Goal: Task Accomplishment & Management: Complete application form

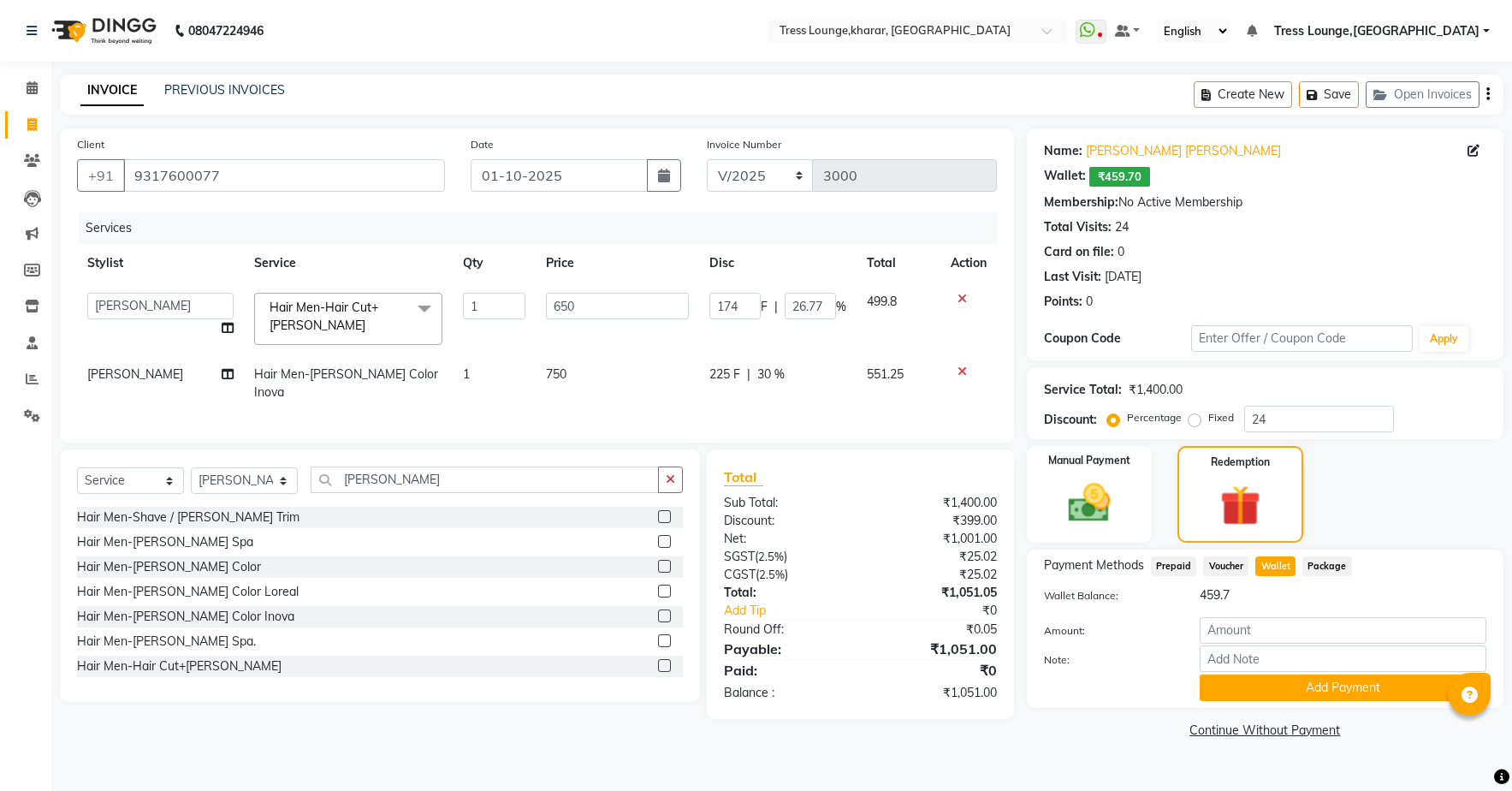
select select "71062"
select select "service"
select select "71062"
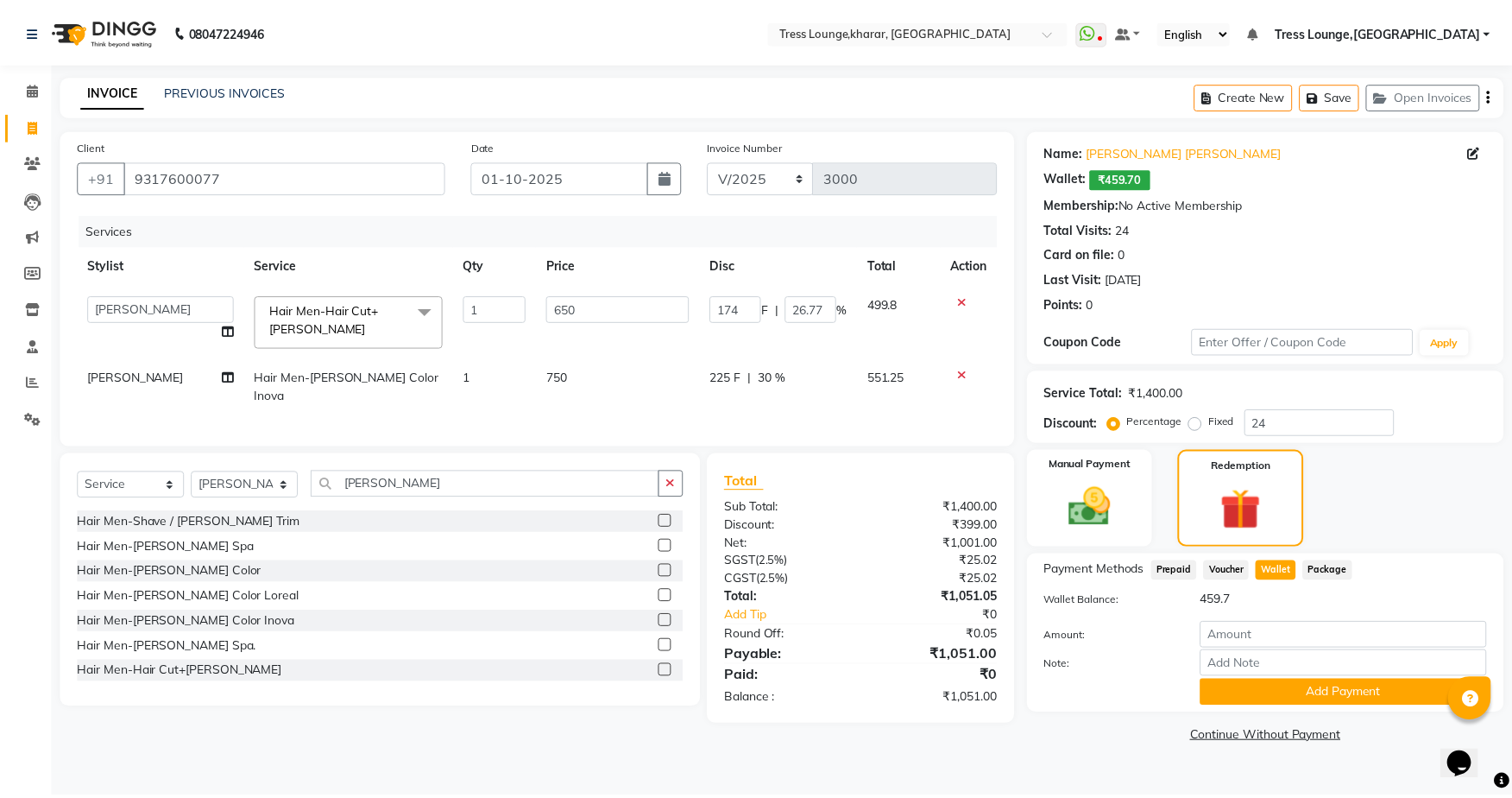
scroll to position [3, 0]
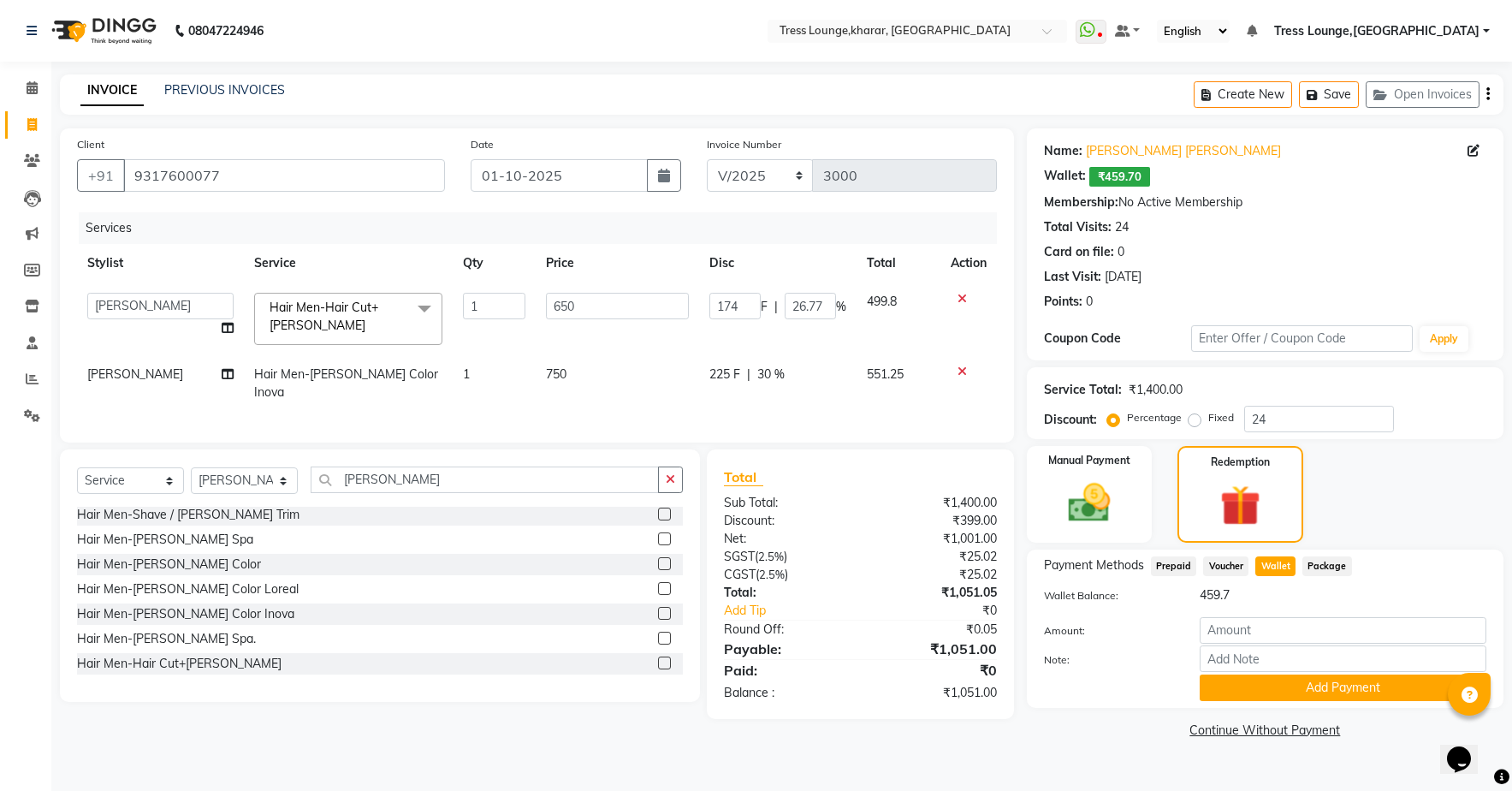
click at [1246, 628] on input "number" at bounding box center [1342, 630] width 286 height 27
type input "26"
click at [1376, 688] on button "Add Payment" at bounding box center [1342, 688] width 286 height 27
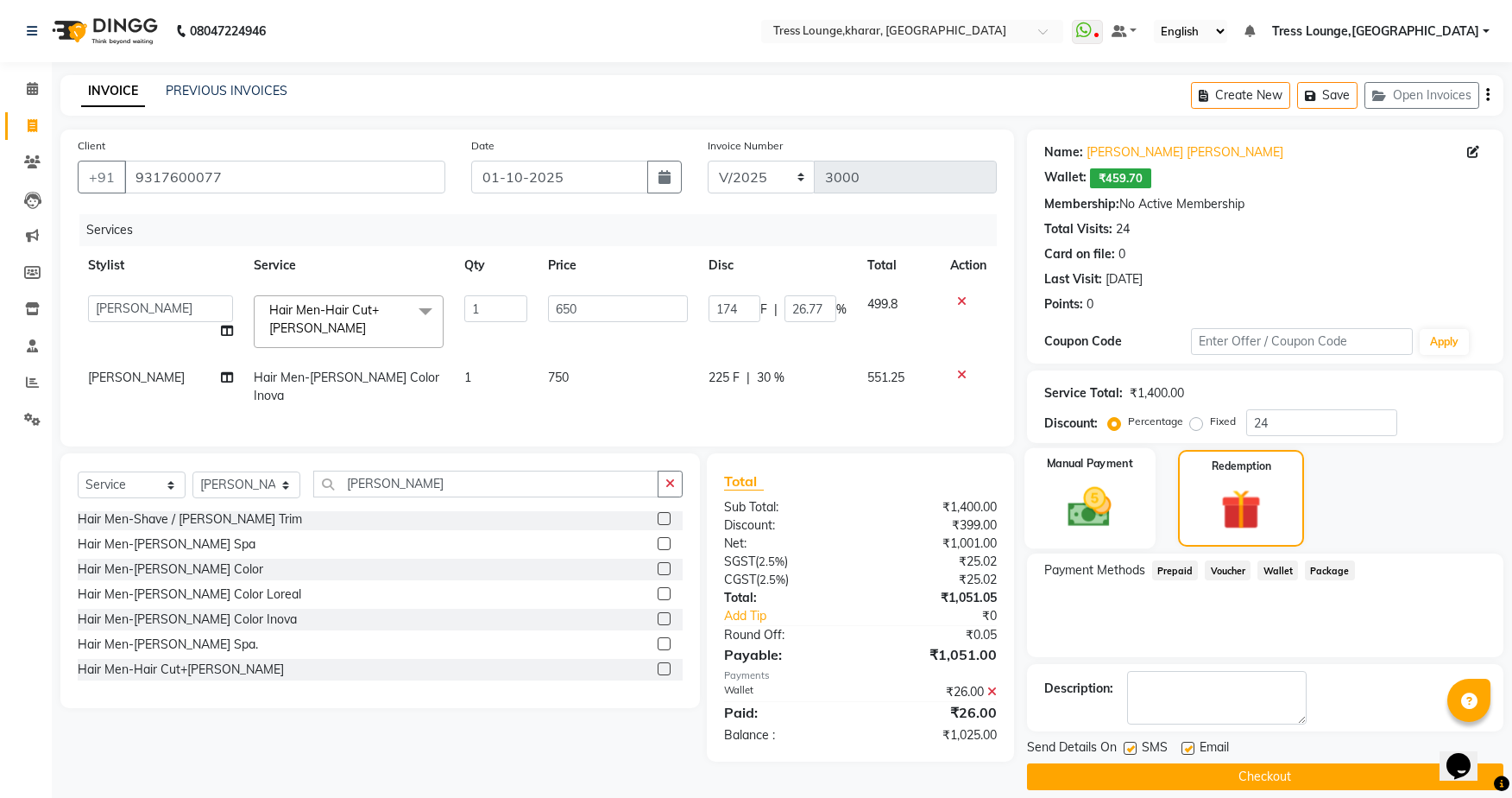
click at [1126, 505] on div "Manual Payment" at bounding box center [1089, 499] width 130 height 101
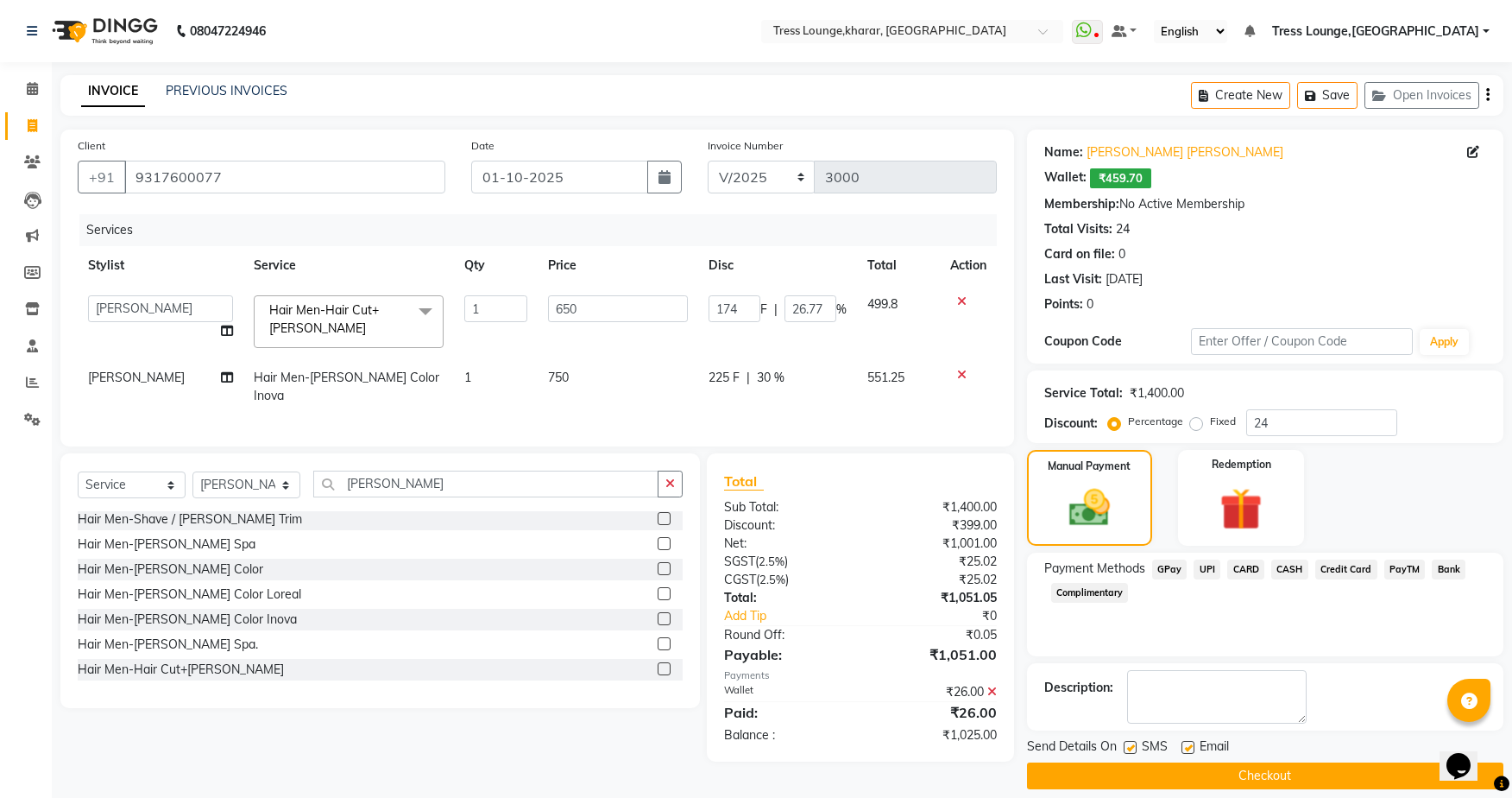
click at [1283, 568] on span "CASH" at bounding box center [1289, 570] width 37 height 20
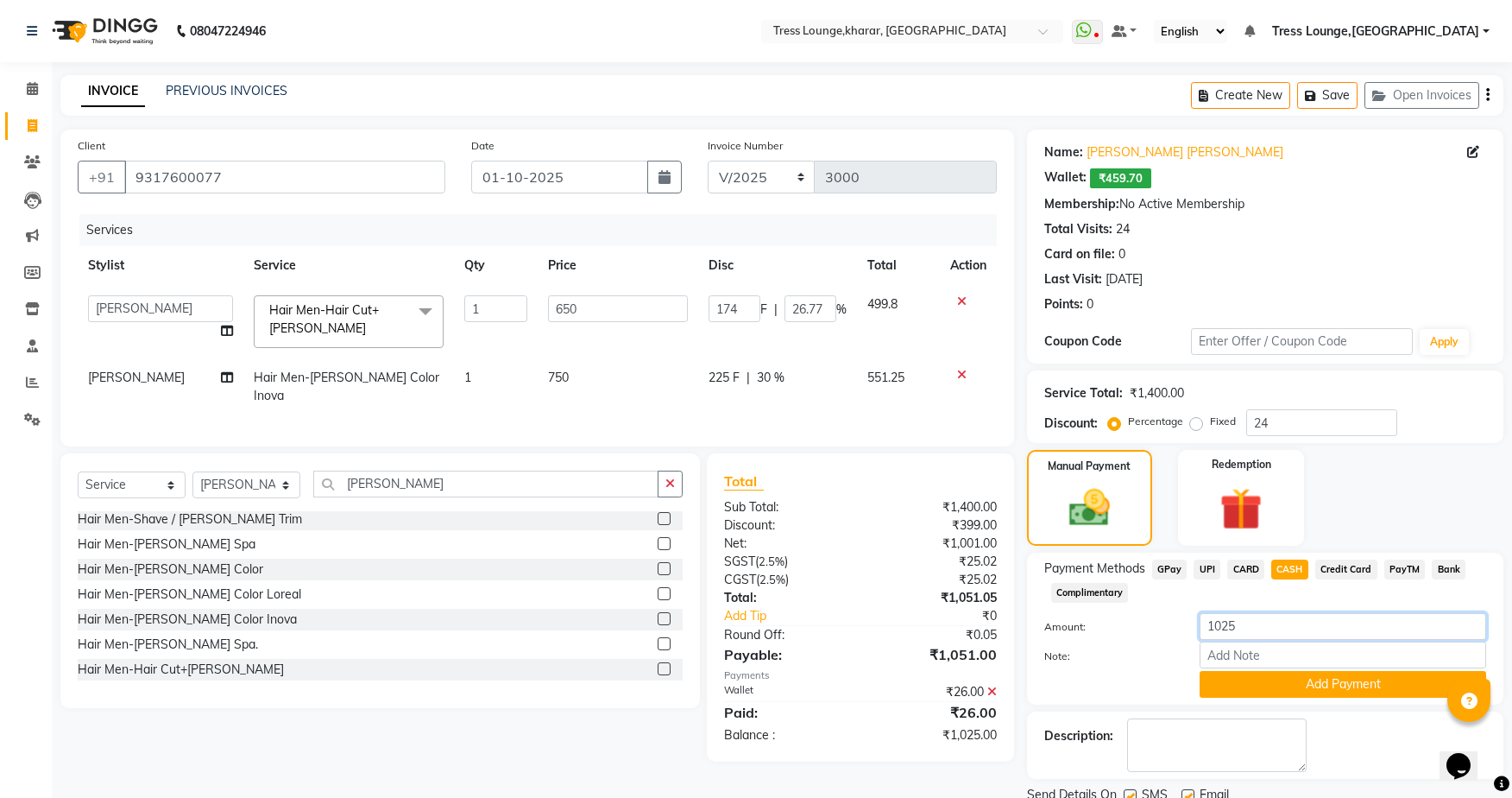
click at [1239, 625] on input "1025" at bounding box center [1343, 627] width 286 height 27
type input "1050"
click at [1353, 695] on button "Add Payment" at bounding box center [1343, 685] width 286 height 27
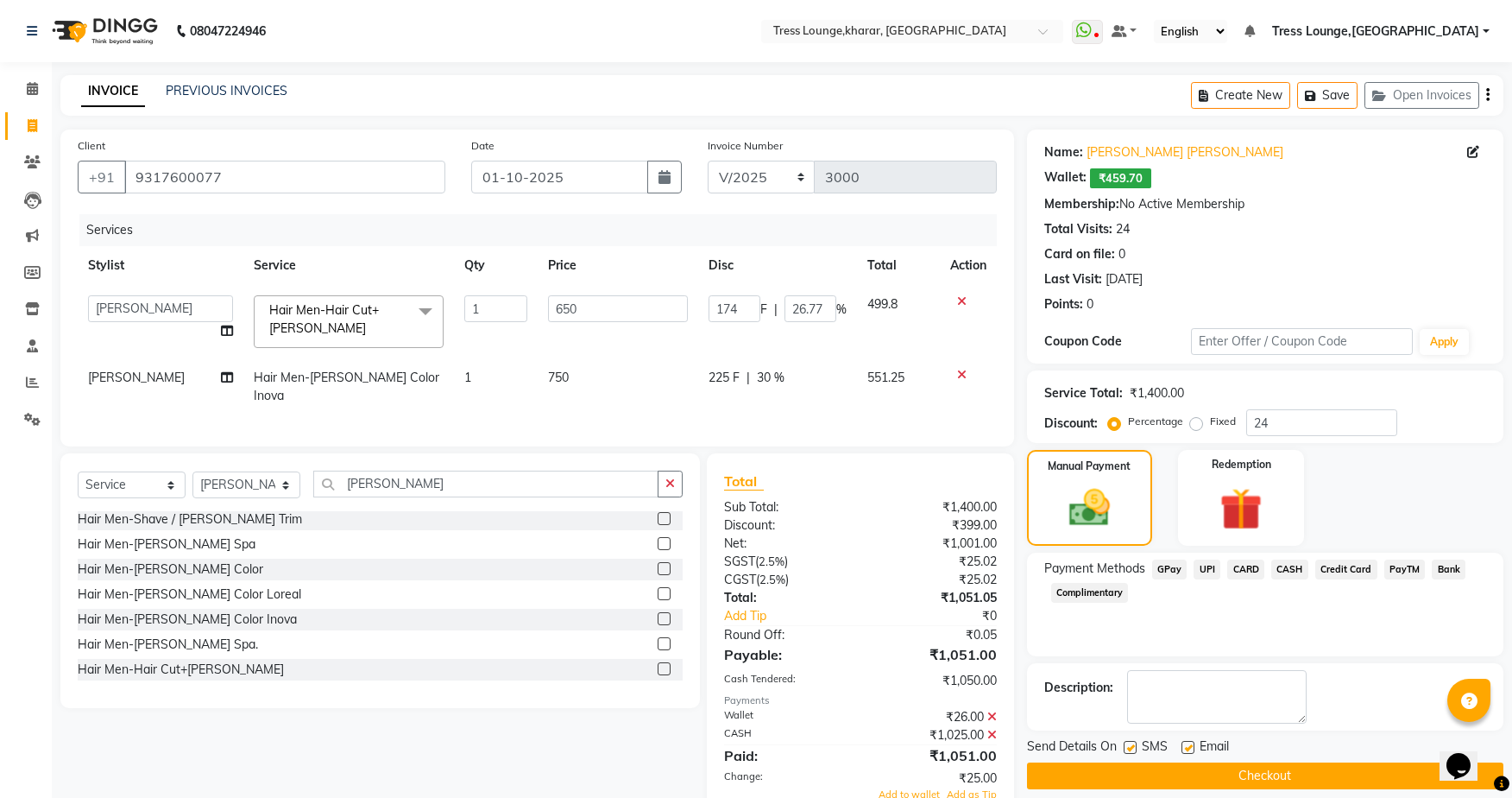
scroll to position [80, 0]
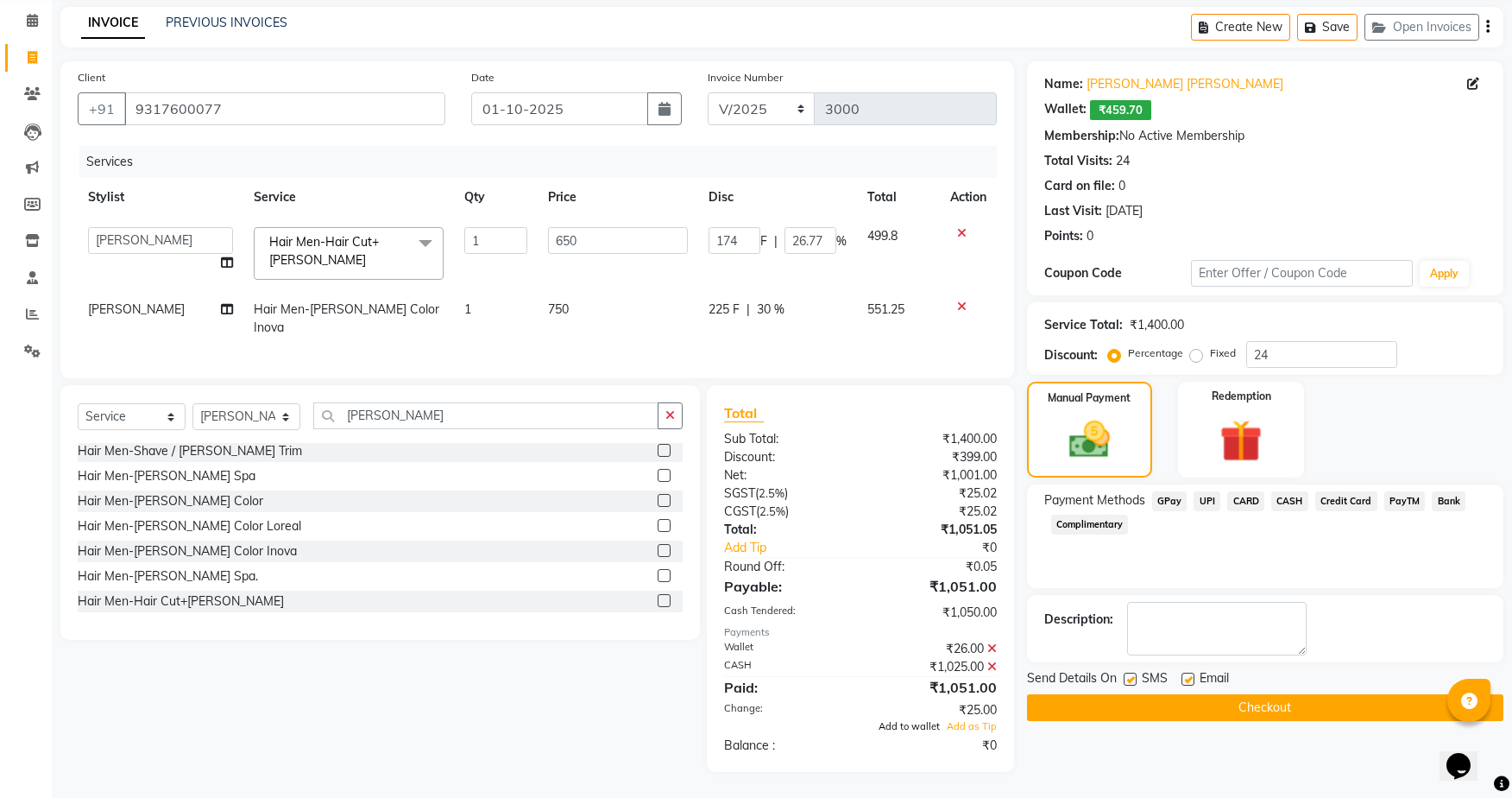
click at [923, 721] on span "Add to wallet" at bounding box center [909, 726] width 62 height 12
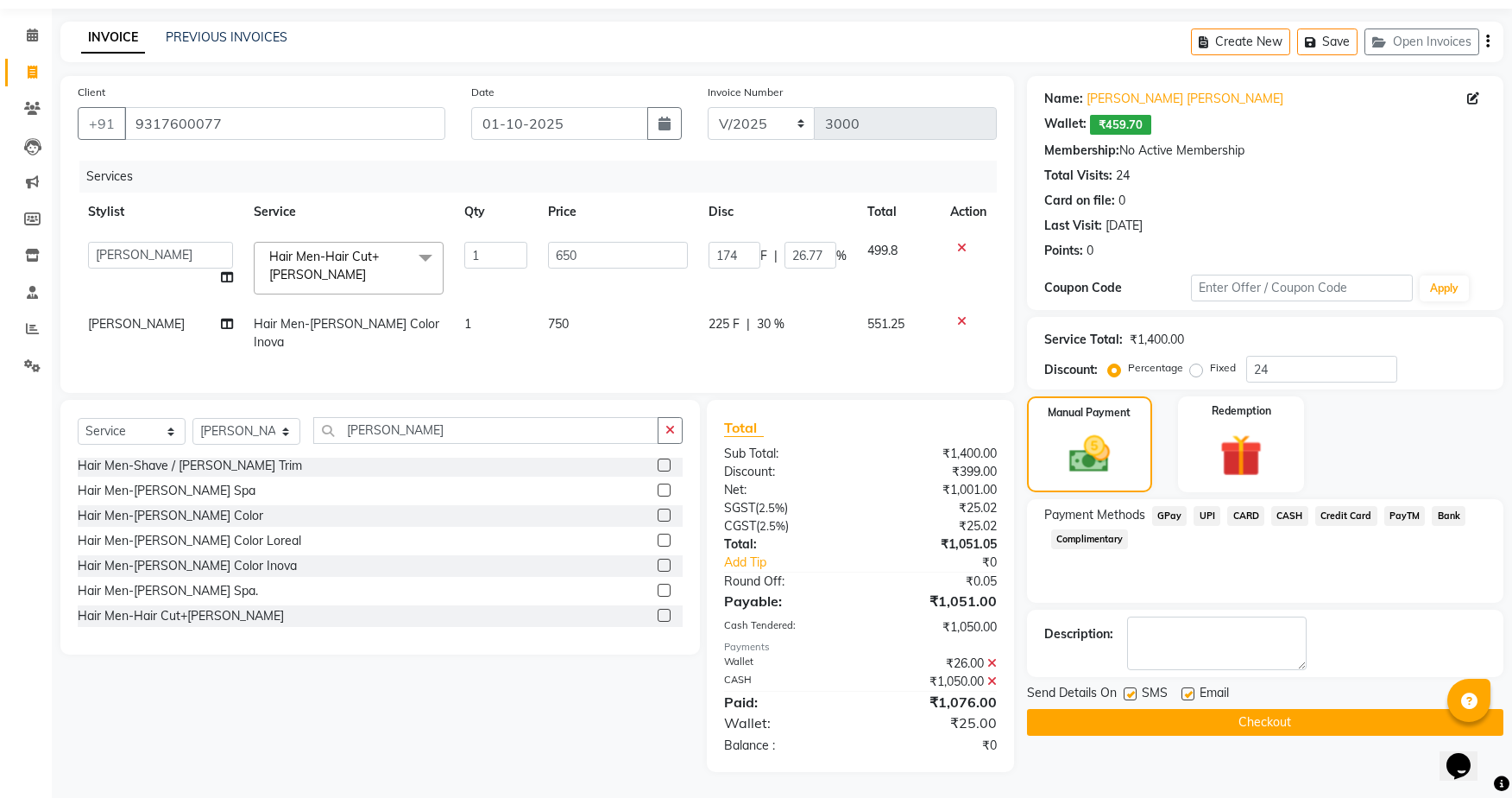
scroll to position [64, 0]
click at [993, 678] on icon at bounding box center [991, 680] width 9 height 12
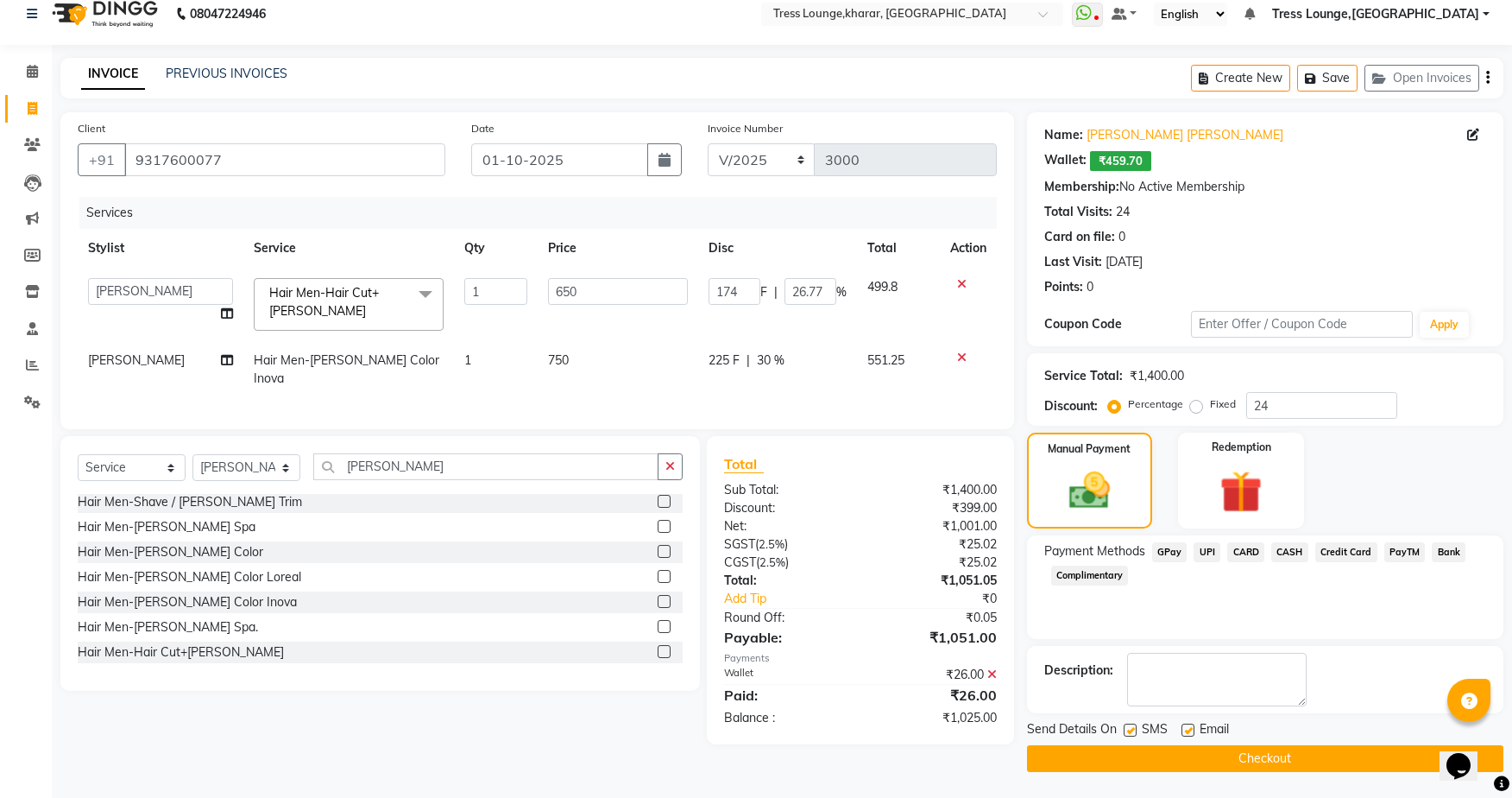
click at [990, 680] on icon at bounding box center [991, 674] width 9 height 12
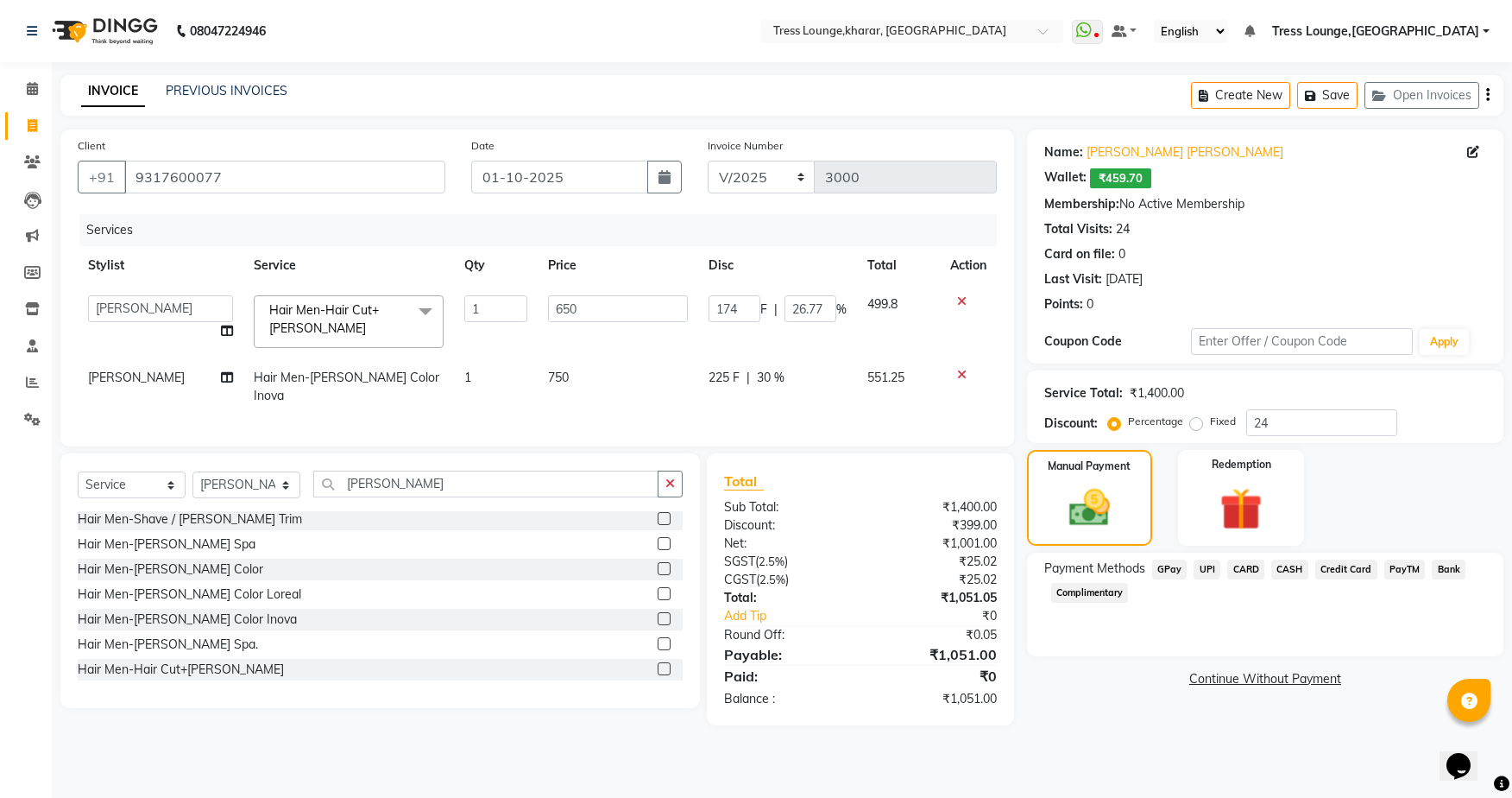
scroll to position [0, 0]
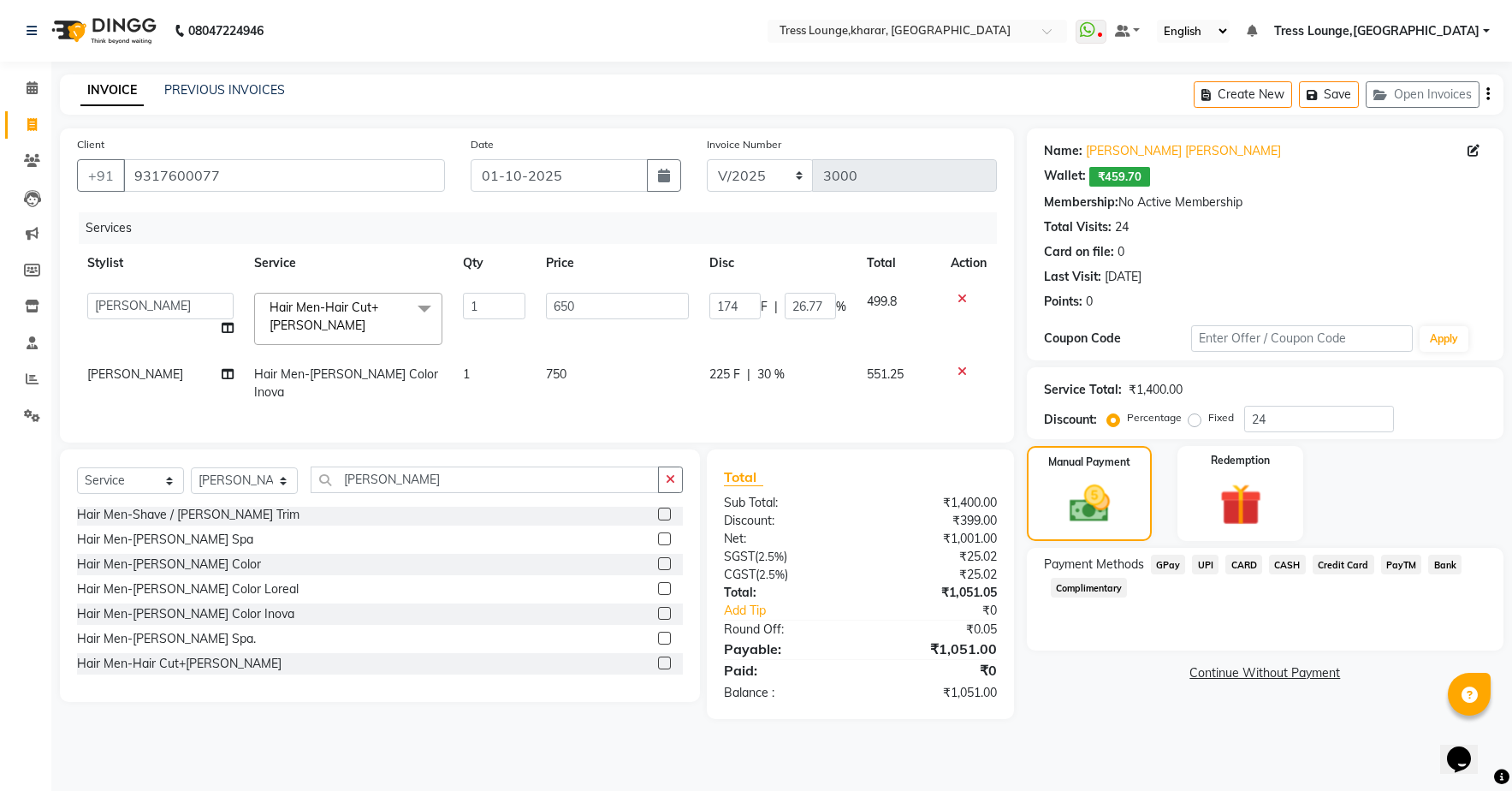
click at [1297, 566] on span "CASH" at bounding box center [1287, 565] width 37 height 20
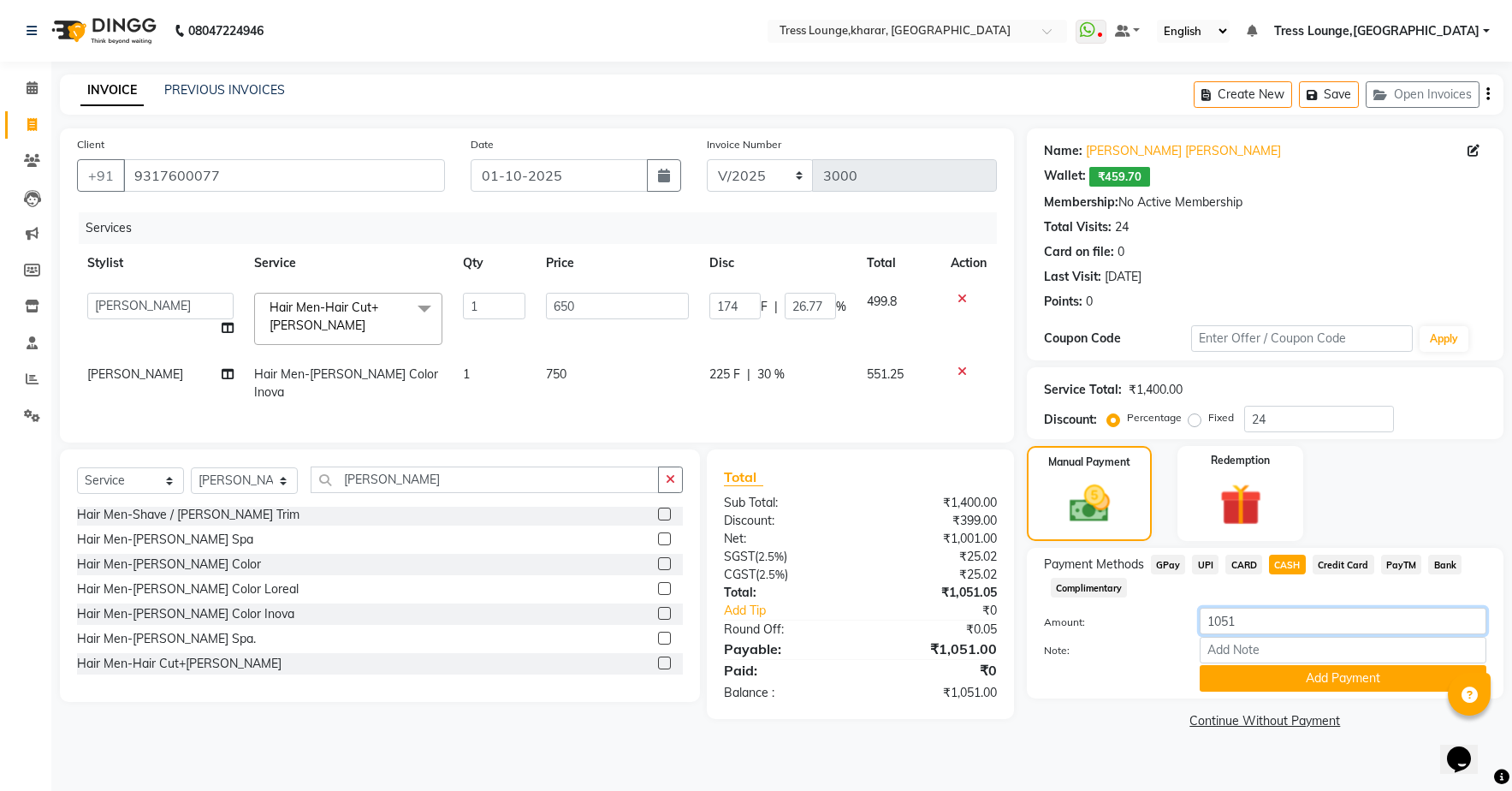
click at [1270, 624] on input "1051" at bounding box center [1342, 621] width 286 height 27
type input "105"
click at [1209, 502] on img at bounding box center [1240, 505] width 71 height 55
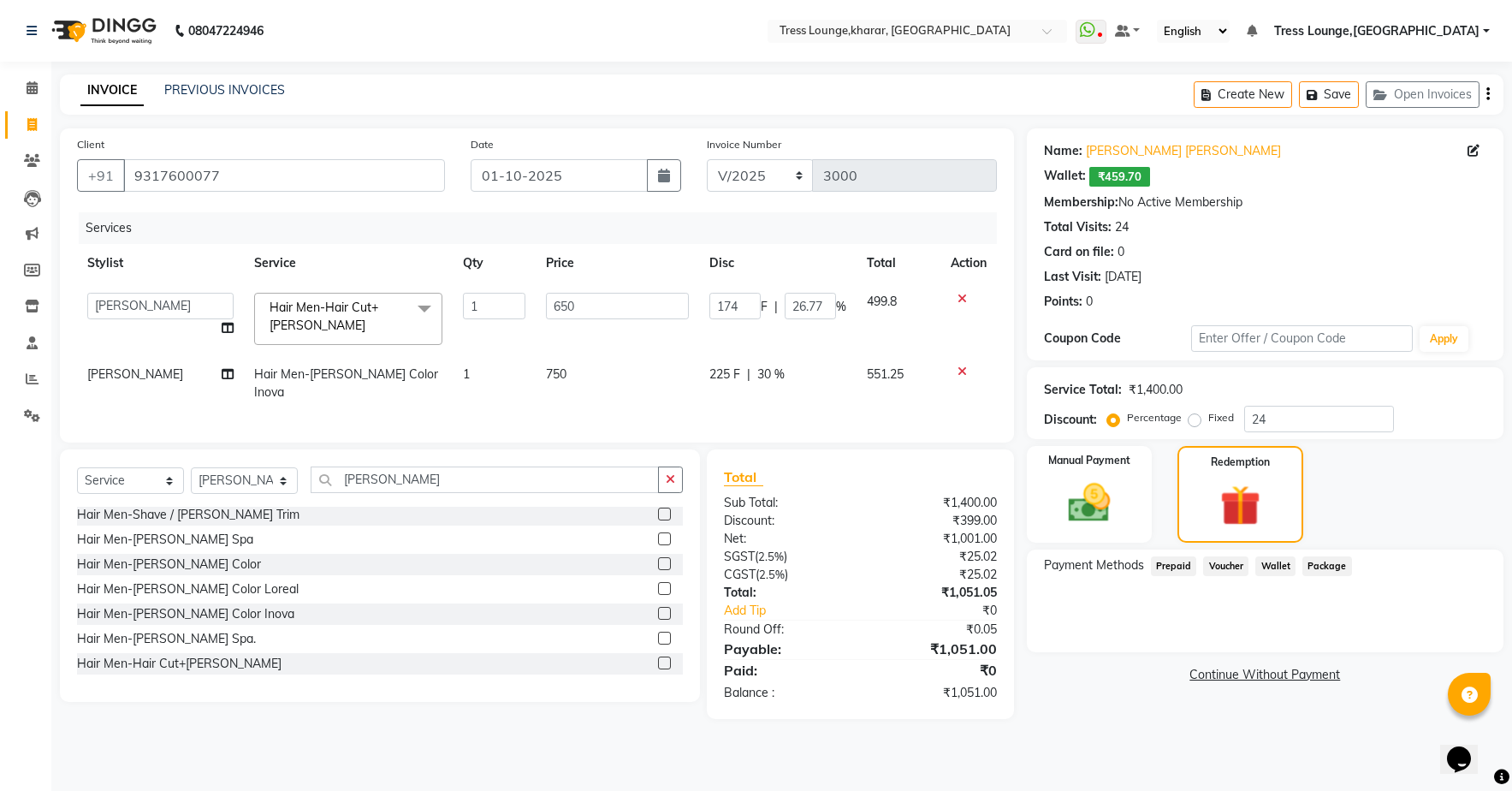
click at [1265, 567] on span "Wallet" at bounding box center [1275, 567] width 40 height 20
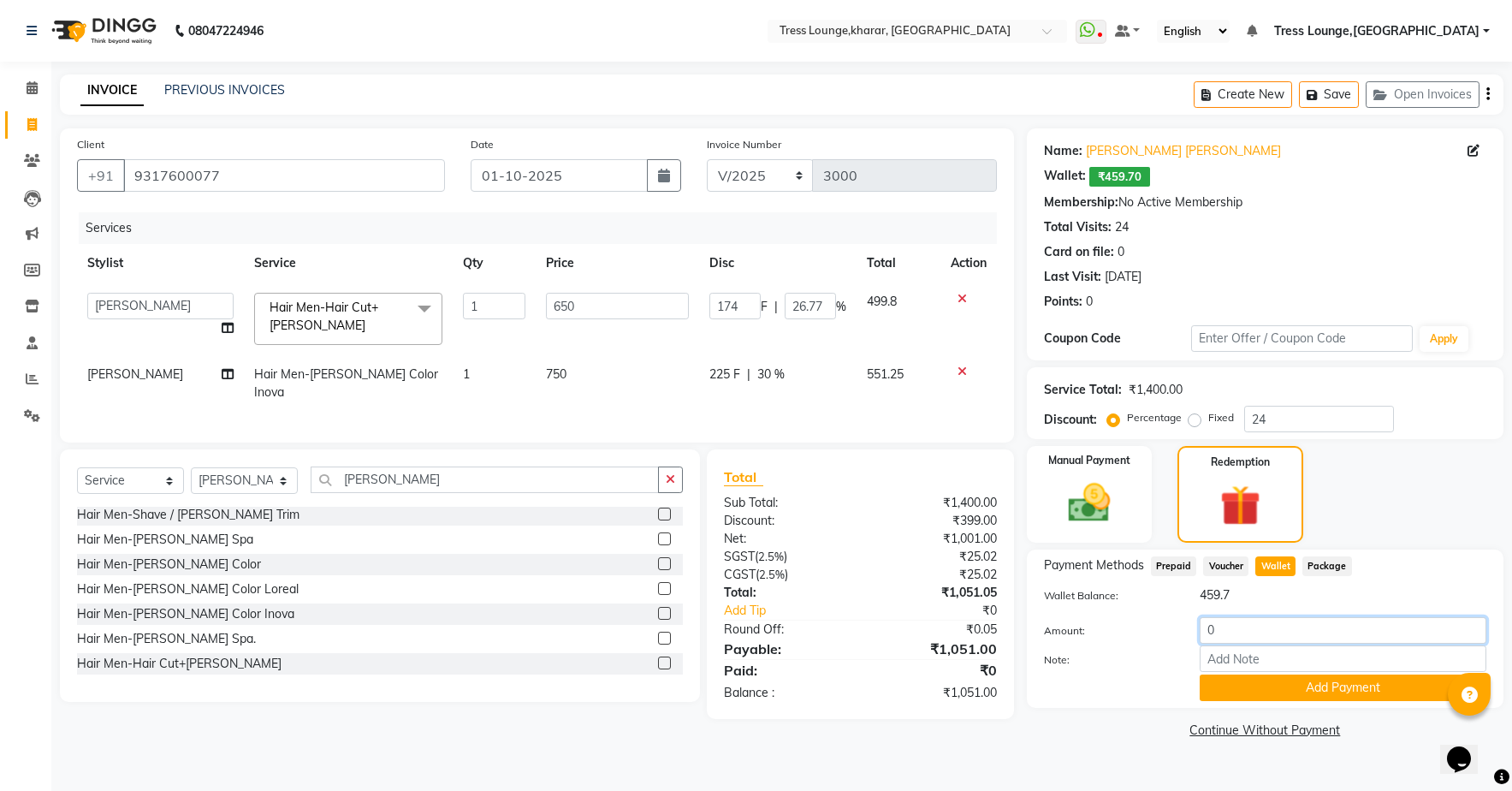
click at [1218, 634] on input "0" at bounding box center [1342, 630] width 286 height 27
type input "1"
click at [1242, 683] on button "Add Payment" at bounding box center [1342, 688] width 286 height 27
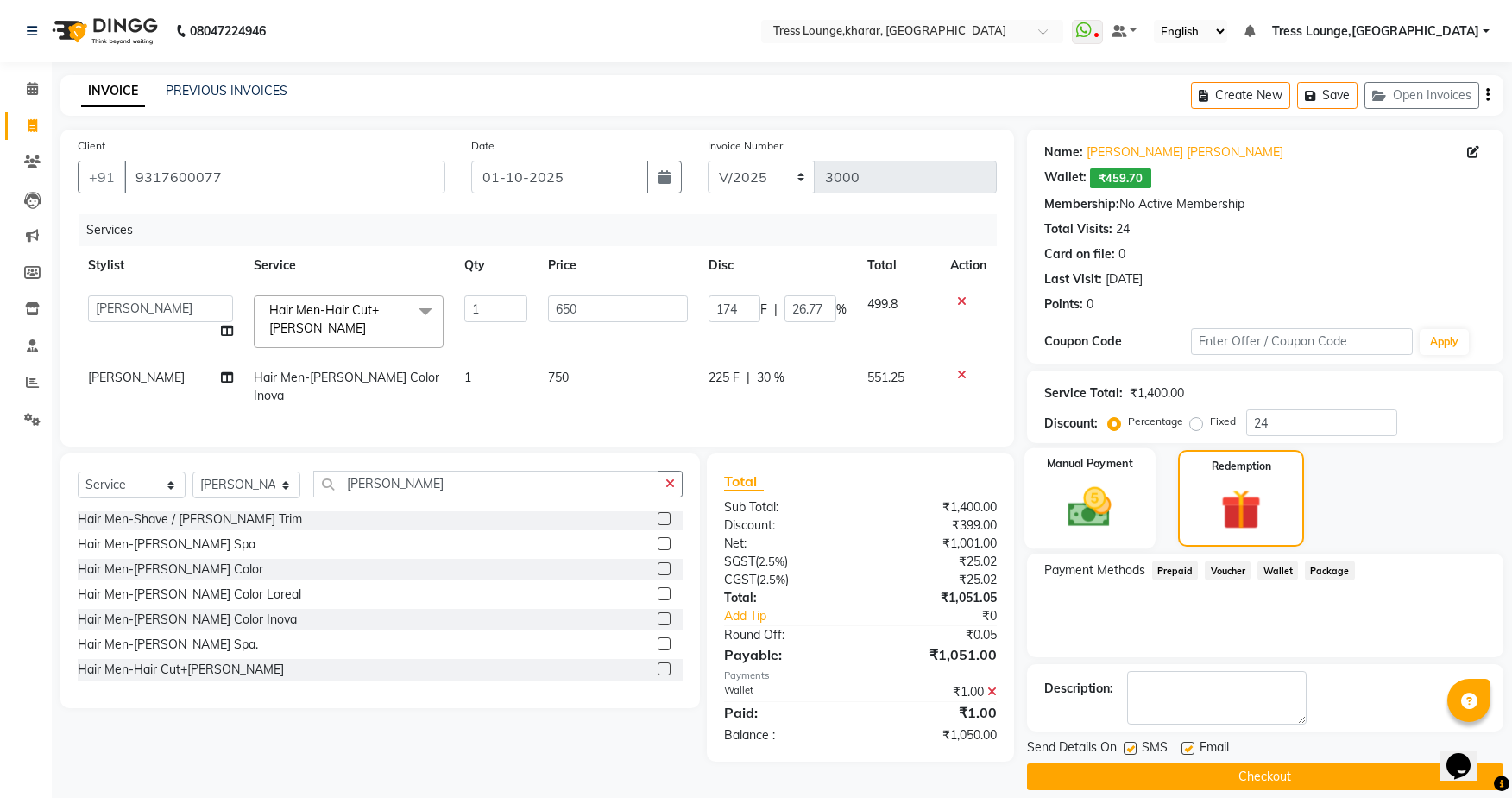
click at [1131, 514] on div "Manual Payment" at bounding box center [1089, 499] width 130 height 101
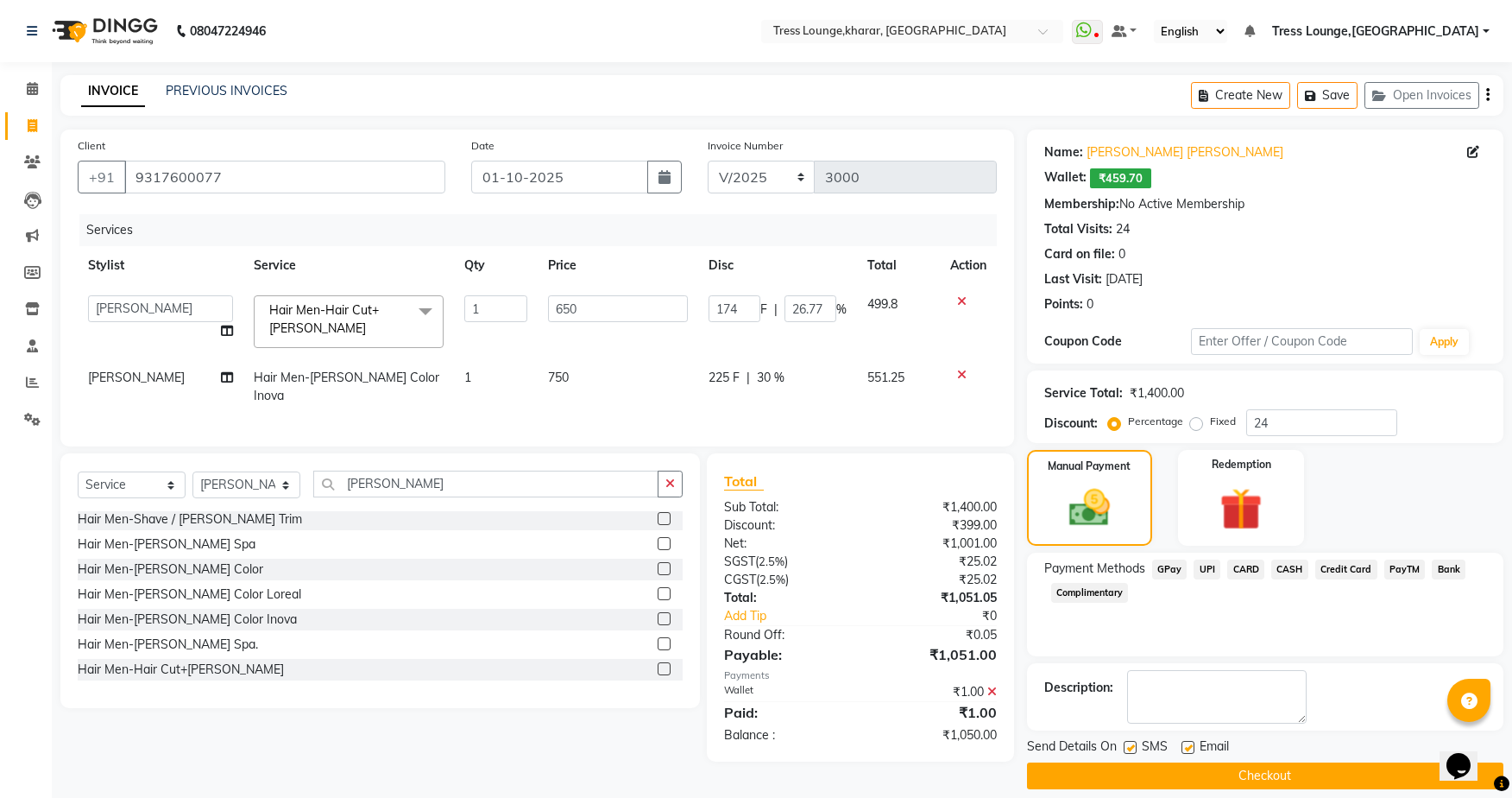
click at [1295, 566] on span "CASH" at bounding box center [1289, 570] width 37 height 20
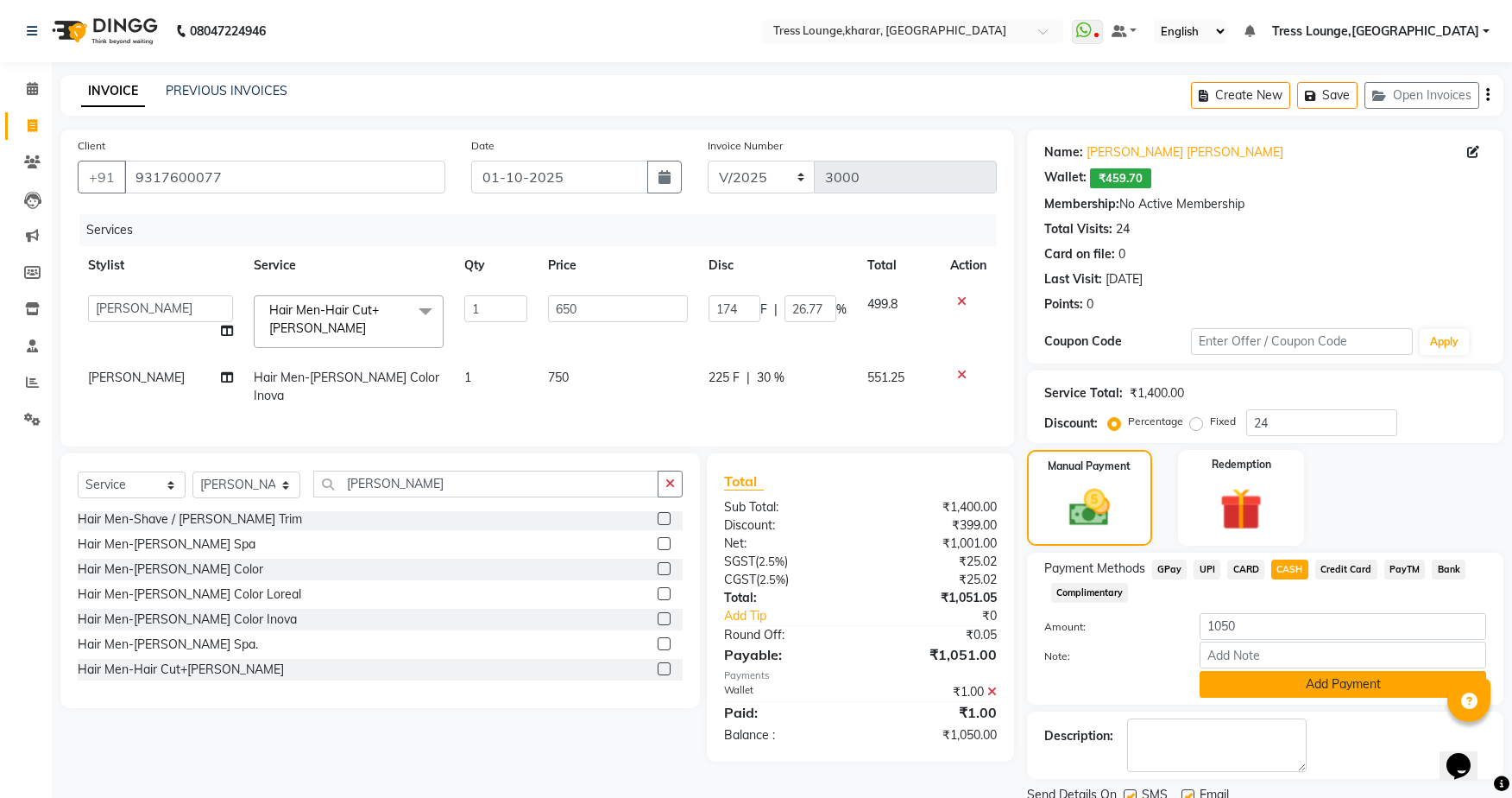
click at [1257, 680] on button "Add Payment" at bounding box center [1343, 685] width 286 height 27
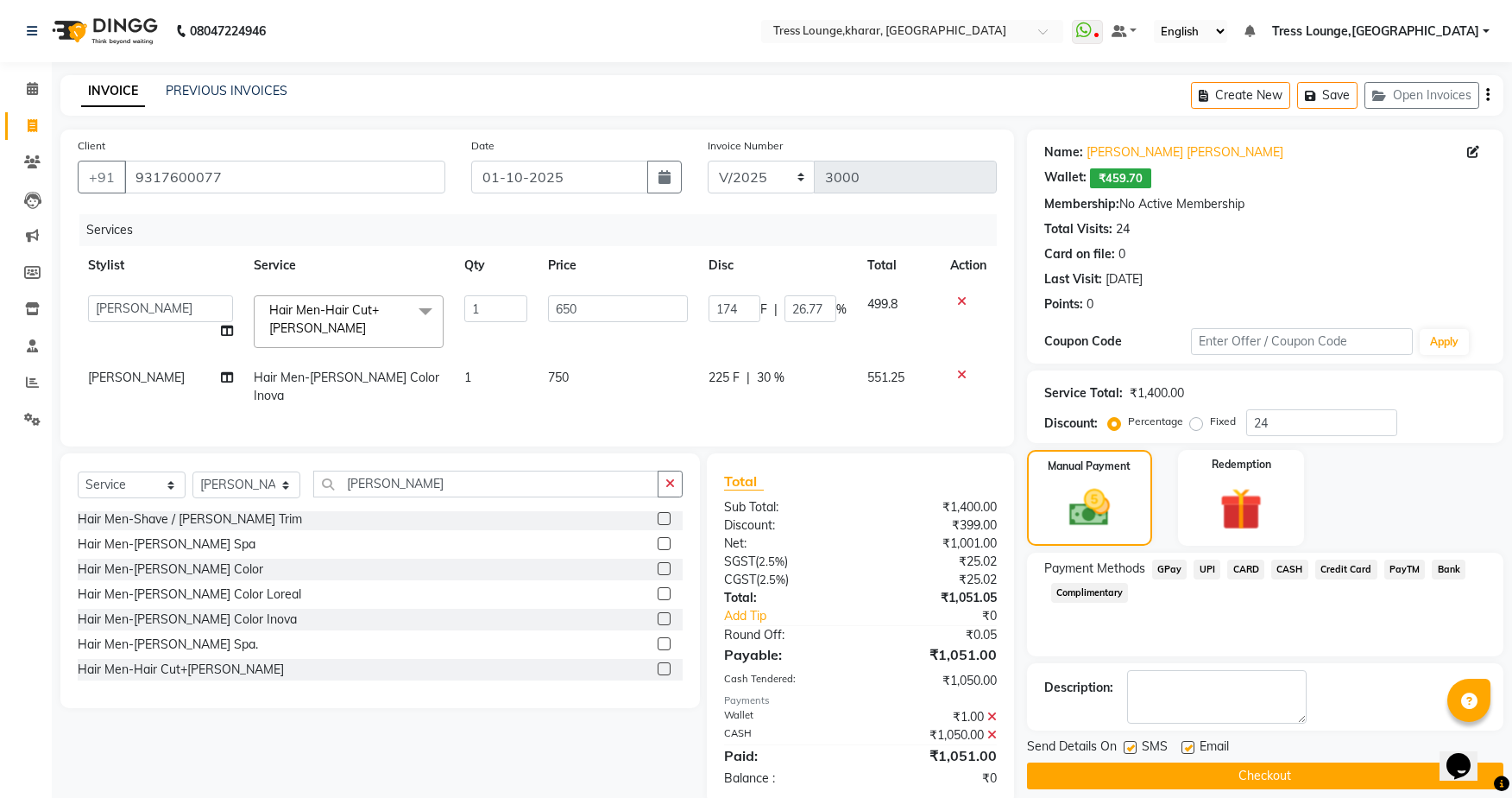
scroll to position [44, 0]
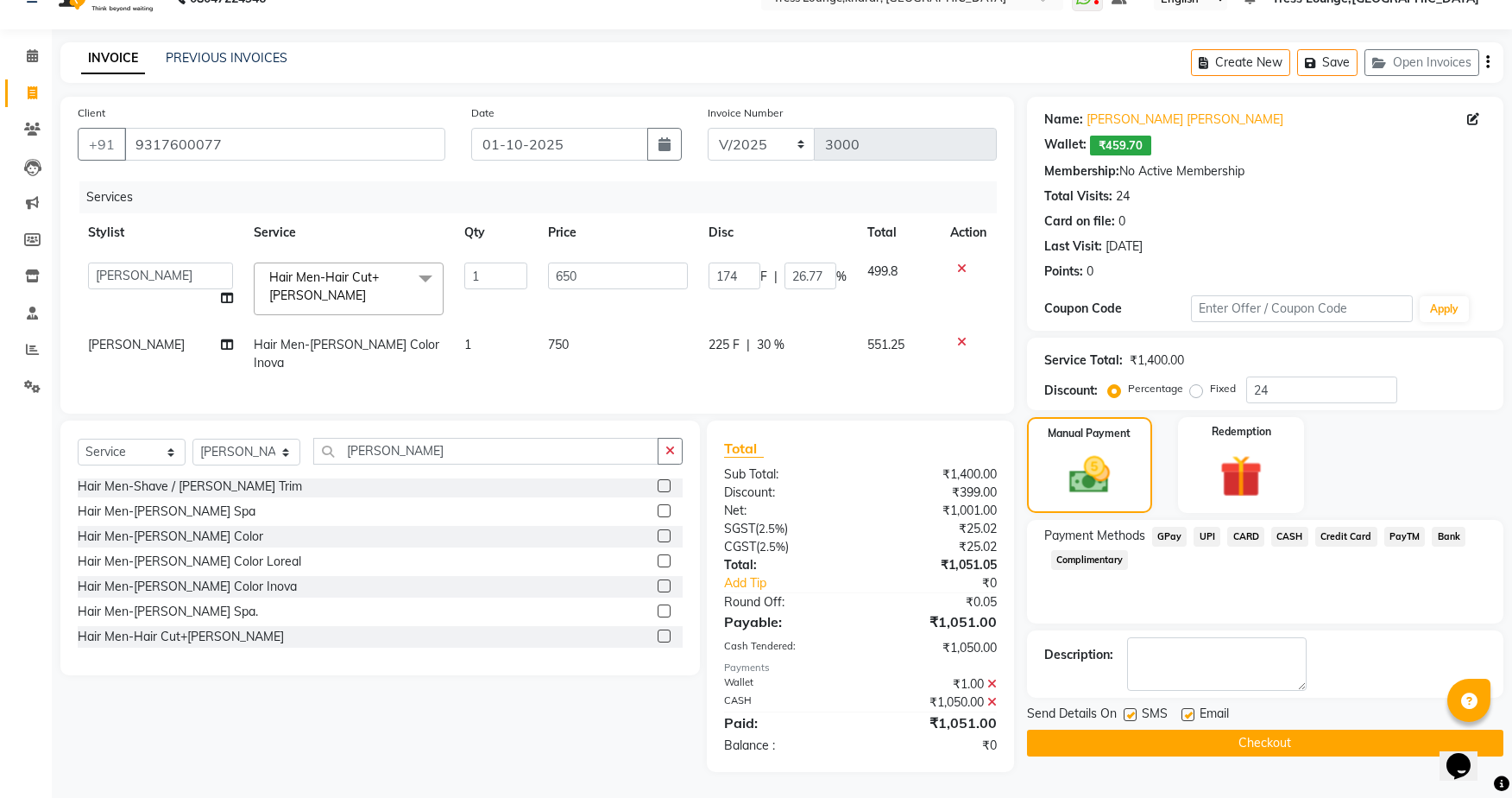
click at [1124, 708] on label at bounding box center [1130, 715] width 13 height 13
click at [1124, 709] on input "checkbox" at bounding box center [1129, 715] width 11 height 11
checkbox input "false"
click at [1164, 729] on button "Checkout" at bounding box center [1265, 743] width 476 height 27
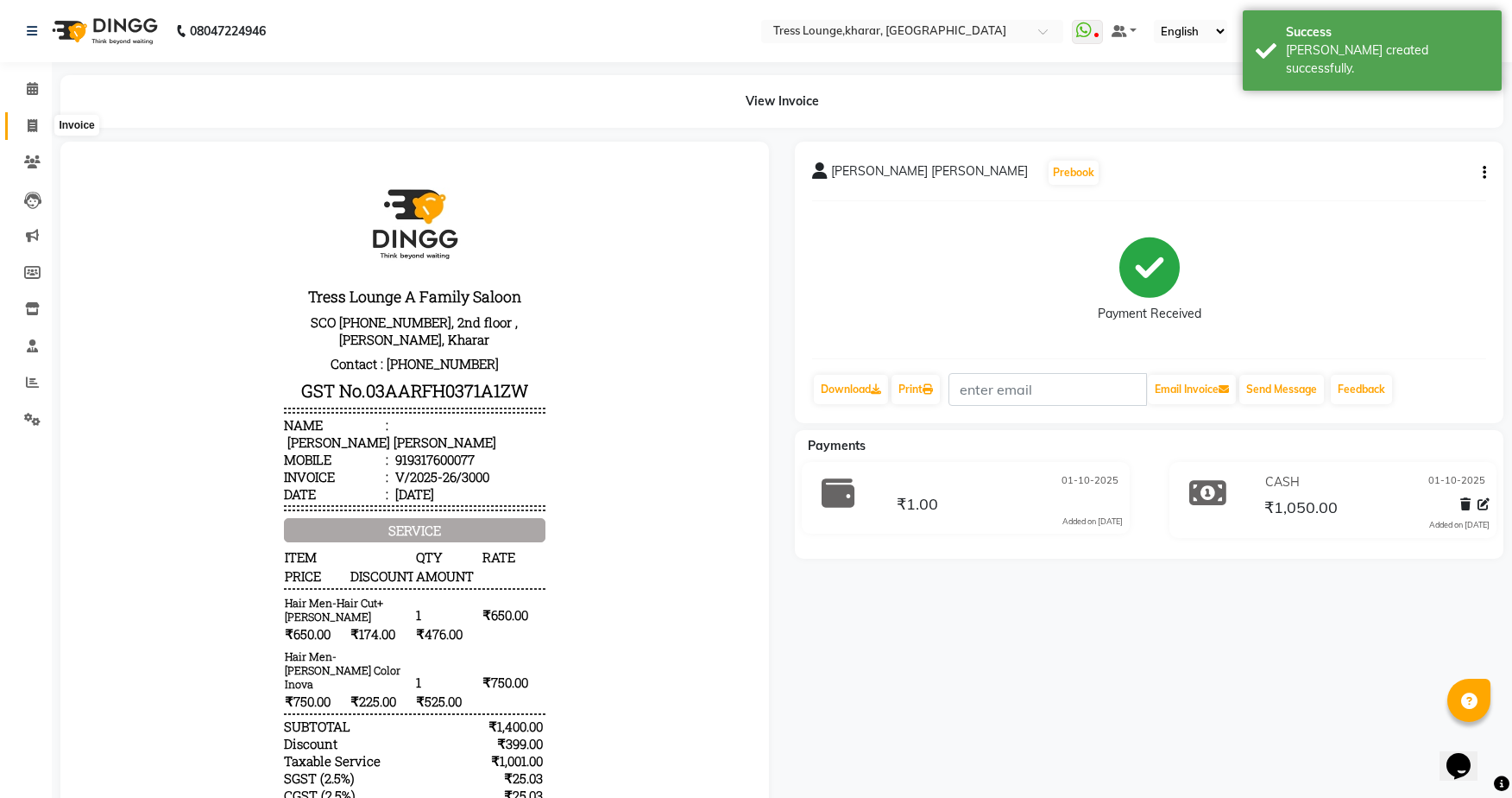
click at [33, 124] on icon at bounding box center [32, 126] width 9 height 13
select select "service"
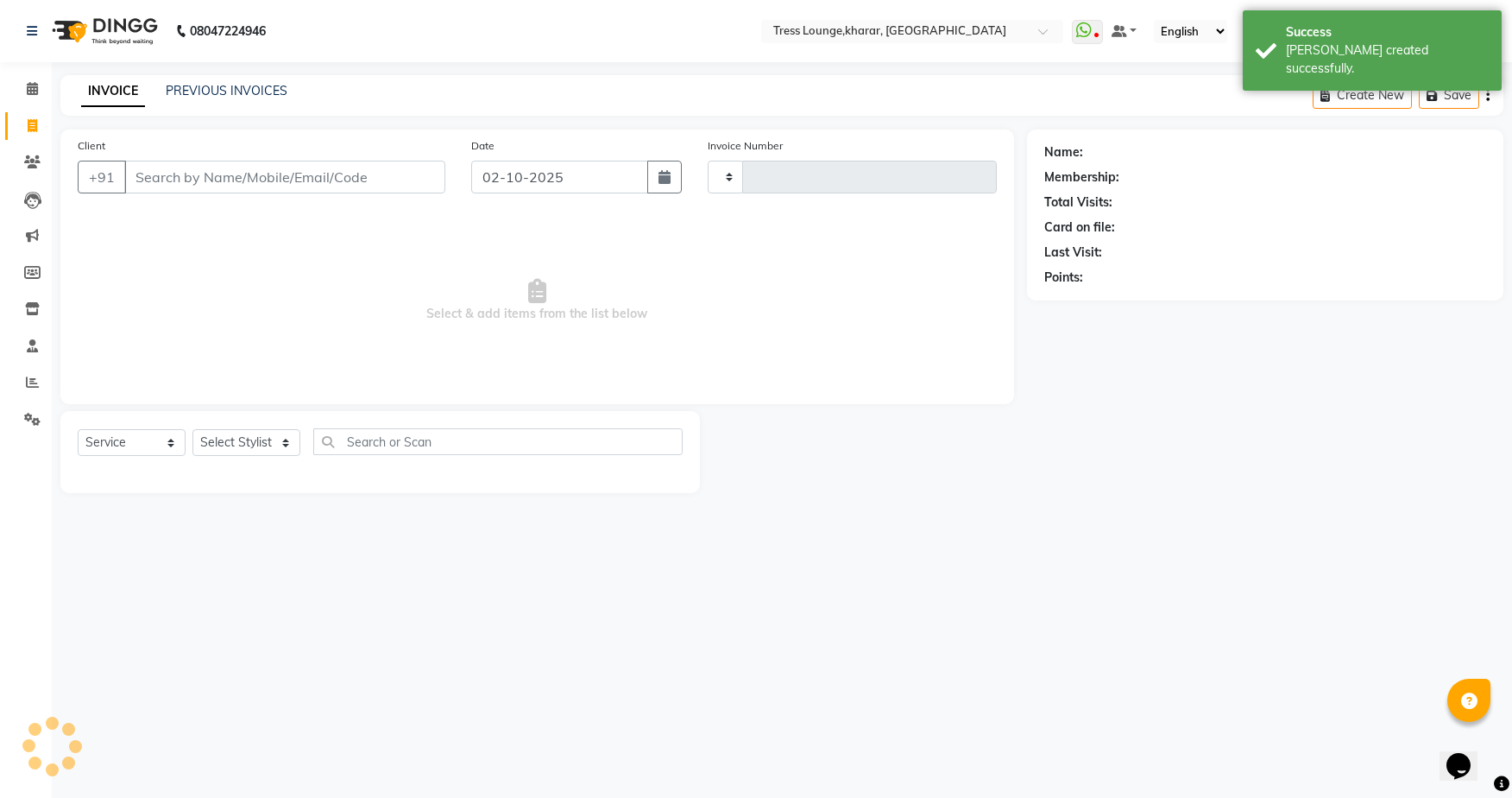
type input "3001"
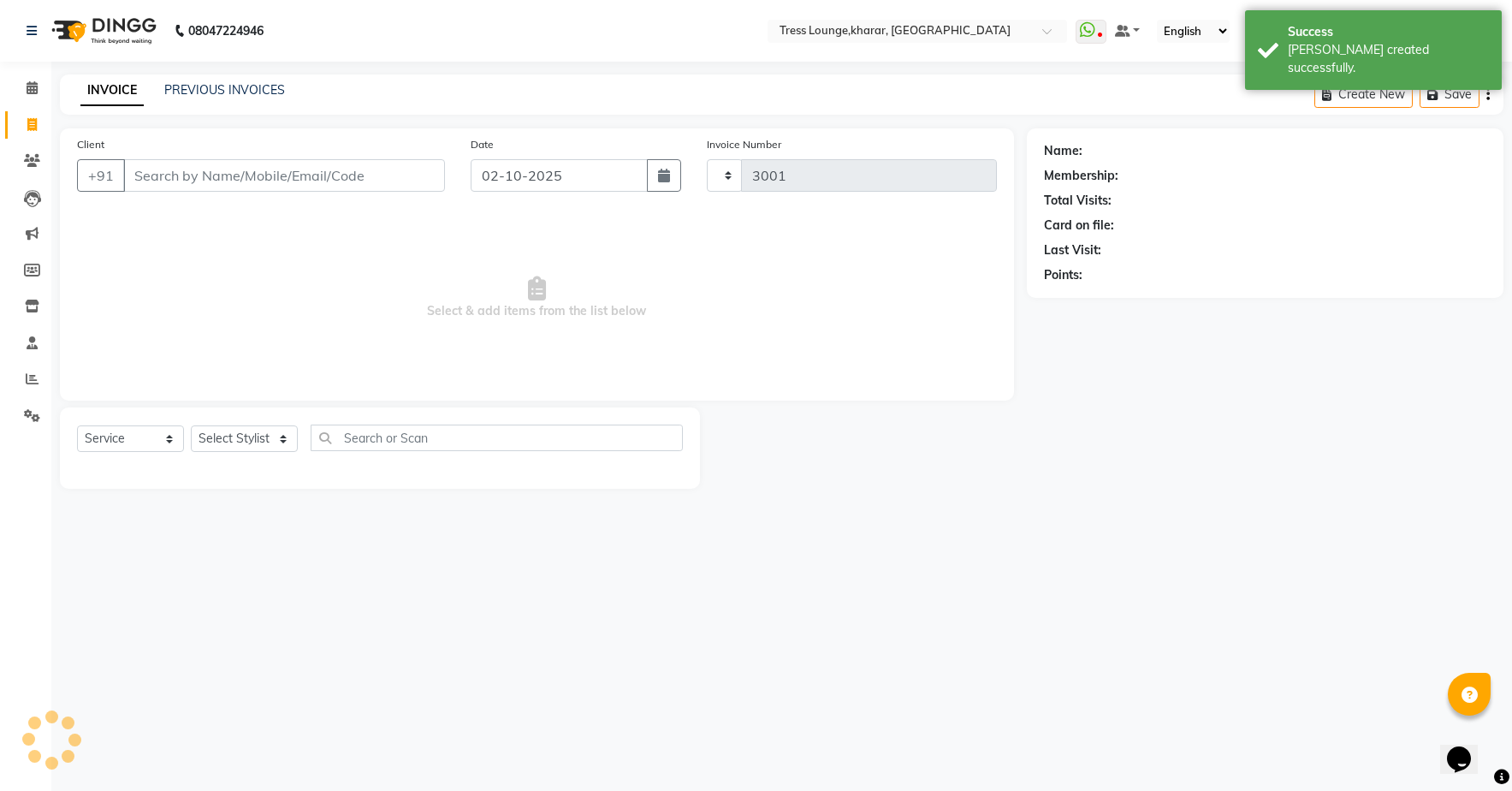
select select "7078"
click at [202, 86] on link "PREVIOUS INVOICES" at bounding box center [224, 89] width 120 height 15
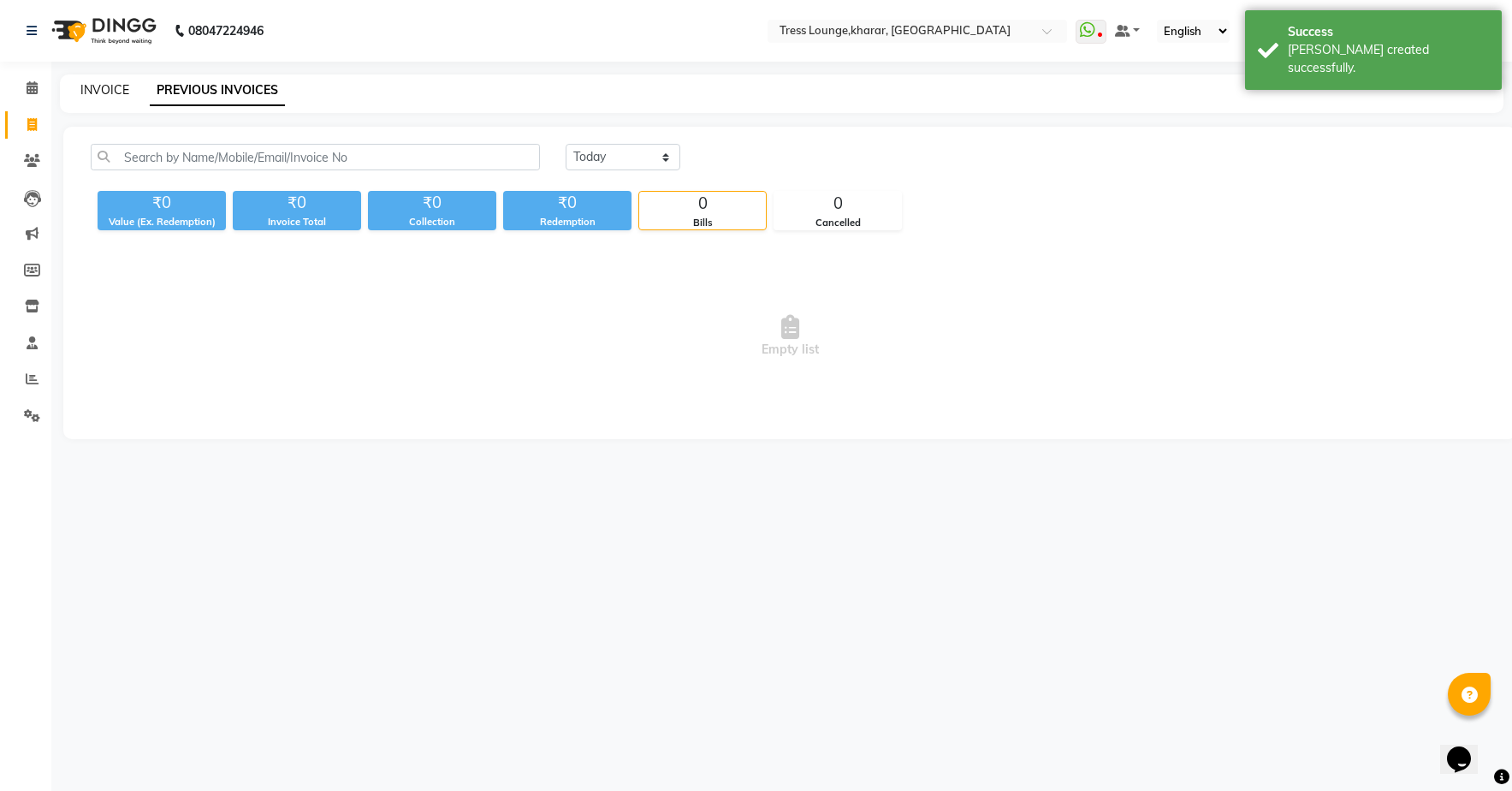
click at [83, 84] on link "INVOICE" at bounding box center [105, 89] width 48 height 15
select select "7078"
select select "service"
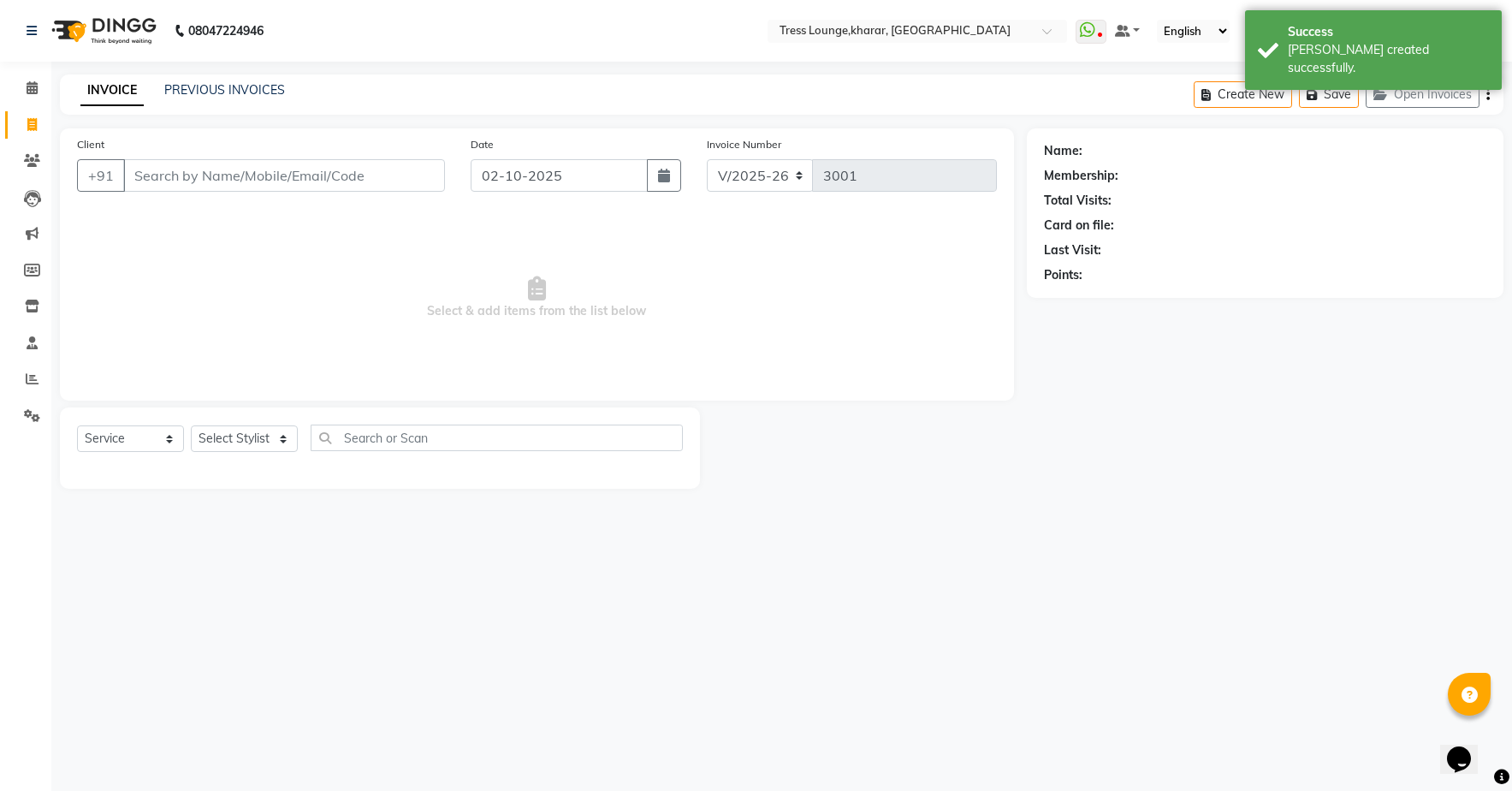
drag, startPoint x: 673, startPoint y: 173, endPoint x: 646, endPoint y: 189, distance: 31.4
click at [671, 173] on button "button" at bounding box center [664, 175] width 34 height 32
select select "10"
select select "2025"
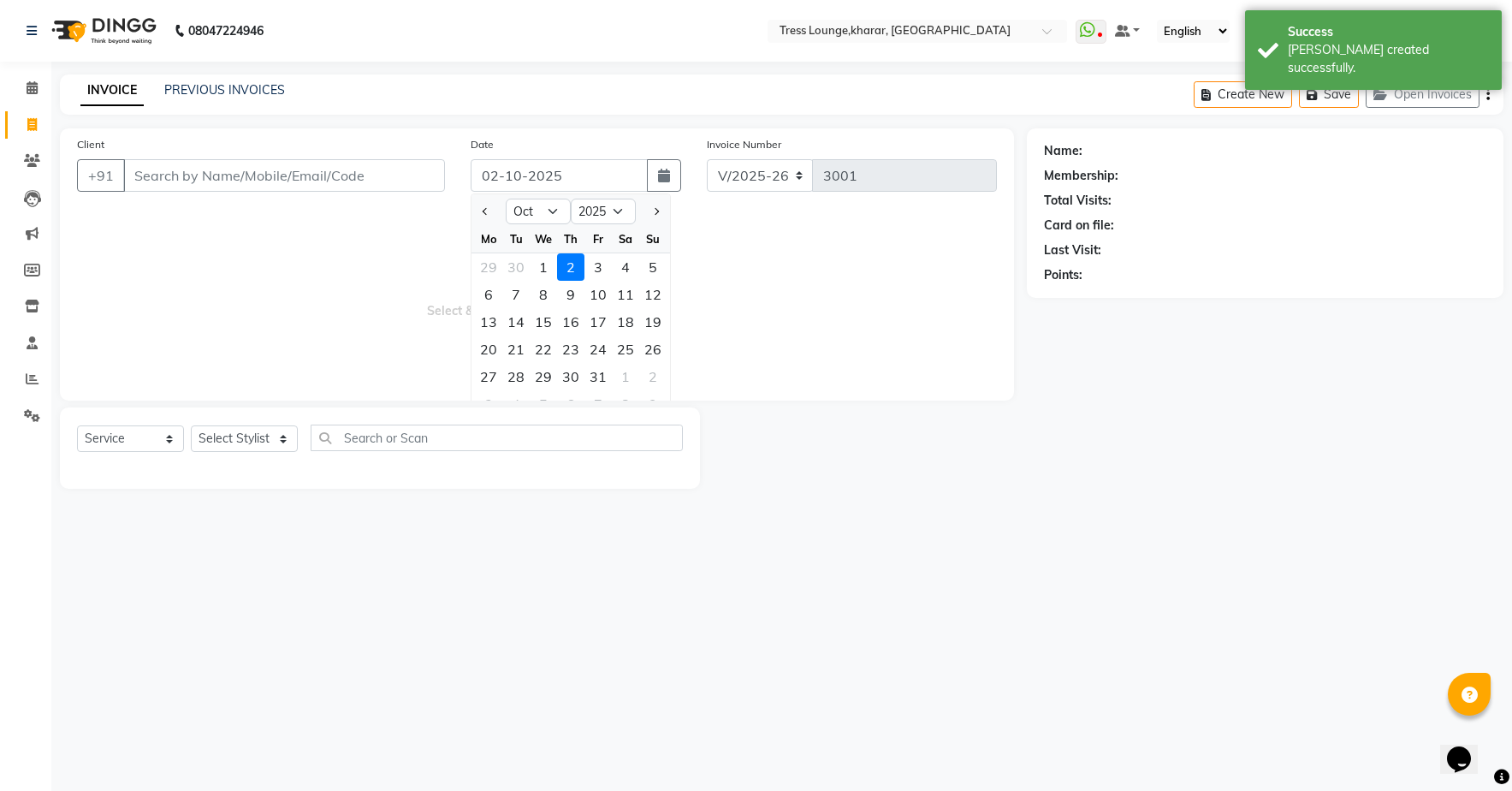
click at [549, 262] on div "1" at bounding box center [543, 267] width 27 height 27
type input "01-10-2025"
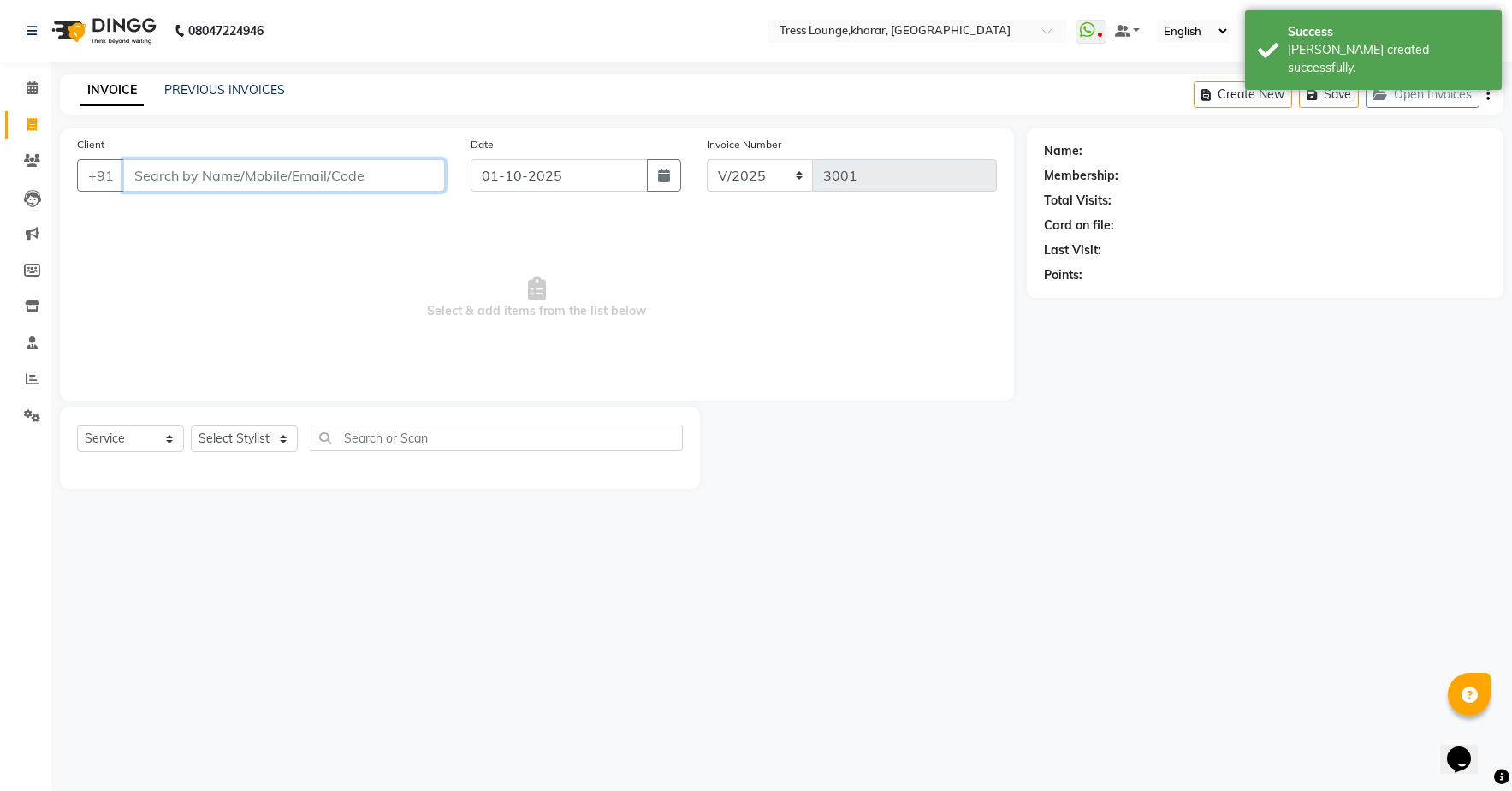
click at [428, 175] on input "Client" at bounding box center [284, 175] width 321 height 32
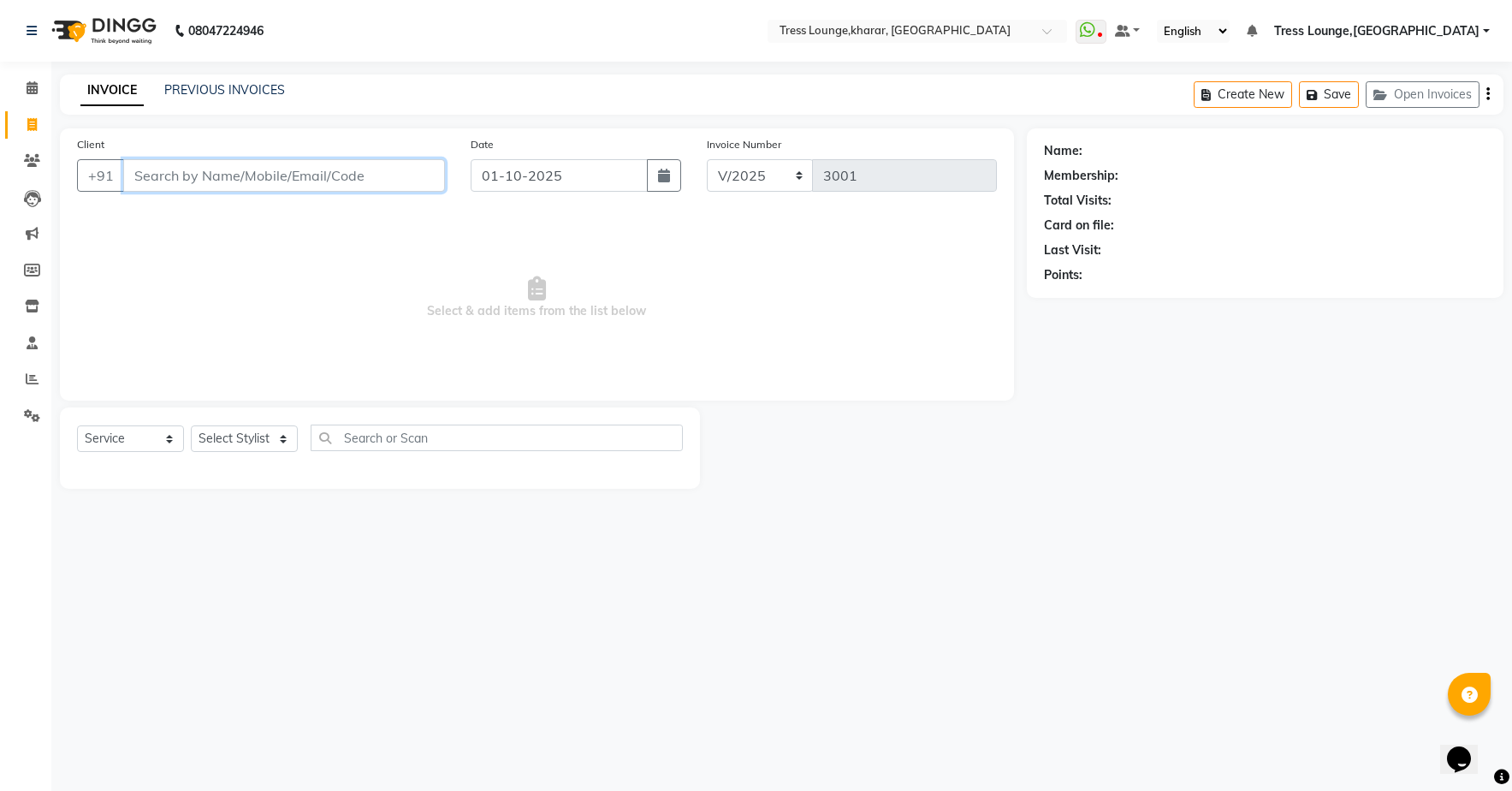
click at [346, 180] on input "Client" at bounding box center [284, 175] width 321 height 32
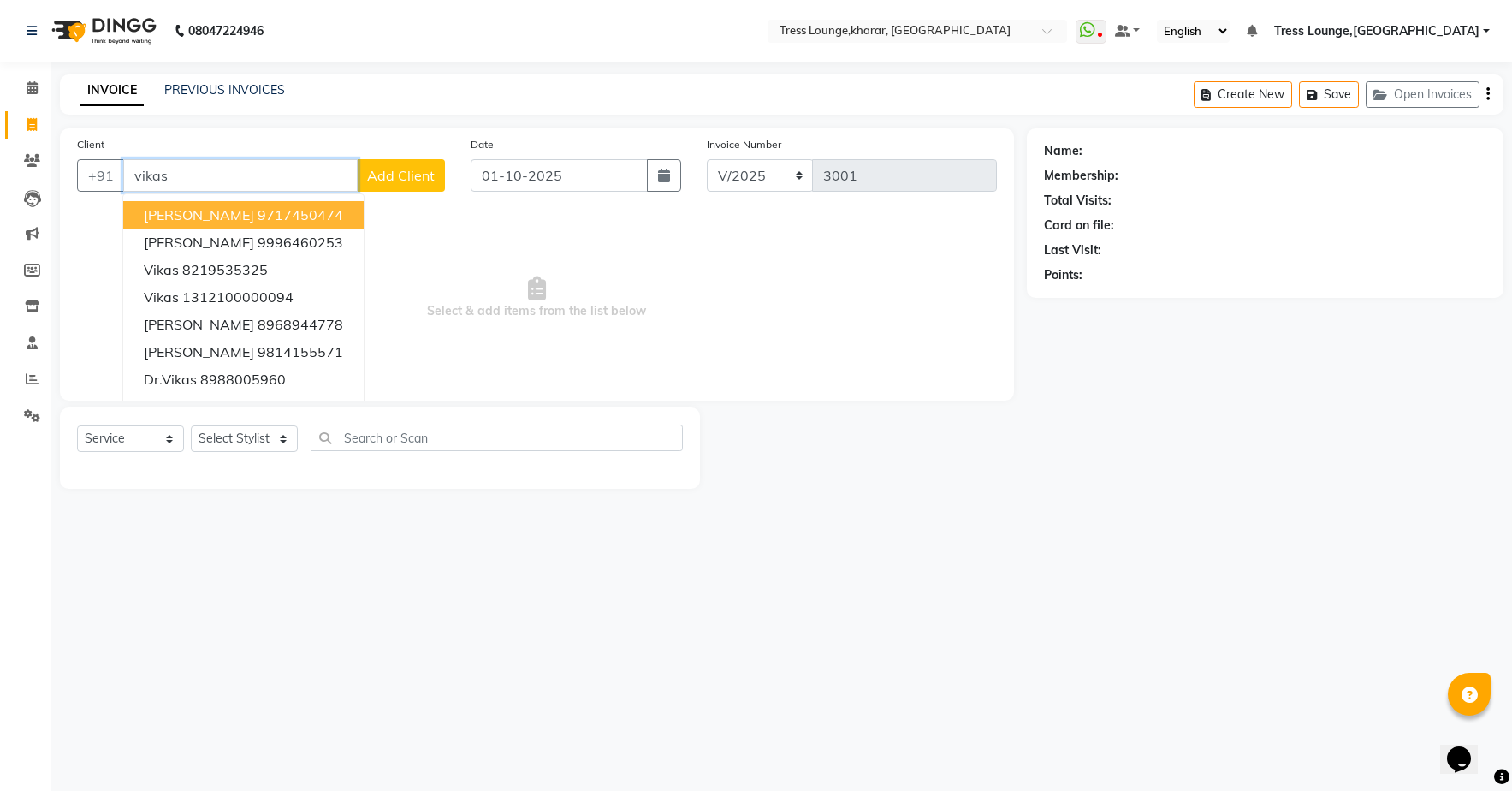
click at [258, 215] on ngb-highlight "9717450474" at bounding box center [300, 215] width 85 height 17
type input "9717450474"
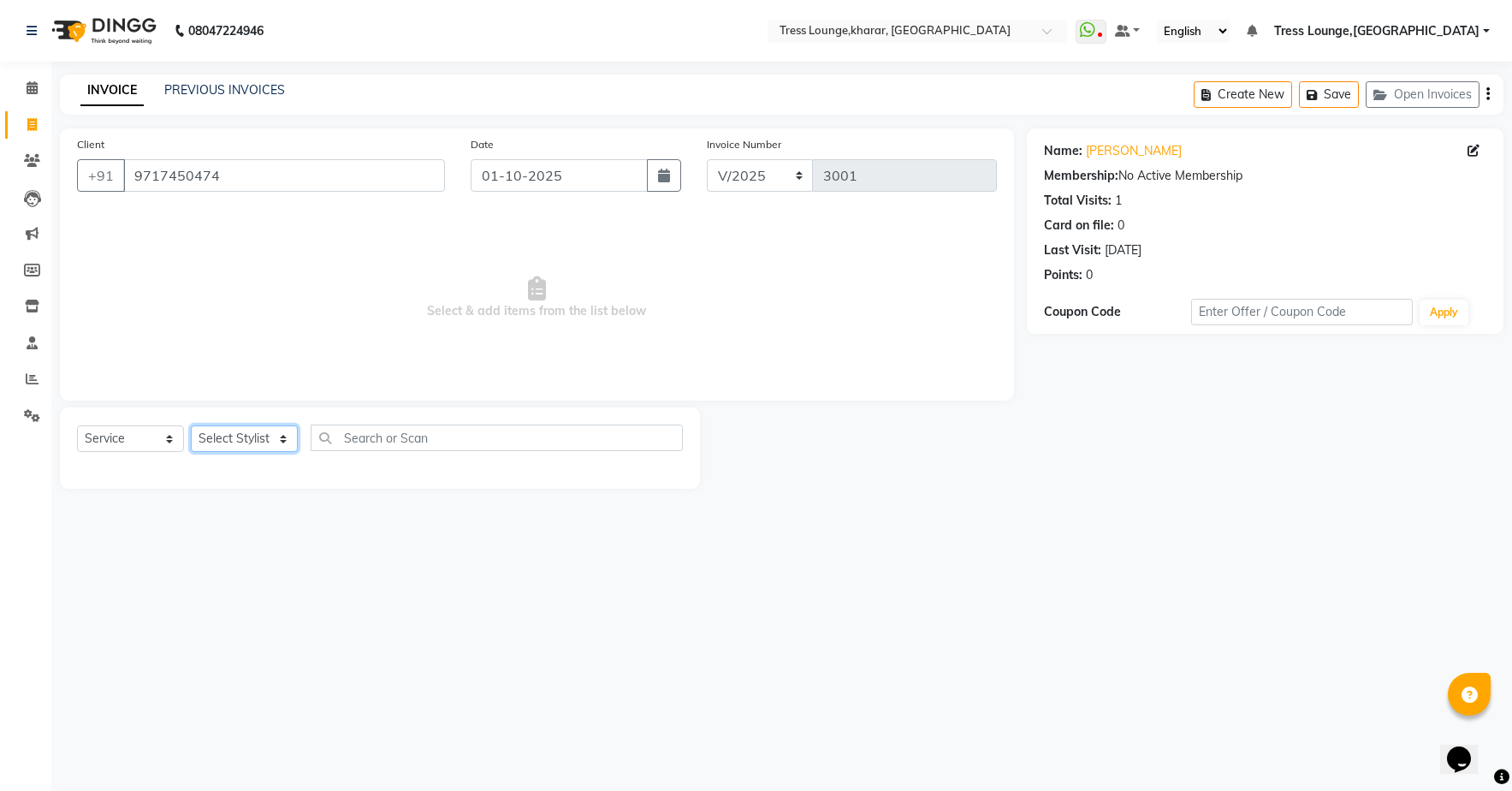
select select "89354"
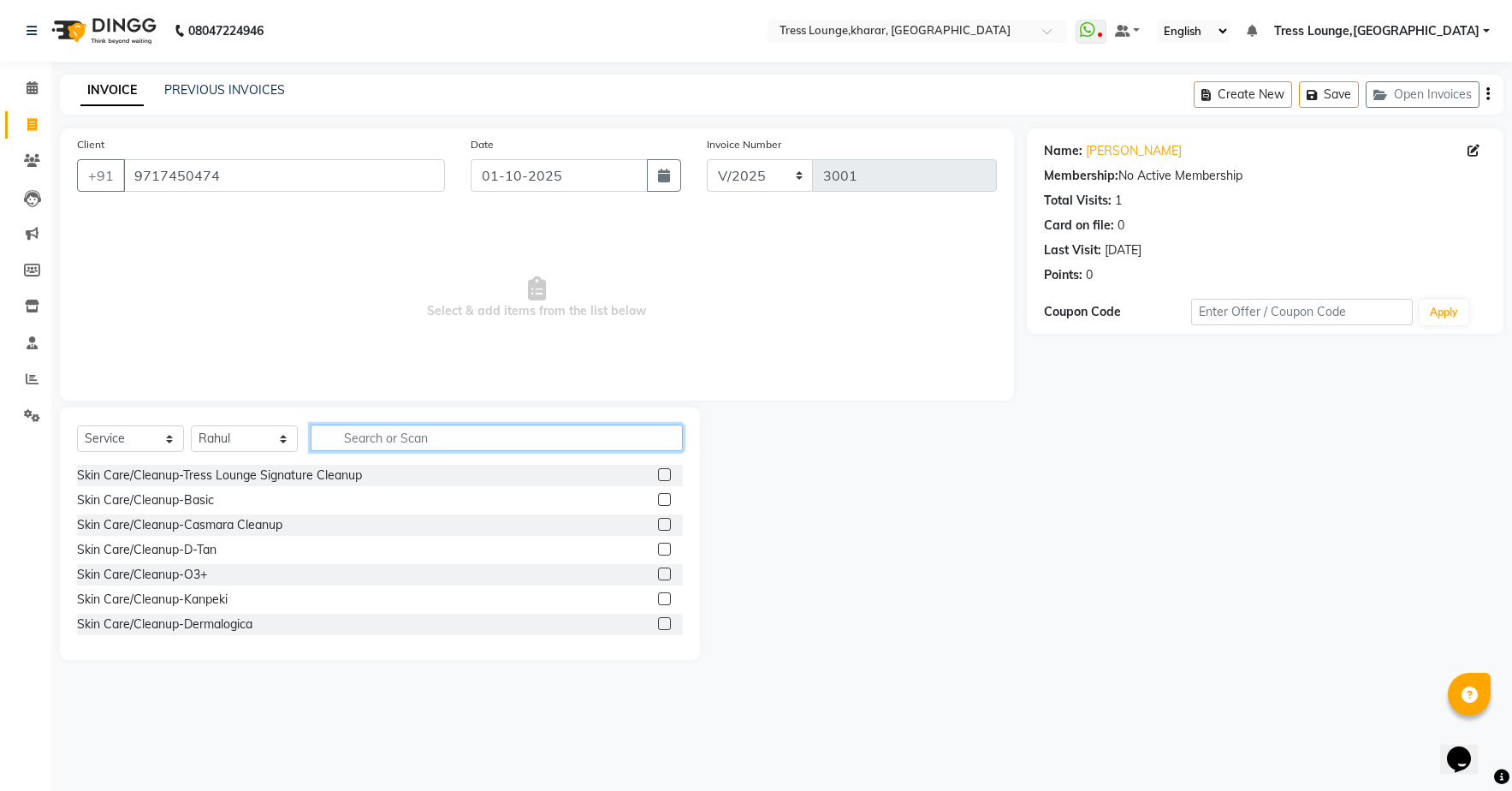
click at [404, 442] on input "text" at bounding box center [497, 438] width 373 height 27
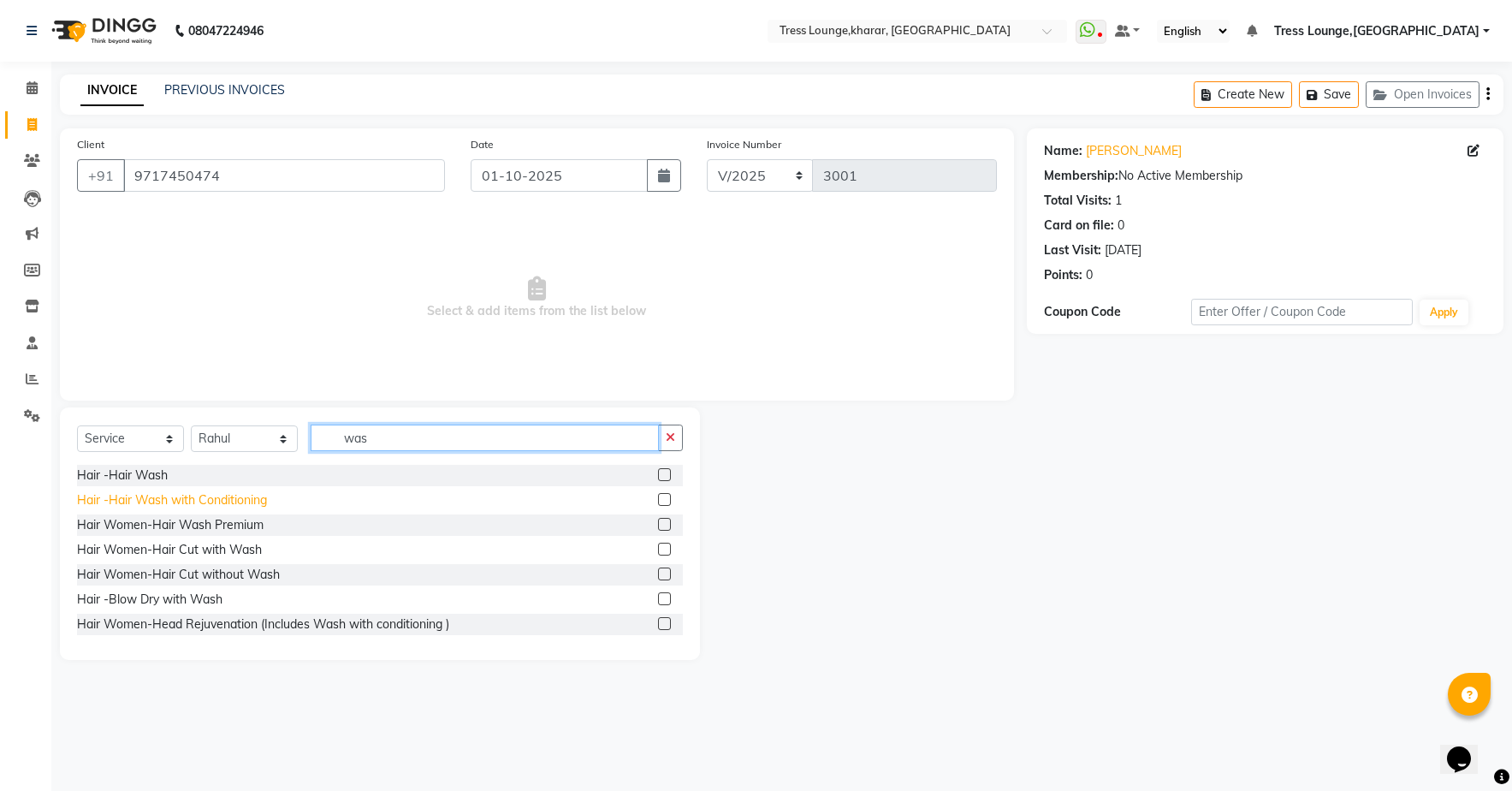
type input "was"
click at [206, 506] on div "Hair -Hair Wash with Conditioning" at bounding box center [172, 500] width 190 height 18
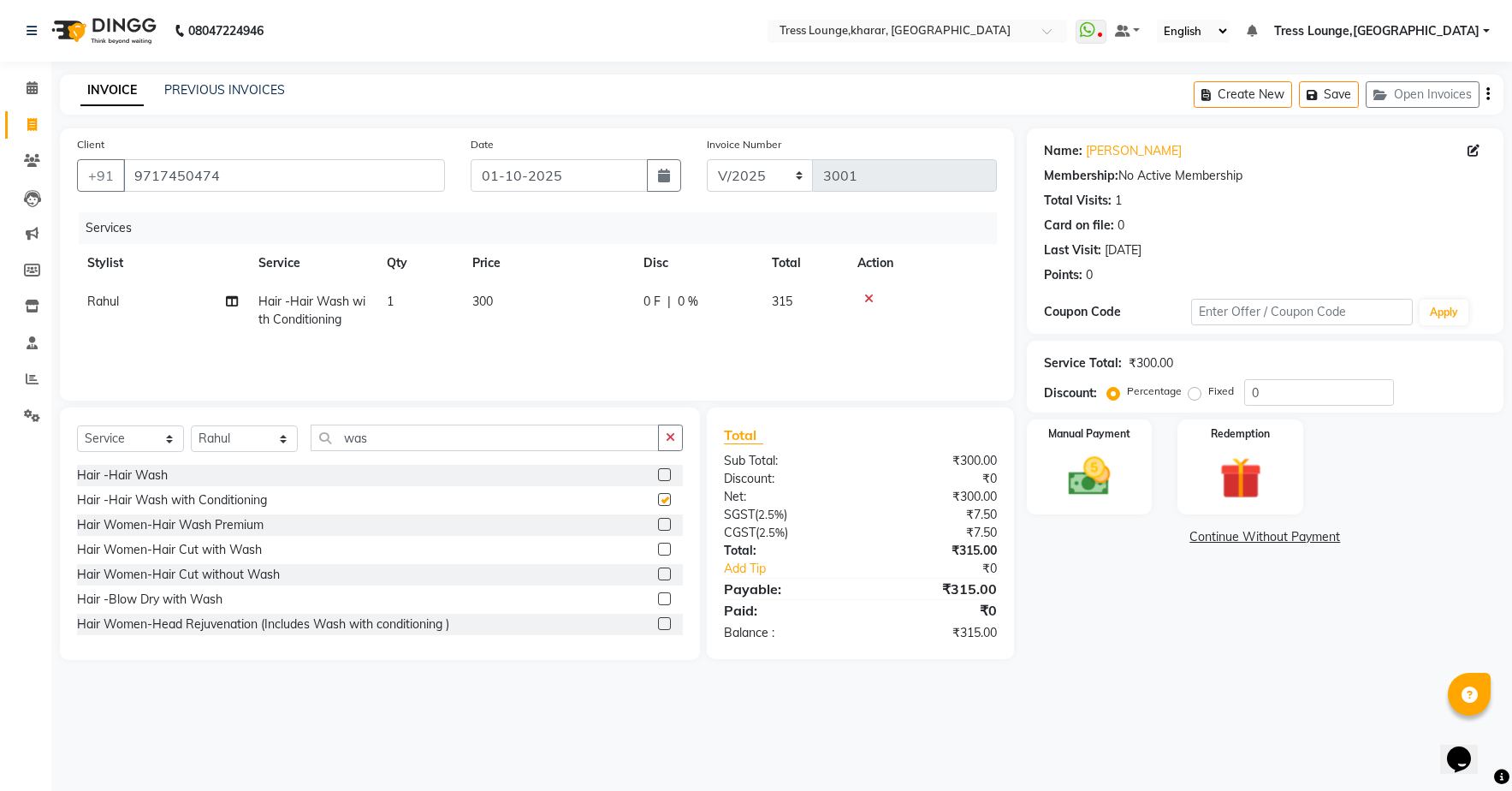
checkbox input "false"
click at [672, 437] on icon "button" at bounding box center [671, 436] width 9 height 12
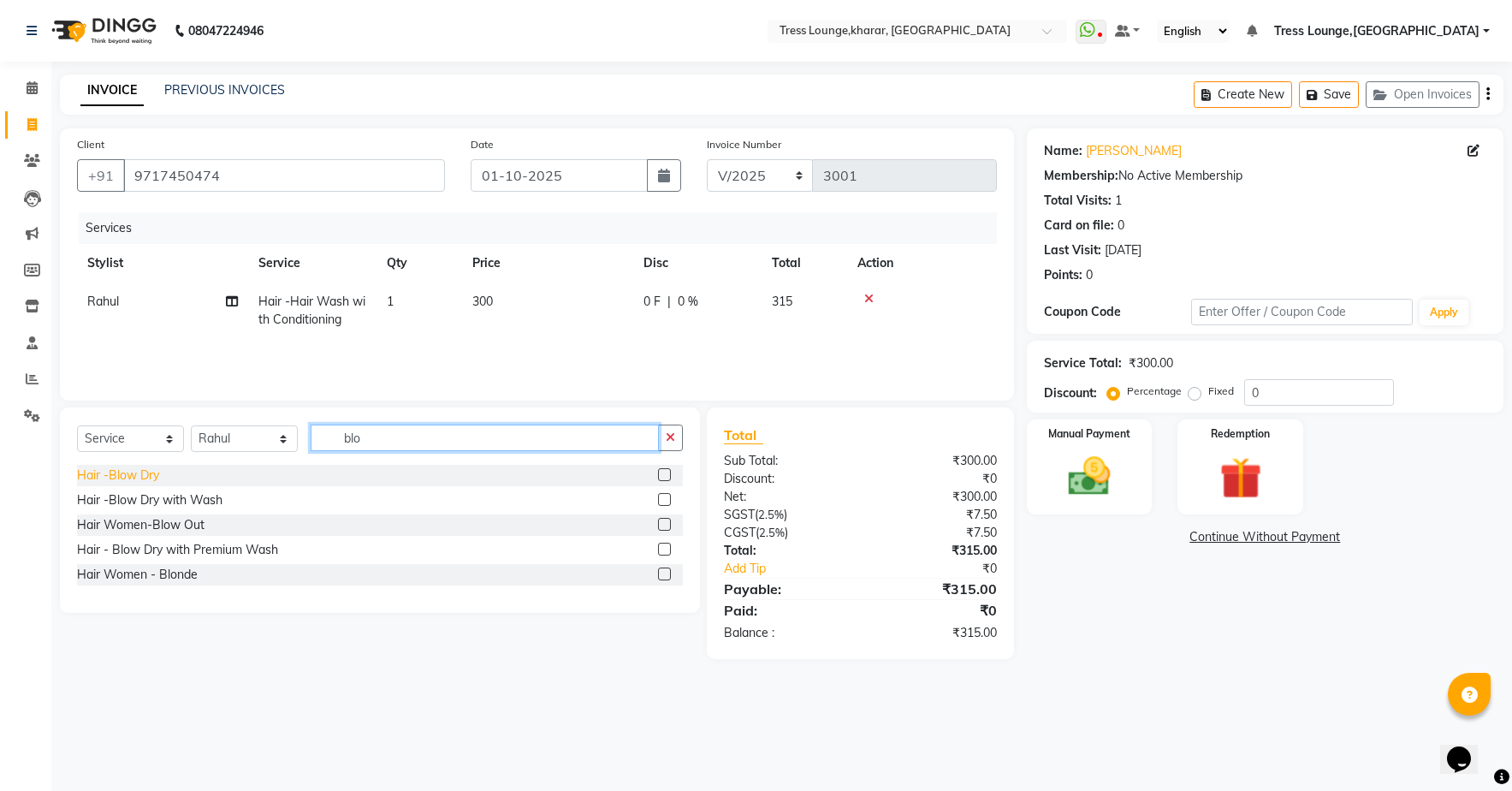
type input "blo"
click at [108, 481] on div "Hair -Blow Dry" at bounding box center [118, 475] width 82 height 18
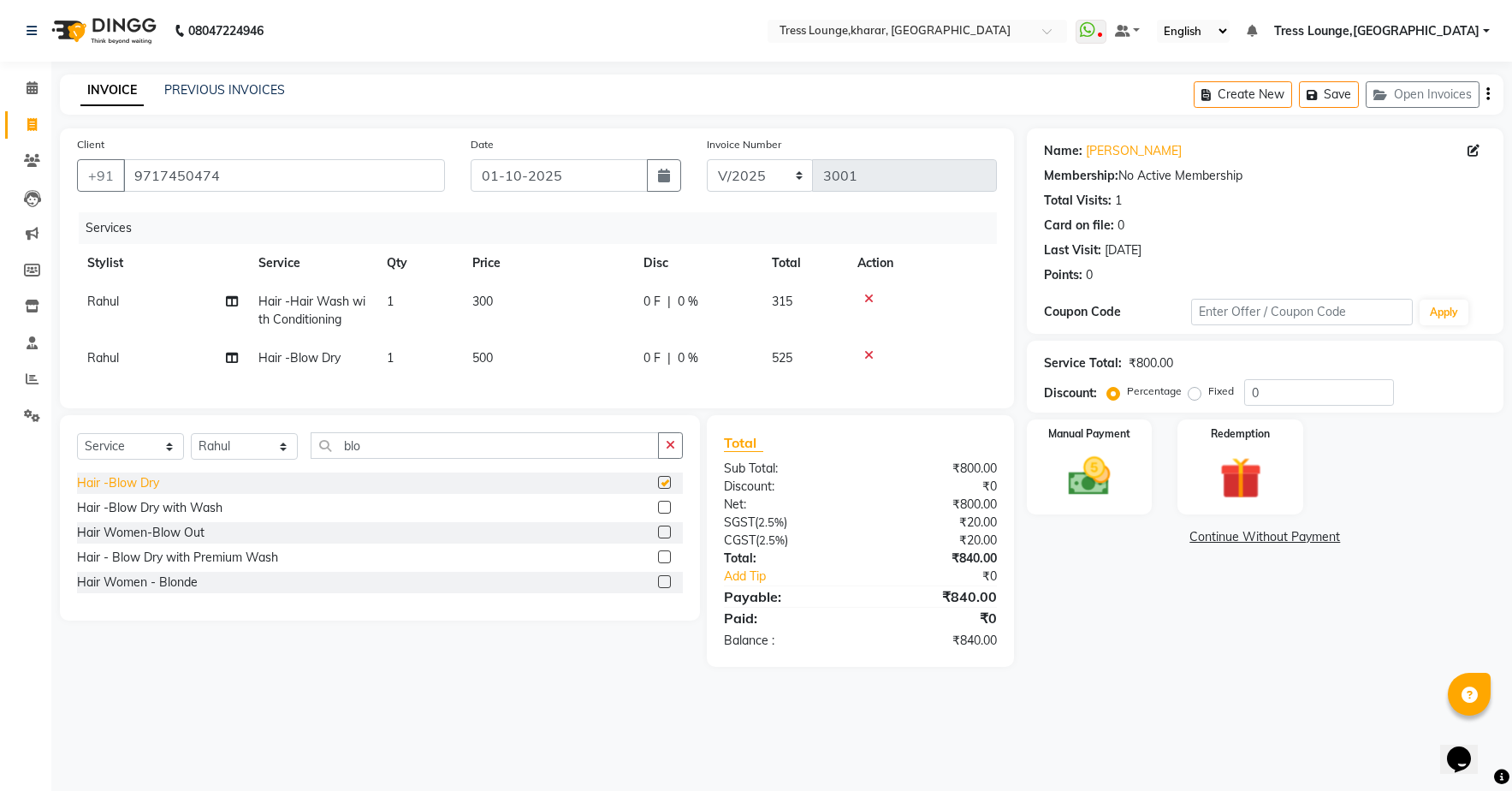
checkbox input "false"
drag, startPoint x: 687, startPoint y: 303, endPoint x: 704, endPoint y: 307, distance: 17.5
click at [692, 303] on span "0 %" at bounding box center [688, 302] width 21 height 18
select select "89354"
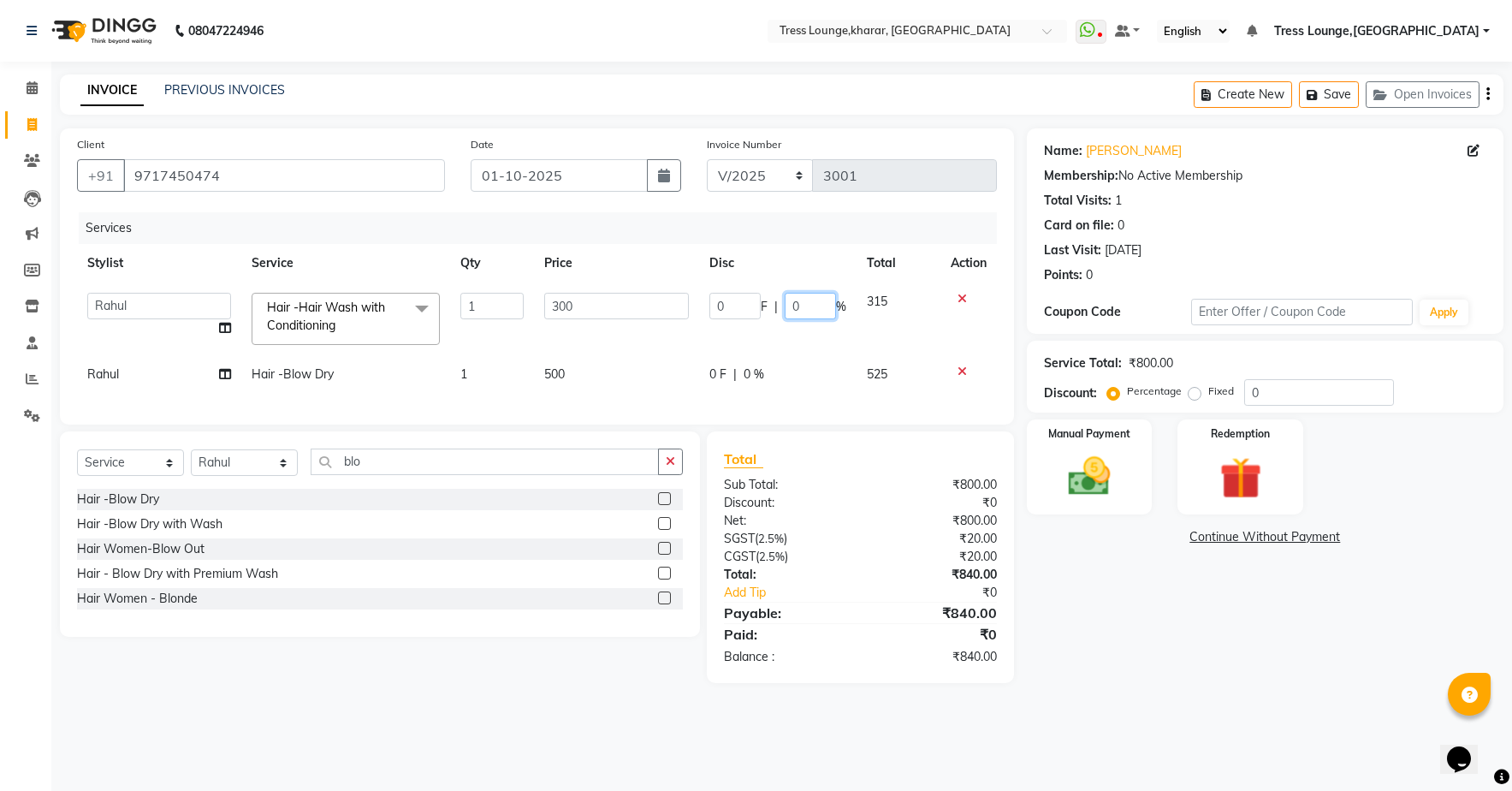
click at [814, 308] on input "0" at bounding box center [810, 306] width 51 height 27
type input "10"
click at [747, 374] on td "0 F | 0 %" at bounding box center [778, 374] width 157 height 39
select select "89354"
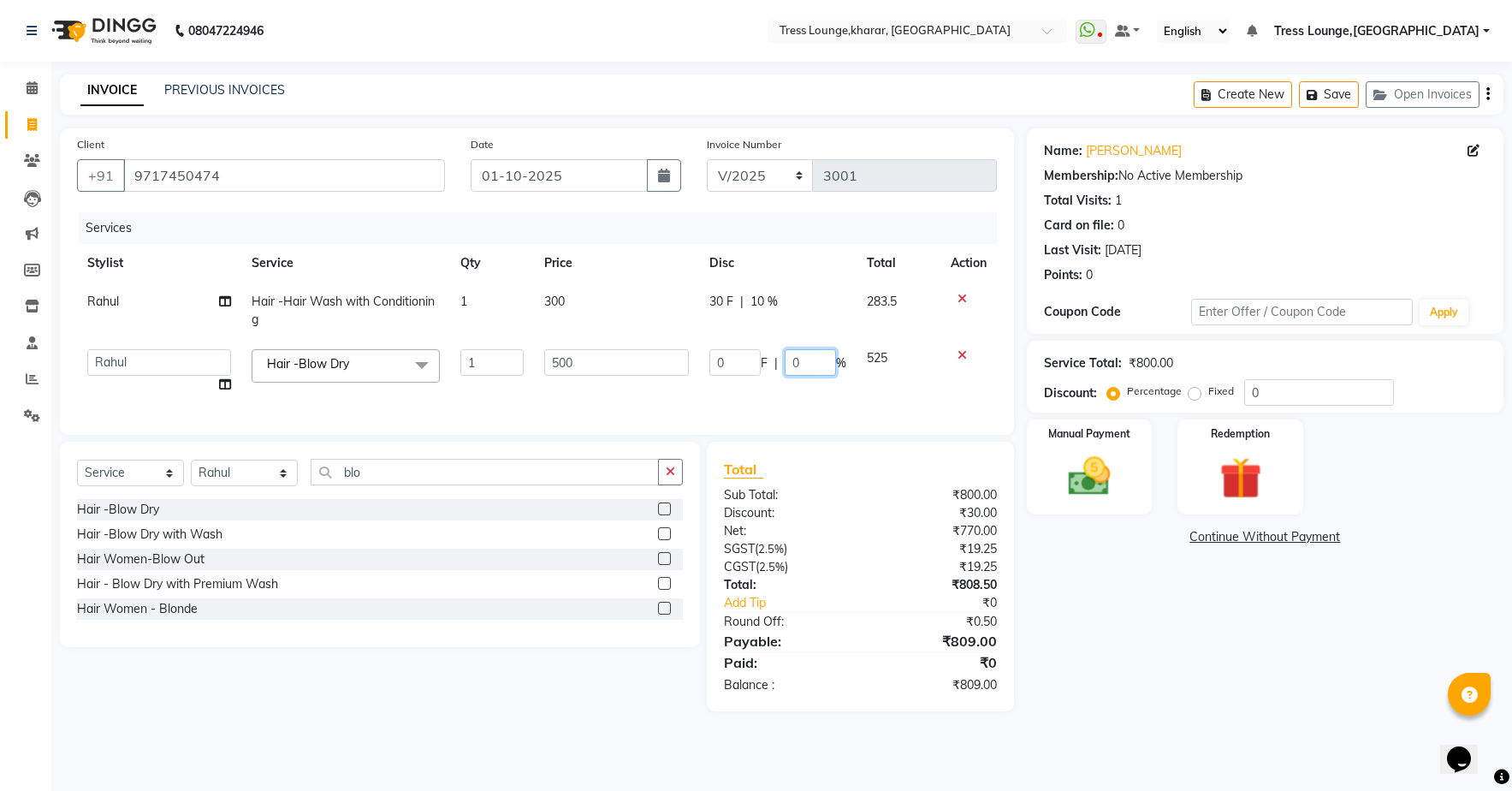
click at [807, 366] on input "0" at bounding box center [810, 363] width 51 height 27
type input "35"
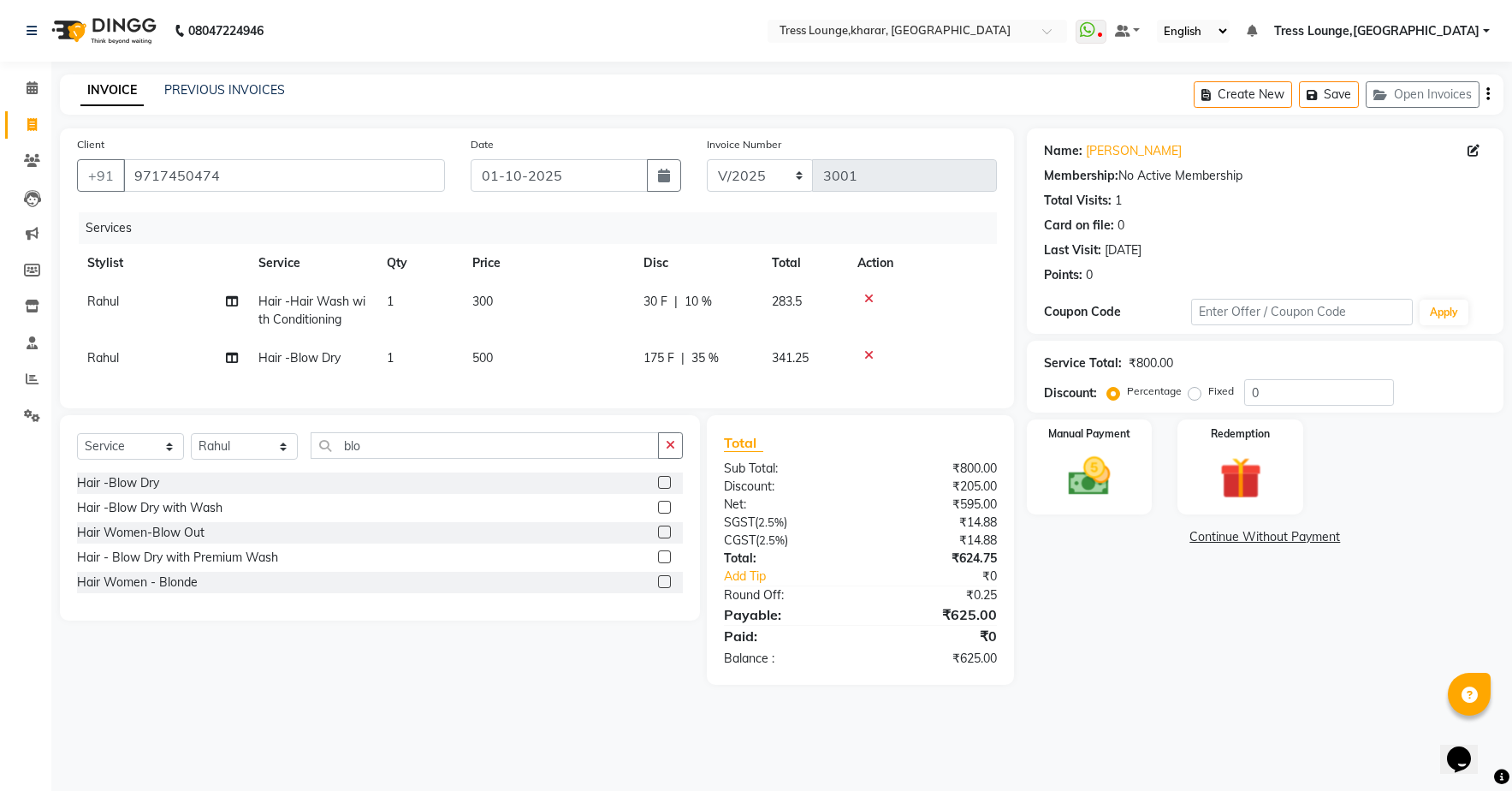
click at [835, 377] on tr "Rahul Hair -Blow Dry 1 500 175 F | 35 % 341.25" at bounding box center [537, 357] width 920 height 39
click at [708, 356] on span "35 %" at bounding box center [705, 358] width 27 height 18
select select "89354"
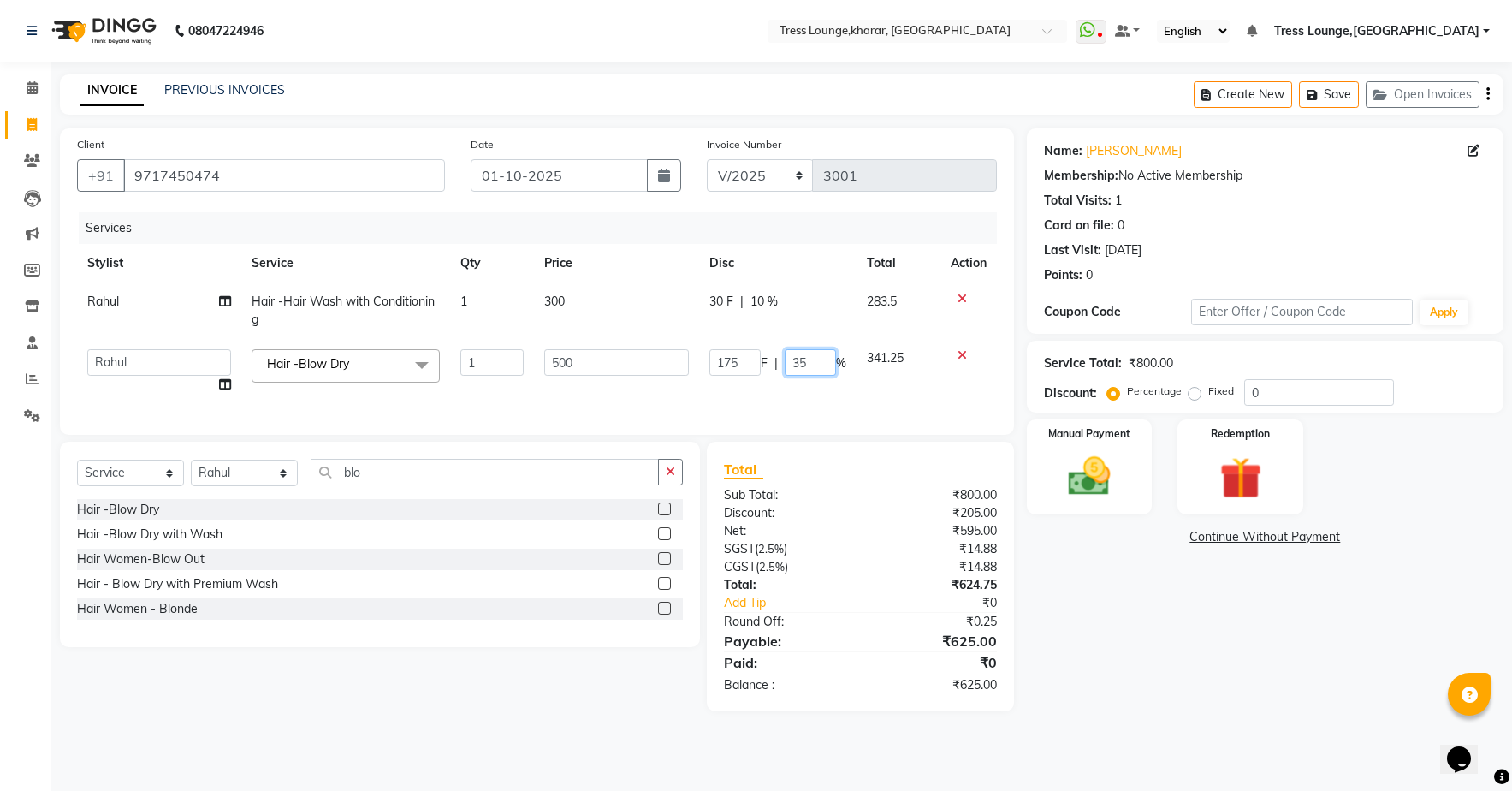
click at [809, 362] on input "35" at bounding box center [810, 363] width 51 height 27
type input "3"
type input "40"
click at [820, 394] on tr "[PERSON_NAME] [PERSON_NAME] Rohit [PERSON_NAME] [PERSON_NAME] Sunny [PERSON_NAM…" at bounding box center [537, 371] width 920 height 65
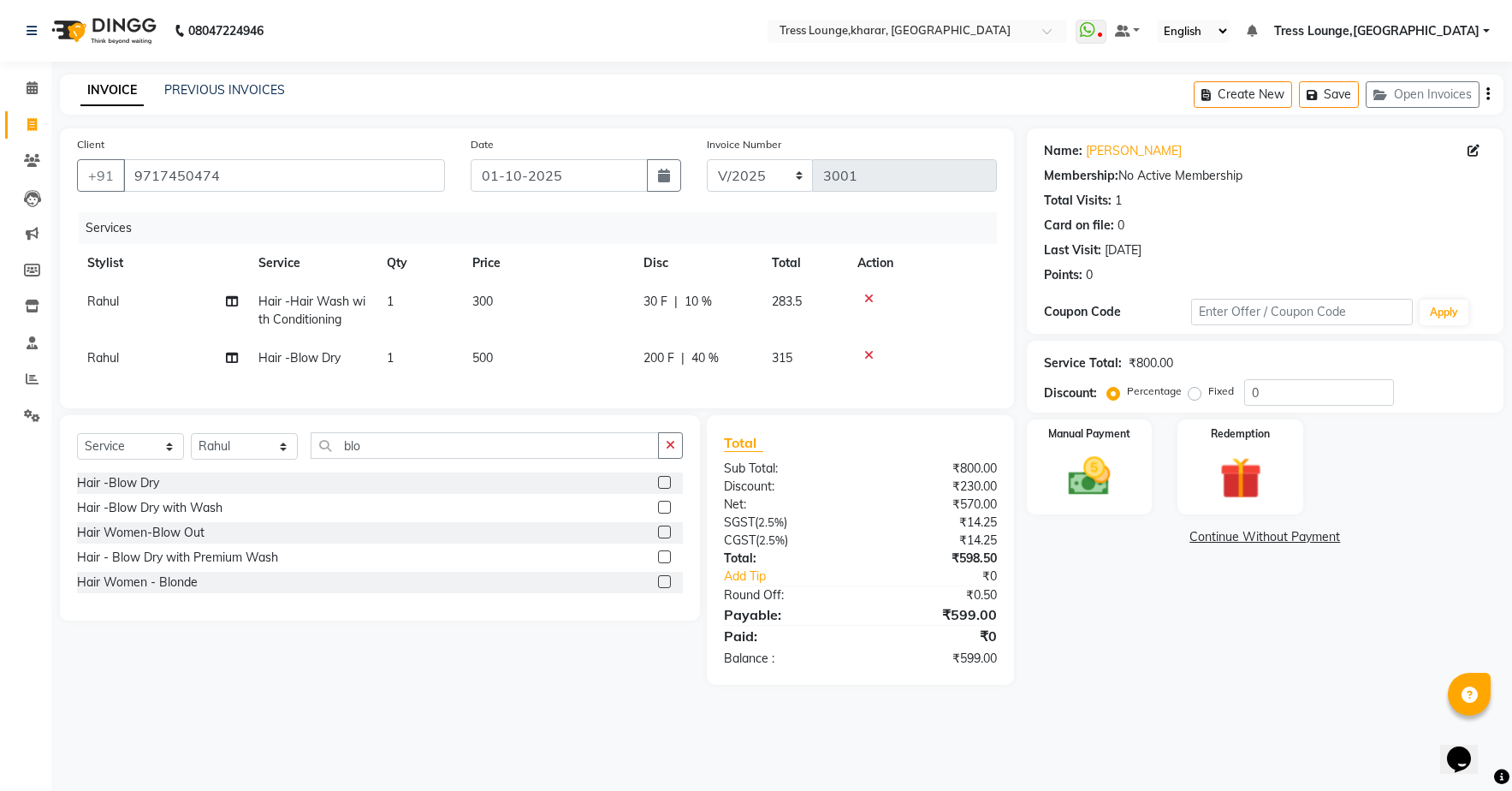
click at [708, 356] on span "40 %" at bounding box center [705, 358] width 27 height 18
select select "89354"
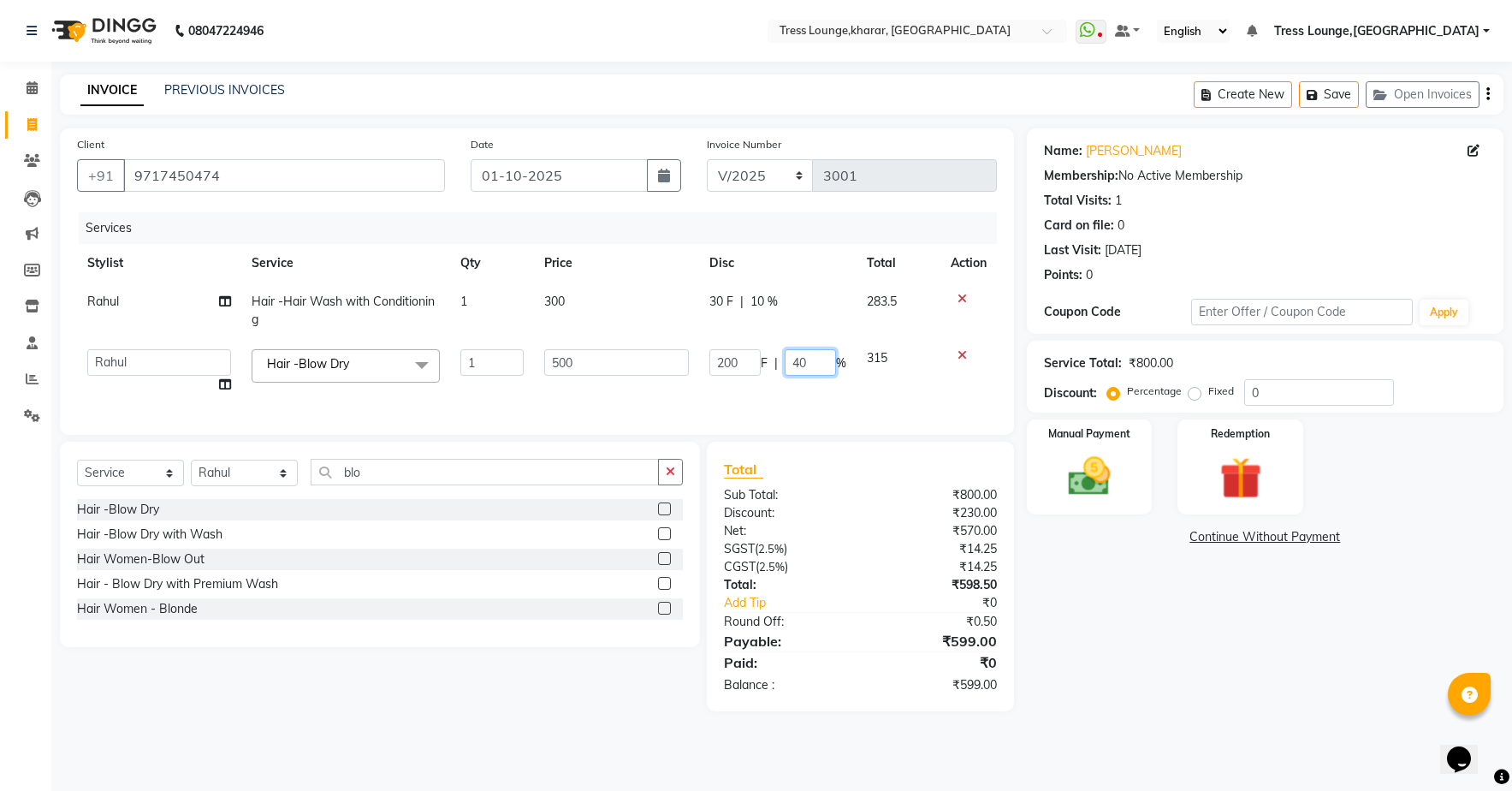
click at [826, 365] on input "40" at bounding box center [810, 363] width 51 height 27
type input "45"
click at [842, 392] on tr "[PERSON_NAME] [PERSON_NAME] Rohit [PERSON_NAME] [PERSON_NAME] Sunny [PERSON_NAM…" at bounding box center [537, 371] width 920 height 65
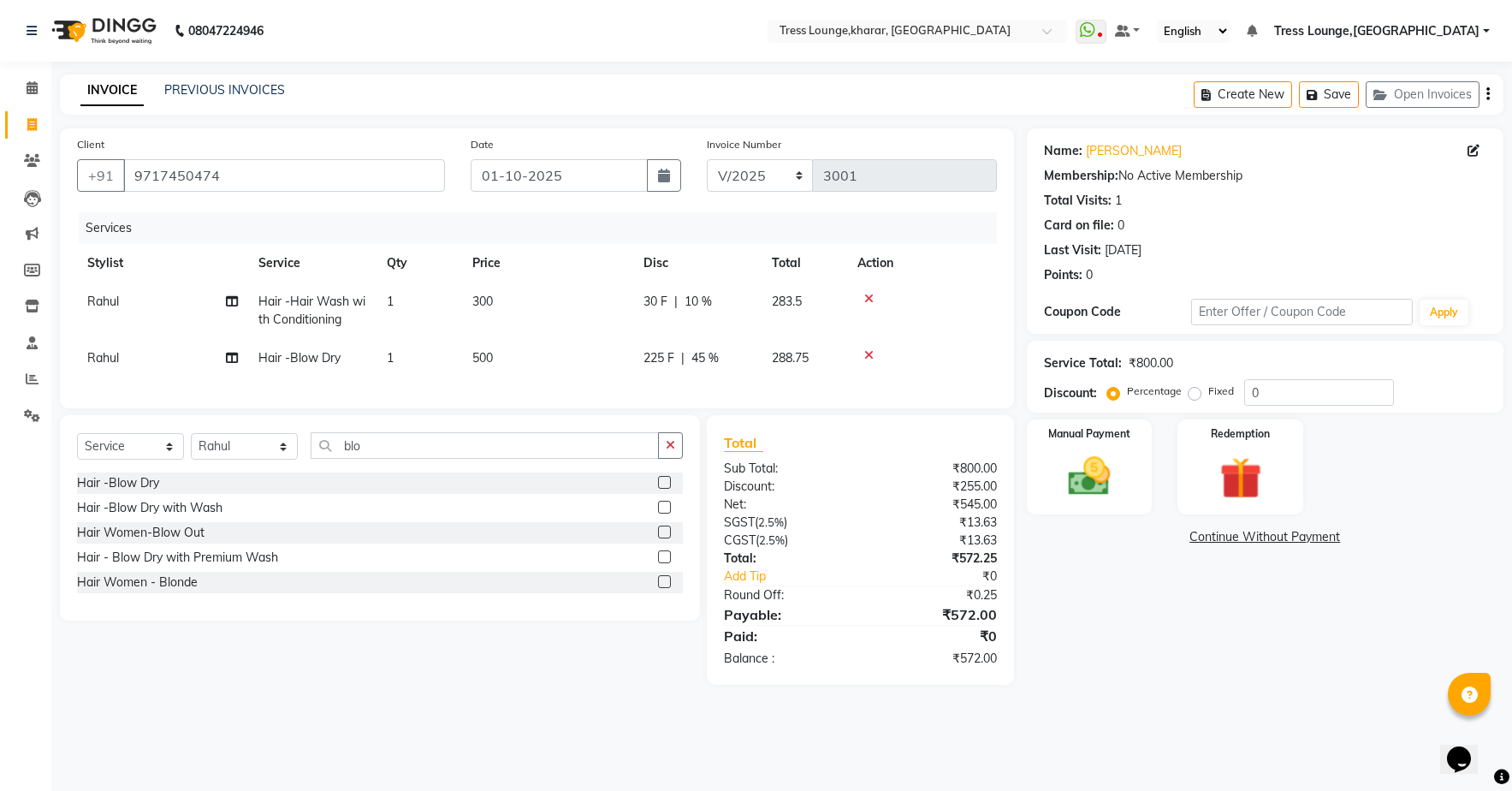
click at [700, 356] on span "45 %" at bounding box center [705, 358] width 27 height 18
select select "89354"
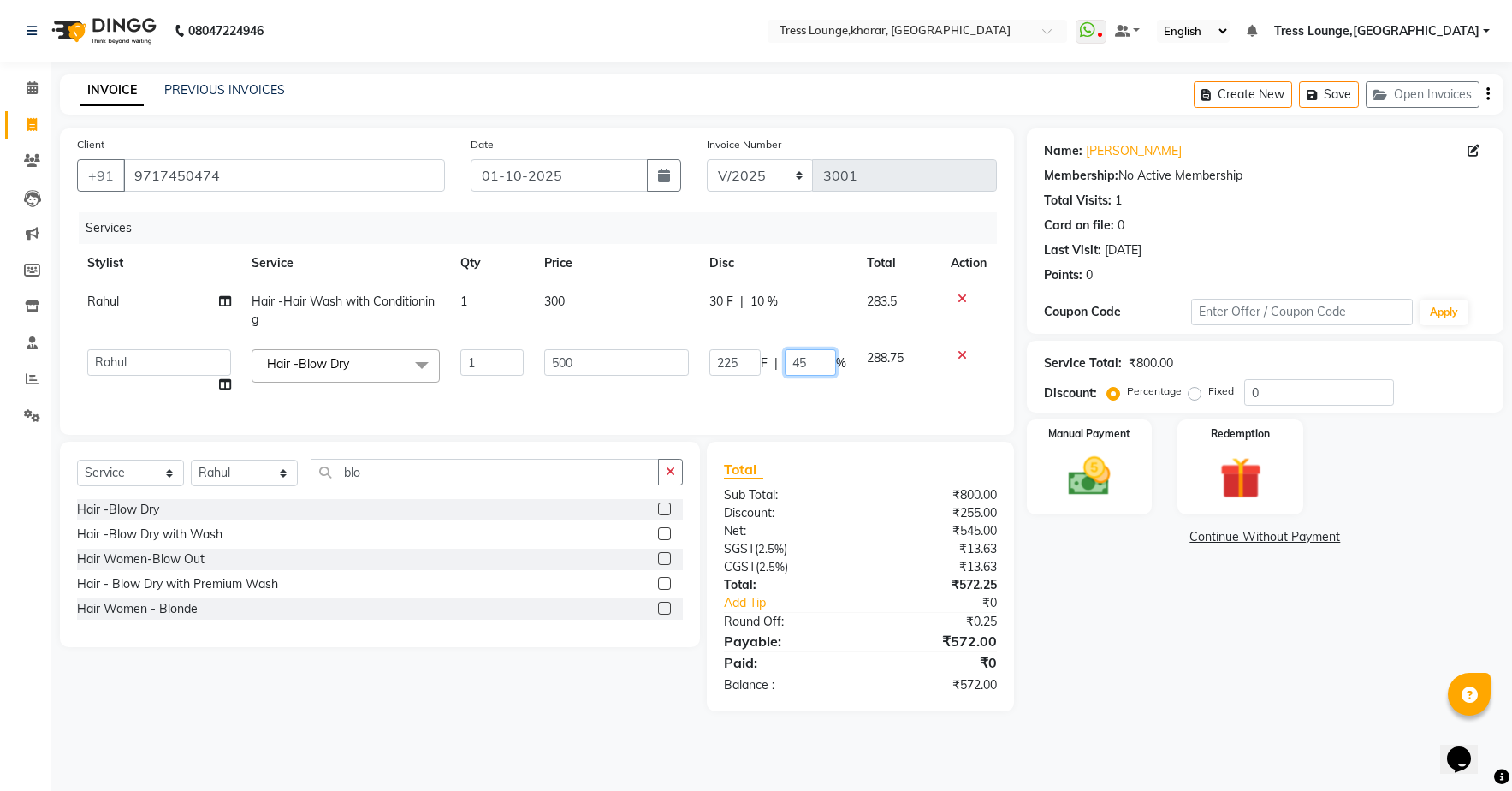
click at [813, 362] on input "45" at bounding box center [810, 363] width 51 height 27
type input "4"
type input "50"
click at [866, 401] on div "Services Stylist Service Qty Price Disc Total Action Rahul Hair -Hair Wash with…" at bounding box center [537, 314] width 920 height 206
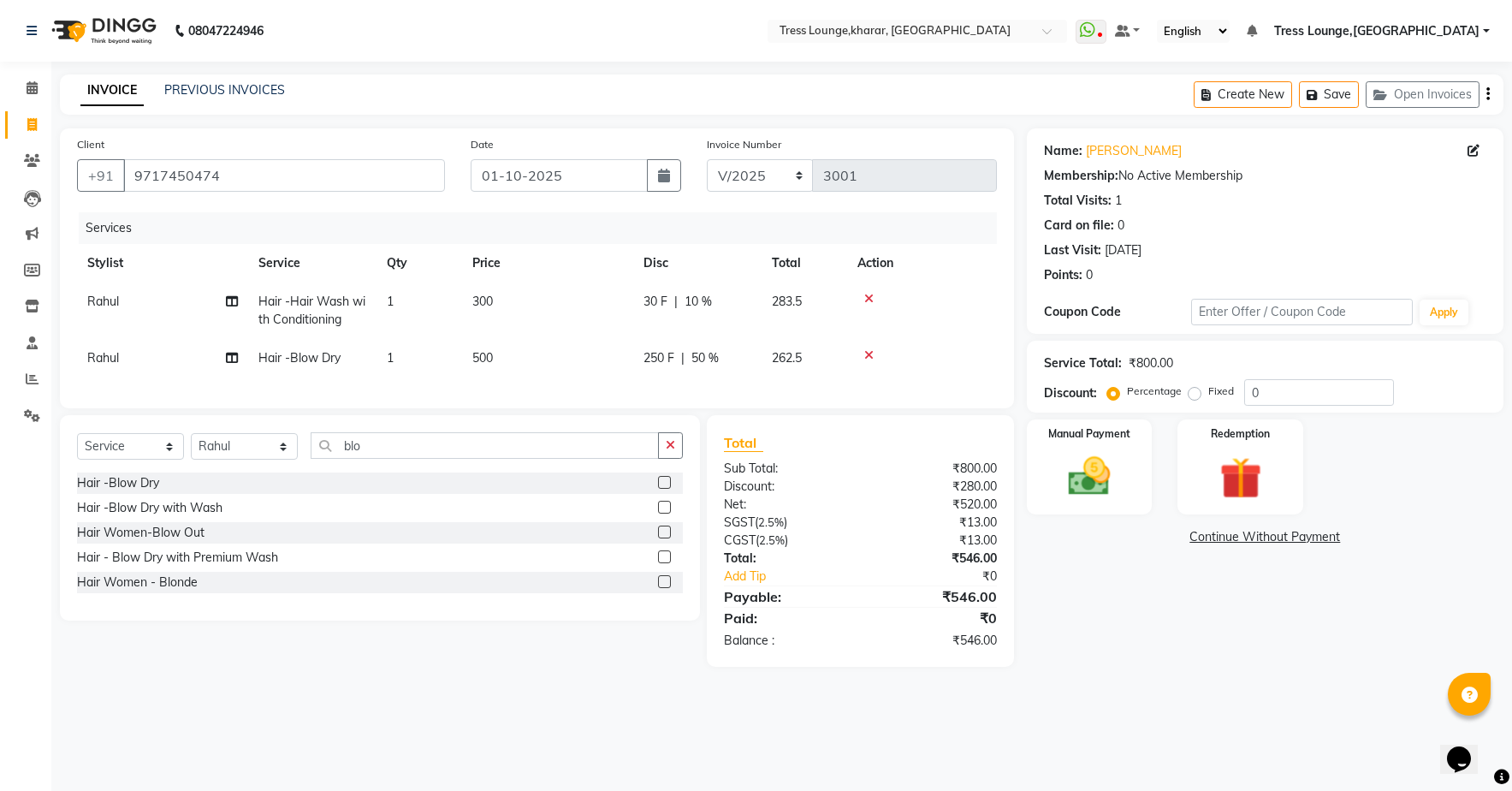
click at [692, 355] on span "50 %" at bounding box center [705, 358] width 27 height 18
select select "89354"
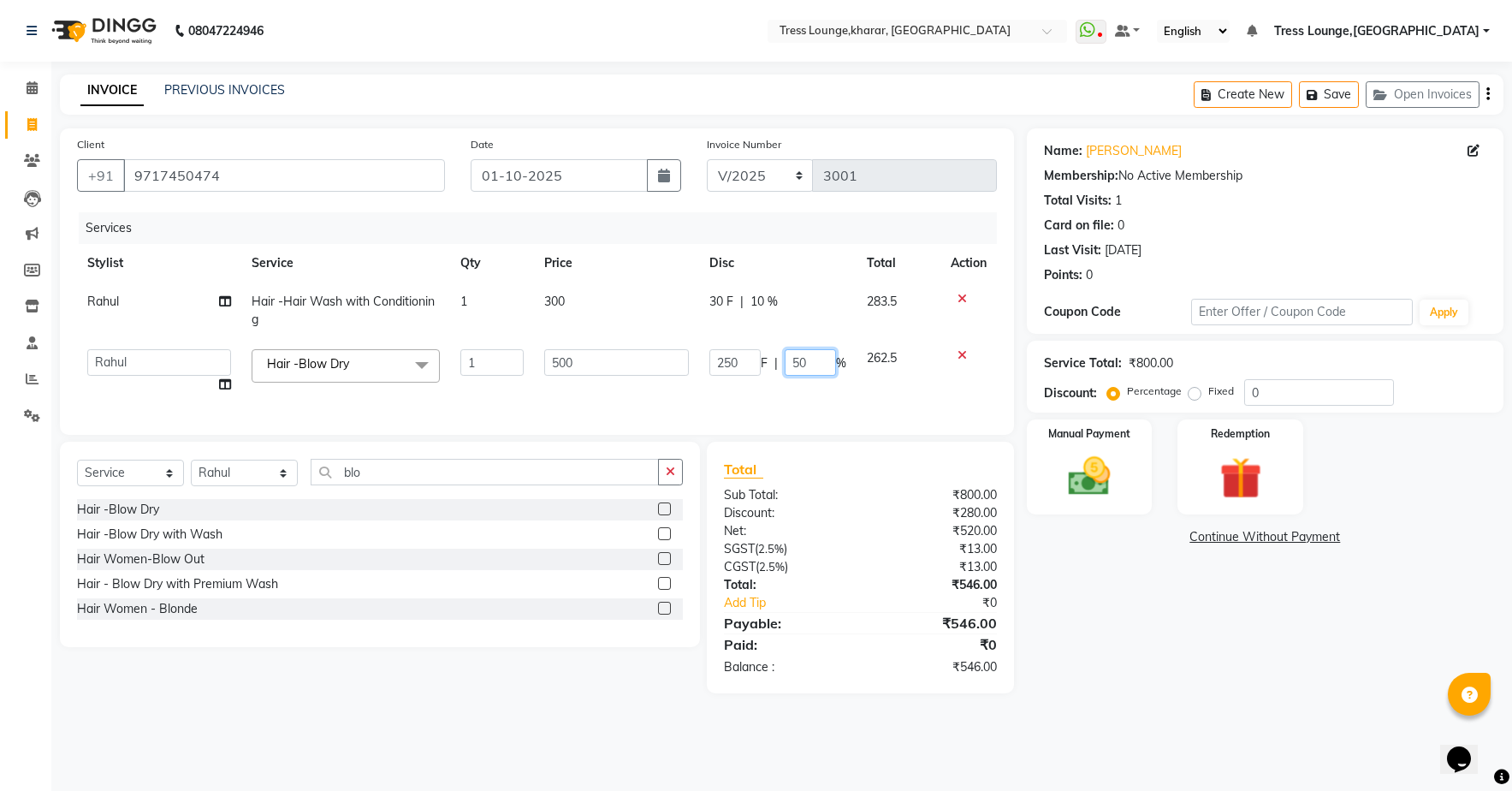
click at [807, 359] on input "50" at bounding box center [810, 363] width 51 height 27
type input "55"
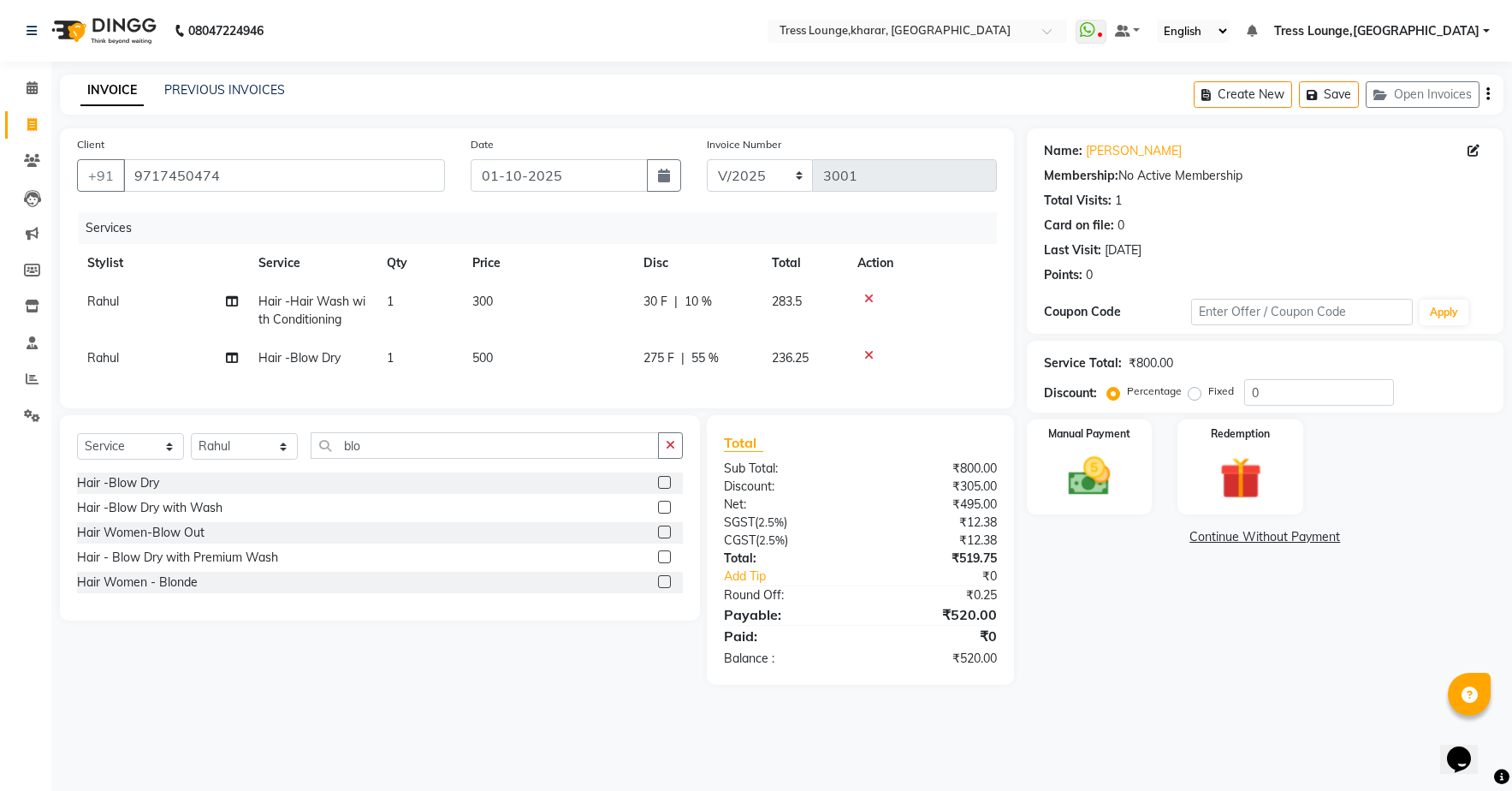
click at [815, 391] on div "Services Stylist Service Qty Price Disc Total Action Rahul Hair -Hair Wash with…" at bounding box center [537, 301] width 920 height 179
click at [700, 356] on span "55 %" at bounding box center [705, 358] width 27 height 18
select select "89354"
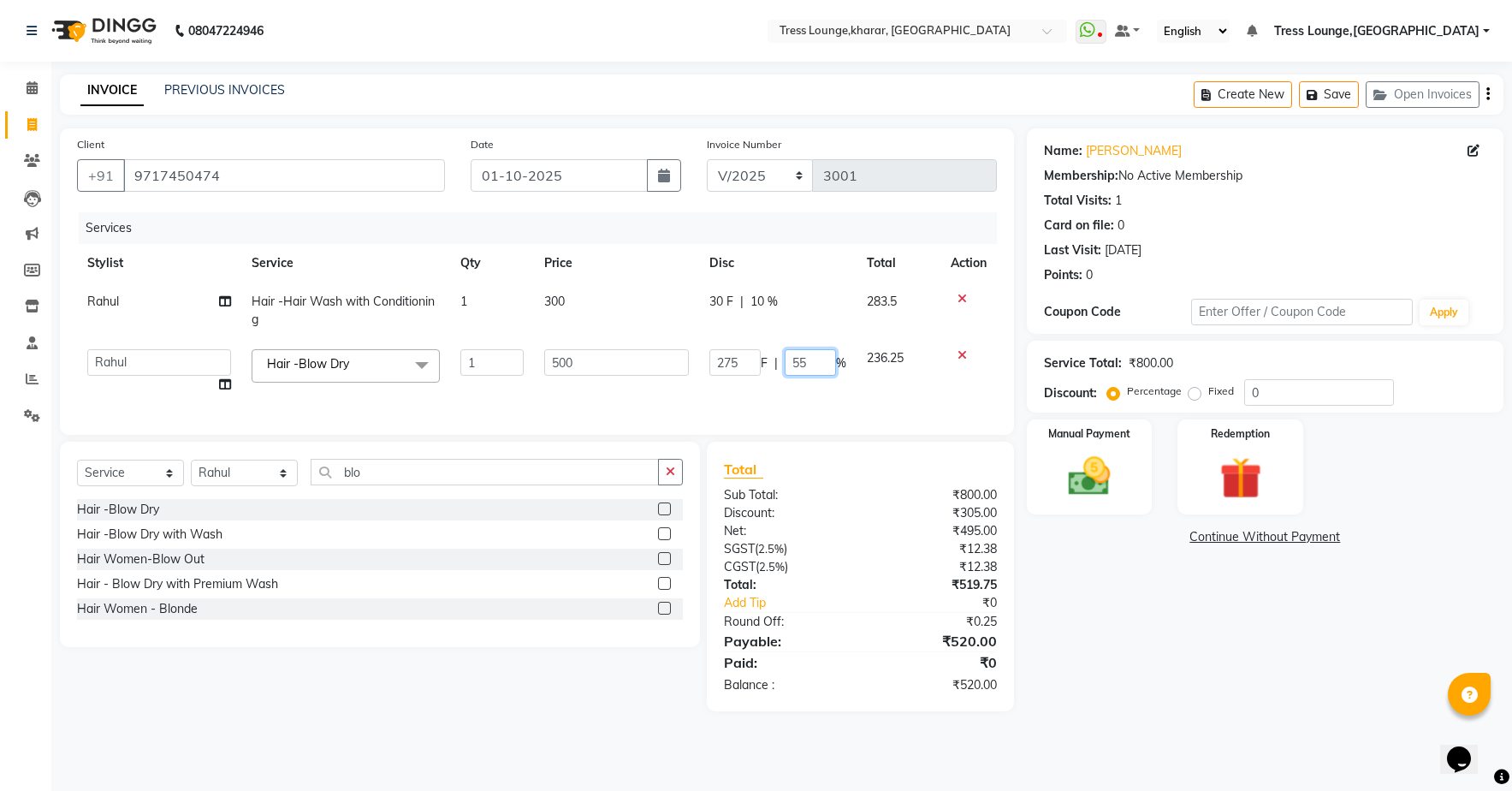
click at [820, 358] on input "55" at bounding box center [810, 363] width 51 height 27
type input "59"
click at [883, 400] on div "Services Stylist Service Qty Price Disc Total Action Rahul Hair -Hair Wash with…" at bounding box center [537, 314] width 920 height 206
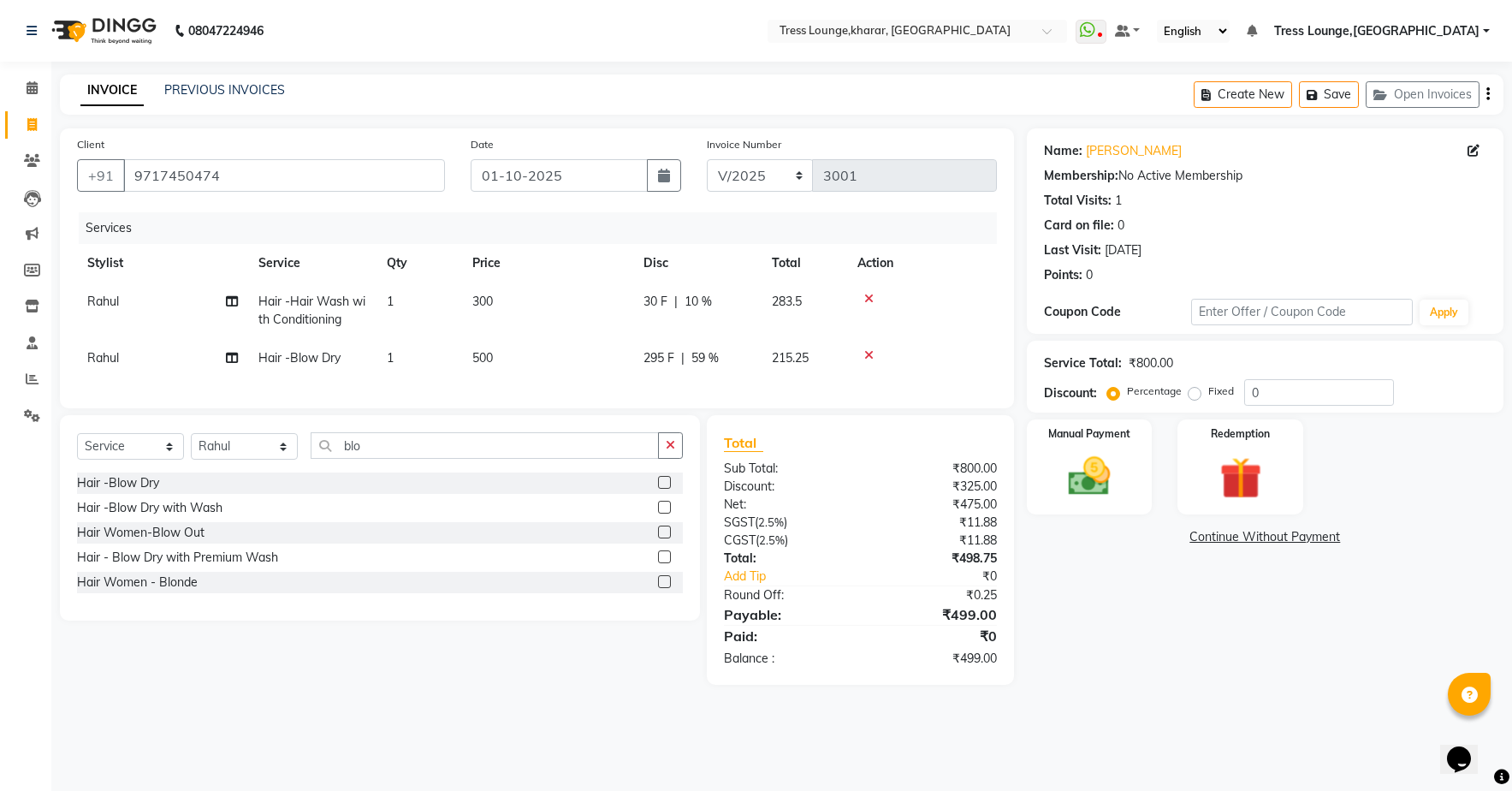
click at [705, 359] on span "59 %" at bounding box center [705, 358] width 27 height 18
select select "89354"
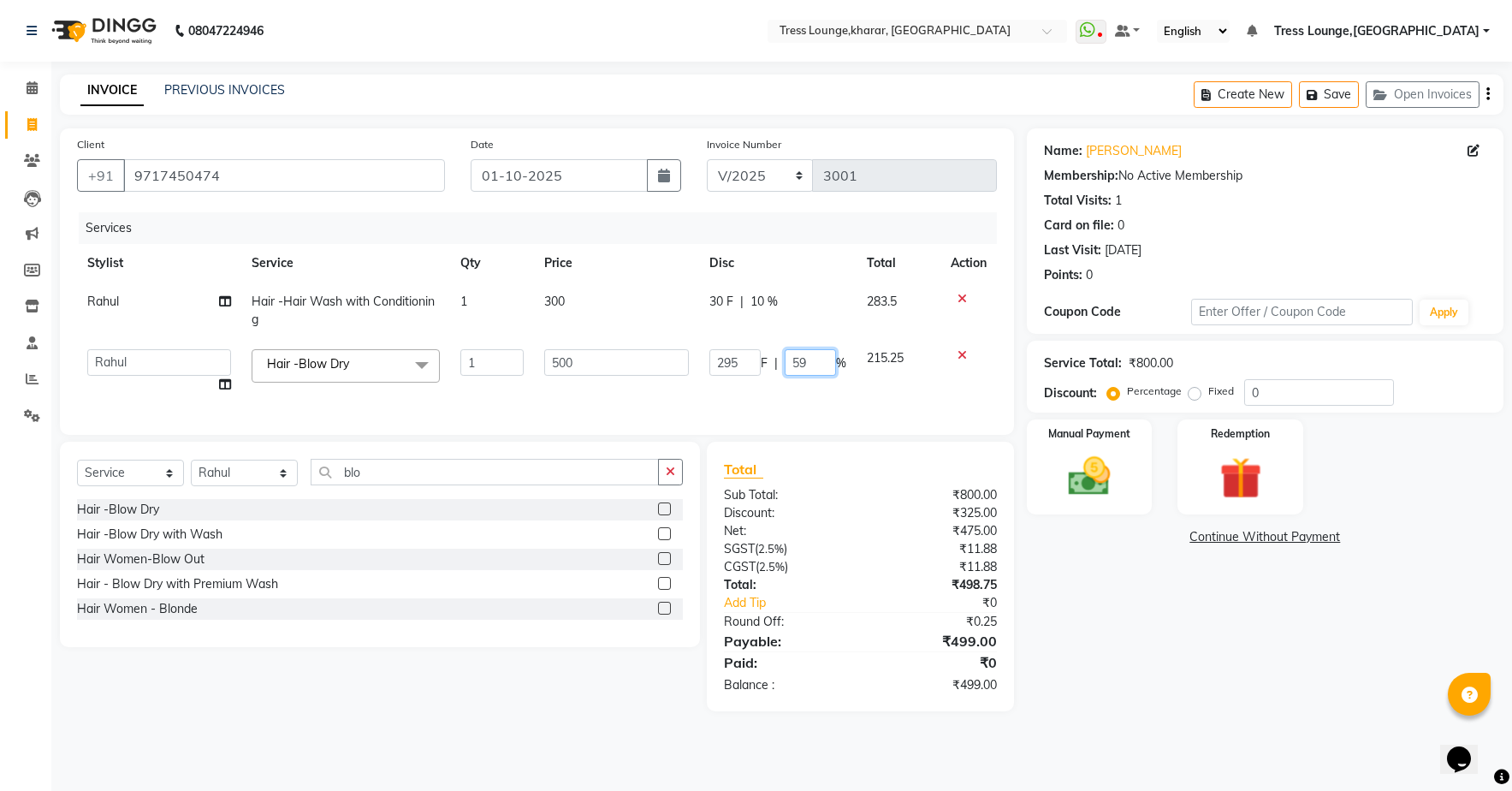
click at [812, 364] on input "59" at bounding box center [810, 363] width 51 height 27
type input "58"
click at [826, 396] on div "Services Stylist Service Qty Price Disc Total Action Rahul Hair -Hair Wash with…" at bounding box center [537, 314] width 920 height 206
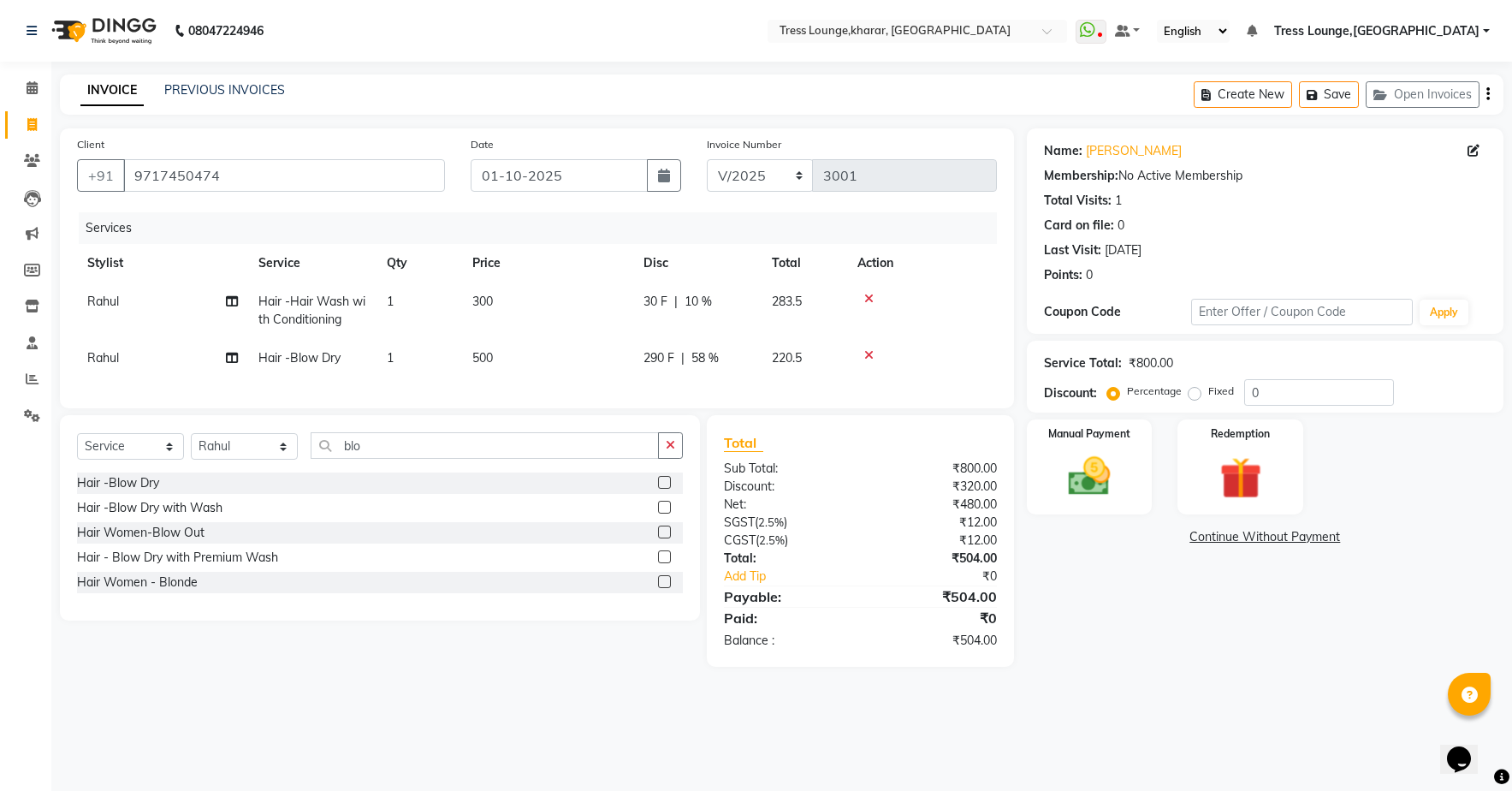
click at [711, 362] on span "58 %" at bounding box center [705, 358] width 27 height 18
select select "89354"
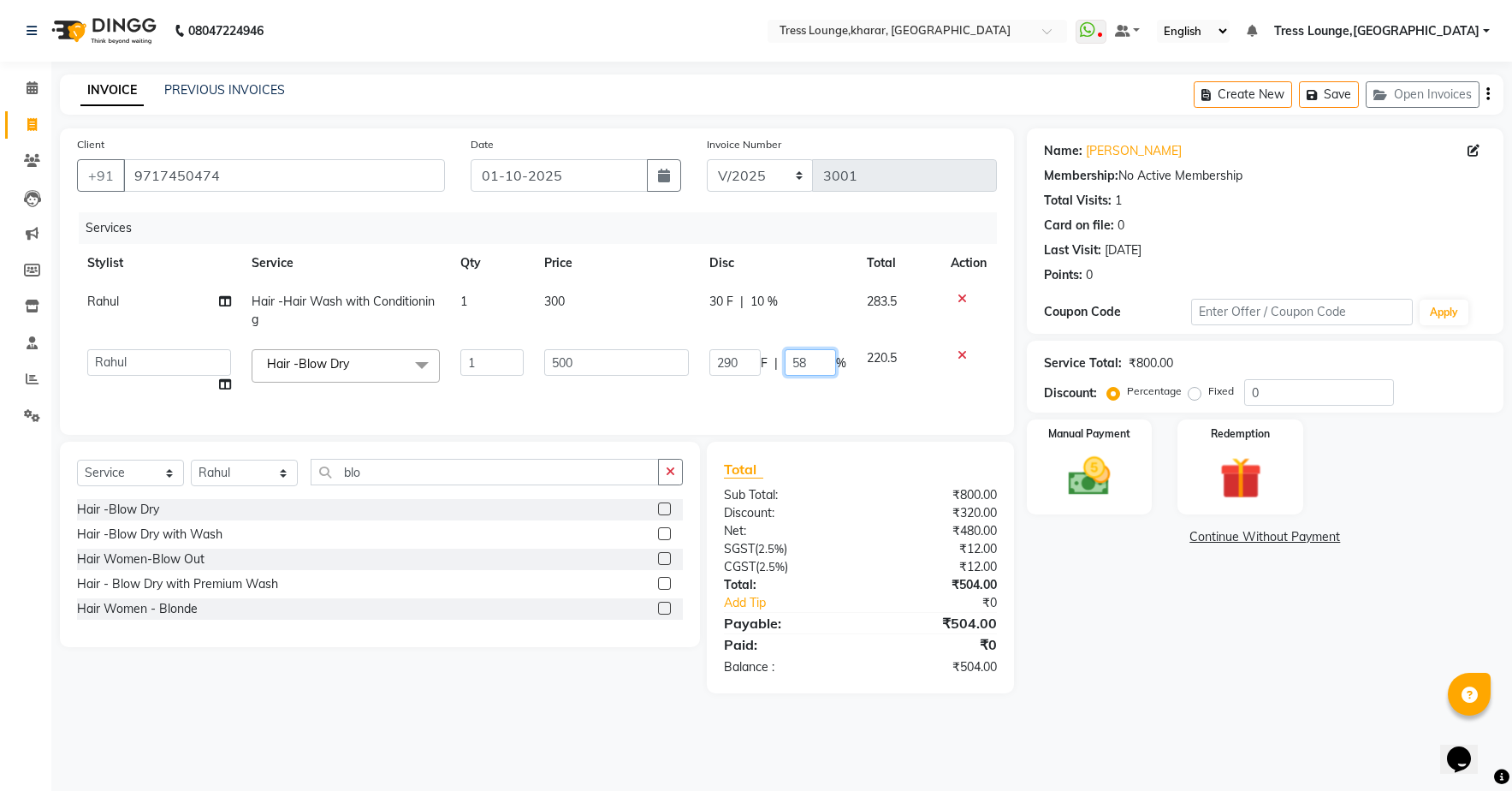
click at [808, 365] on input "58" at bounding box center [810, 363] width 51 height 27
type input "59"
click at [826, 386] on tr "[PERSON_NAME] [PERSON_NAME] Rohit [PERSON_NAME] [PERSON_NAME] Sunny [PERSON_NAM…" at bounding box center [537, 371] width 920 height 65
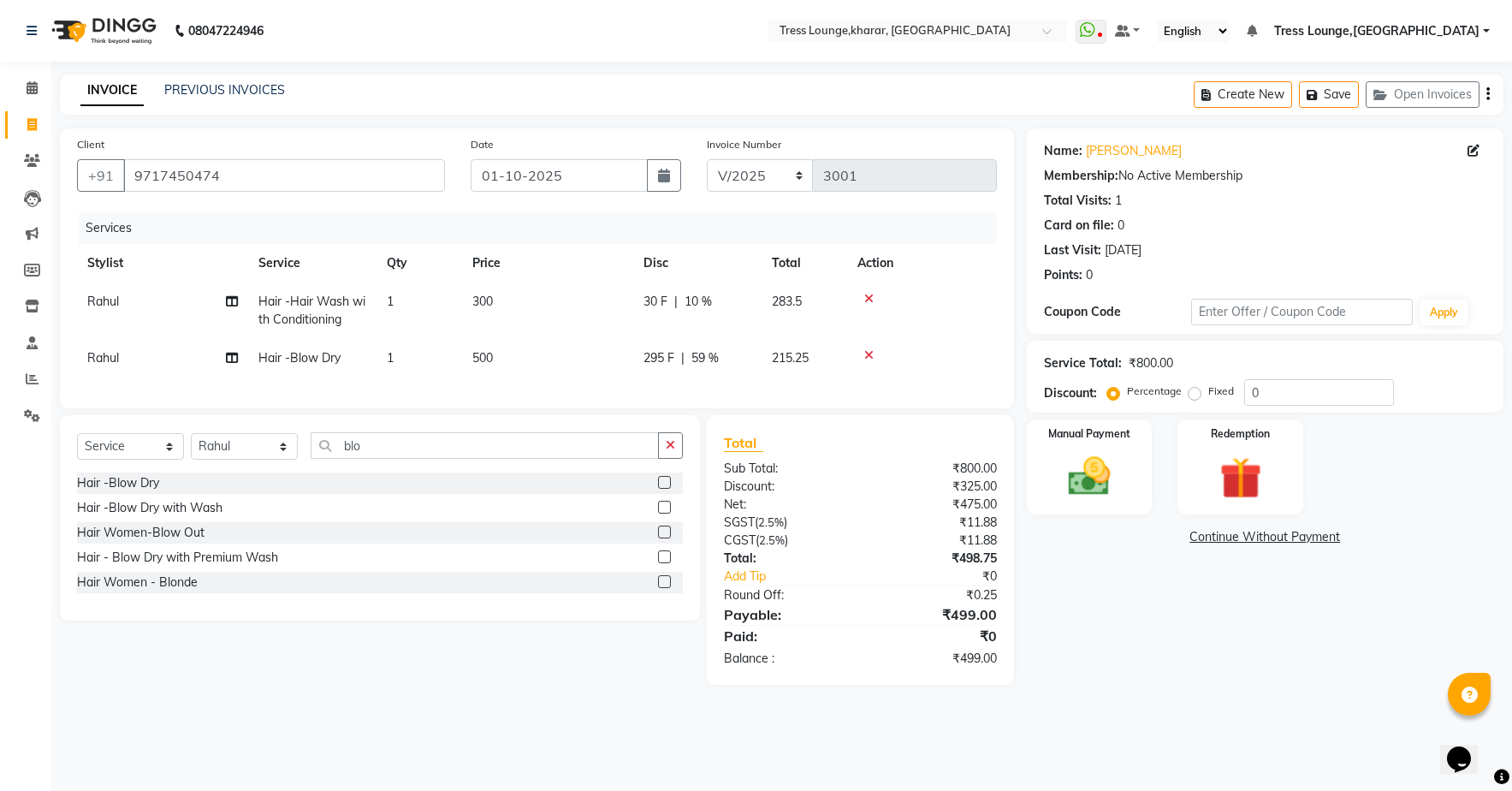
click at [658, 358] on span "295 F" at bounding box center [659, 358] width 31 height 18
select select "89354"
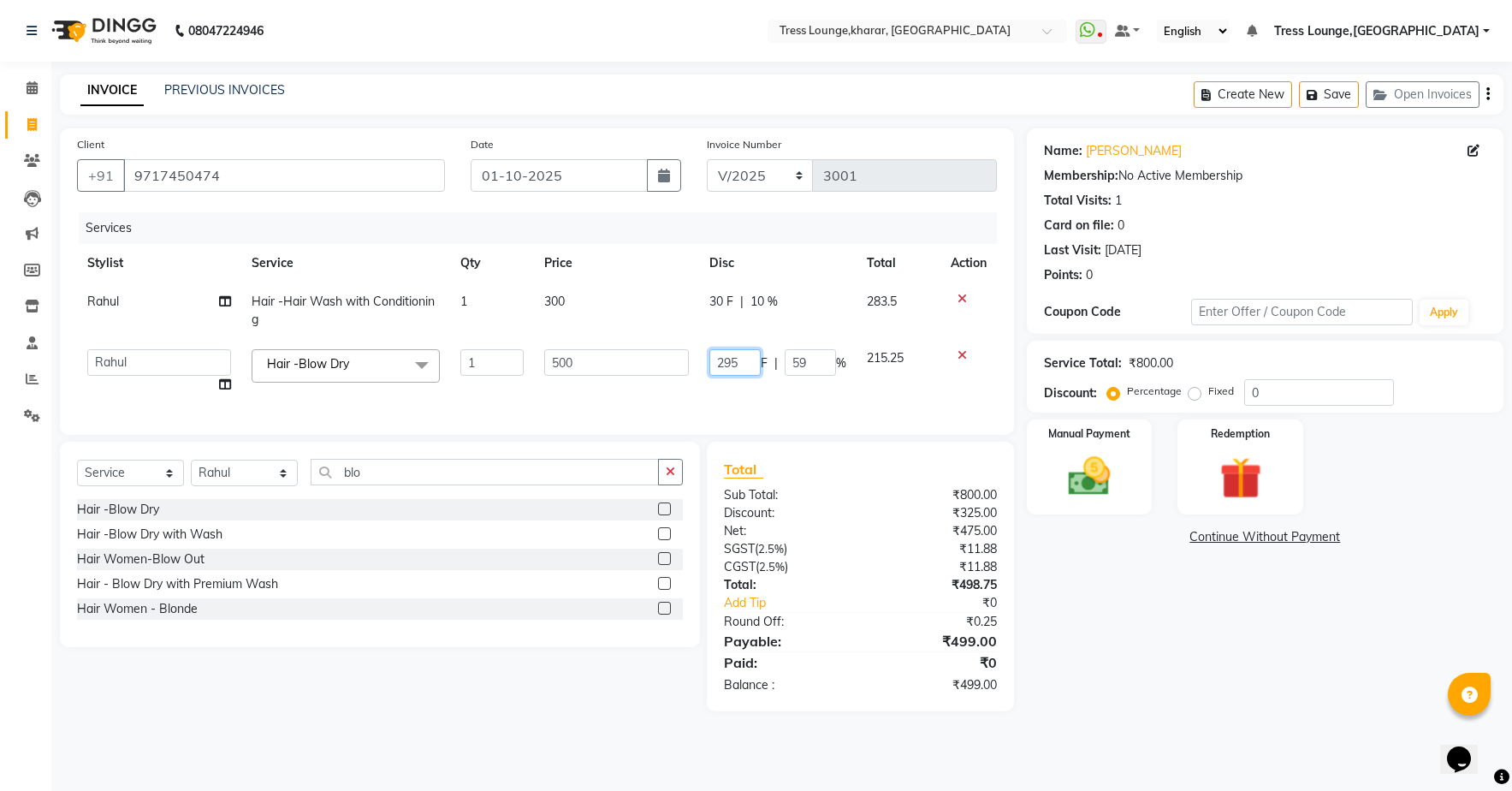
click at [751, 362] on input "295" at bounding box center [734, 363] width 51 height 27
type input "296"
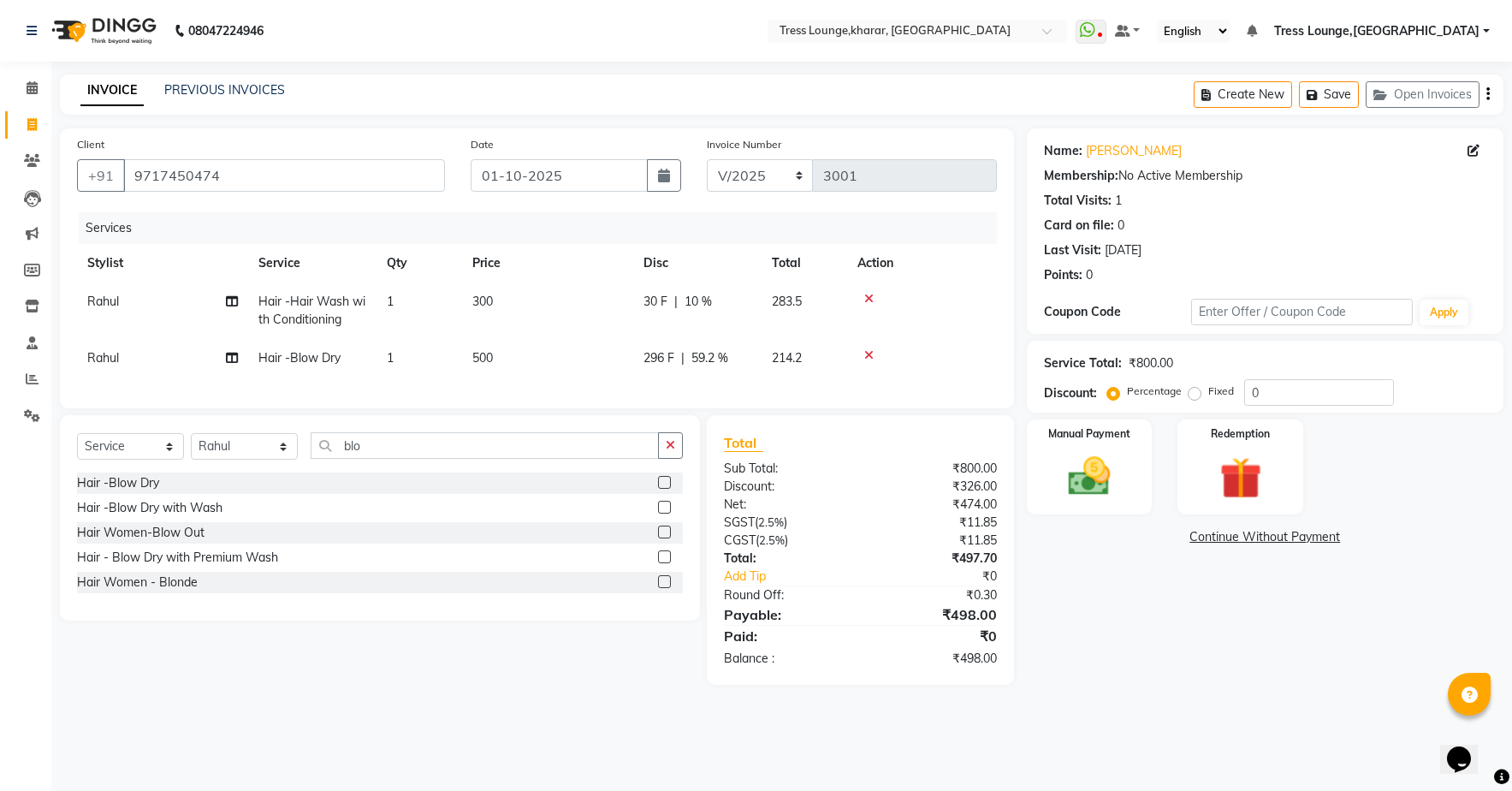
click at [782, 391] on div "Services Stylist Service Qty Price Disc Total Action Rahul Hair -Hair Wash with…" at bounding box center [537, 301] width 920 height 179
drag, startPoint x: 666, startPoint y: 360, endPoint x: 703, endPoint y: 384, distance: 44.1
click at [666, 363] on span "296 F" at bounding box center [659, 358] width 31 height 18
select select "89354"
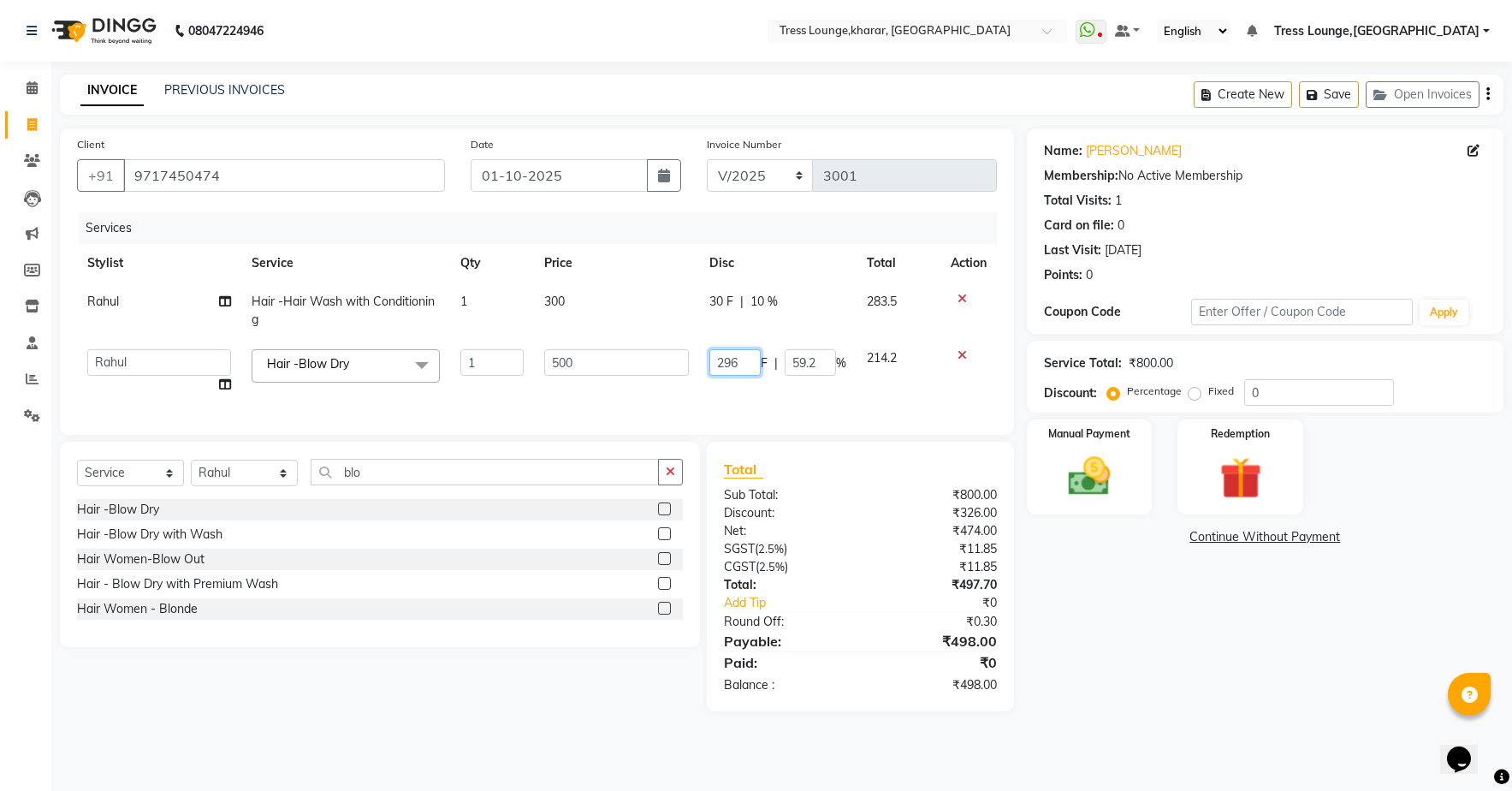
click at [744, 366] on input "296" at bounding box center [734, 363] width 51 height 27
type input "294"
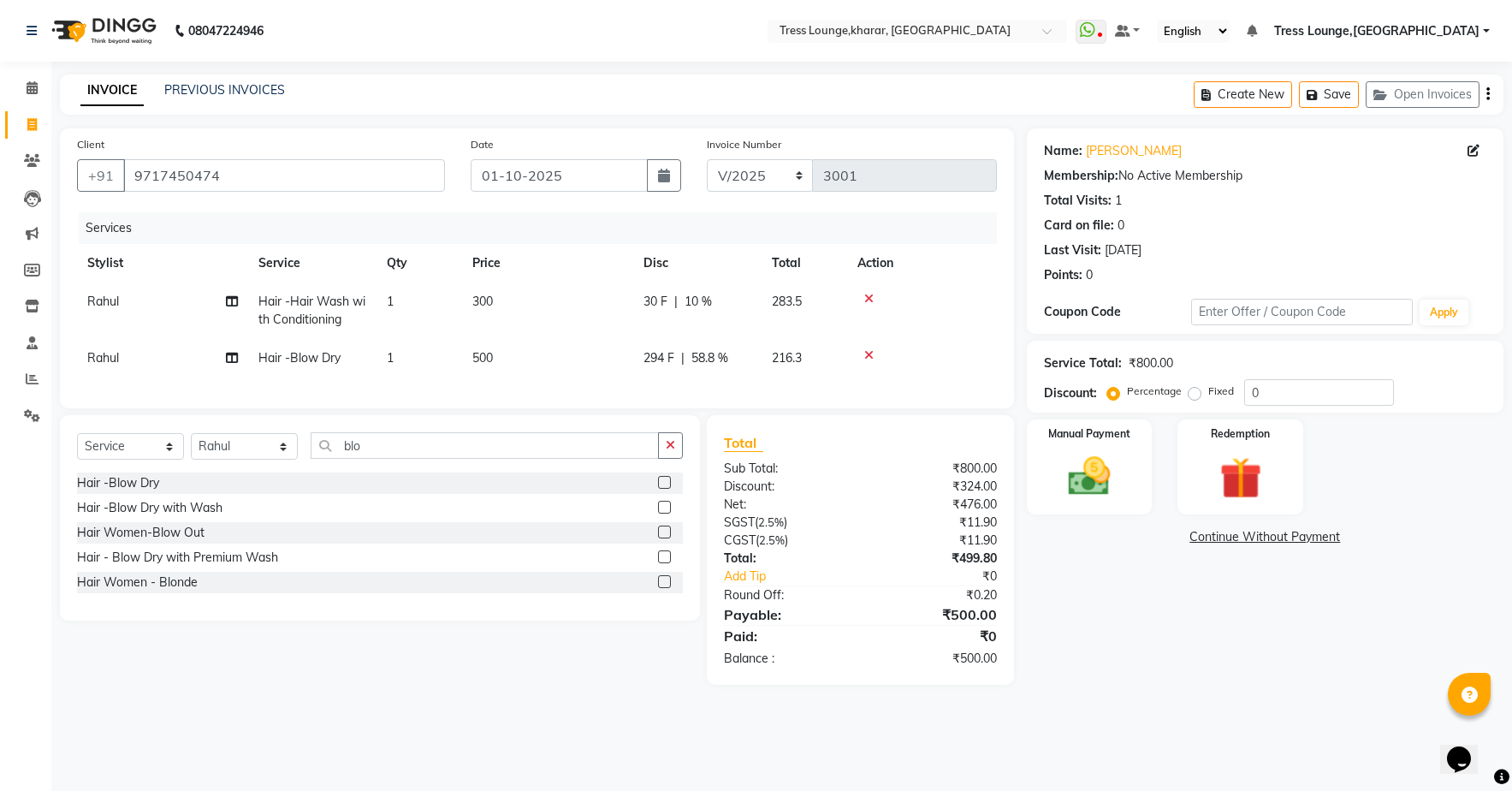
click at [769, 377] on tr "Rahul Hair -Blow Dry 1 500 294 F | 58.8 % 216.3" at bounding box center [537, 357] width 920 height 39
click at [1078, 457] on img at bounding box center [1088, 476] width 71 height 50
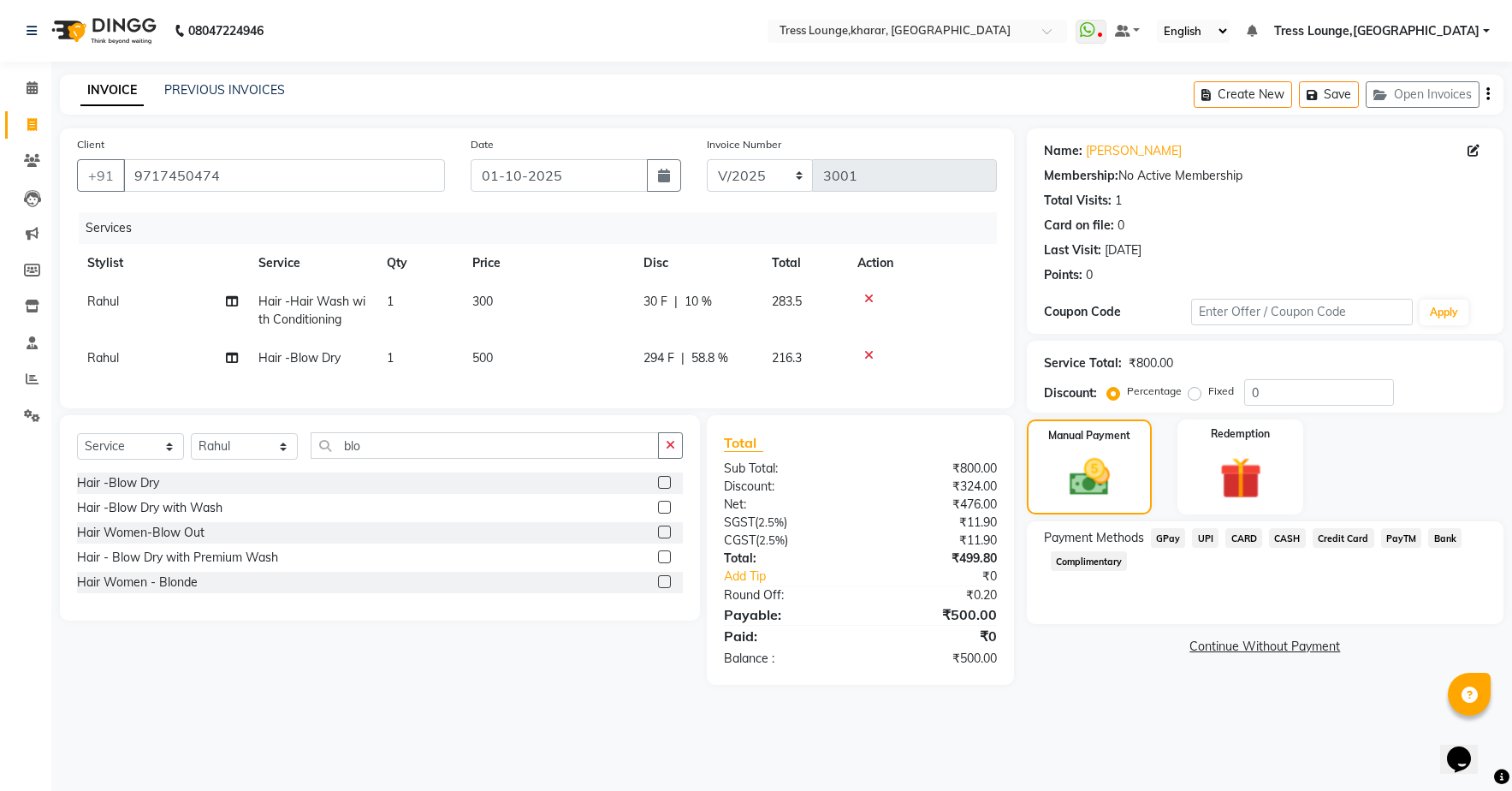
click at [1287, 538] on span "CASH" at bounding box center [1287, 538] width 37 height 20
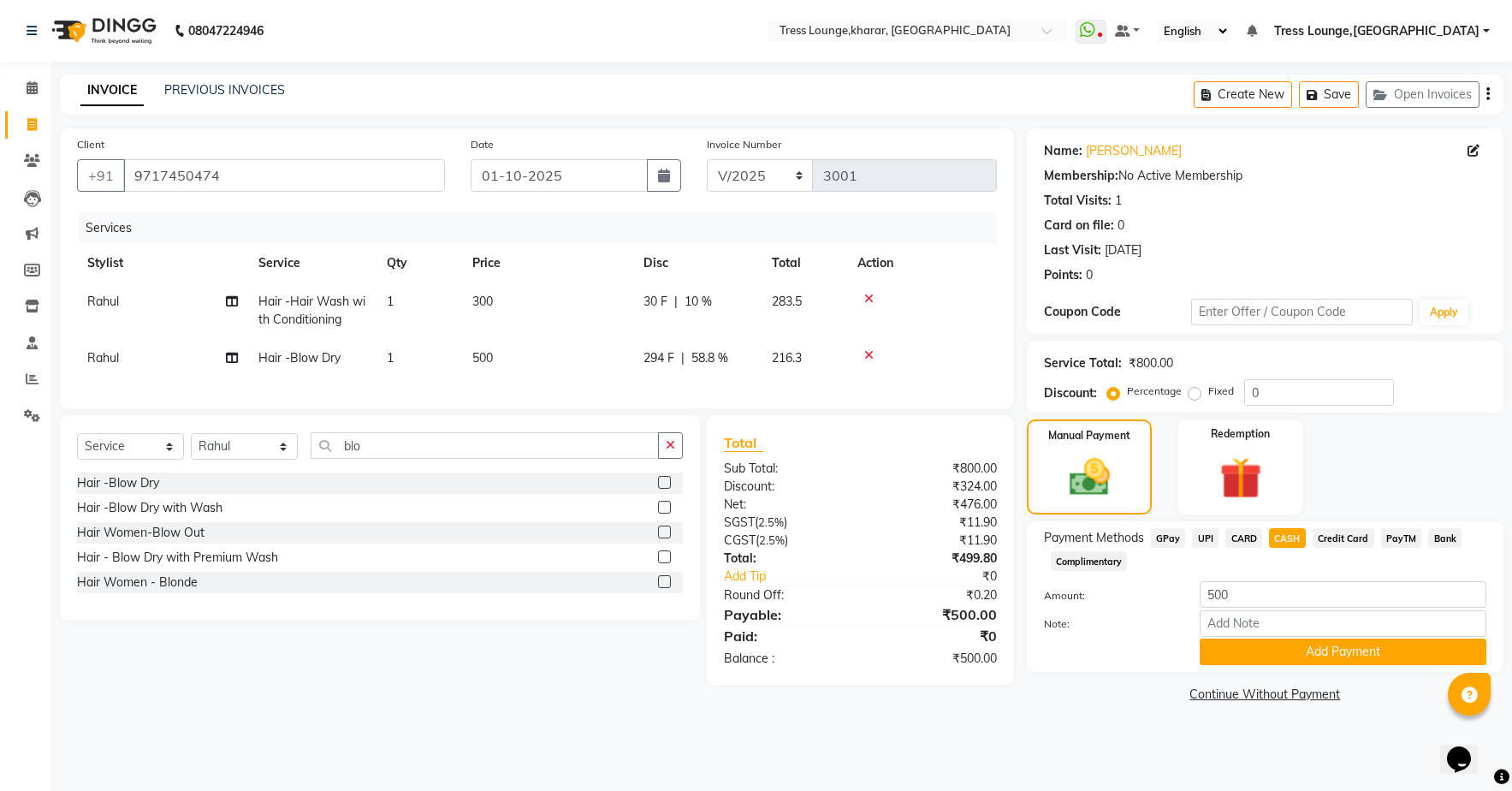
click at [1250, 535] on span "CARD" at bounding box center [1244, 538] width 37 height 20
click at [1426, 654] on button "Add Payment" at bounding box center [1342, 652] width 286 height 27
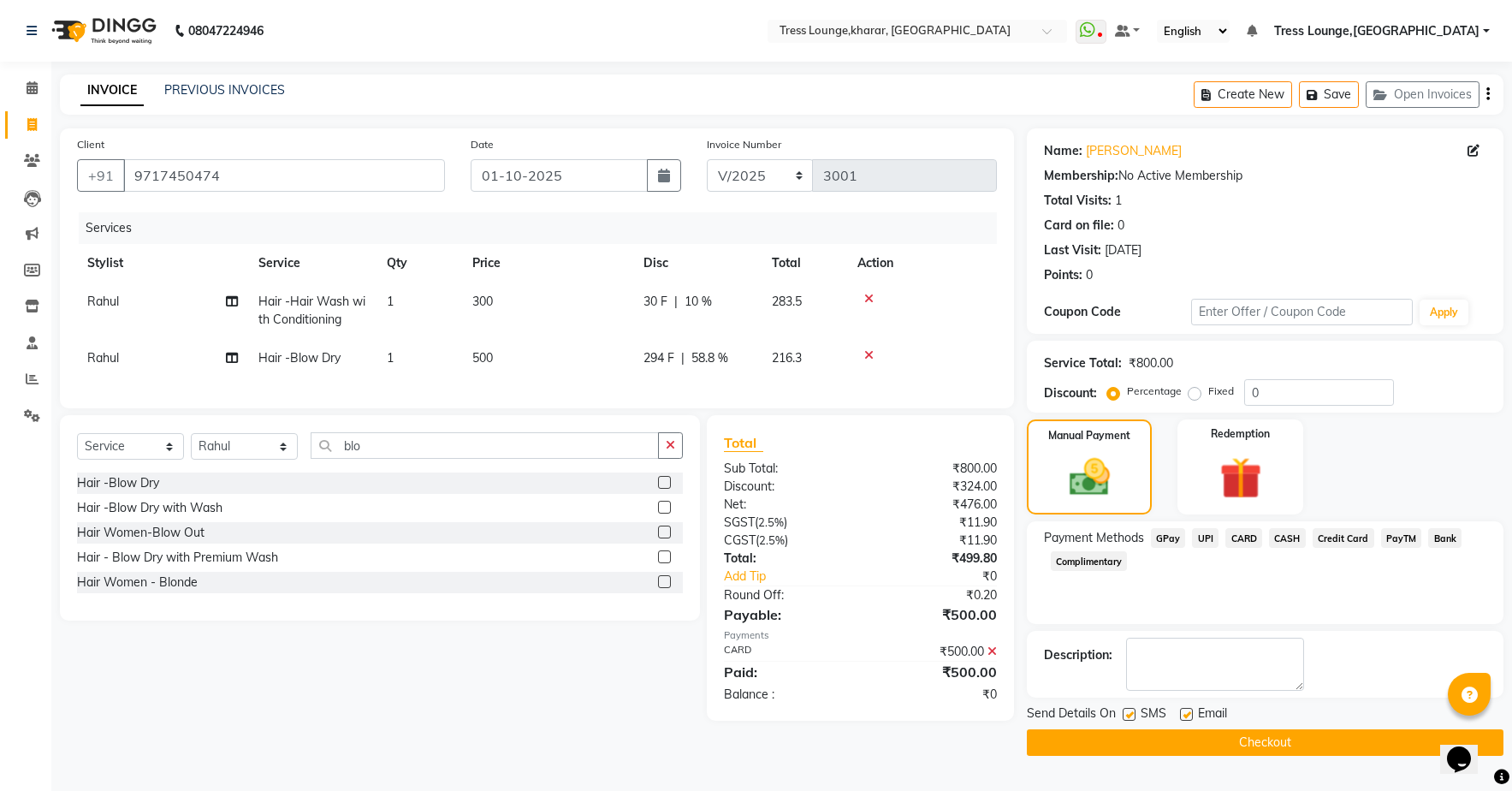
click at [1131, 719] on label at bounding box center [1129, 714] width 13 height 13
click at [1131, 719] on input "checkbox" at bounding box center [1128, 715] width 11 height 11
checkbox input "false"
click at [1138, 745] on button "Checkout" at bounding box center [1265, 743] width 477 height 27
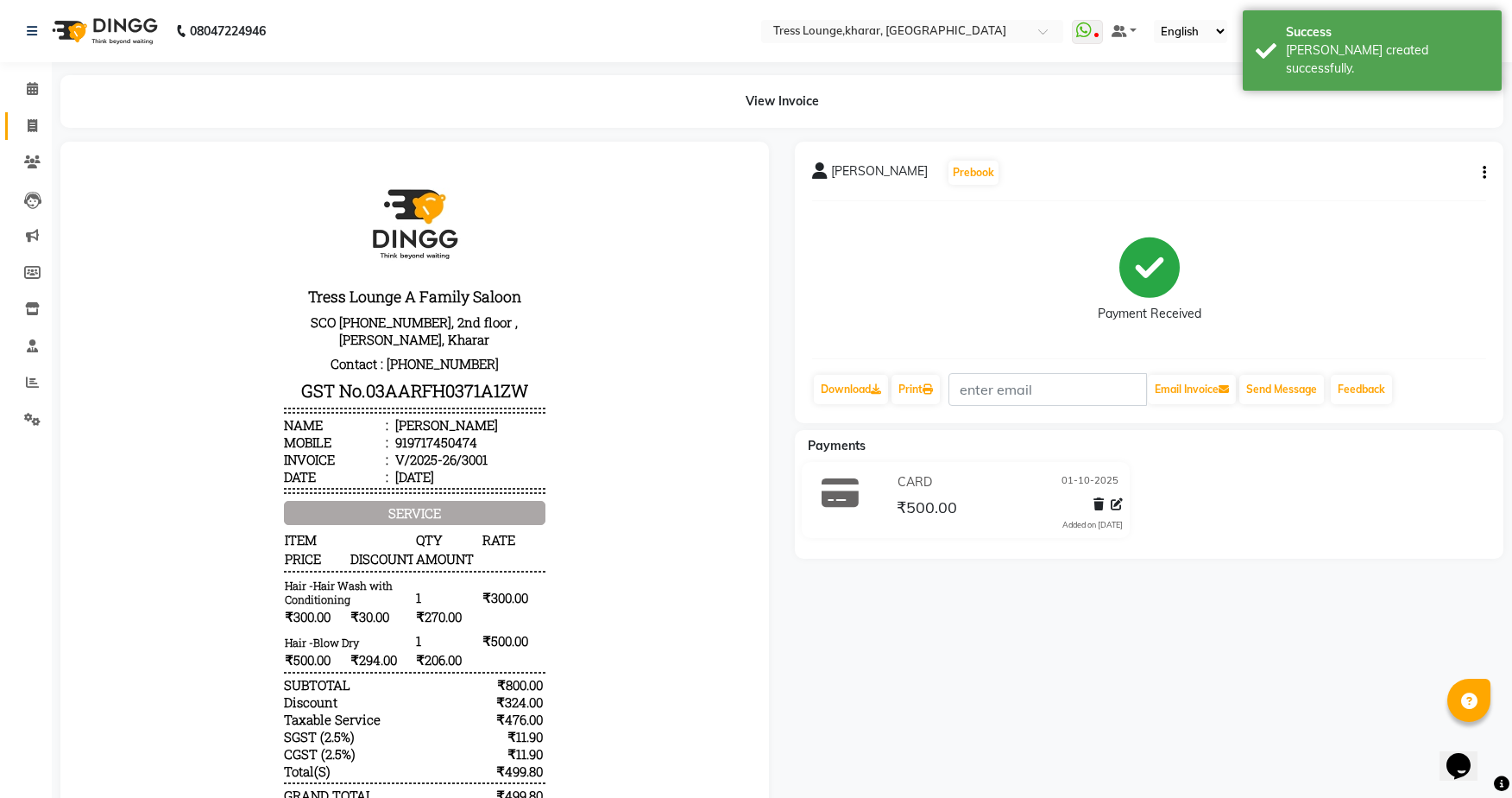
click at [28, 120] on icon at bounding box center [32, 126] width 9 height 13
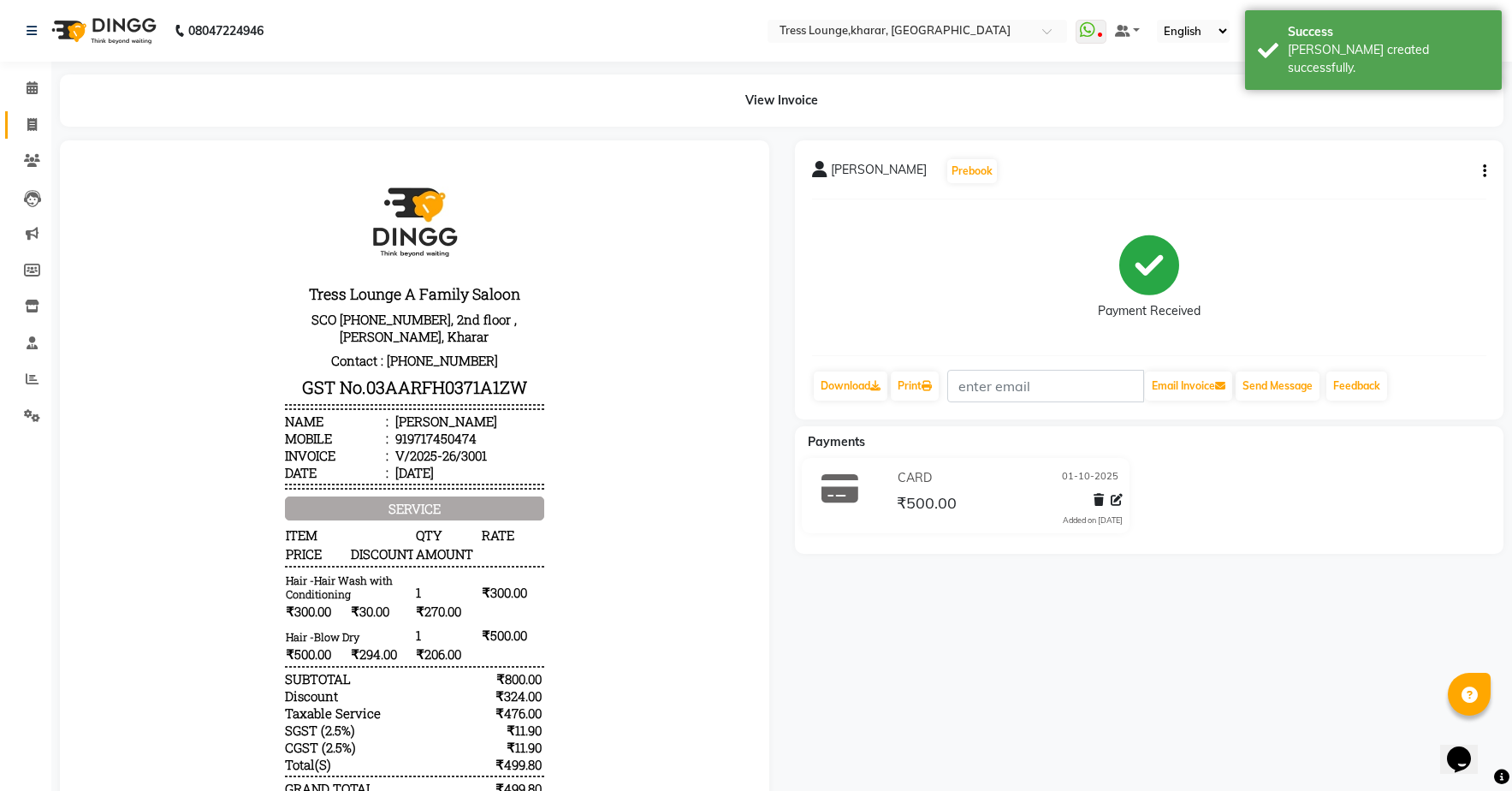
select select "service"
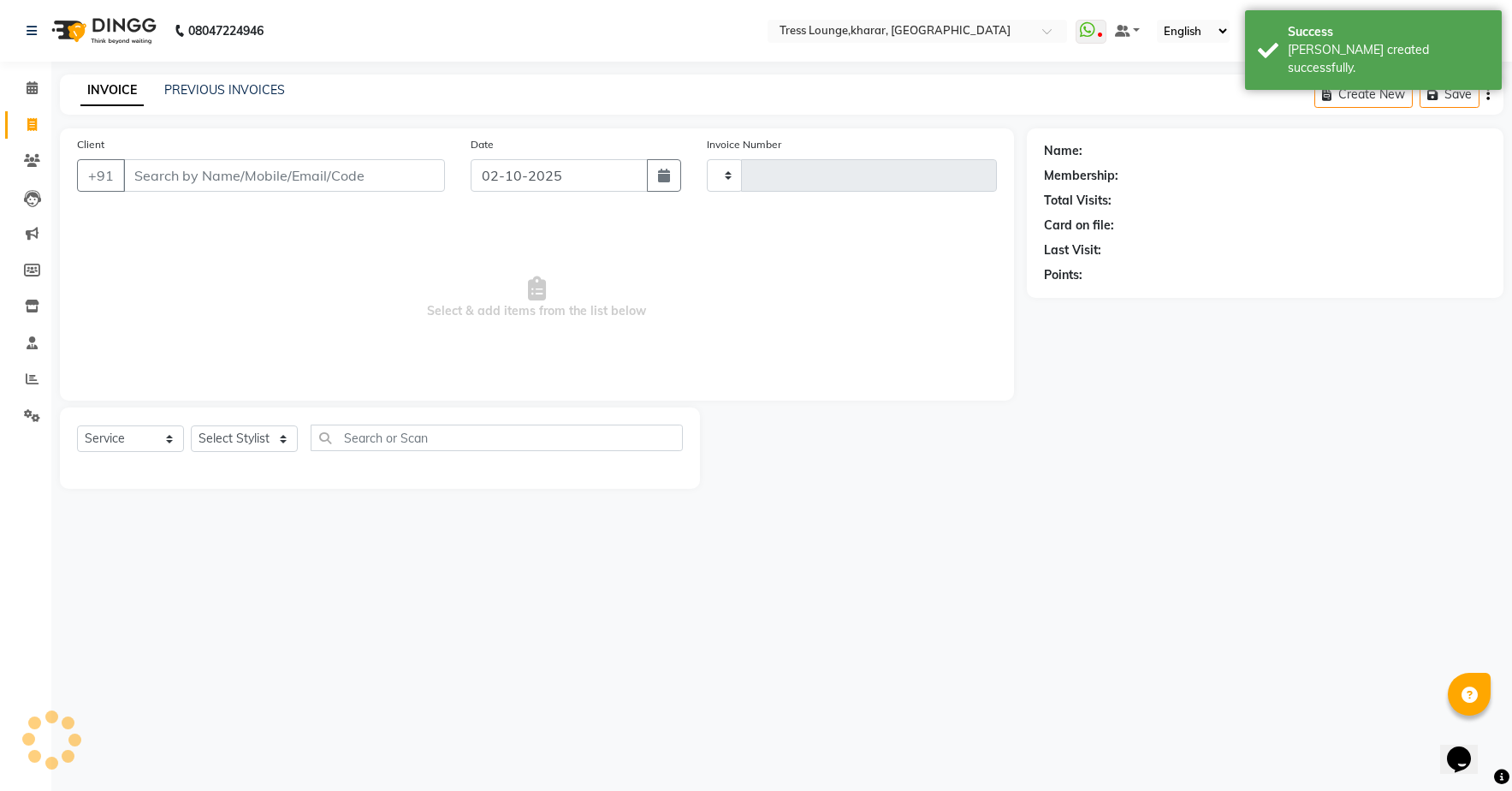
type input "3002"
select select "7078"
click at [654, 168] on button "button" at bounding box center [664, 175] width 34 height 32
select select "10"
select select "2025"
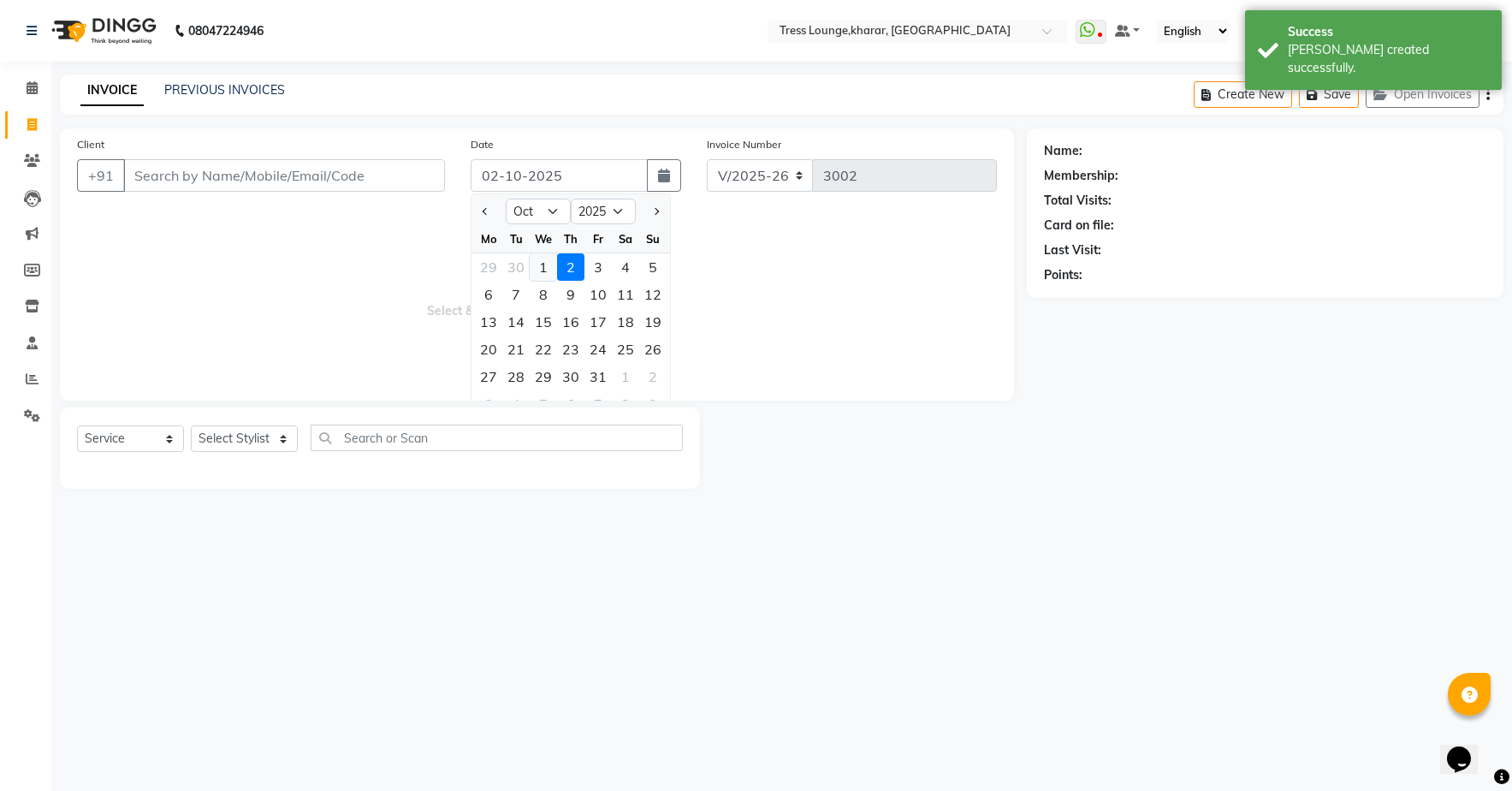
click at [533, 265] on div "1" at bounding box center [543, 267] width 27 height 27
type input "01-10-2025"
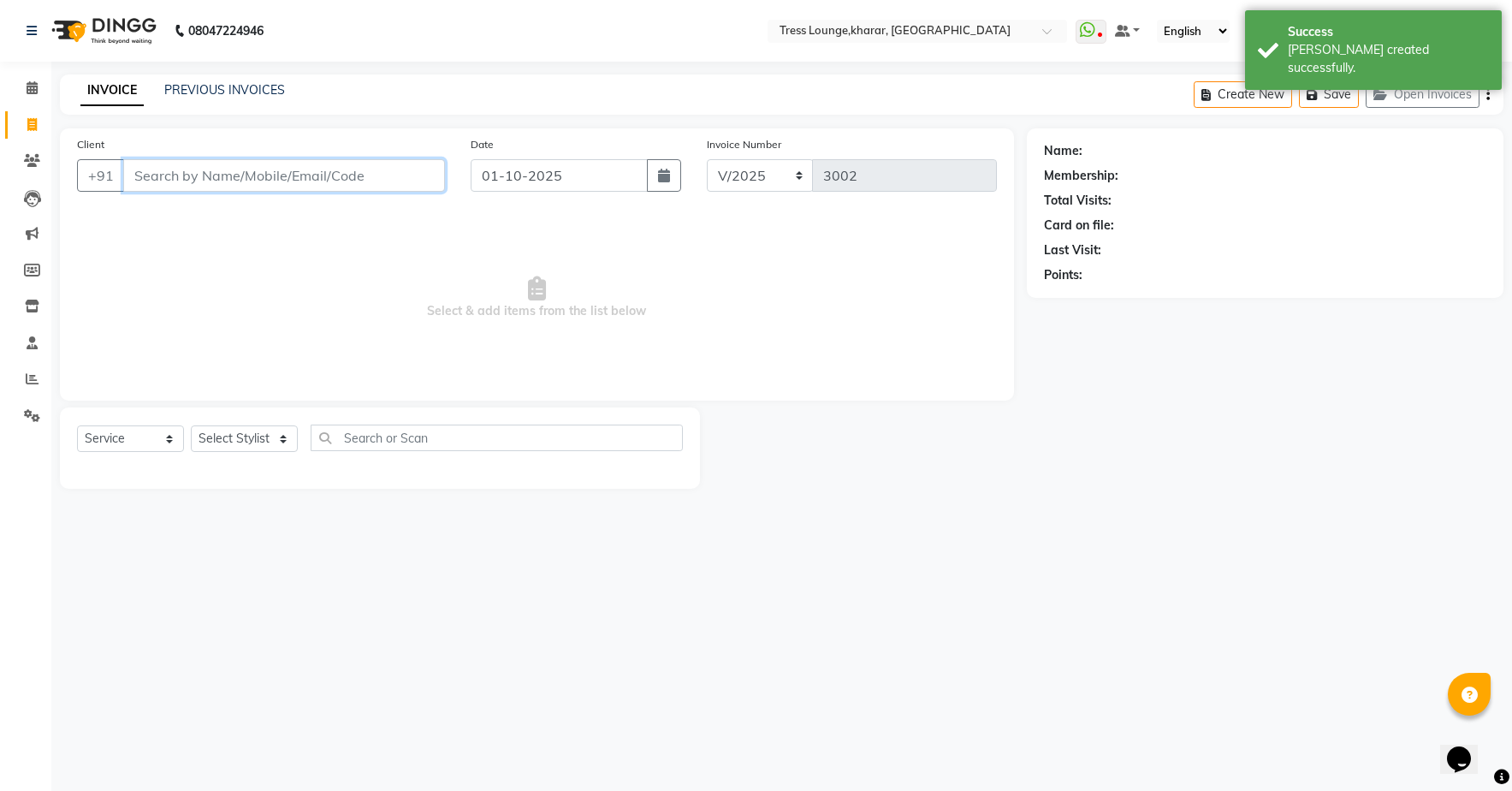
click at [407, 173] on input "Client" at bounding box center [284, 175] width 321 height 32
type input "9"
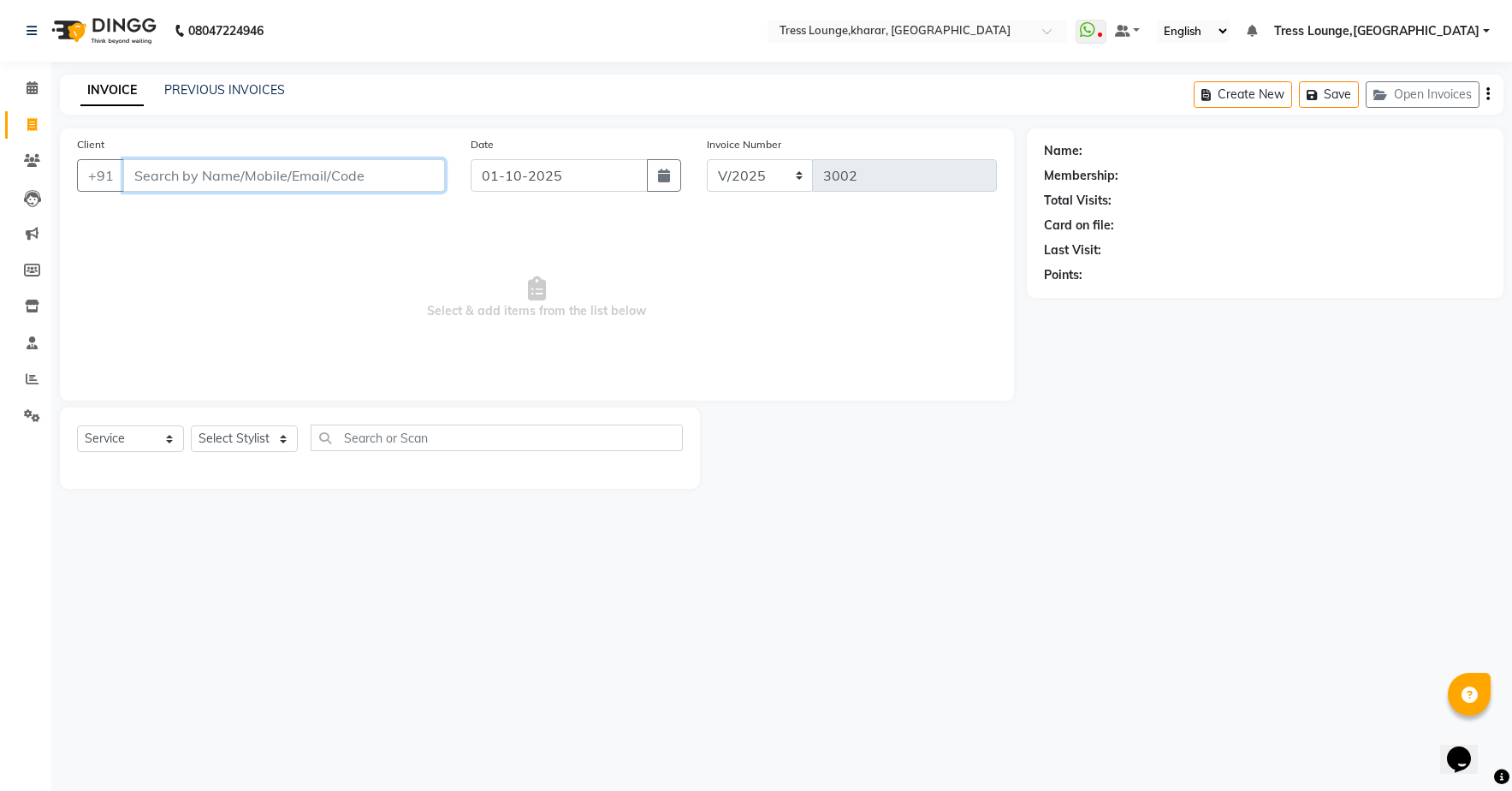
click at [386, 185] on input "Client" at bounding box center [284, 175] width 321 height 32
type input "9878195676"
click at [418, 177] on span "Add Client" at bounding box center [400, 175] width 67 height 17
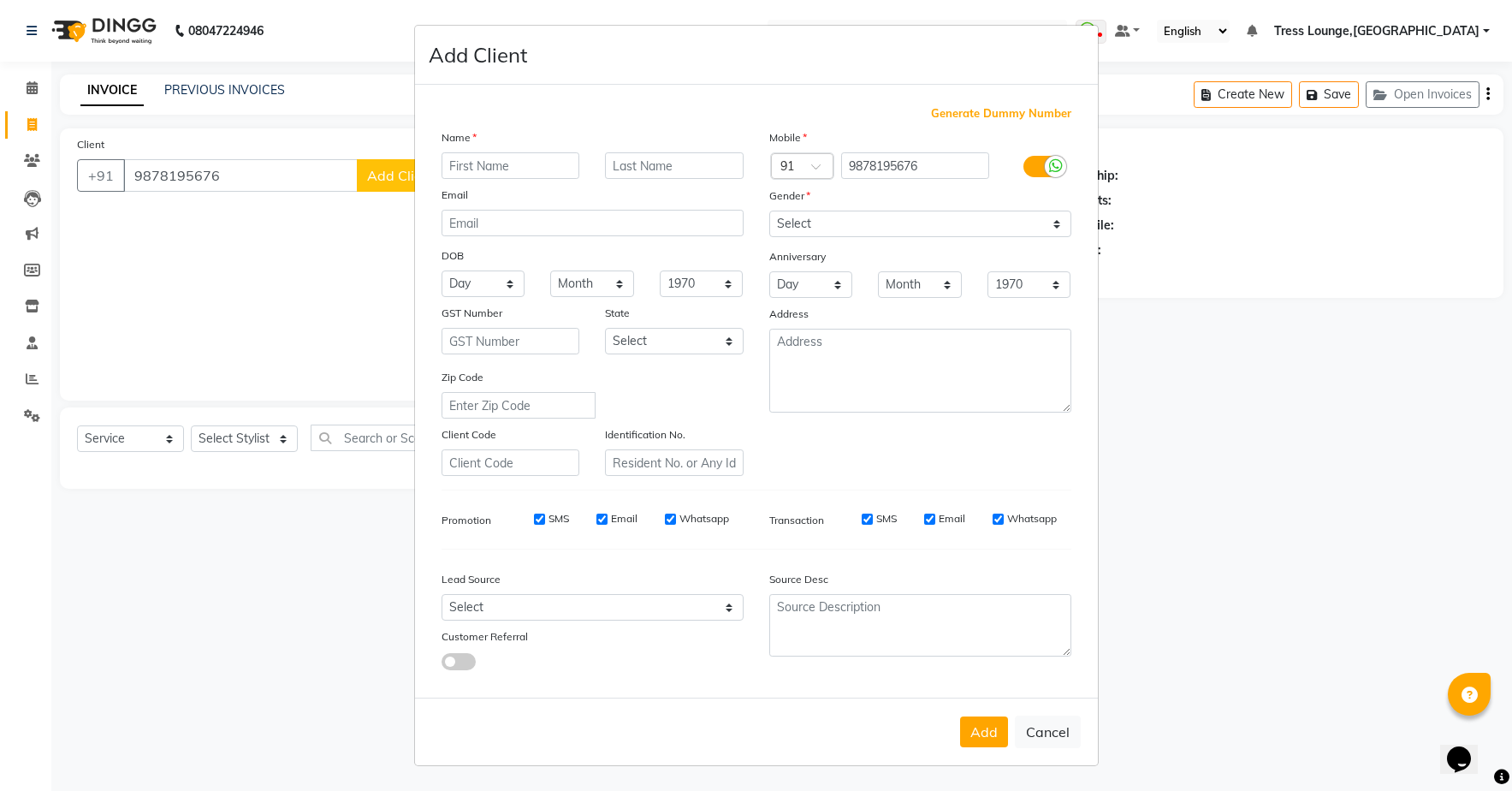
click at [497, 169] on input "text" at bounding box center [511, 166] width 138 height 27
type input "[PERSON_NAME] Sis"
select select "[DEMOGRAPHIC_DATA]"
drag, startPoint x: 992, startPoint y: 737, endPoint x: 963, endPoint y: 725, distance: 31.4
click at [993, 737] on button "Add" at bounding box center [983, 732] width 48 height 31
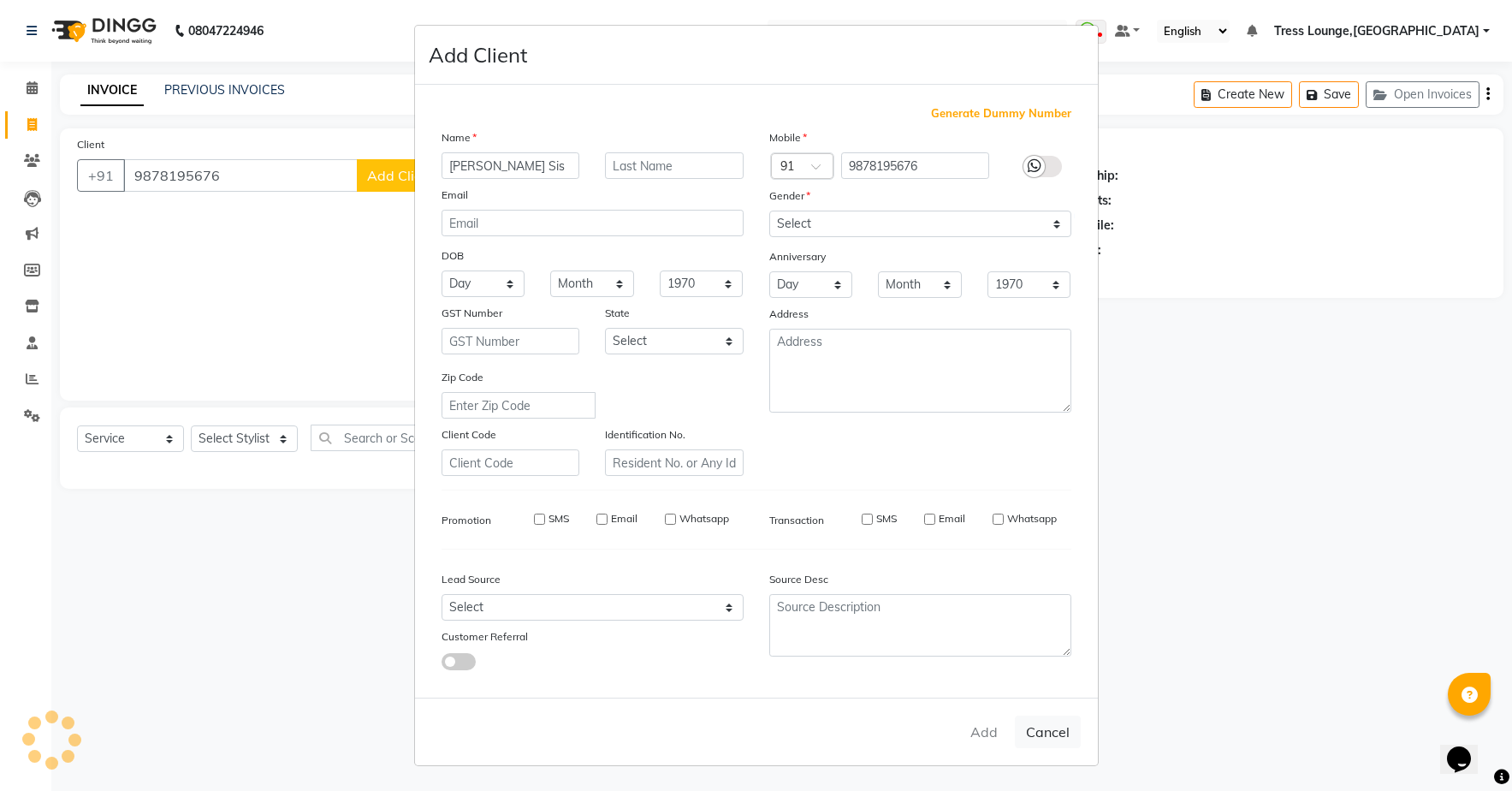
select select
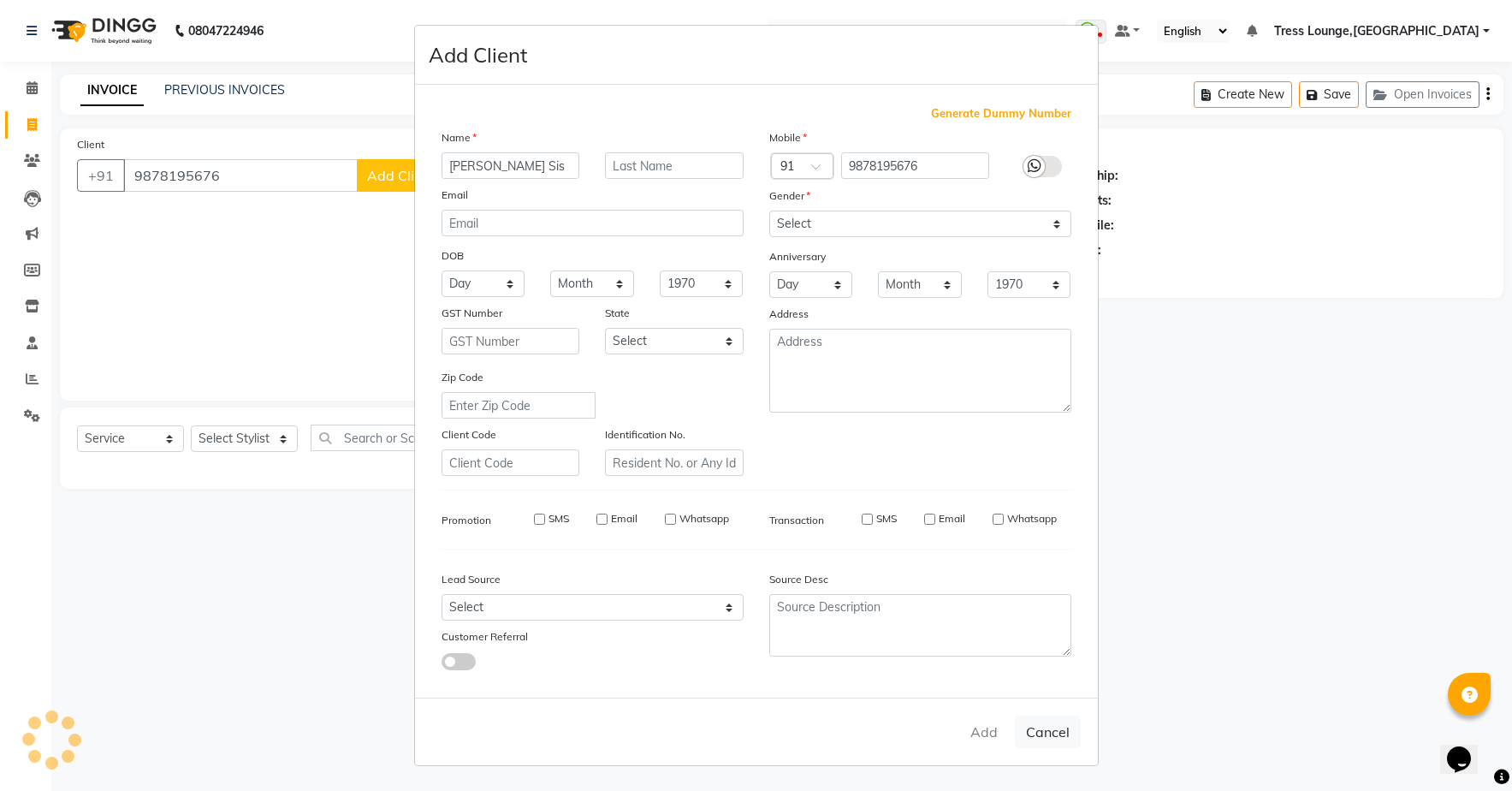
select select
checkbox input "false"
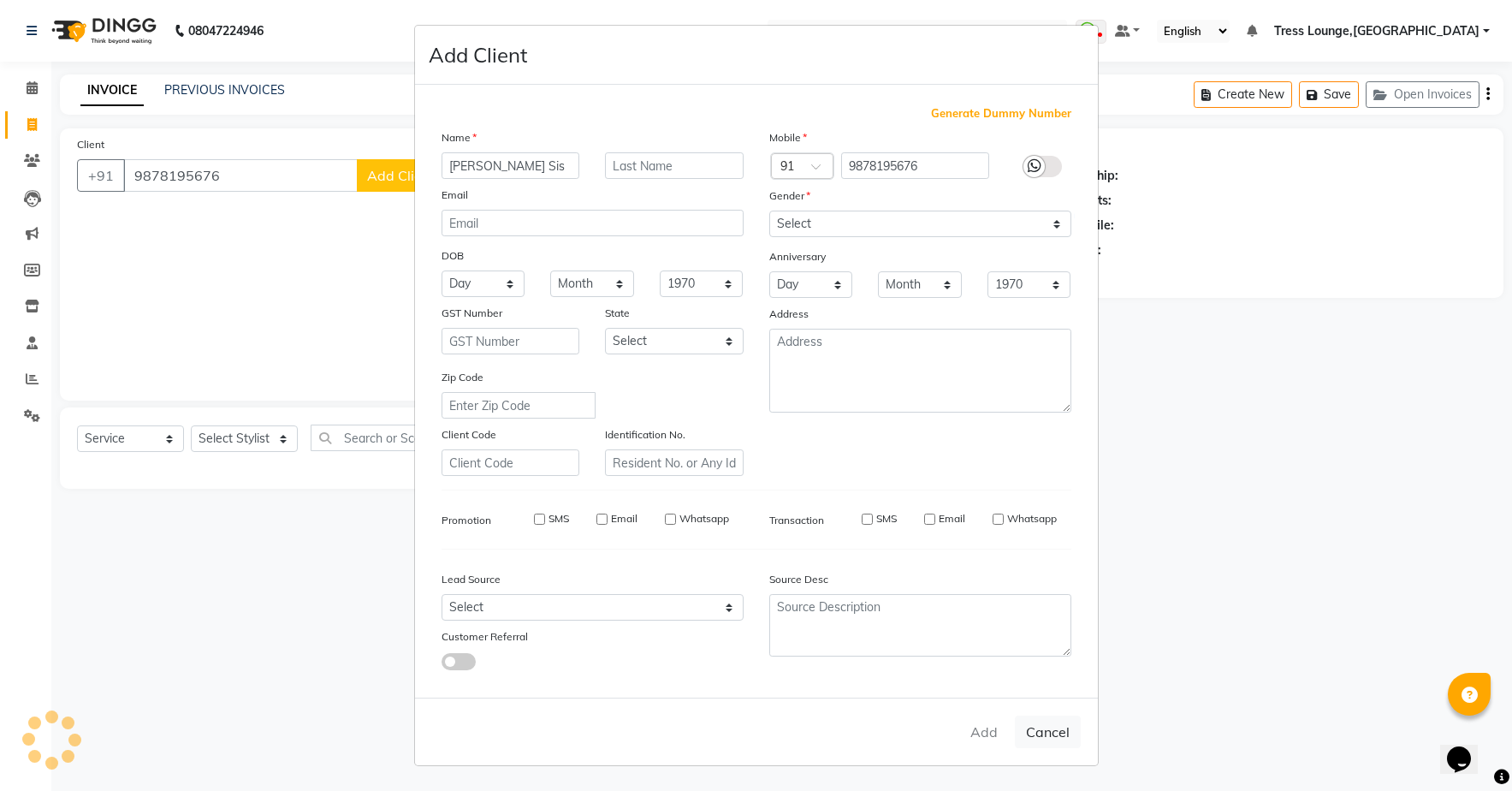
checkbox input "false"
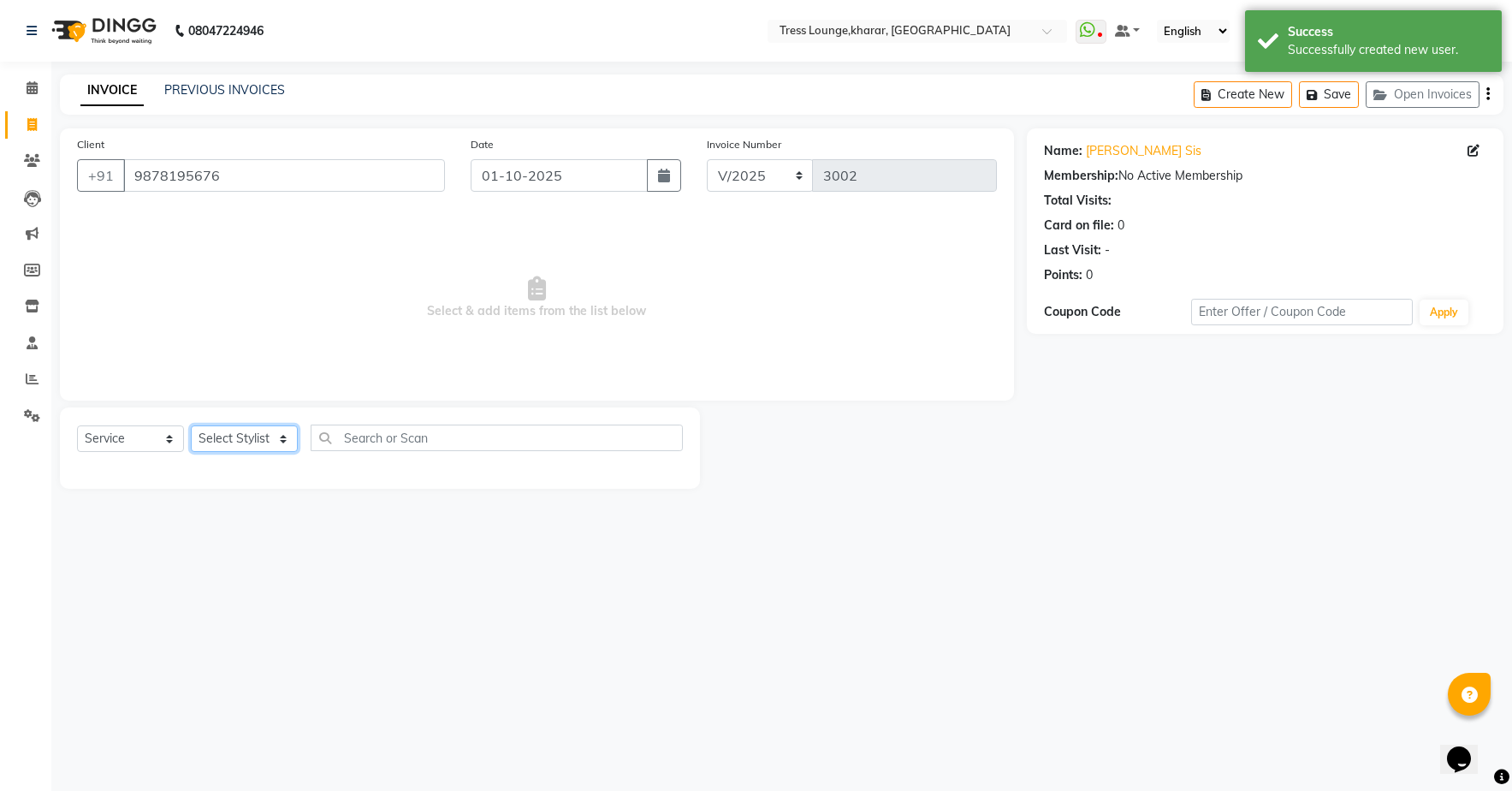
select select "59381"
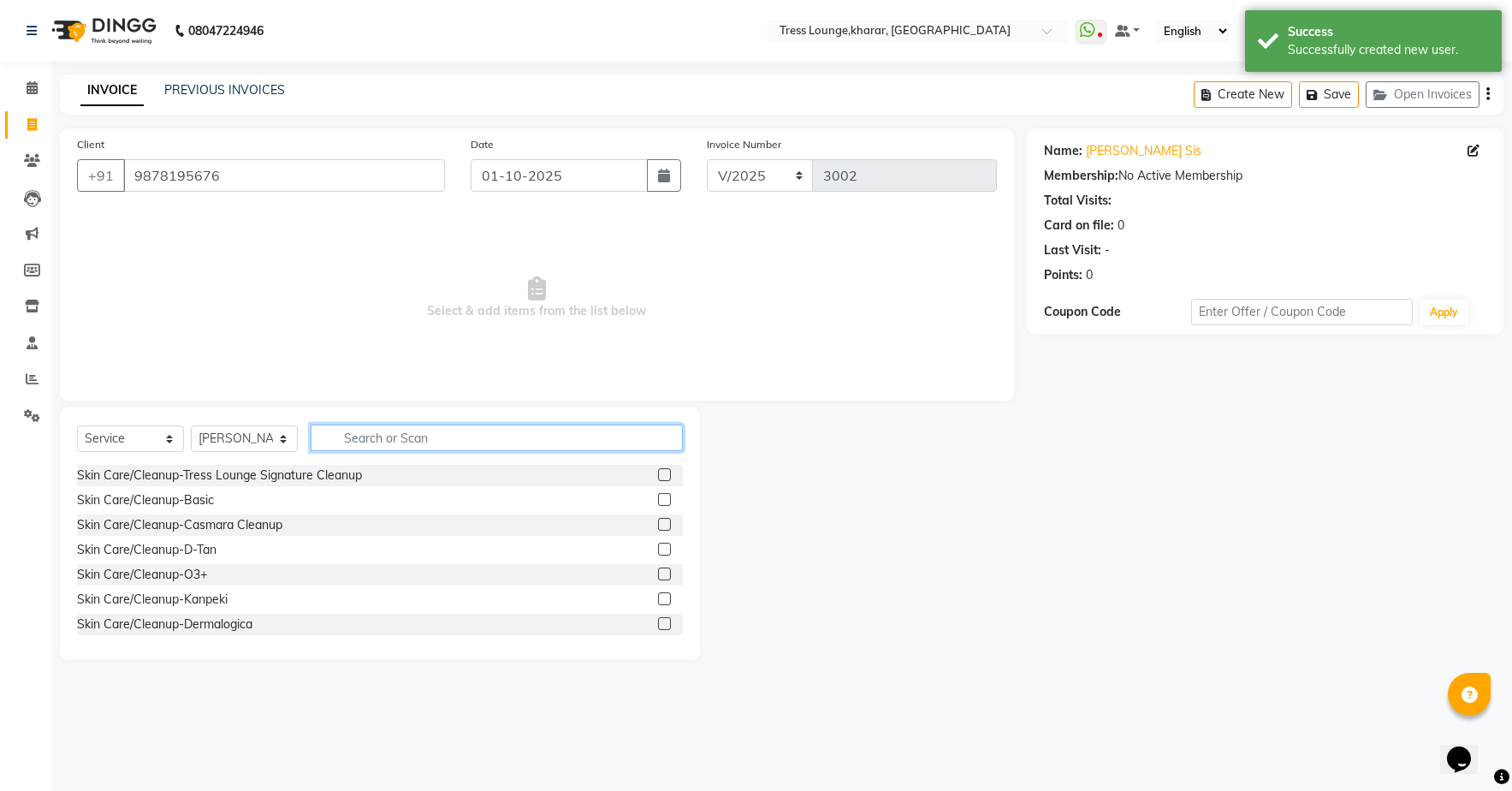
click at [435, 440] on input "text" at bounding box center [497, 438] width 373 height 27
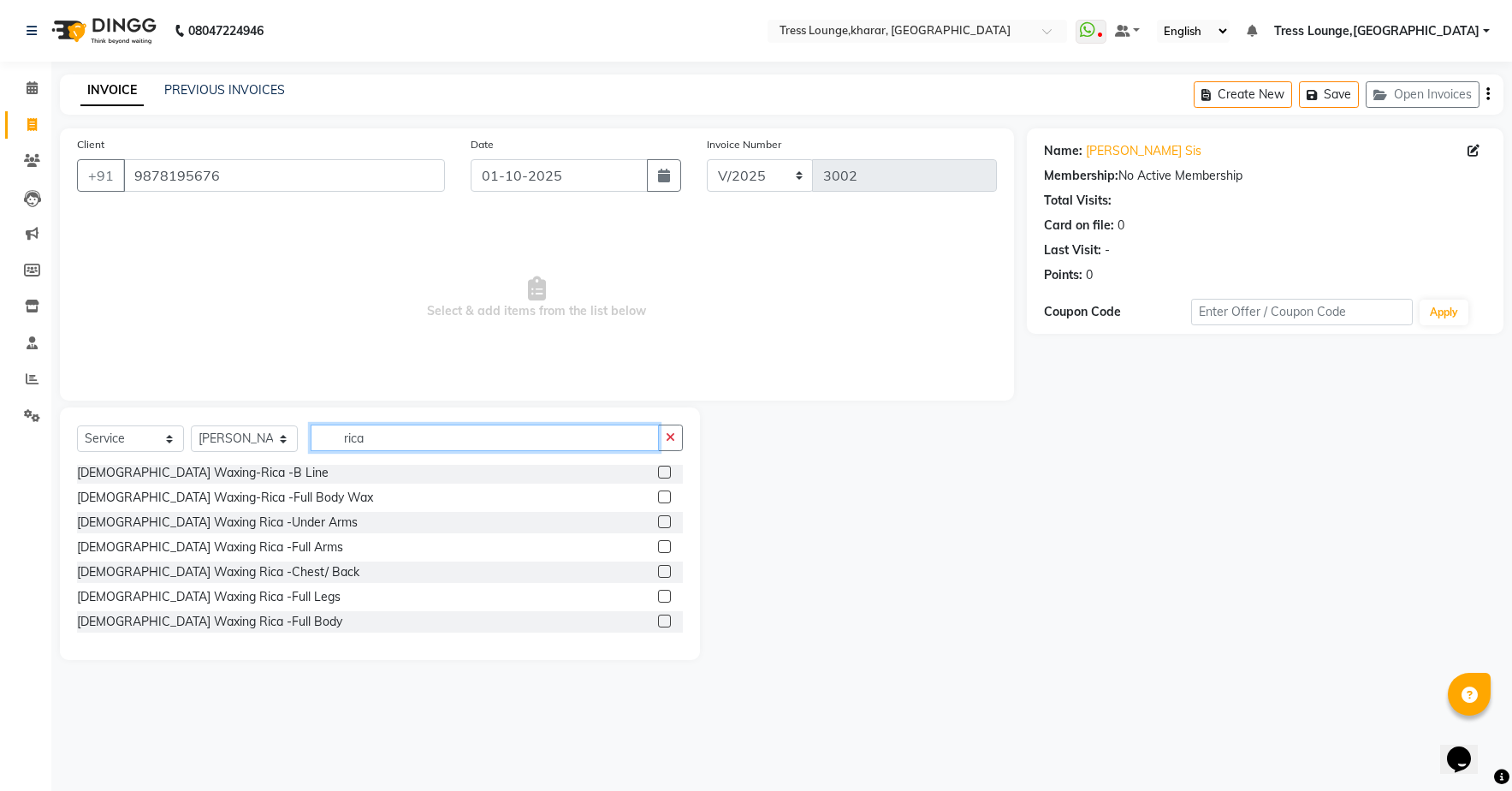
scroll to position [247, 0]
type input "rica"
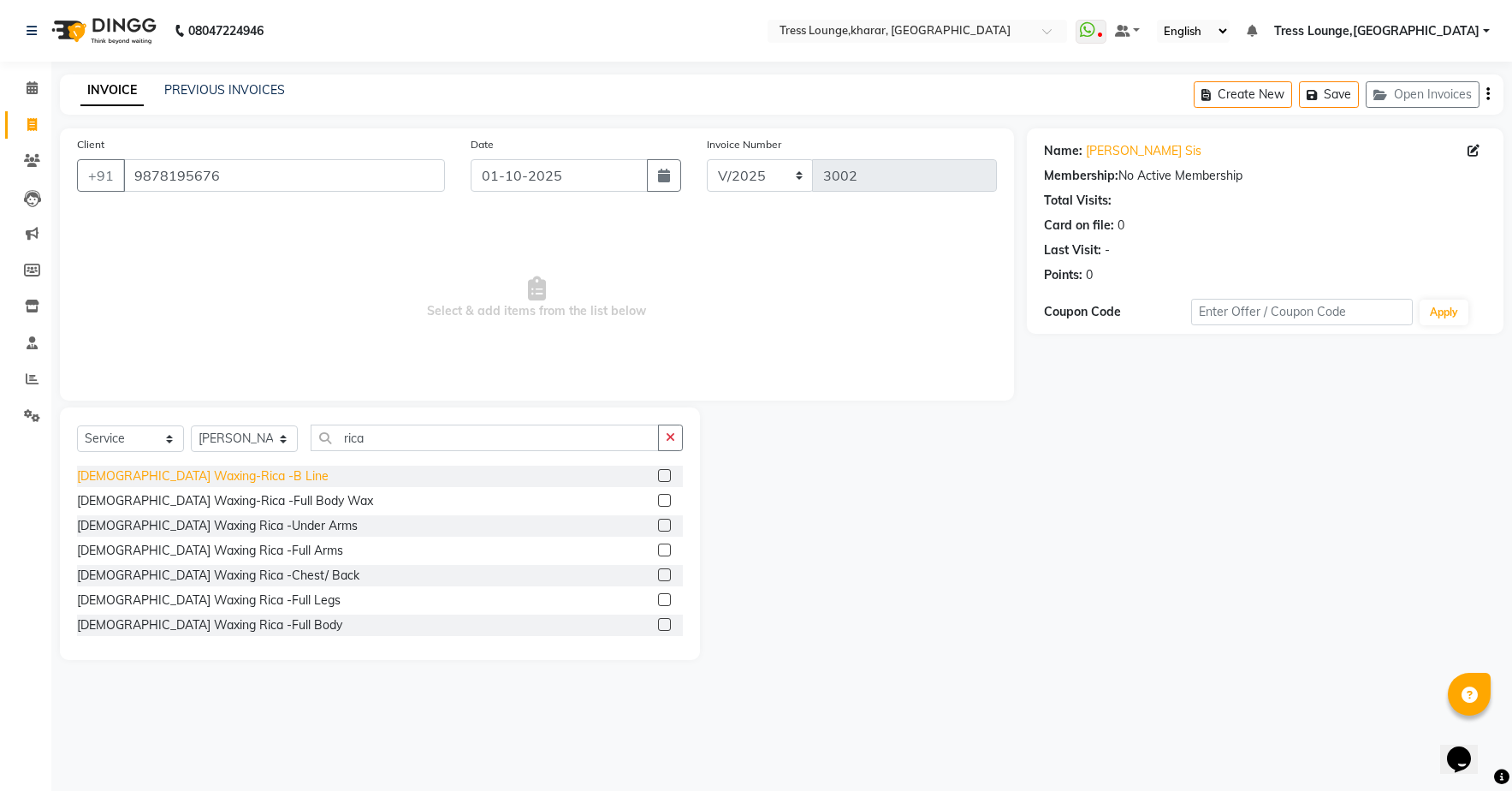
click at [206, 478] on div "[DEMOGRAPHIC_DATA] Waxing-Rica -B Line" at bounding box center [203, 476] width 251 height 18
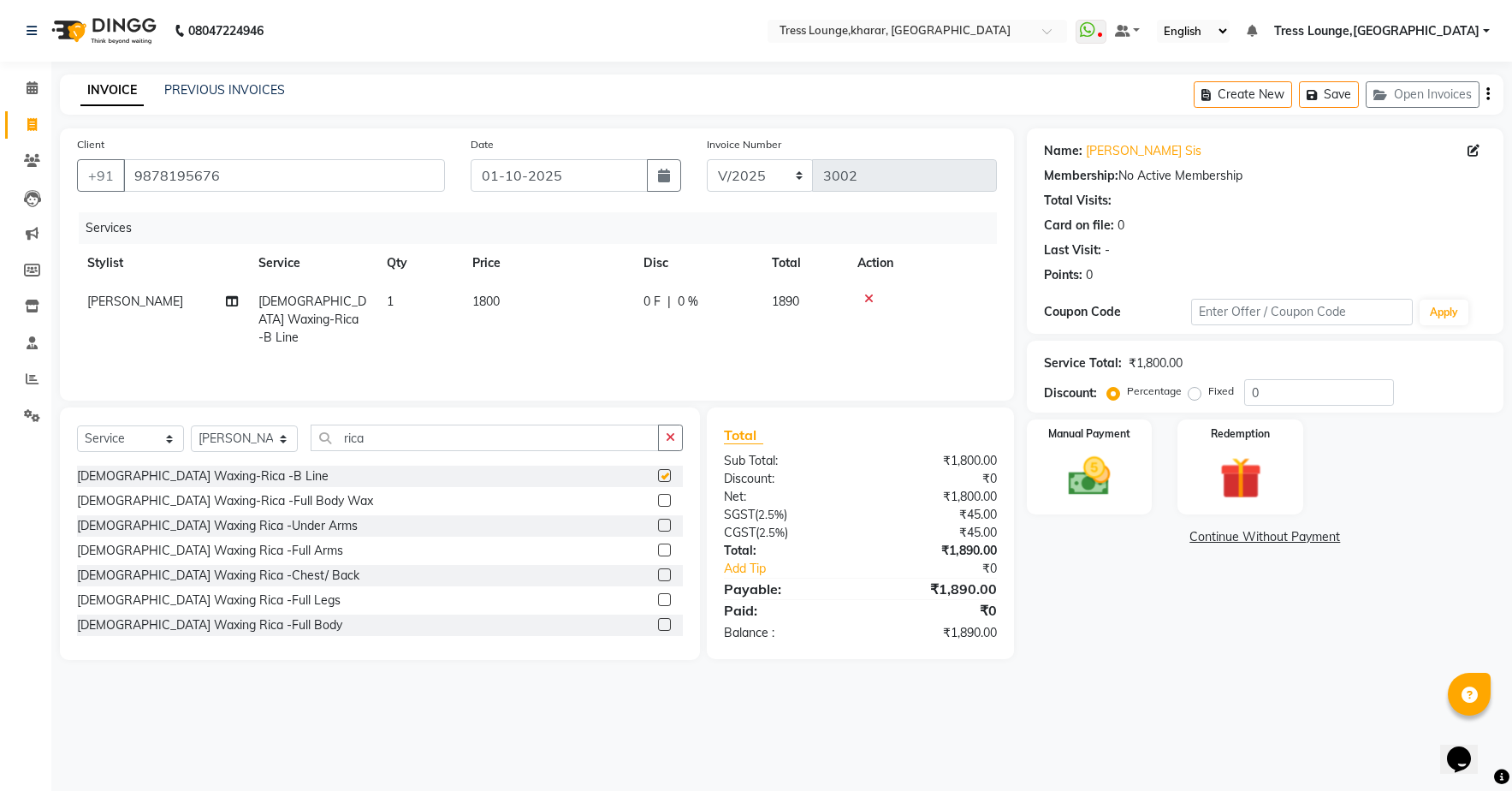
checkbox input "false"
click at [671, 441] on icon "button" at bounding box center [671, 436] width 9 height 12
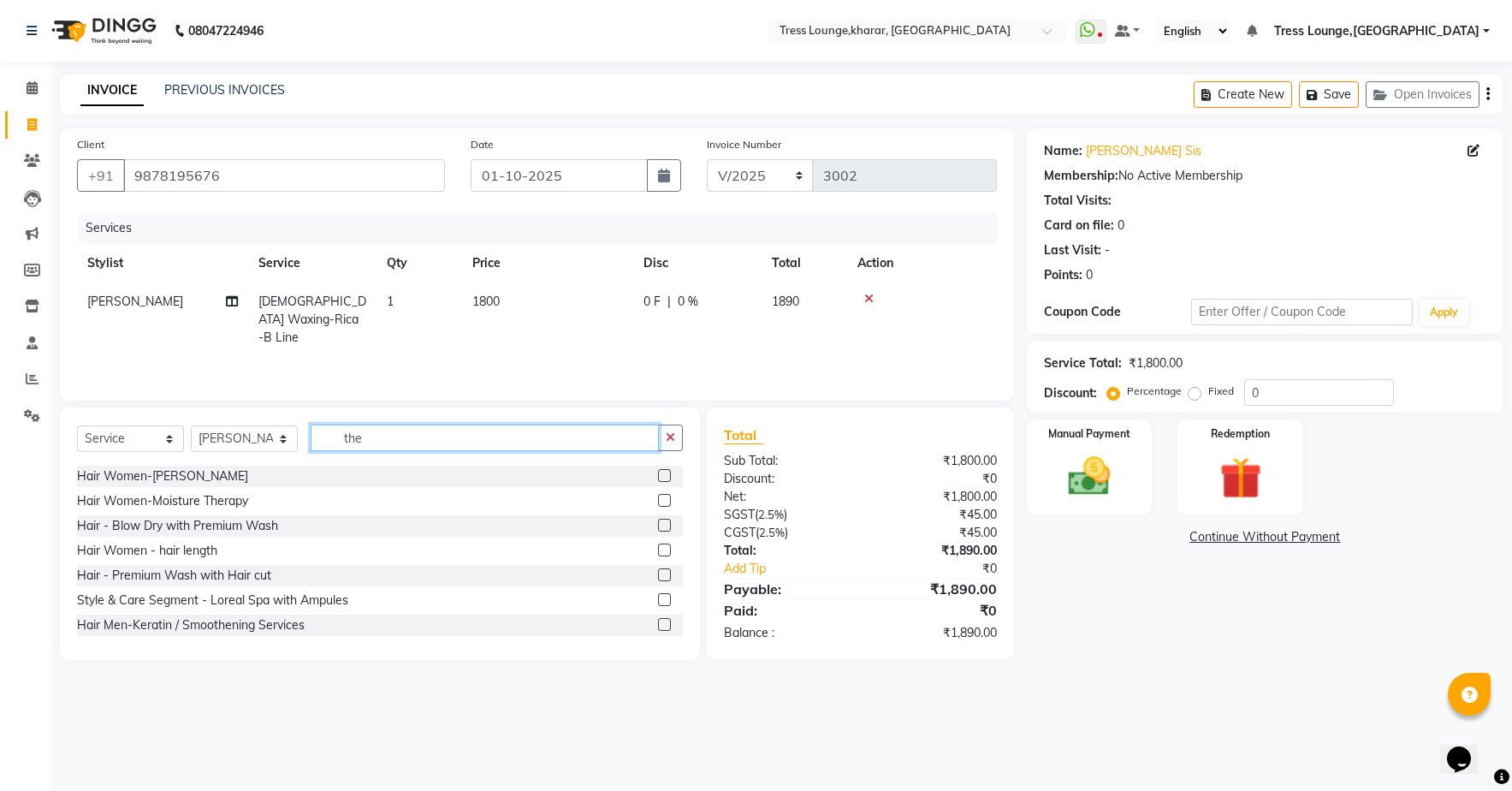
scroll to position [201, 0]
type input "the"
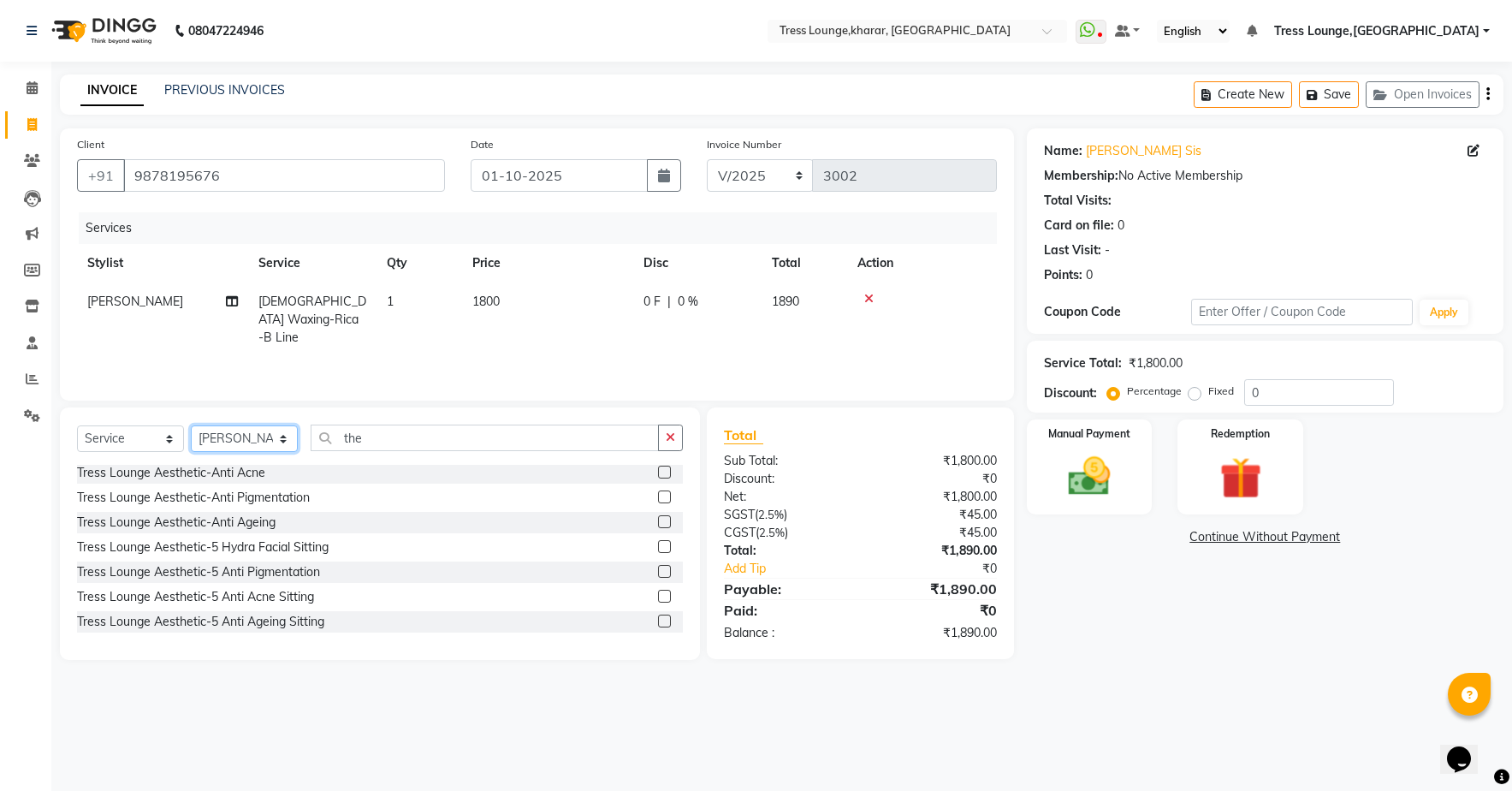
select select "59382"
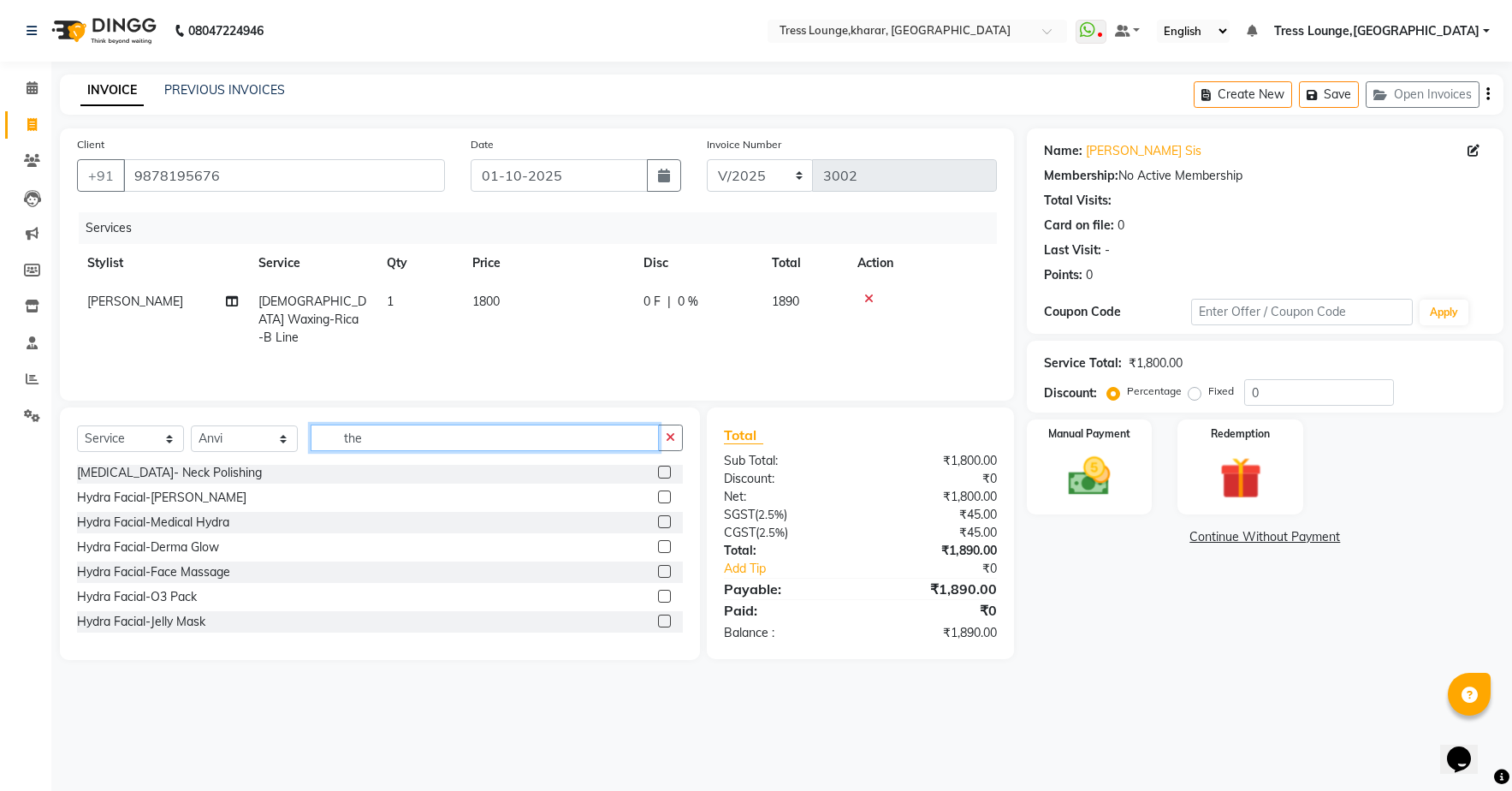
click at [402, 444] on input "the" at bounding box center [485, 438] width 348 height 27
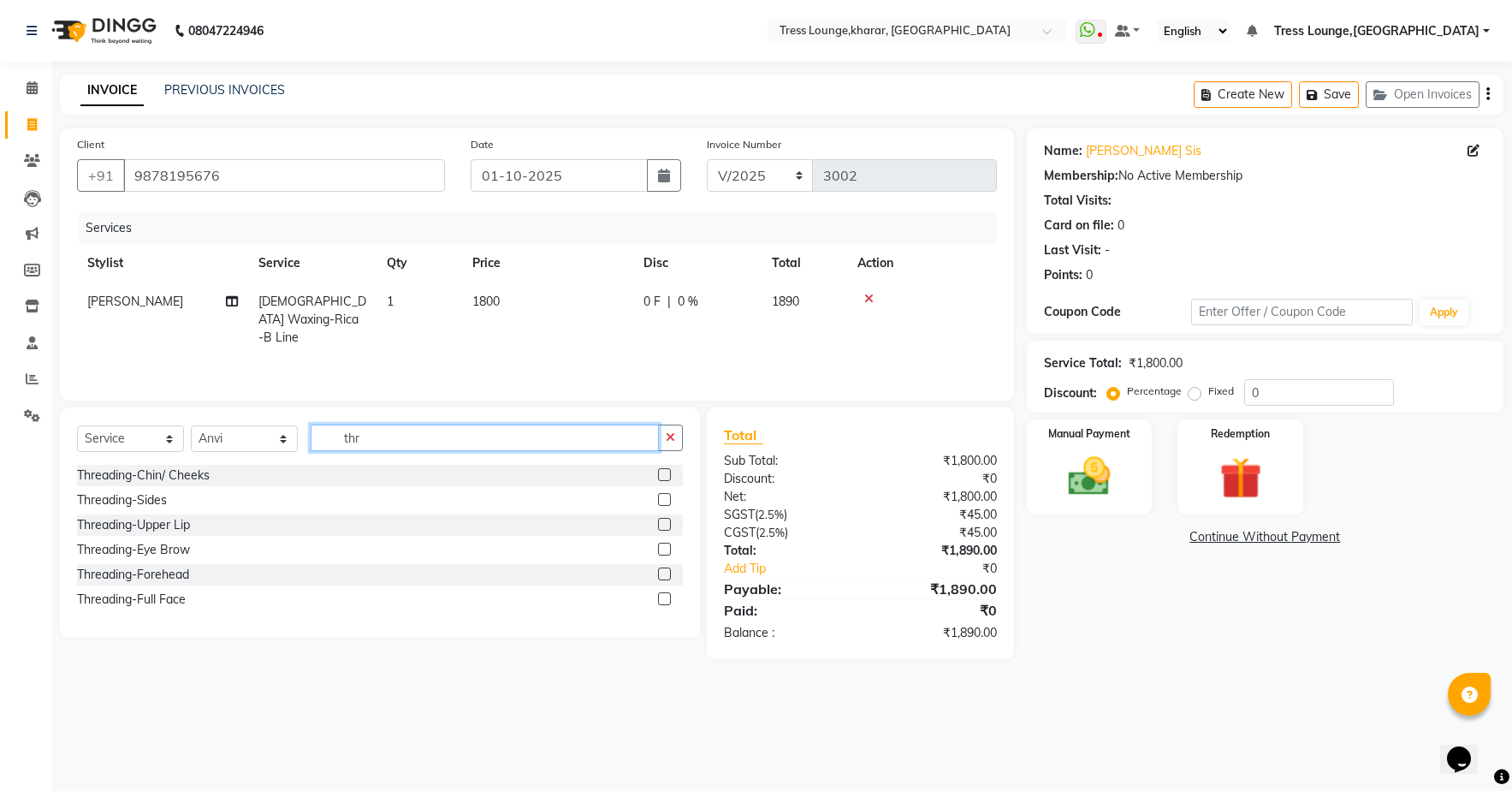
scroll to position [0, 0]
type input "there"
drag, startPoint x: 349, startPoint y: 485, endPoint x: 175, endPoint y: 548, distance: 185.1
click at [175, 548] on div "Threading-Eye Brow" at bounding box center [134, 549] width 113 height 18
checkbox input "false"
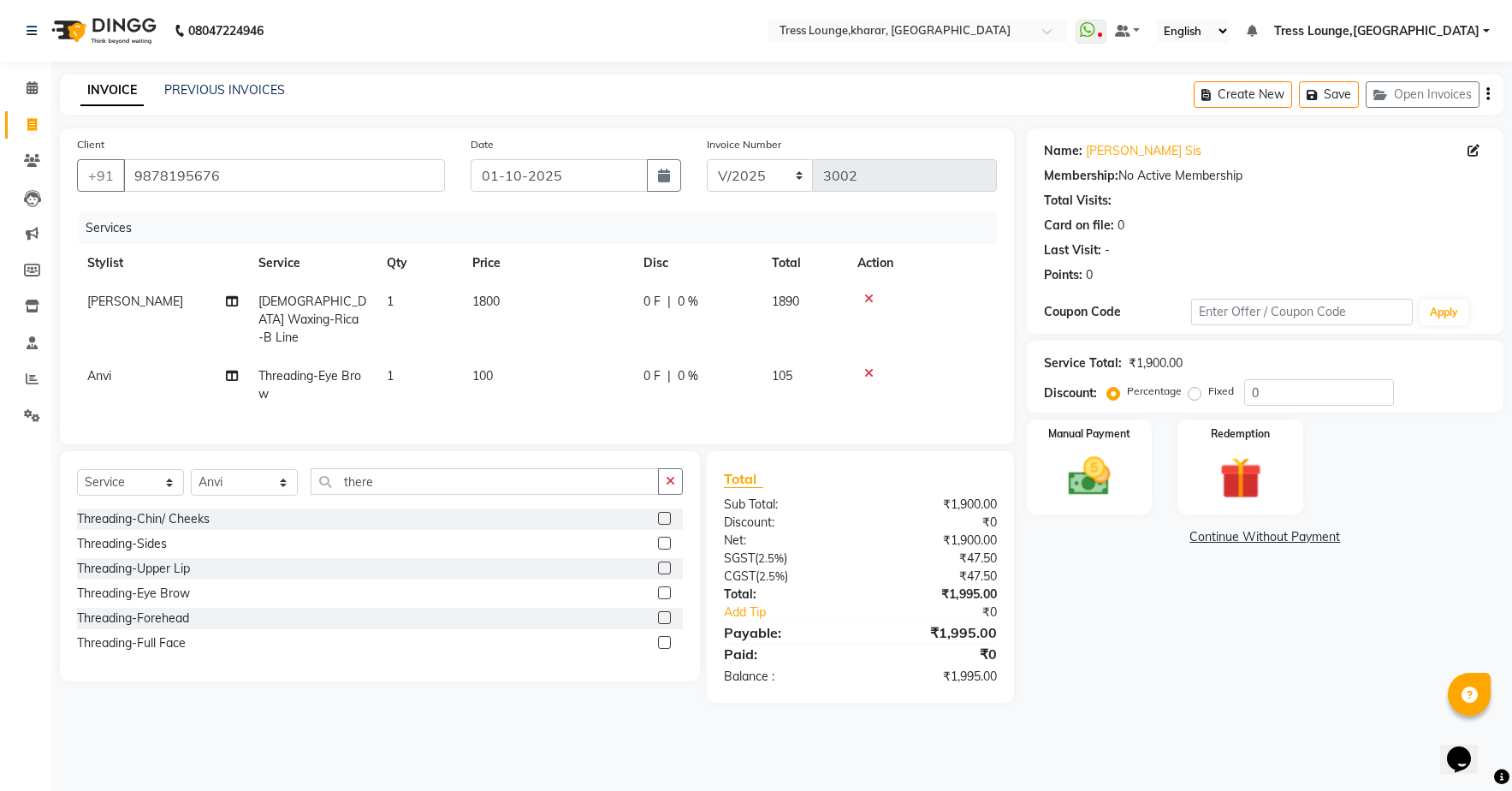
click at [687, 367] on span "0 %" at bounding box center [688, 376] width 21 height 18
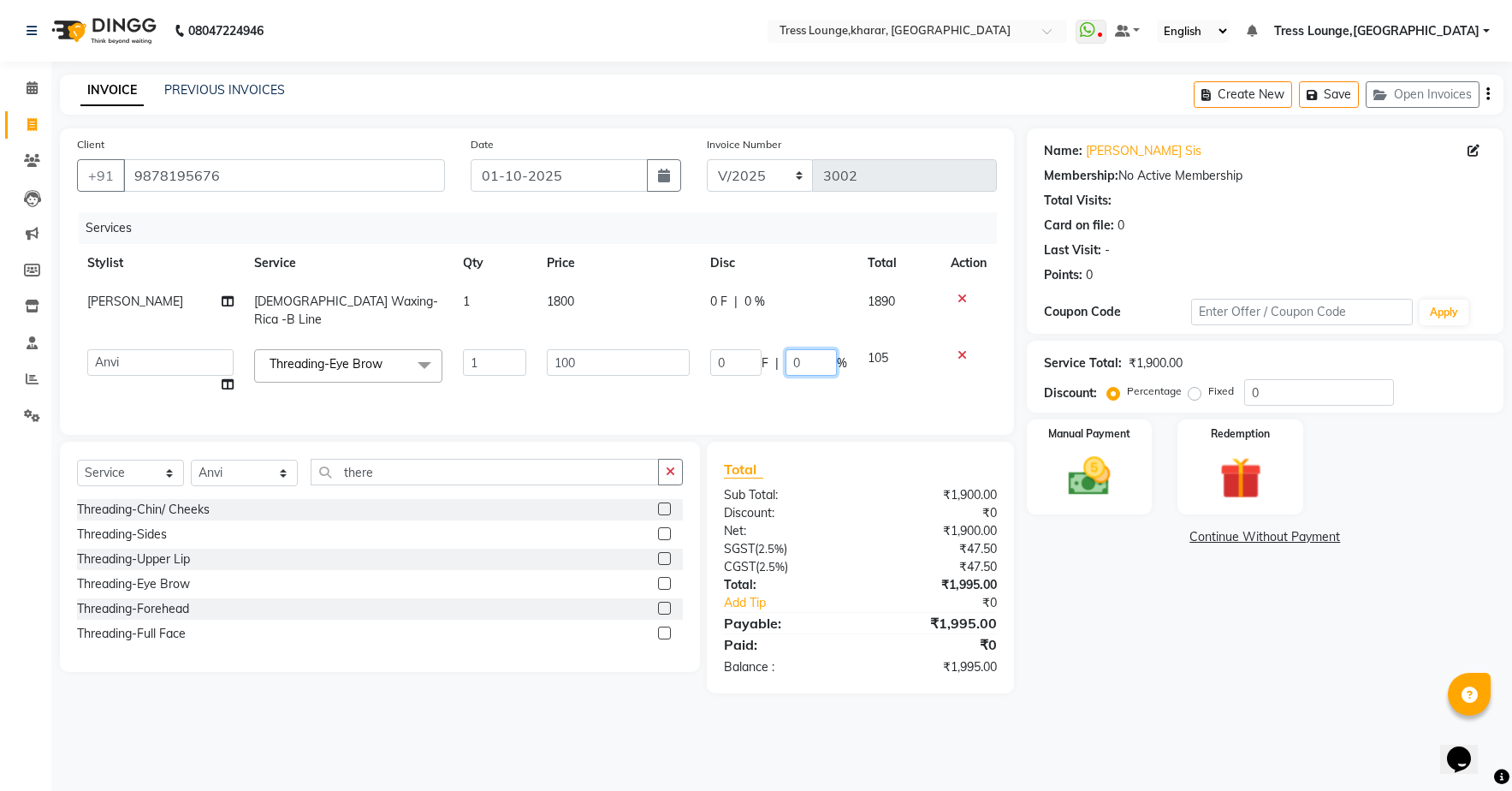
click at [820, 349] on input "0" at bounding box center [811, 363] width 51 height 27
type input "21"
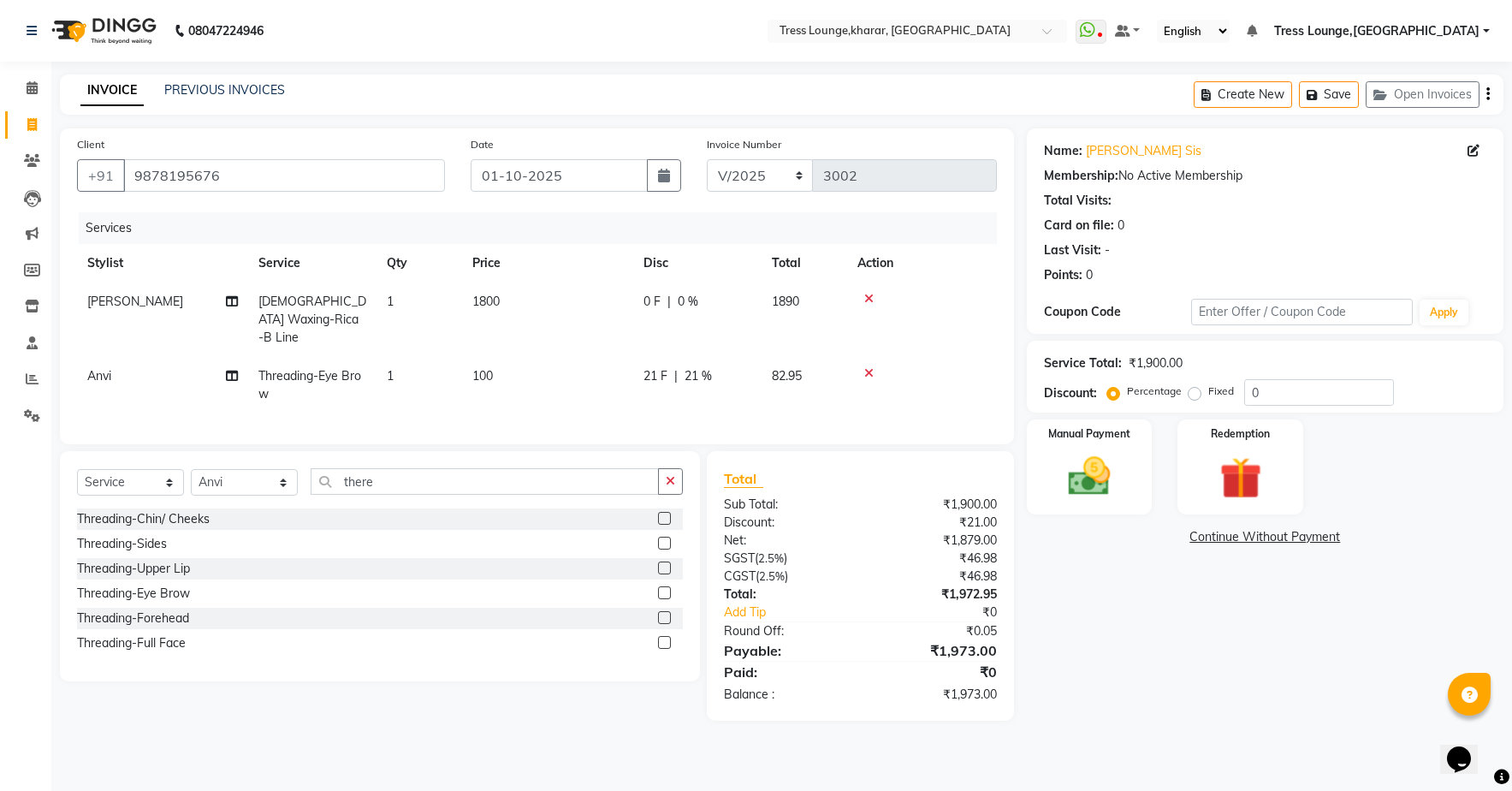
click at [805, 400] on div "Services Stylist Service Qty Price Disc Total Action [PERSON_NAME] [DEMOGRAPHIC…" at bounding box center [537, 319] width 920 height 215
drag, startPoint x: 692, startPoint y: 301, endPoint x: 708, endPoint y: 303, distance: 16.1
click at [693, 301] on span "0 %" at bounding box center [688, 302] width 21 height 18
select select "59381"
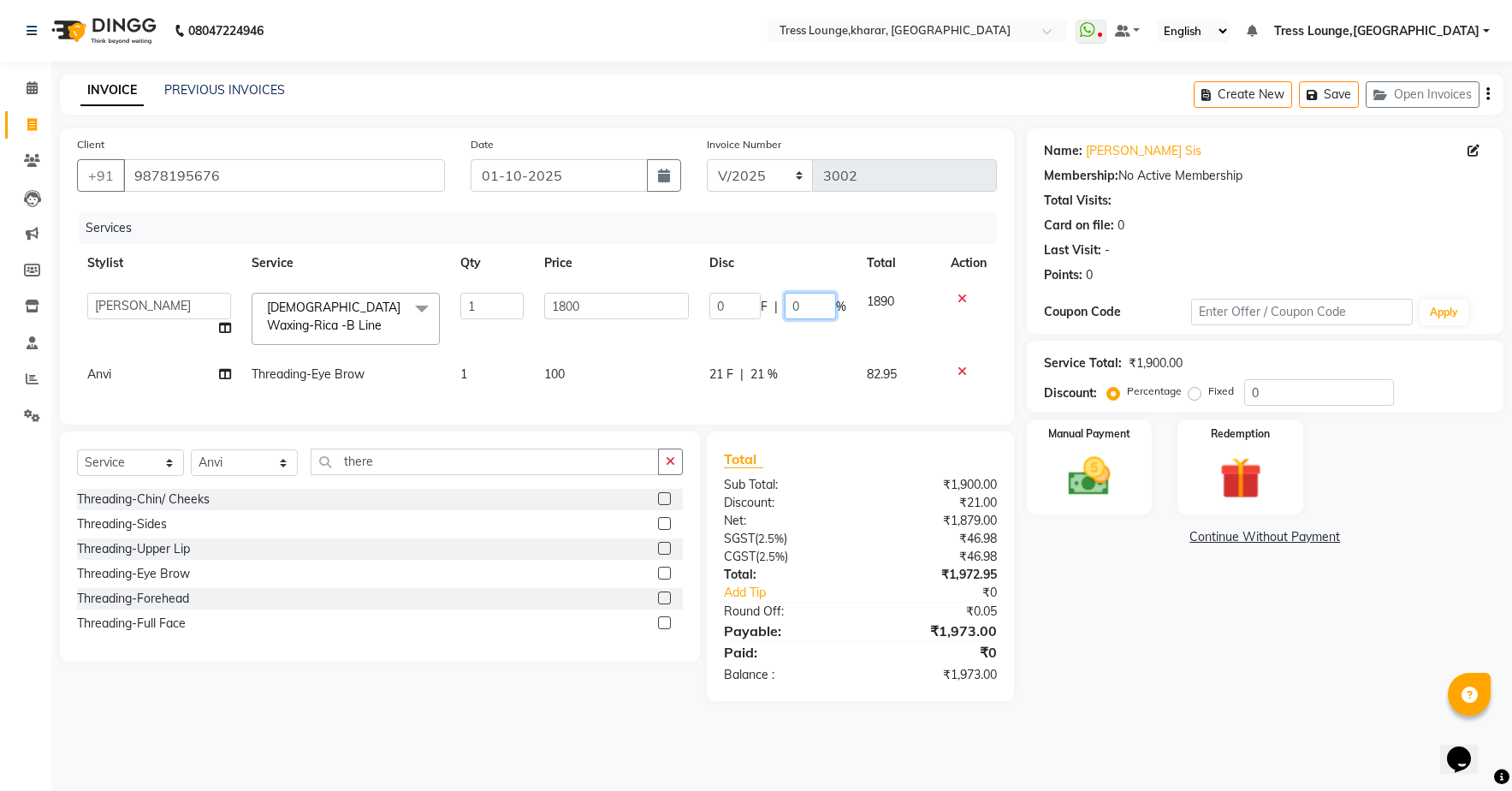
click at [813, 303] on input "0" at bounding box center [810, 306] width 51 height 27
type input "30"
click at [1100, 461] on img at bounding box center [1088, 476] width 71 height 50
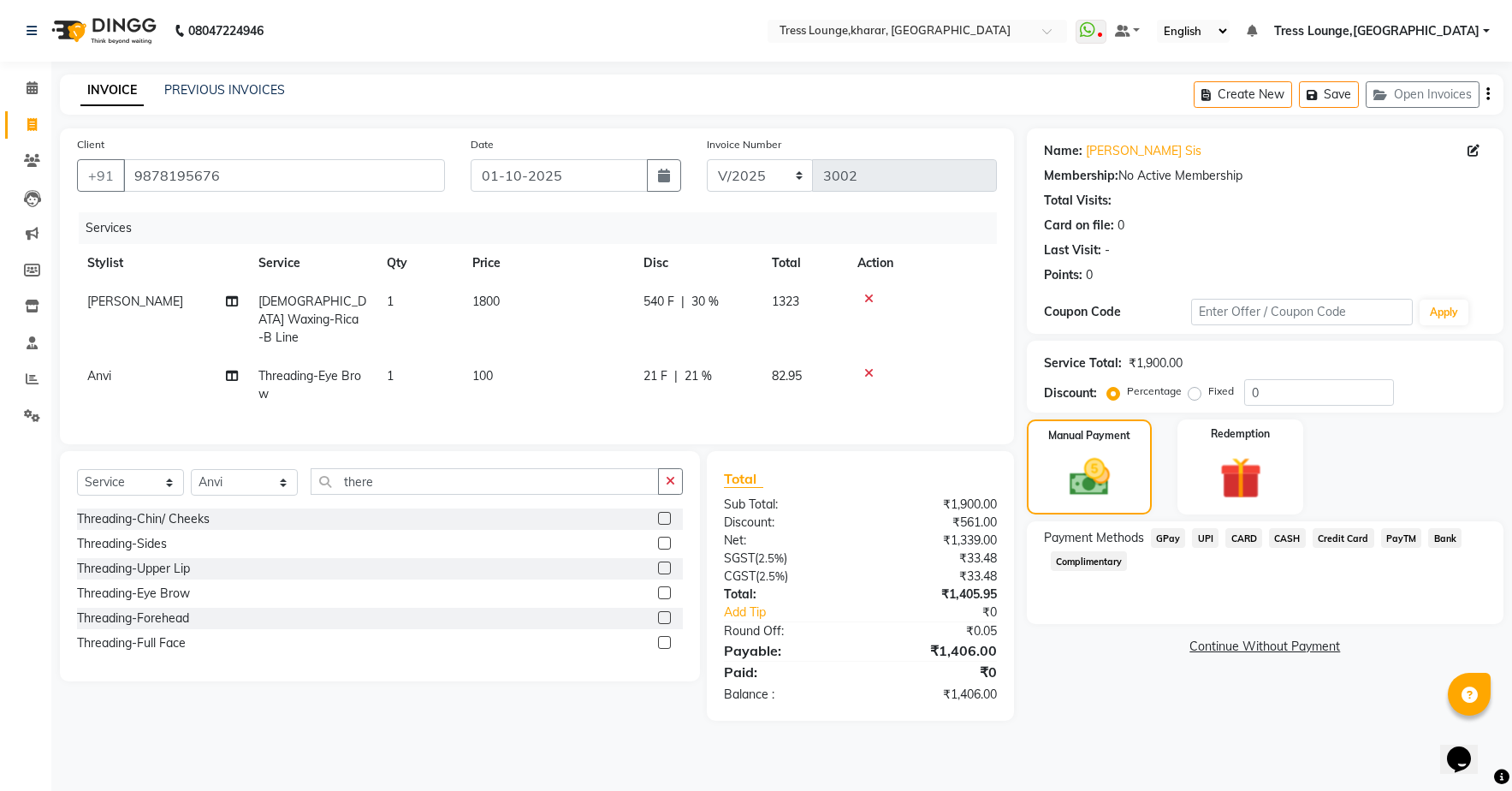
click at [700, 367] on span "21 %" at bounding box center [698, 376] width 27 height 18
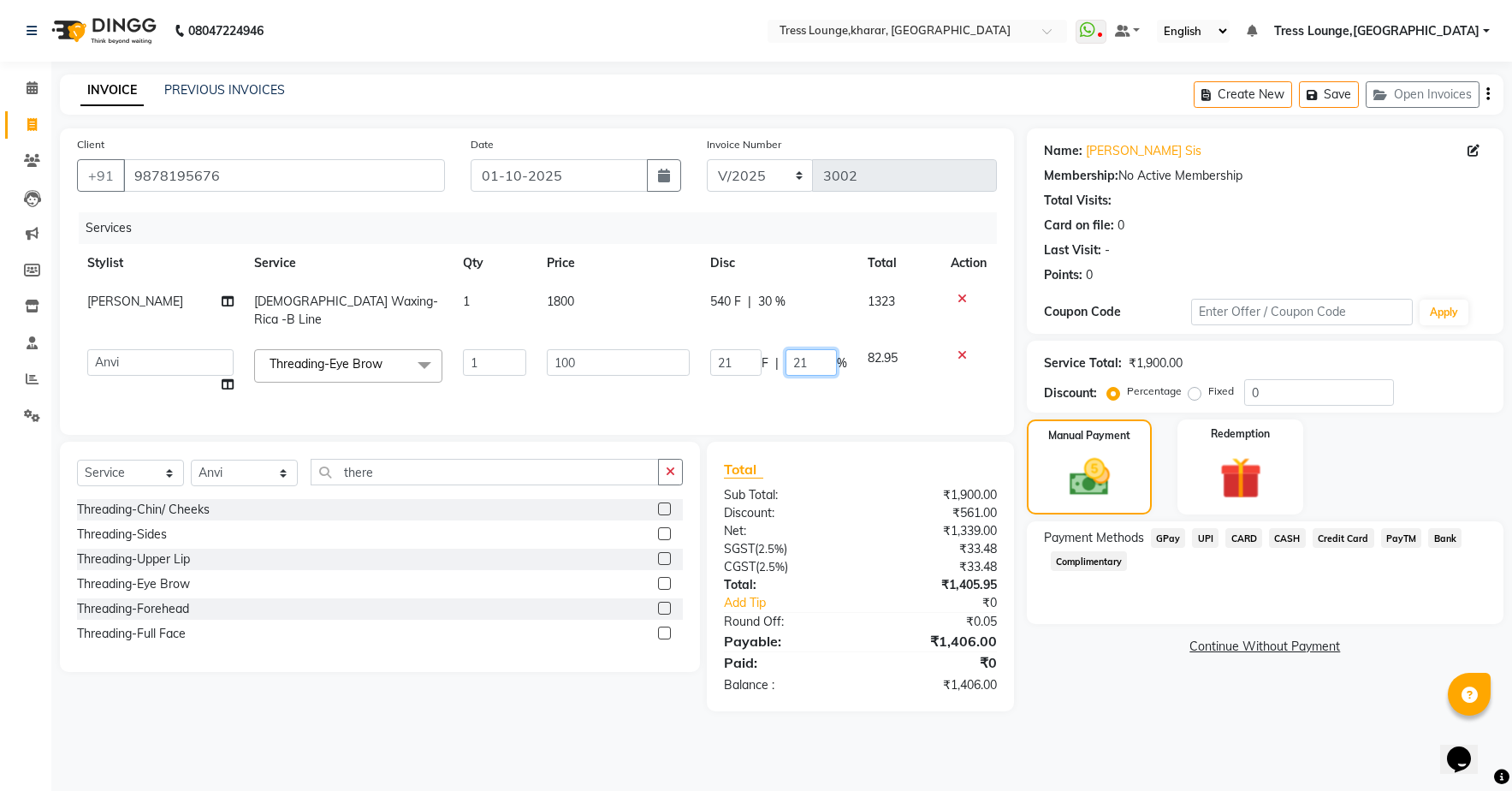
click at [820, 359] on input "21" at bounding box center [811, 363] width 51 height 27
type input "22"
click at [907, 404] on div "Services Stylist Service Qty Price Disc Total Action [PERSON_NAME] [DEMOGRAPHIC…" at bounding box center [537, 314] width 920 height 206
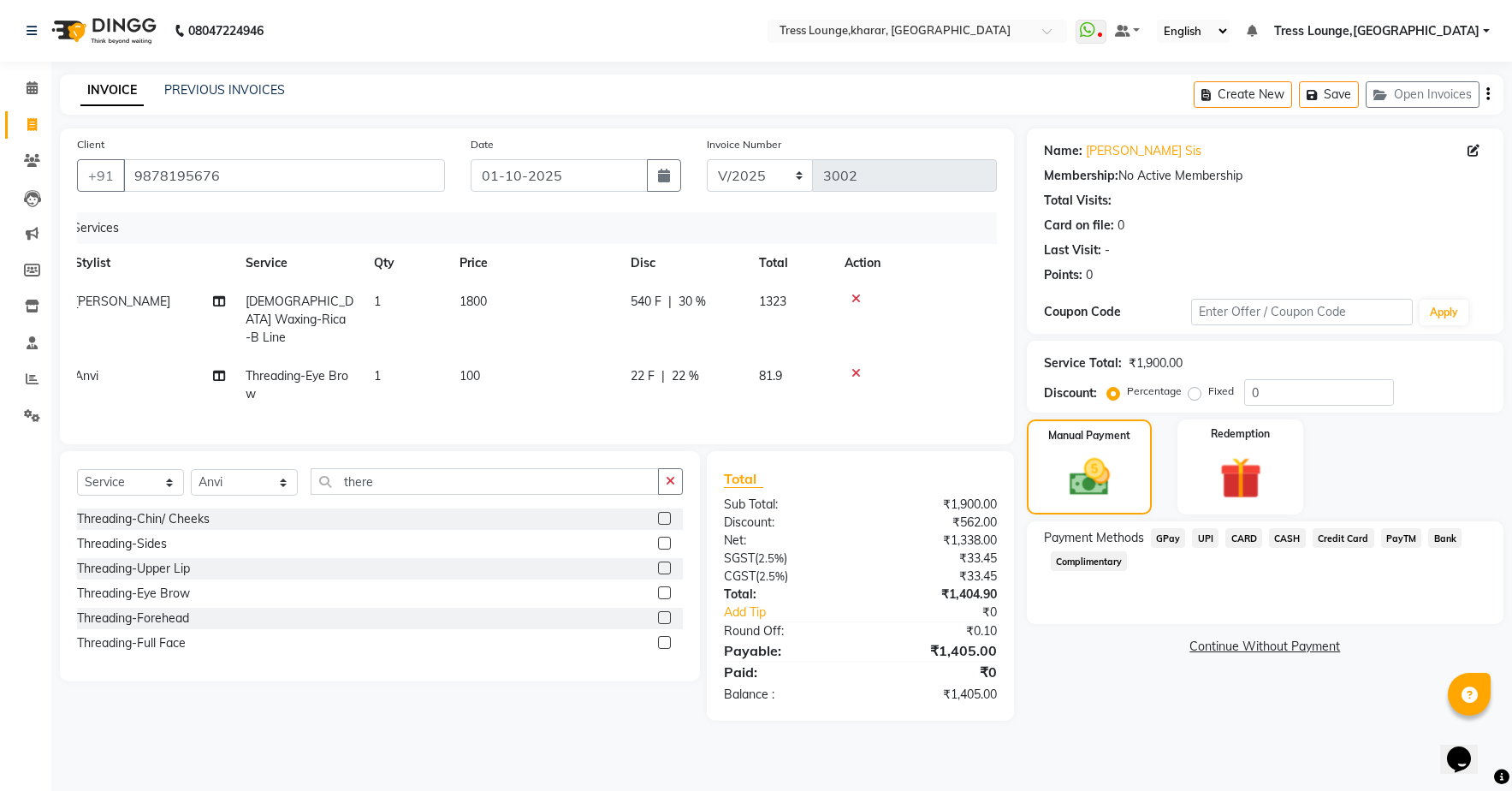
click at [688, 367] on span "22 %" at bounding box center [685, 376] width 27 height 18
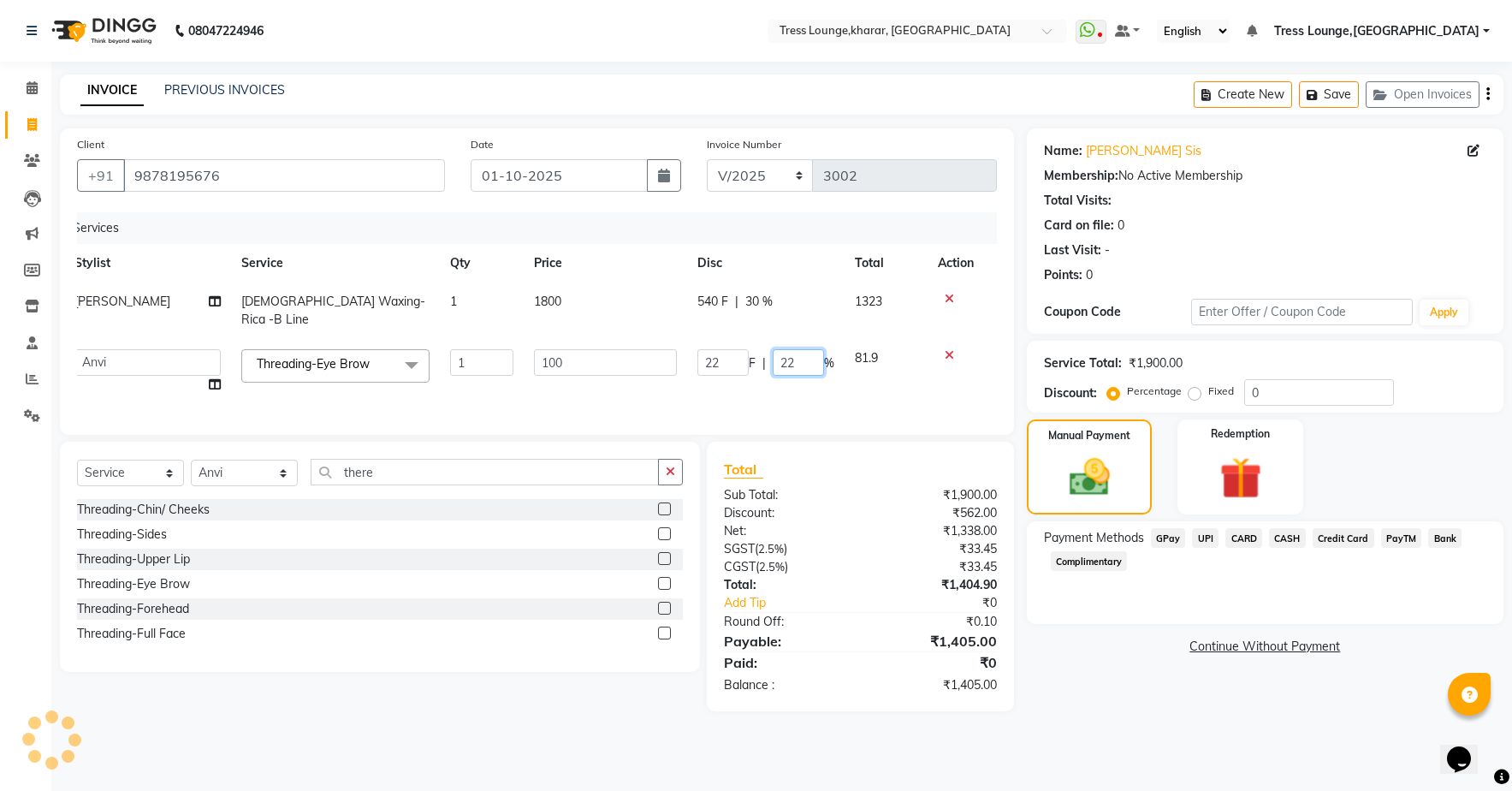
click at [804, 361] on input "22" at bounding box center [798, 363] width 51 height 27
type input "23"
click at [864, 399] on div "Services Stylist Service Qty Price Disc Total Action [PERSON_NAME] [DEMOGRAPHIC…" at bounding box center [537, 314] width 920 height 206
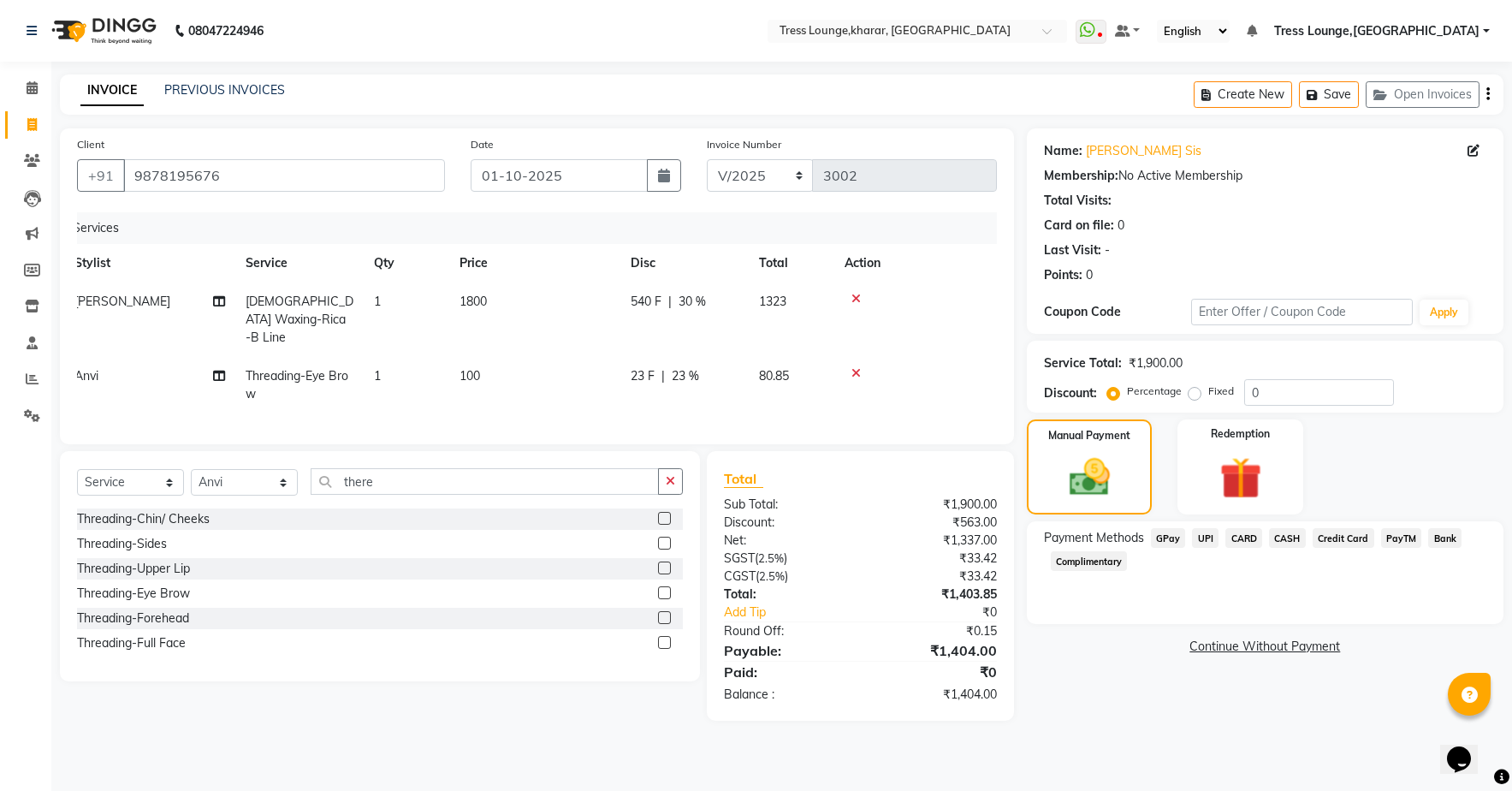
drag, startPoint x: 684, startPoint y: 358, endPoint x: 695, endPoint y: 370, distance: 16.3
click at [684, 367] on span "23 %" at bounding box center [685, 376] width 27 height 18
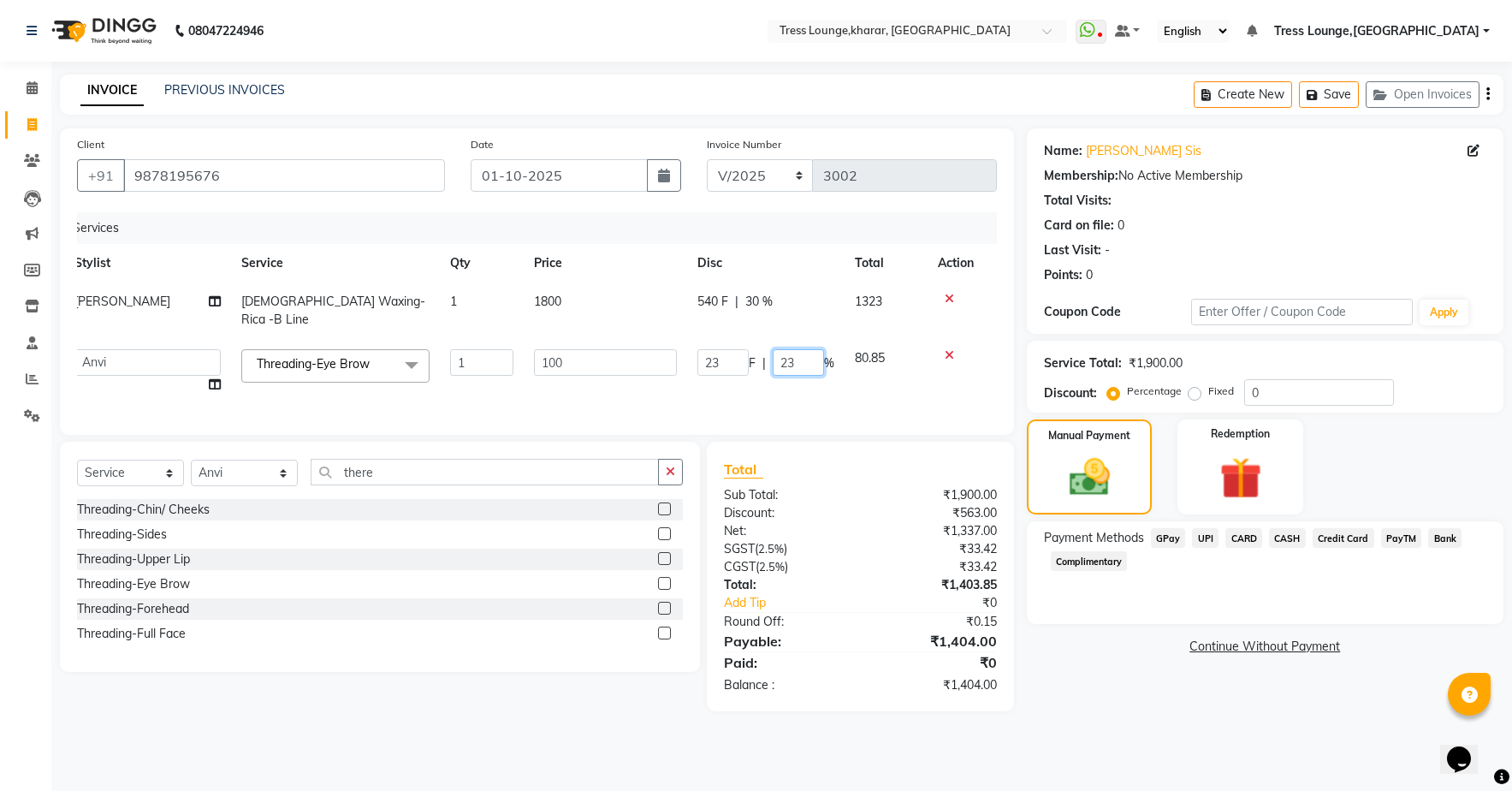
click at [795, 359] on input "23" at bounding box center [798, 363] width 51 height 27
type input "24"
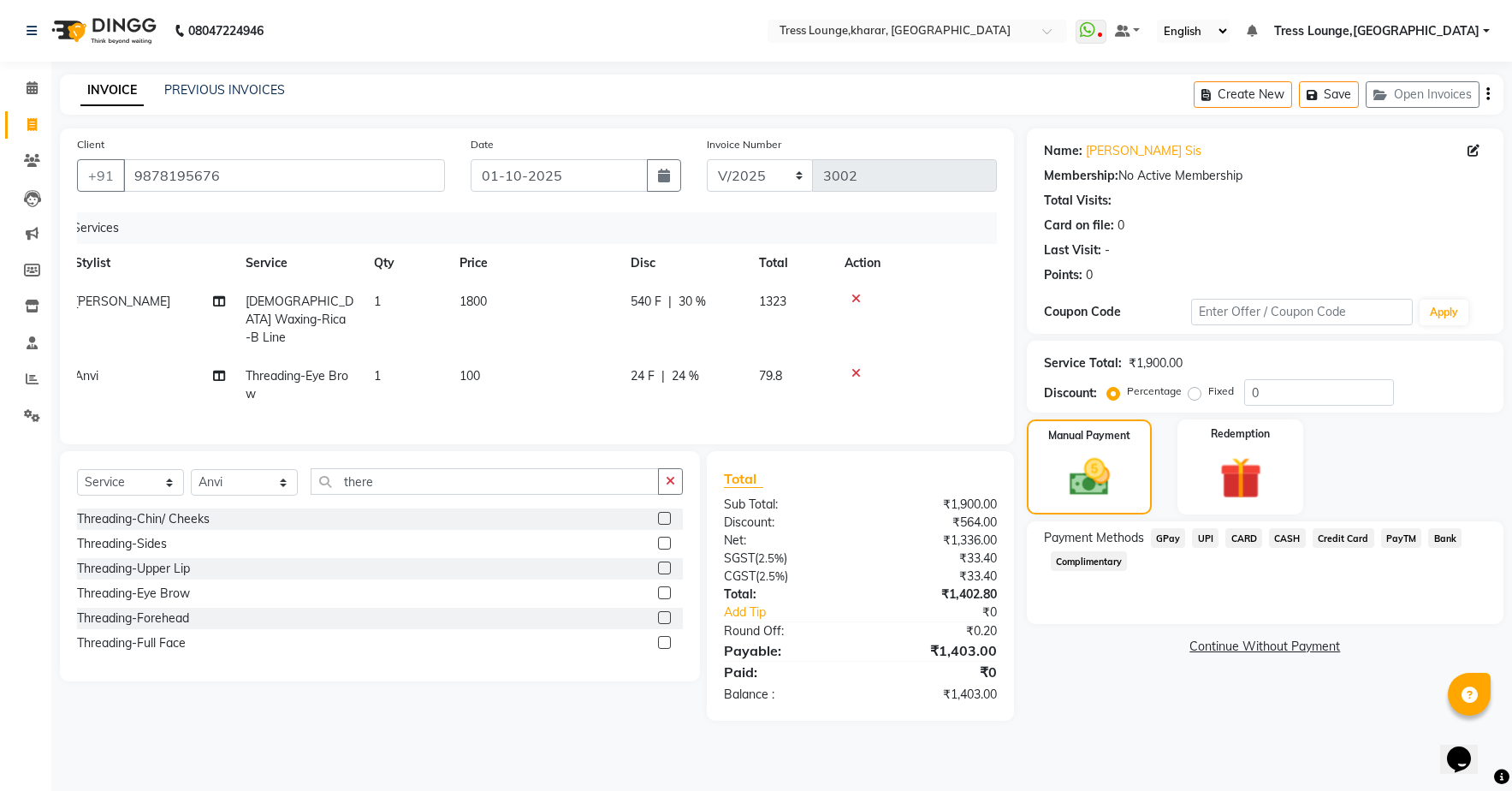
click at [846, 397] on div "Services Stylist Service Qty Price Disc Total Action [PERSON_NAME] [DEMOGRAPHIC…" at bounding box center [537, 319] width 920 height 215
click at [702, 367] on span "24 %" at bounding box center [698, 376] width 27 height 18
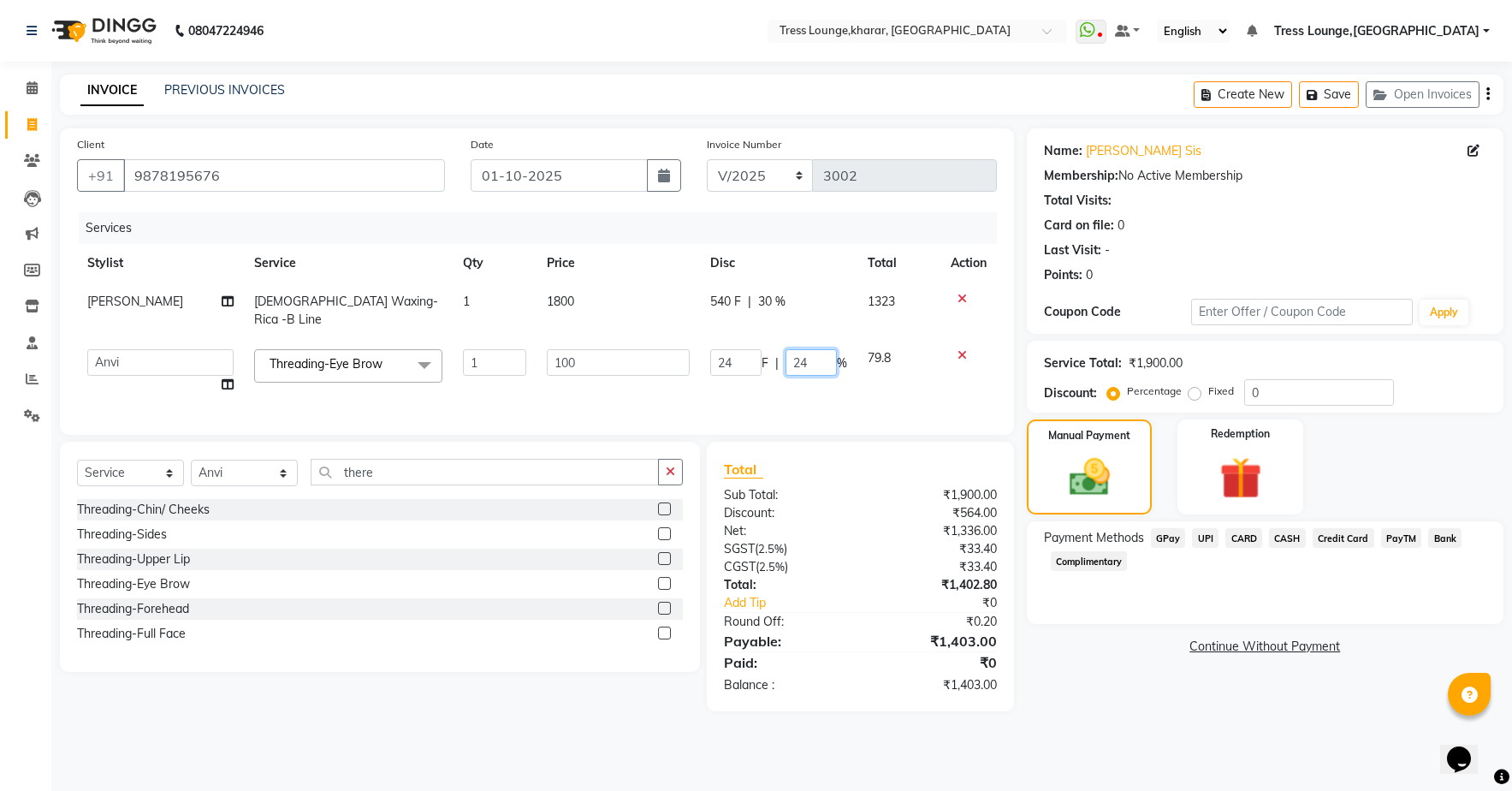
click at [823, 361] on input "24" at bounding box center [811, 363] width 51 height 27
type input "25"
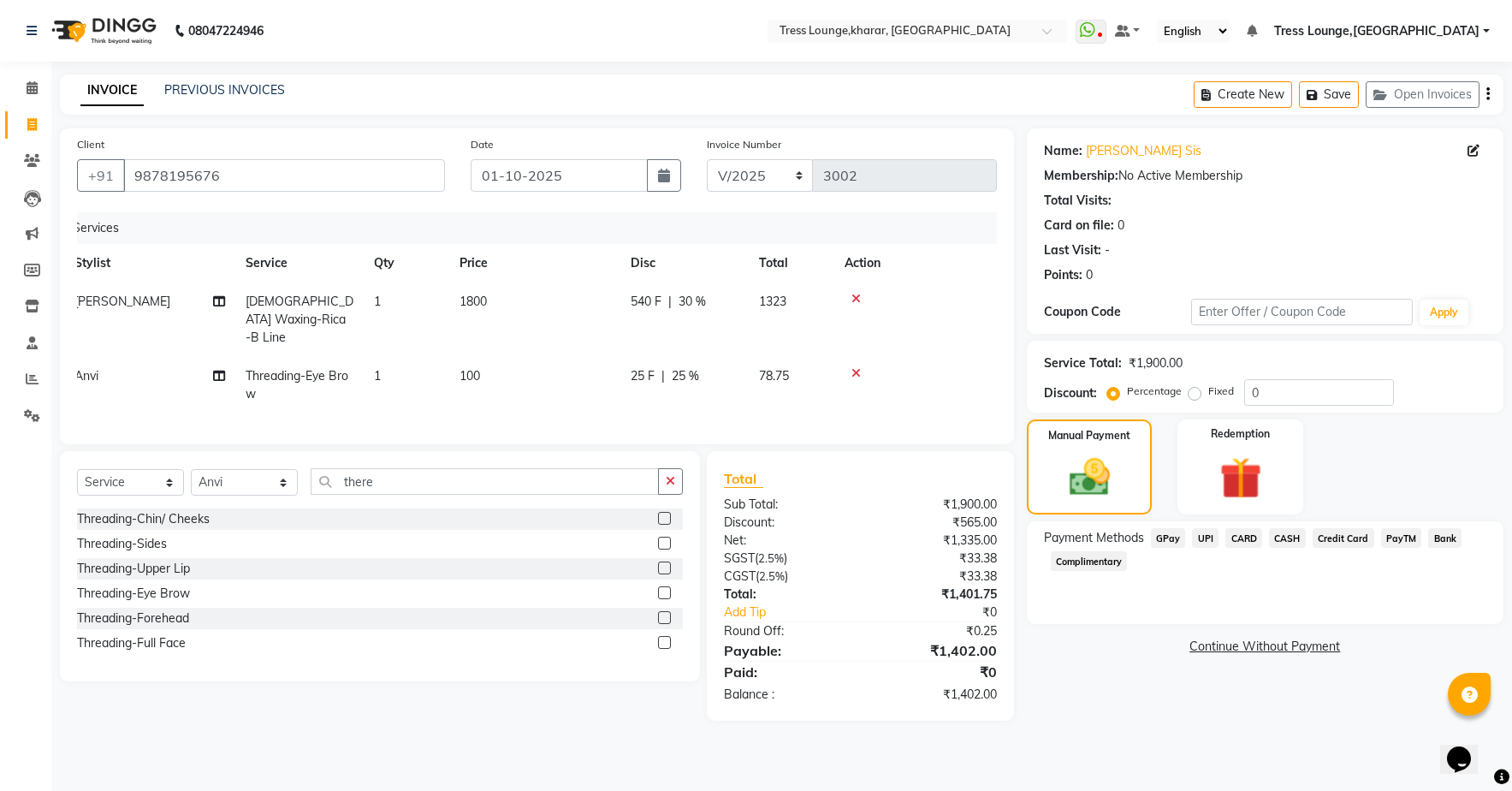
click at [848, 390] on tr "Anvi Threading-Eye Brow 1 100 25 F | 25 % 78.75" at bounding box center [523, 384] width 920 height 57
click at [1323, 97] on button "Save" at bounding box center [1329, 95] width 60 height 27
click at [40, 128] on span at bounding box center [31, 126] width 30 height 20
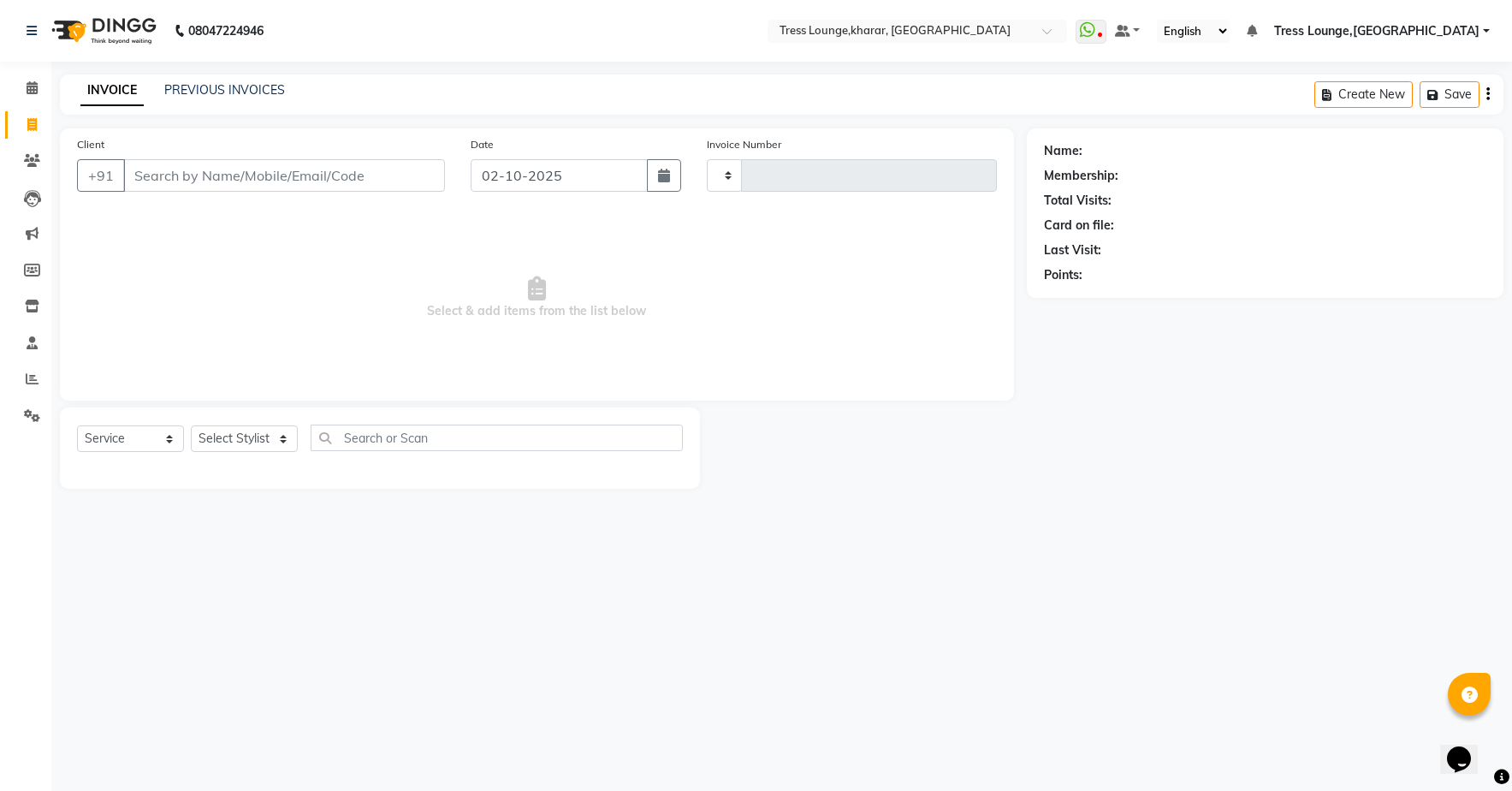
click at [40, 128] on span at bounding box center [31, 126] width 30 height 20
select select "7078"
select select "service"
select select "71054"
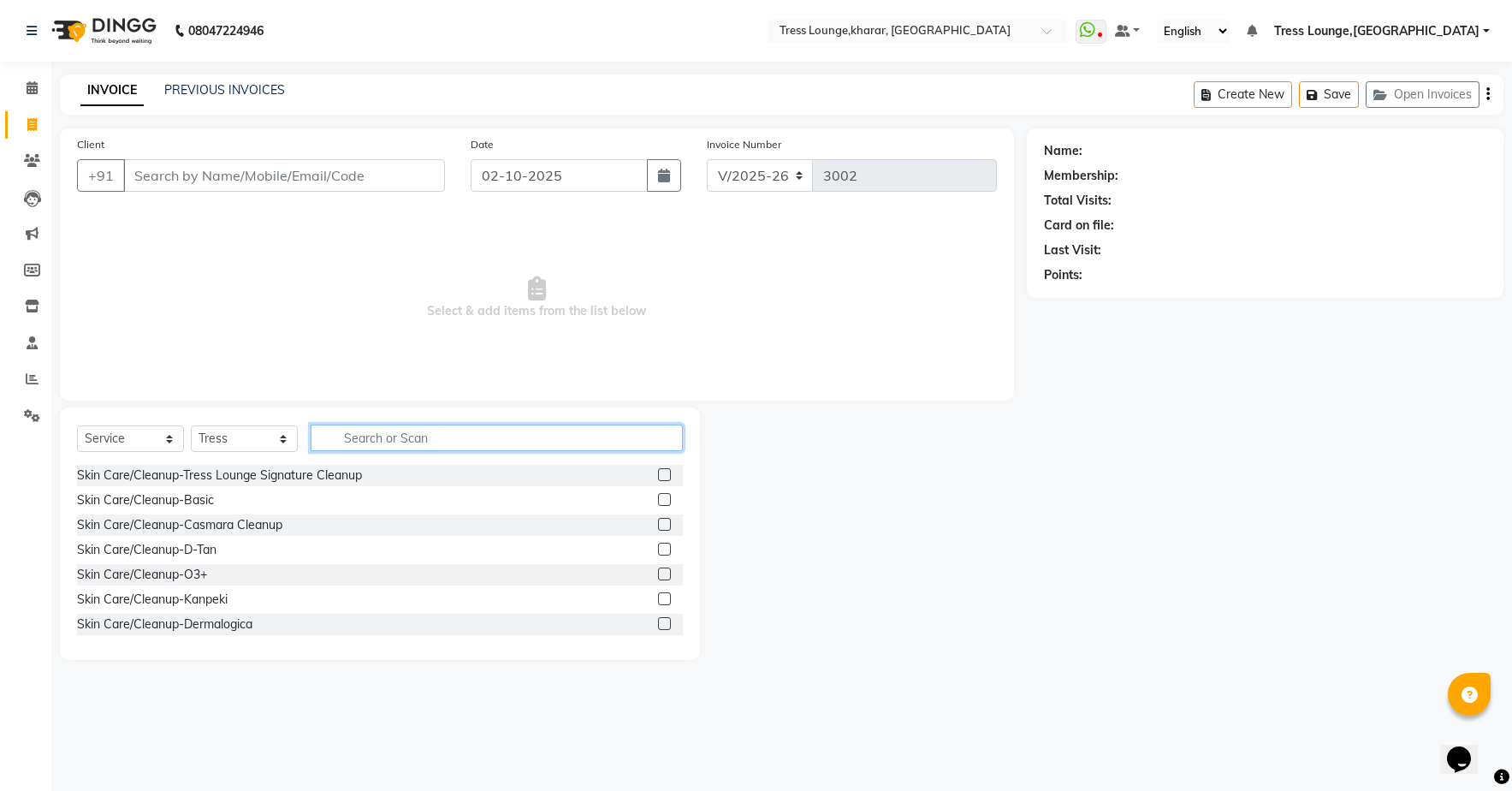
click at [360, 435] on input "text" at bounding box center [497, 438] width 373 height 27
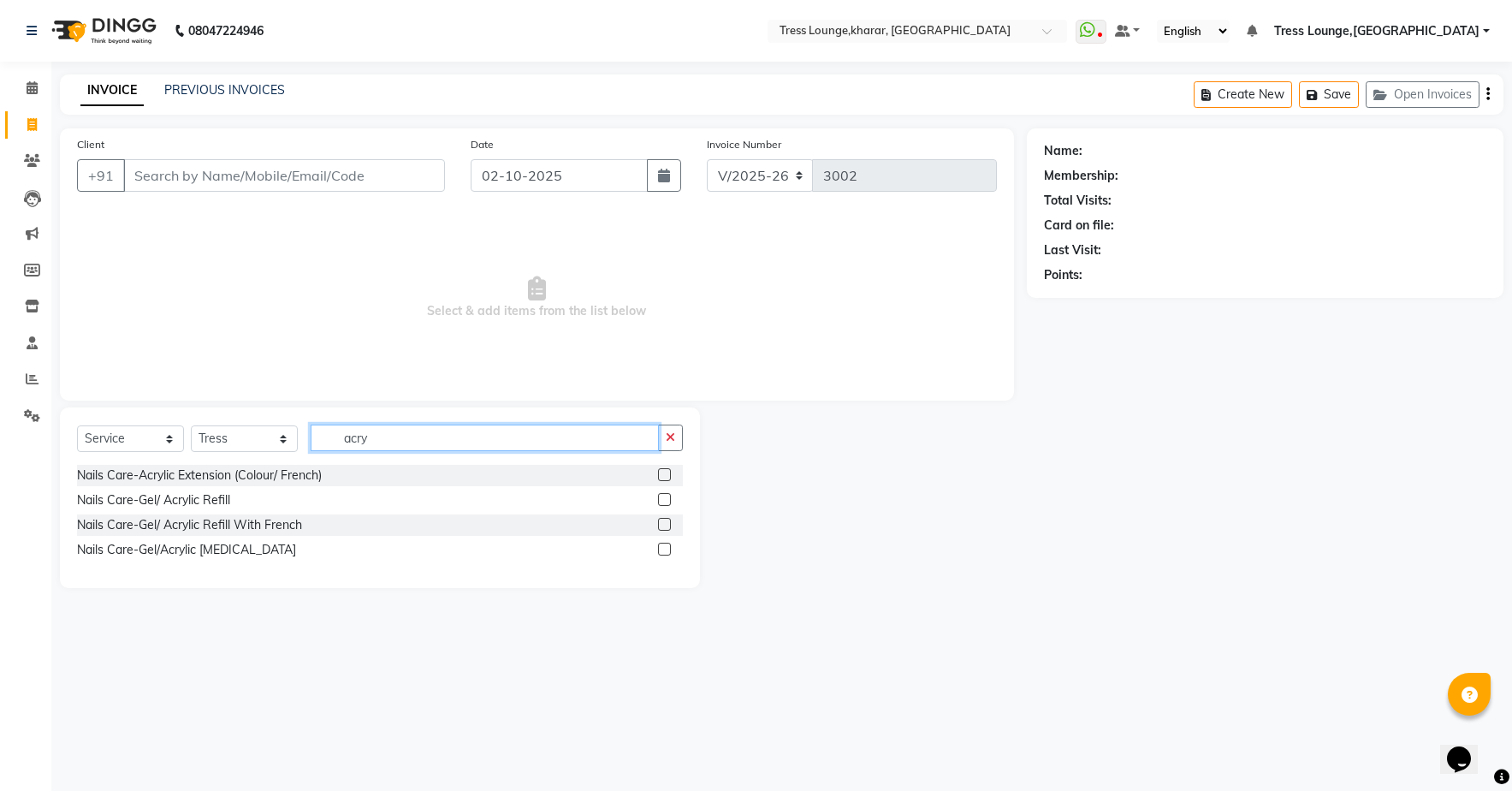
type input "acrylic's"
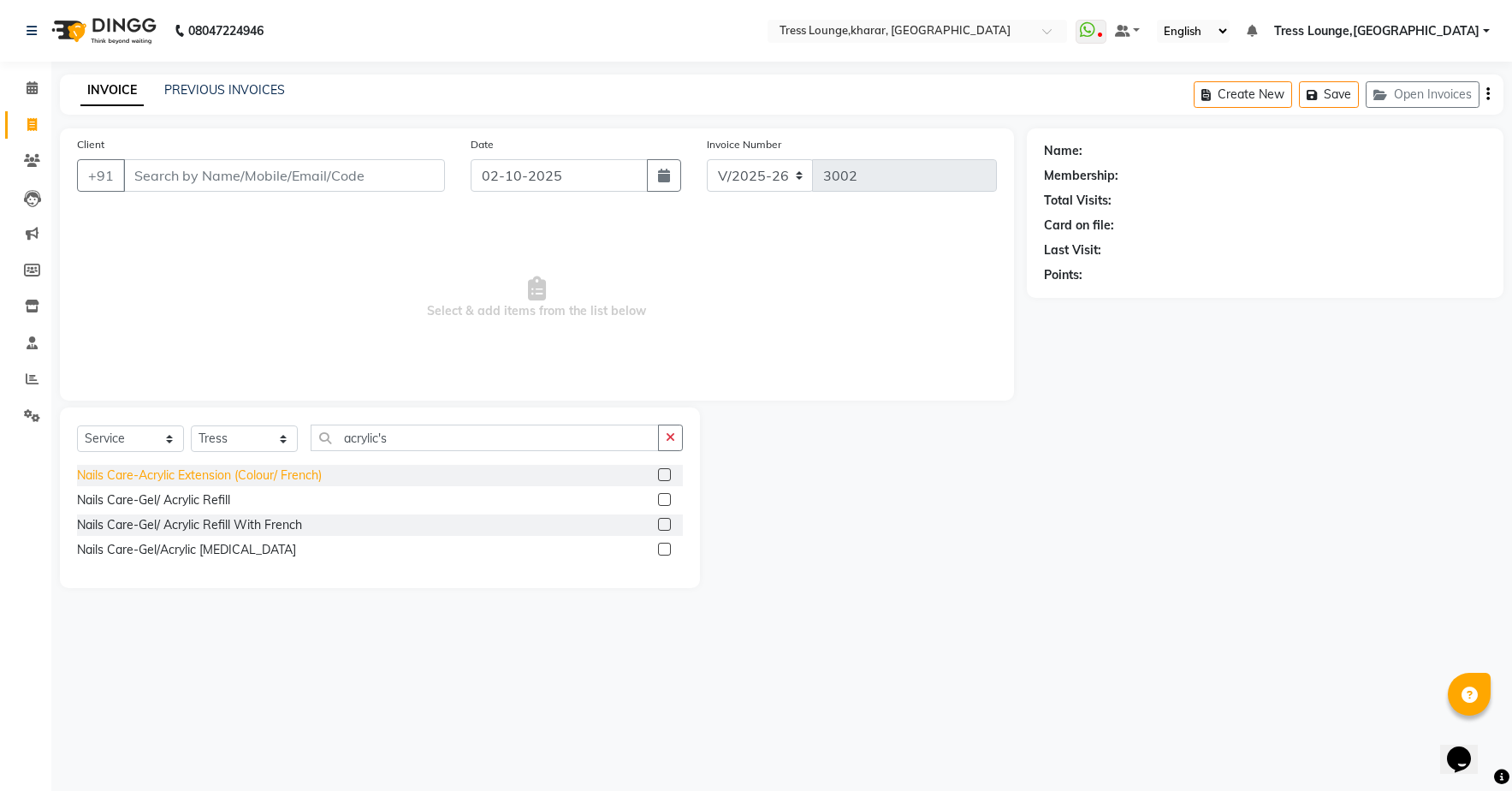
drag, startPoint x: 350, startPoint y: 467, endPoint x: 232, endPoint y: 473, distance: 118.2
click at [232, 473] on div "Nails Care-Acrylic Extension (Colour/ French)" at bounding box center [199, 475] width 245 height 18
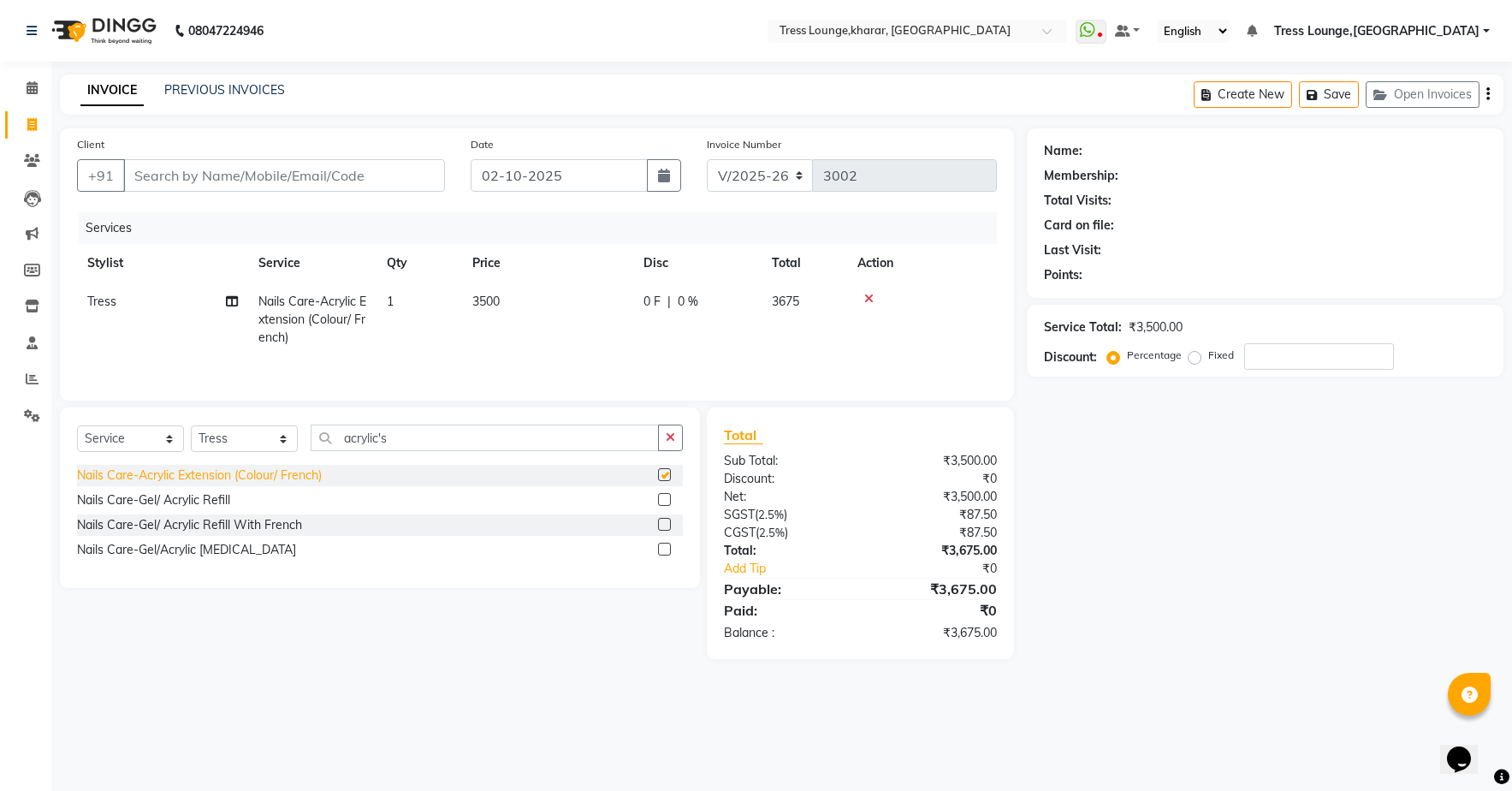
checkbox input "false"
click at [675, 435] on icon "button" at bounding box center [671, 436] width 9 height 12
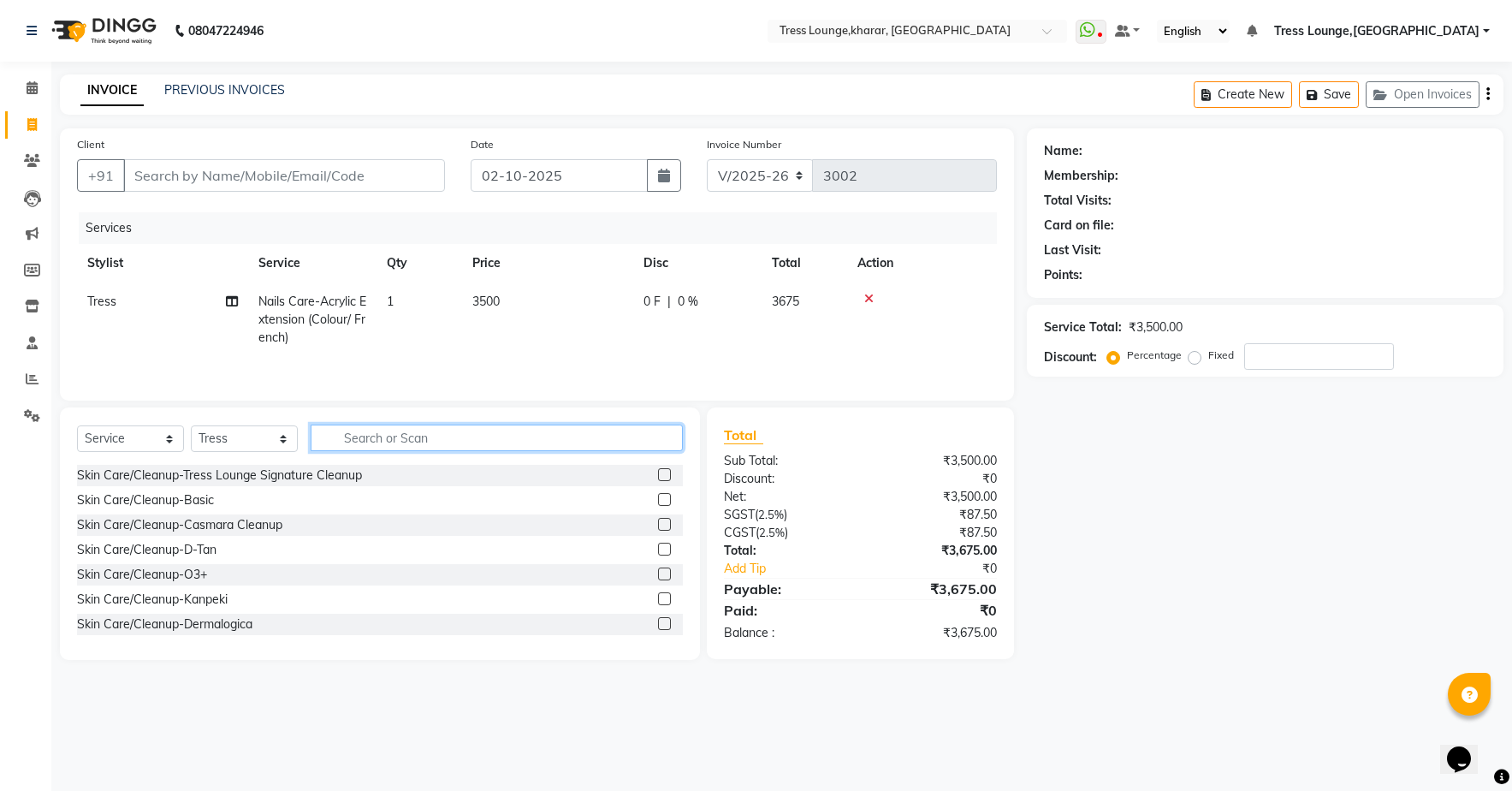
click at [428, 430] on input "text" at bounding box center [497, 438] width 373 height 27
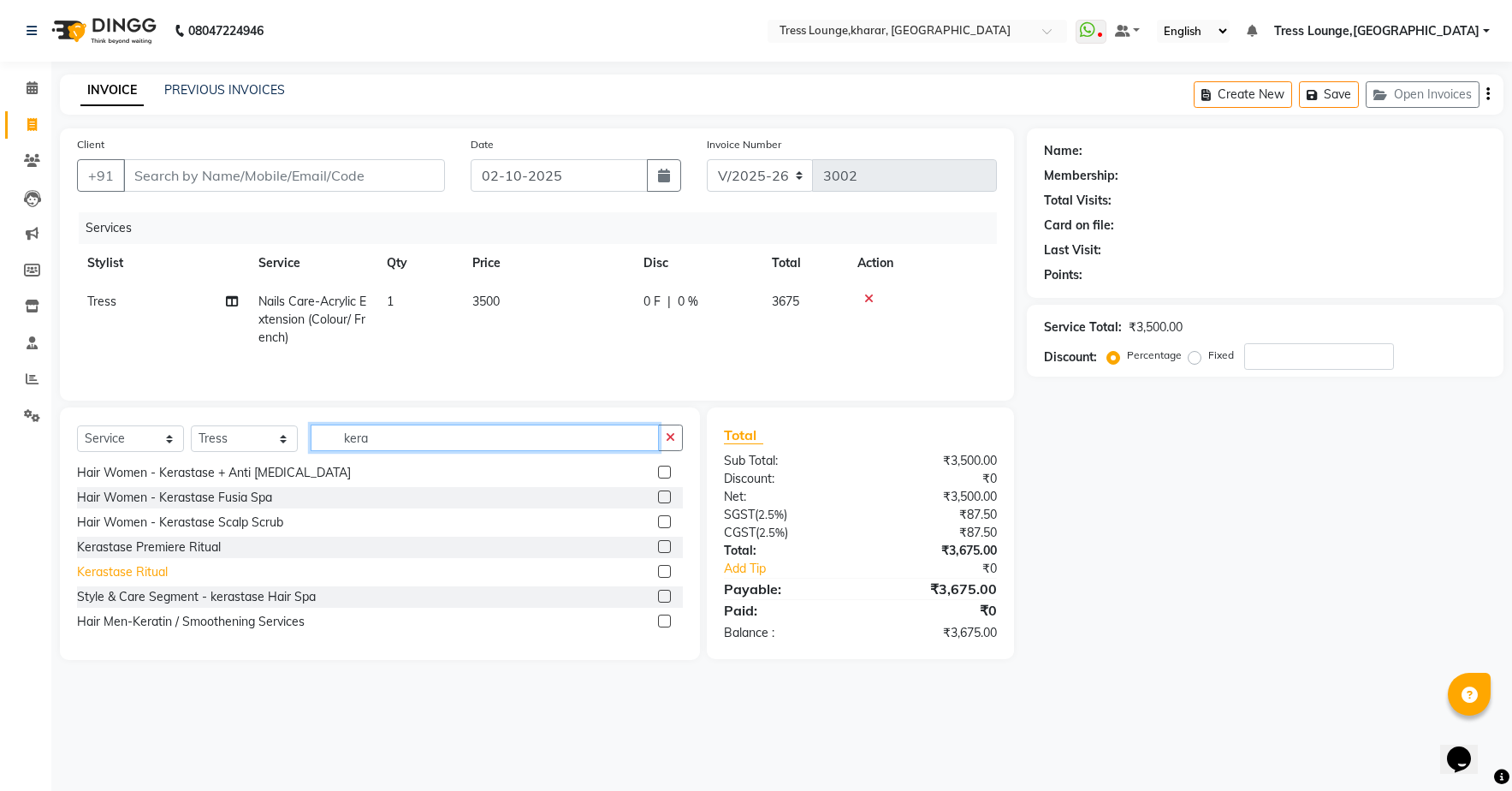
type input "kera"
click at [149, 575] on div "Kerastase Ritual" at bounding box center [122, 572] width 91 height 18
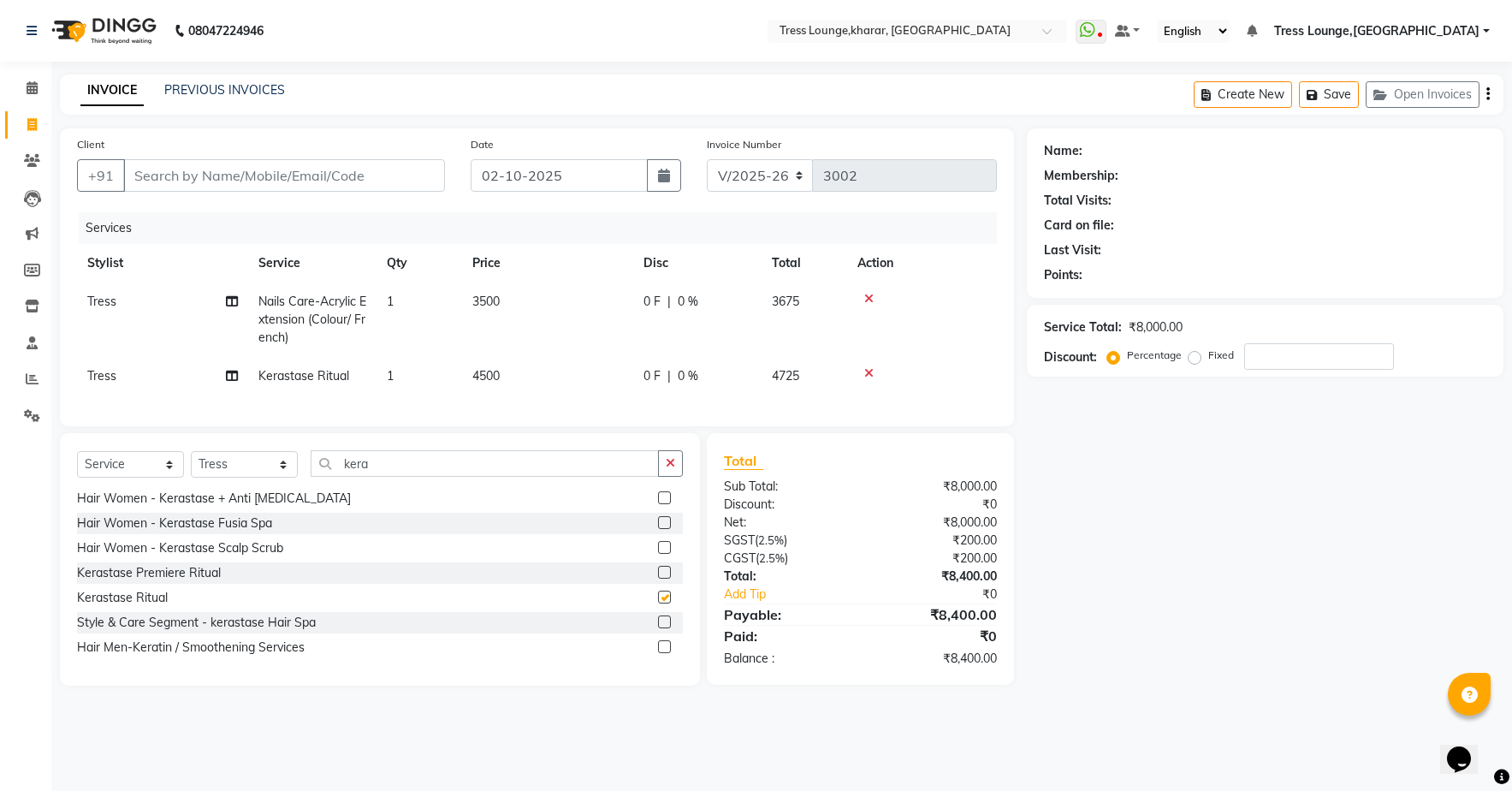
checkbox input "false"
drag, startPoint x: 377, startPoint y: 477, endPoint x: 330, endPoint y: 462, distance: 49.3
click at [330, 469] on input "kera" at bounding box center [485, 463] width 348 height 27
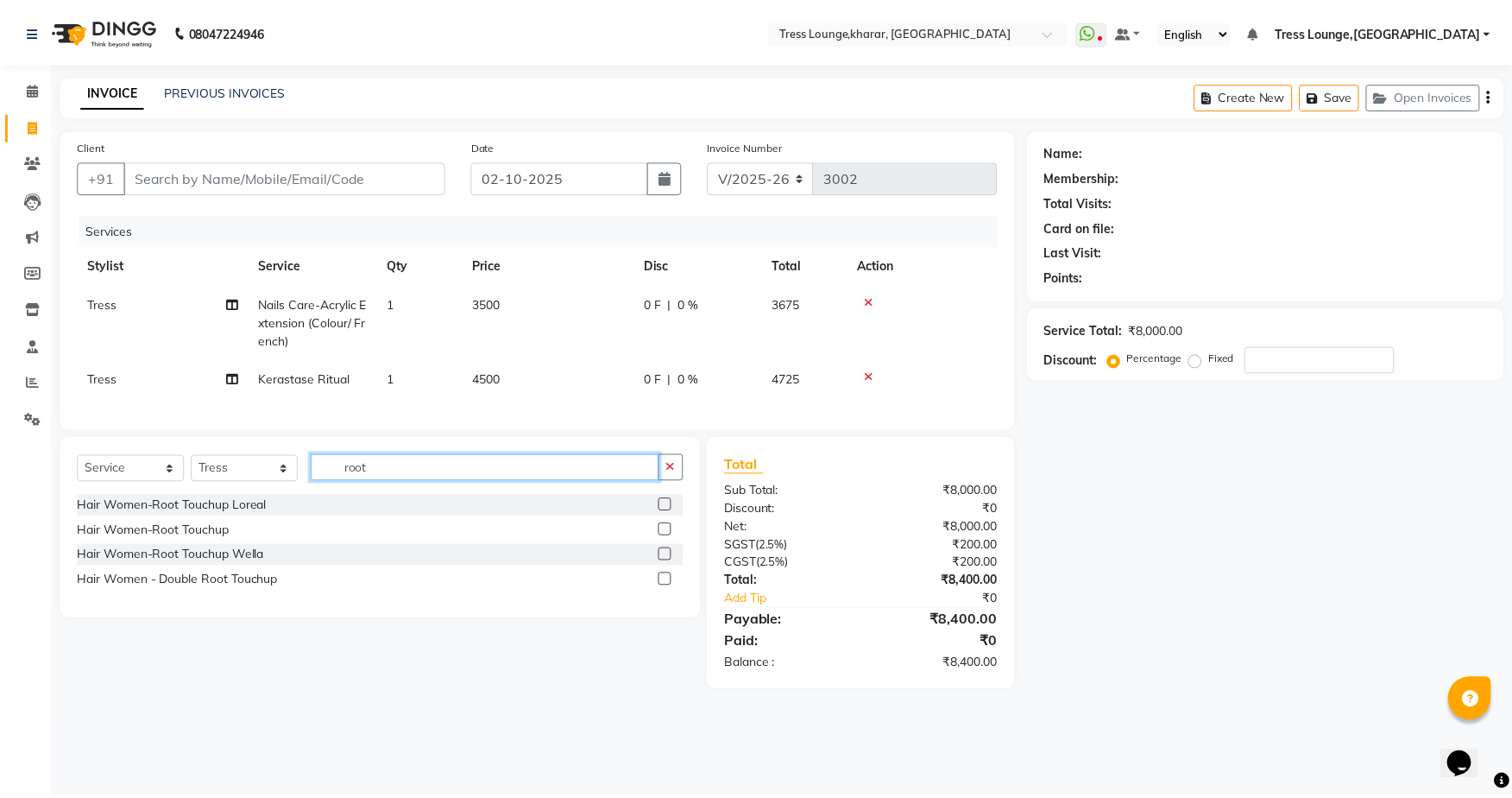
scroll to position [0, 0]
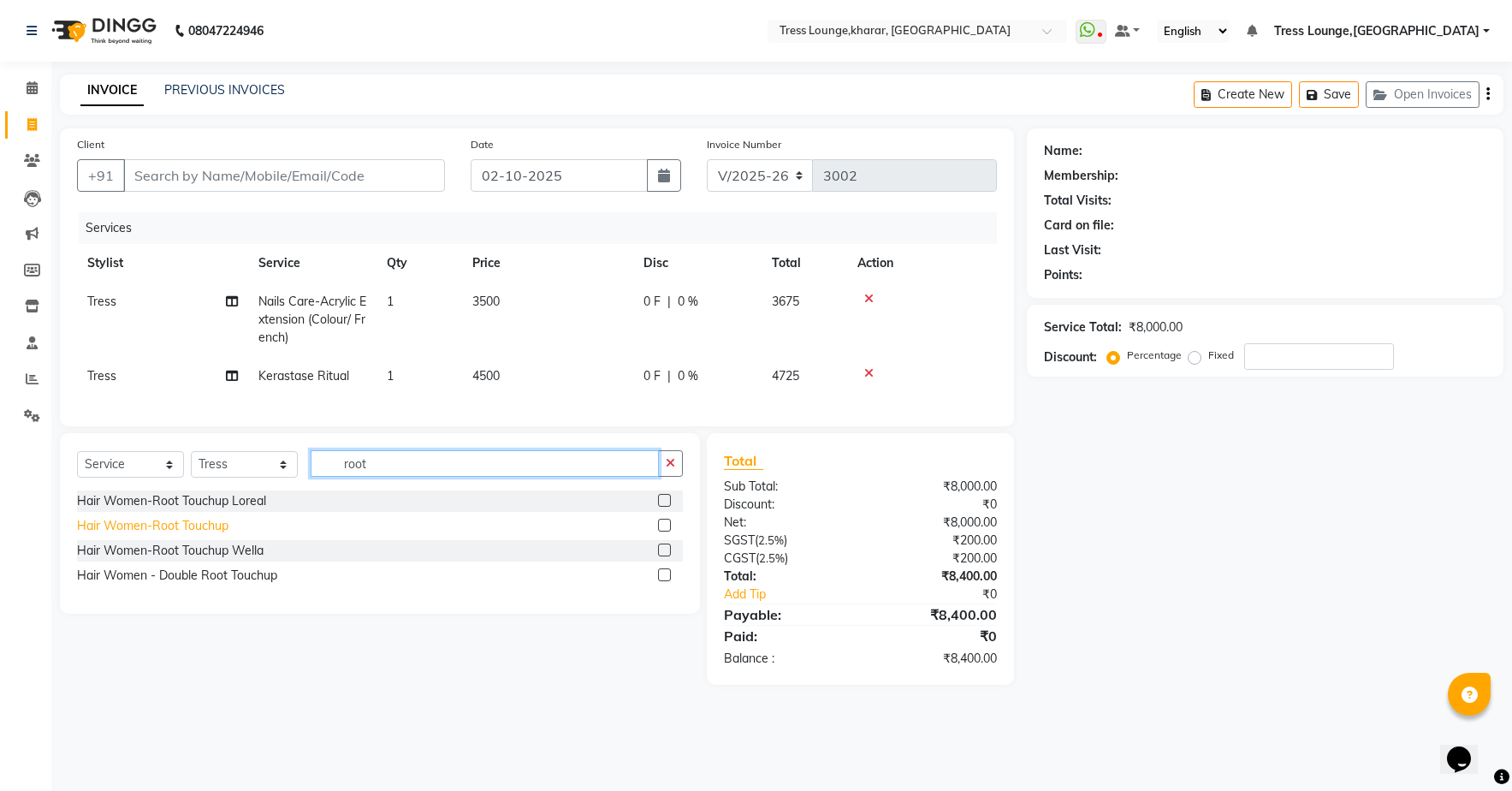
type input "root"
drag, startPoint x: 201, startPoint y: 537, endPoint x: 348, endPoint y: 516, distance: 148.5
click at [206, 535] on div "Hair Women-Root Touchup" at bounding box center [153, 526] width 152 height 18
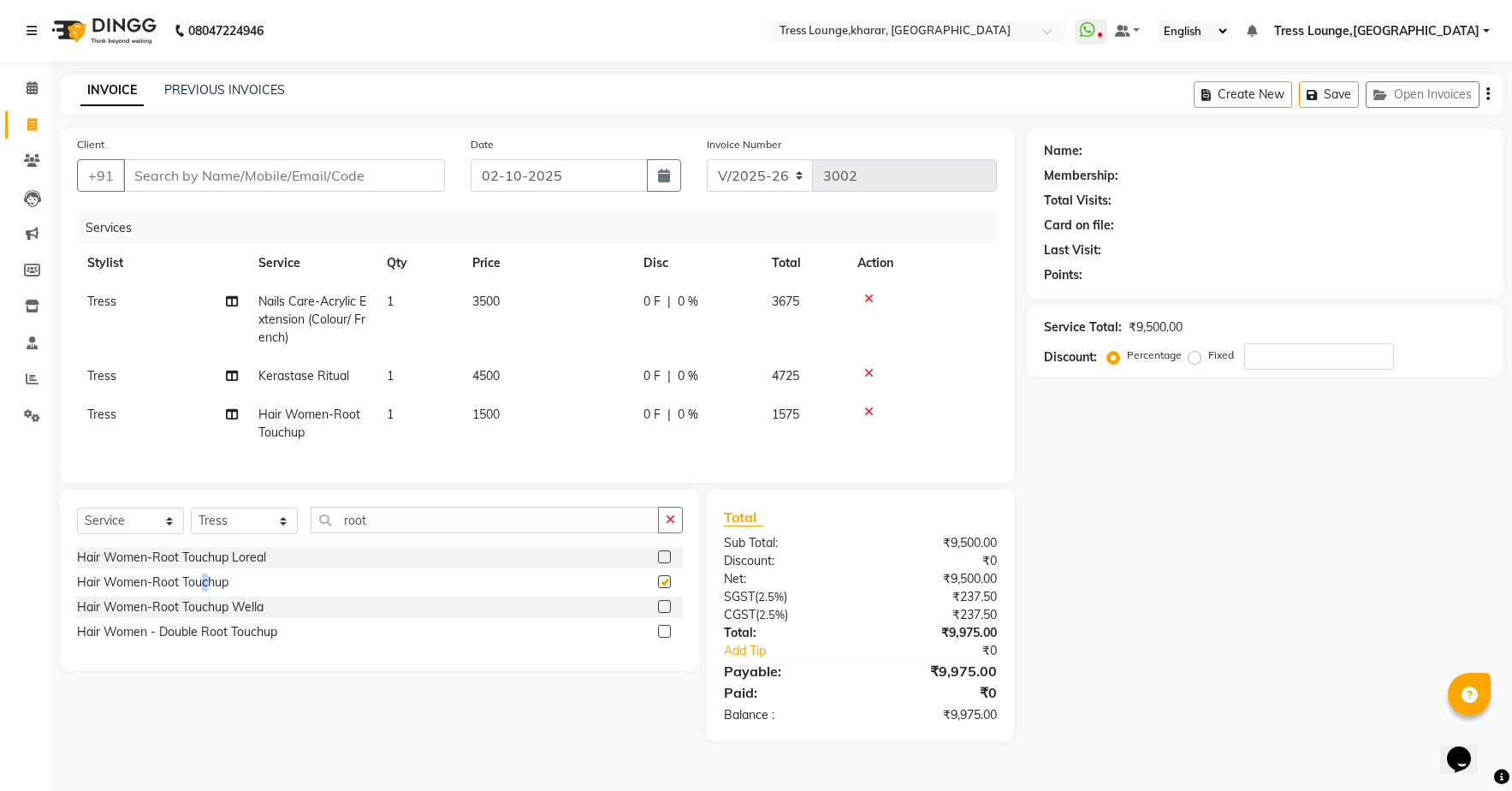
checkbox input "false"
drag, startPoint x: 374, startPoint y: 534, endPoint x: 312, endPoint y: 534, distance: 62.0
click at [312, 533] on input "root" at bounding box center [485, 520] width 348 height 27
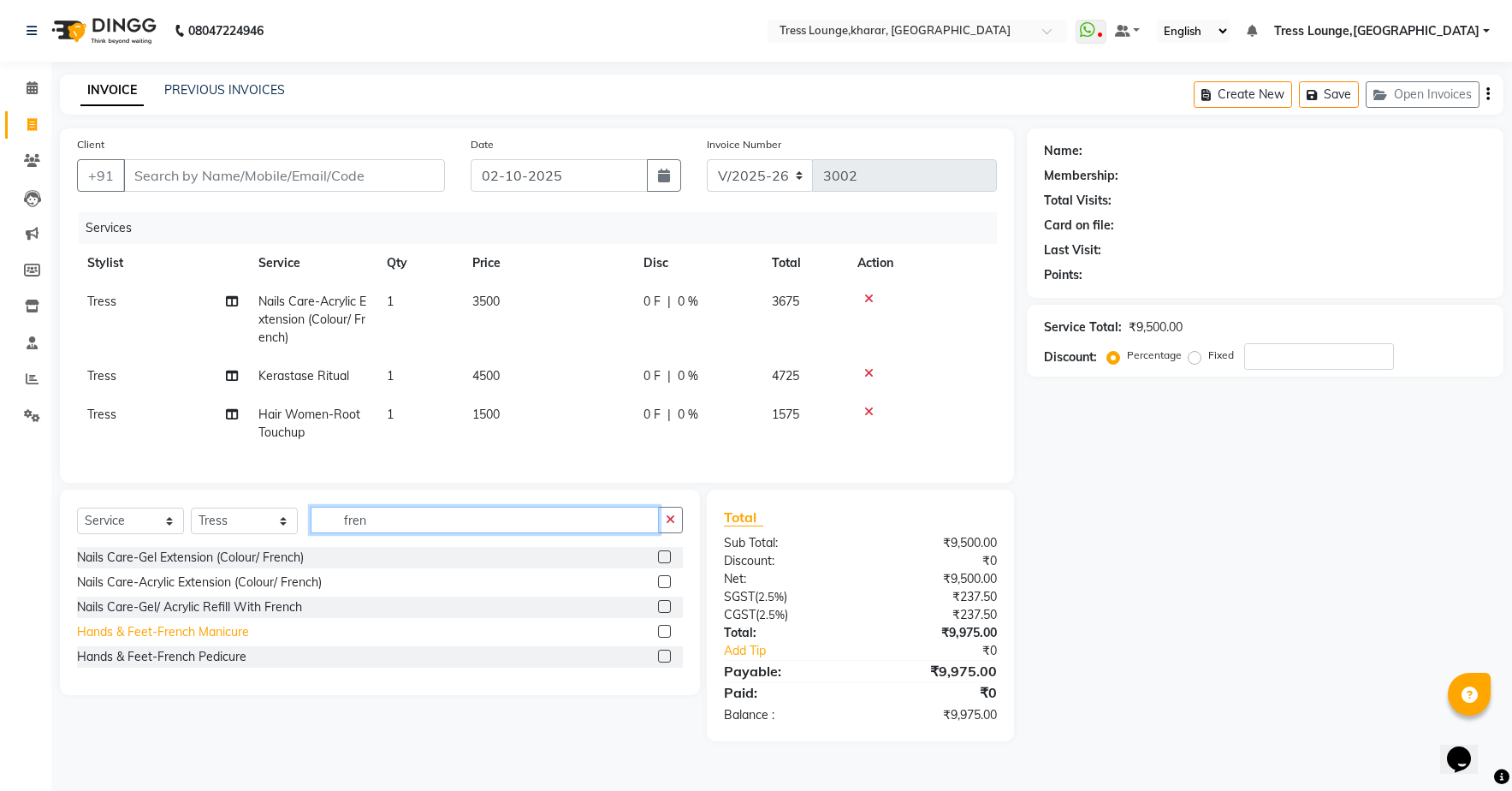
type input "fren"
click at [176, 639] on div "Hands & Feet-French Manicure" at bounding box center [163, 632] width 172 height 18
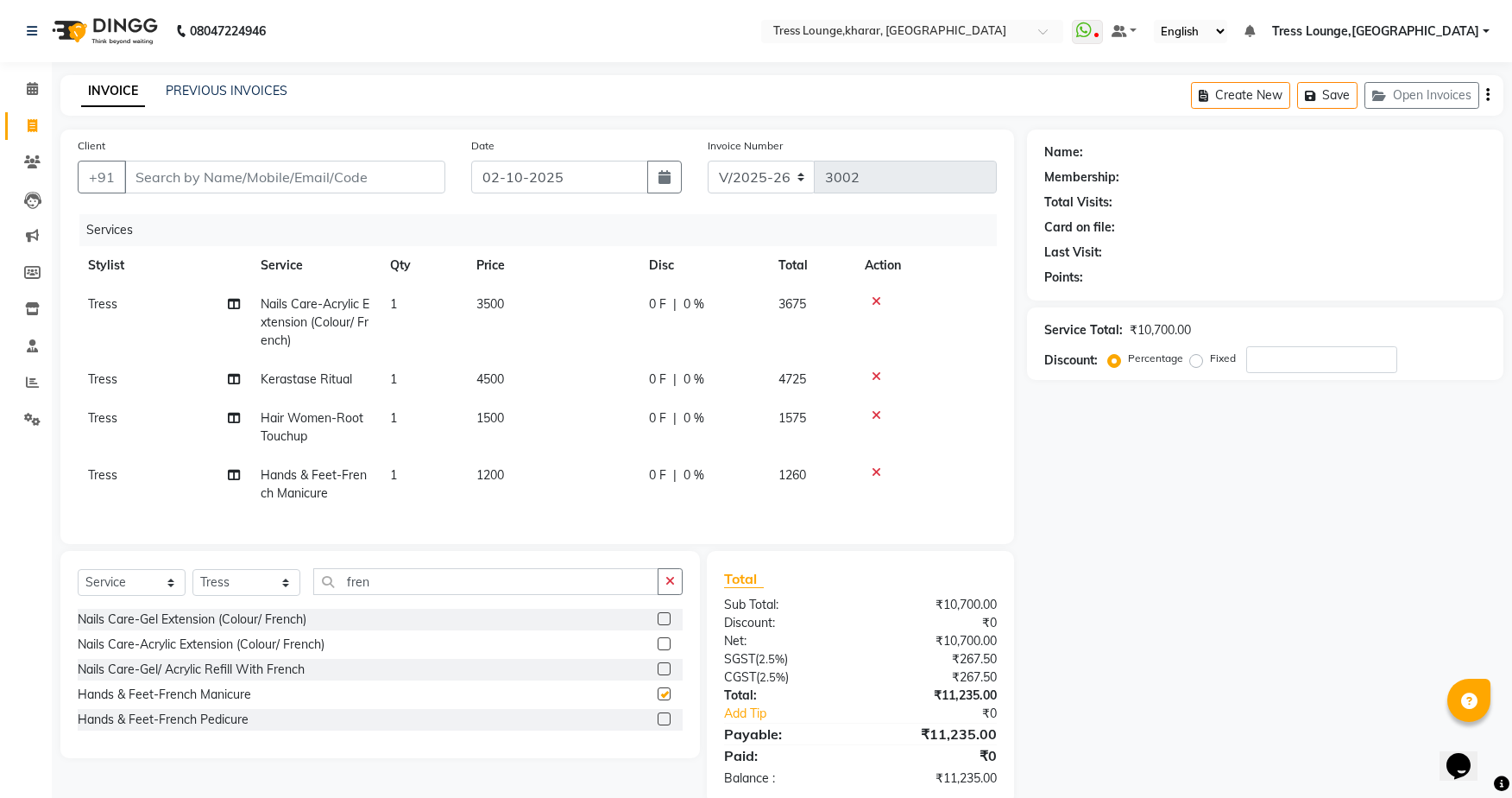
checkbox input "false"
drag, startPoint x: 199, startPoint y: 733, endPoint x: 376, endPoint y: 653, distance: 194.2
click at [201, 728] on div "Hands & Feet-French Pedicure" at bounding box center [163, 719] width 171 height 18
checkbox input "false"
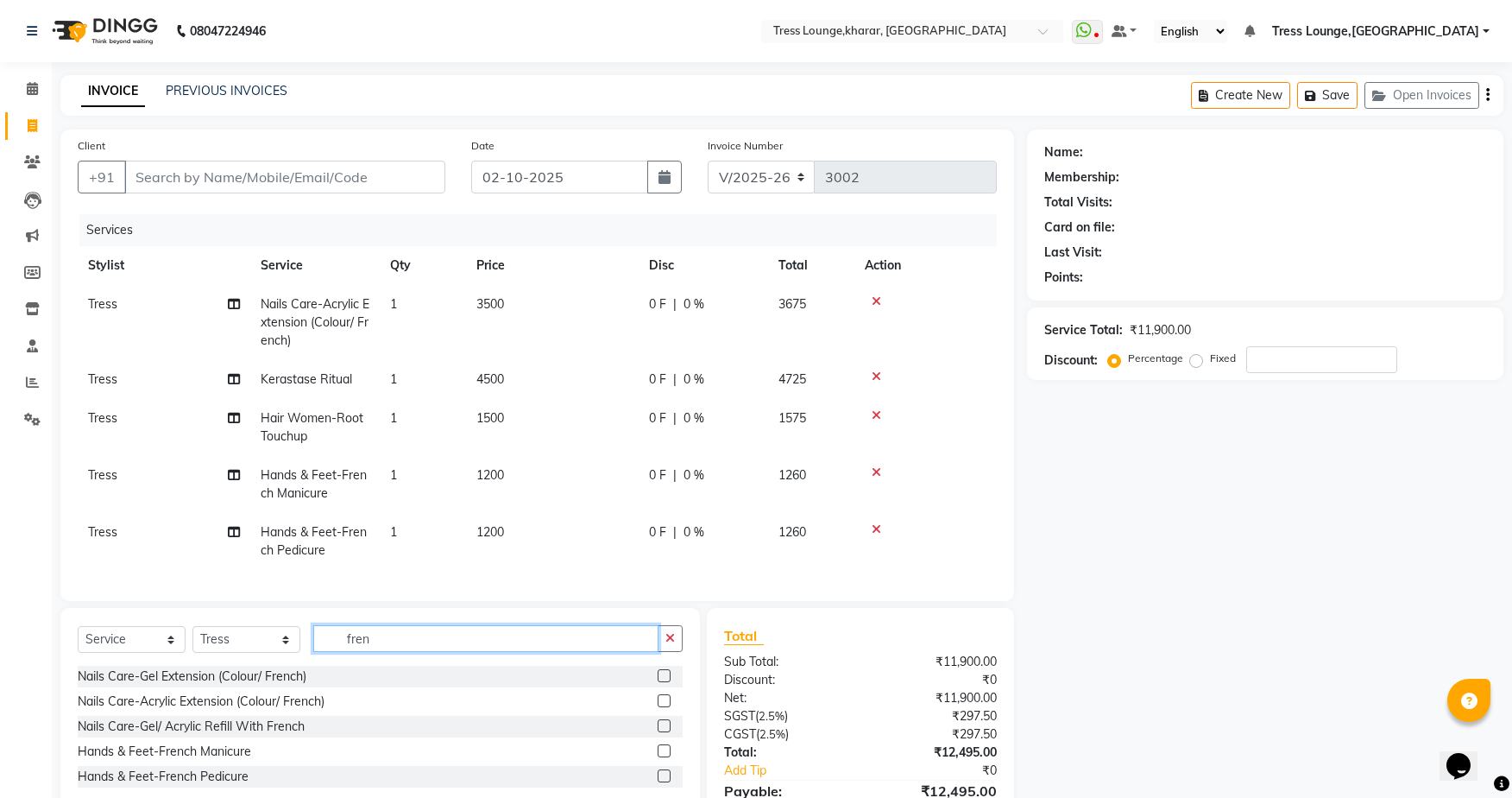
drag, startPoint x: 380, startPoint y: 649, endPoint x: 336, endPoint y: 637, distance: 45.6
click at [336, 637] on div "Select Service Product Membership Package Voucher Prepaid Gift Card Select Styl…" at bounding box center [380, 711] width 639 height 207
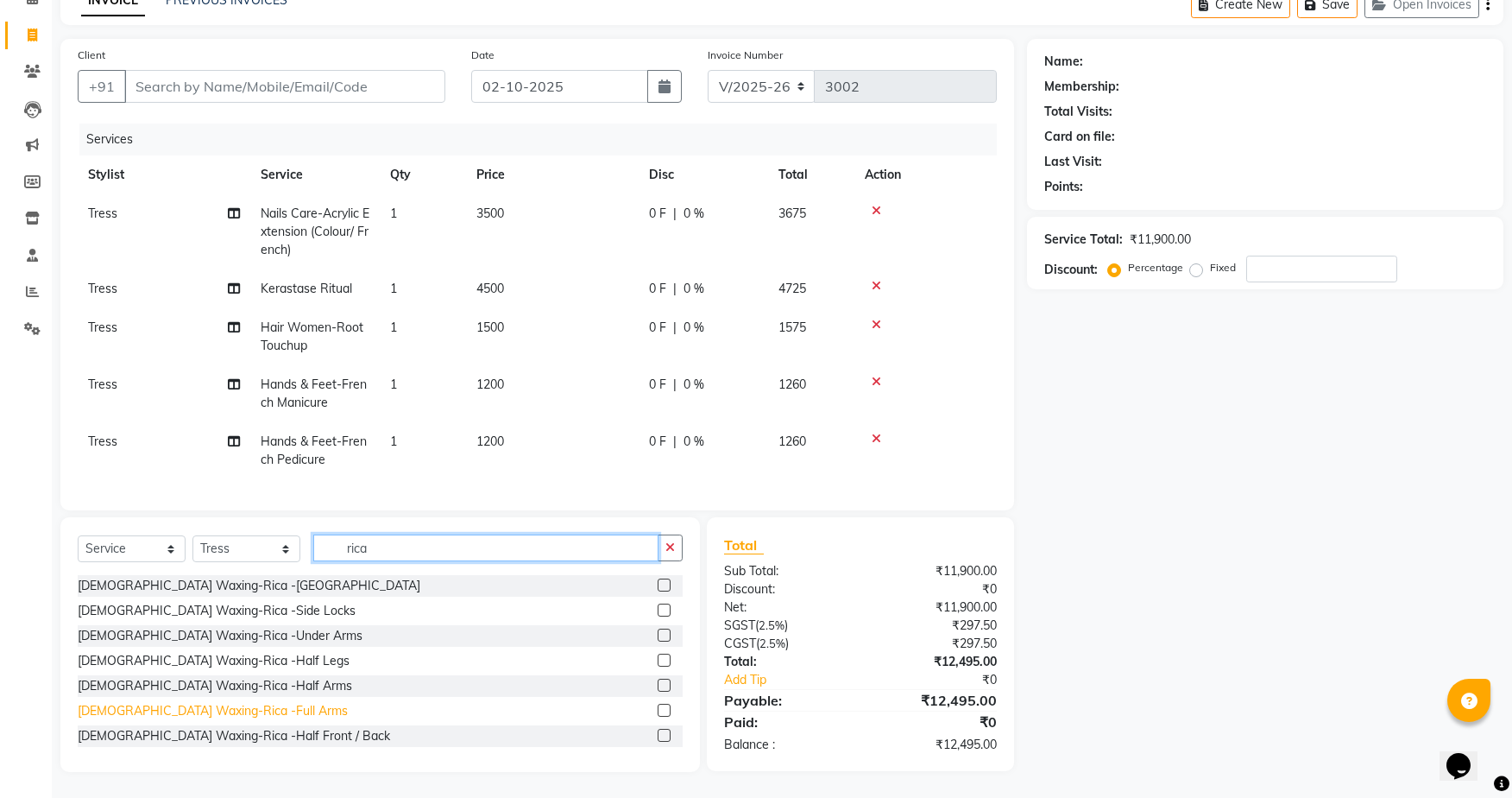
type input "rica"
click at [236, 712] on div "[DEMOGRAPHIC_DATA] Waxing-Rica -Full Arms" at bounding box center [213, 711] width 270 height 18
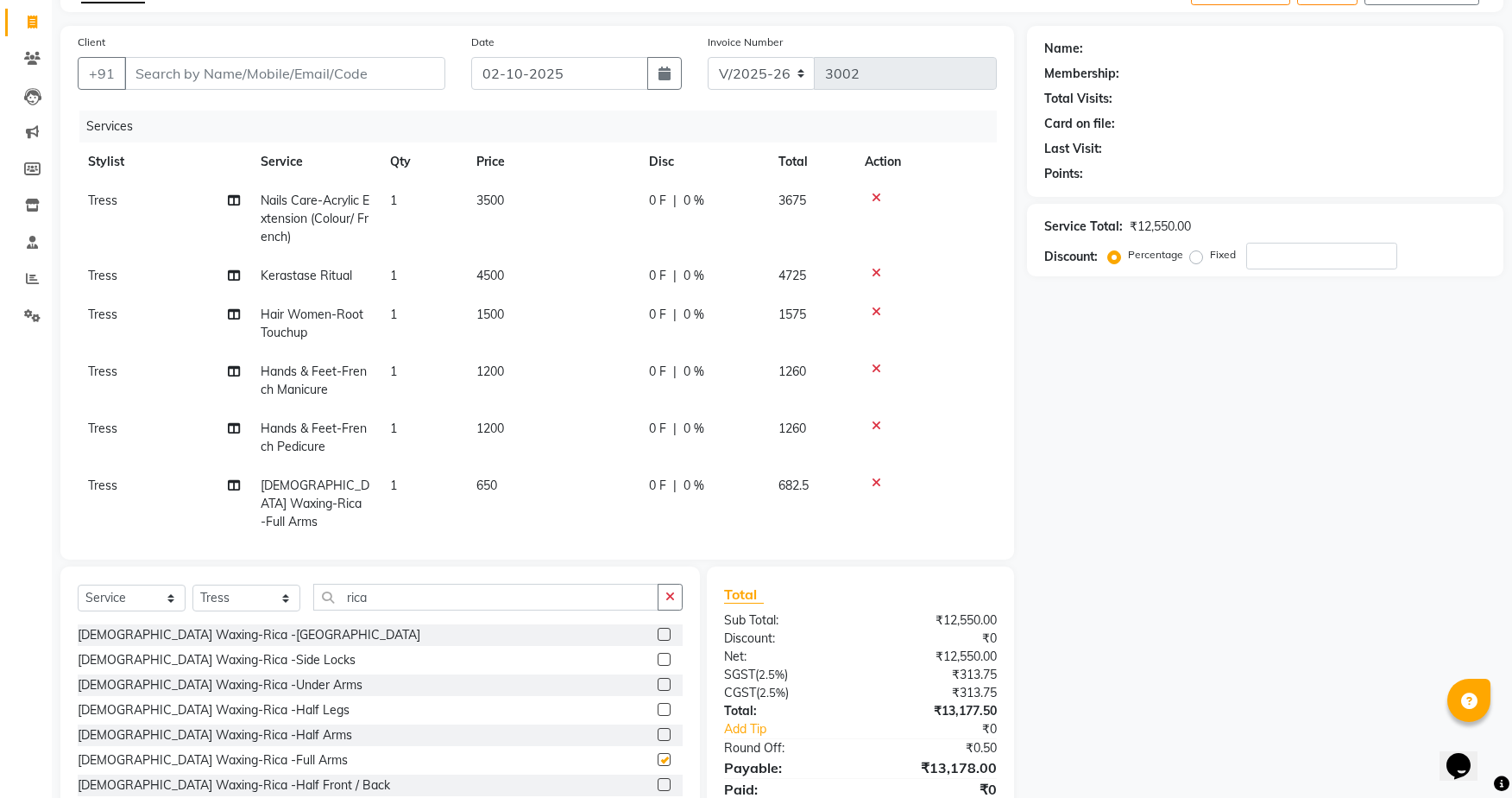
checkbox input "false"
drag, startPoint x: 373, startPoint y: 602, endPoint x: 340, endPoint y: 588, distance: 35.8
click at [340, 591] on input "rica" at bounding box center [485, 597] width 345 height 27
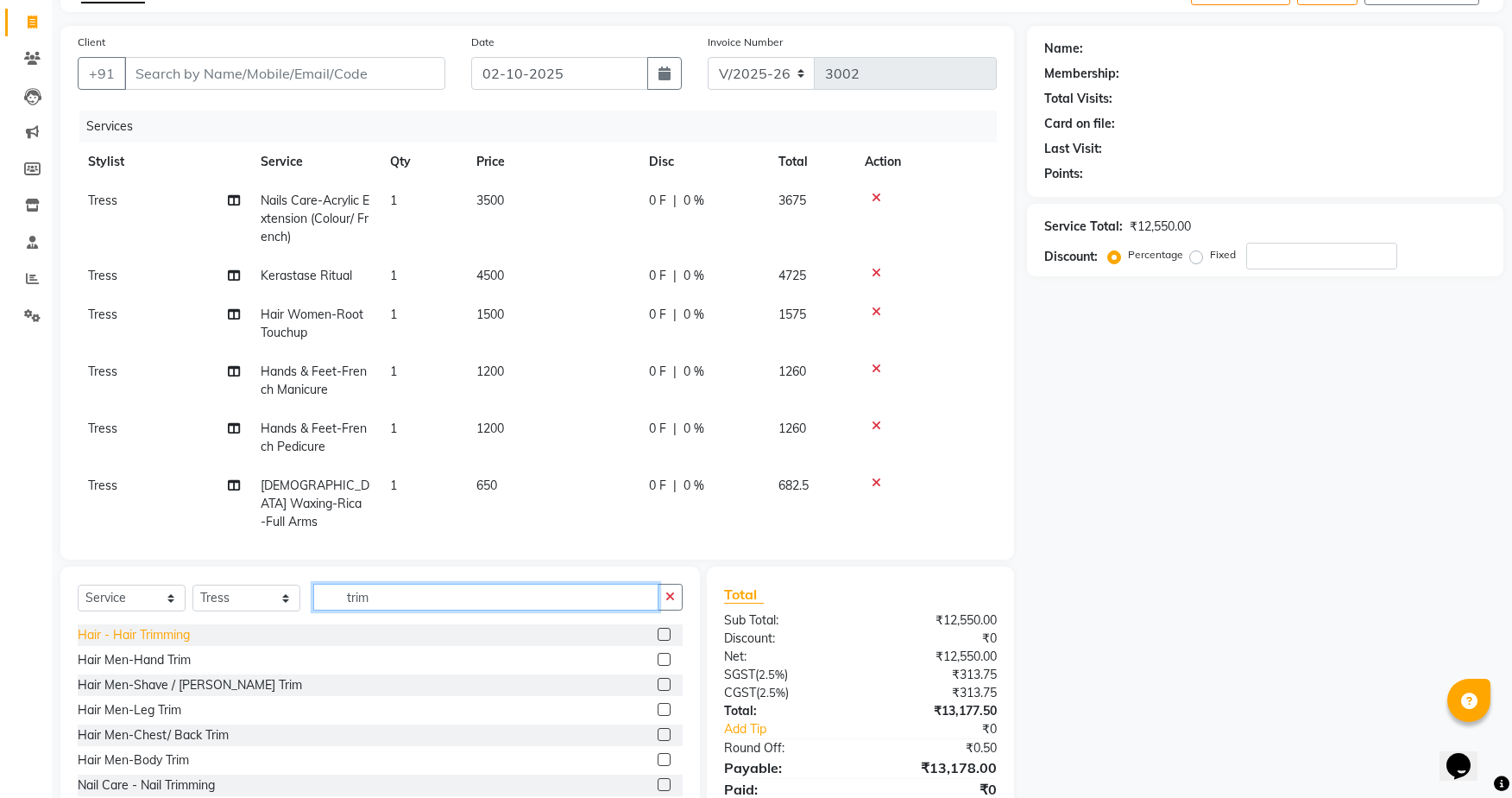
type input "trim"
click at [148, 639] on div "Hair - Hair Trimming" at bounding box center [134, 635] width 112 height 18
checkbox input "false"
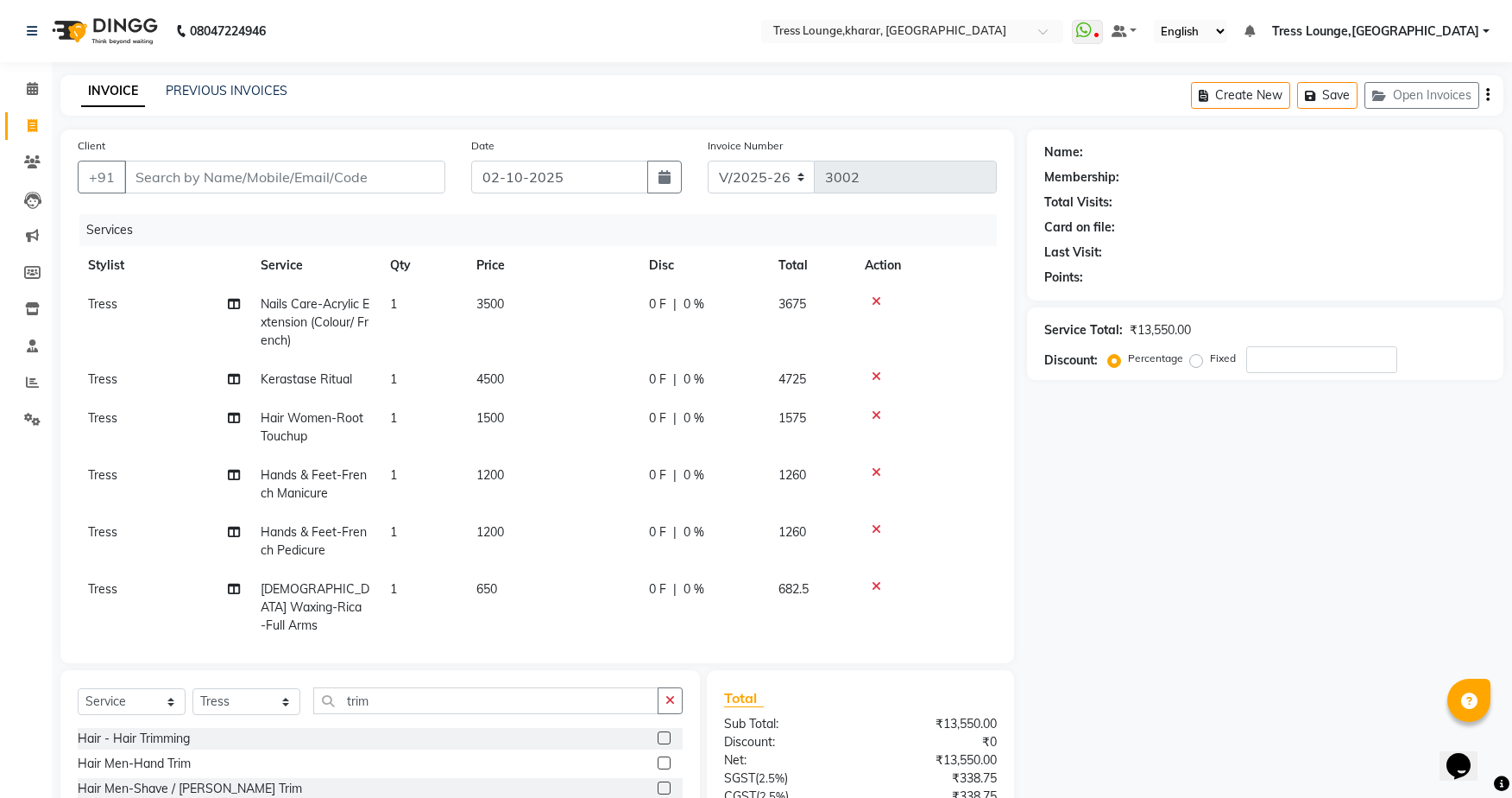
scroll to position [170, 0]
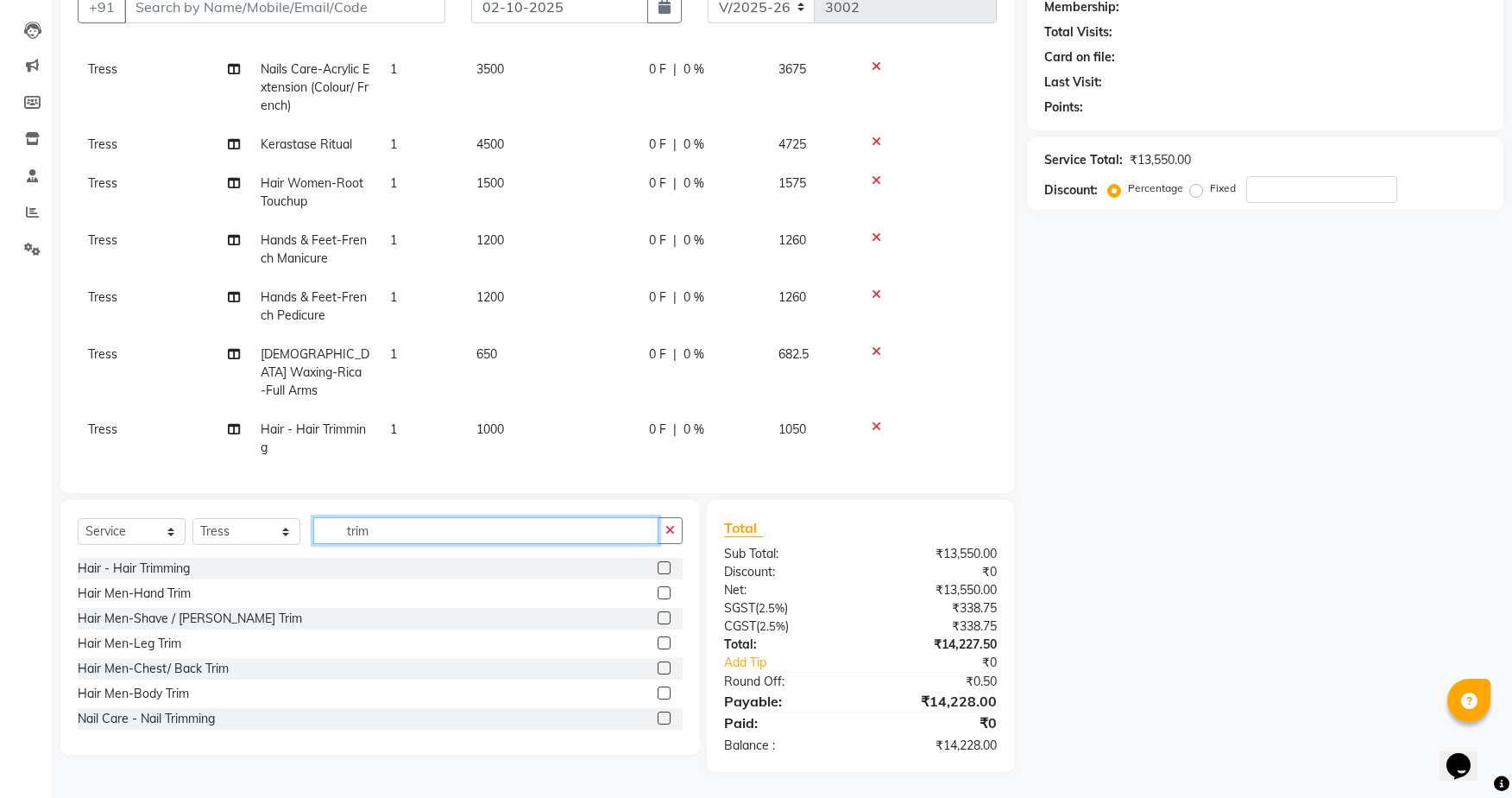
click at [379, 531] on input "trim" at bounding box center [485, 531] width 345 height 27
type input "t"
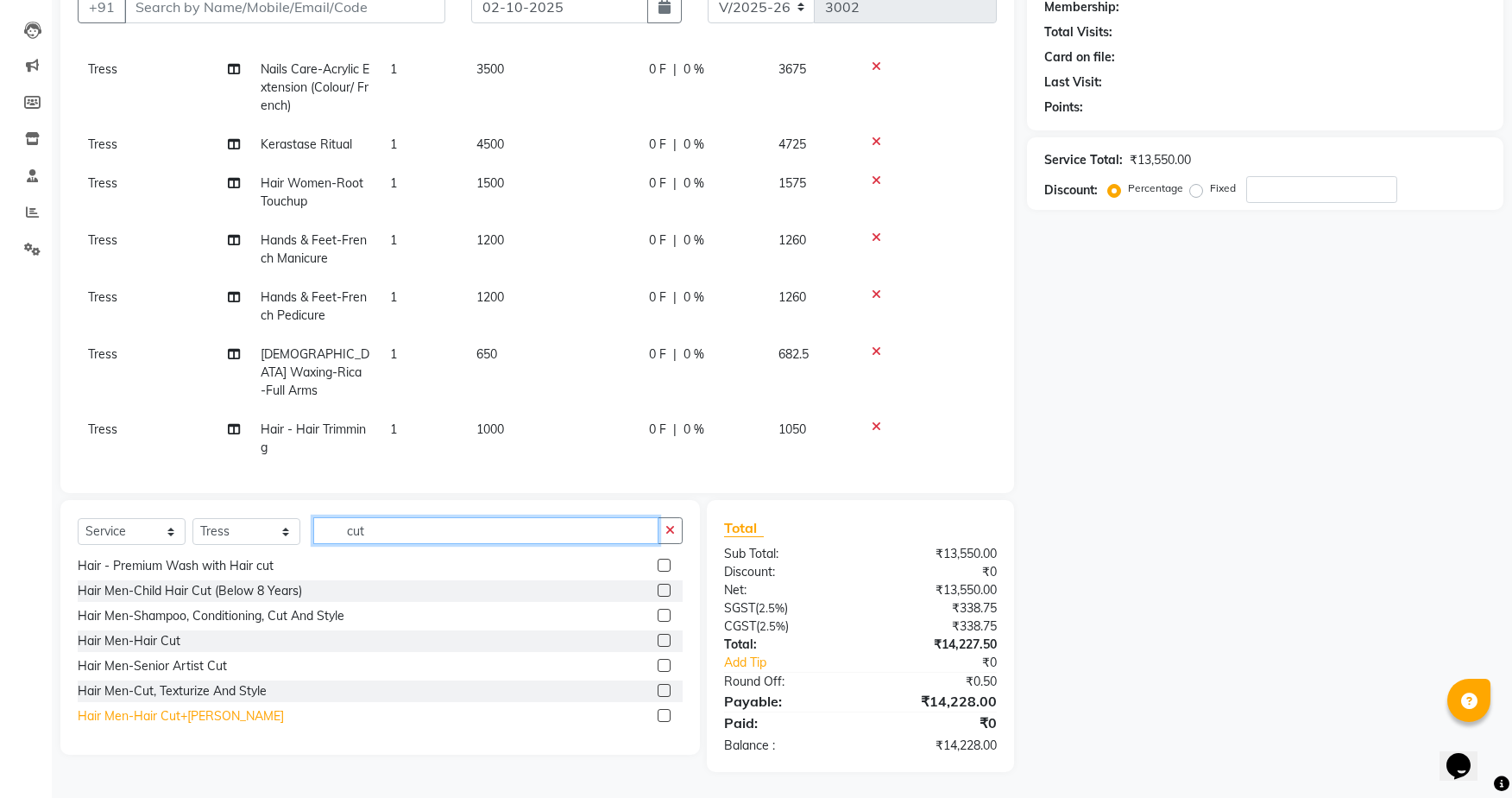
type input "cut"
click at [181, 725] on div "Hair Men-Hair Cut+[PERSON_NAME]" at bounding box center [181, 716] width 206 height 18
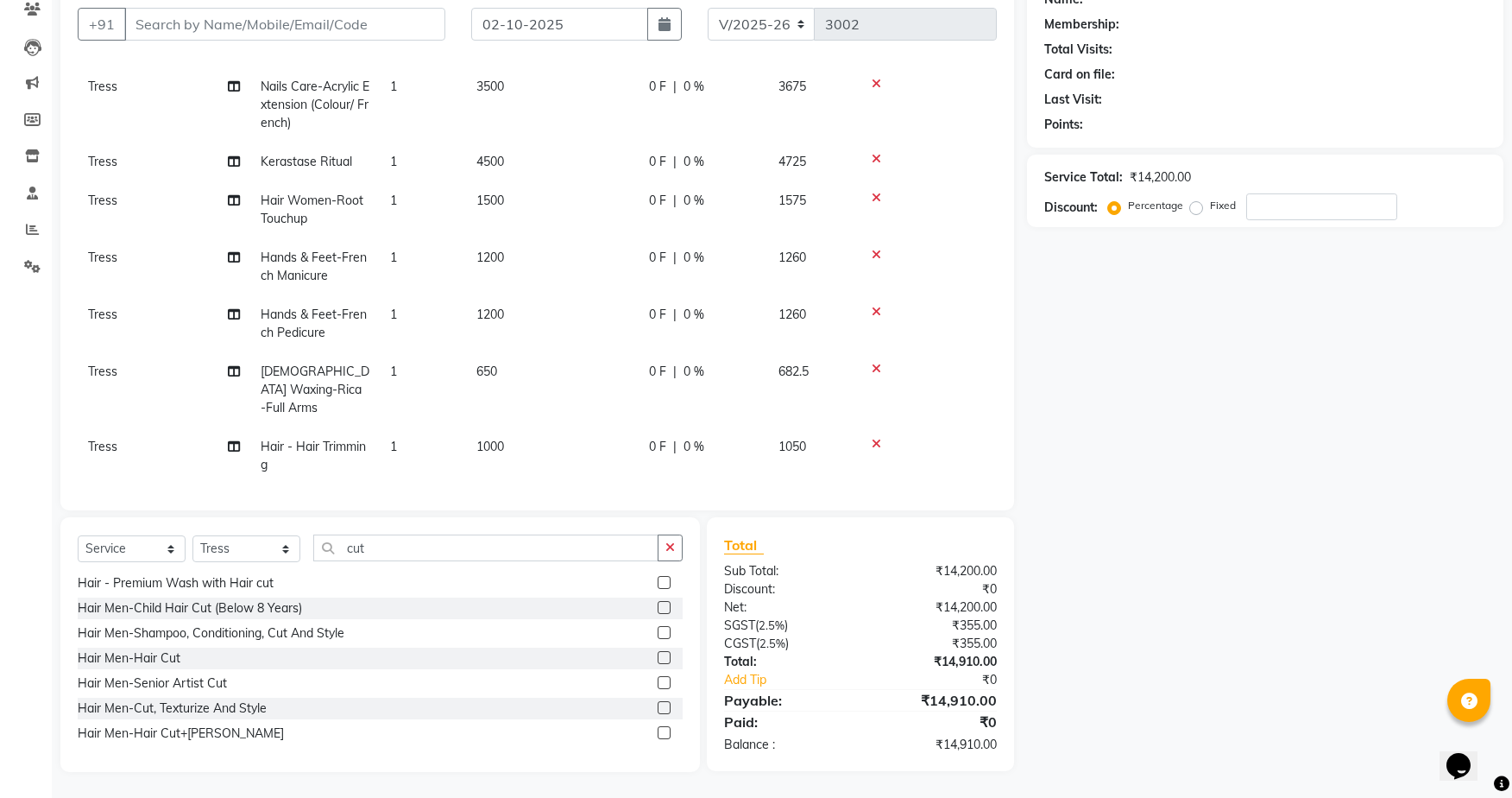
checkbox input "false"
click at [668, 550] on icon "button" at bounding box center [670, 547] width 9 height 12
click at [1255, 207] on input "number" at bounding box center [1321, 207] width 151 height 27
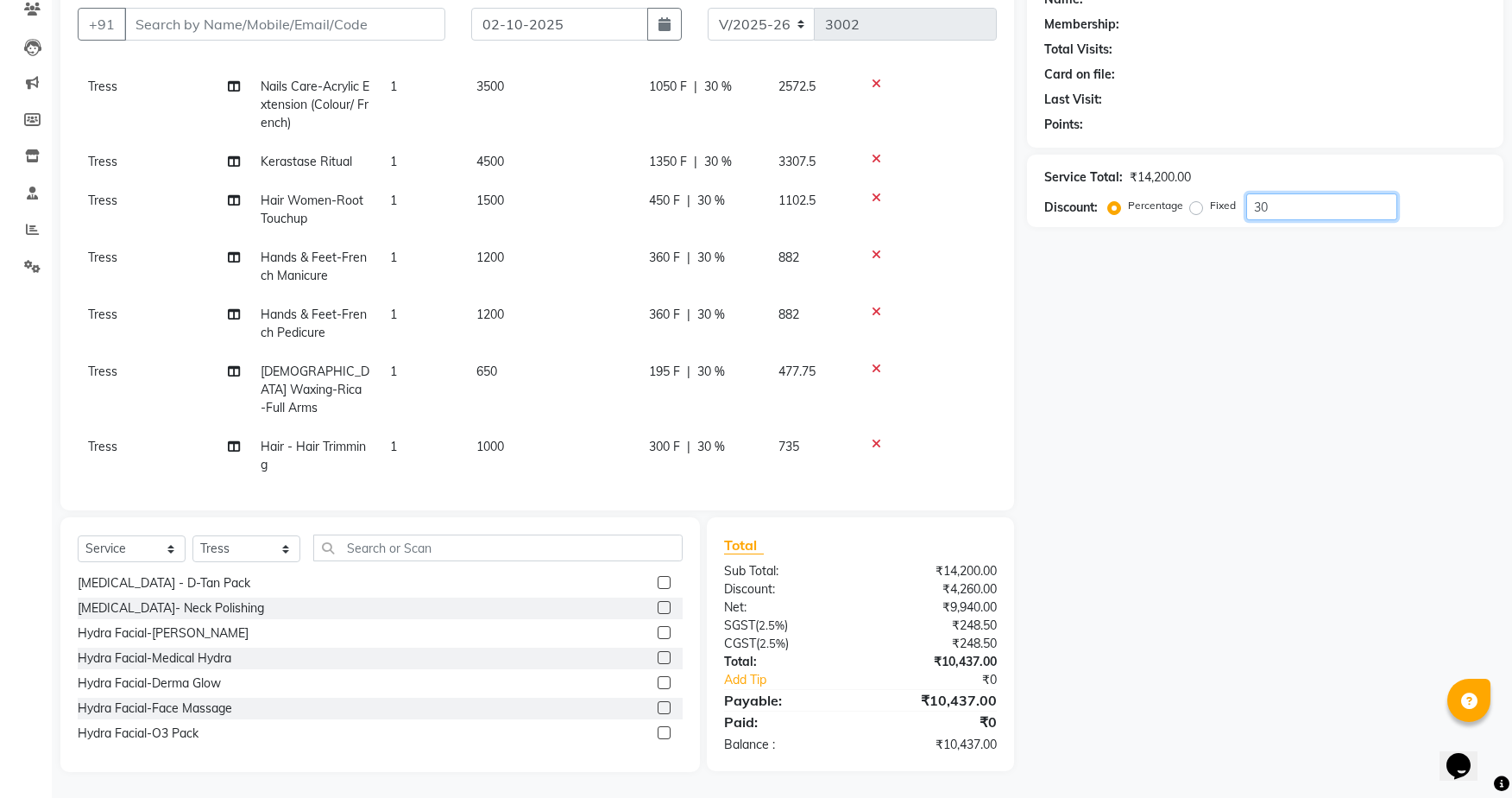
type input "30"
click at [397, 548] on input "text" at bounding box center [498, 548] width 369 height 27
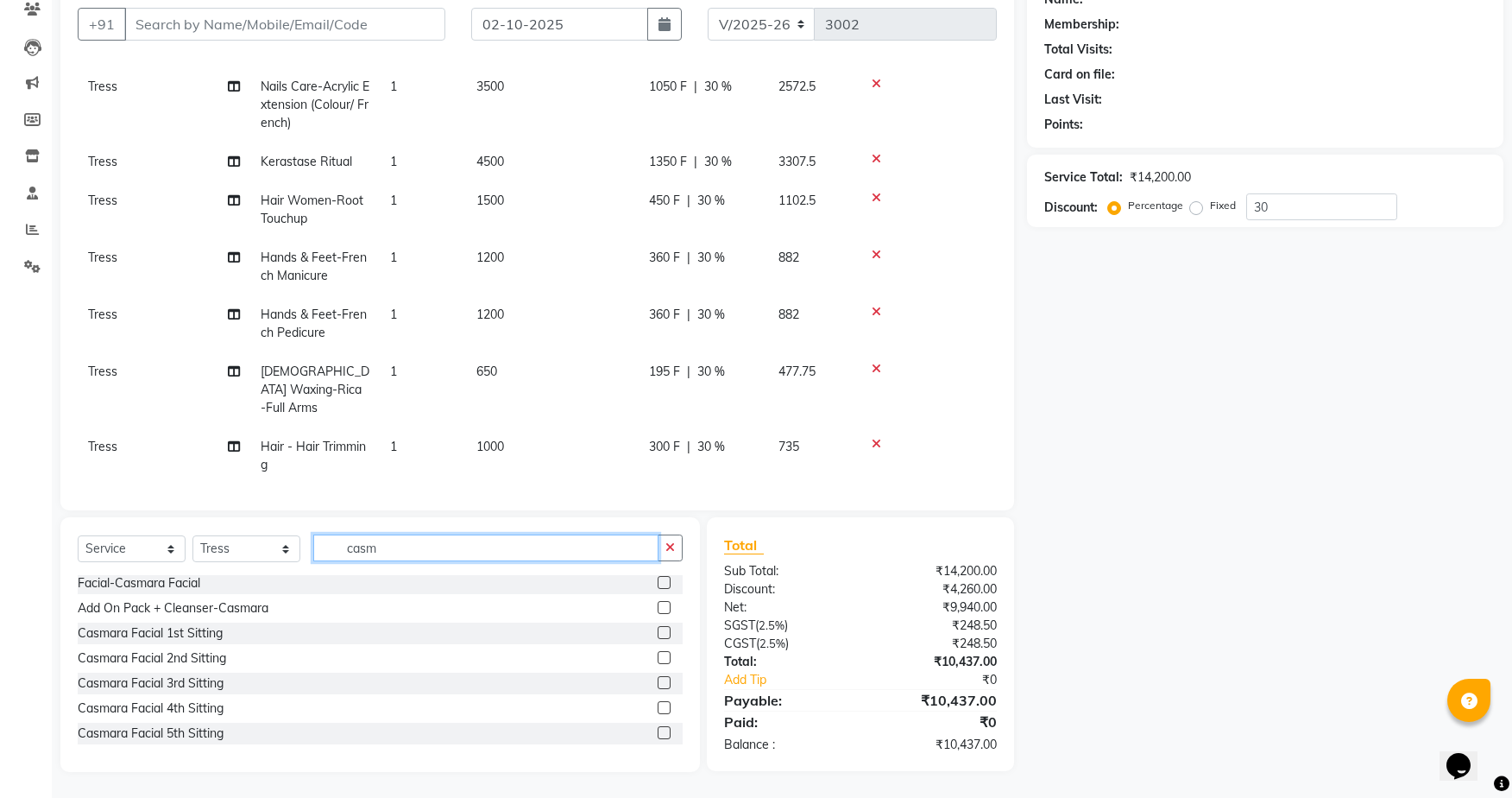
scroll to position [27, 0]
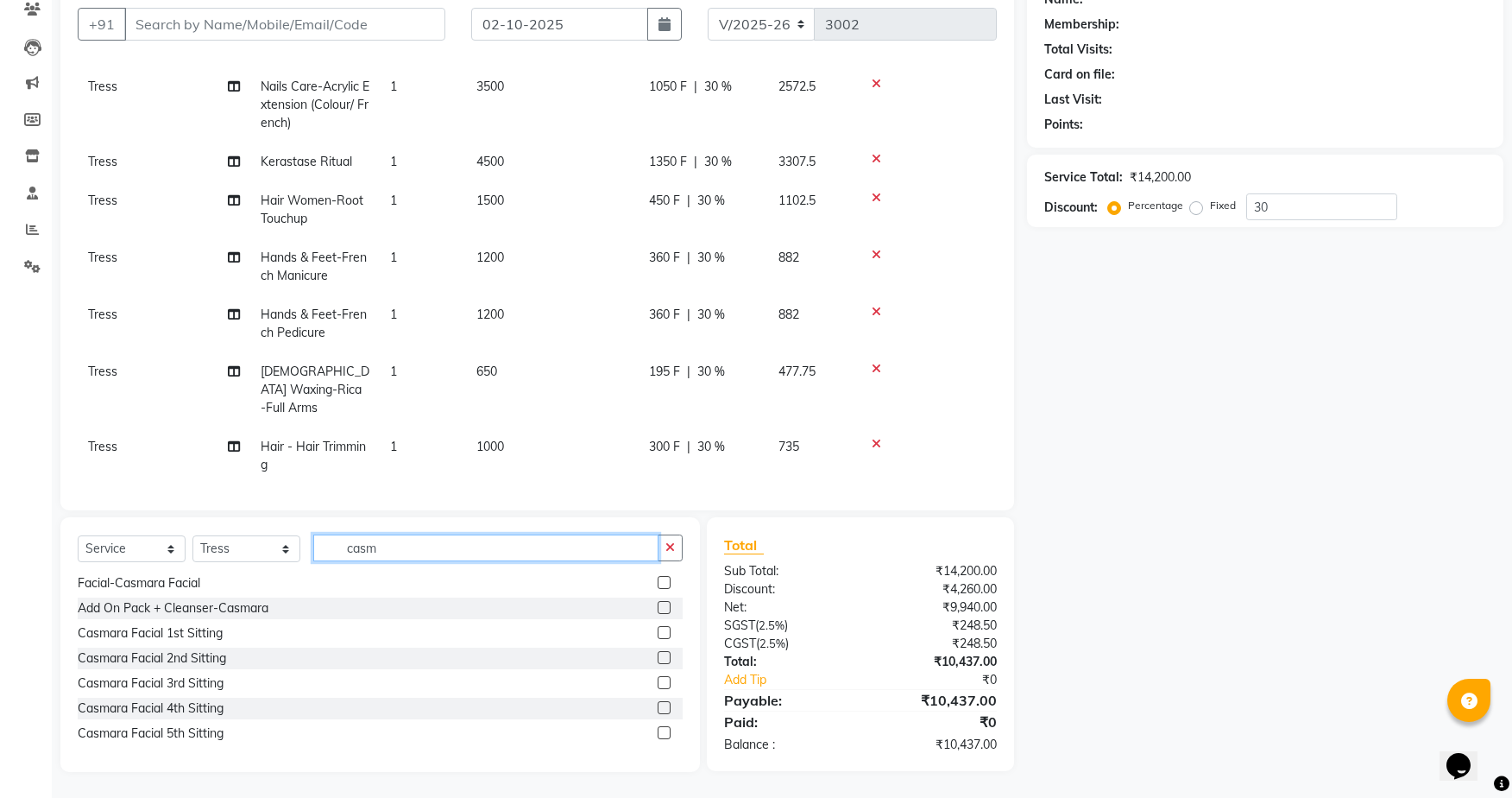
type input "case"
drag, startPoint x: 341, startPoint y: 579, endPoint x: 151, endPoint y: 580, distance: 190.0
click at [151, 580] on div "Facial-Casmara Facial" at bounding box center [139, 583] width 122 height 18
checkbox input "false"
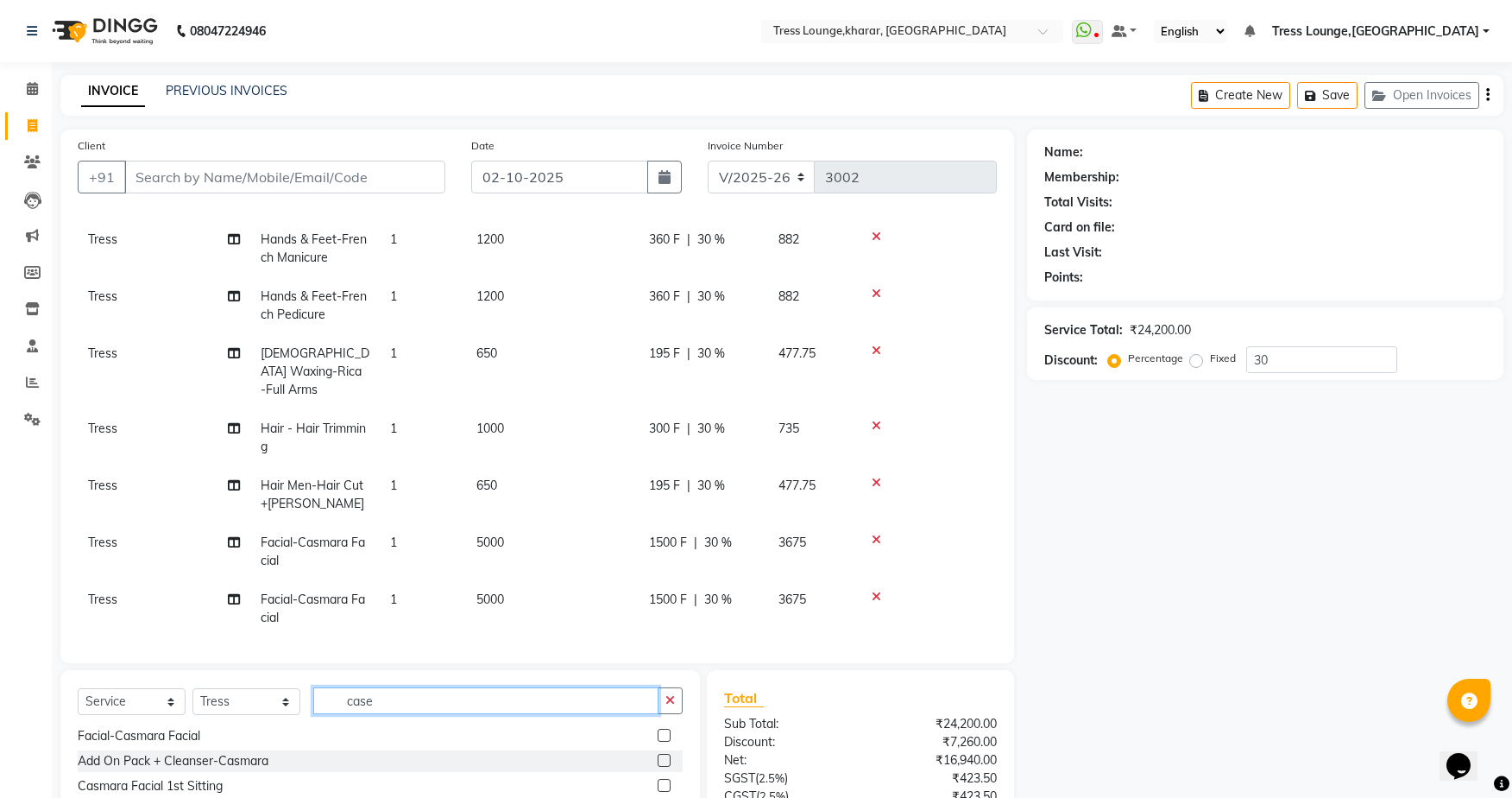
scroll to position [153, 0]
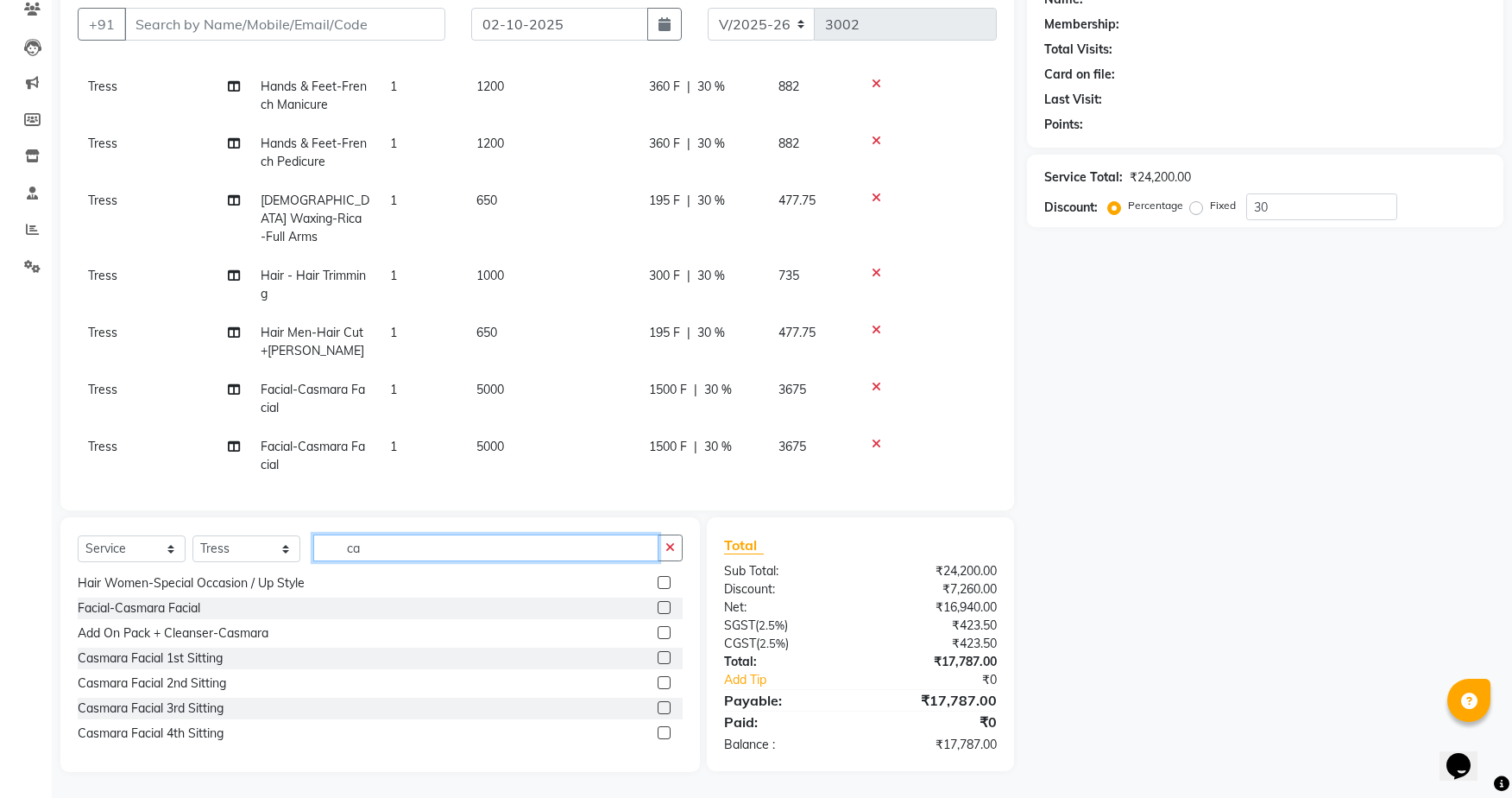
type input "c"
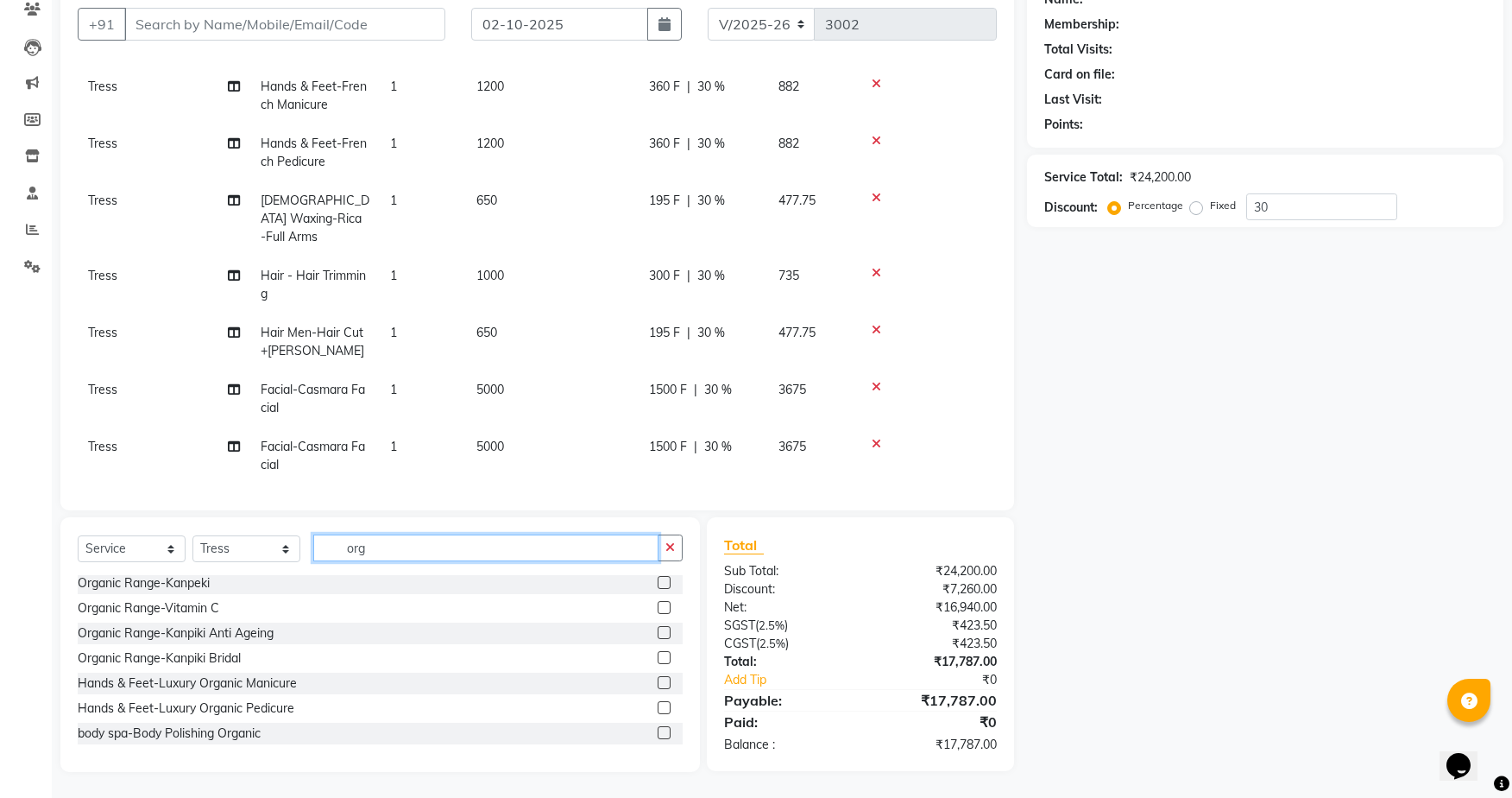
scroll to position [3, 0]
type input "orga"
drag, startPoint x: 229, startPoint y: 682, endPoint x: 229, endPoint y: 727, distance: 45.0
click at [229, 681] on div "Hands & Feet-Luxury Organic Manicure" at bounding box center [187, 683] width 219 height 18
checkbox input "false"
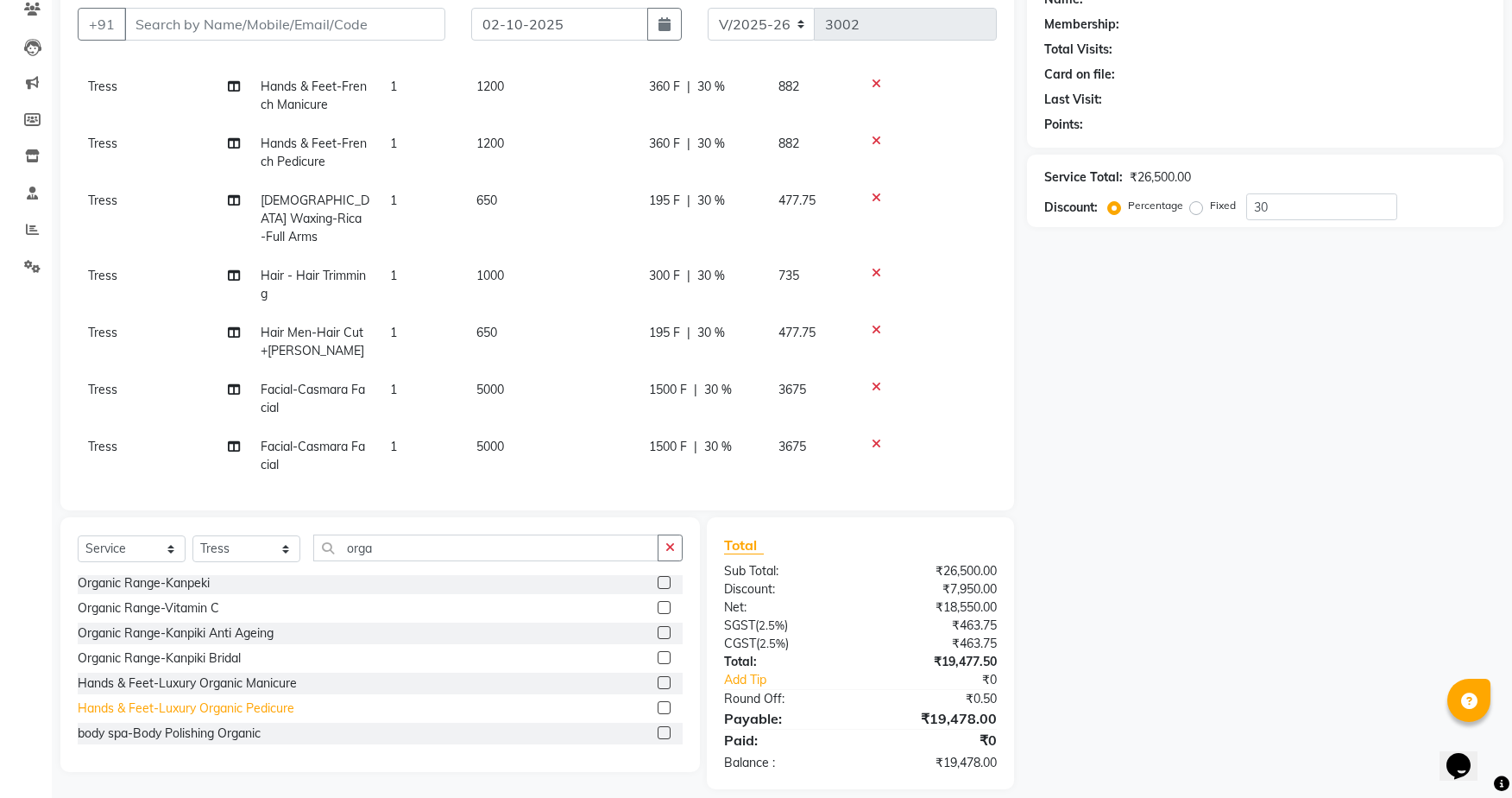
click at [236, 712] on div "Hands & Feet-Luxury Organic Pedicure" at bounding box center [186, 708] width 216 height 18
checkbox input "false"
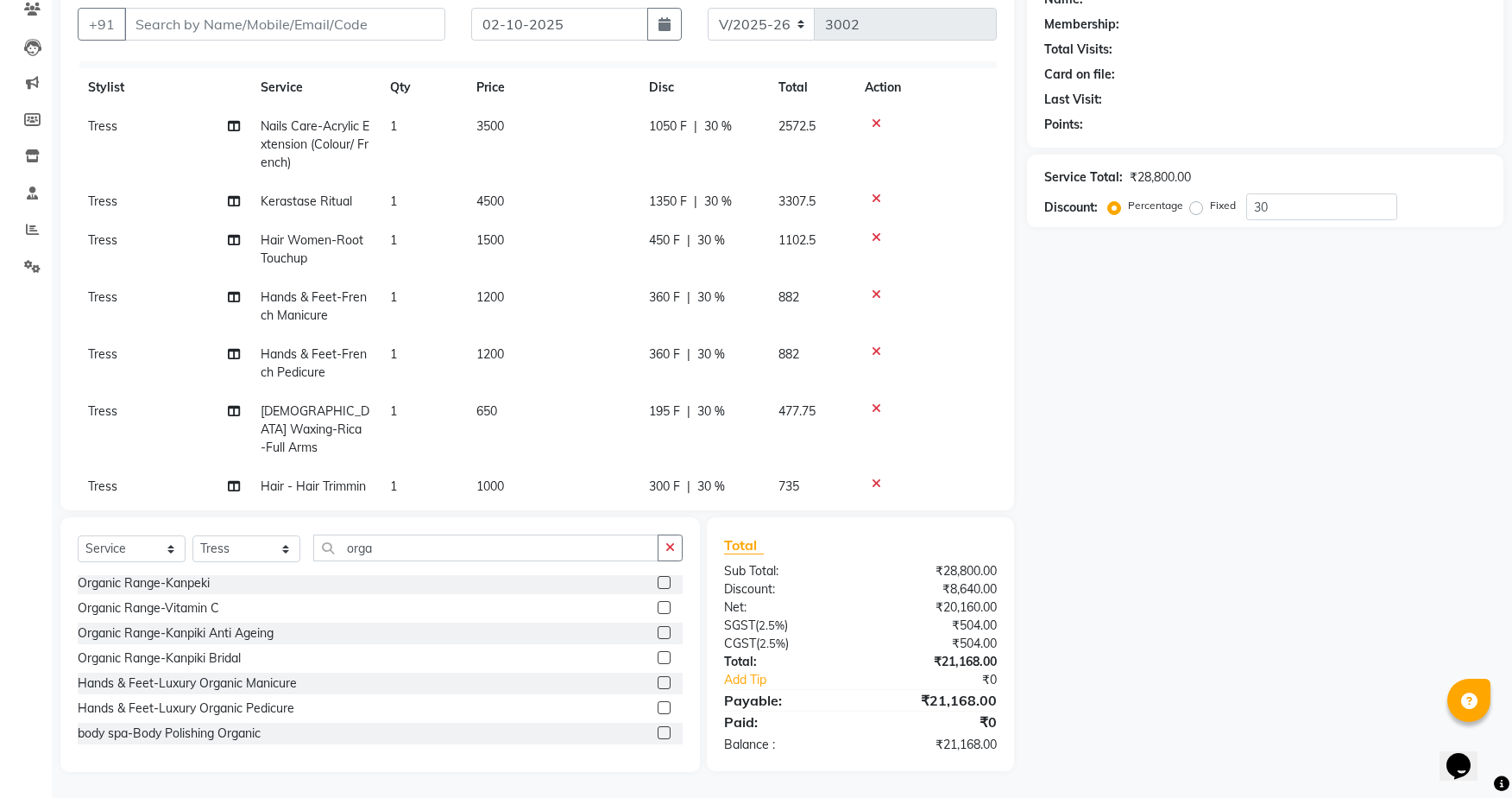
scroll to position [0, 0]
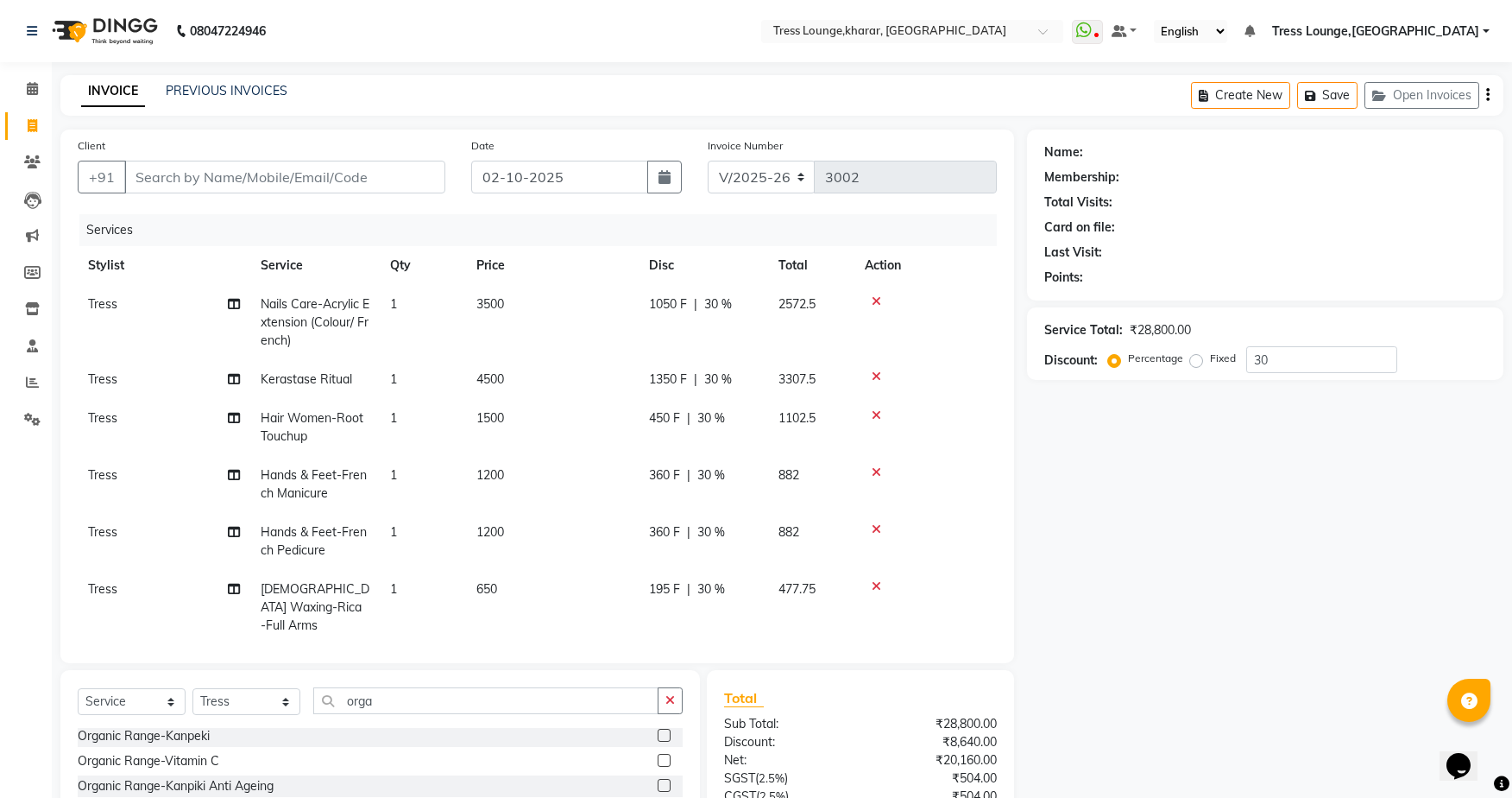
click at [714, 309] on span "30 %" at bounding box center [718, 304] width 27 height 18
select select "71054"
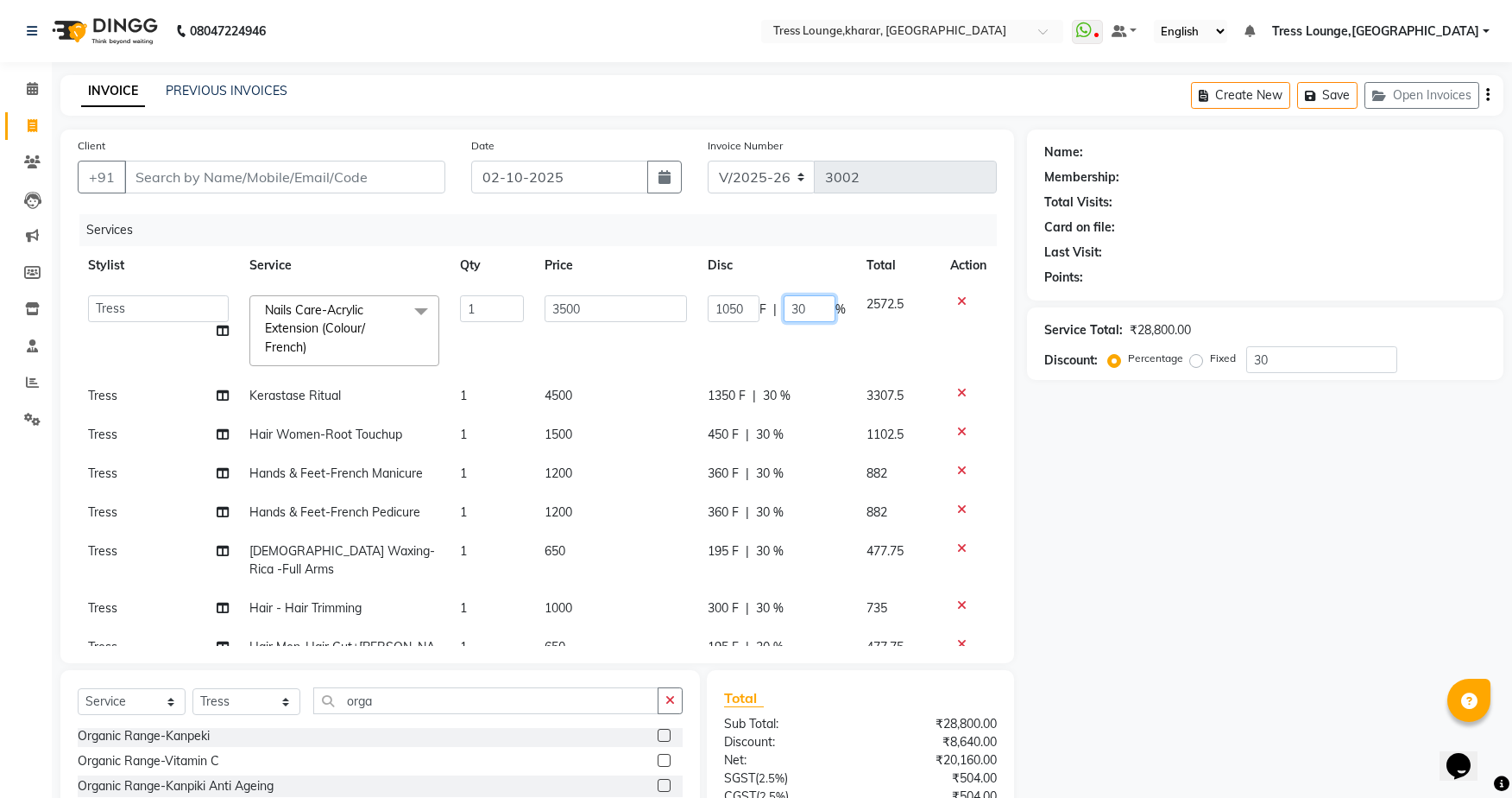
drag, startPoint x: 788, startPoint y: 303, endPoint x: 776, endPoint y: 300, distance: 12.4
click at [783, 300] on input "30" at bounding box center [809, 309] width 52 height 27
type input "50"
click at [795, 356] on tr "[PERSON_NAME] [PERSON_NAME] Rohit [PERSON_NAME] [PERSON_NAME] Sunny [PERSON_NAM…" at bounding box center [537, 331] width 919 height 91
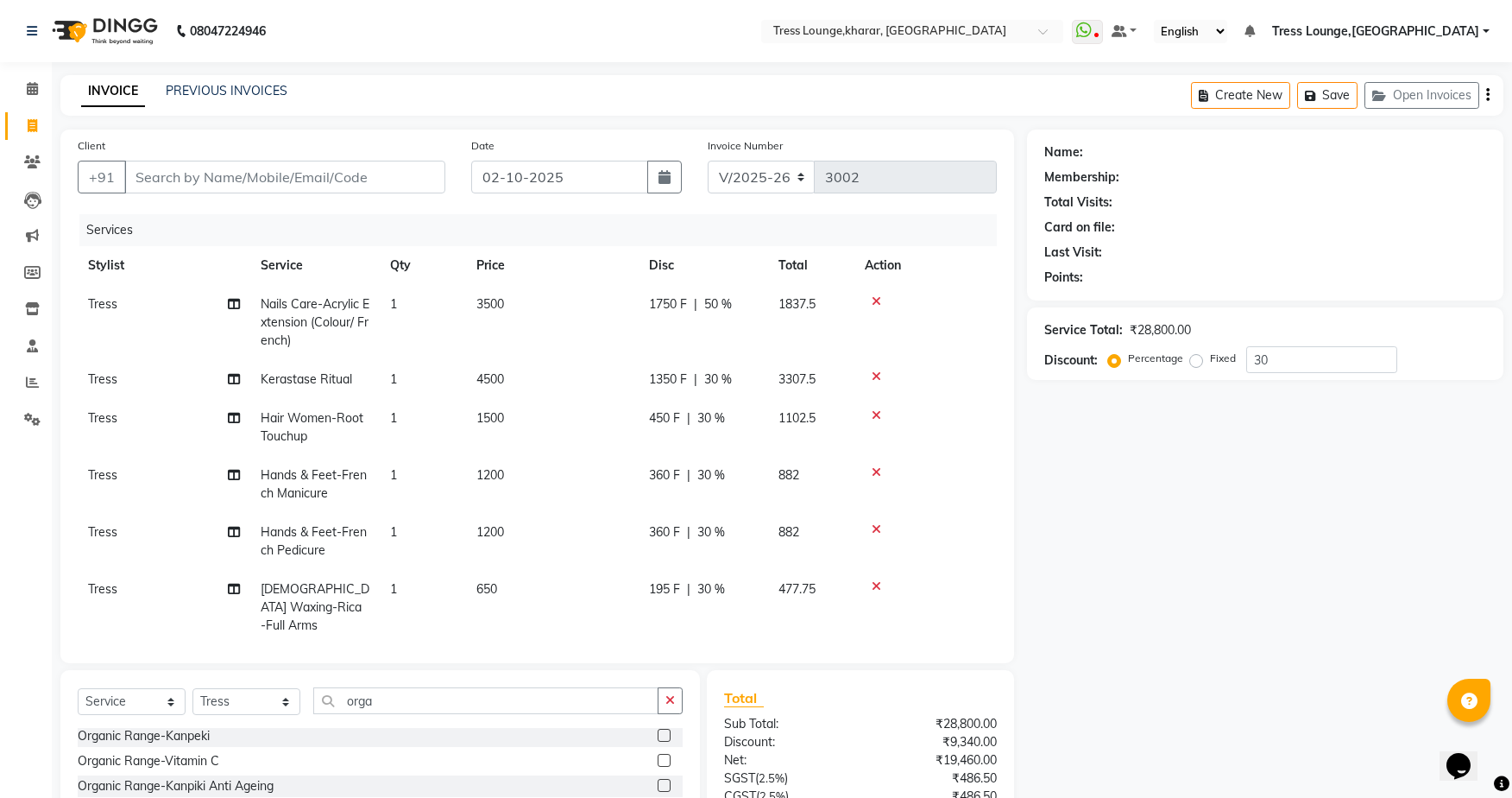
click at [711, 303] on span "50 %" at bounding box center [718, 304] width 27 height 18
select select "71054"
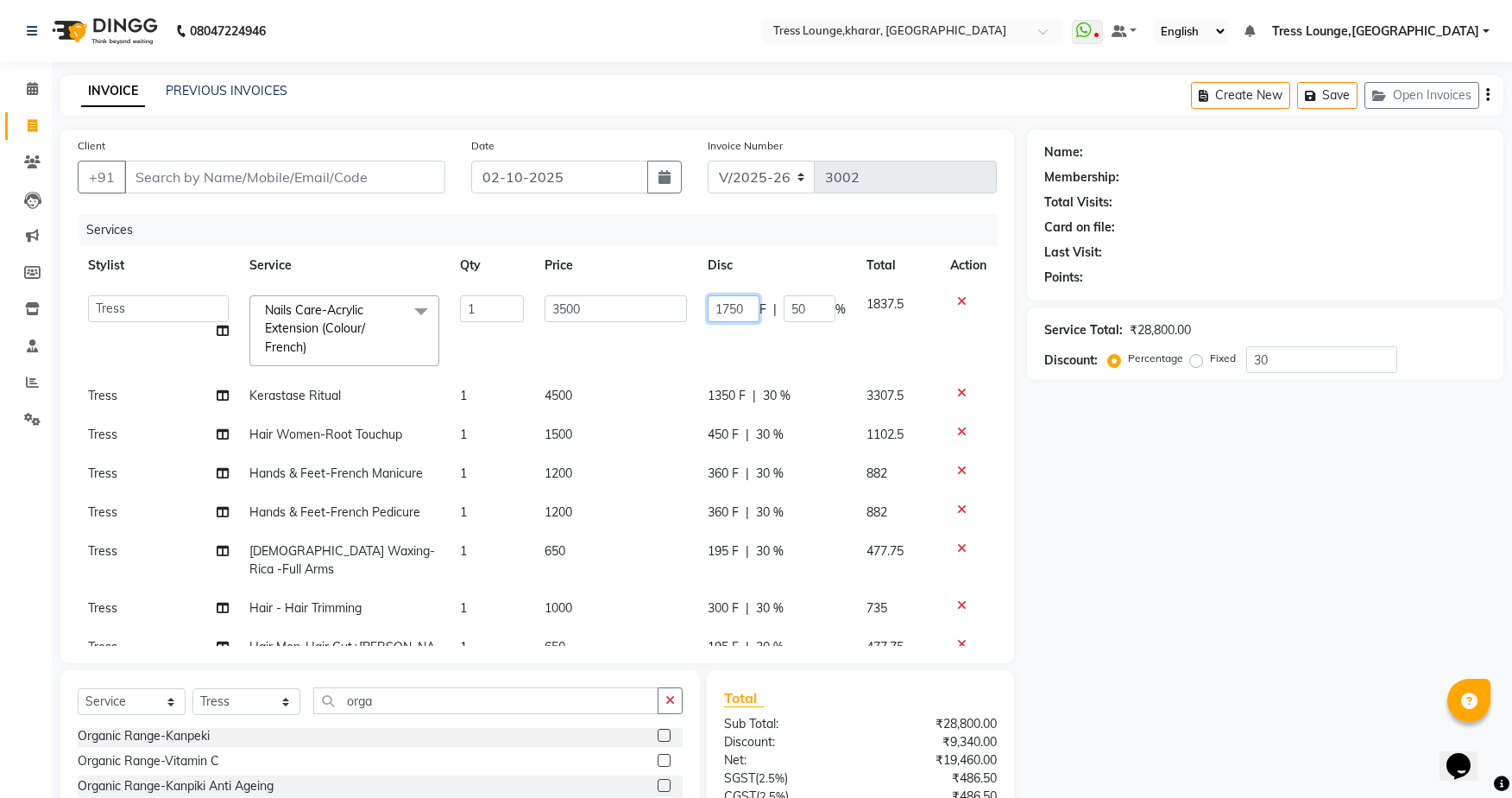
drag, startPoint x: 723, startPoint y: 310, endPoint x: 713, endPoint y: 306, distance: 10.8
click at [713, 306] on input "1750" at bounding box center [733, 309] width 52 height 27
type input "1600"
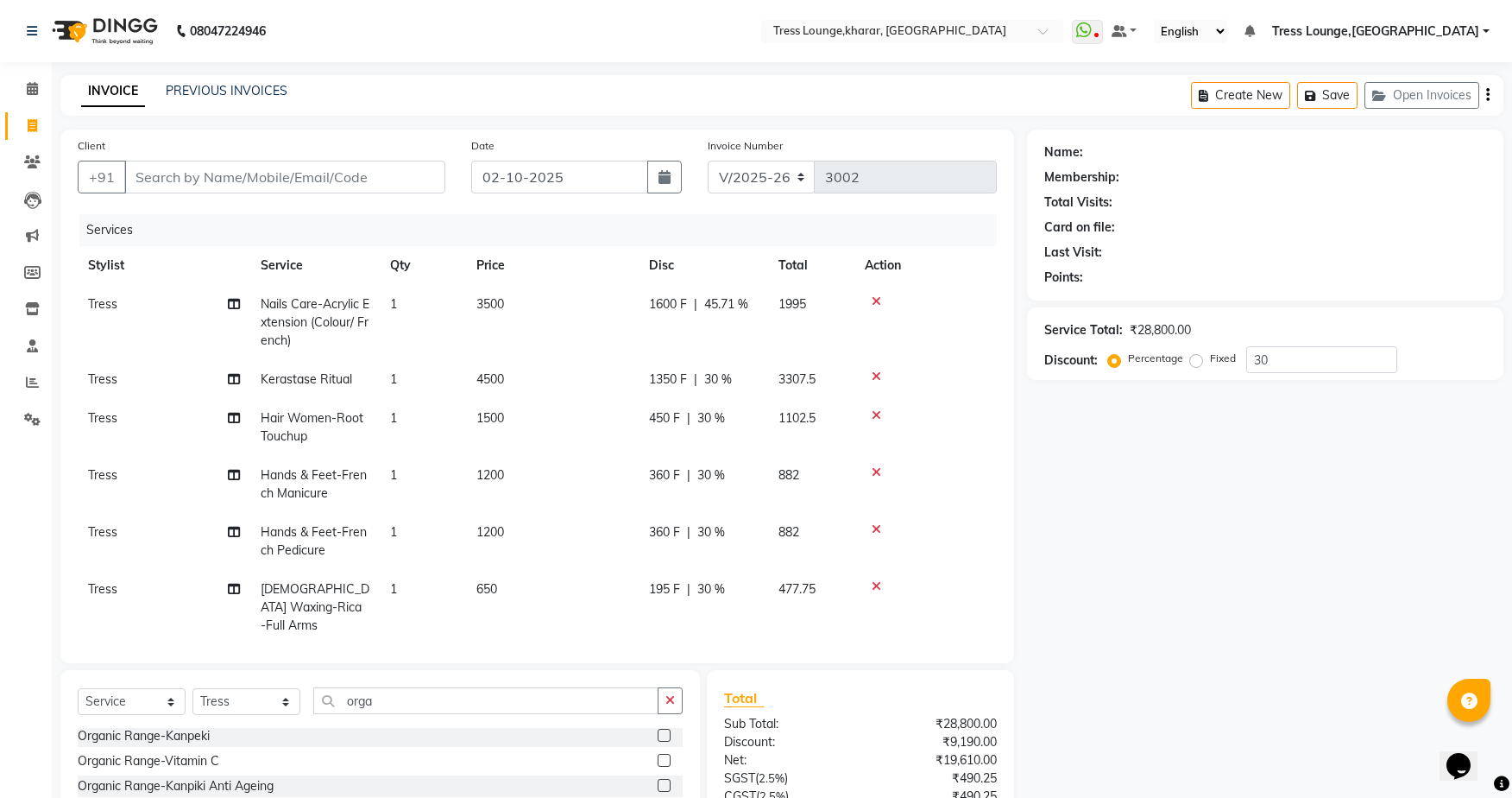
click at [723, 337] on td "1600 F | 45.71 %" at bounding box center [703, 322] width 129 height 75
select select "71054"
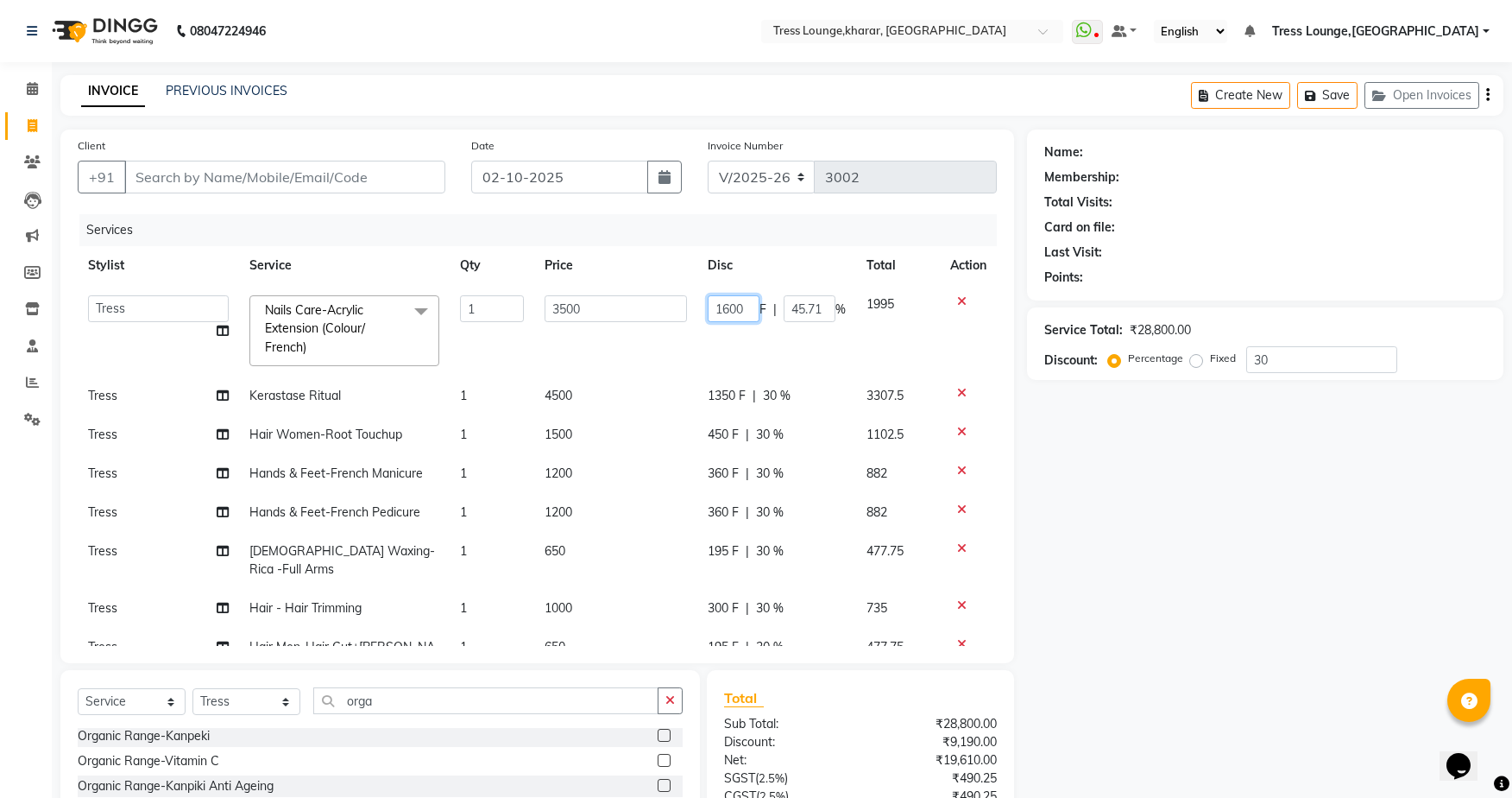
drag, startPoint x: 732, startPoint y: 309, endPoint x: 722, endPoint y: 308, distance: 10.0
click at [722, 308] on input "1600" at bounding box center [733, 309] width 52 height 27
type input "1650"
click at [755, 344] on td "1650 F | 45.71 %" at bounding box center [776, 331] width 158 height 91
select select "71054"
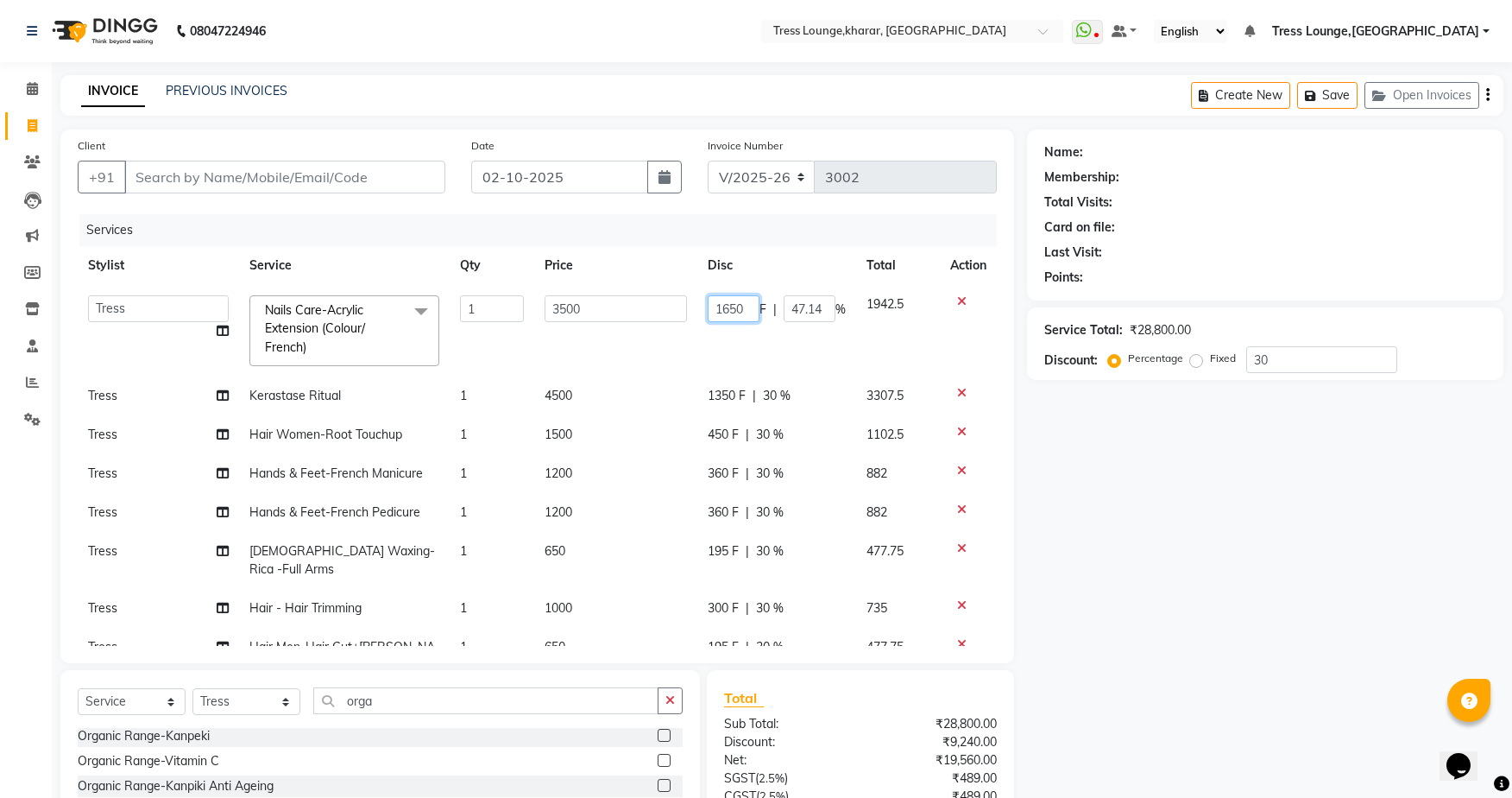
click at [719, 308] on input "1650" at bounding box center [733, 309] width 52 height 27
type input "1690"
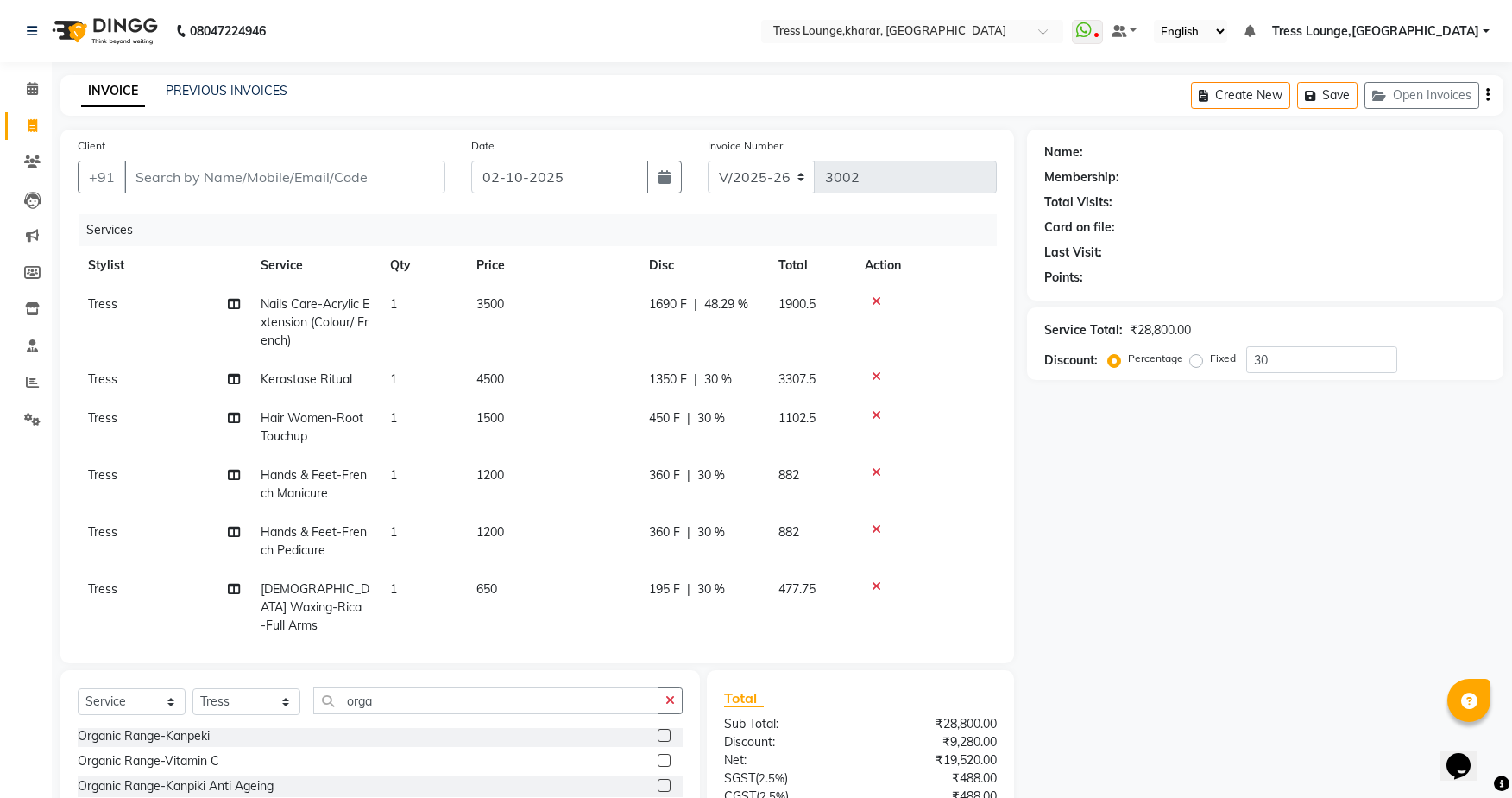
click at [739, 327] on td "1690 F | 48.29 %" at bounding box center [703, 322] width 129 height 75
select select "71054"
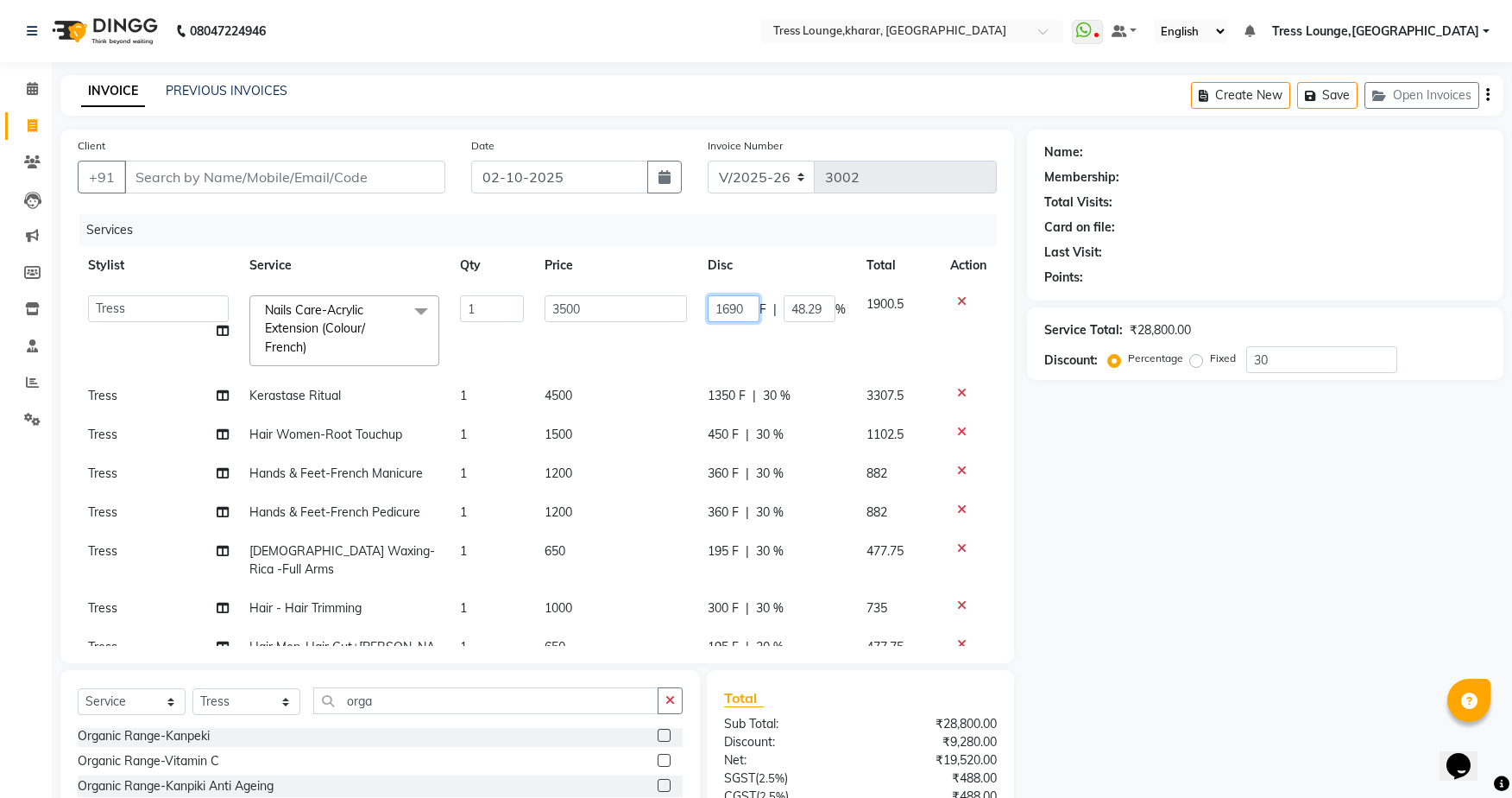
click at [732, 313] on input "1690" at bounding box center [733, 309] width 52 height 27
type input "1690.4"
click at [737, 335] on td "1690.4 F | 48.29 %" at bounding box center [776, 331] width 158 height 91
select select "71054"
click at [740, 312] on input "1690.4" at bounding box center [732, 309] width 52 height 27
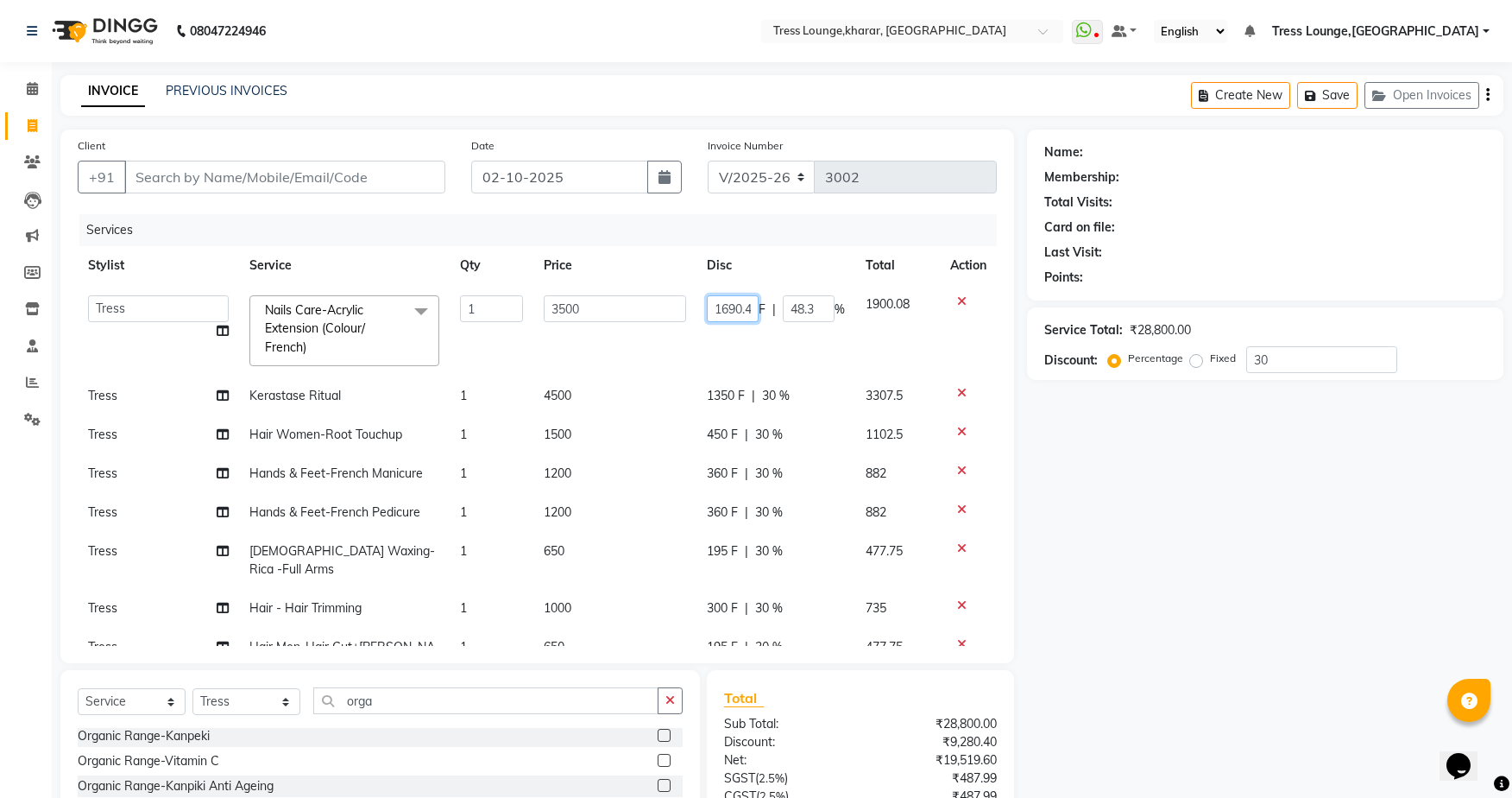
scroll to position [0, 13]
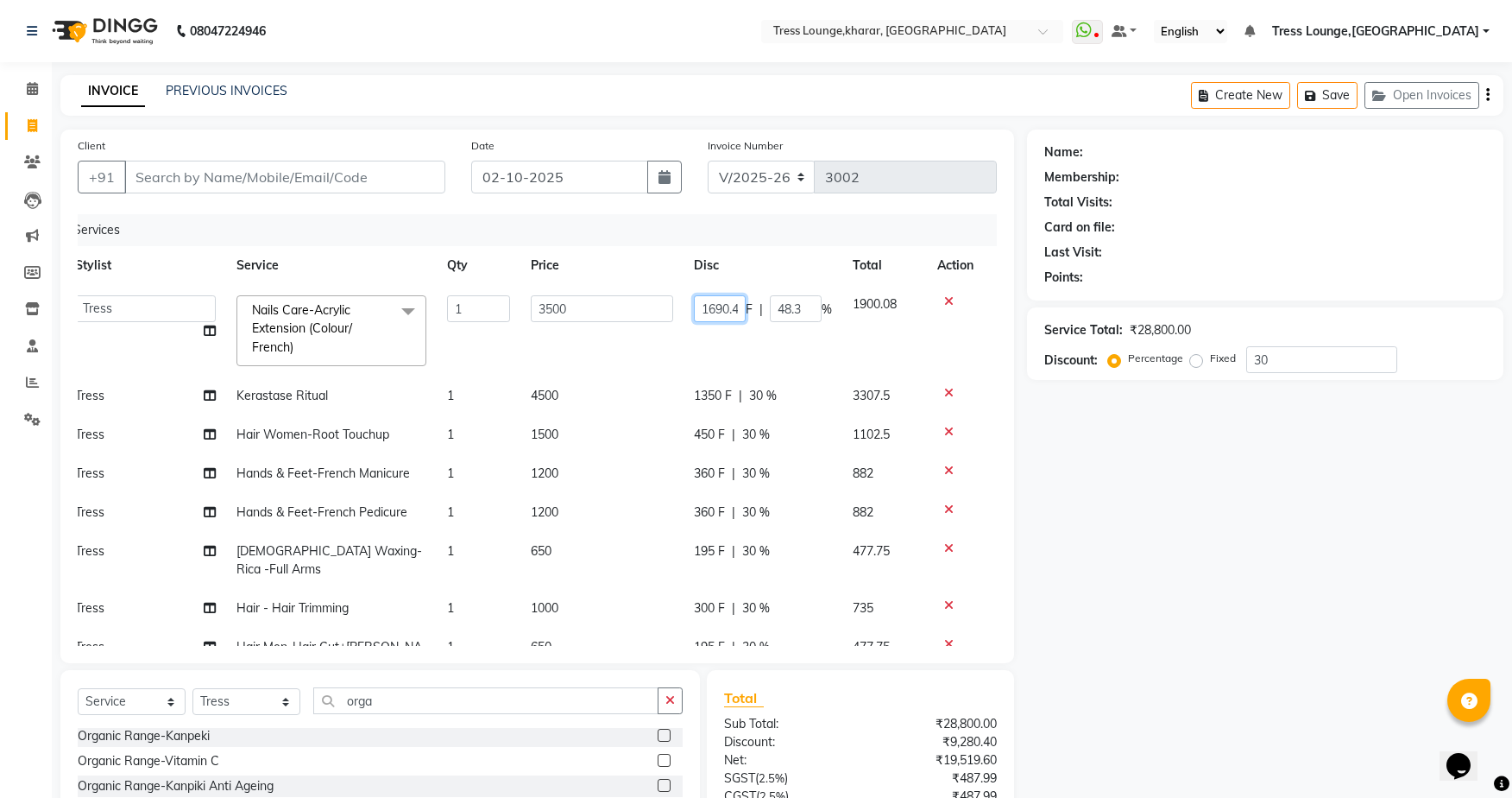
type input "1690.47"
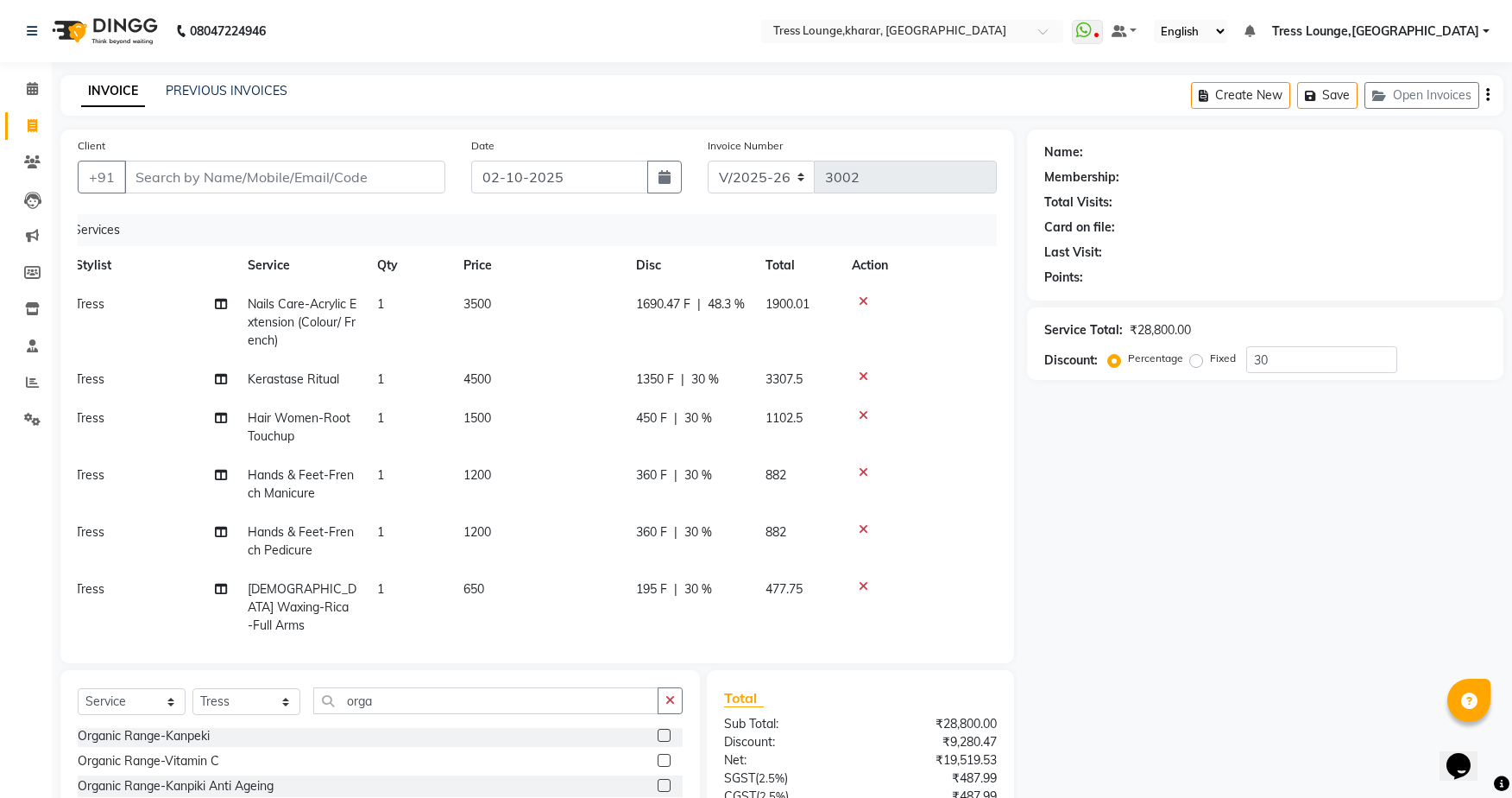
click at [733, 345] on td "1690.47 F | 48.3 %" at bounding box center [690, 322] width 129 height 75
select select "71054"
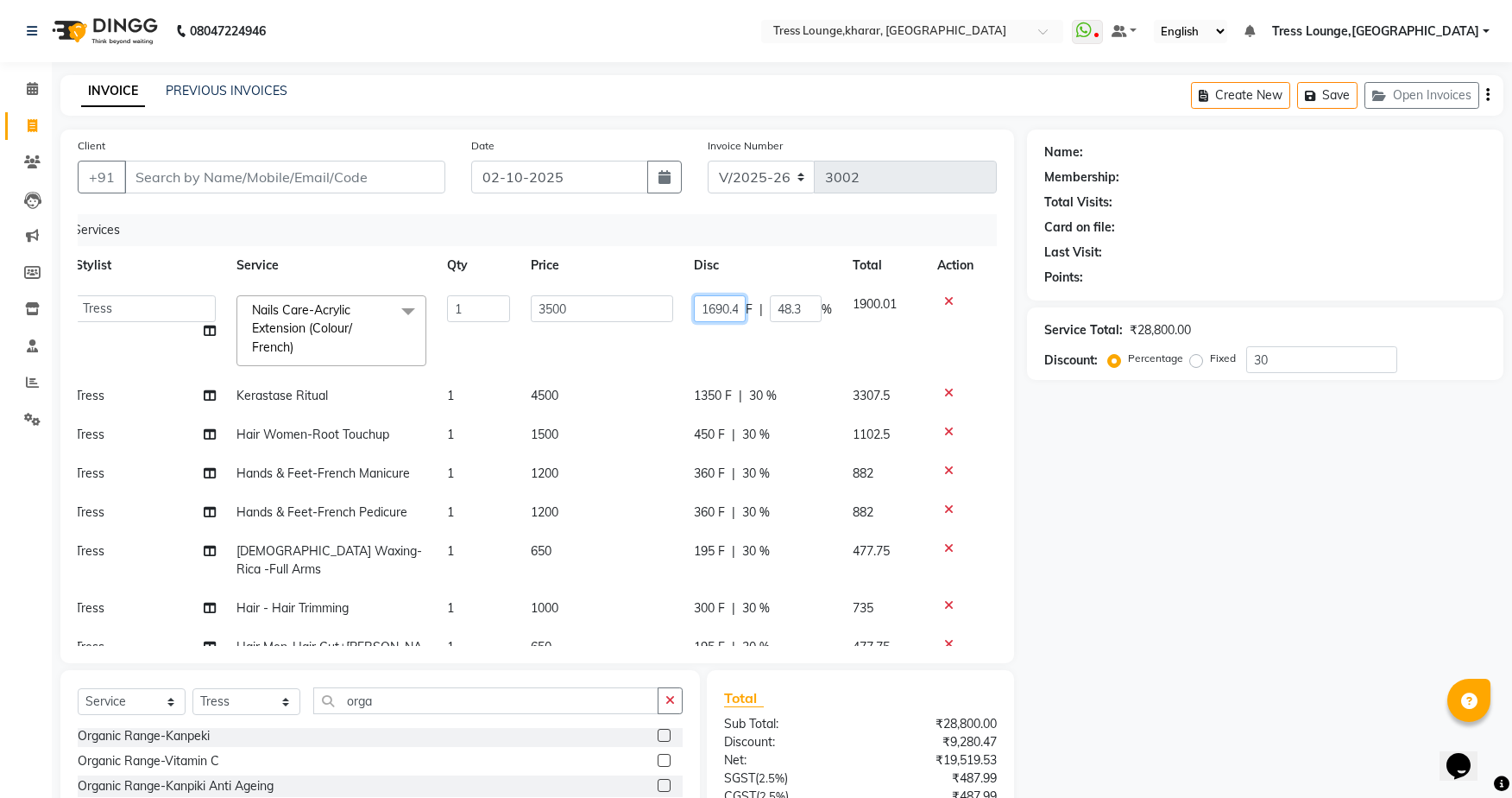
click at [727, 313] on input "1690.47" at bounding box center [719, 309] width 52 height 27
type input "1690.48"
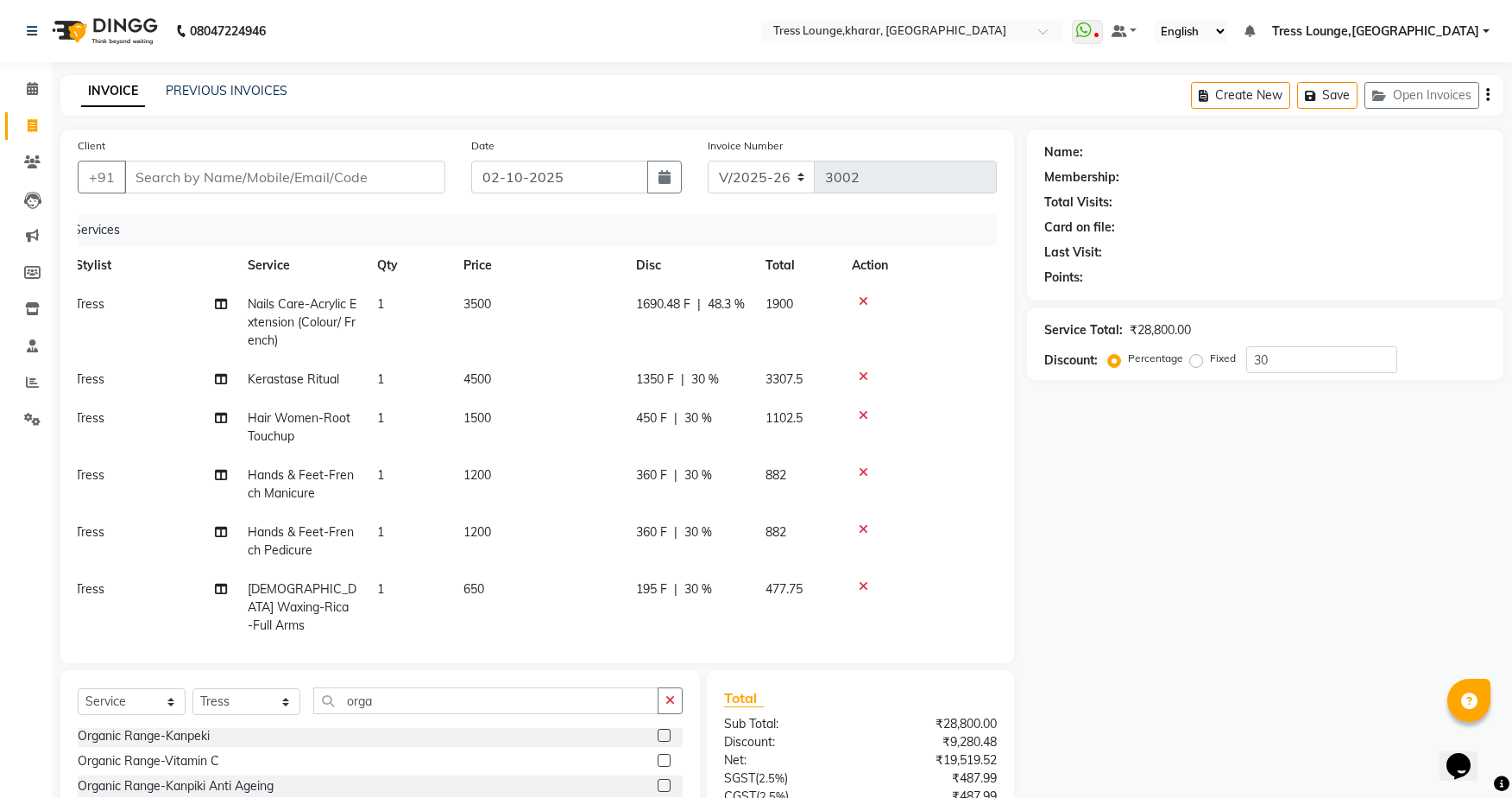
click at [713, 337] on td "1690.48 F | 48.3 %" at bounding box center [690, 322] width 129 height 75
select select "71054"
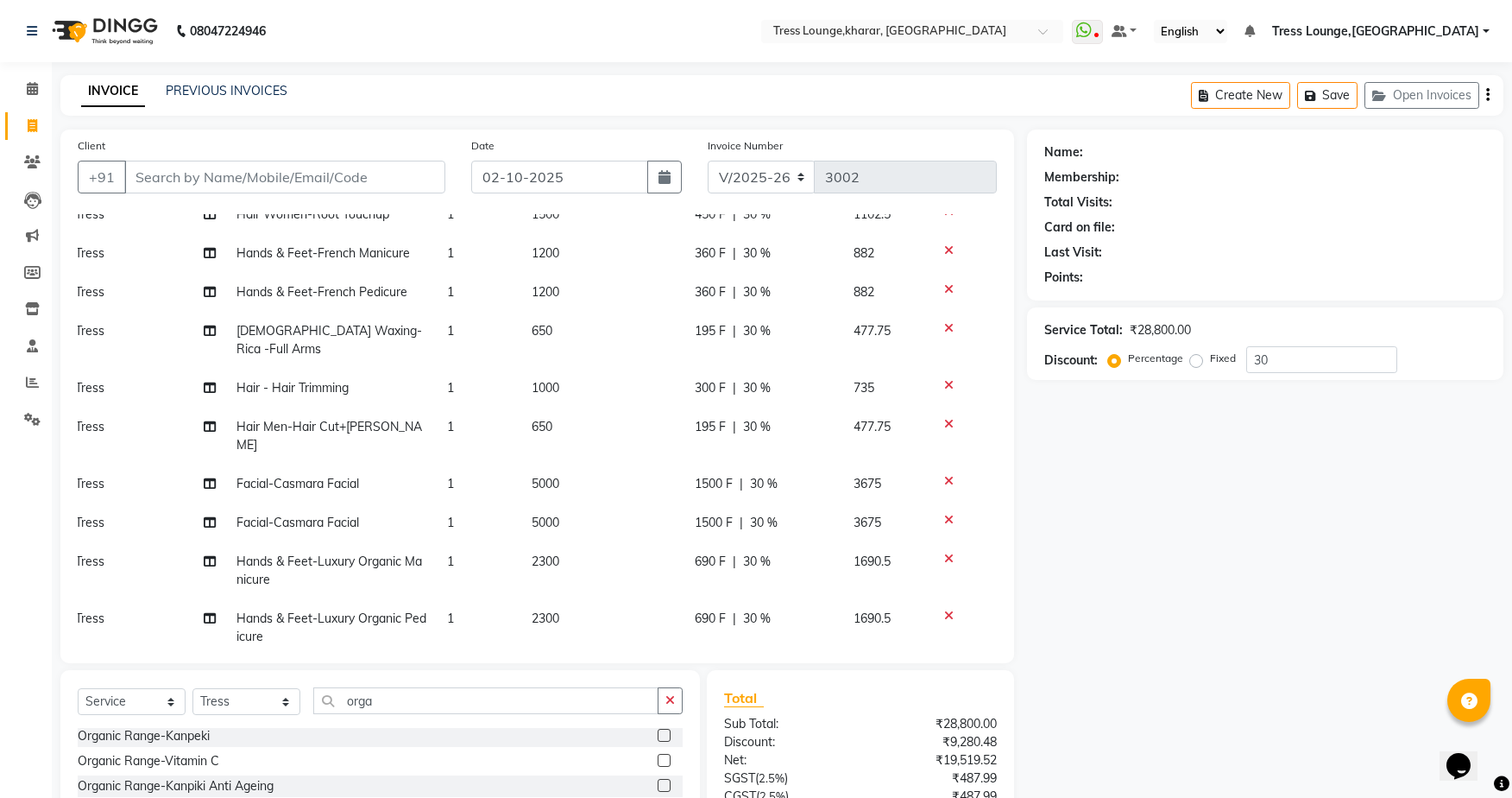
scroll to position [170, 0]
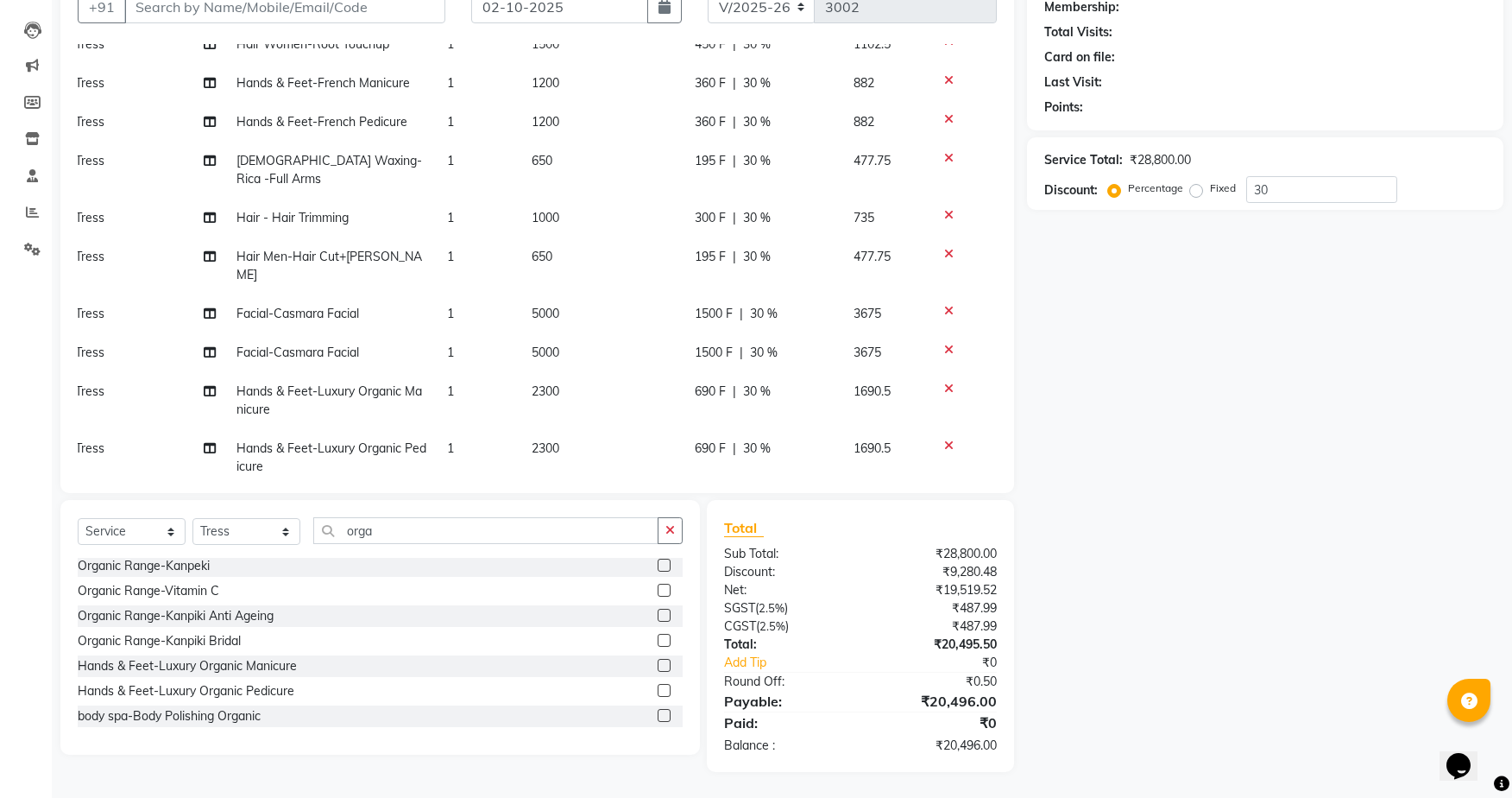
click at [707, 212] on td "300 F | 30 %" at bounding box center [763, 217] width 158 height 39
select select "71054"
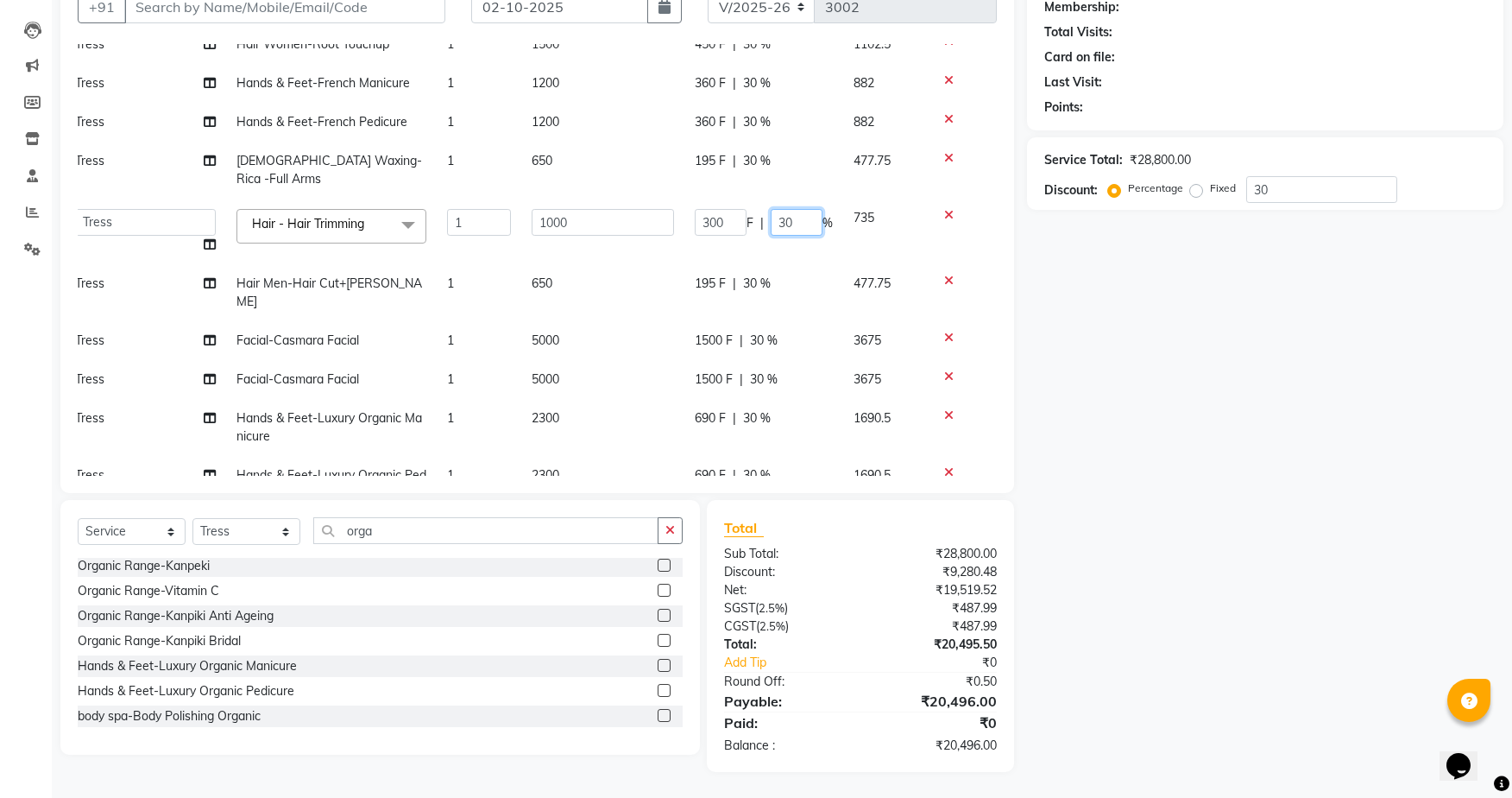
drag, startPoint x: 772, startPoint y: 200, endPoint x: 754, endPoint y: 195, distance: 18.7
click at [754, 209] on div "300 F | 30 %" at bounding box center [763, 223] width 138 height 27
type input "50"
click at [736, 233] on td "300 F | 50 %" at bounding box center [763, 231] width 158 height 65
select select "71054"
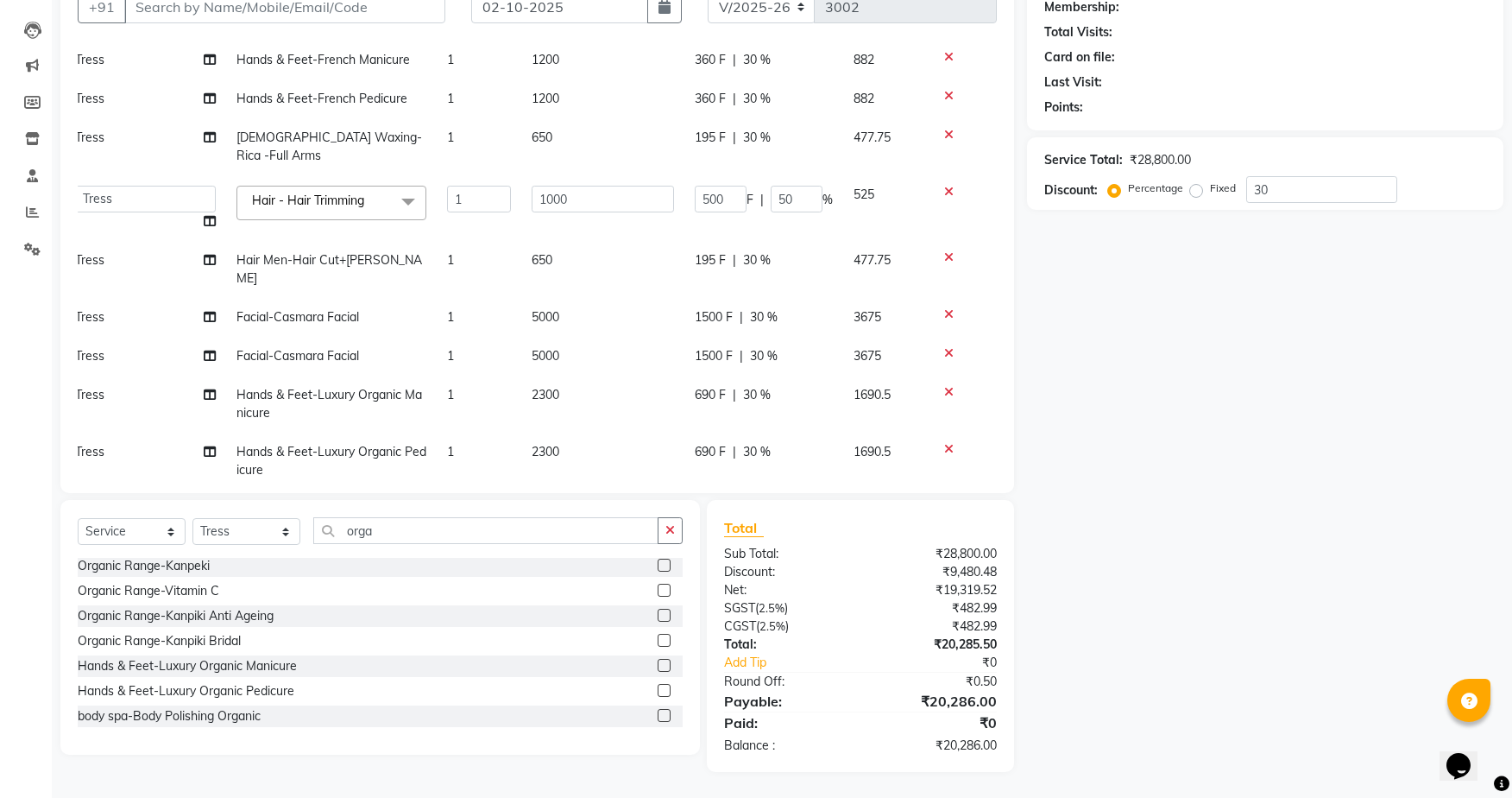
scroll to position [247, 13]
click at [531, 383] on span "2300" at bounding box center [545, 390] width 27 height 15
select select "71054"
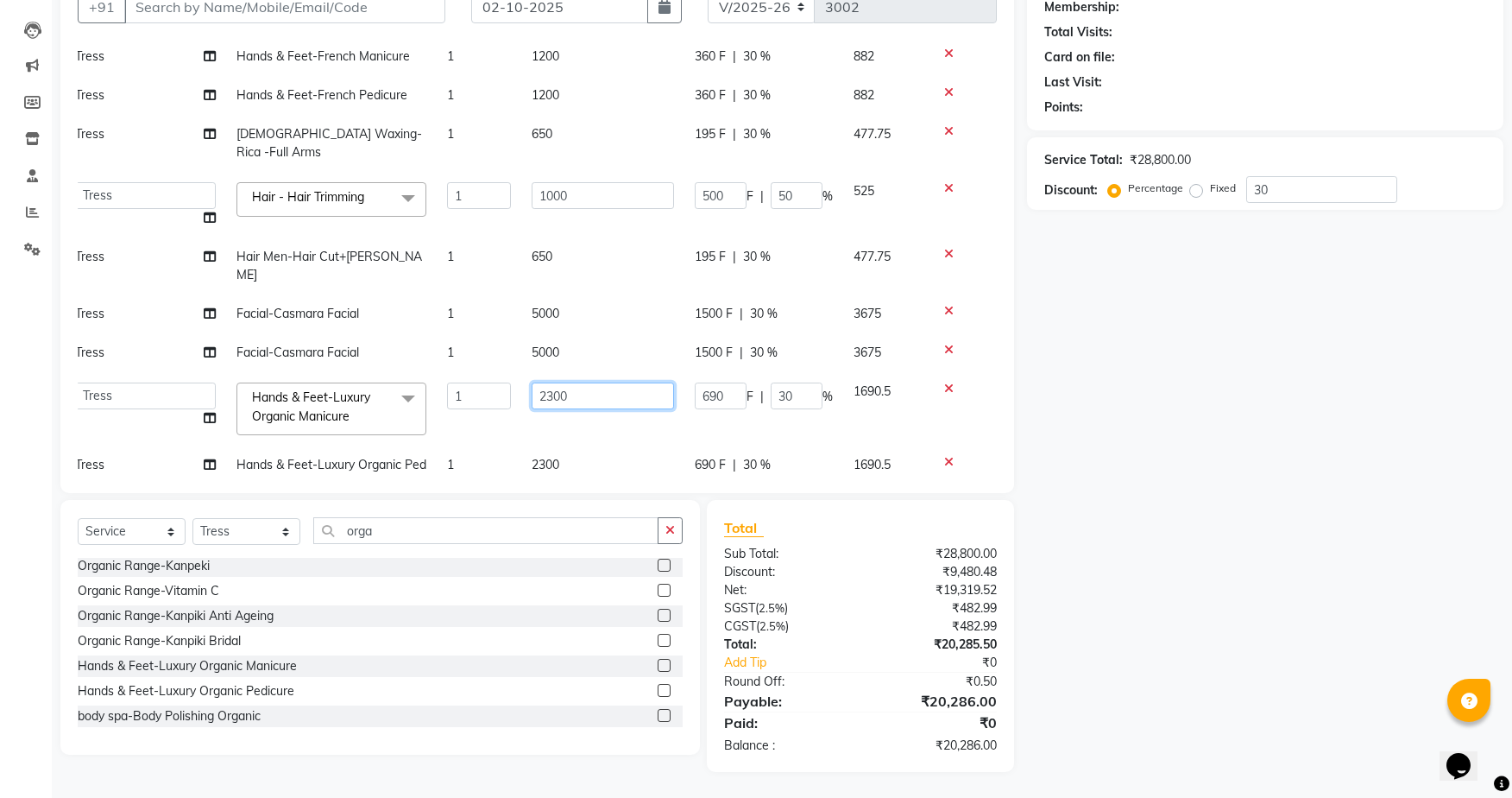
drag, startPoint x: 546, startPoint y: 353, endPoint x: 537, endPoint y: 345, distance: 12.0
click at [541, 382] on input "2300" at bounding box center [602, 396] width 142 height 27
type input "2000"
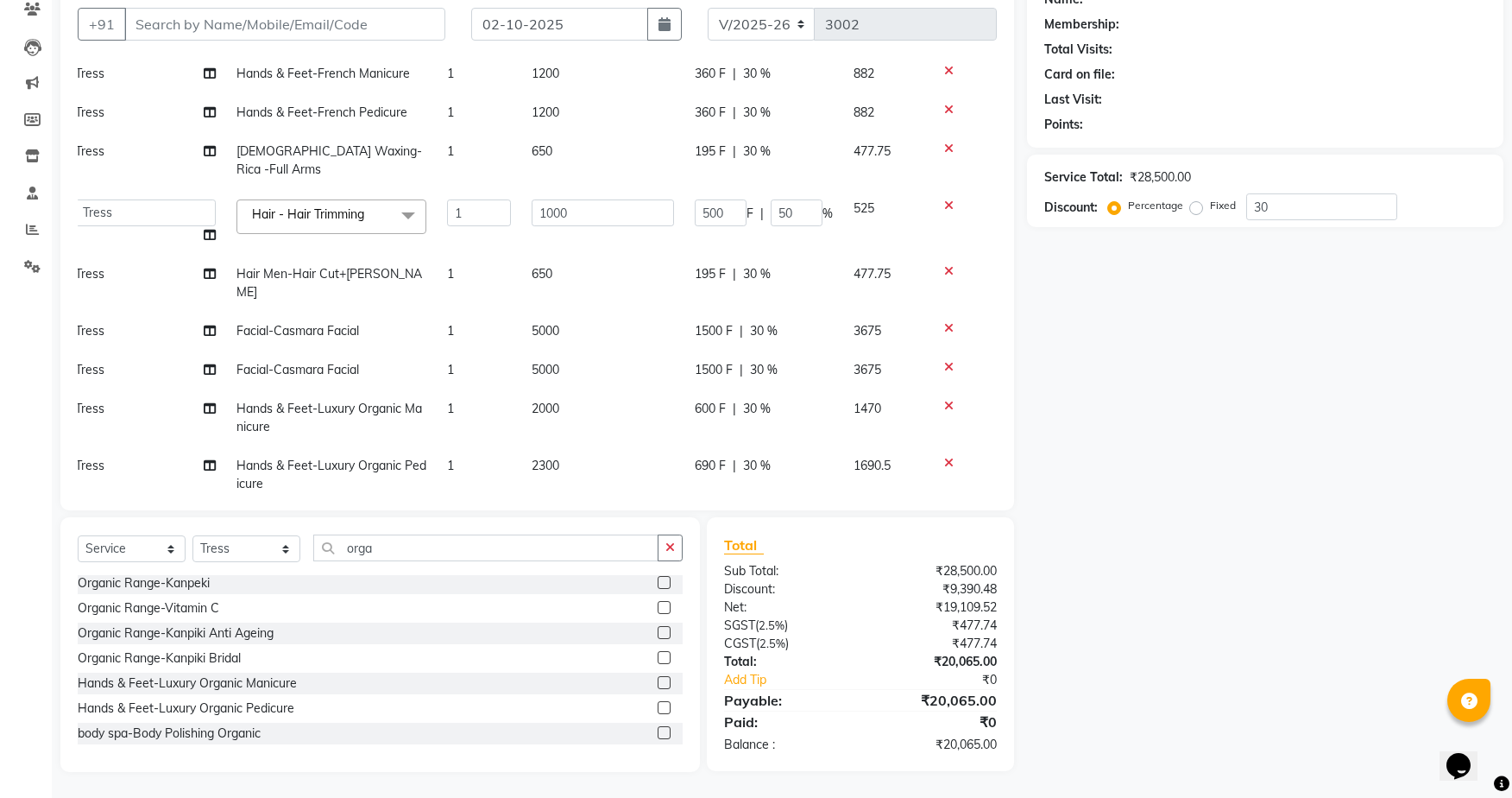
scroll to position [153, 0]
click at [548, 389] on td "2000" at bounding box center [603, 418] width 163 height 57
select select "71054"
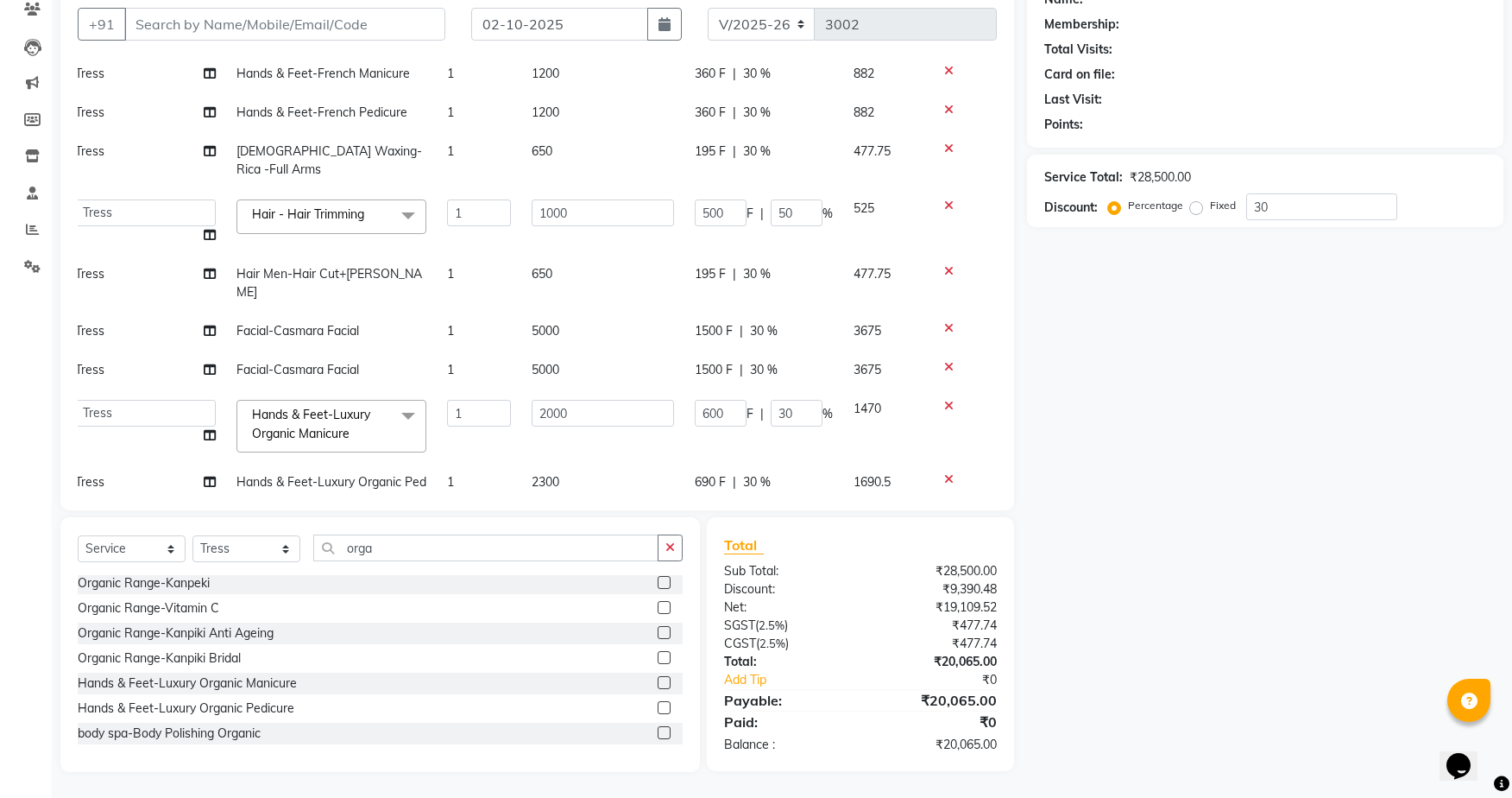
click at [542, 474] on span "2300" at bounding box center [545, 481] width 27 height 15
select select "71054"
click at [541, 473] on input "2300" at bounding box center [602, 486] width 142 height 27
type input "2000"
click at [569, 422] on td "2000" at bounding box center [603, 426] width 163 height 73
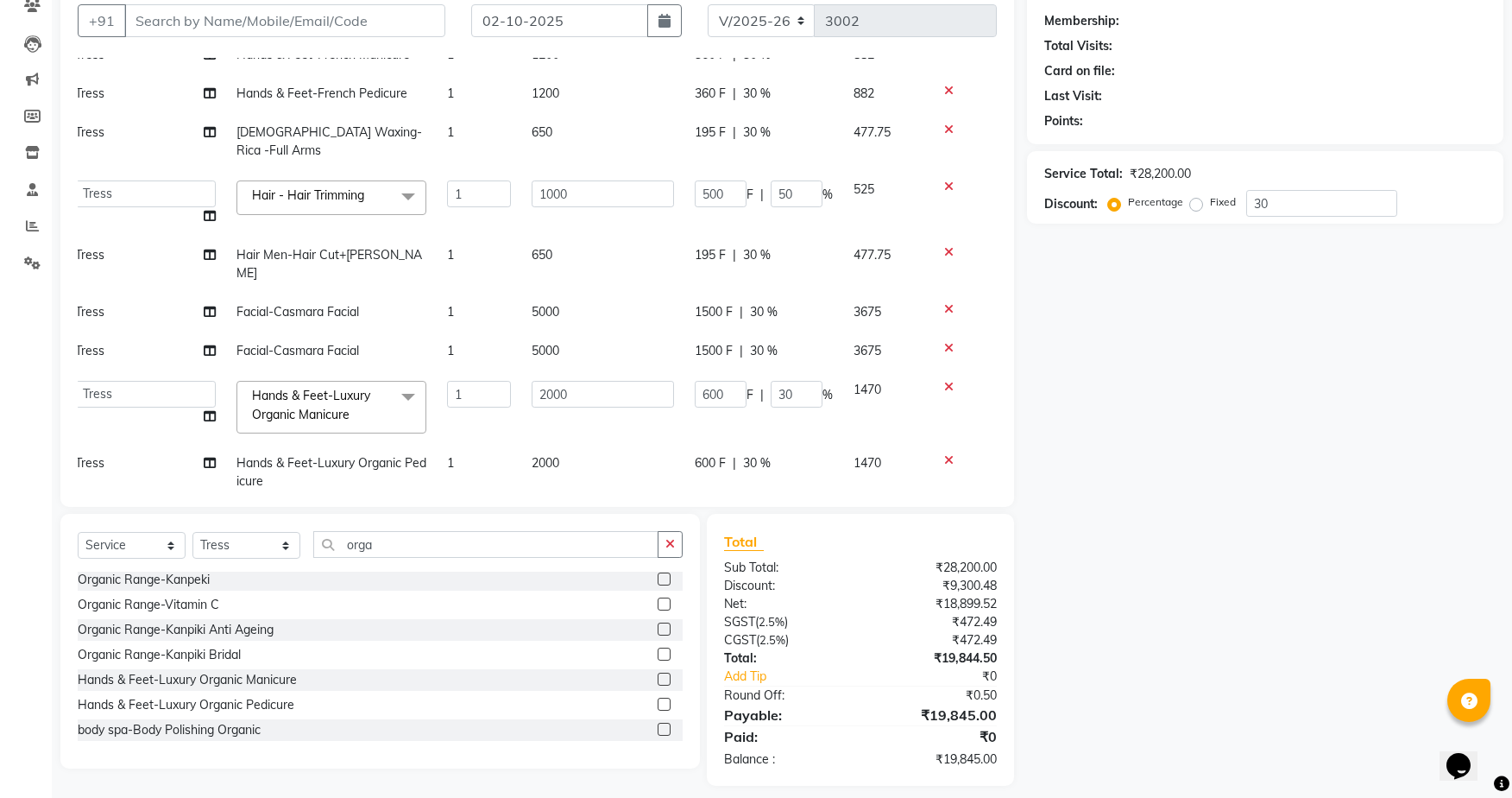
scroll to position [142, 13]
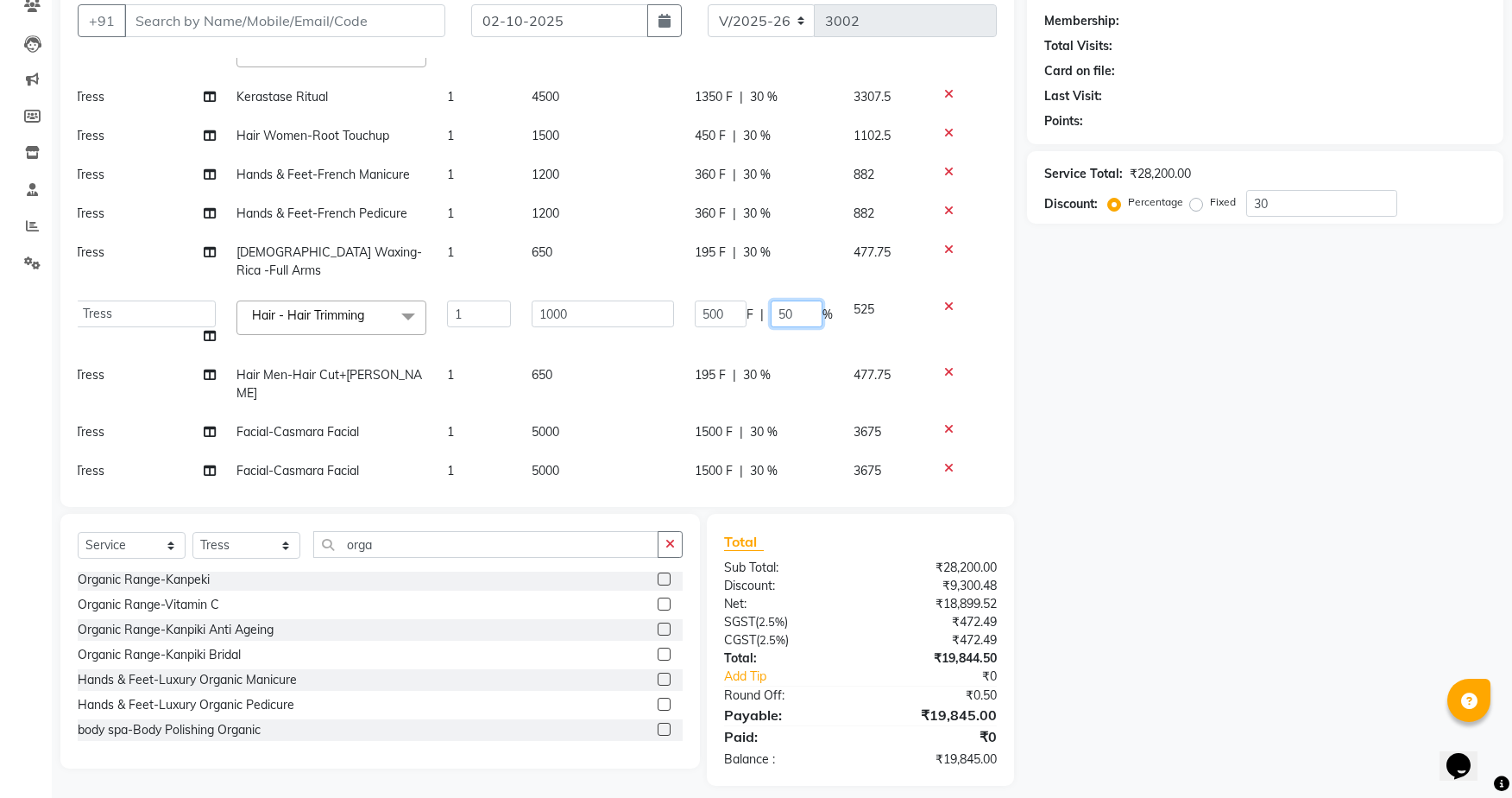
click at [770, 301] on input "50" at bounding box center [796, 314] width 52 height 27
type input "30"
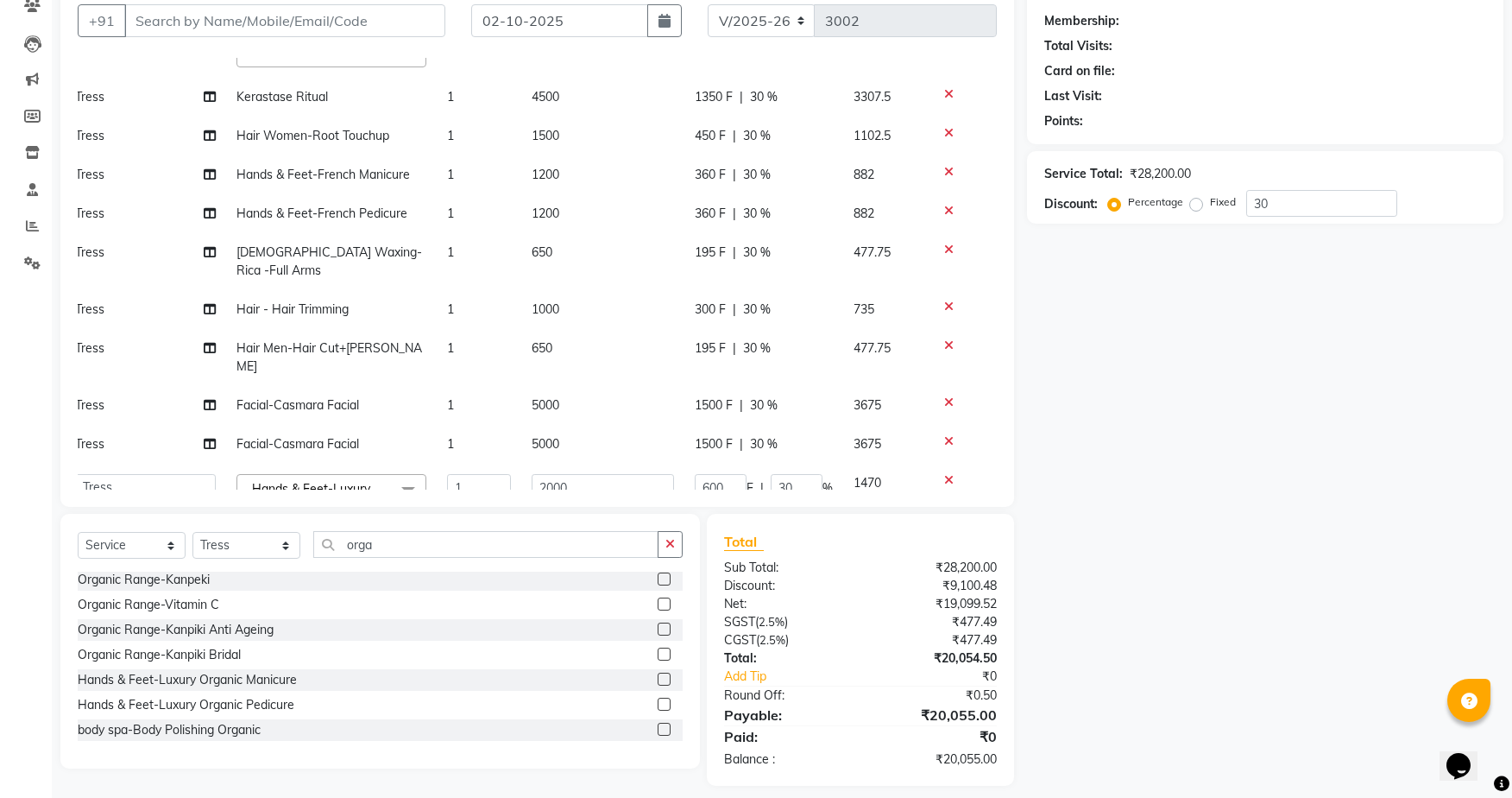
click at [770, 318] on td "300 F | 30 %" at bounding box center [763, 309] width 158 height 39
select select "71054"
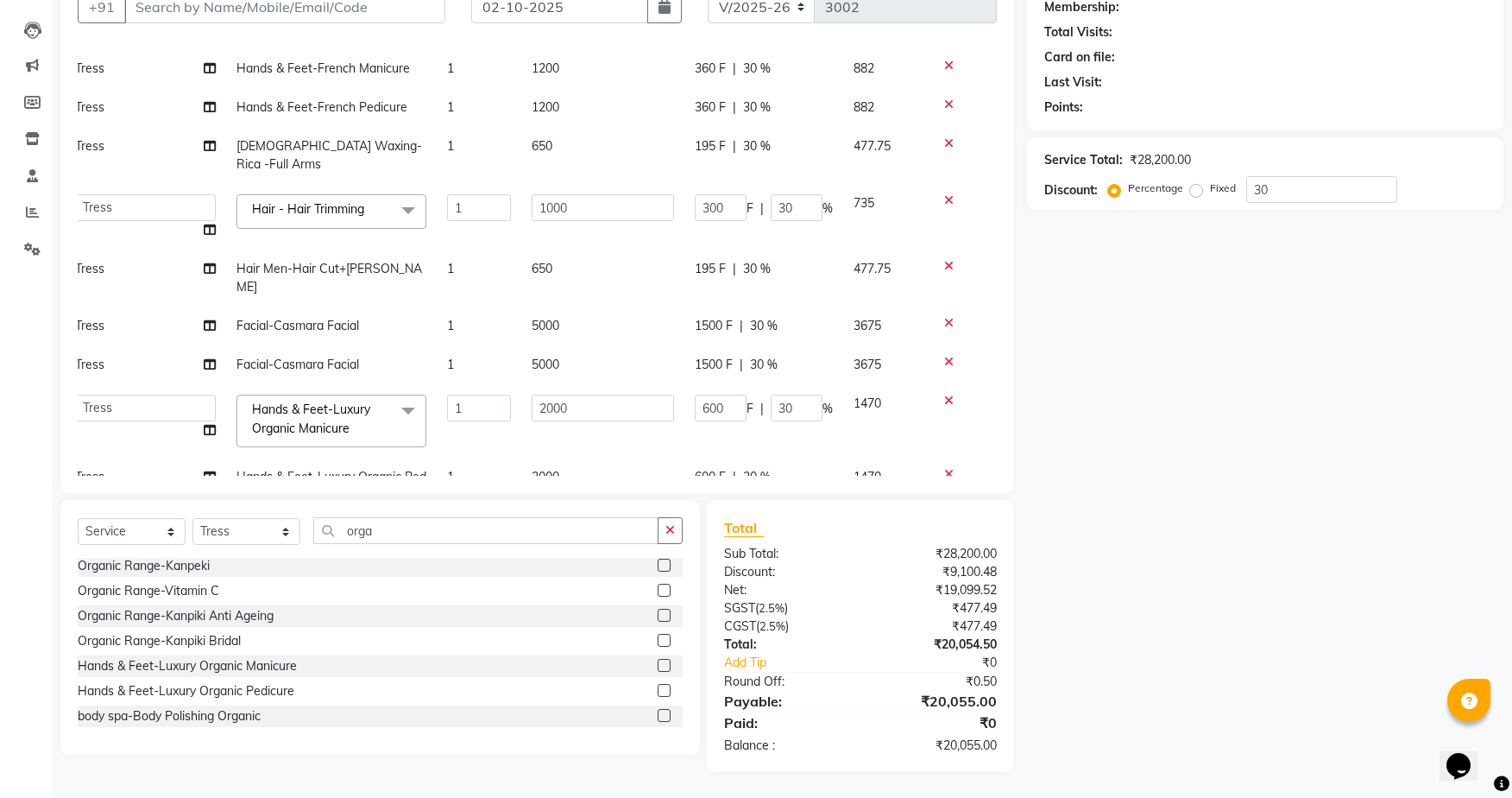
scroll to position [119, 13]
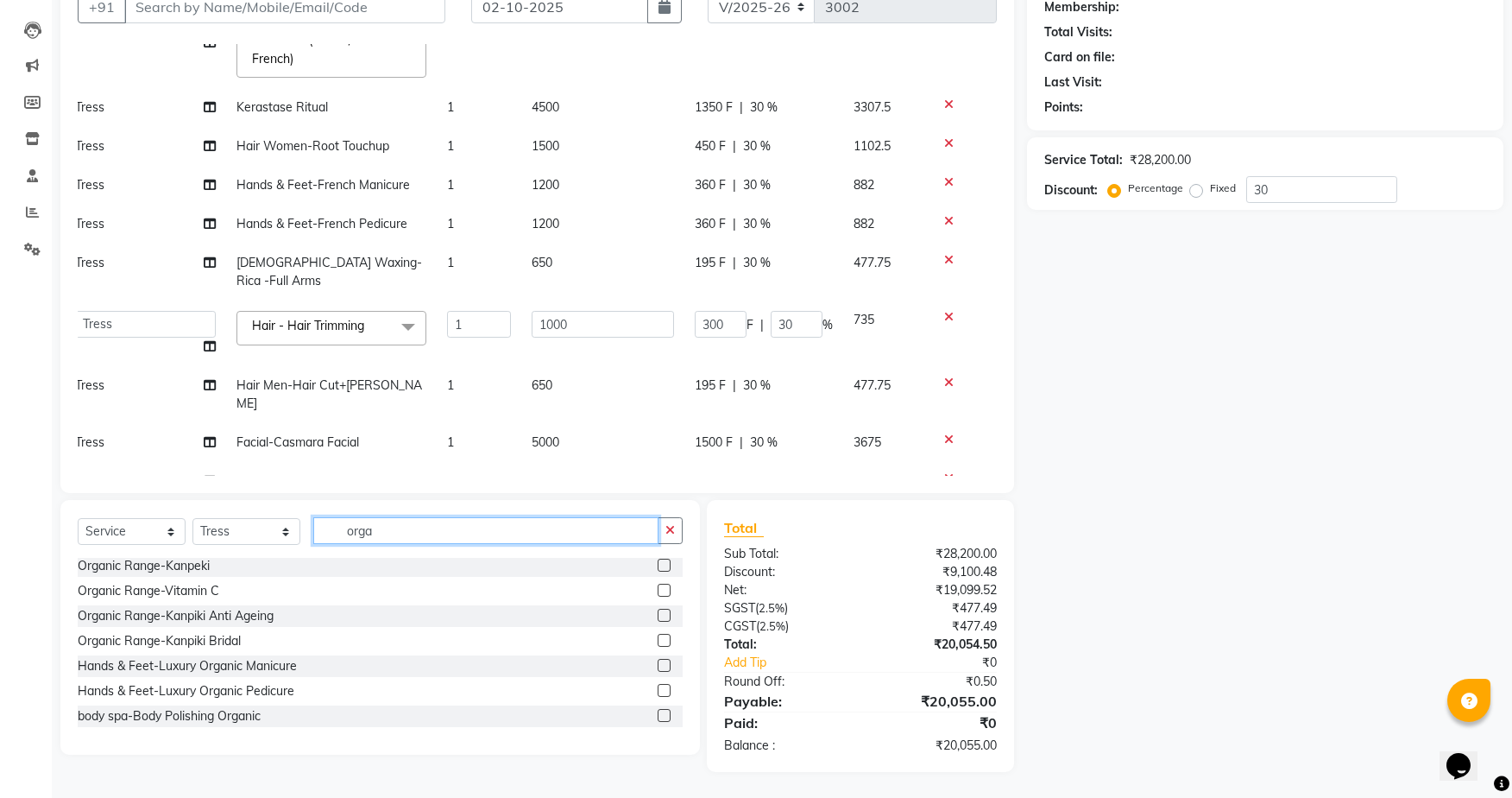
drag, startPoint x: 377, startPoint y: 534, endPoint x: 319, endPoint y: 507, distance: 64.0
click at [319, 507] on div "Select Service Product Membership Package Voucher Prepaid Gift Card Select Styl…" at bounding box center [380, 627] width 639 height 255
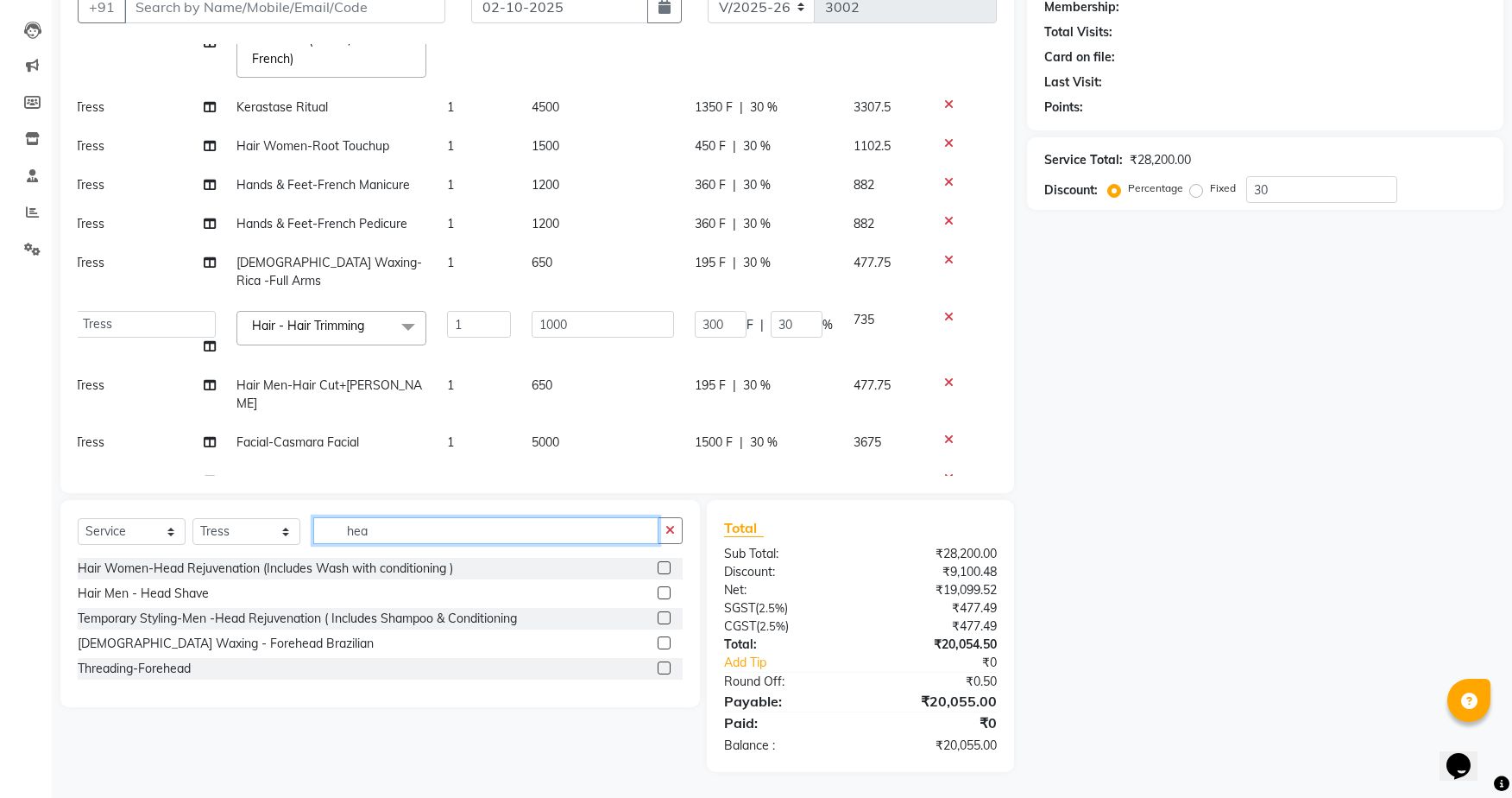
scroll to position [0, 0]
type input "head"
click at [200, 613] on div "Temporary Styling-Men -Head Rejuvenation ( Includes Shampoo & Conditioning" at bounding box center [297, 619] width 439 height 18
checkbox input "false"
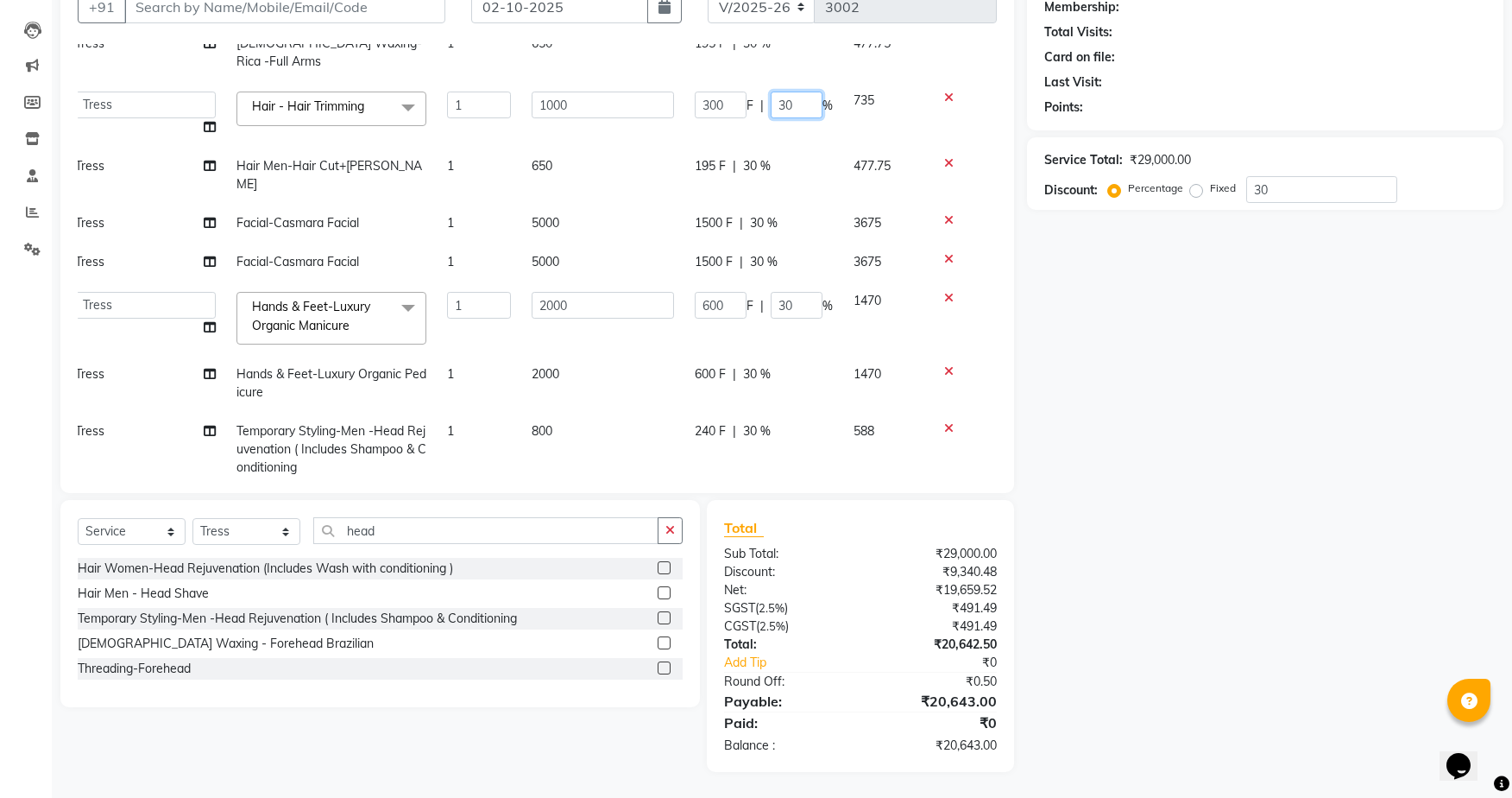
drag, startPoint x: 783, startPoint y: 83, endPoint x: 759, endPoint y: 80, distance: 24.2
click at [770, 91] on input "30" at bounding box center [796, 105] width 52 height 27
type input "100"
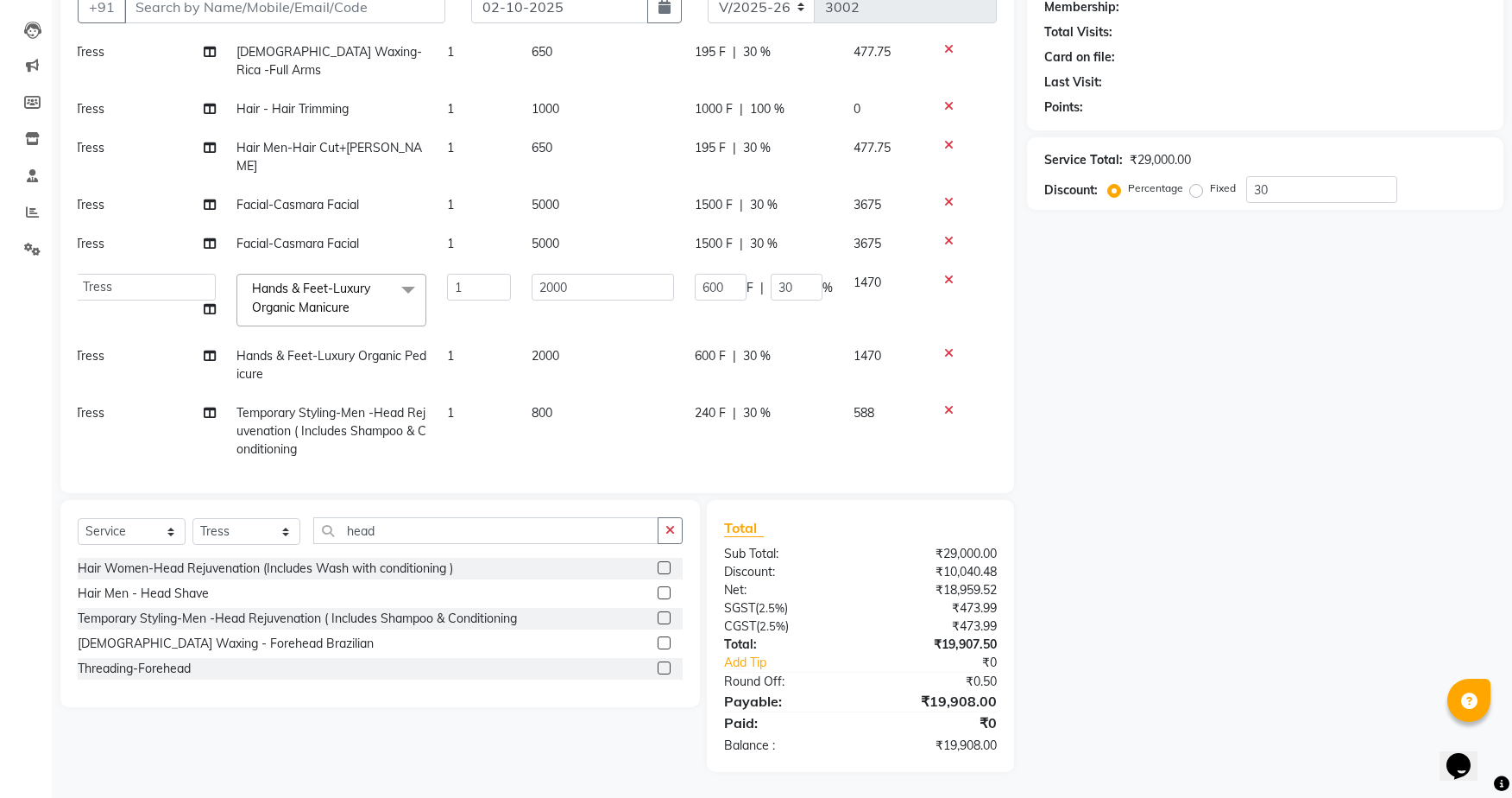
click at [767, 116] on td "1000 F | 100 %" at bounding box center [763, 109] width 158 height 39
select select "71054"
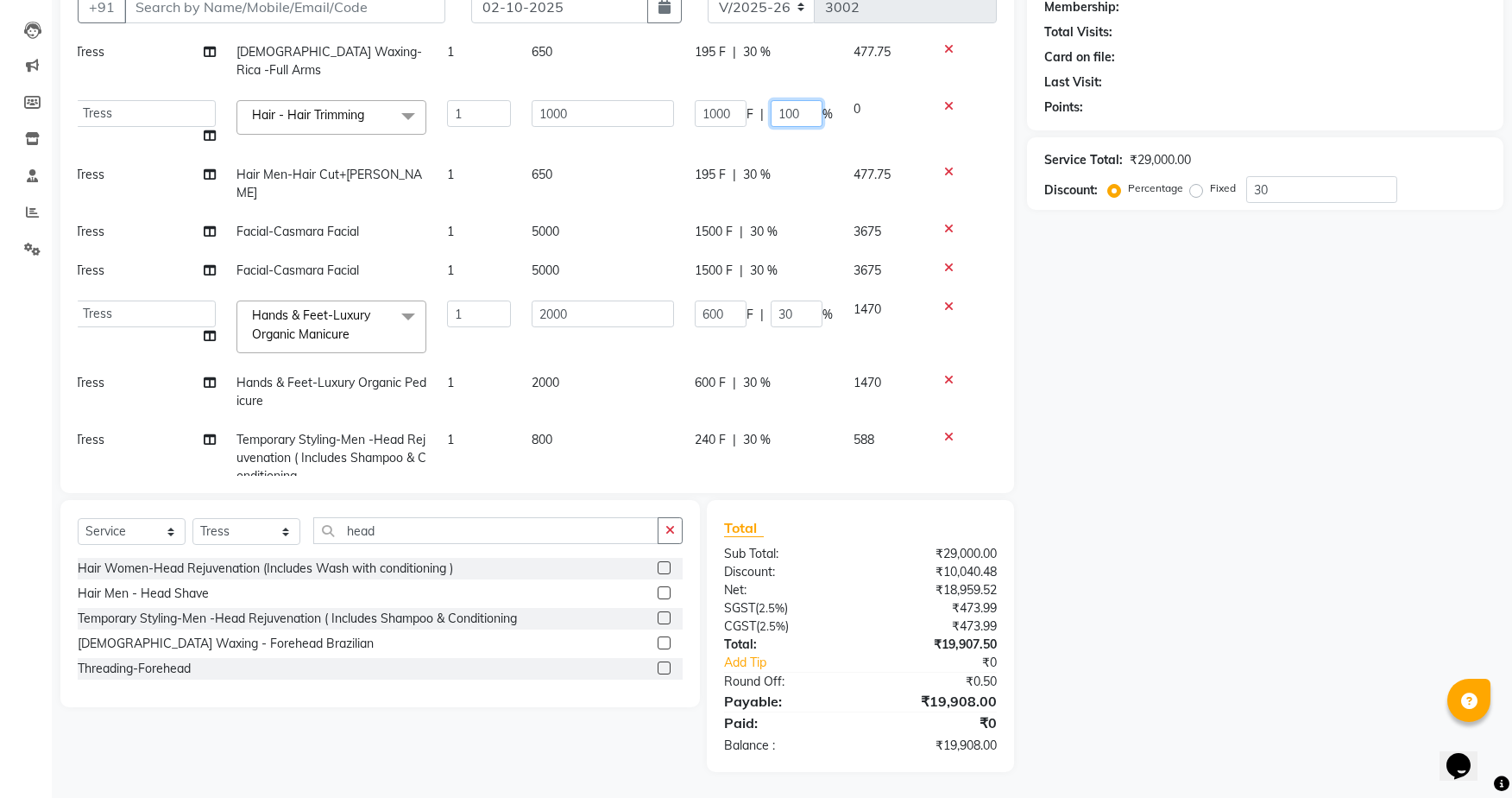
drag, startPoint x: 779, startPoint y: 95, endPoint x: 769, endPoint y: 93, distance: 10.2
click at [770, 101] on input "100" at bounding box center [796, 114] width 52 height 27
type input "50"
click at [783, 120] on td "1000 F | 50 %" at bounding box center [763, 122] width 158 height 65
select select "71054"
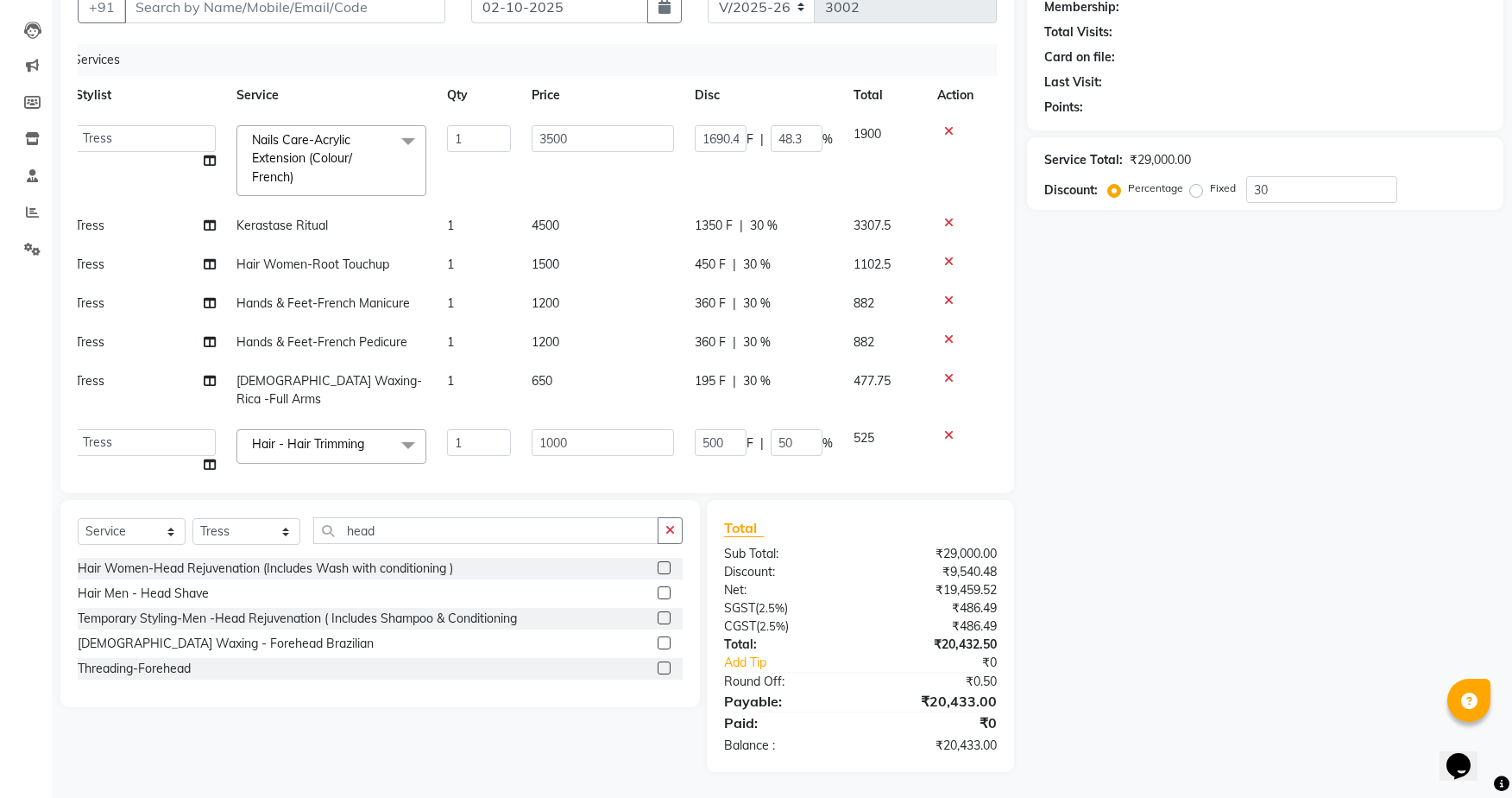
scroll to position [0, 0]
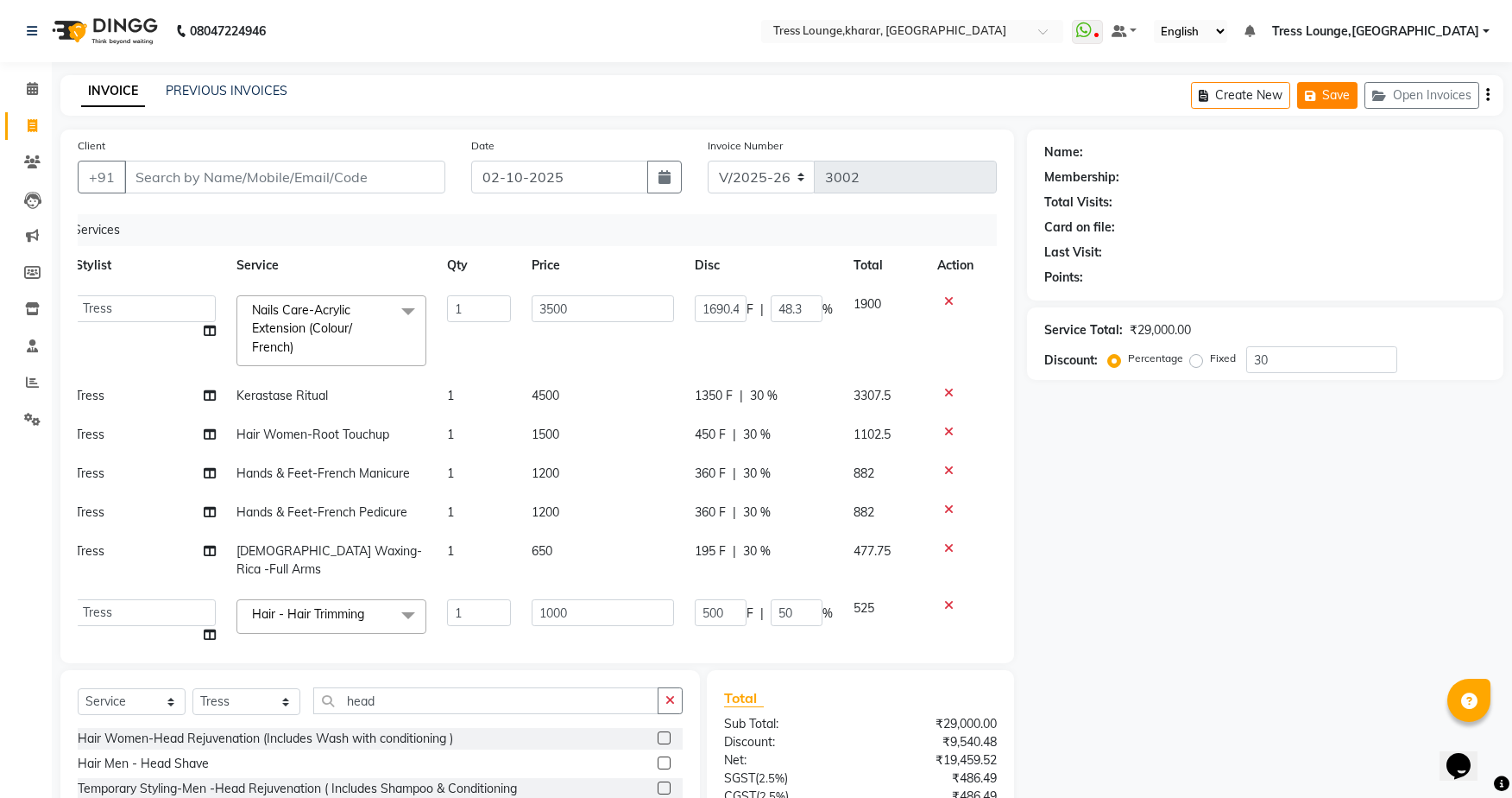
click at [1344, 87] on button "Save" at bounding box center [1326, 96] width 61 height 27
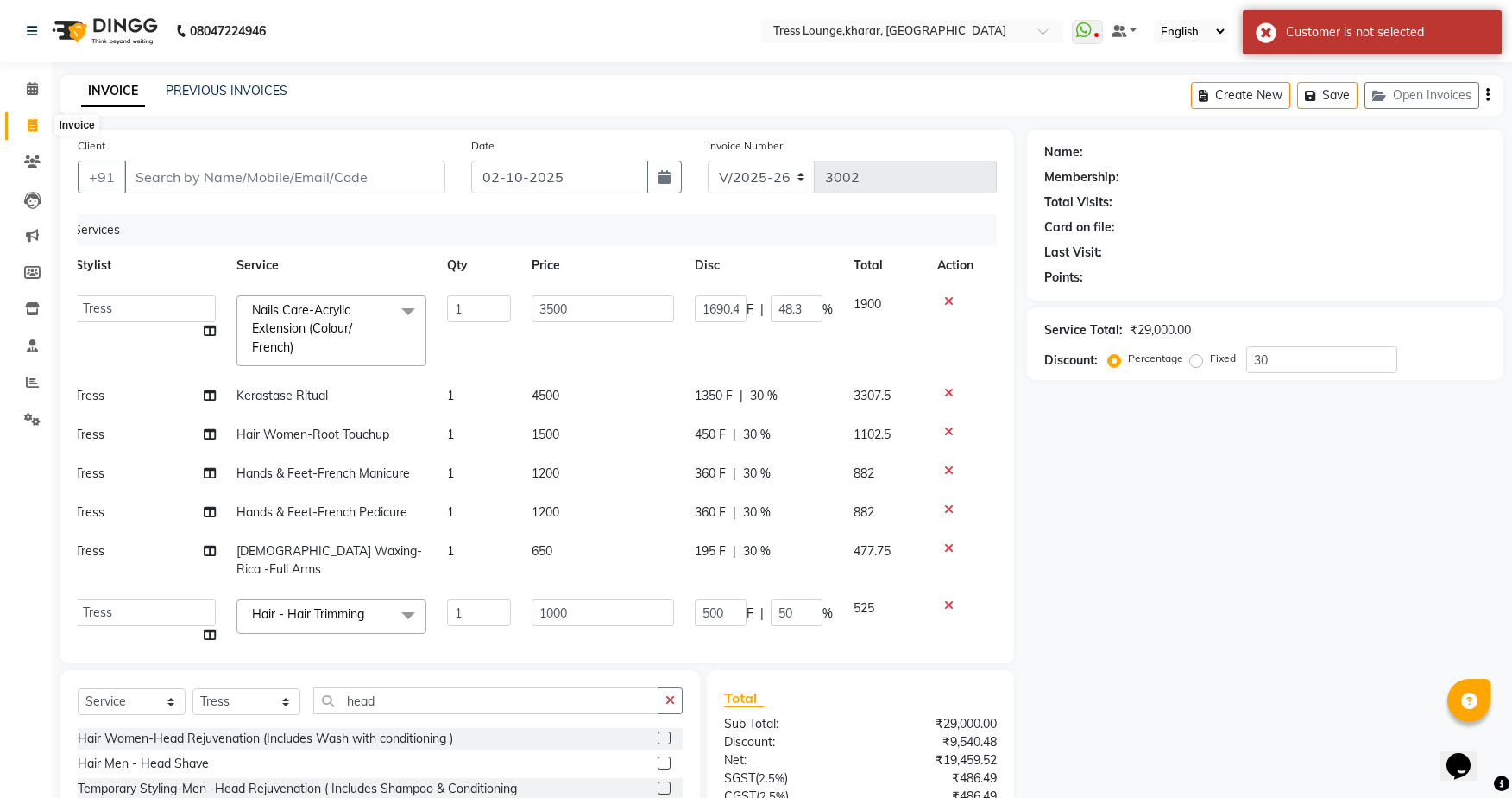
drag, startPoint x: 31, startPoint y: 127, endPoint x: 1038, endPoint y: 248, distance: 1014.2
click at [32, 127] on icon at bounding box center [32, 126] width 9 height 13
drag, startPoint x: 1269, startPoint y: 31, endPoint x: 1324, endPoint y: 51, distance: 58.5
click at [1269, 31] on div "Customer is not selected" at bounding box center [1372, 32] width 259 height 44
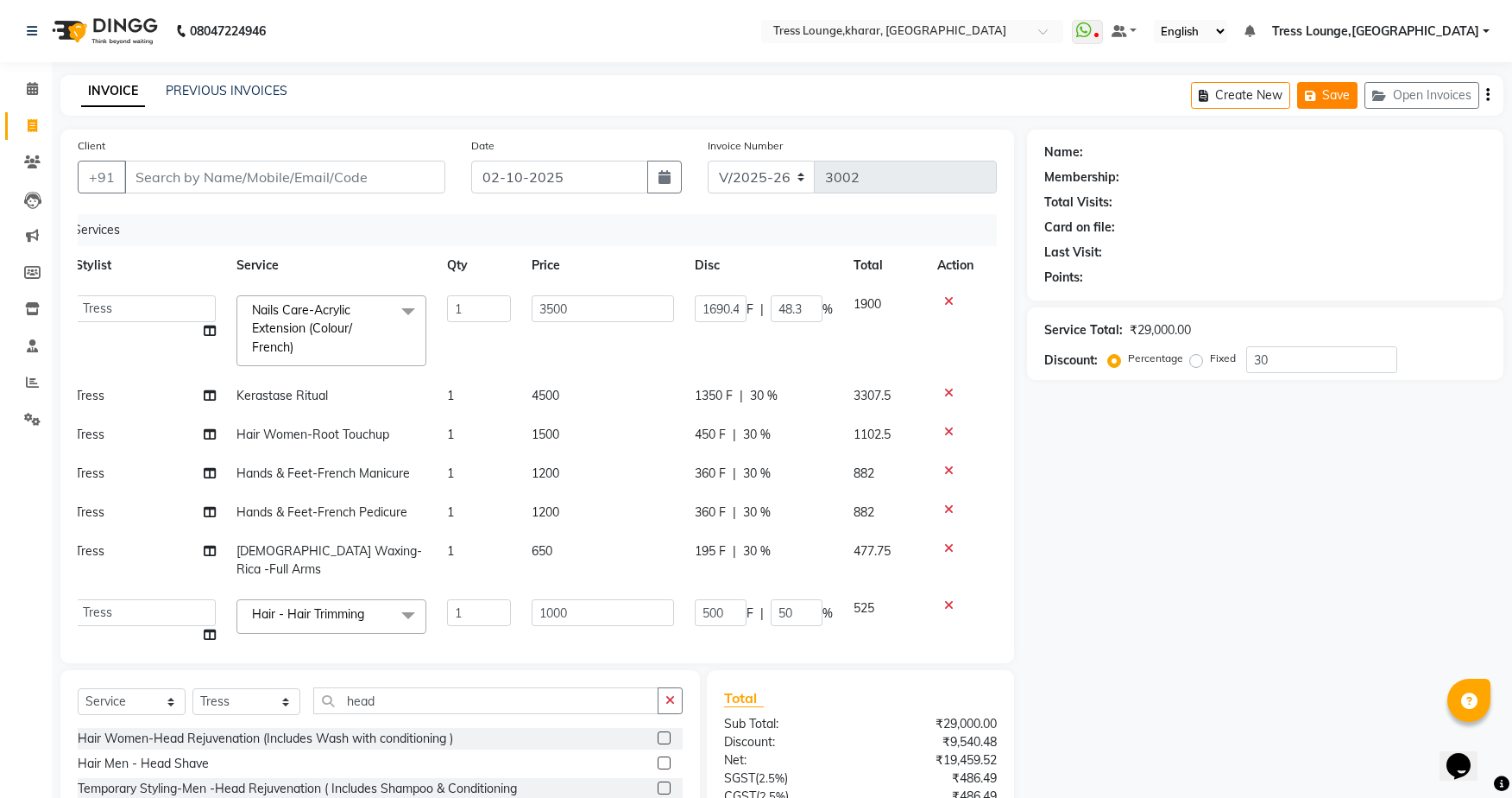
click at [1335, 97] on button "Save" at bounding box center [1326, 96] width 61 height 27
click at [1335, 91] on button "Save" at bounding box center [1326, 96] width 61 height 27
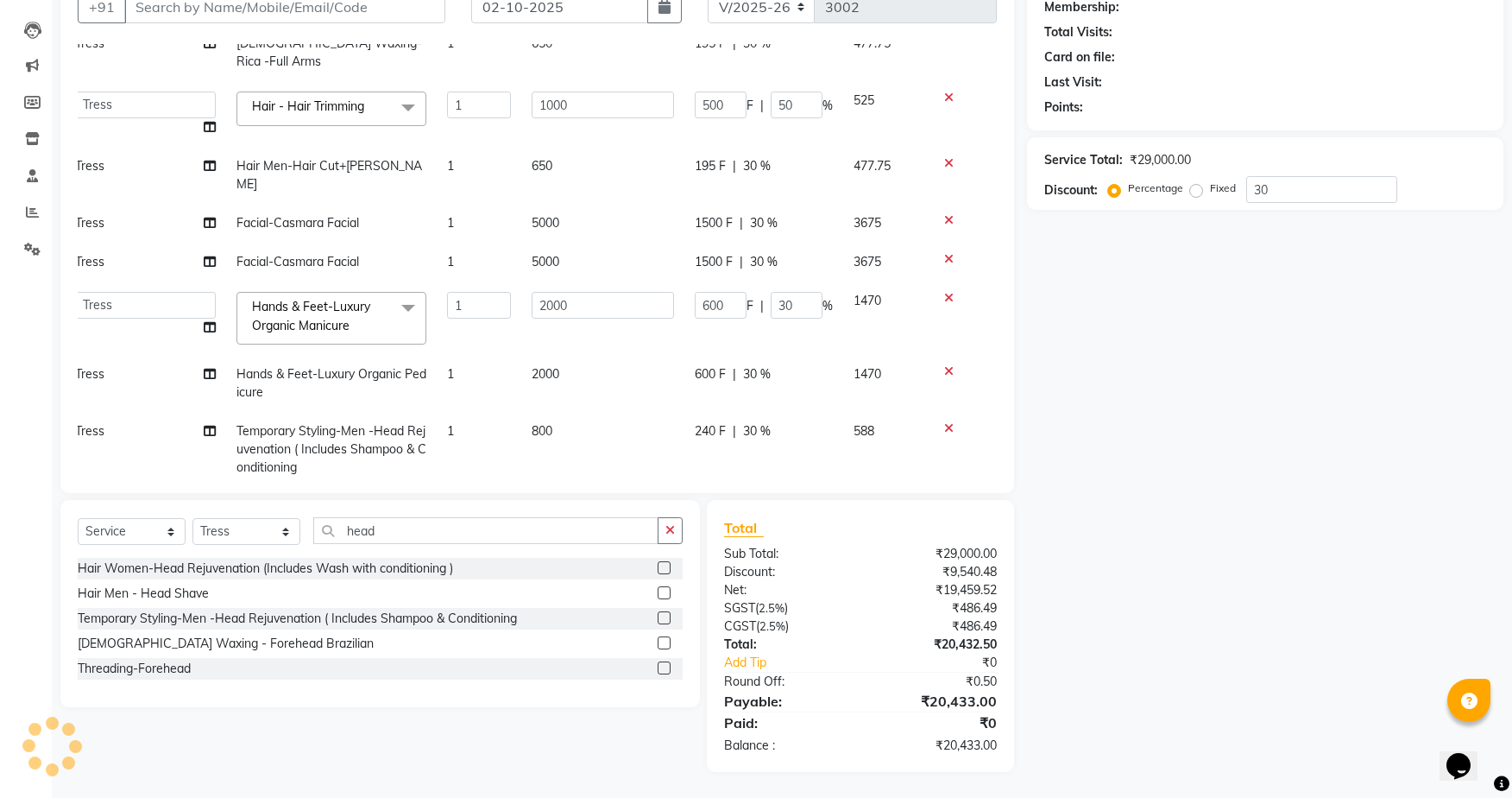
click at [944, 365] on icon at bounding box center [949, 370] width 9 height 12
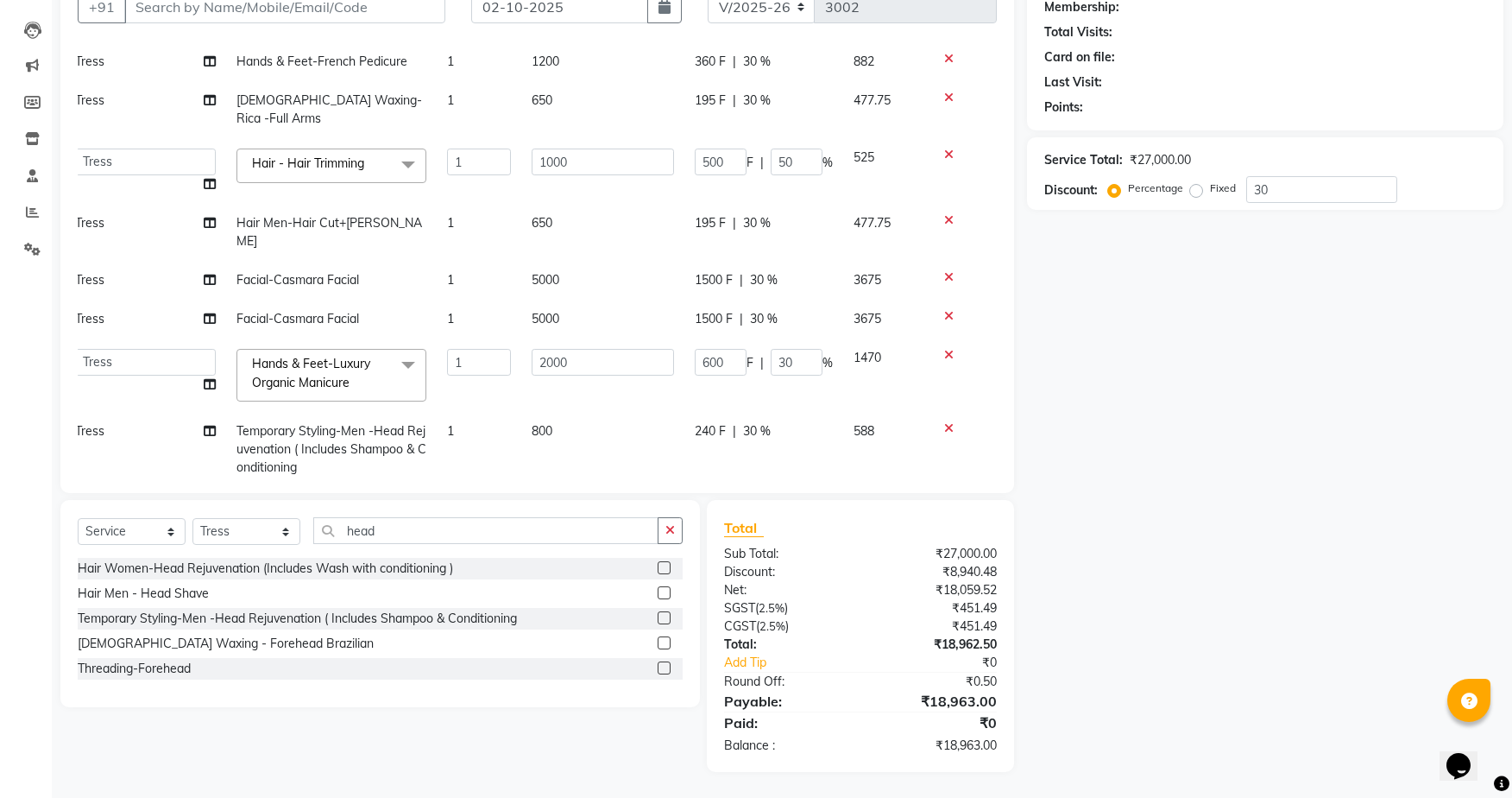
click at [944, 349] on icon at bounding box center [949, 354] width 9 height 12
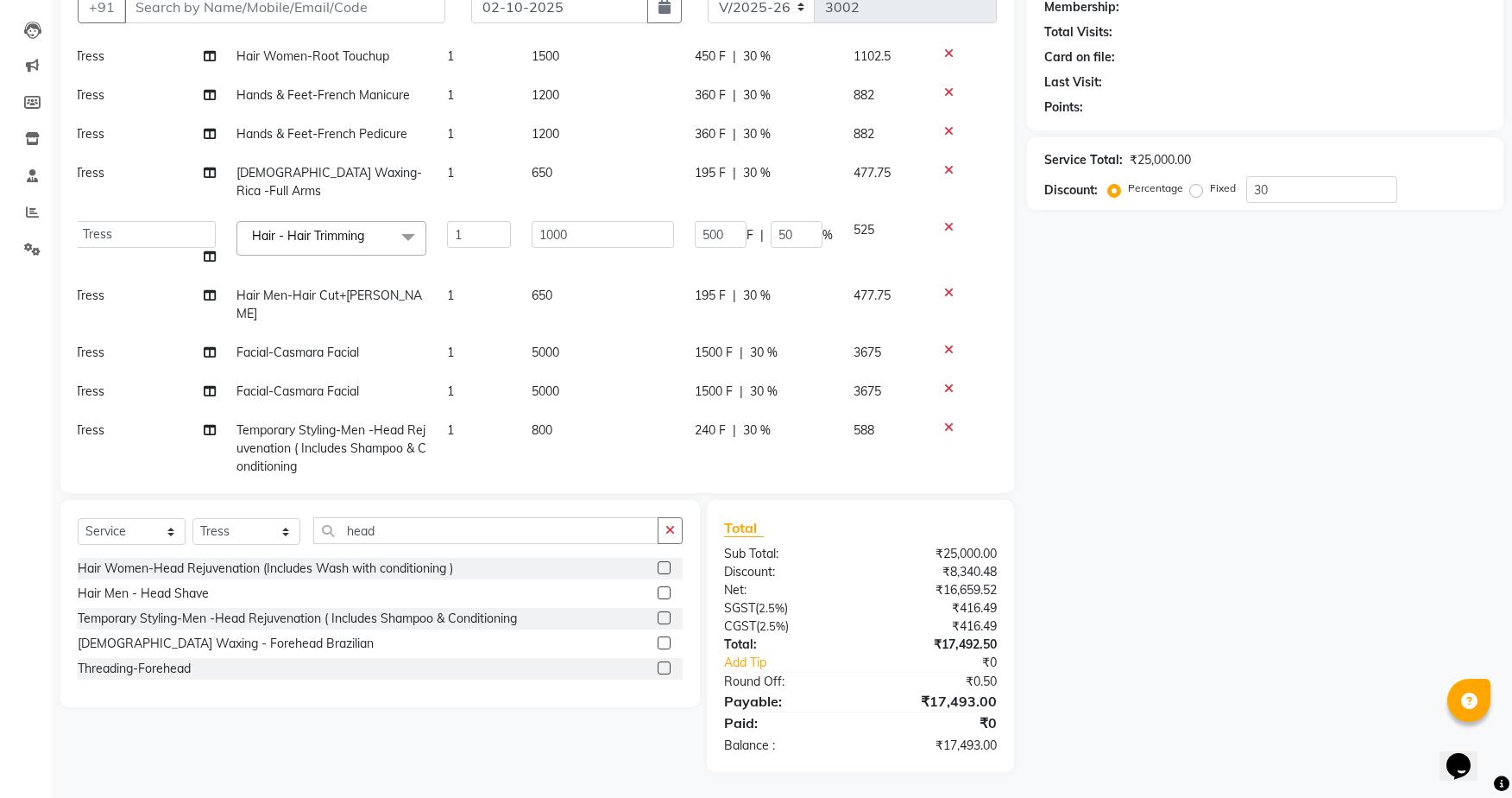
scroll to position [178, 13]
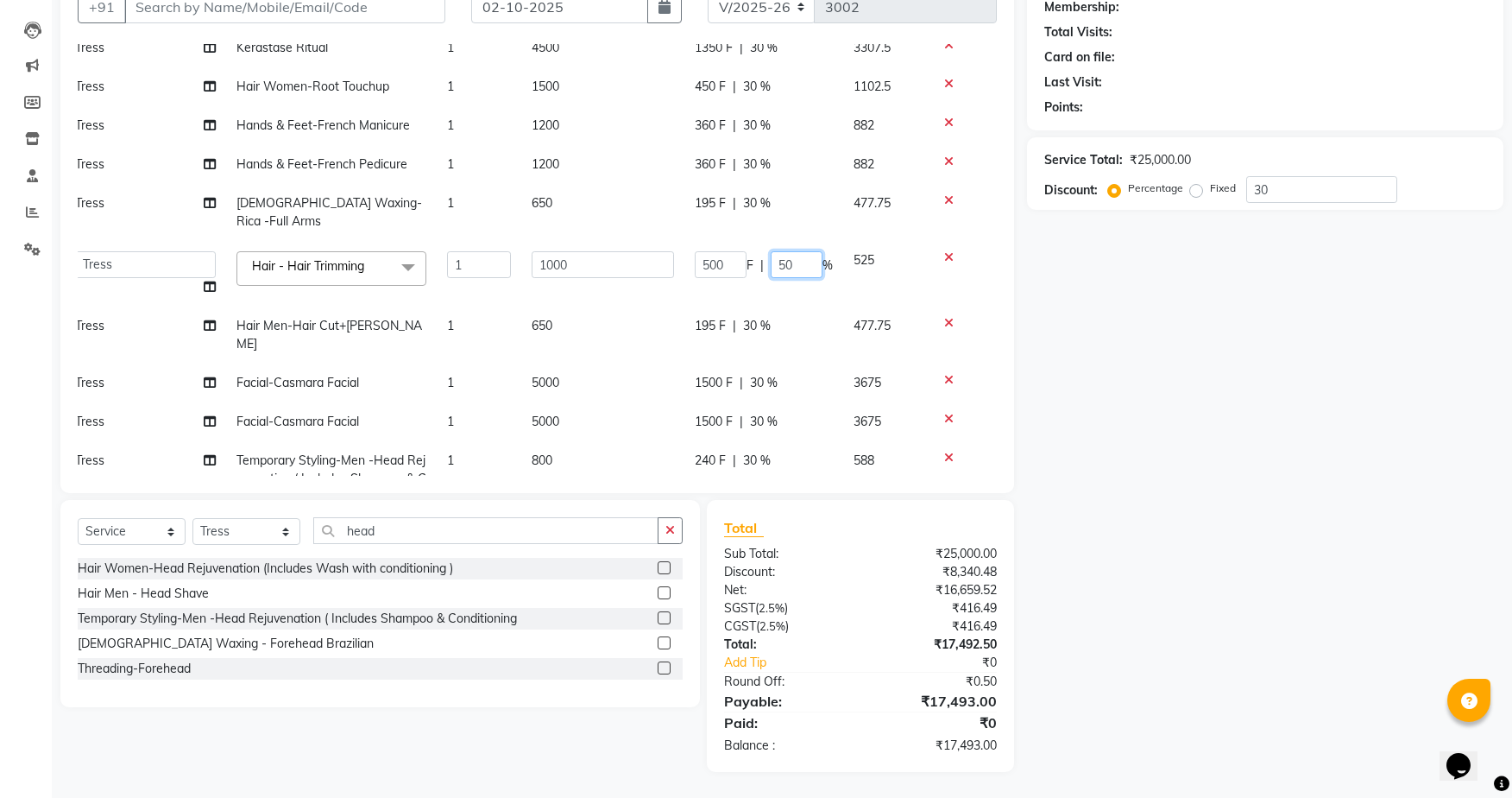
drag, startPoint x: 762, startPoint y: 244, endPoint x: 803, endPoint y: 236, distance: 41.8
click at [803, 251] on input "50" at bounding box center [796, 264] width 52 height 27
type input "100"
click at [804, 284] on tbody "[PERSON_NAME] [PERSON_NAME] Rohit [PERSON_NAME] [PERSON_NAME] Sunny [PERSON_NAM…" at bounding box center [523, 226] width 919 height 580
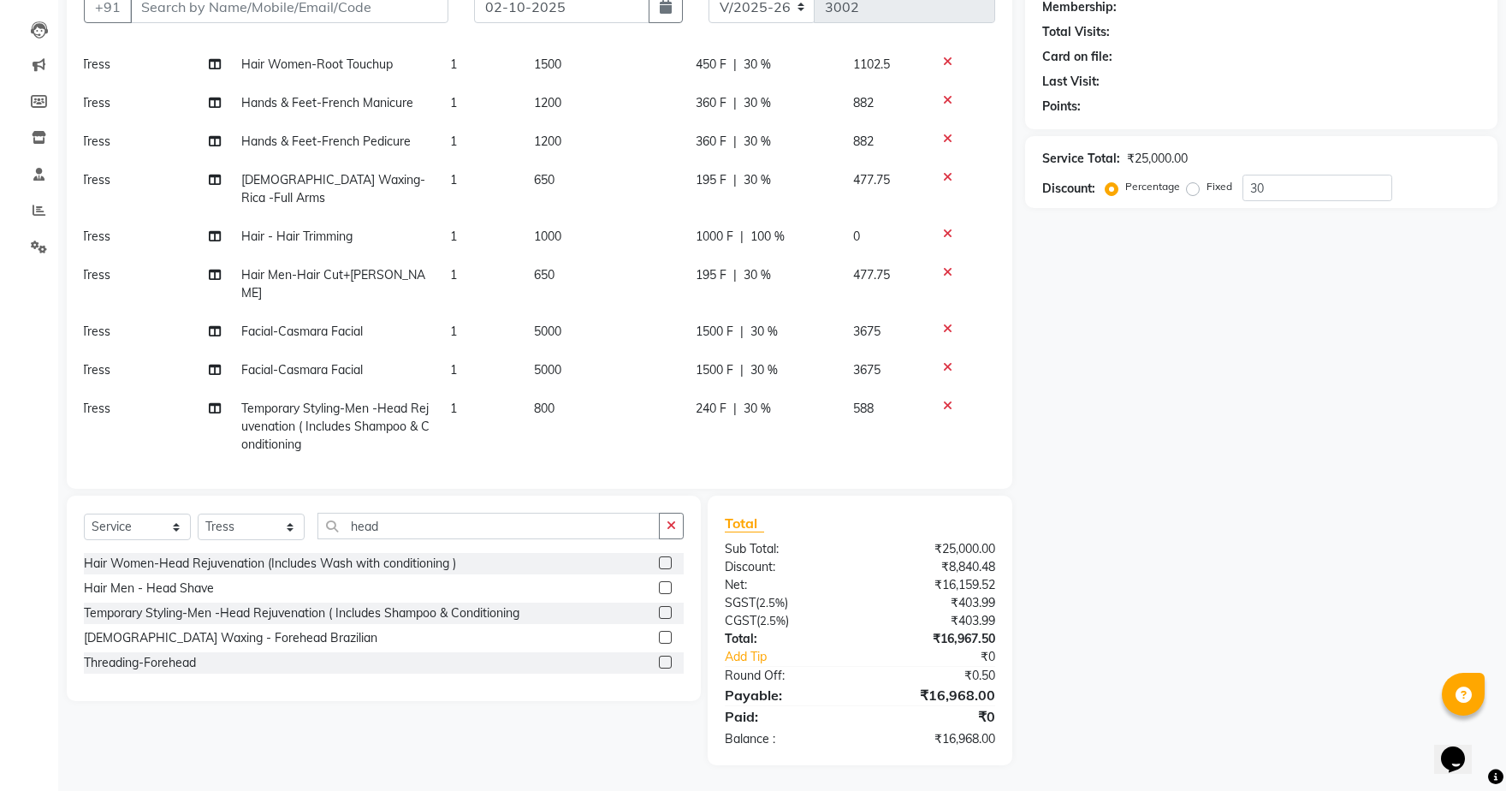
scroll to position [0, 13]
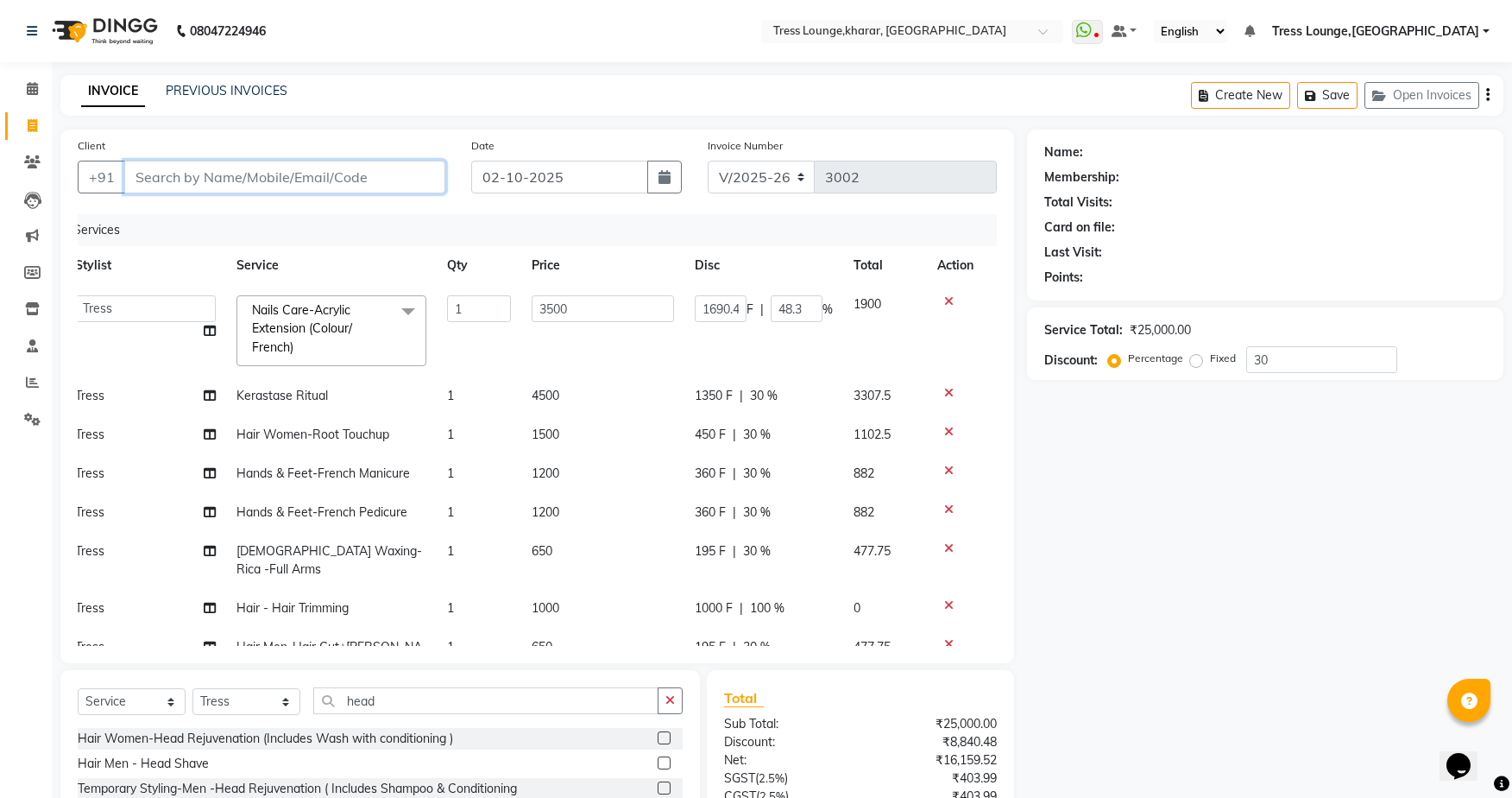
click at [351, 175] on input "Client" at bounding box center [284, 177] width 321 height 33
type input "t"
type input "0"
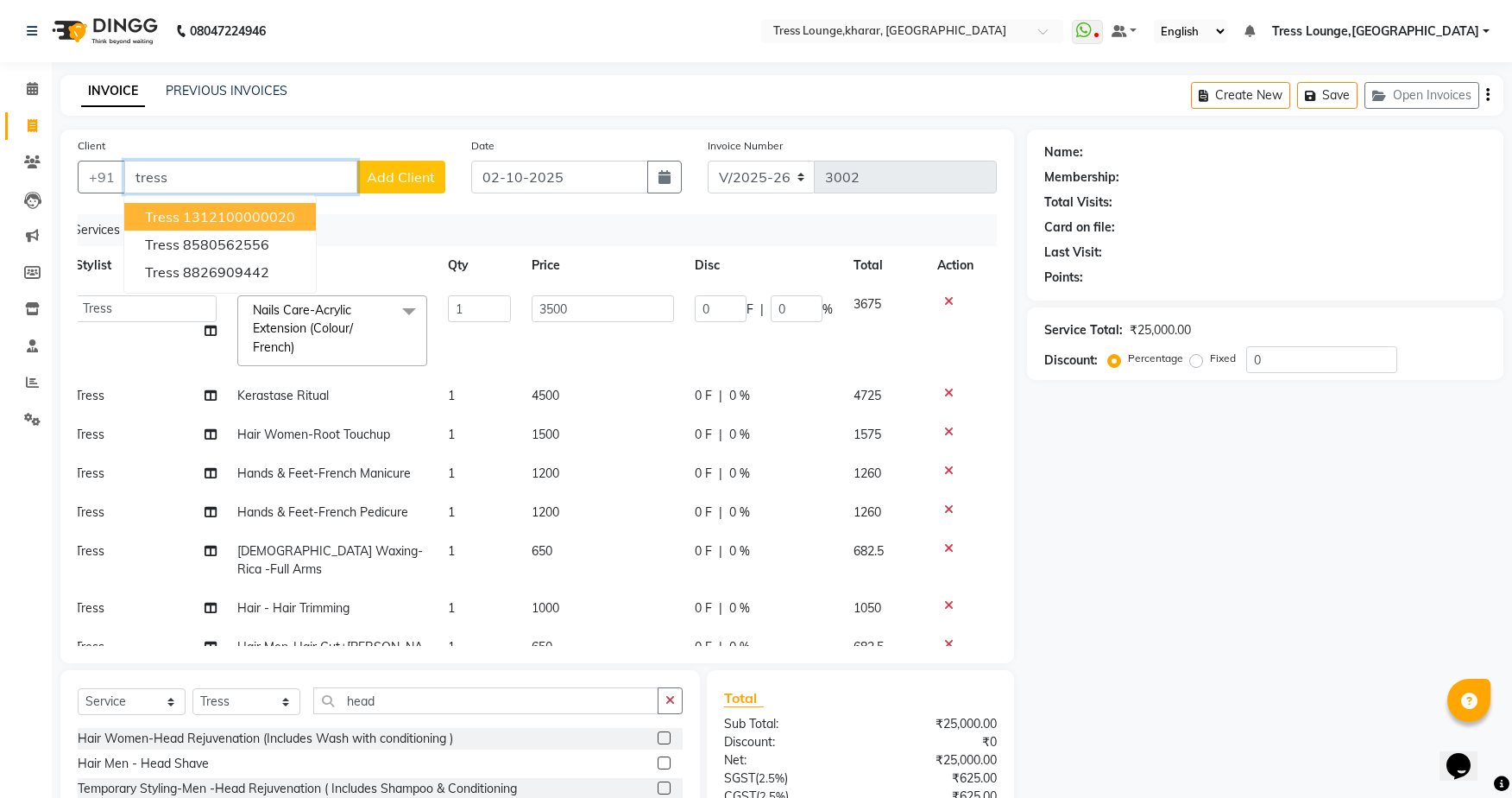
click at [226, 225] on ngb-highlight "1312100000020" at bounding box center [239, 216] width 112 height 17
type input "1312100000020"
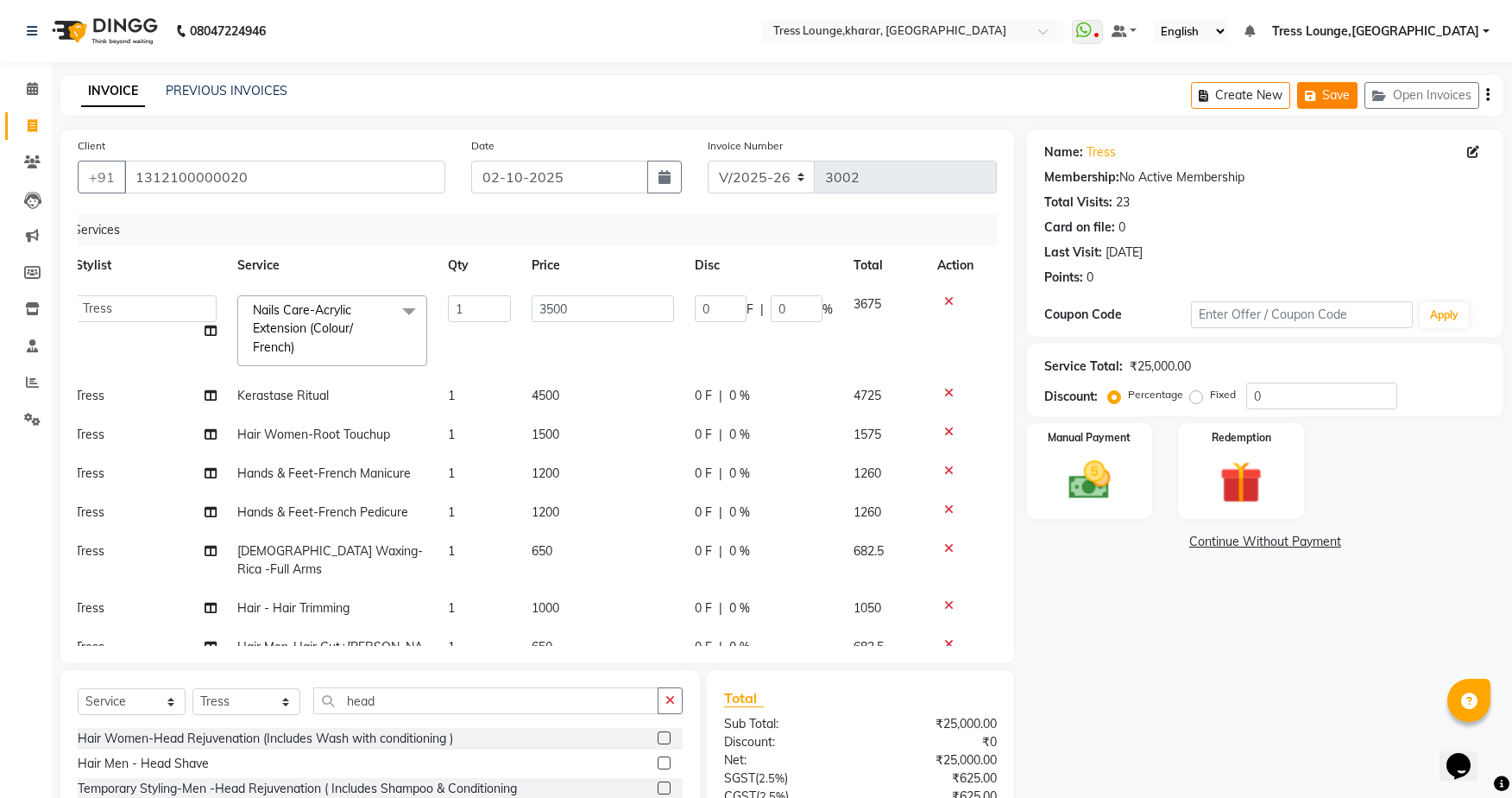
click at [1331, 101] on button "Save" at bounding box center [1326, 96] width 61 height 27
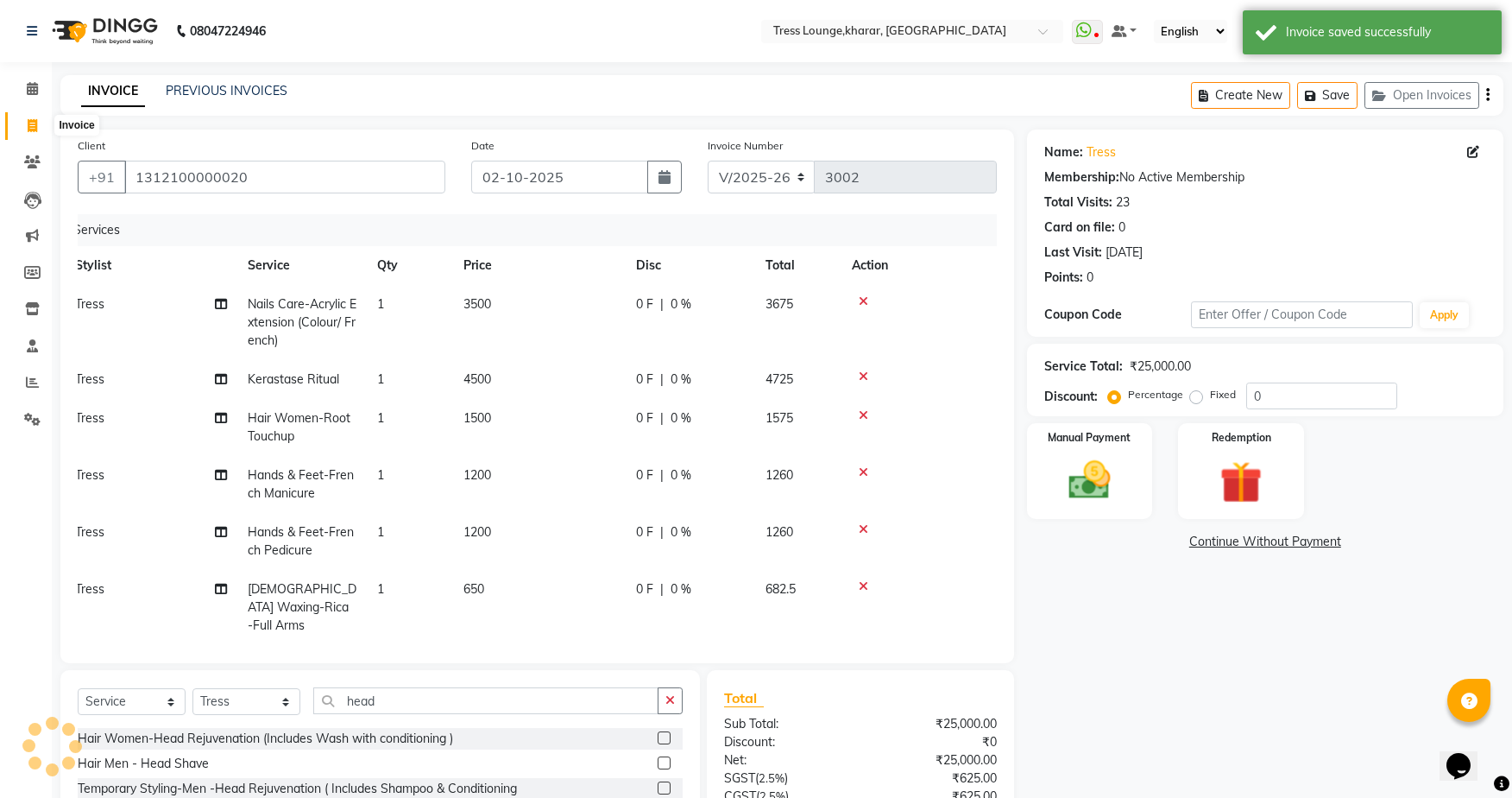
click at [33, 123] on icon at bounding box center [32, 126] width 9 height 13
select select "service"
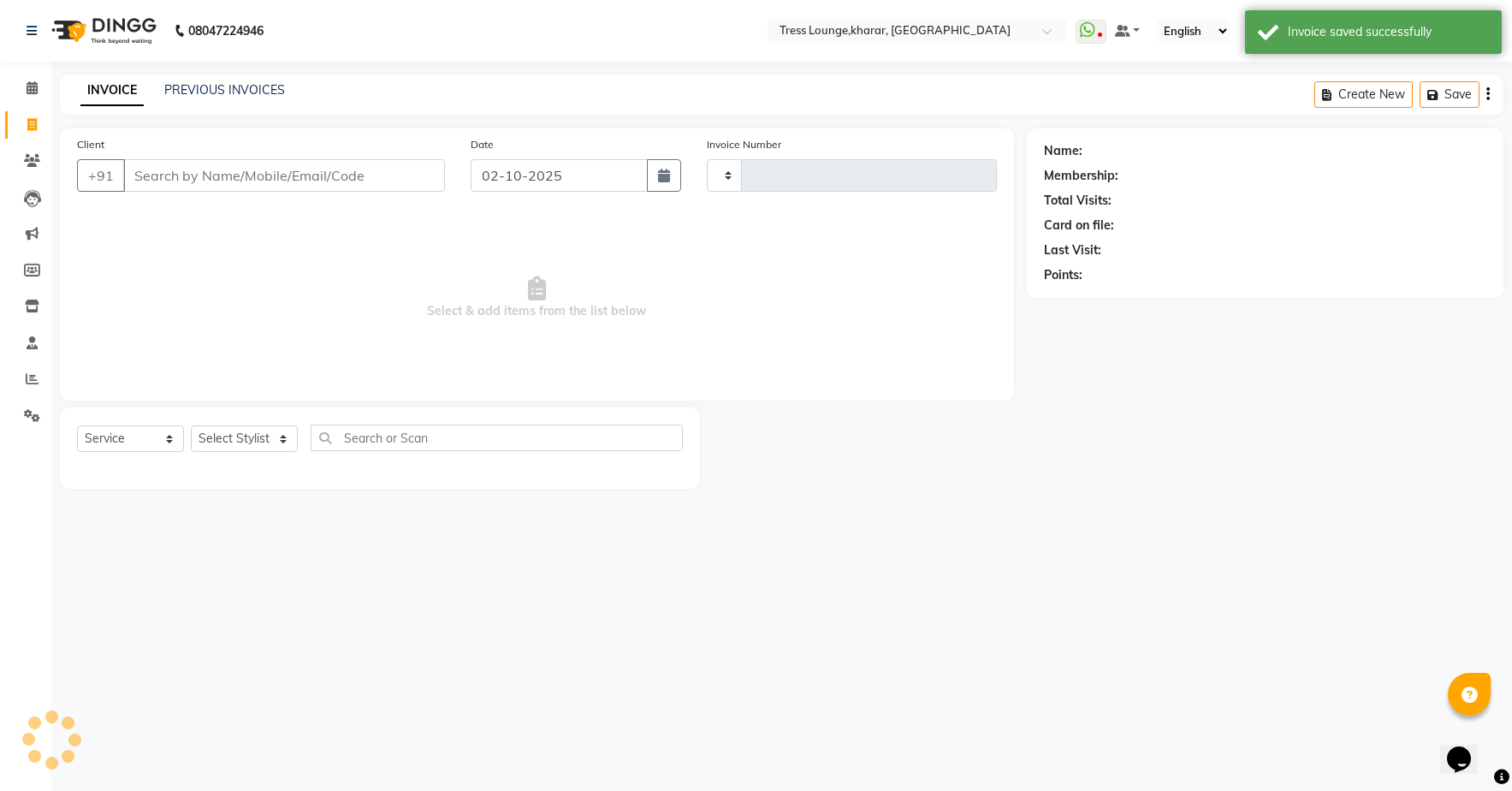
type input "3002"
select select "7078"
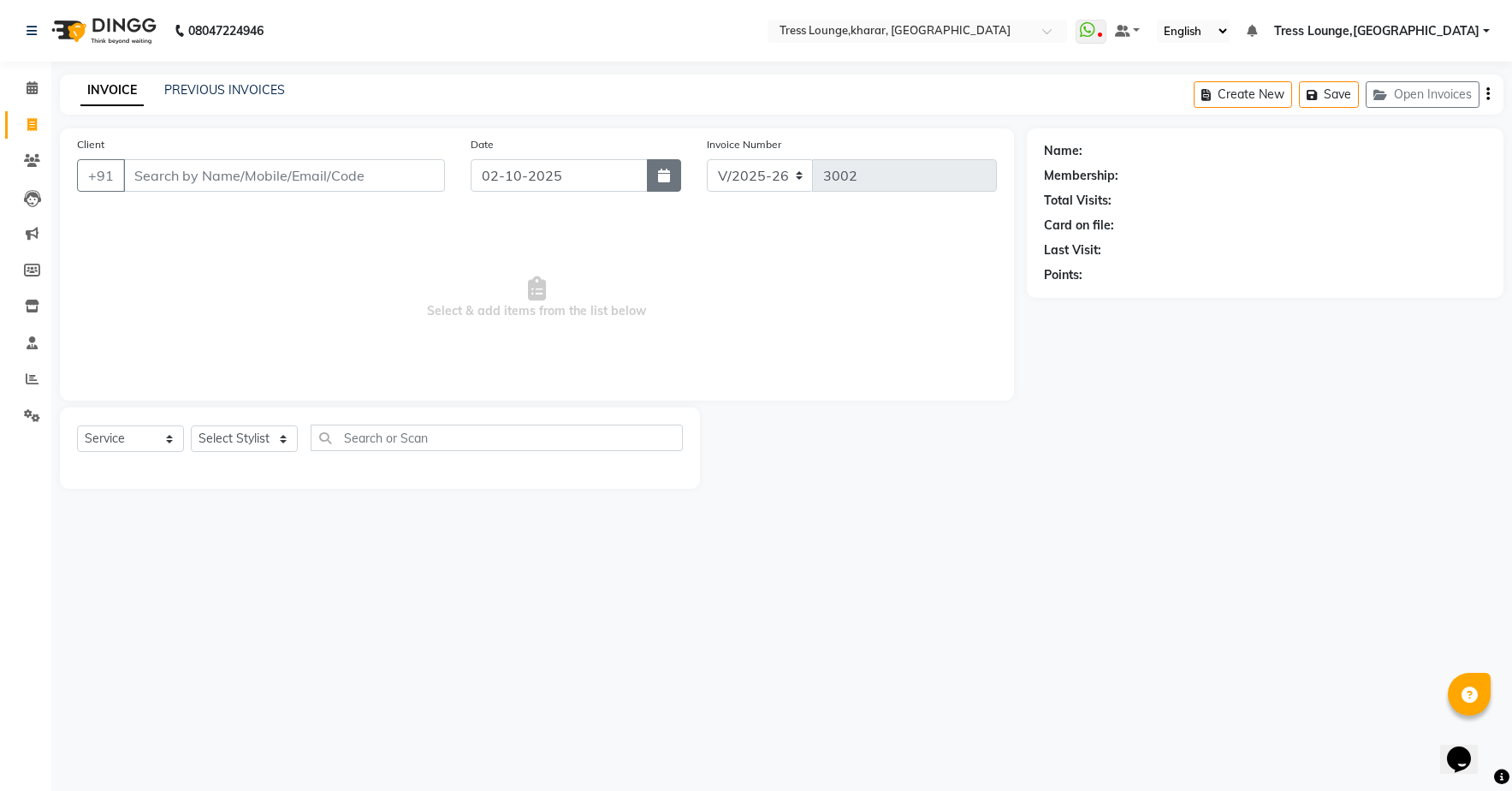
click at [671, 177] on button "button" at bounding box center [664, 175] width 34 height 32
select select "10"
select select "2025"
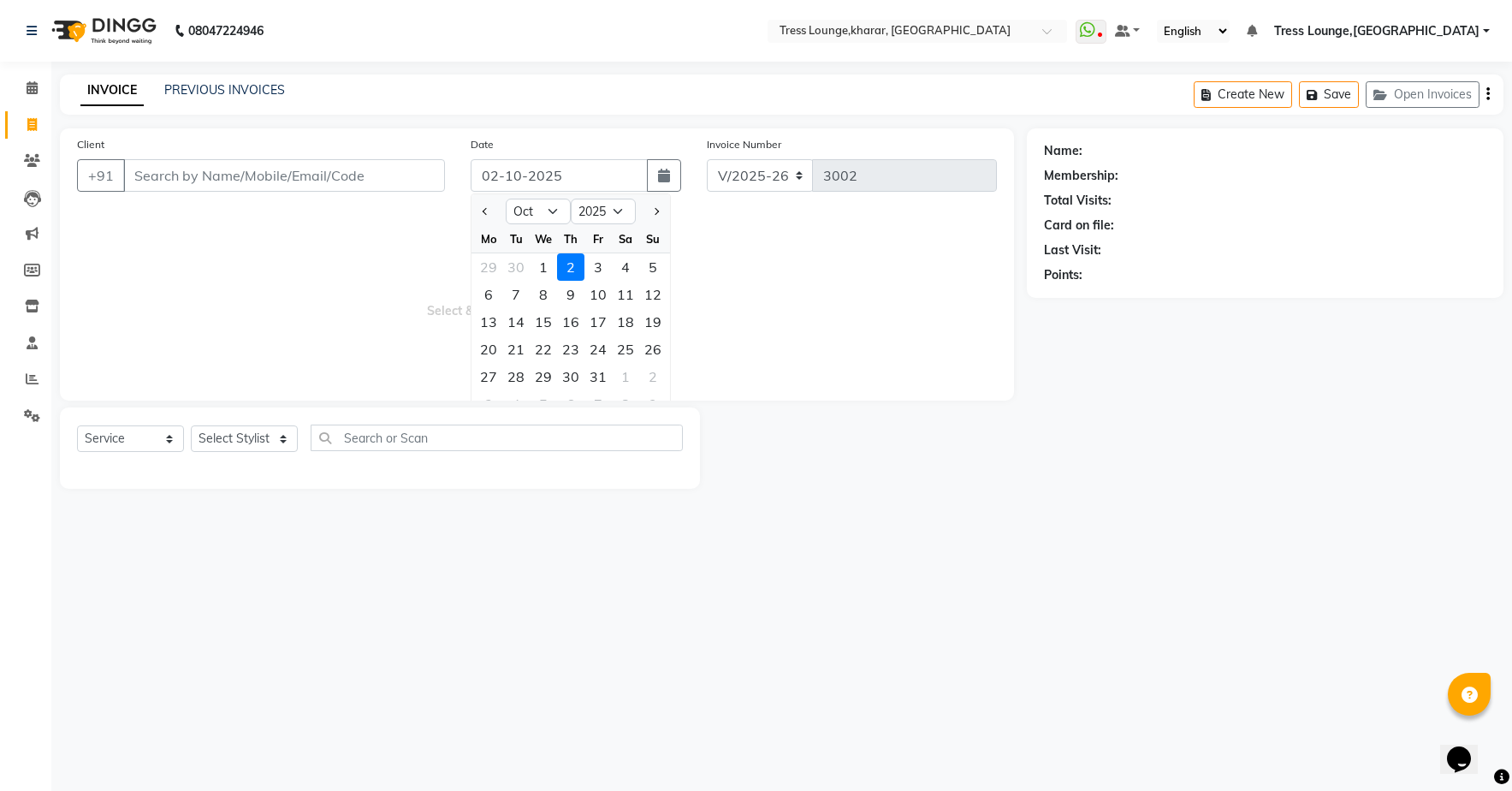
drag, startPoint x: 545, startPoint y: 268, endPoint x: 530, endPoint y: 263, distance: 15.8
click at [546, 268] on div "1" at bounding box center [543, 267] width 27 height 27
type input "01-10-2025"
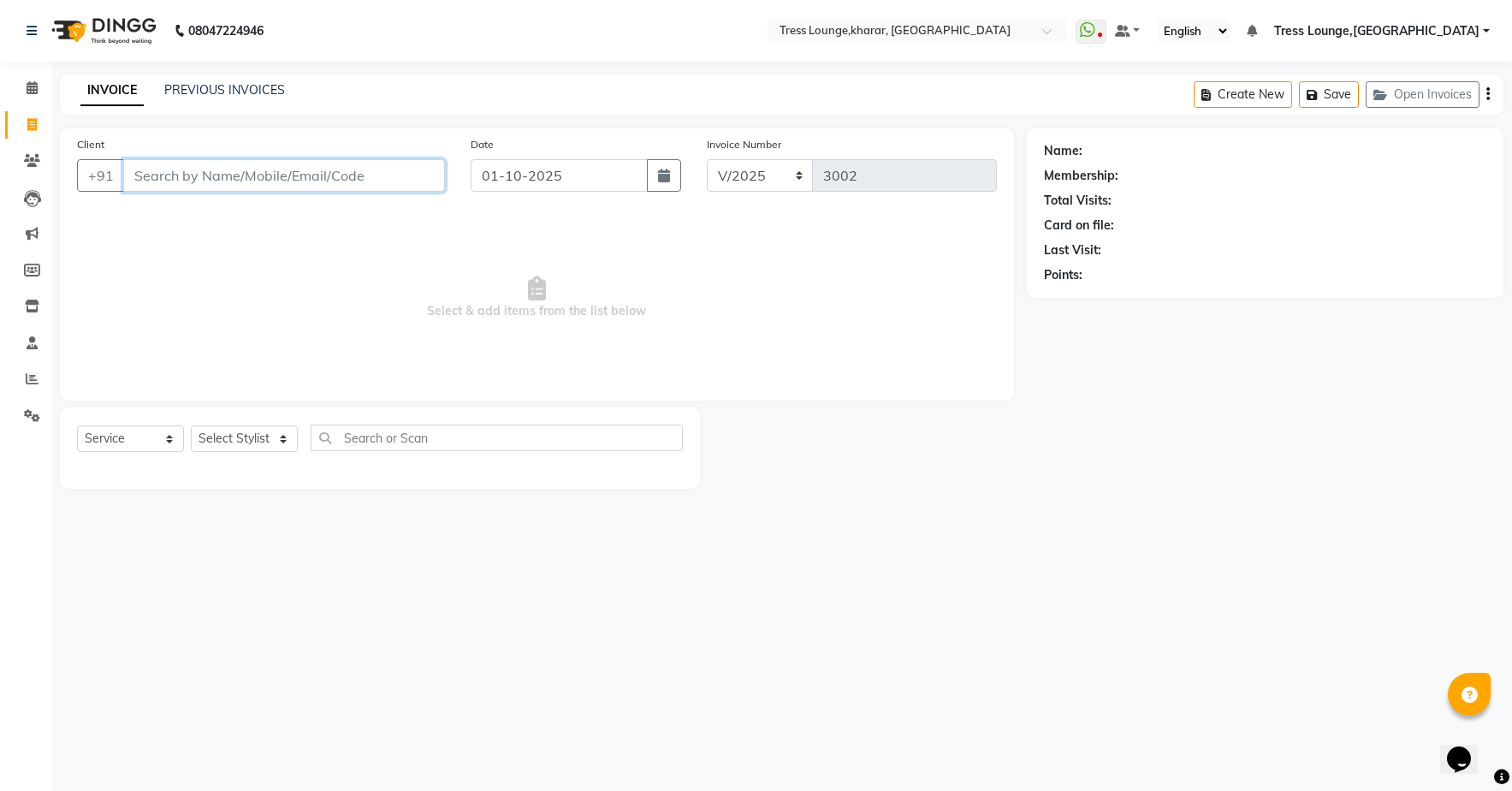
click at [391, 172] on input "Client" at bounding box center [284, 175] width 321 height 32
click at [1424, 92] on button "Open Invoices" at bounding box center [1422, 95] width 114 height 27
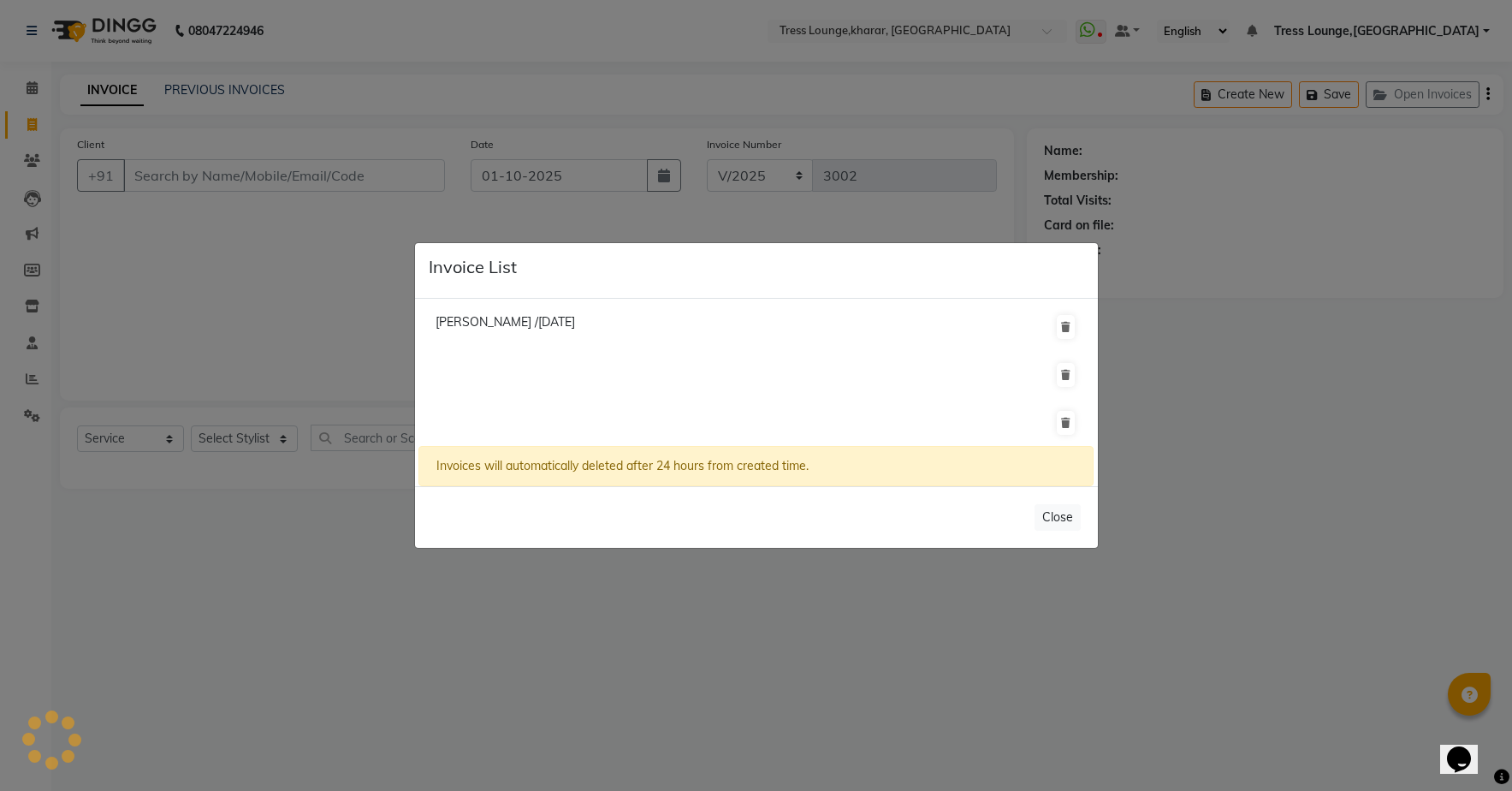
drag, startPoint x: 1254, startPoint y: 351, endPoint x: 1268, endPoint y: 322, distance: 32.2
click at [1258, 344] on ngb-modal-window "Invoice List [PERSON_NAME] /[DATE] Invoices will automatically deleted after 24…" at bounding box center [756, 395] width 1512 height 791
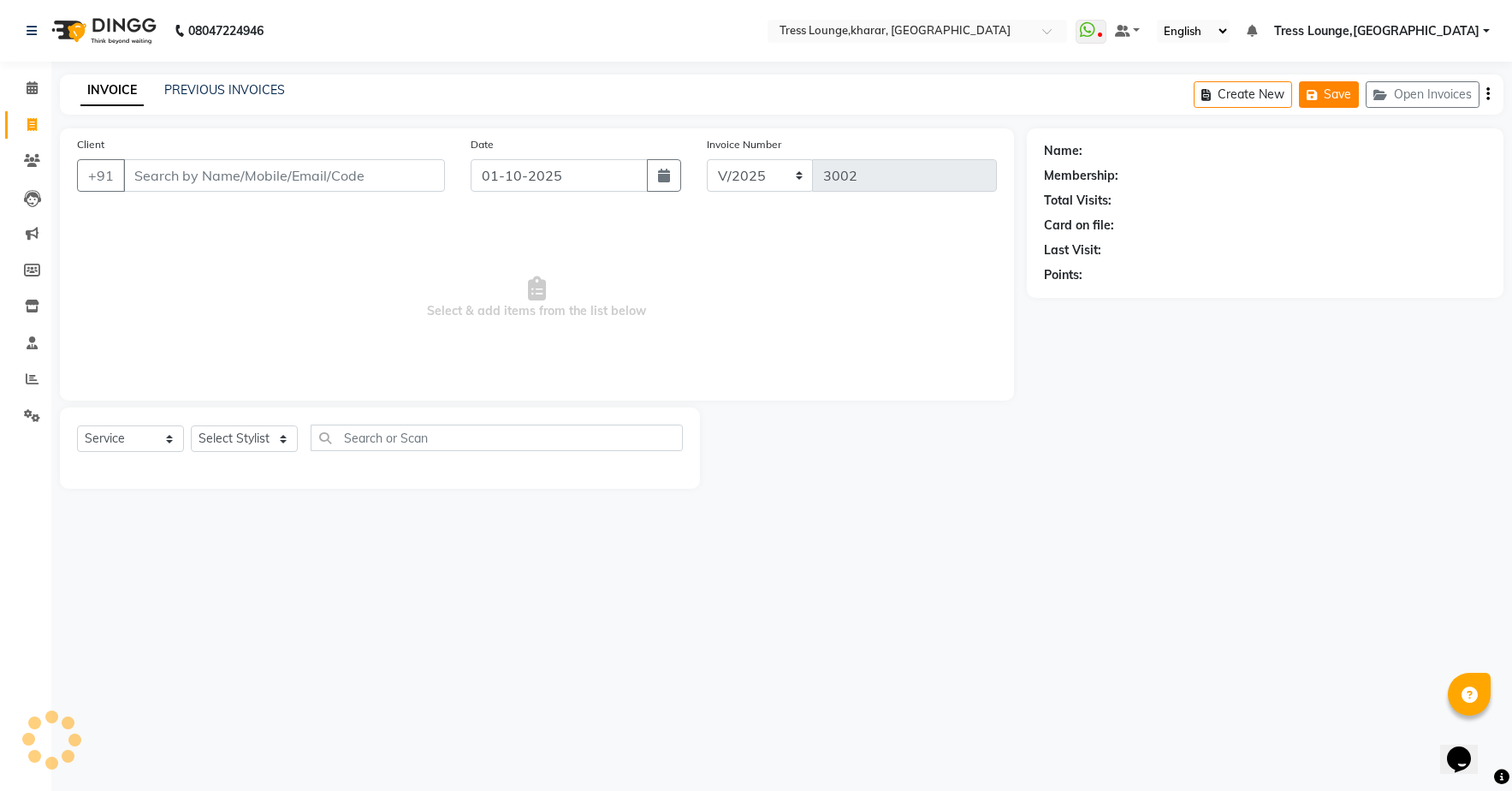
click at [1329, 97] on button "Save" at bounding box center [1329, 95] width 60 height 27
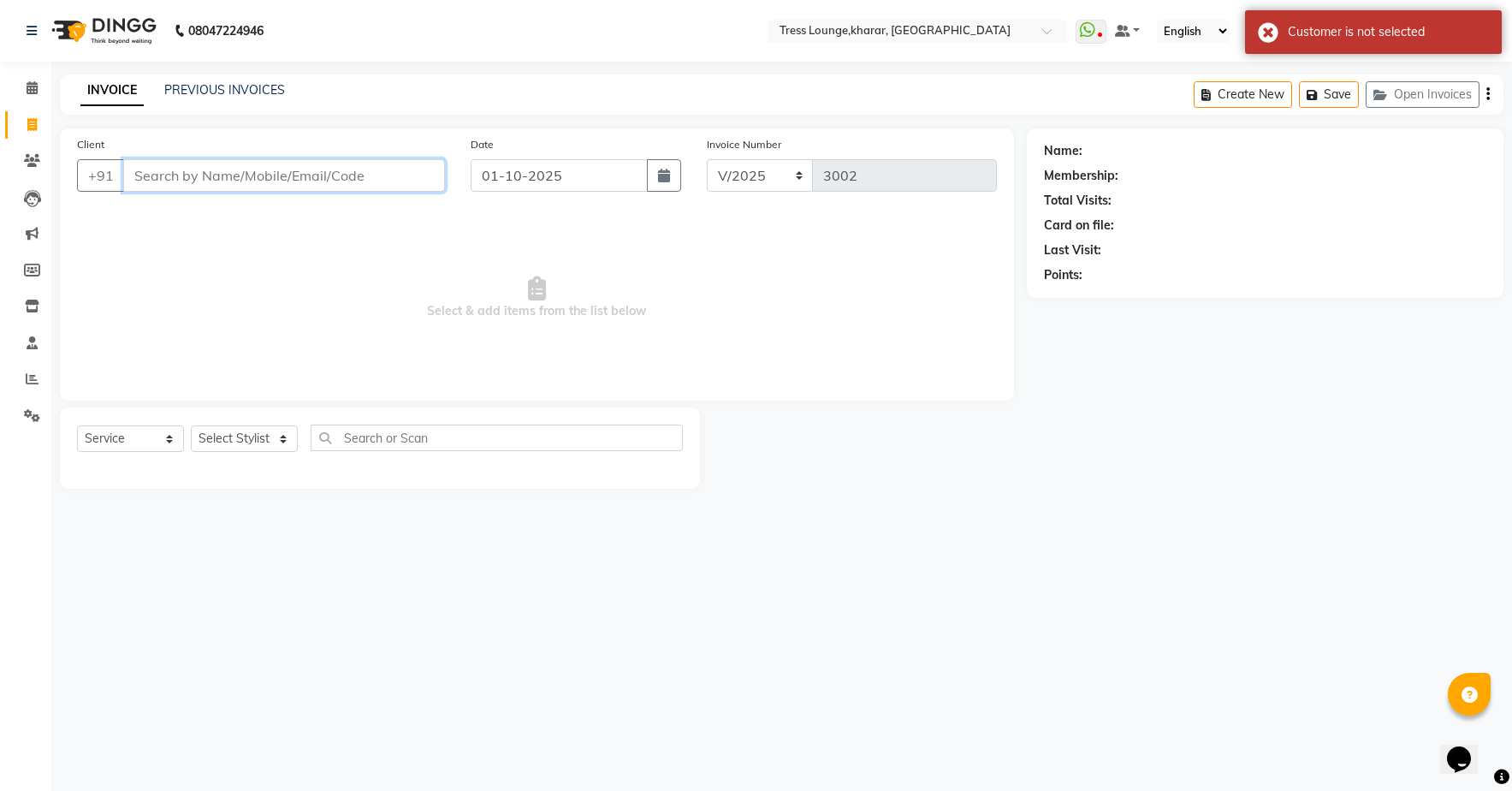
click at [294, 172] on input "Client" at bounding box center [284, 175] width 321 height 32
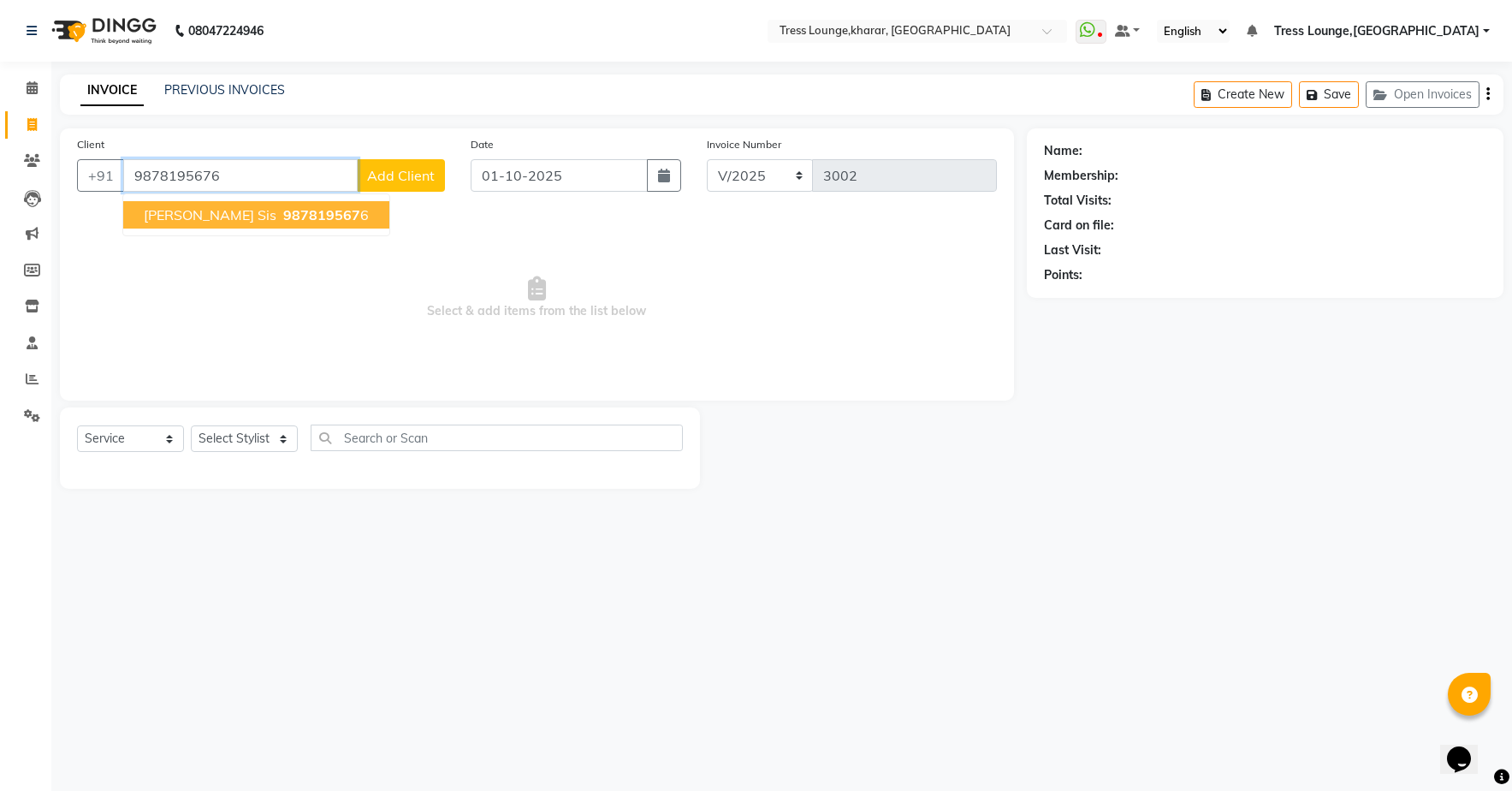
type input "9878195676"
click at [216, 211] on span "[PERSON_NAME] Sis" at bounding box center [210, 215] width 133 height 17
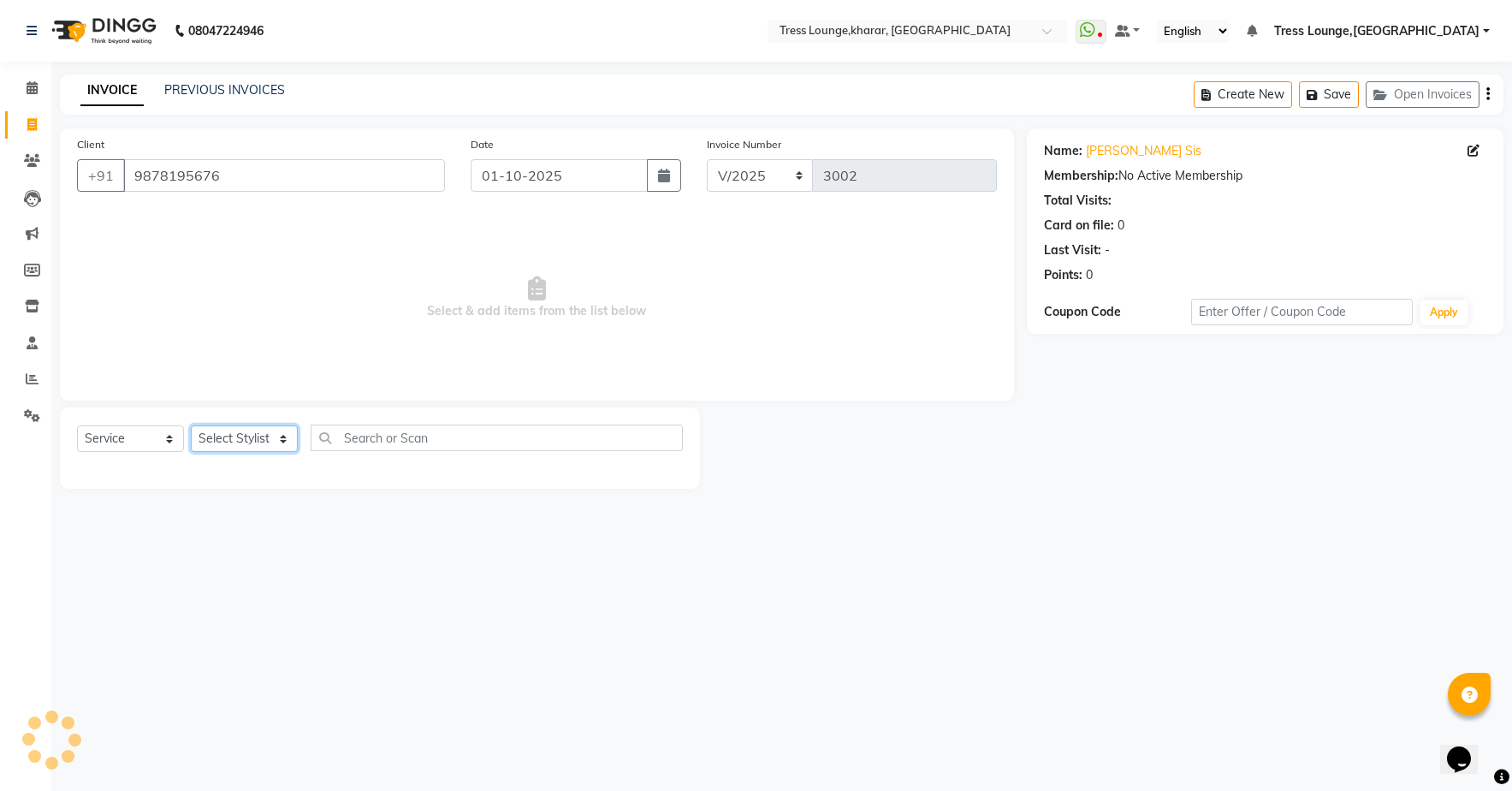
select select "59381"
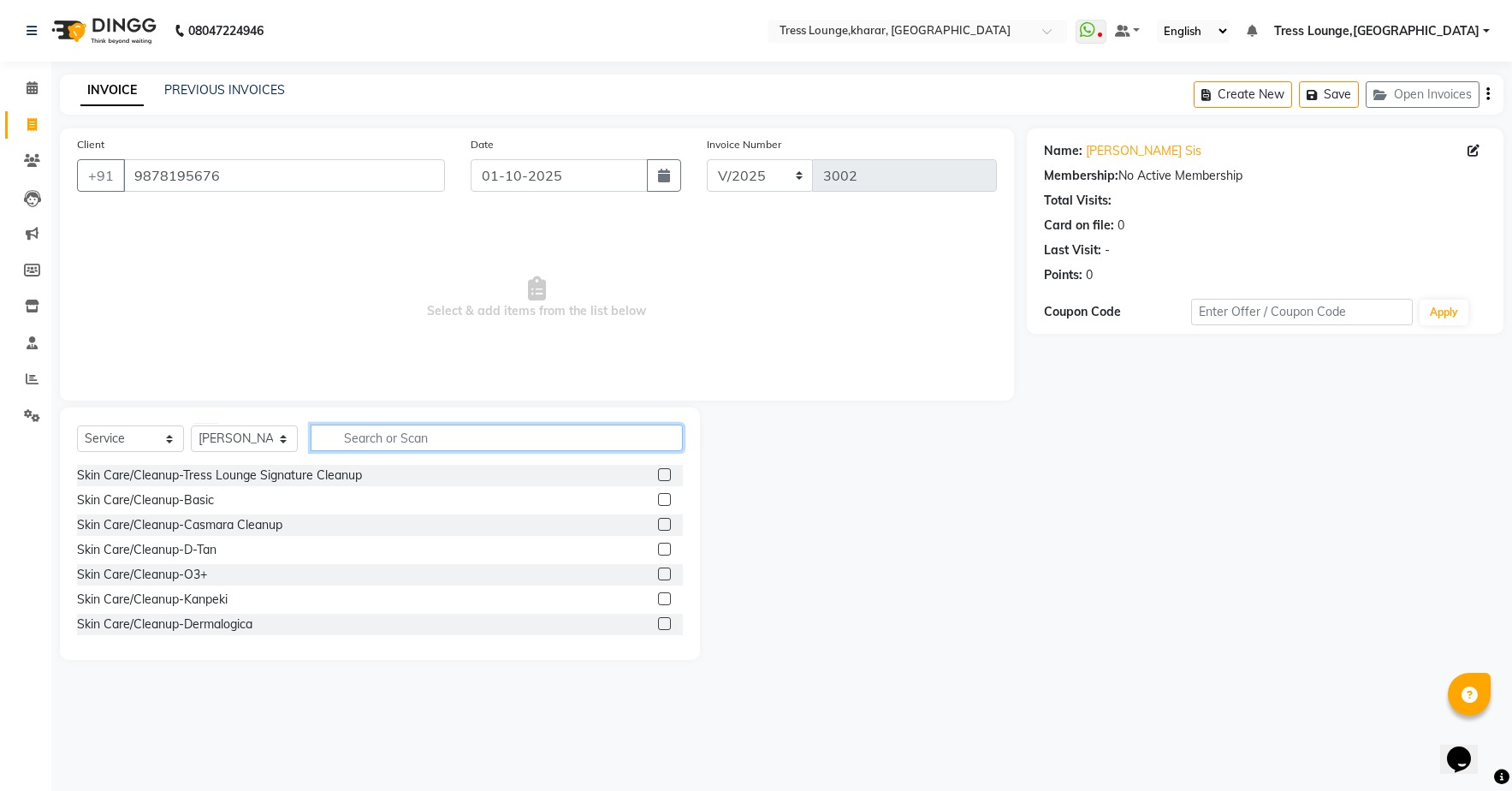
click at [417, 440] on input "text" at bounding box center [497, 438] width 373 height 27
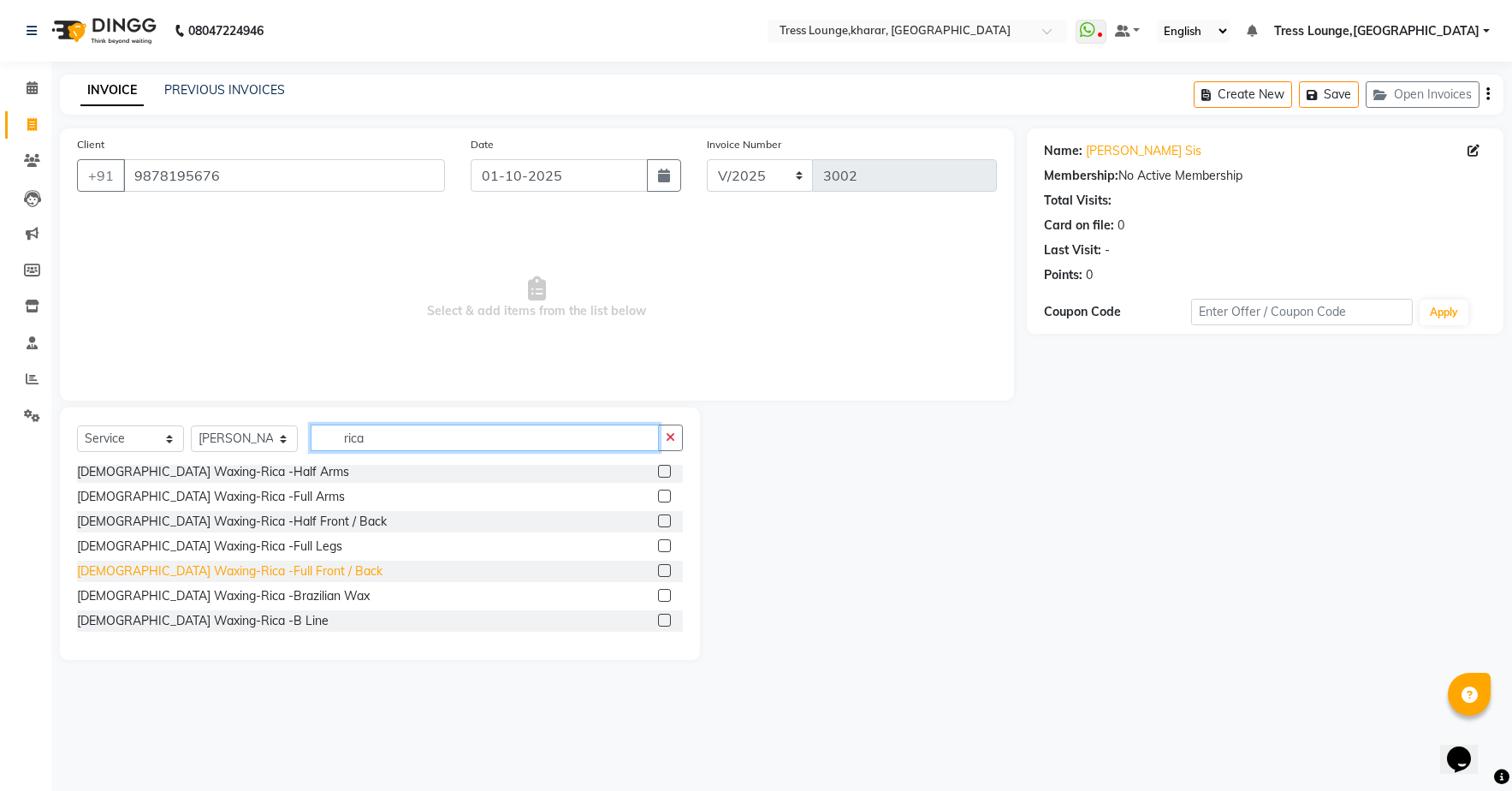
scroll to position [124, 0]
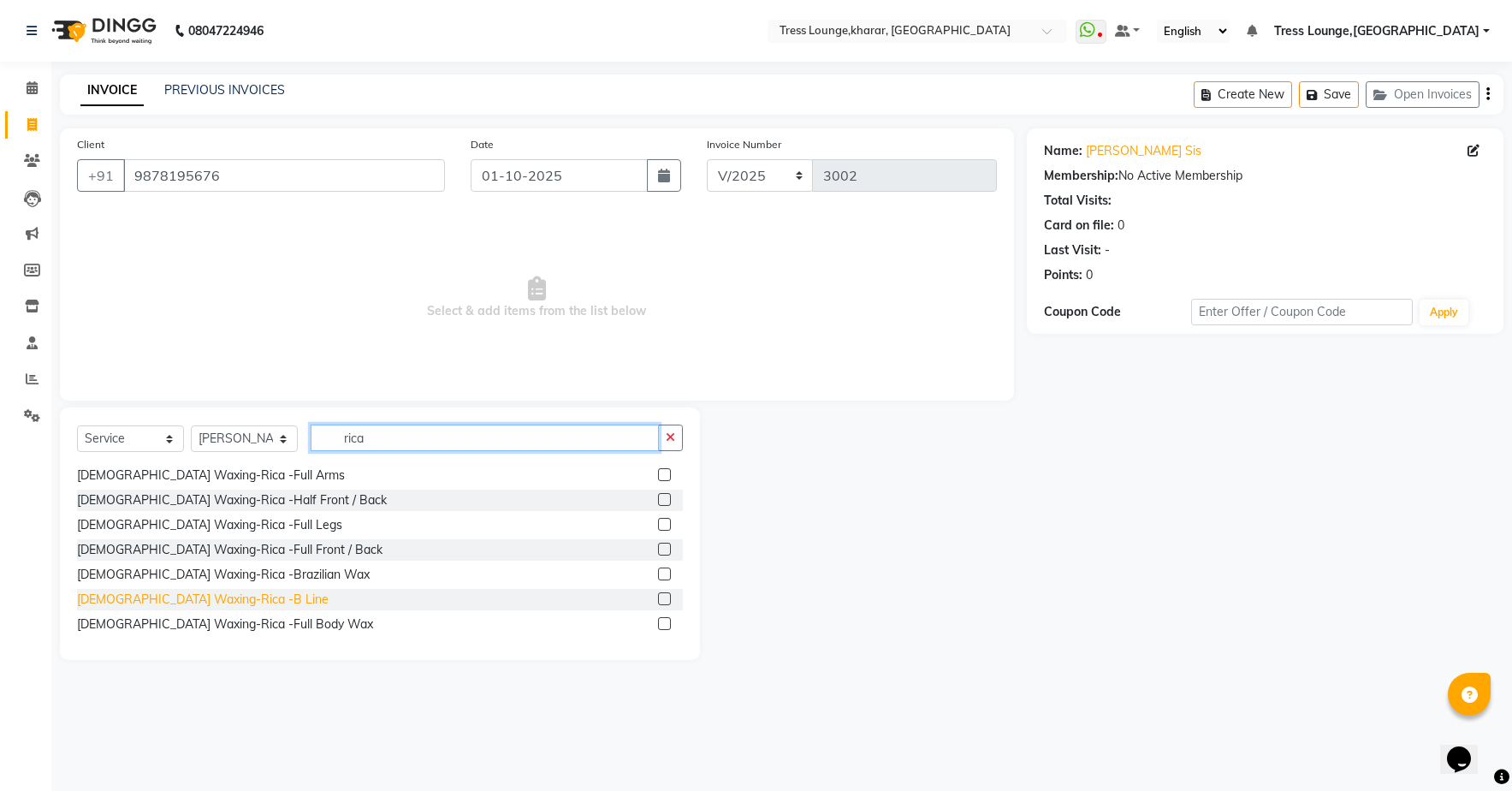
type input "rica"
click at [210, 593] on div "[DEMOGRAPHIC_DATA] Waxing-Rica -B Line" at bounding box center [203, 600] width 251 height 18
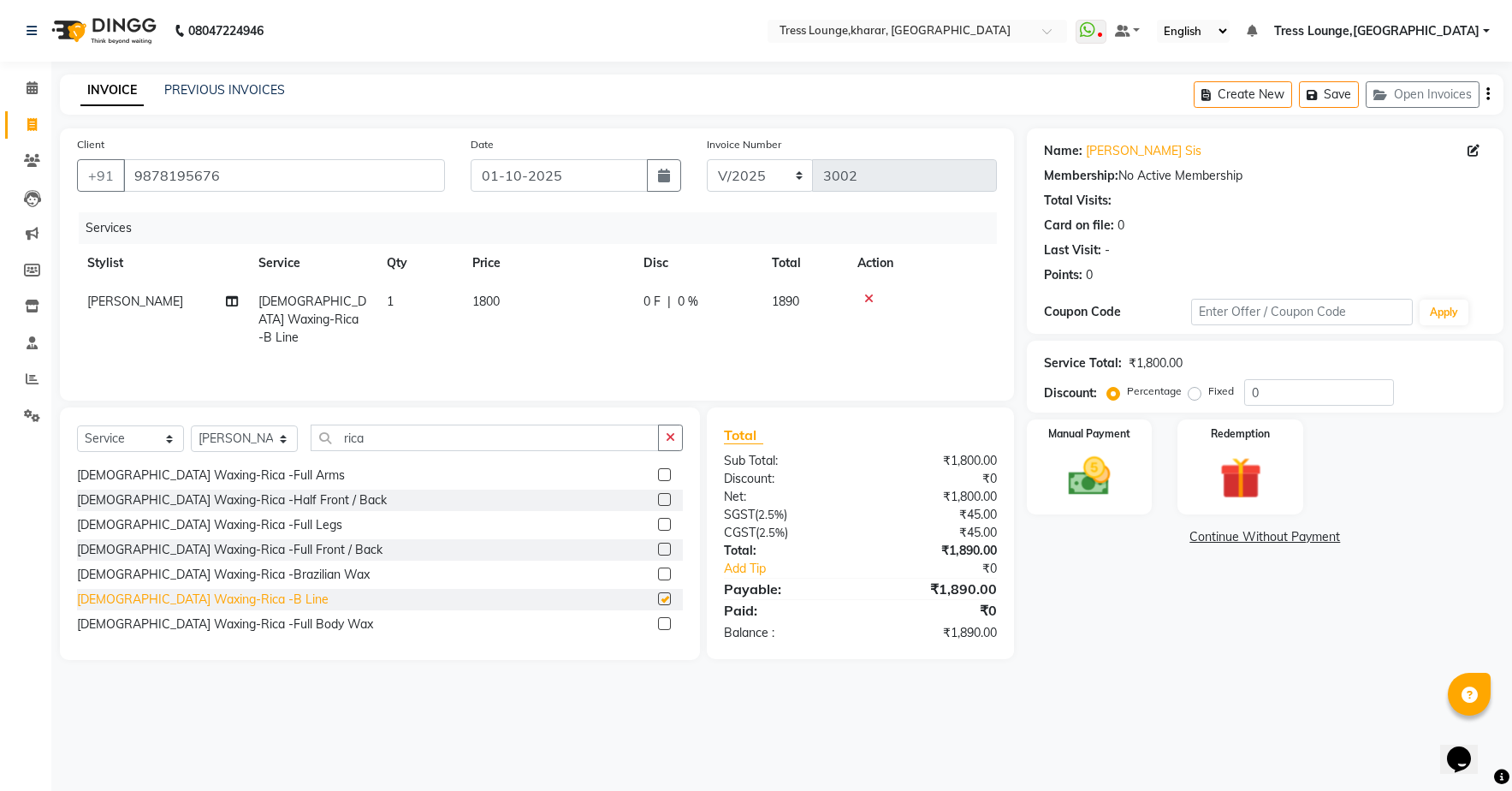
checkbox input "false"
click at [664, 438] on button "button" at bounding box center [671, 438] width 25 height 27
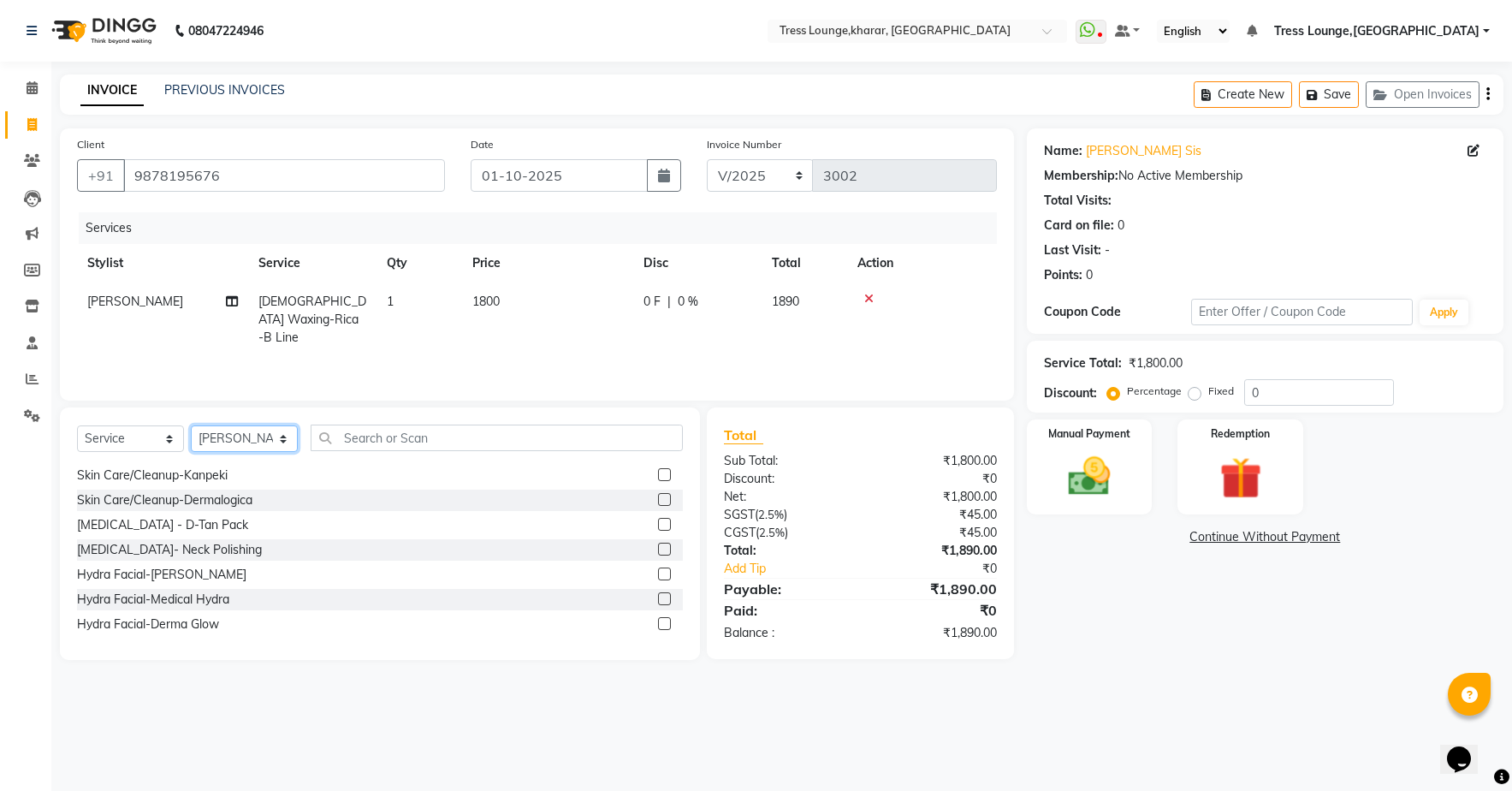
select select "59382"
click at [402, 435] on input "text" at bounding box center [497, 438] width 373 height 27
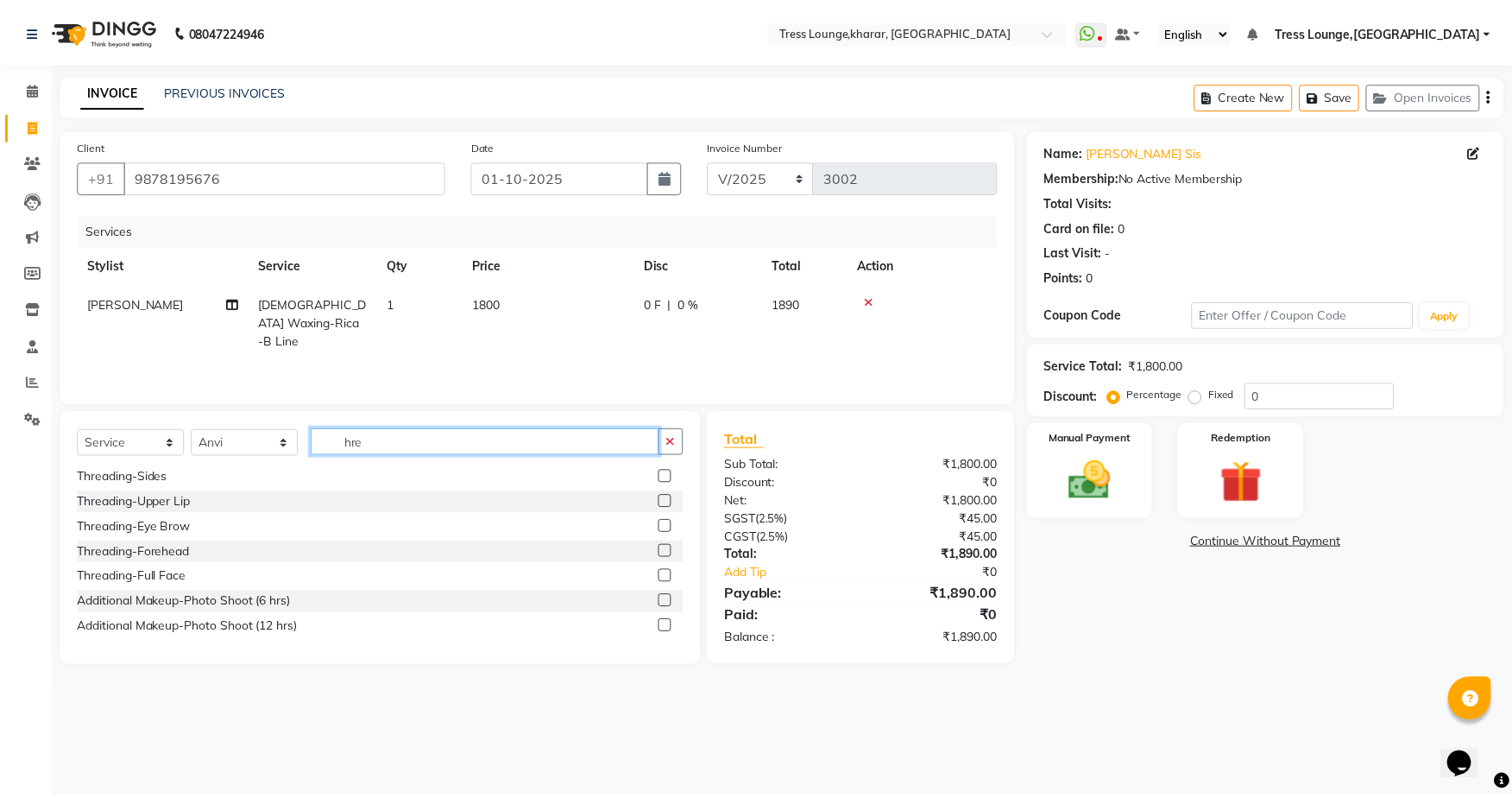
scroll to position [0, 0]
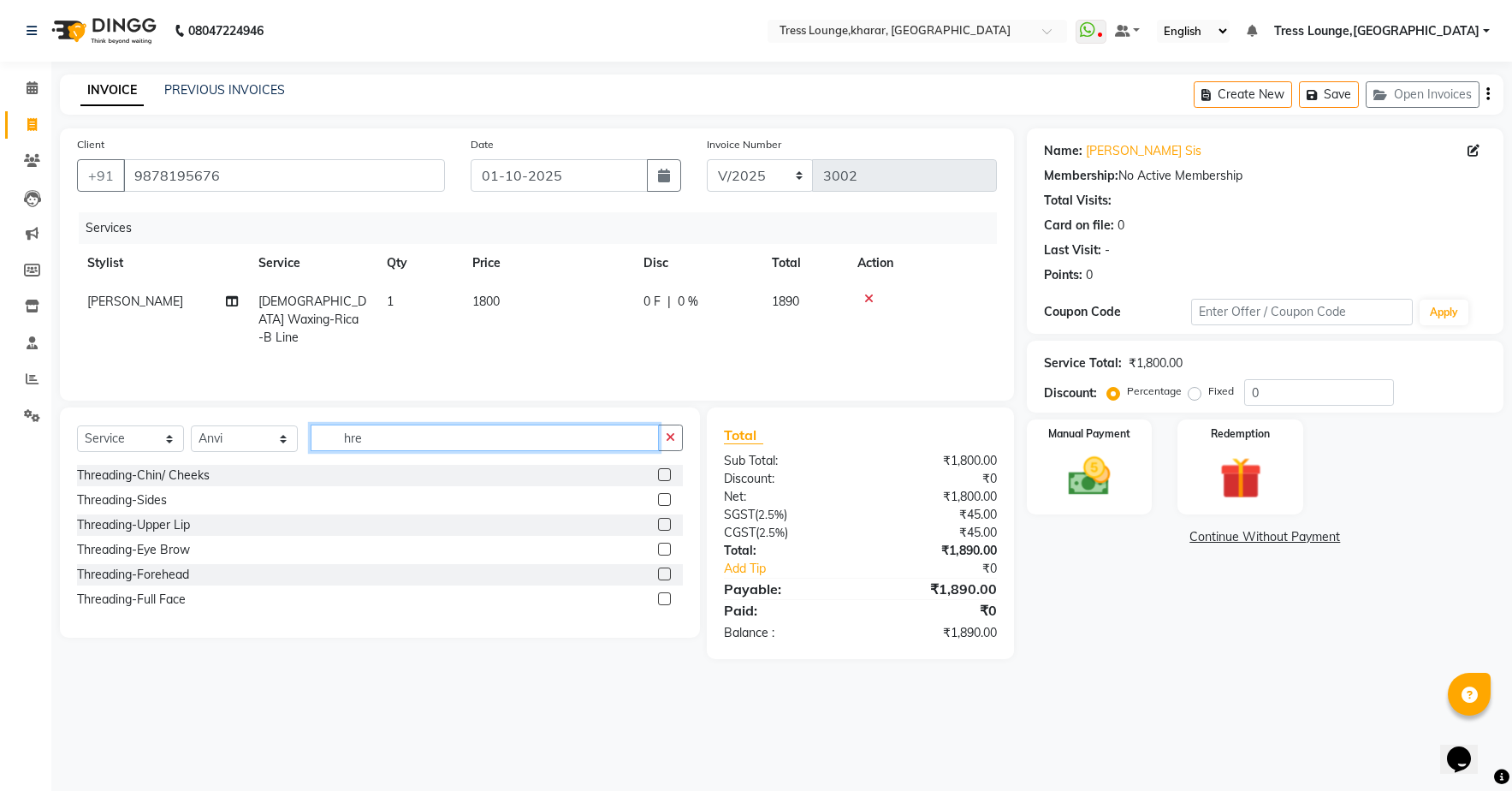
type input "are"
drag, startPoint x: 402, startPoint y: 435, endPoint x: 166, endPoint y: 555, distance: 264.8
click at [166, 555] on div "Threading-Eye Brow" at bounding box center [134, 549] width 113 height 18
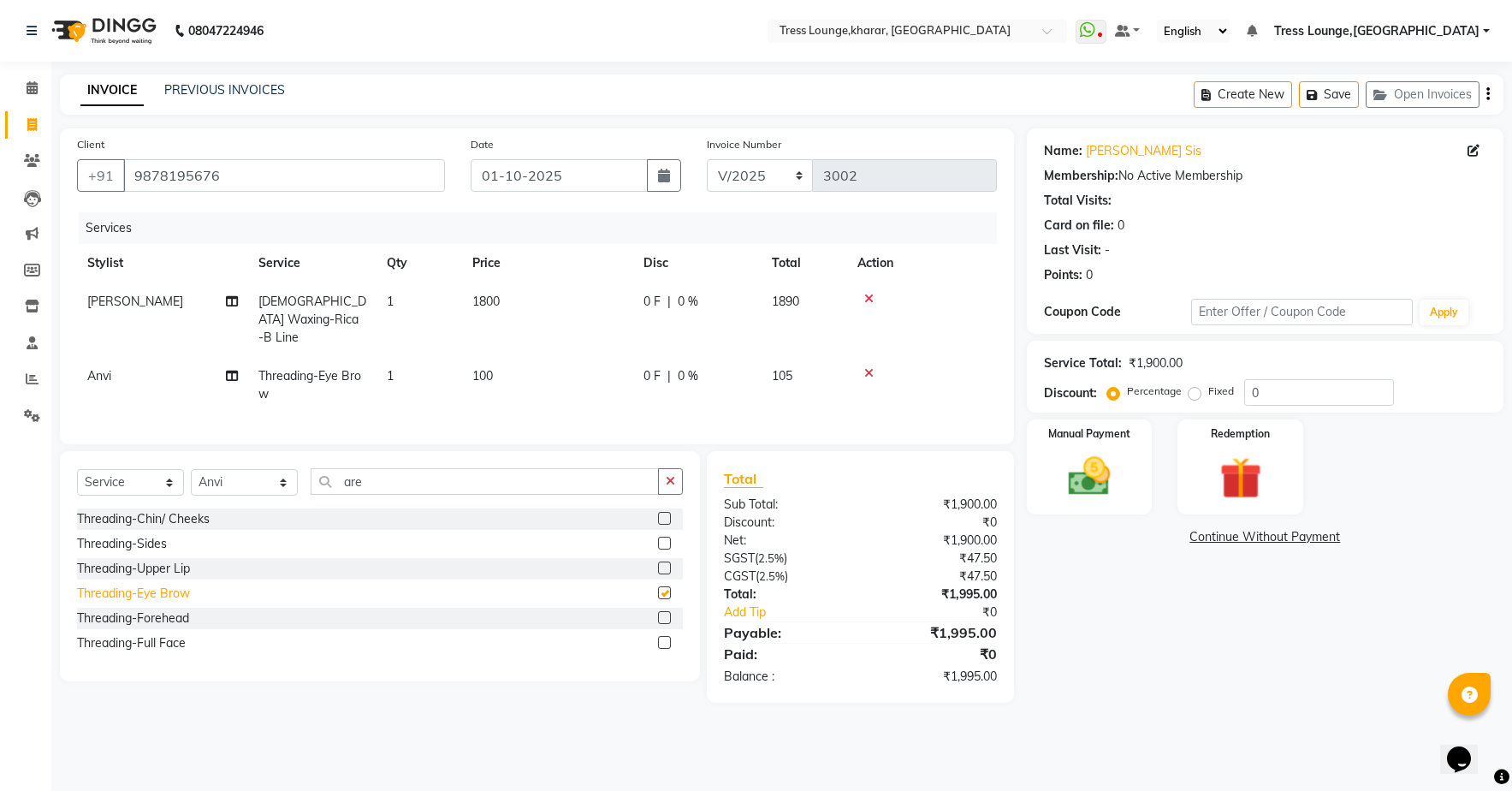
checkbox input "false"
click at [681, 367] on span "0 %" at bounding box center [688, 376] width 21 height 18
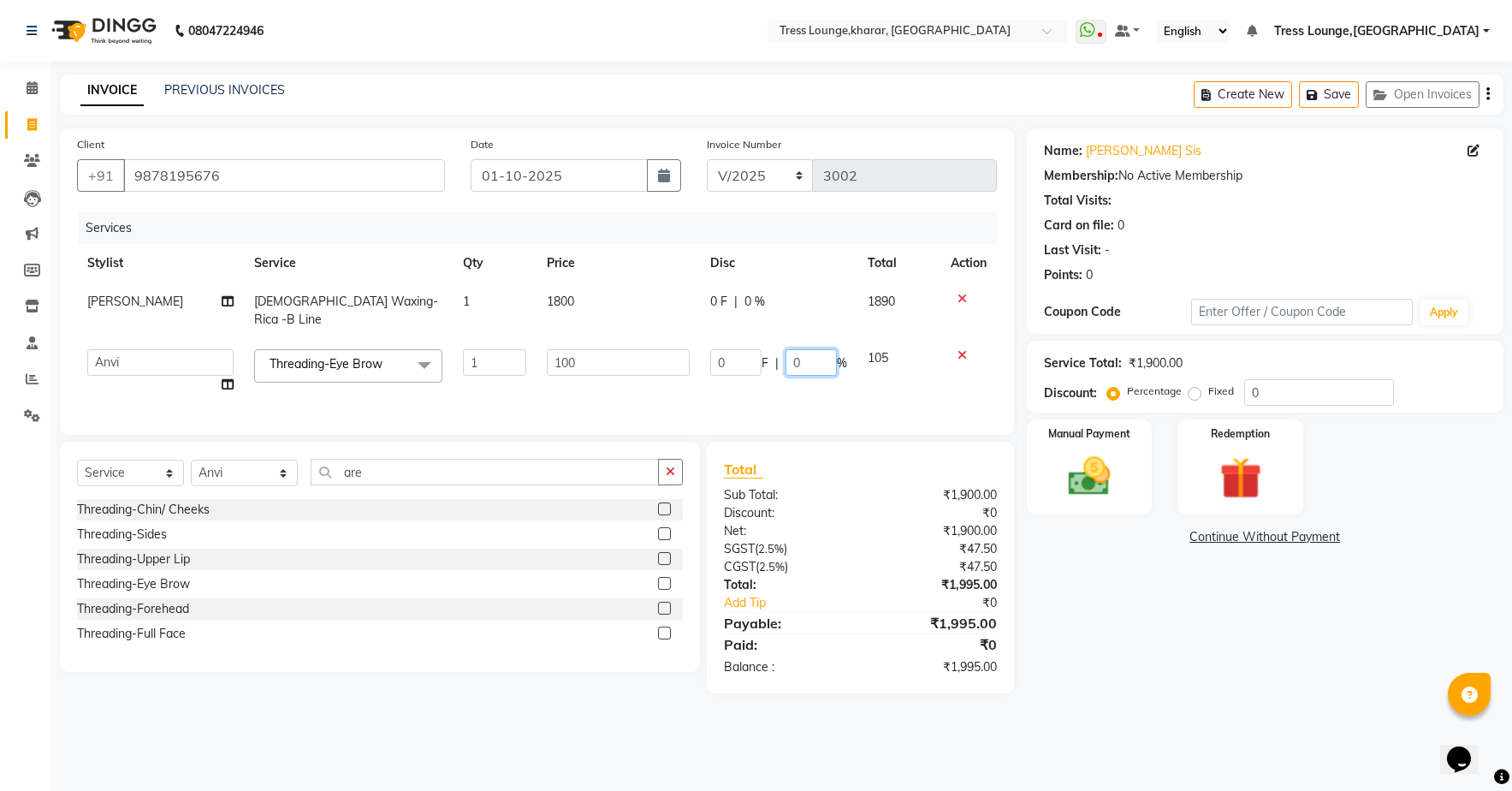
click at [829, 349] on input "0" at bounding box center [811, 363] width 51 height 27
type input "22"
click at [751, 303] on div "0 F | 0 %" at bounding box center [778, 302] width 136 height 18
select select "59381"
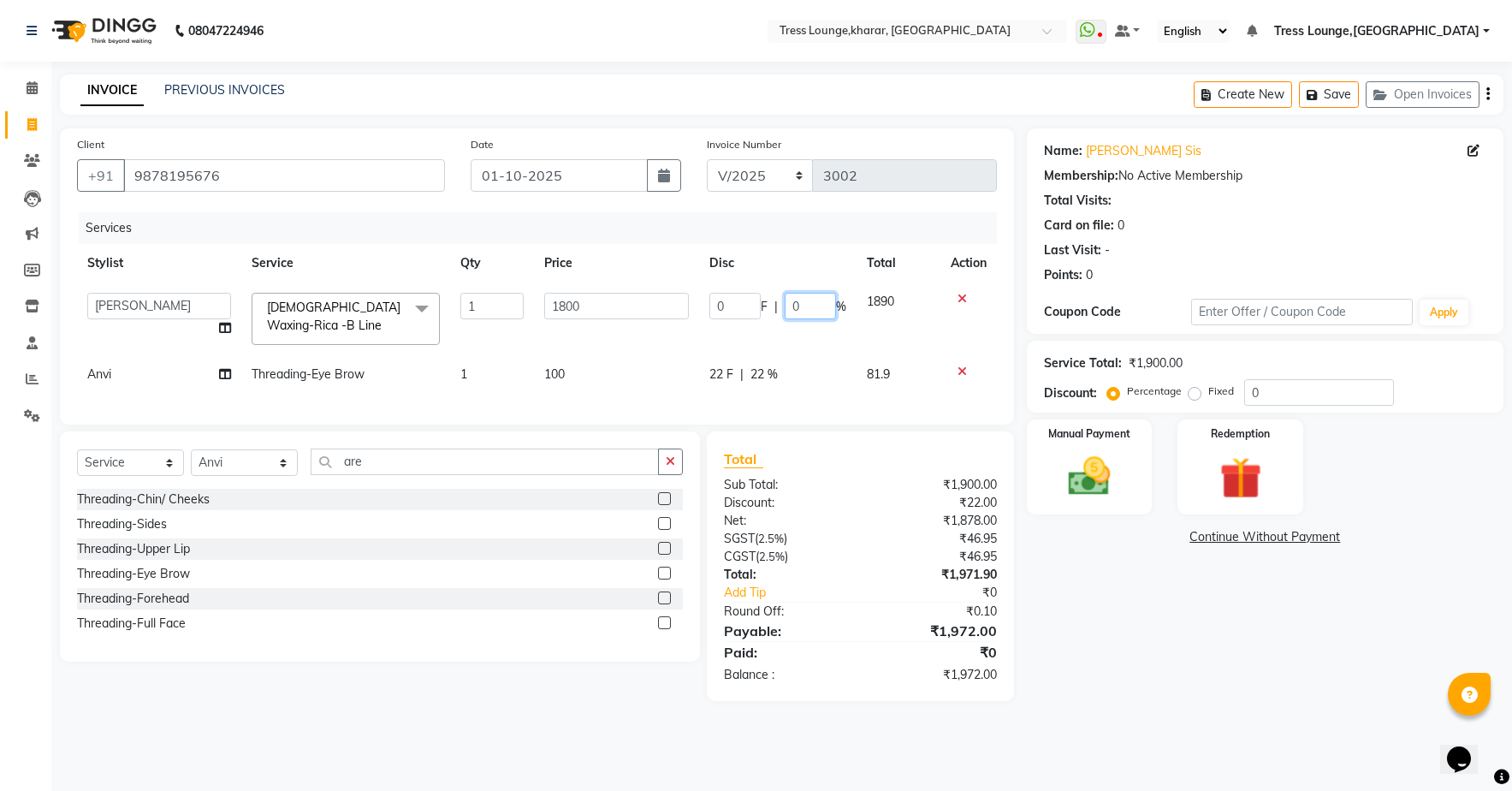
click at [825, 304] on input "0" at bounding box center [810, 306] width 51 height 27
type input "30"
click at [857, 400] on div "Services Stylist Service Qty Price Disc Total Action [PERSON_NAME] [PERSON_NAME…" at bounding box center [537, 309] width 920 height 195
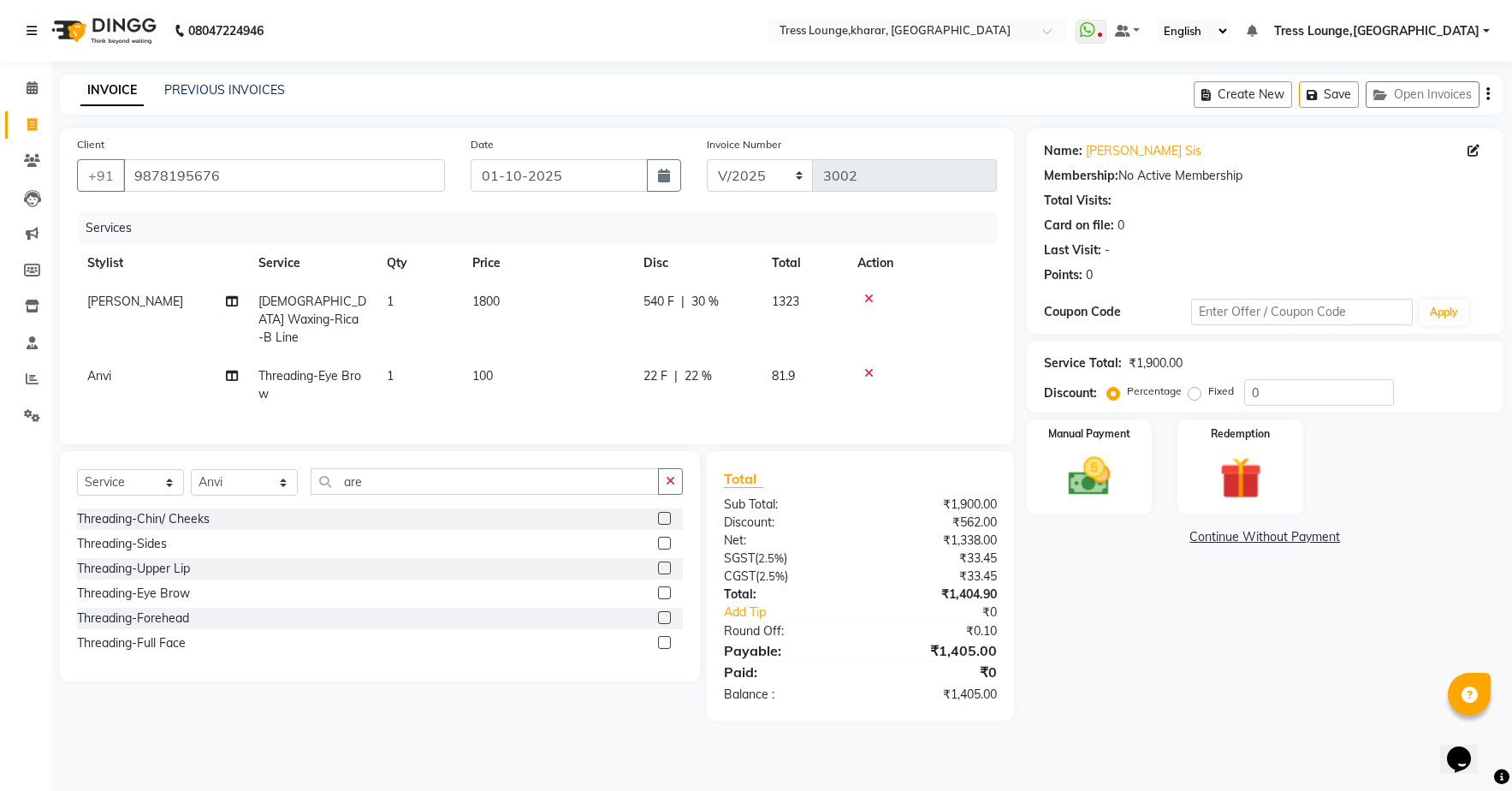
click at [667, 367] on span "22 F" at bounding box center [655, 376] width 24 height 18
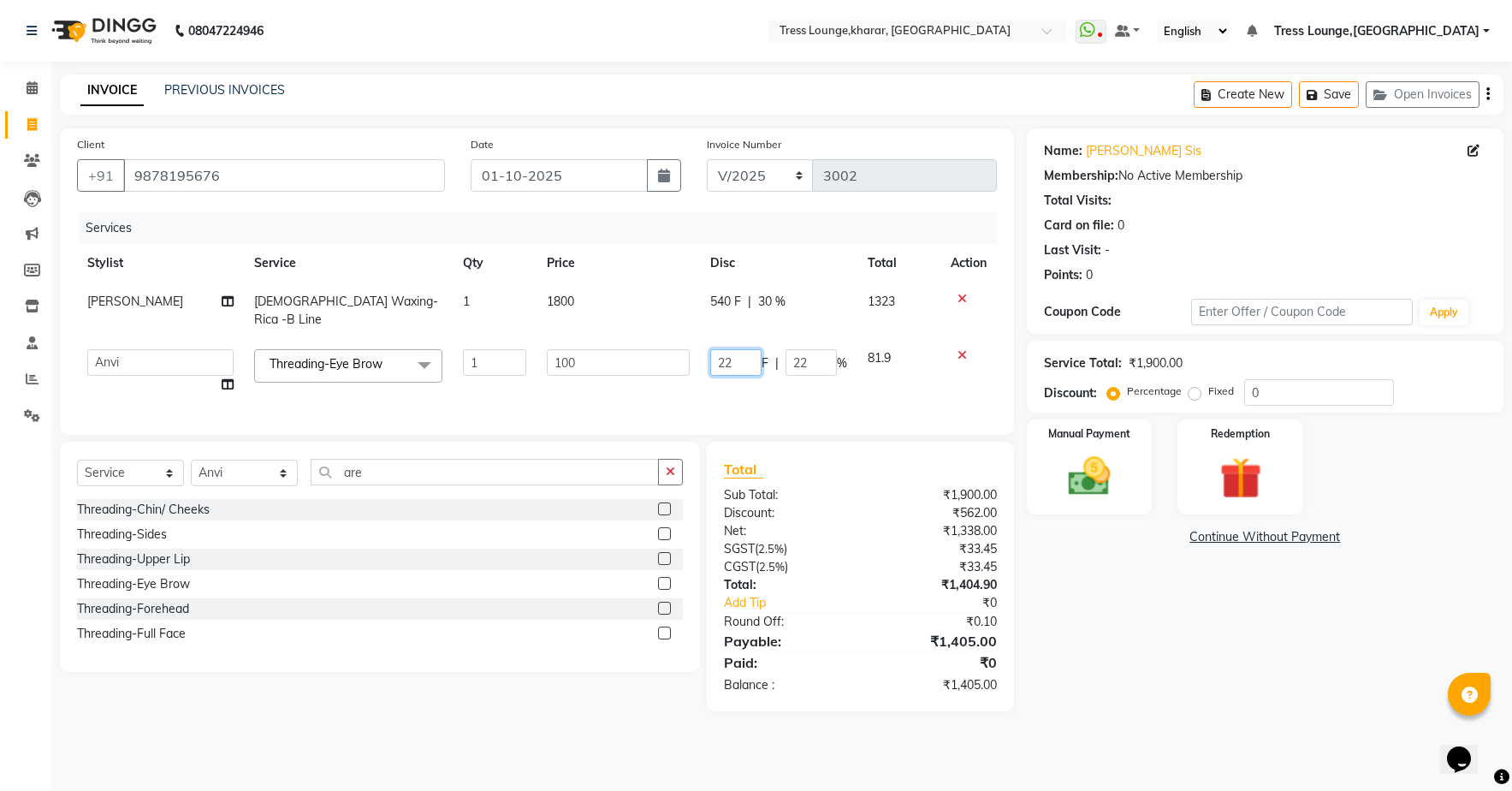
click at [743, 365] on input "22" at bounding box center [735, 363] width 51 height 27
type input "25"
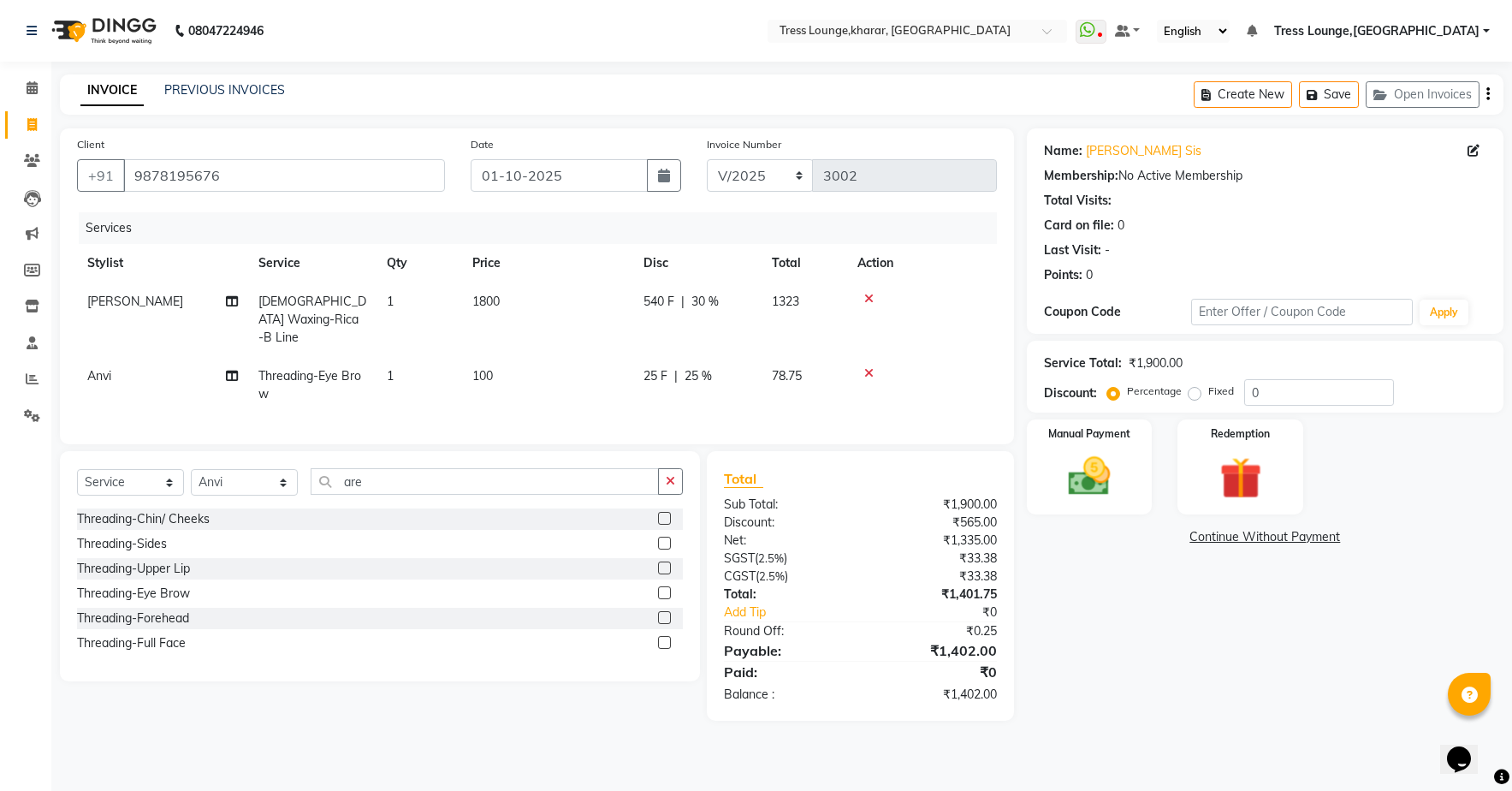
click at [757, 407] on div "Services Stylist Service Qty Price Disc Total Action [PERSON_NAME] [DEMOGRAPHIC…" at bounding box center [537, 319] width 920 height 215
click at [659, 367] on span "25 F" at bounding box center [655, 376] width 24 height 18
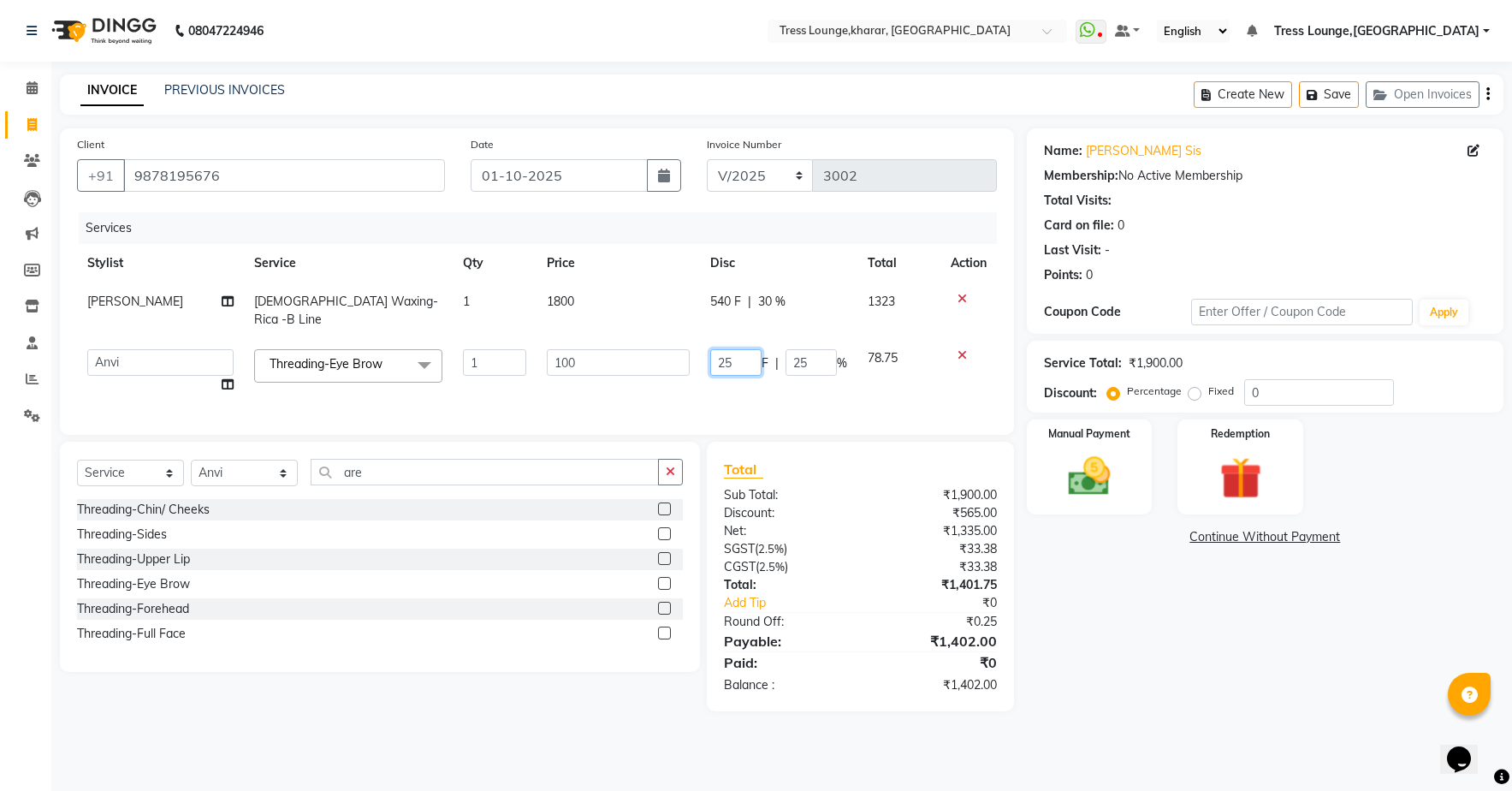
click at [748, 365] on input "25" at bounding box center [735, 363] width 51 height 27
type input "2"
type input "33"
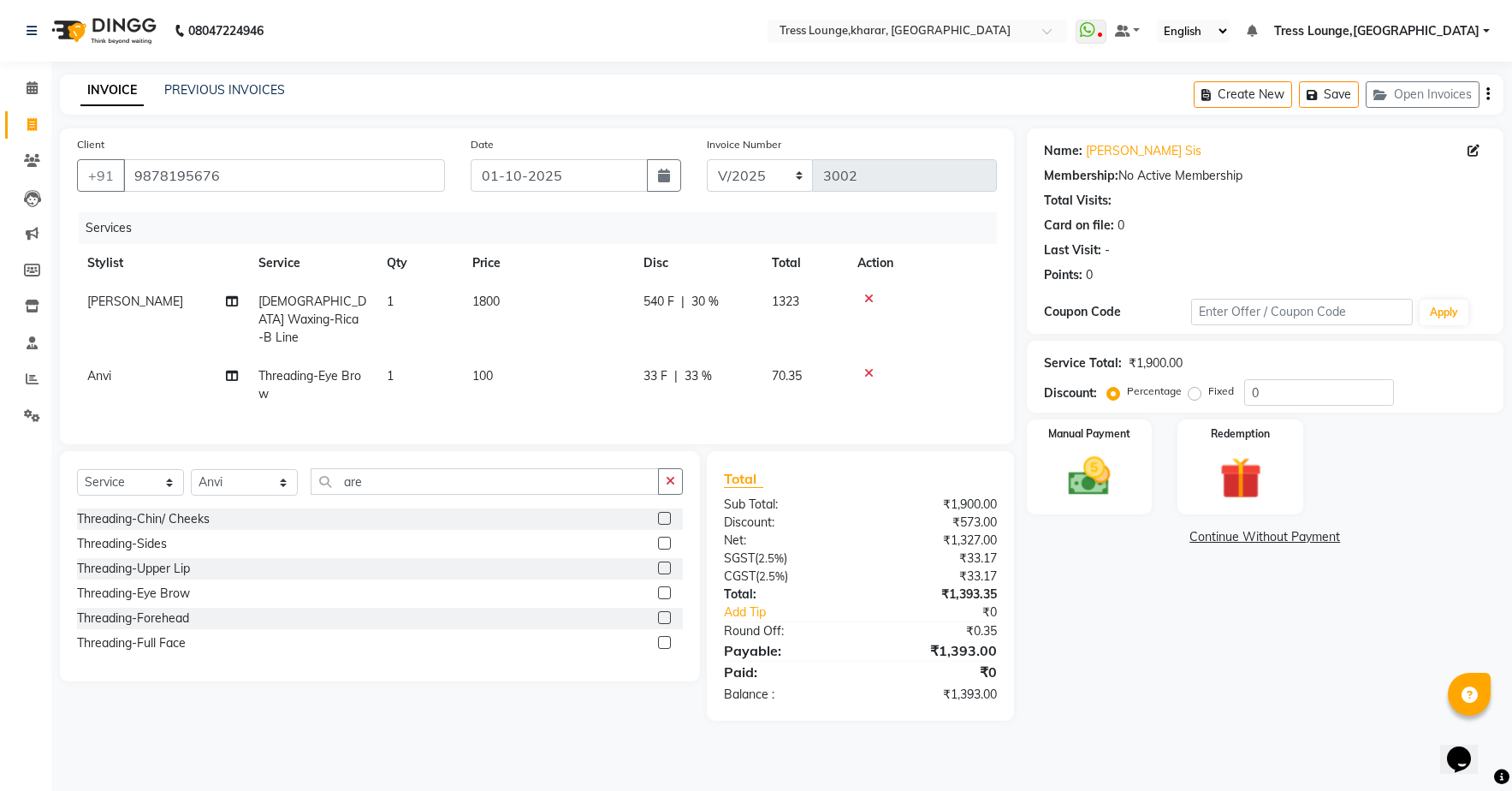
click at [809, 398] on div "Services Stylist Service Qty Price Disc Total Action [PERSON_NAME] [DEMOGRAPHIC…" at bounding box center [537, 319] width 920 height 215
click at [650, 367] on span "33 F" at bounding box center [655, 376] width 24 height 18
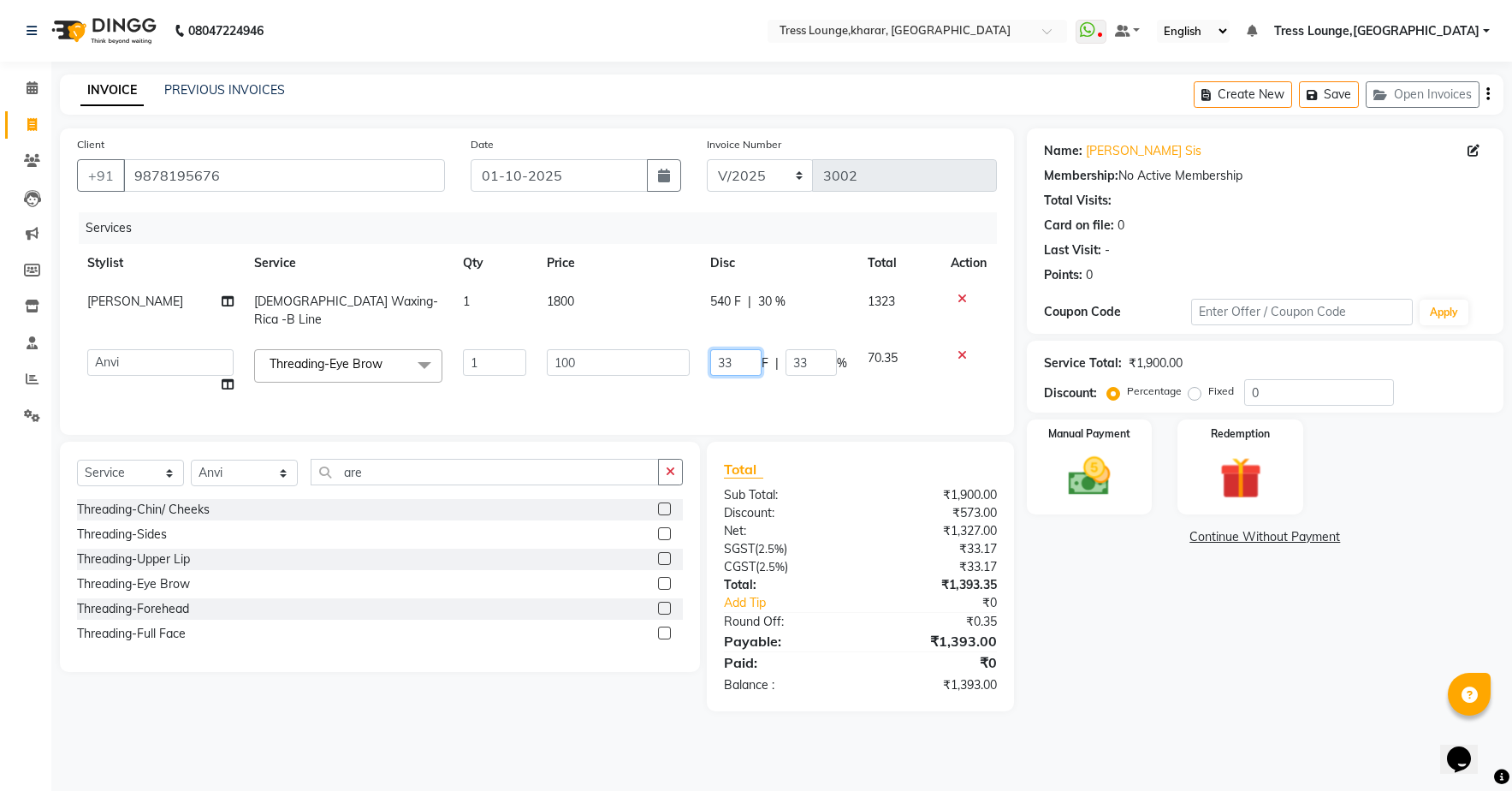
click at [732, 363] on input "33" at bounding box center [735, 363] width 51 height 27
type input "30"
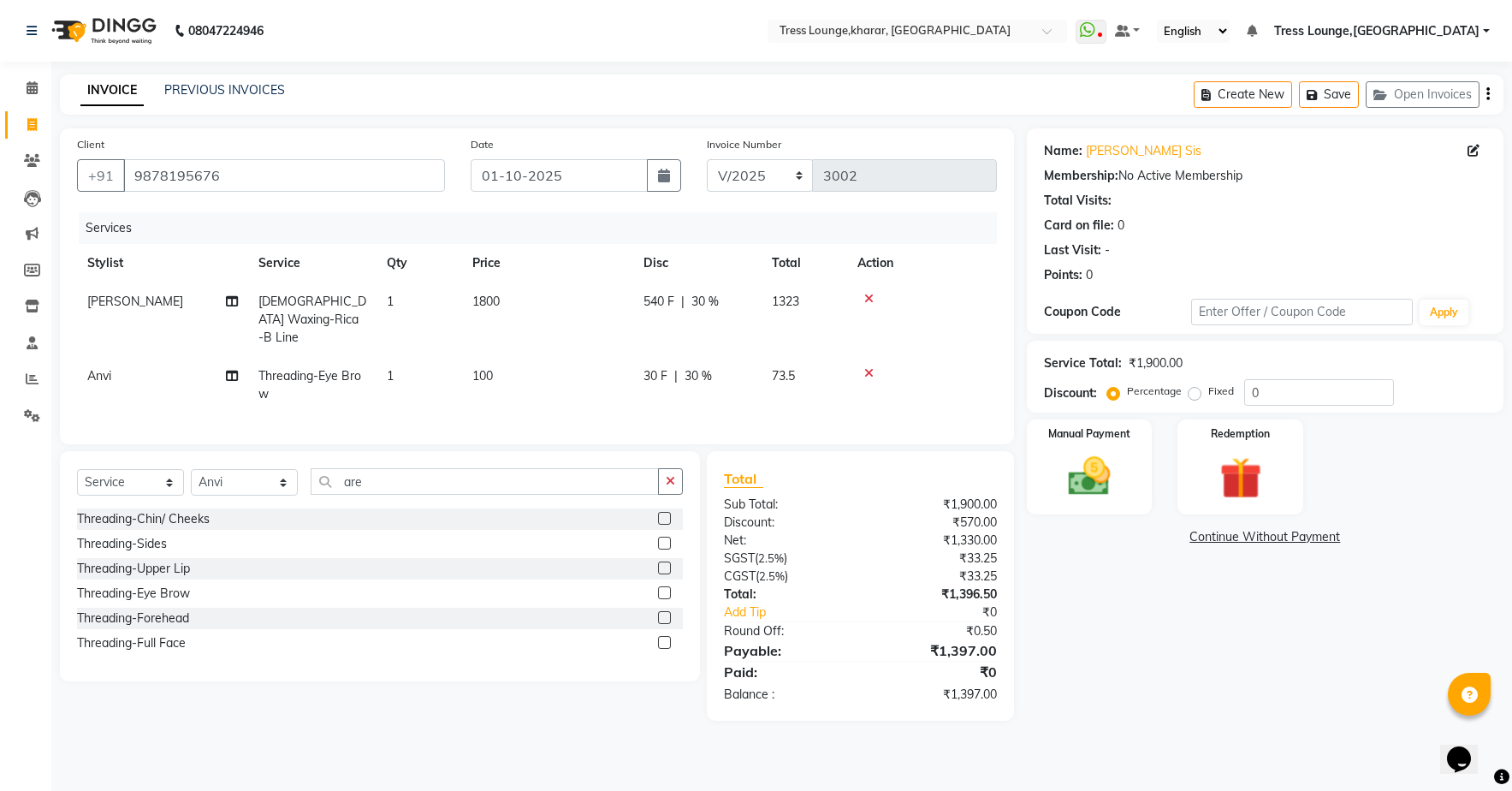
click at [789, 408] on div "Services Stylist Service Qty Price Disc Total Action [PERSON_NAME] [DEMOGRAPHIC…" at bounding box center [537, 319] width 920 height 215
click at [655, 367] on span "30 F" at bounding box center [655, 376] width 24 height 18
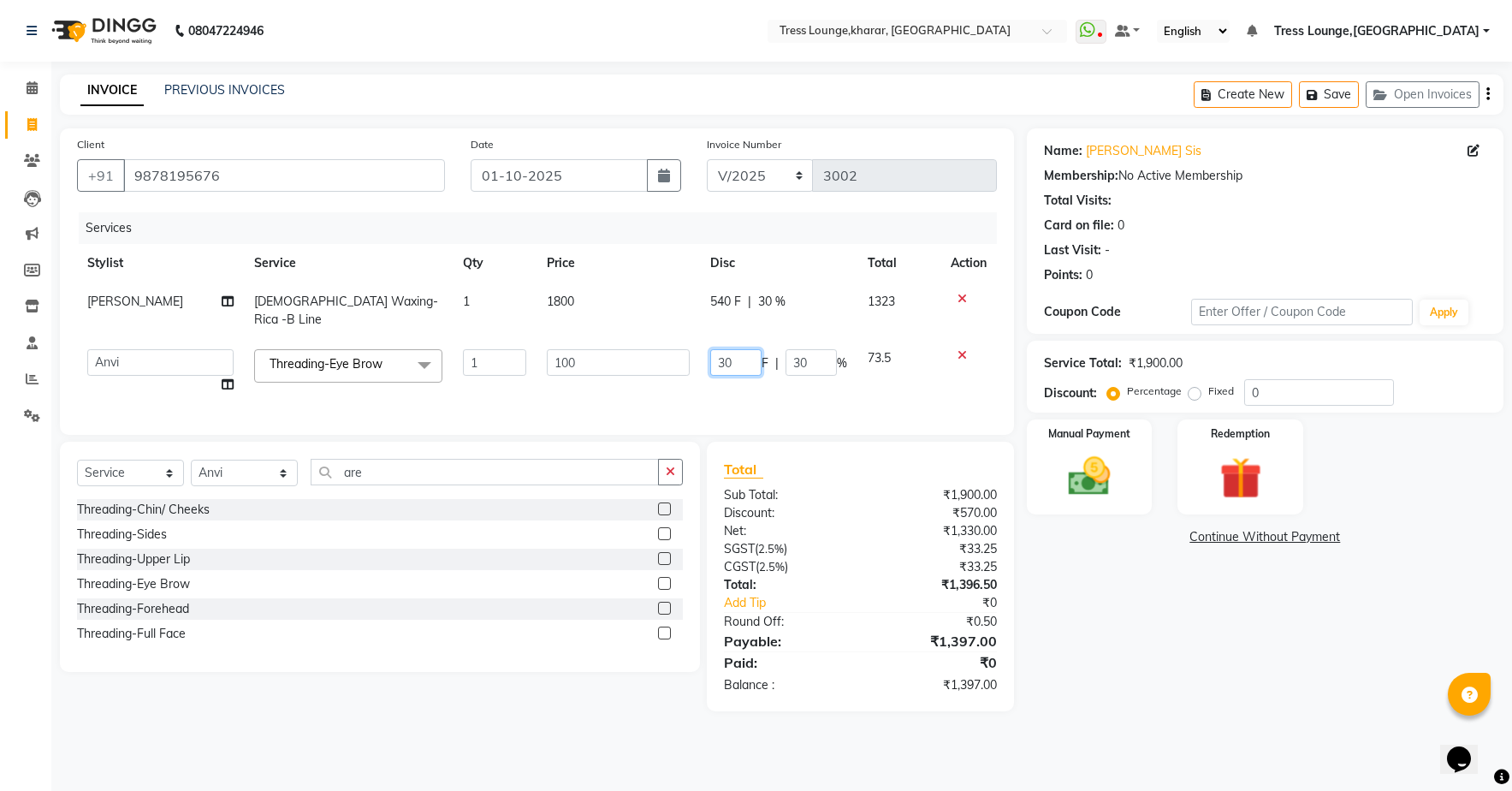
click at [751, 361] on input "30" at bounding box center [735, 363] width 51 height 27
click at [750, 361] on input "30" at bounding box center [735, 363] width 51 height 27
type input "28"
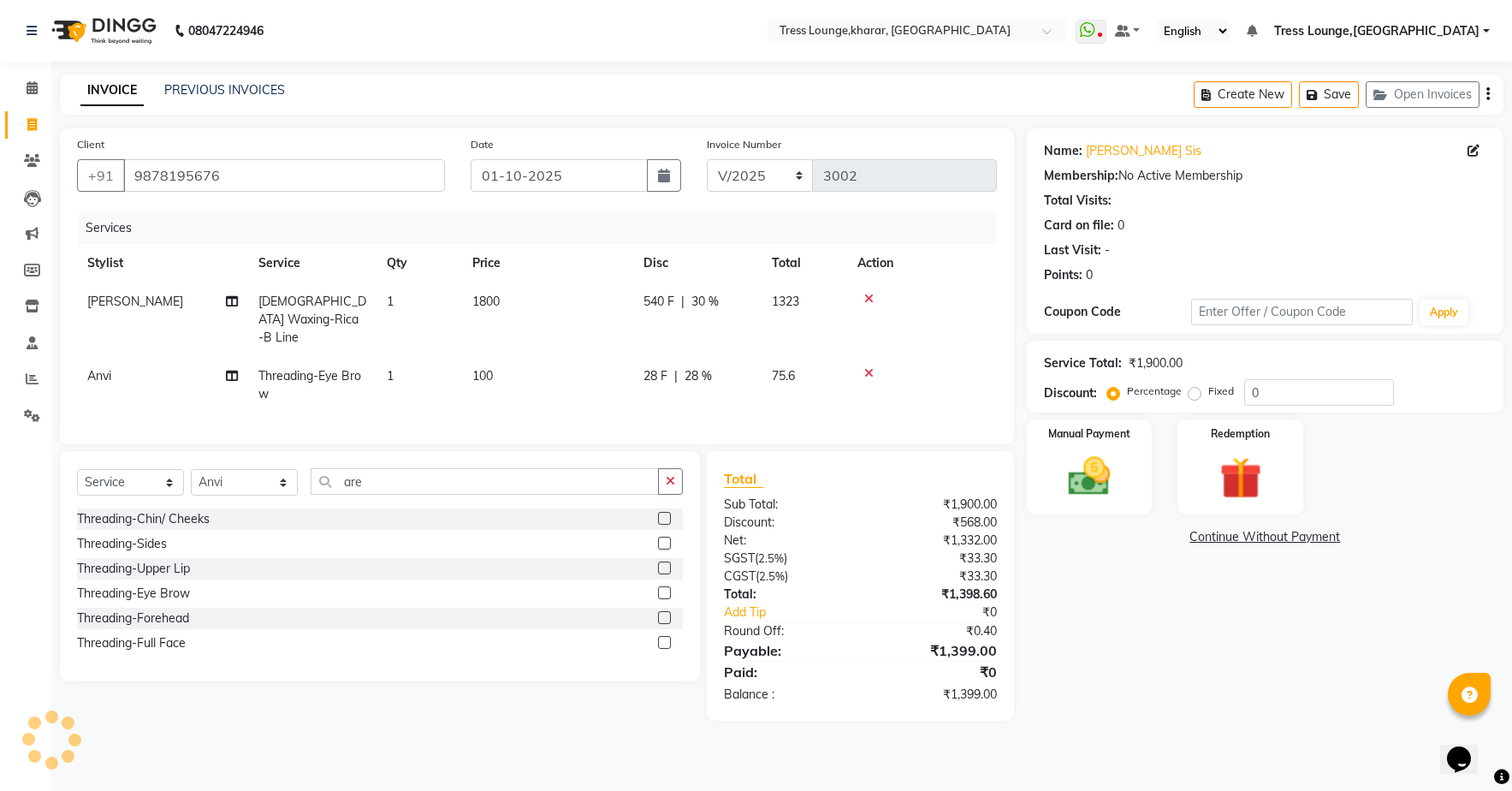
click at [777, 390] on tr "Anvi Threading-Eye Brow 1 100 28 F | 28 % 75.6" at bounding box center [537, 384] width 920 height 57
drag, startPoint x: 656, startPoint y: 358, endPoint x: 693, endPoint y: 373, distance: 39.9
click at [656, 367] on span "28 F" at bounding box center [655, 376] width 24 height 18
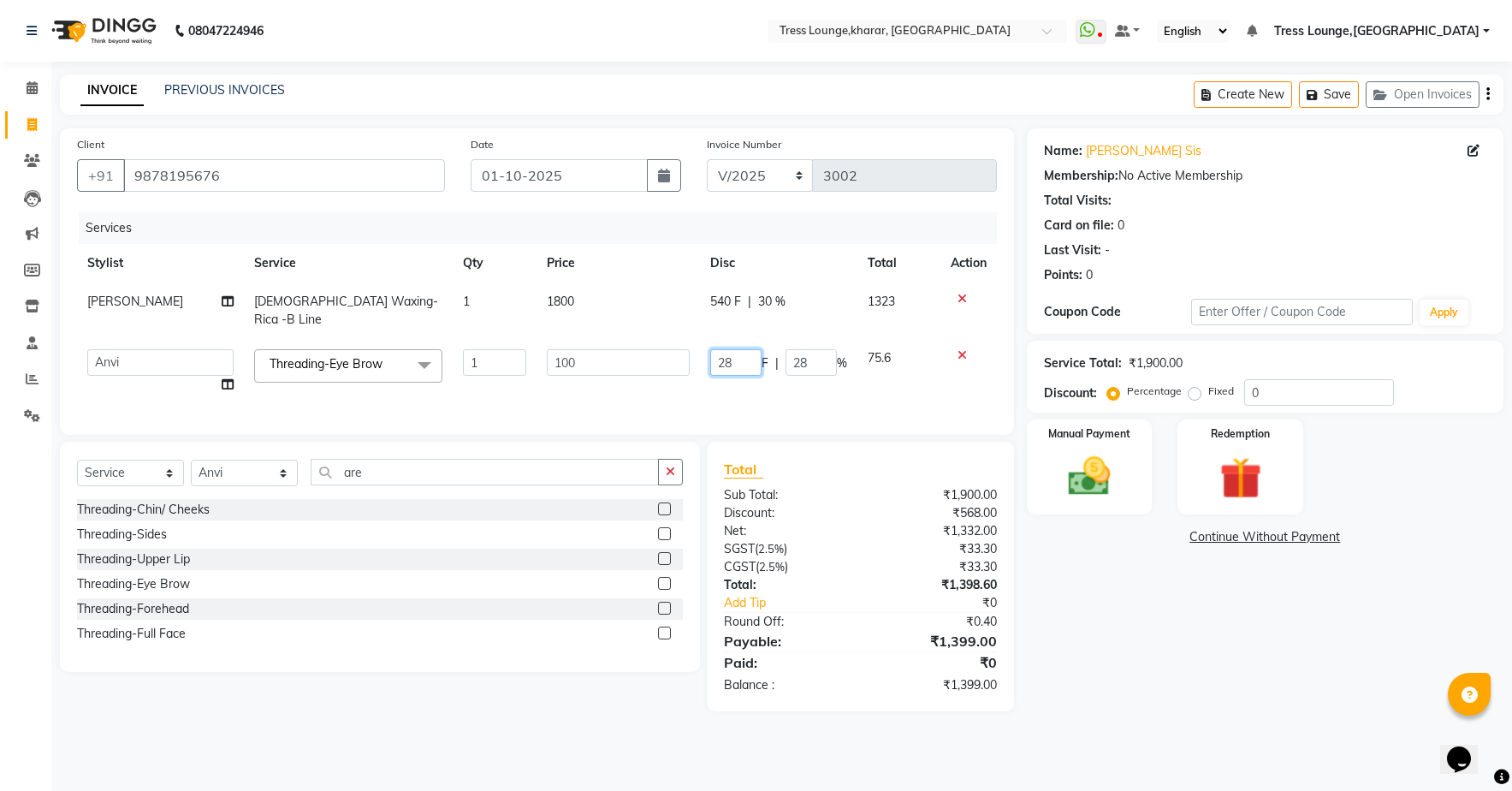
click at [749, 366] on input "28" at bounding box center [735, 363] width 51 height 27
type input "27"
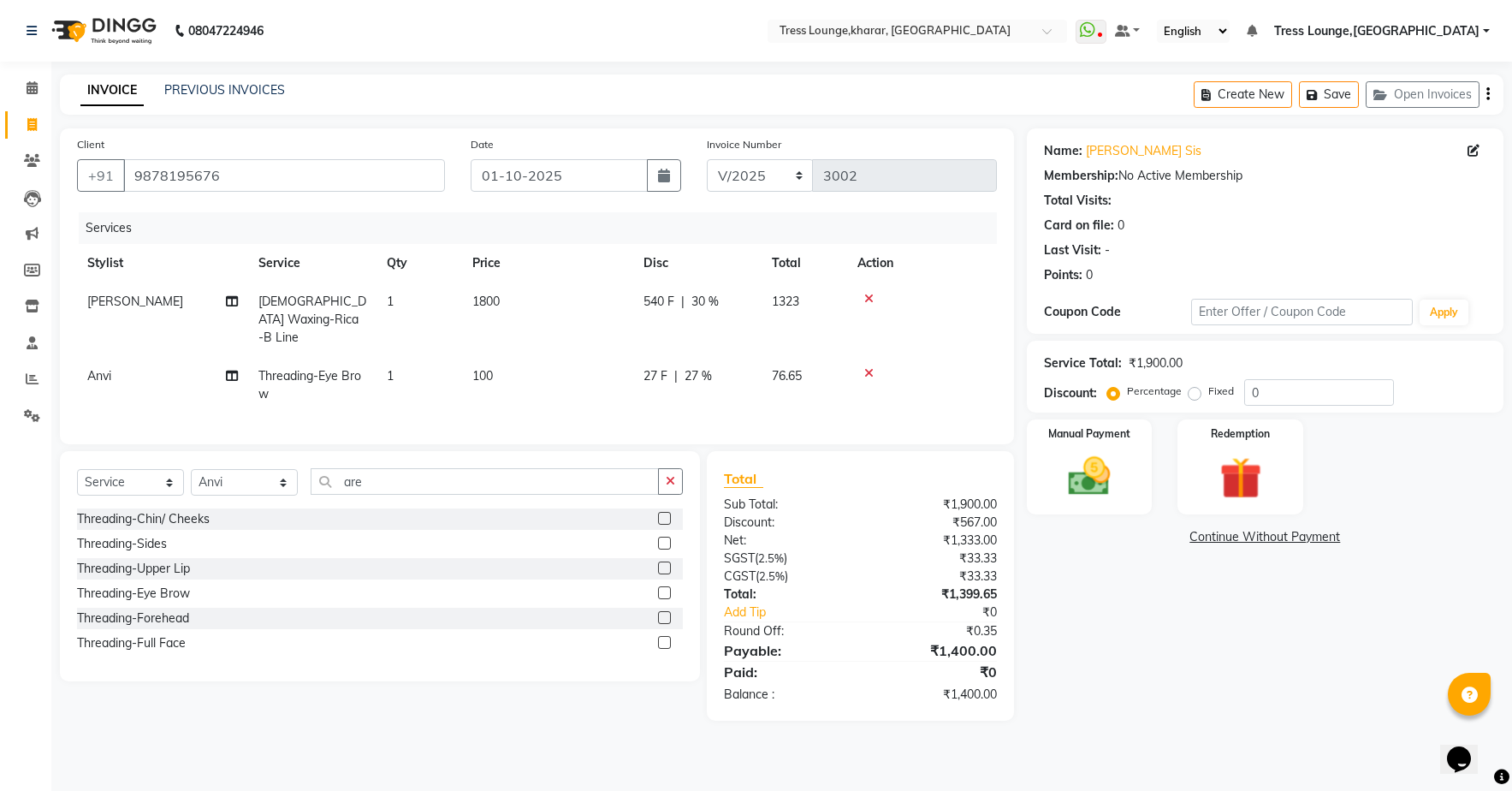
click at [787, 392] on tr "Anvi Threading-Eye Brow 1 100 27 F | 27 % 76.65" at bounding box center [537, 384] width 920 height 57
click at [1122, 461] on img at bounding box center [1088, 476] width 71 height 50
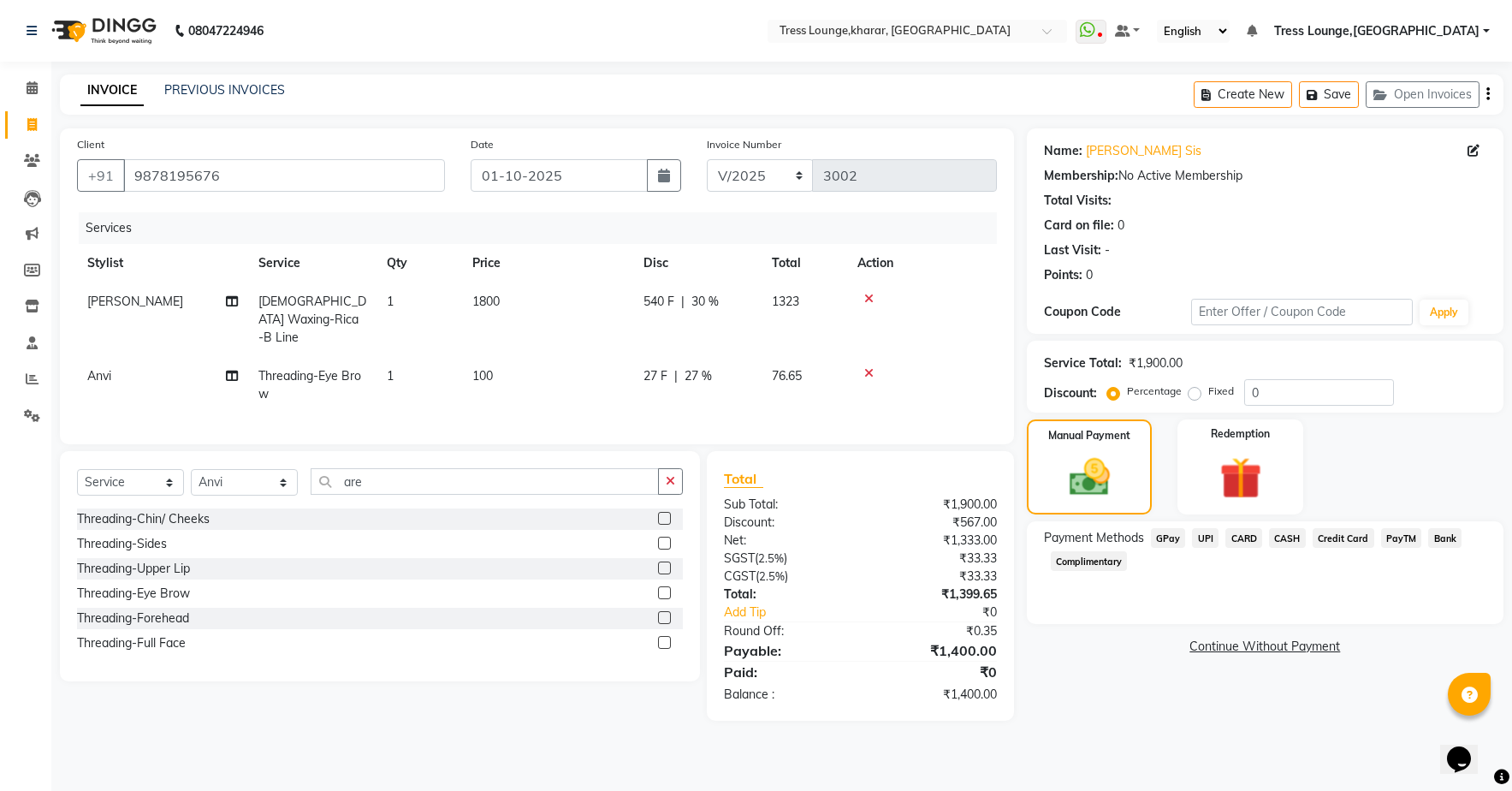
drag, startPoint x: 1297, startPoint y: 533, endPoint x: 1293, endPoint y: 549, distance: 16.5
click at [1298, 532] on span "CASH" at bounding box center [1287, 538] width 37 height 20
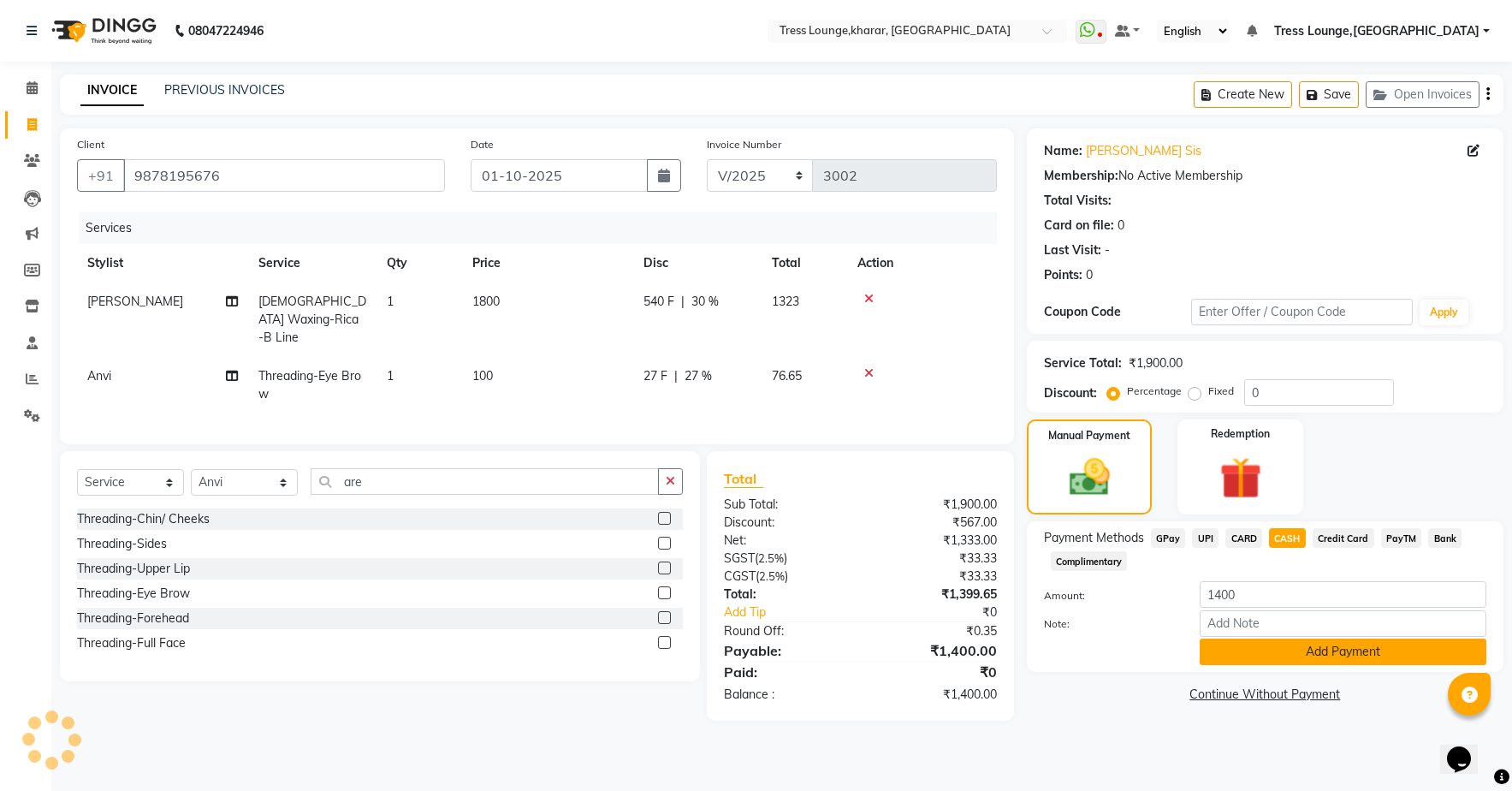
click at [1313, 664] on button "Add Payment" at bounding box center [1342, 652] width 286 height 27
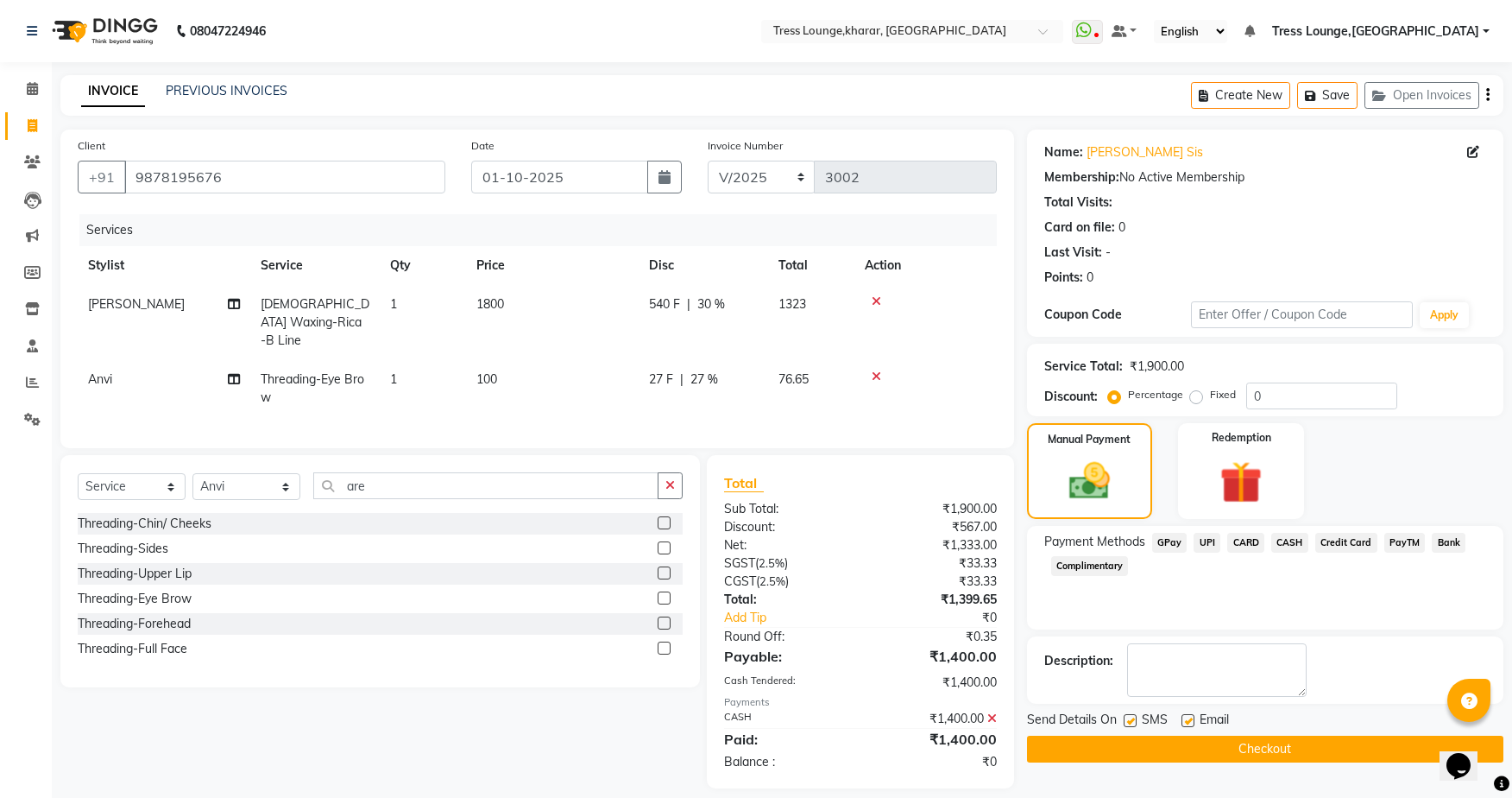
click at [1201, 745] on button "Checkout" at bounding box center [1265, 749] width 476 height 27
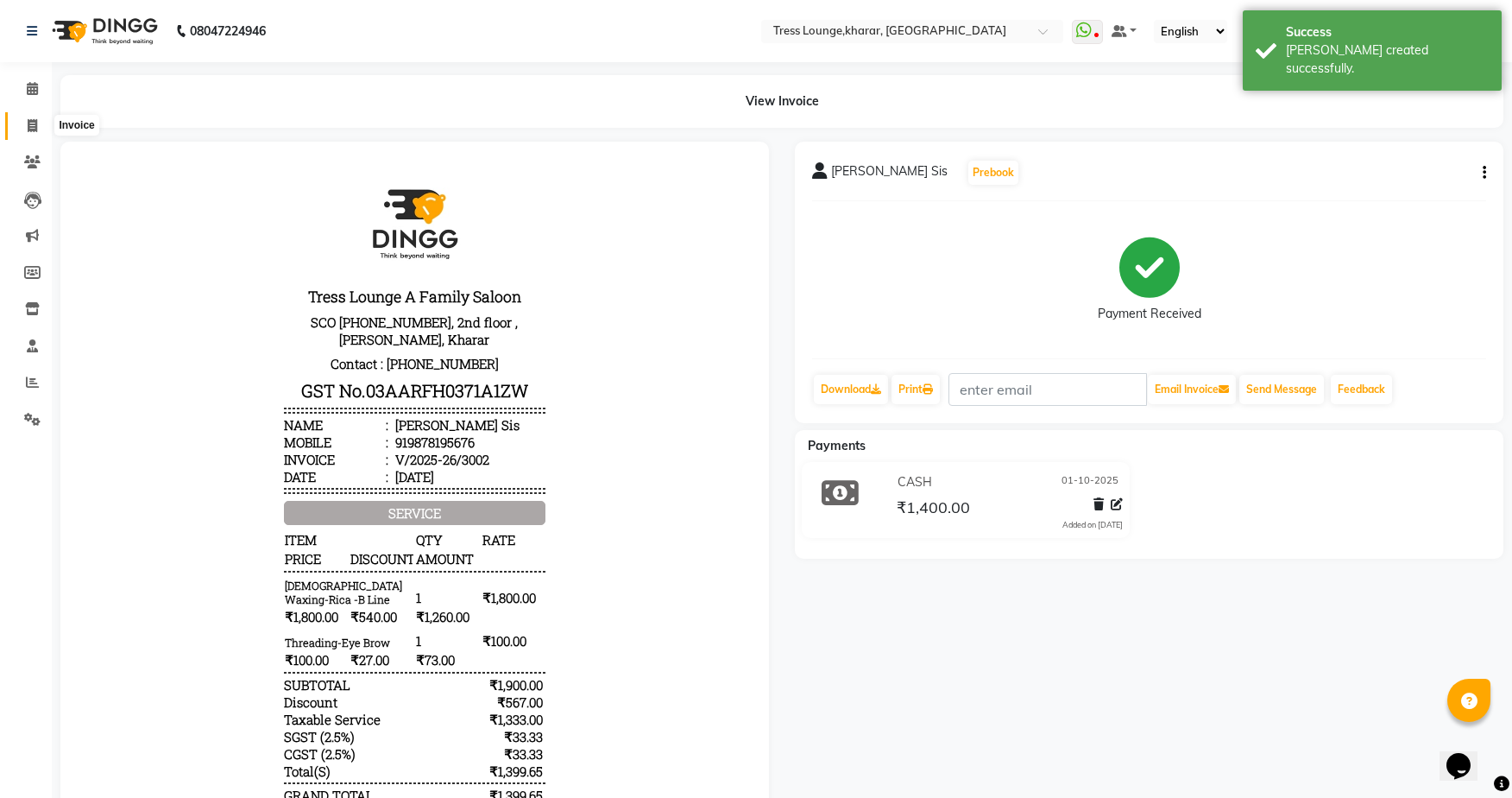
click at [46, 125] on span at bounding box center [32, 127] width 30 height 20
select select "7078"
select select "service"
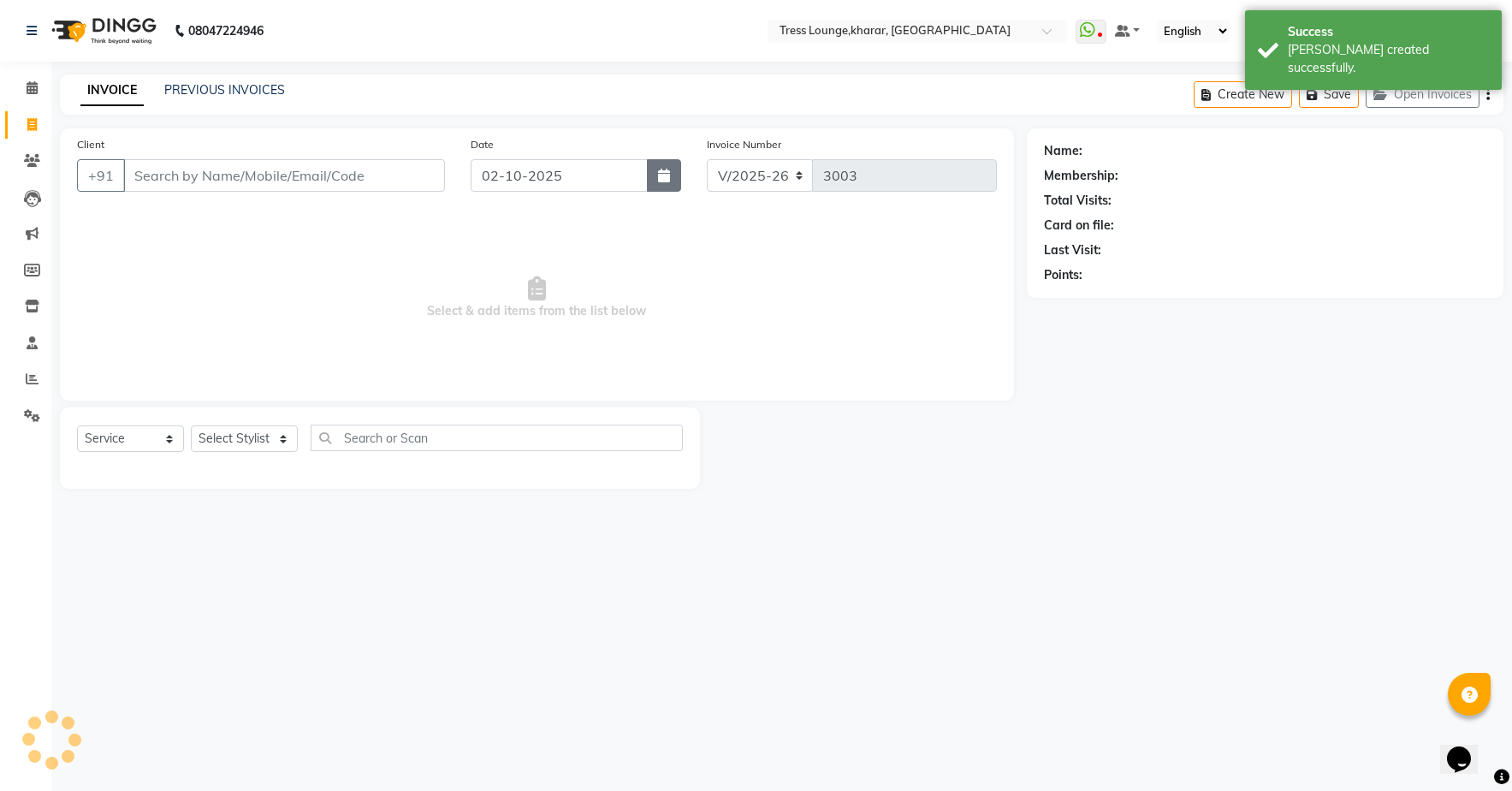
click at [666, 175] on icon "button" at bounding box center [664, 175] width 12 height 13
select select "10"
select select "2025"
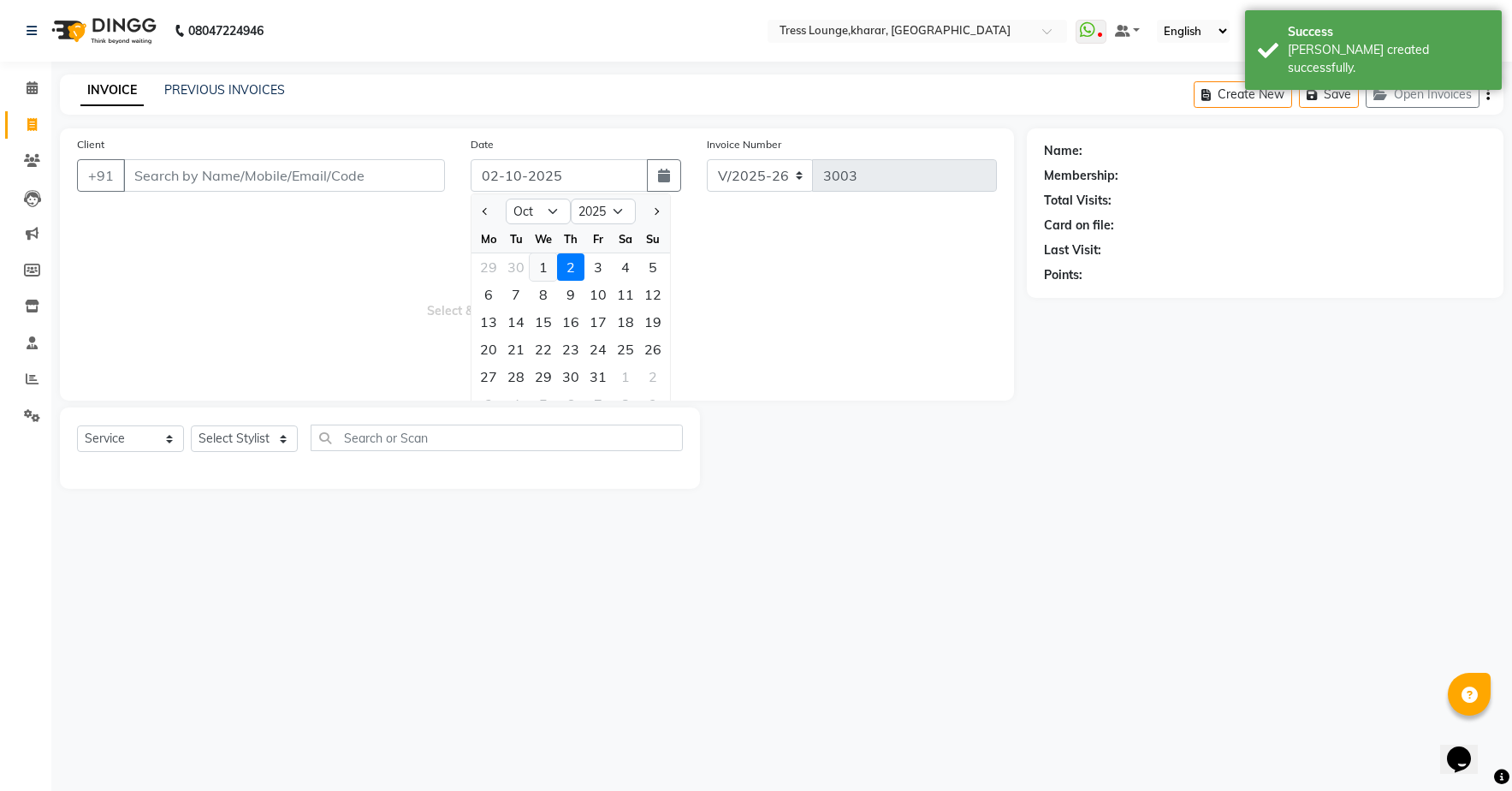
click at [544, 266] on div "1" at bounding box center [543, 267] width 27 height 27
type input "01-10-2025"
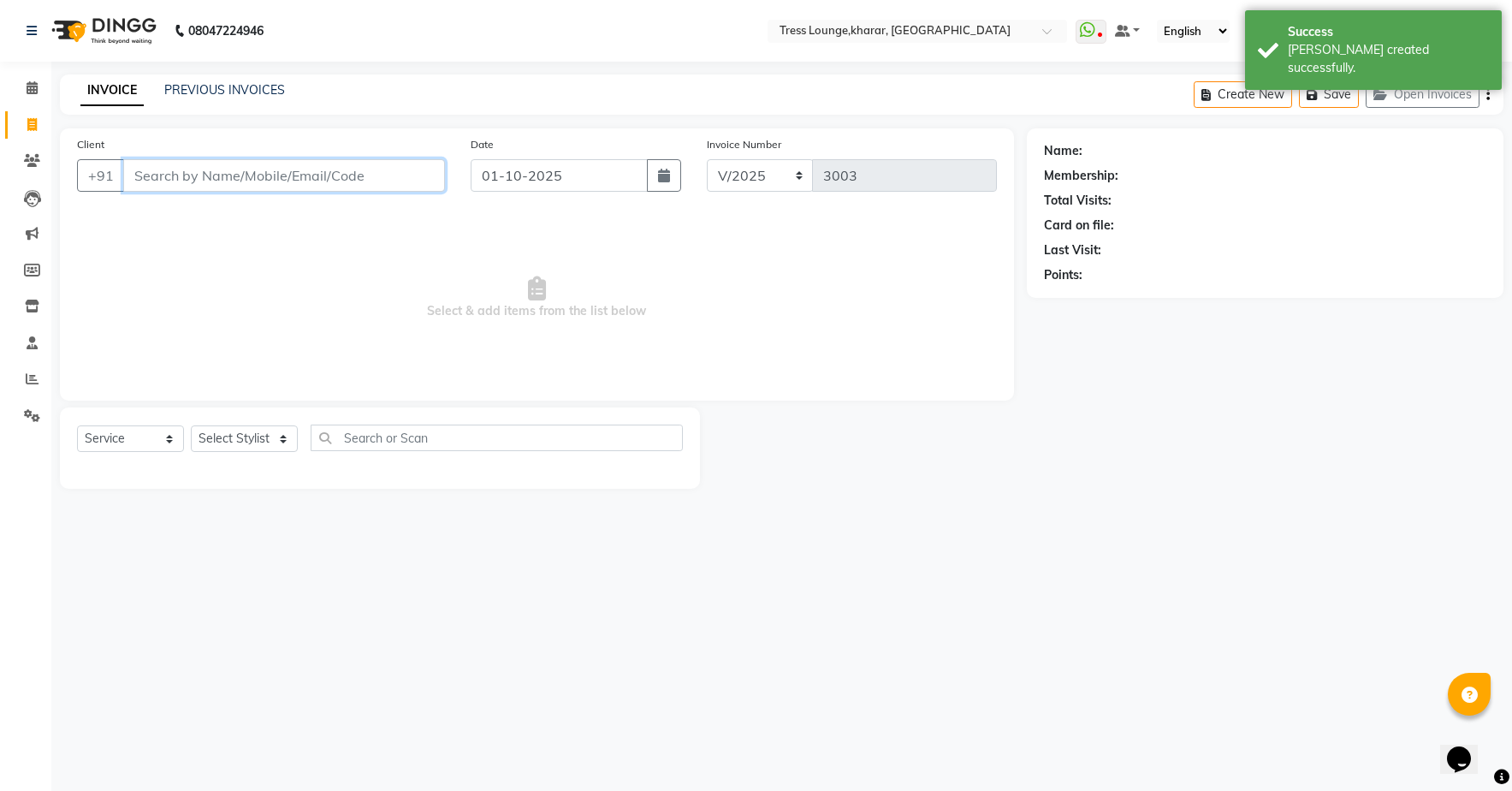
click at [402, 180] on input "Client" at bounding box center [284, 175] width 321 height 32
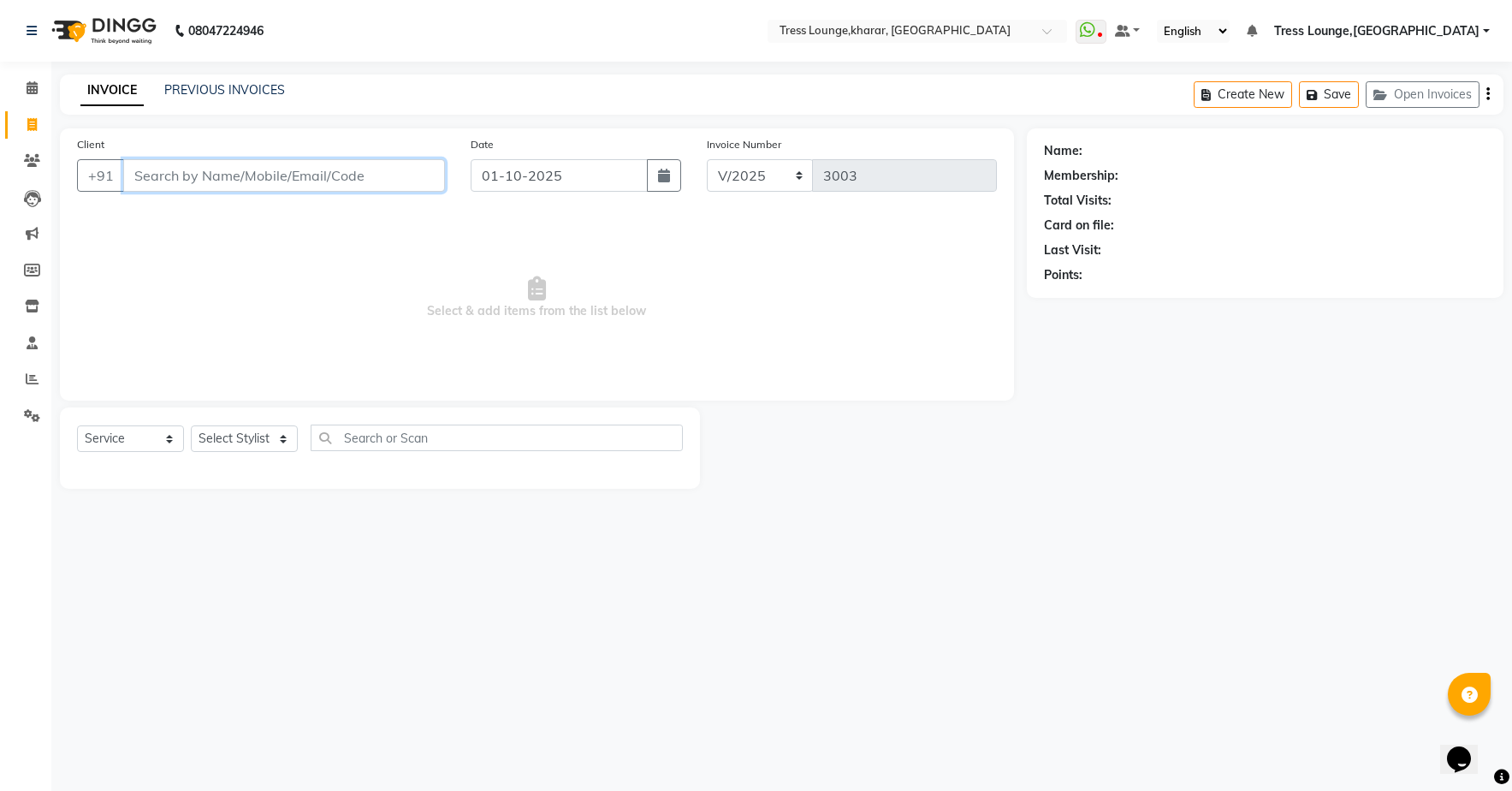
click at [400, 172] on input "Client" at bounding box center [284, 175] width 321 height 32
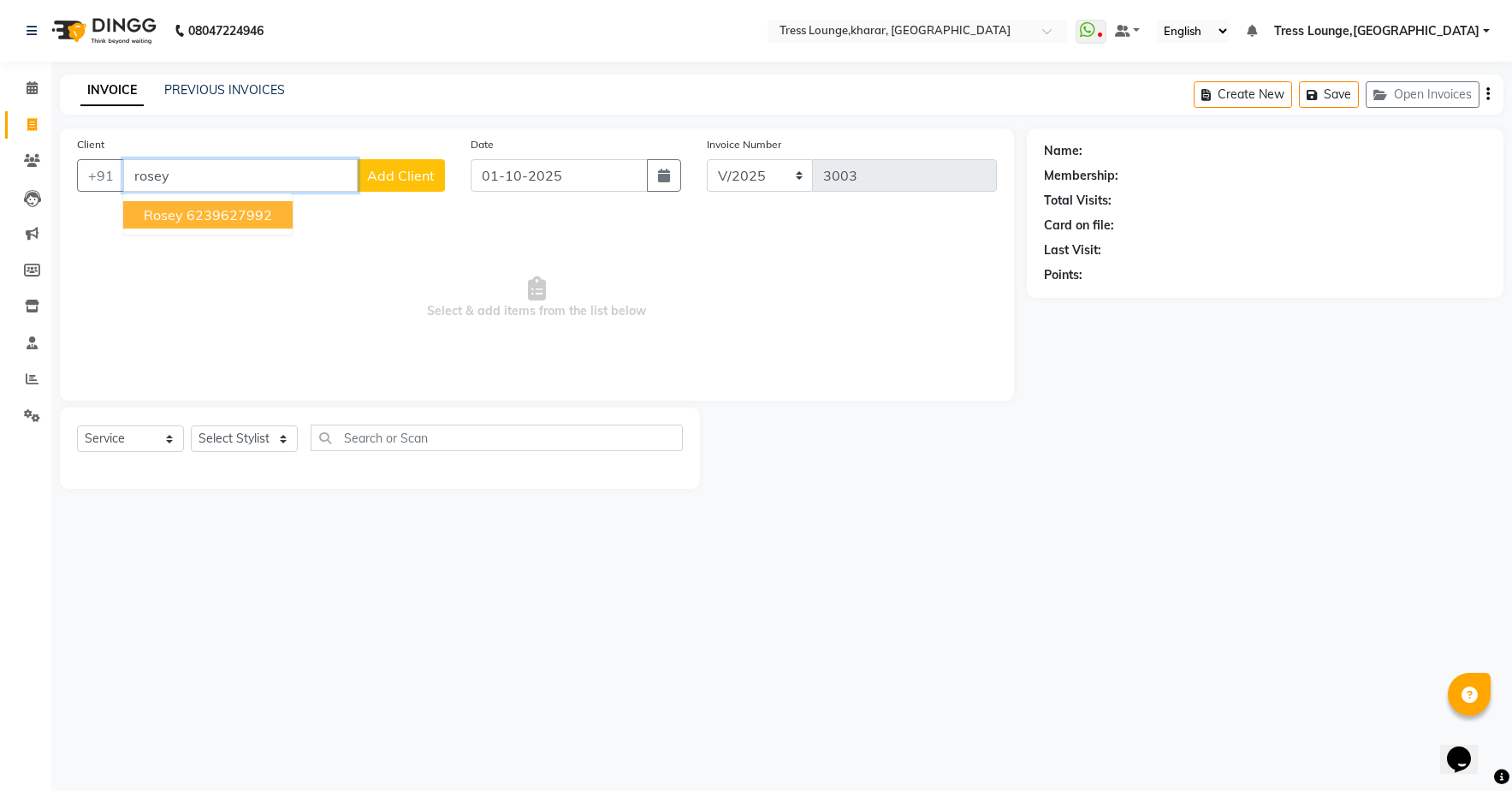
click at [214, 205] on button "Rosey 6239627992" at bounding box center [207, 215] width 170 height 27
type input "6239627992"
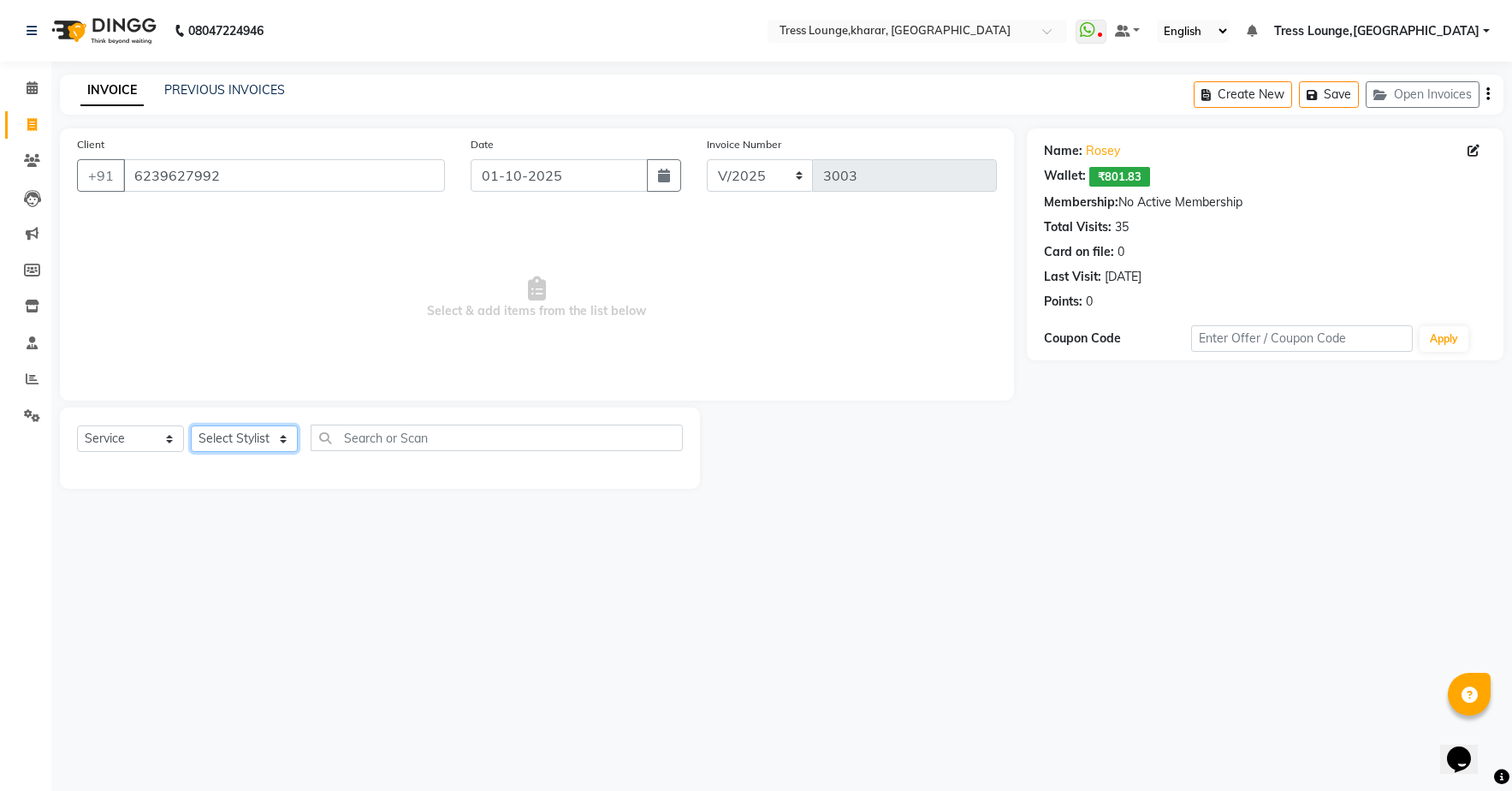
select select "59379"
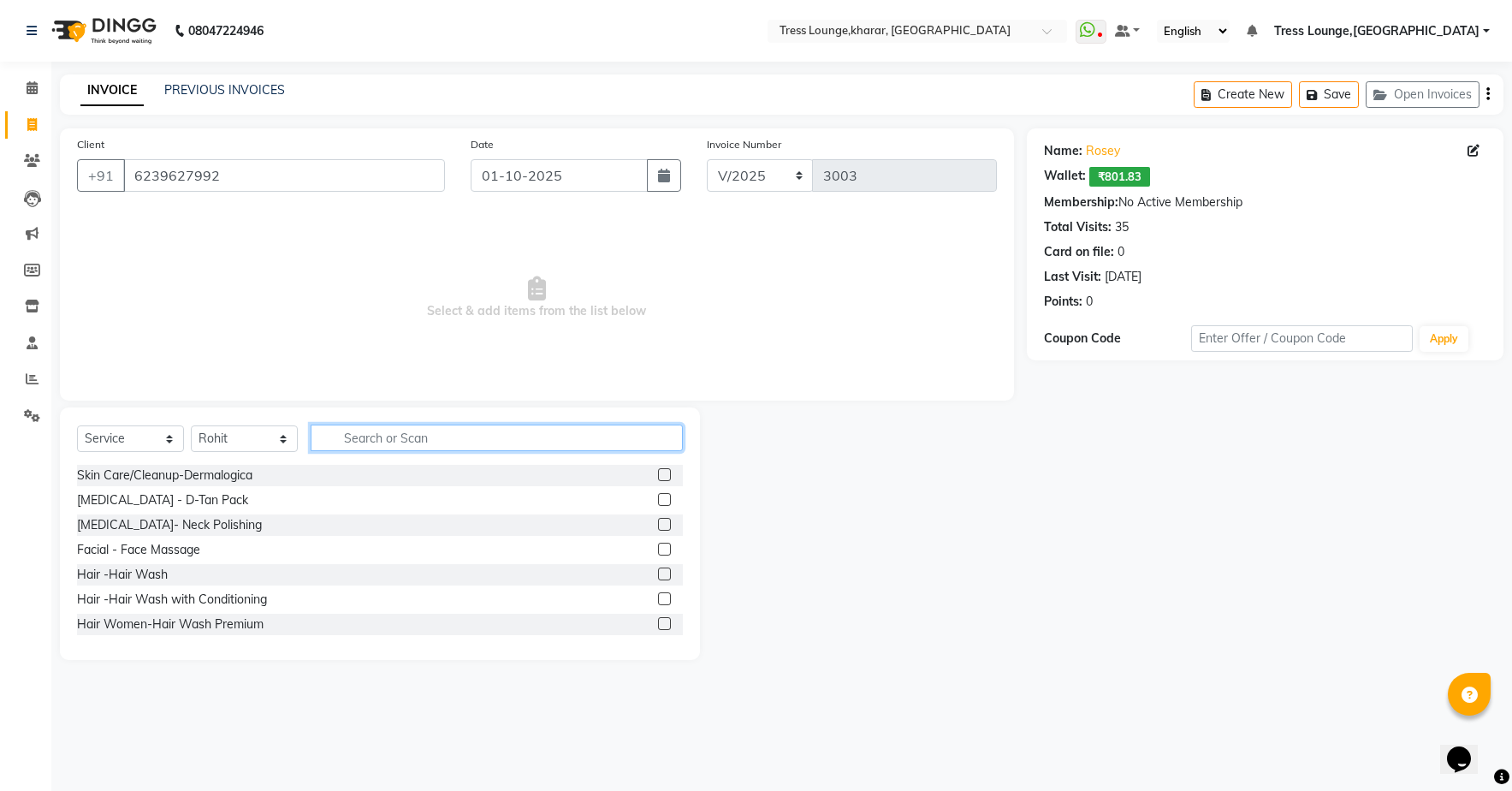
click at [400, 444] on input "text" at bounding box center [497, 438] width 373 height 27
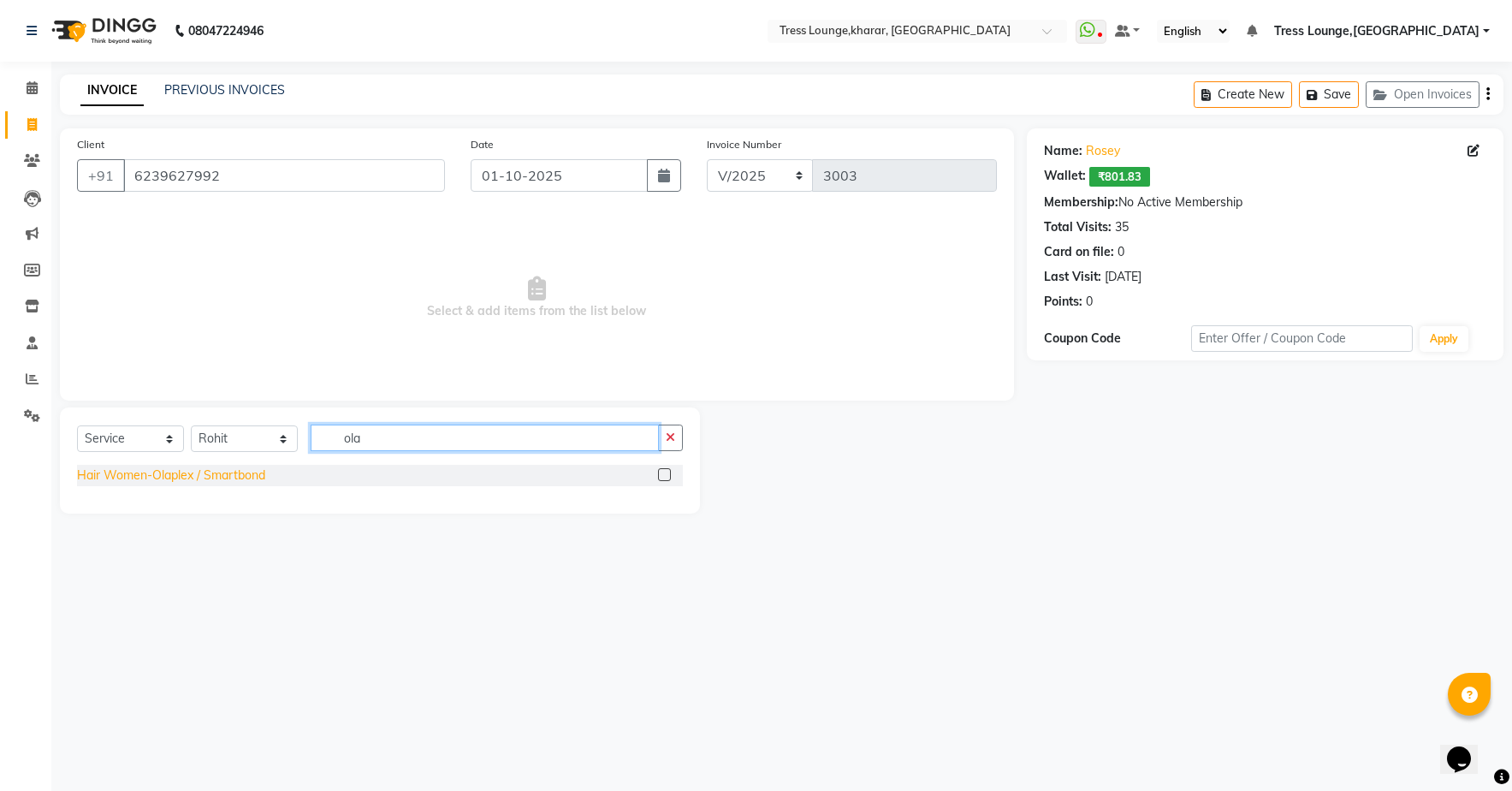
type input "ola"
click at [239, 480] on div "Hair Women-Olaplex / Smartbond" at bounding box center [171, 475] width 189 height 18
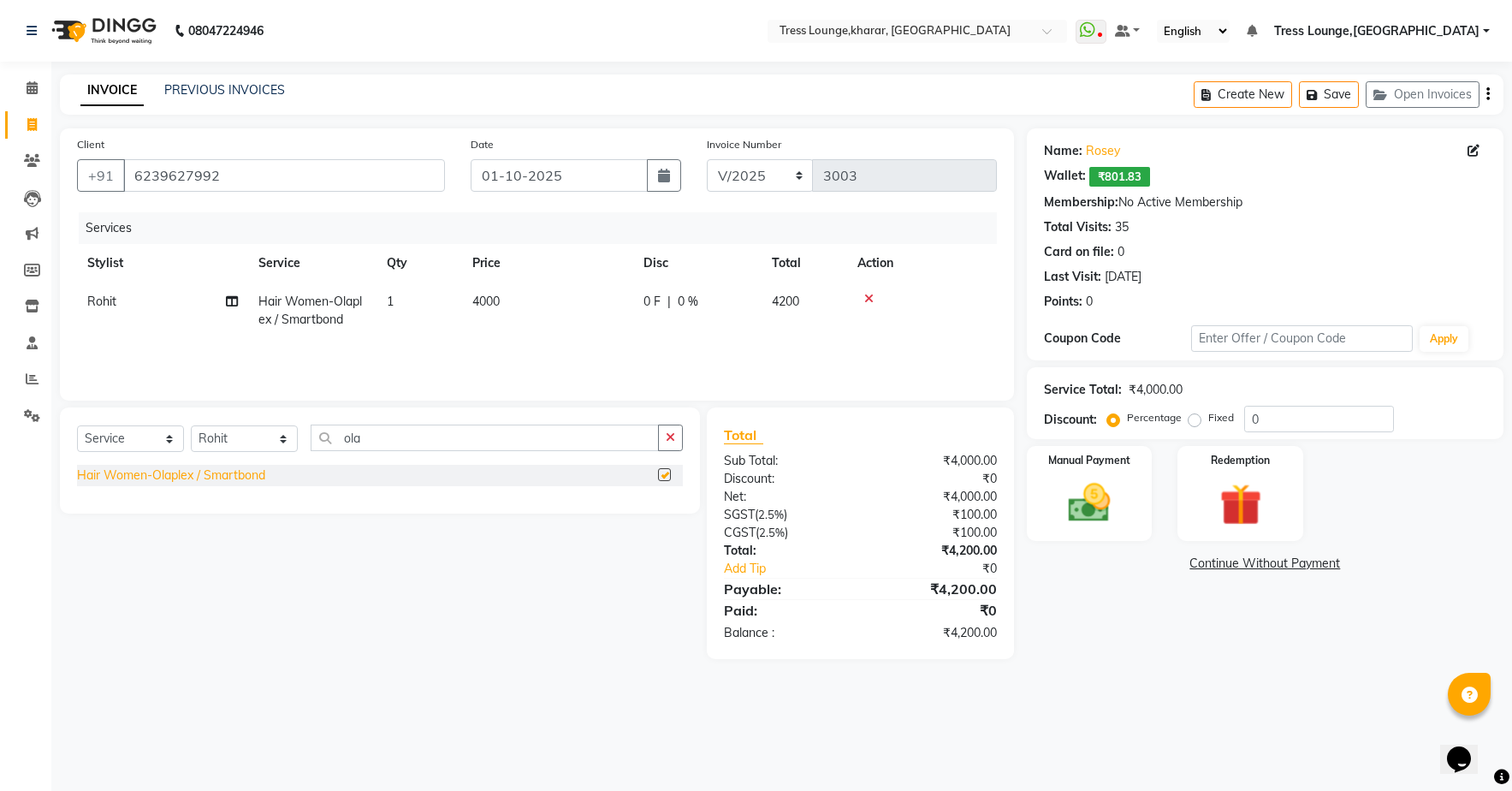
checkbox input "false"
click at [678, 304] on span "0 %" at bounding box center [688, 302] width 21 height 18
select select "59379"
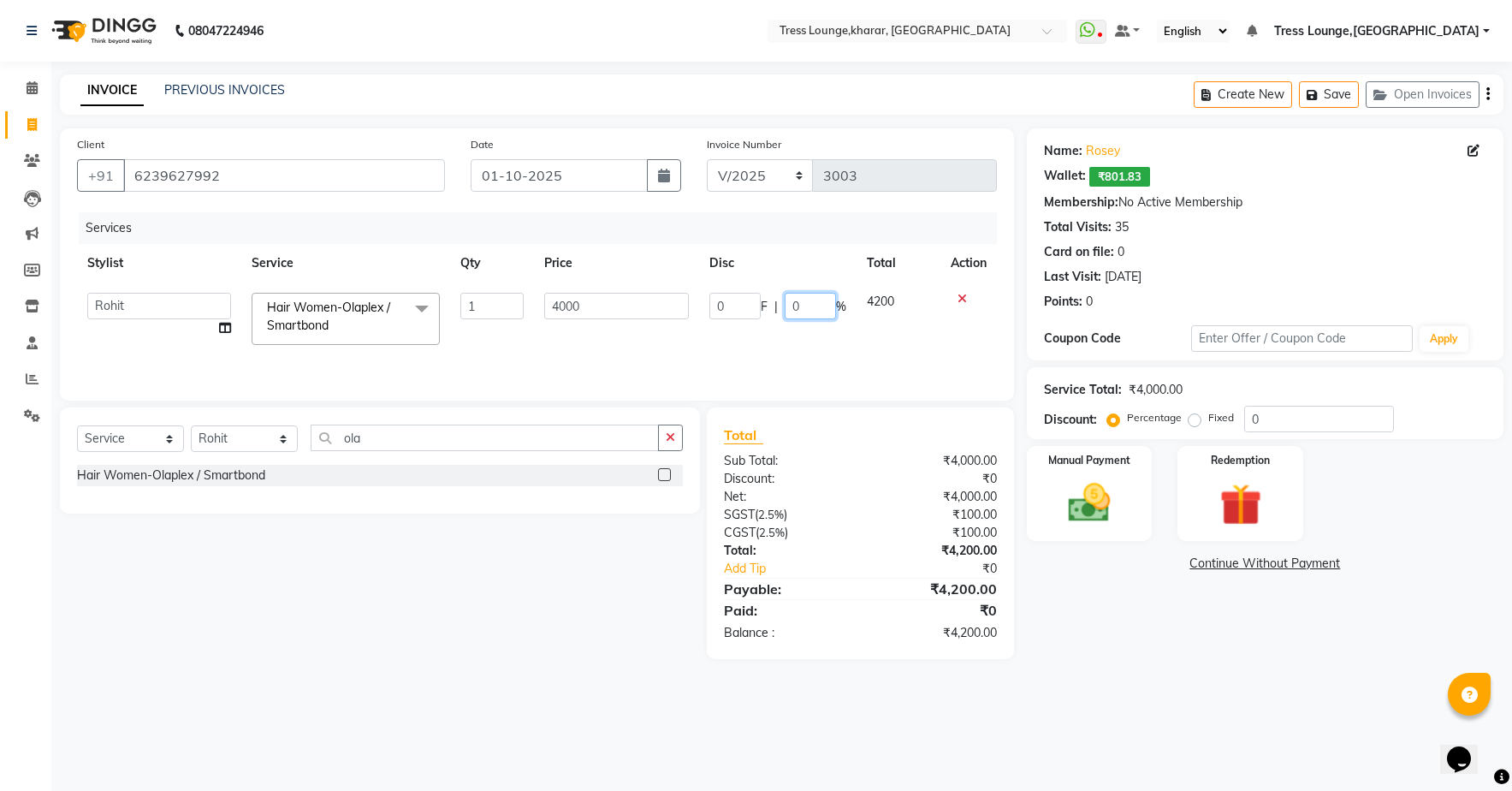
click at [813, 309] on input "0" at bounding box center [810, 306] width 51 height 27
type input "26"
click at [857, 344] on div "Services Stylist Service Qty Price Disc Total Action [PERSON_NAME] [PERSON_NAME…" at bounding box center [537, 297] width 920 height 171
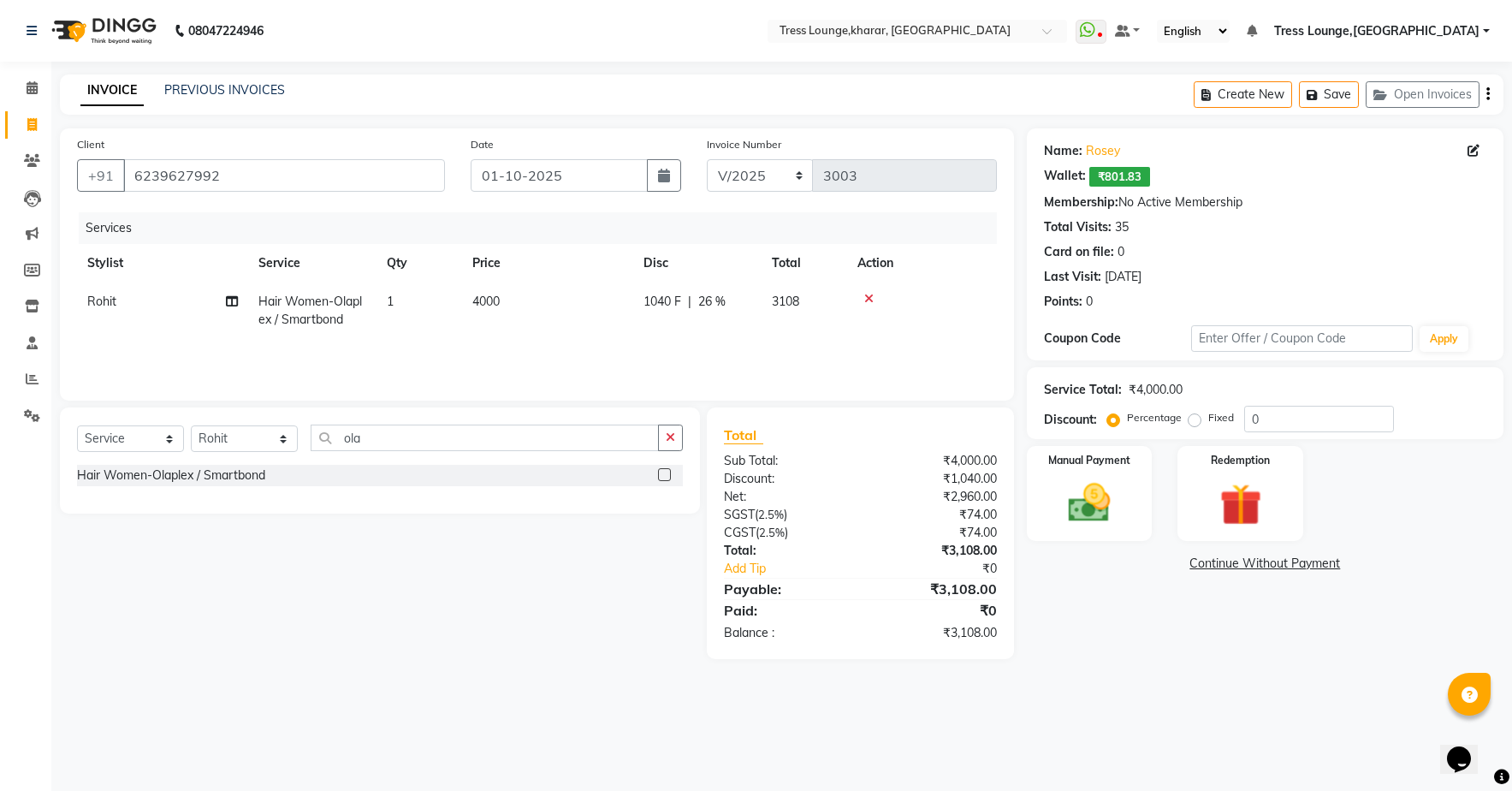
click at [716, 301] on span "26 %" at bounding box center [712, 302] width 27 height 18
select select "59379"
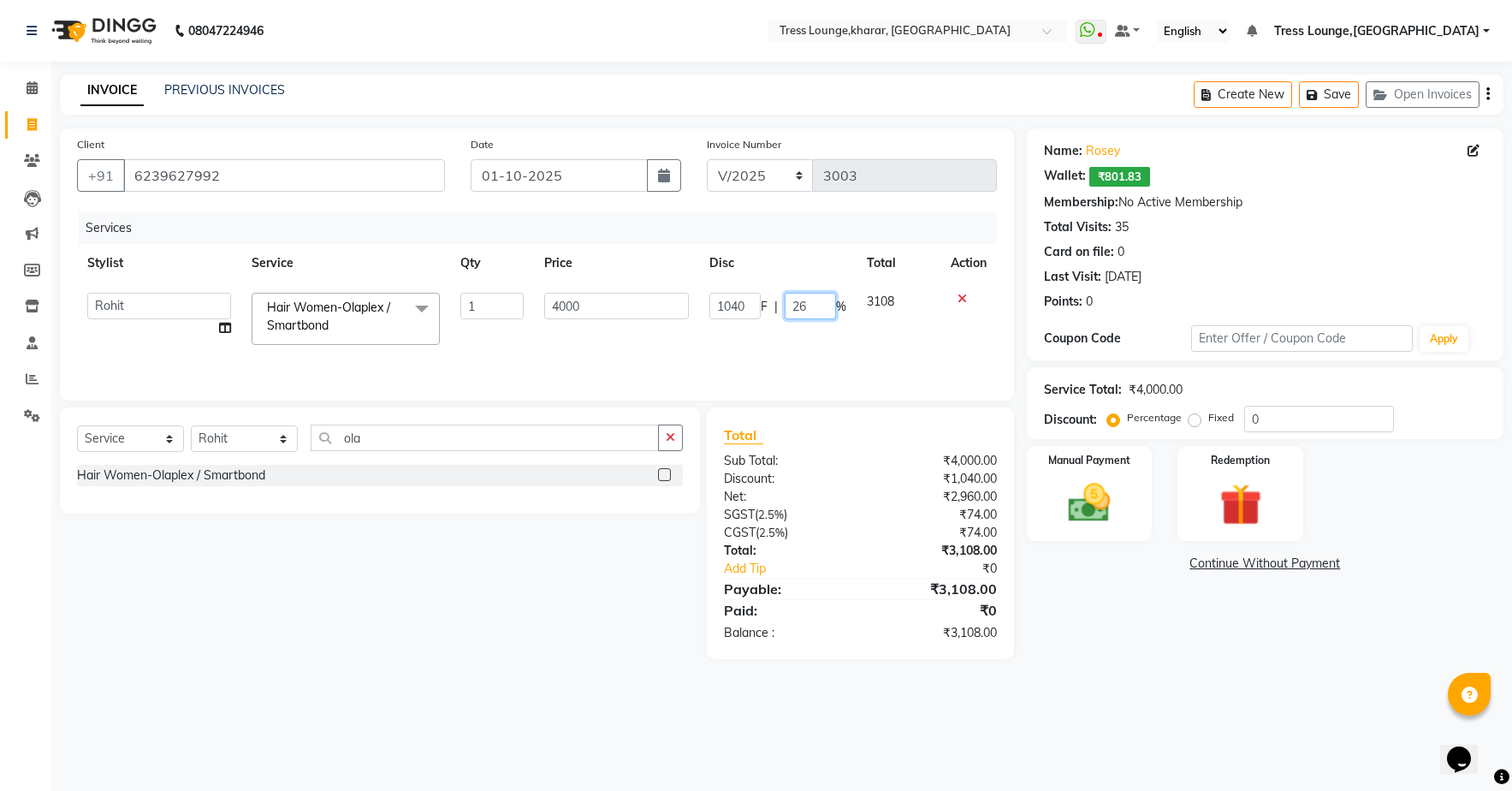
click at [808, 303] on input "26" at bounding box center [810, 306] width 51 height 27
type input "27"
click at [834, 331] on tr "[PERSON_NAME] [PERSON_NAME] Rohit [PERSON_NAME] [PERSON_NAME] Sunny [PERSON_NAM…" at bounding box center [537, 319] width 920 height 73
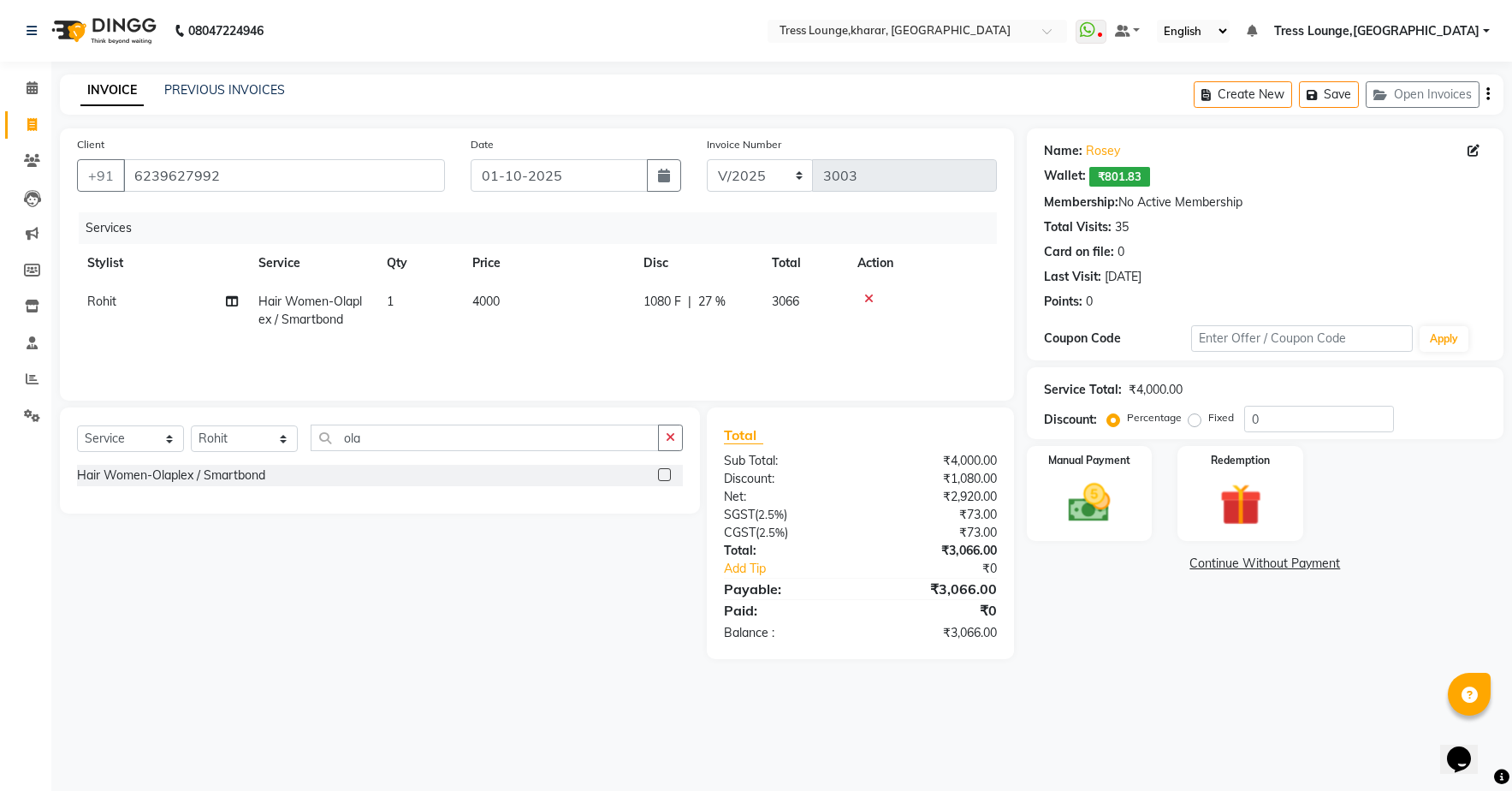
click at [720, 303] on span "27 %" at bounding box center [712, 302] width 27 height 18
select select "59379"
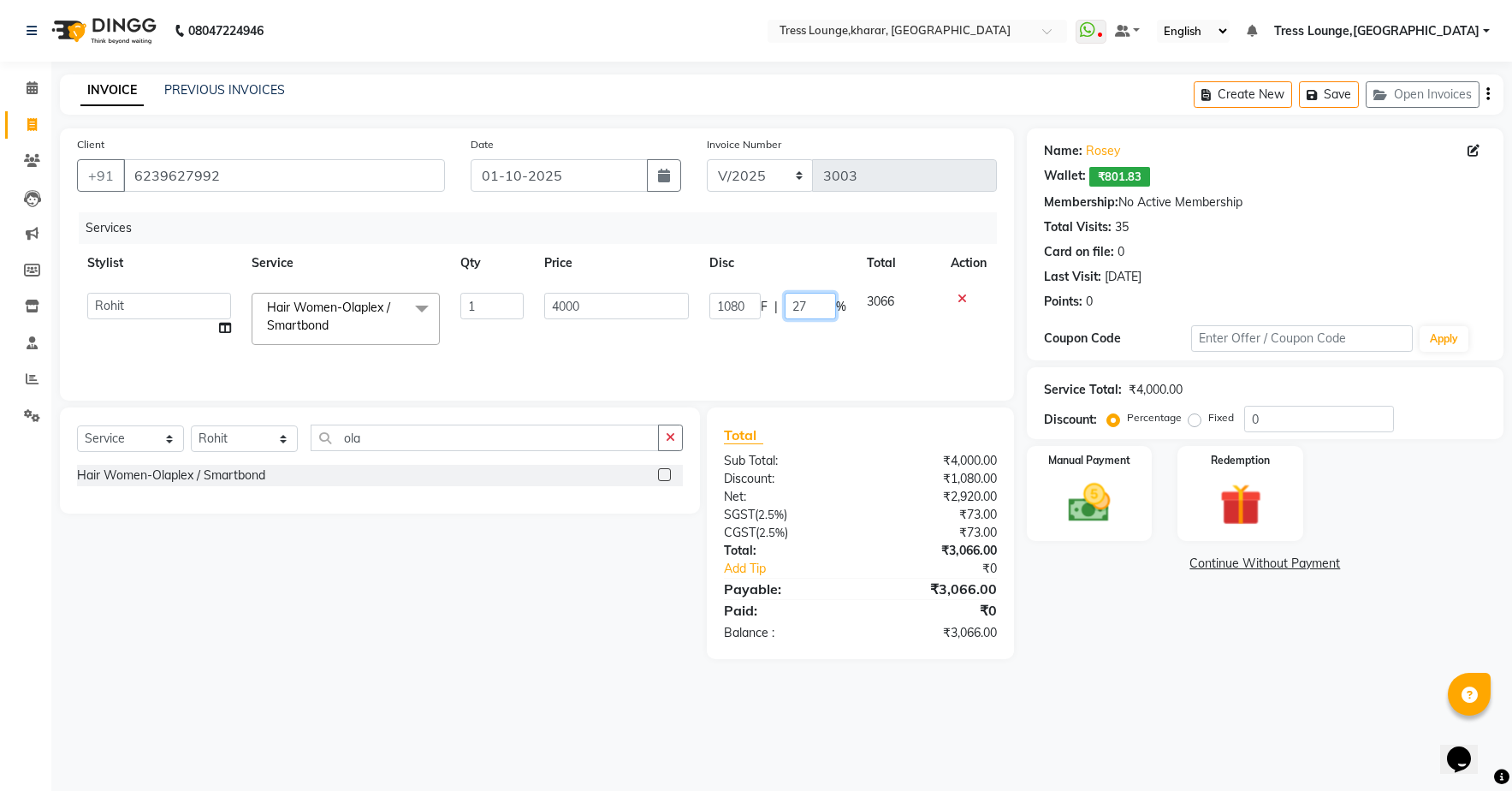
click at [822, 300] on input "27" at bounding box center [810, 306] width 51 height 27
type input "28"
click at [830, 331] on tr "[PERSON_NAME] [PERSON_NAME] Rohit [PERSON_NAME] [PERSON_NAME] Sunny [PERSON_NAM…" at bounding box center [537, 319] width 920 height 73
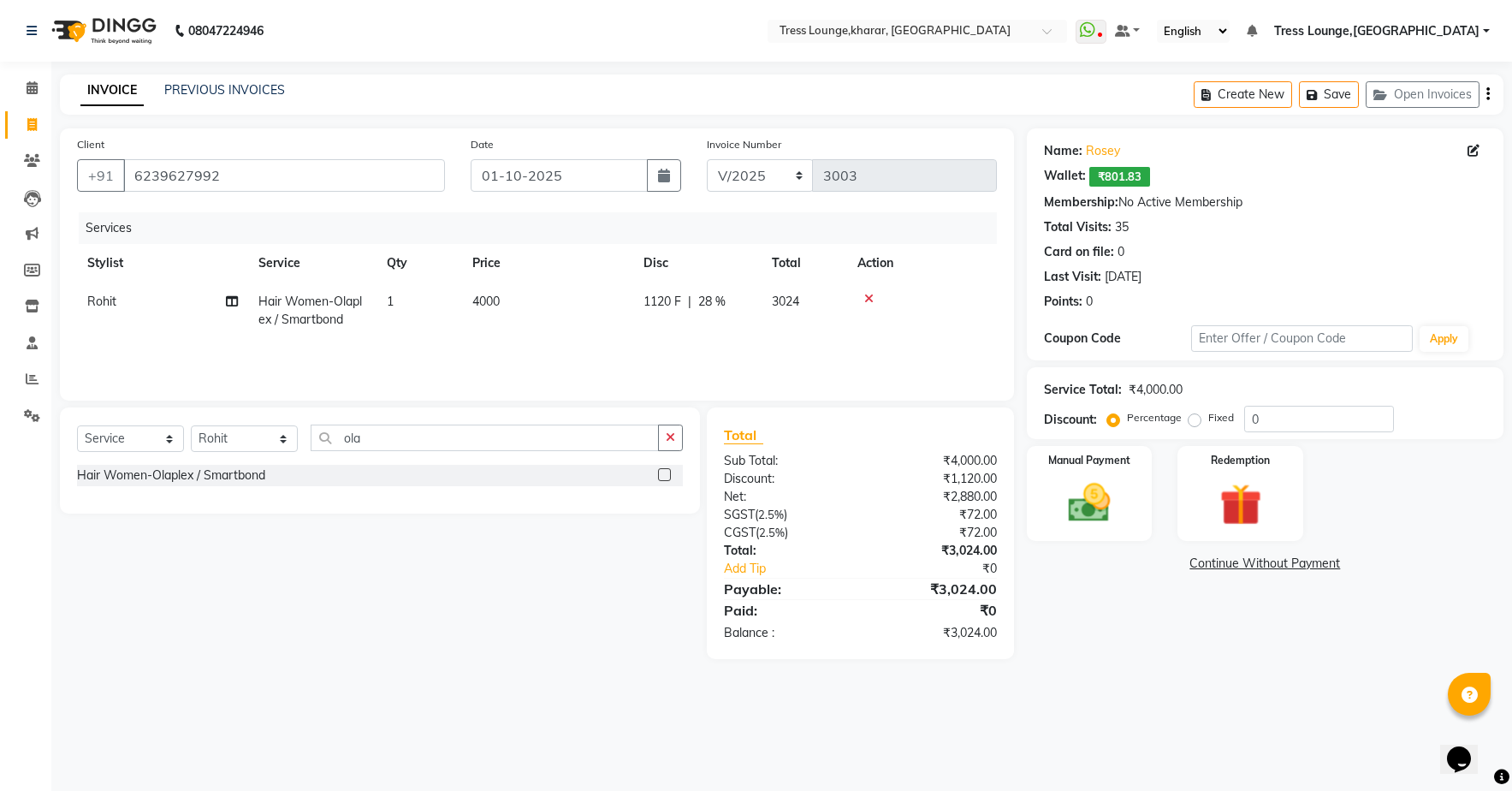
click at [716, 306] on span "28 %" at bounding box center [712, 302] width 27 height 18
select select "59379"
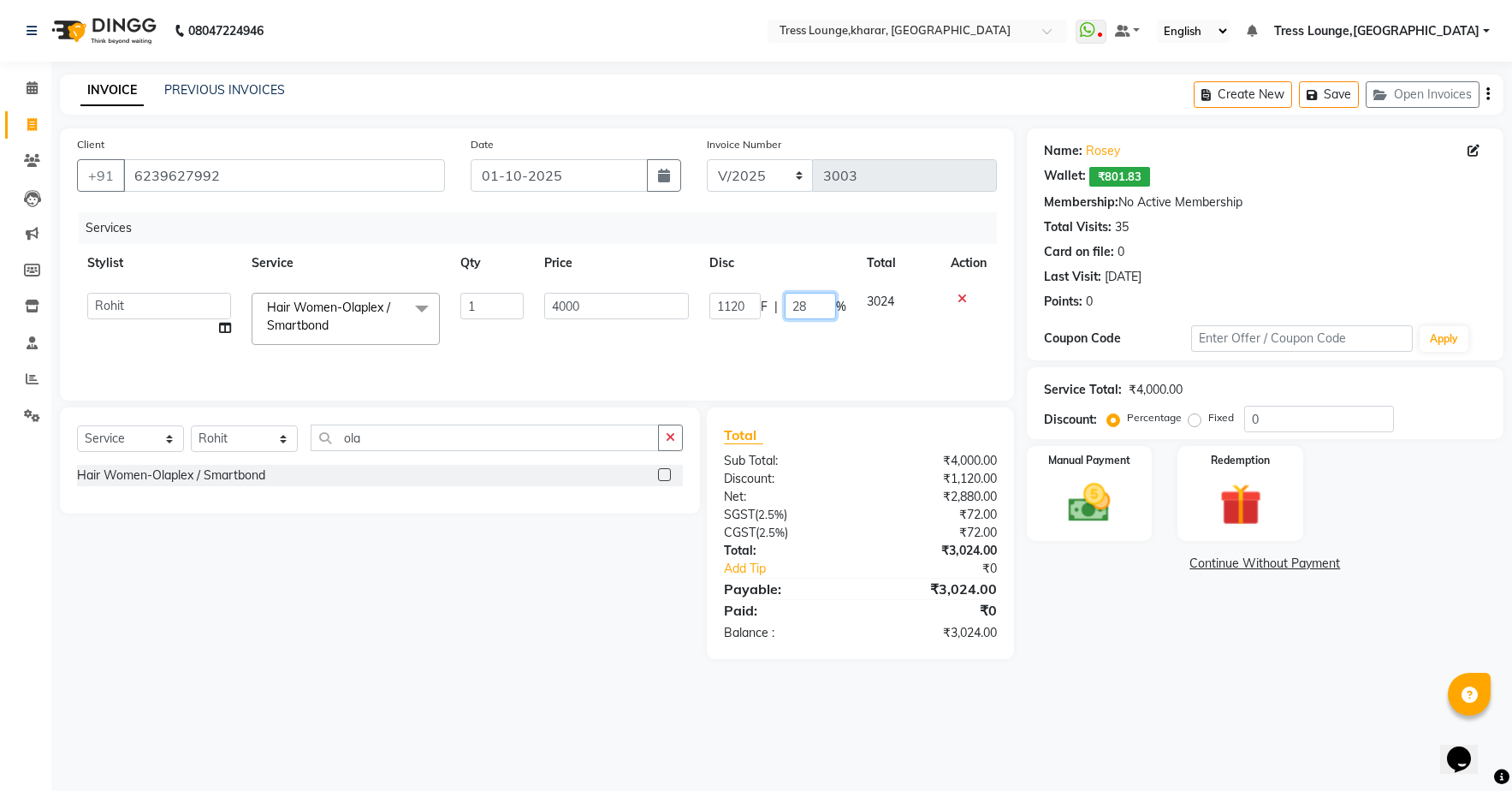
click at [813, 298] on input "28" at bounding box center [810, 306] width 51 height 27
type input "29"
click at [848, 336] on tr "[PERSON_NAME] [PERSON_NAME] Rohit [PERSON_NAME] [PERSON_NAME] Sunny [PERSON_NAM…" at bounding box center [537, 319] width 920 height 73
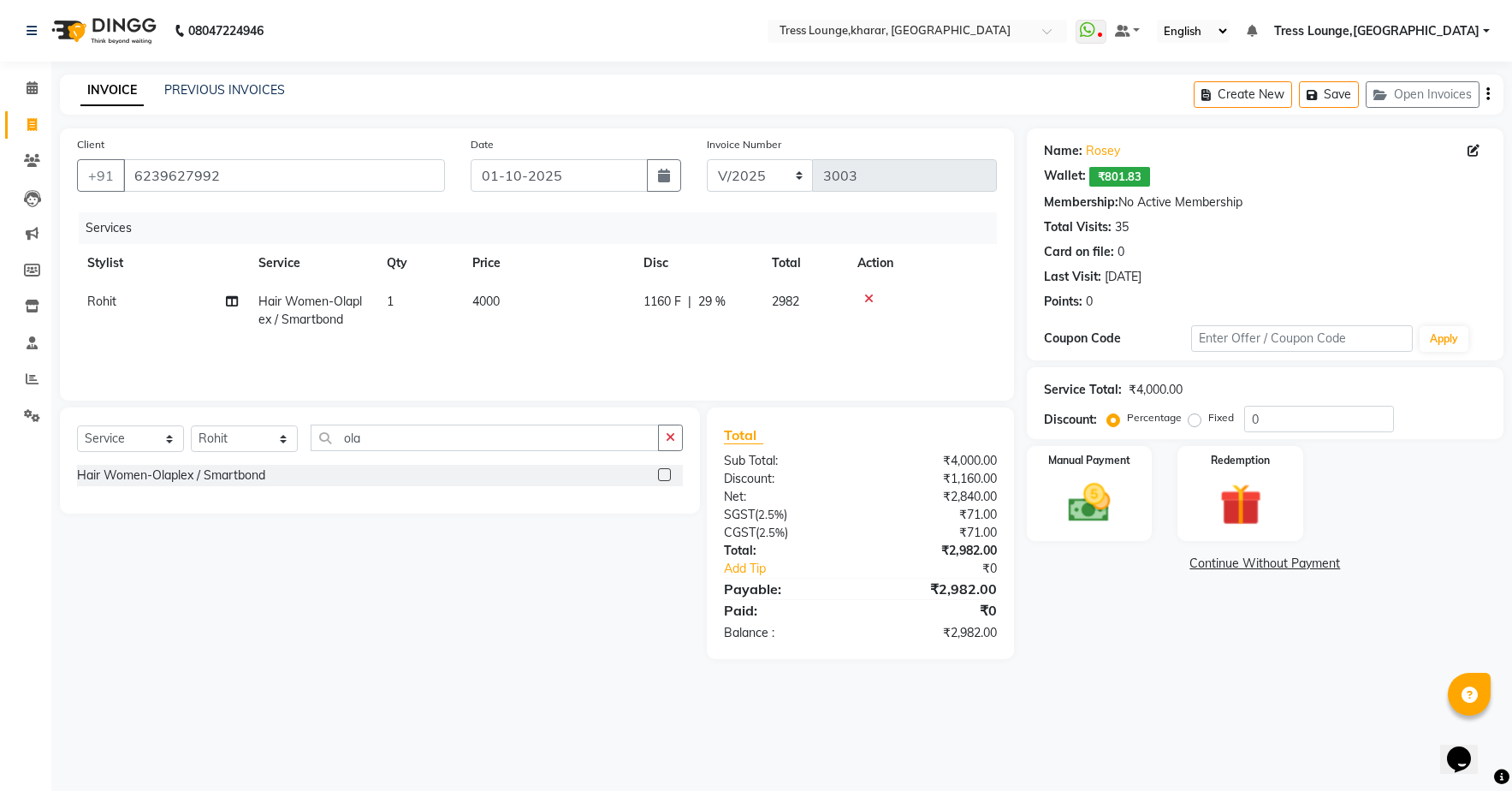
click at [718, 301] on span "29 %" at bounding box center [712, 302] width 27 height 18
select select "59379"
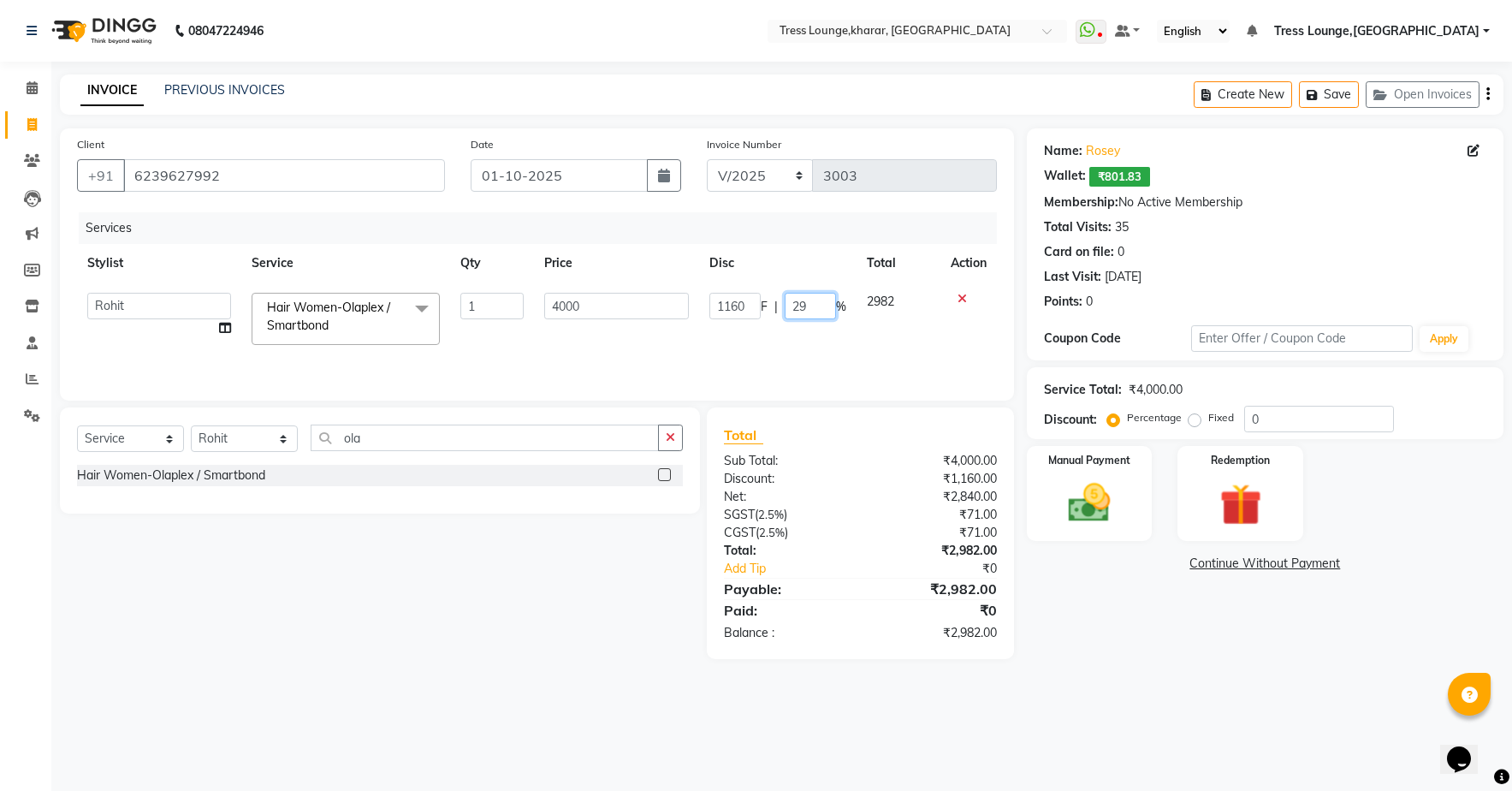
click at [816, 306] on input "29" at bounding box center [810, 306] width 51 height 27
type input "29"
click at [850, 349] on div "Services Stylist Service Qty Price Disc Total Action [PERSON_NAME] [PERSON_NAME…" at bounding box center [537, 297] width 920 height 171
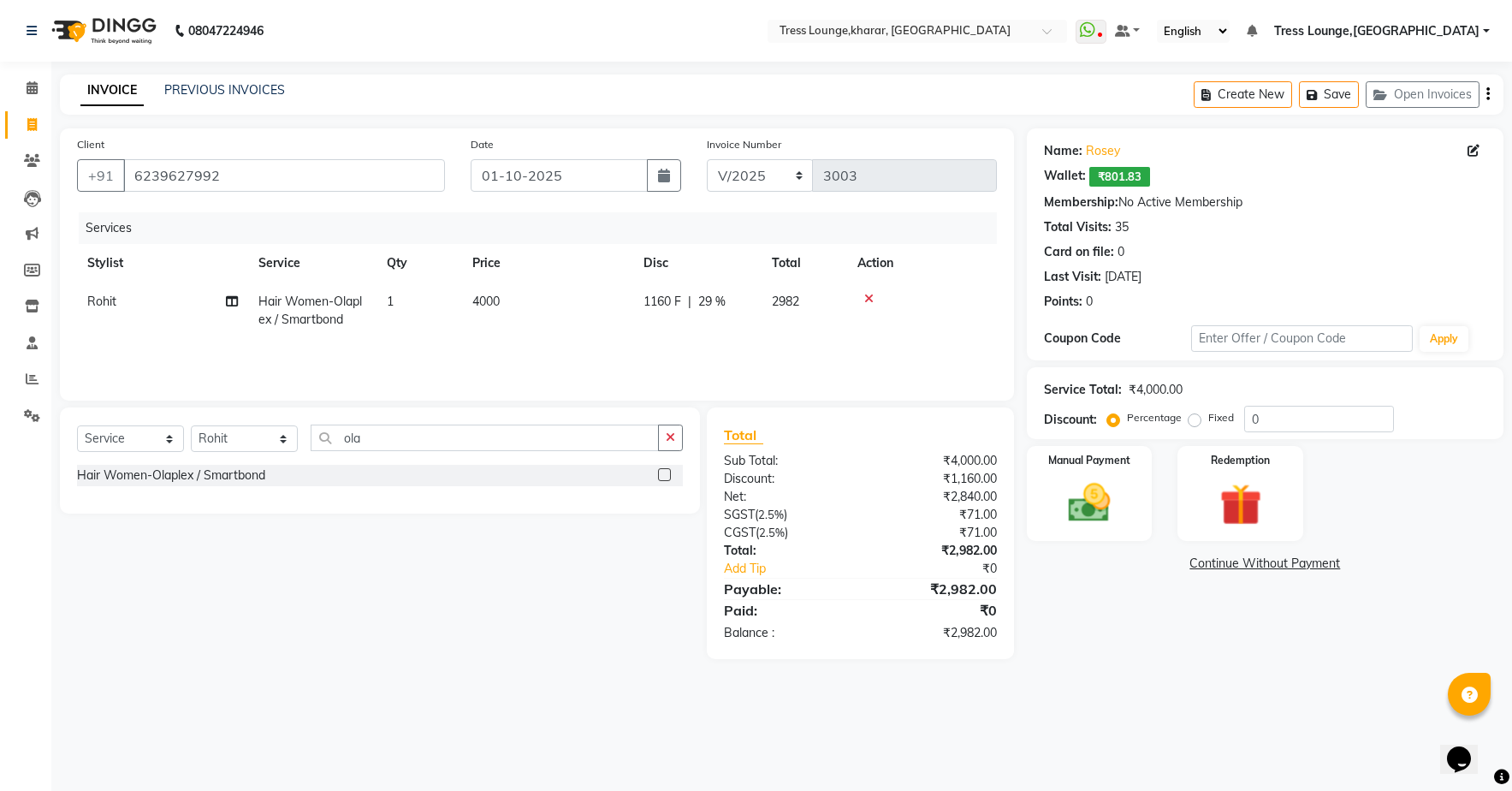
click at [714, 303] on span "29 %" at bounding box center [712, 302] width 27 height 18
select select "59379"
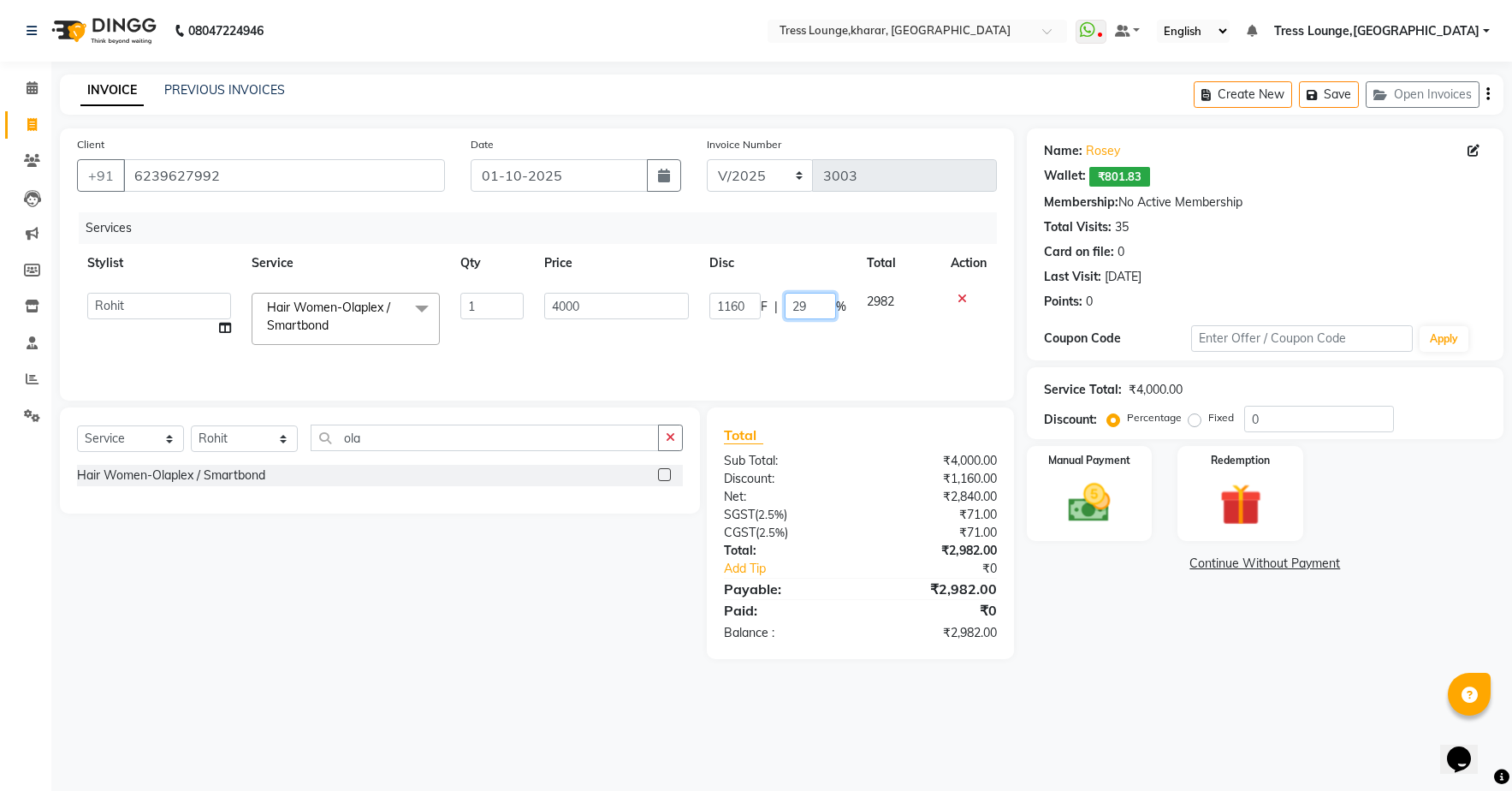
click at [813, 306] on input "29" at bounding box center [810, 306] width 51 height 27
type input "28"
drag, startPoint x: 831, startPoint y: 348, endPoint x: 811, endPoint y: 350, distance: 20.1
click at [830, 348] on div "Services Stylist Service Qty Price Disc Total Action [PERSON_NAME] [PERSON_NAME…" at bounding box center [537, 297] width 920 height 171
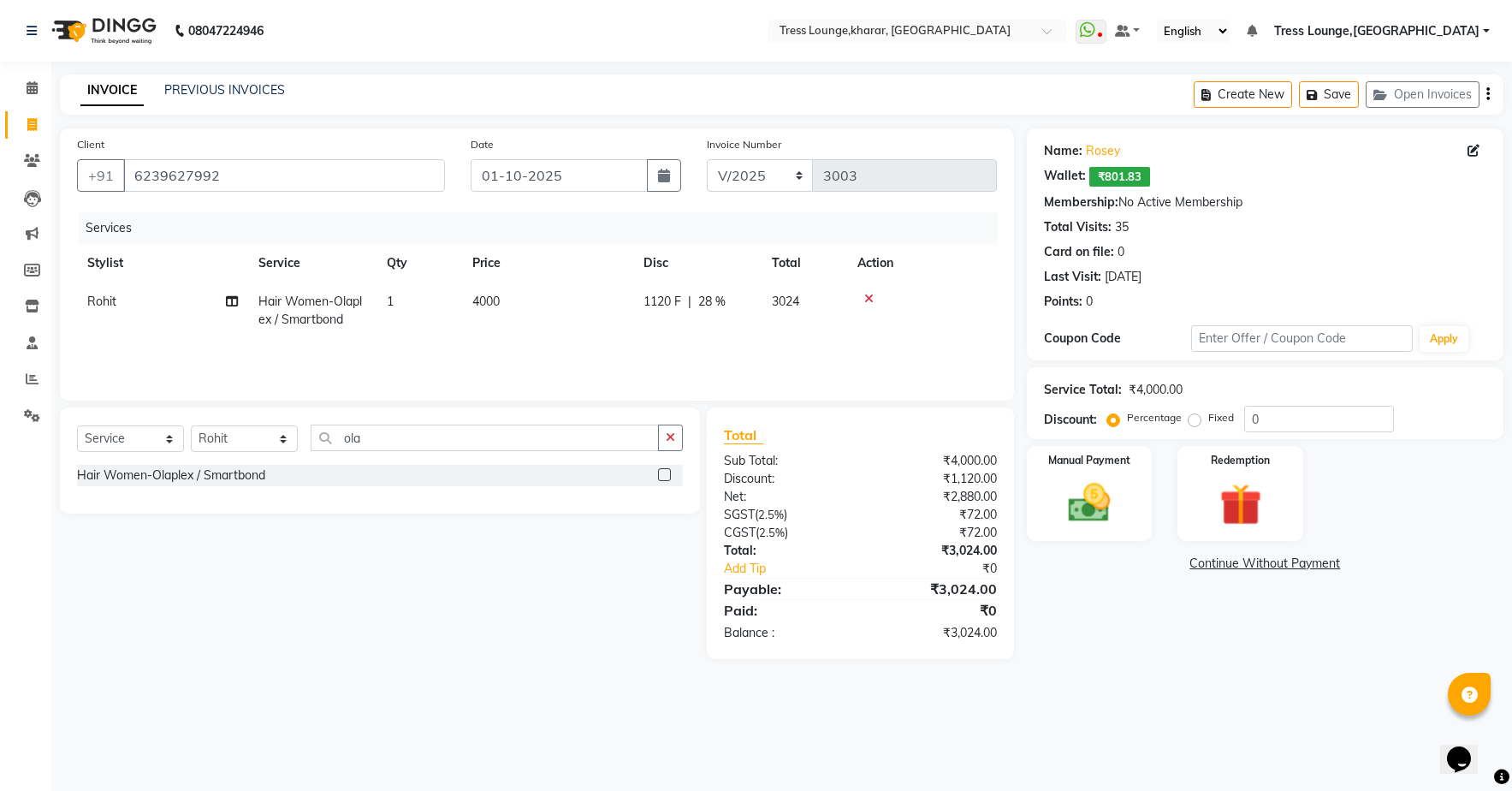
click at [668, 305] on span "1120 F" at bounding box center [663, 302] width 38 height 18
select select "59379"
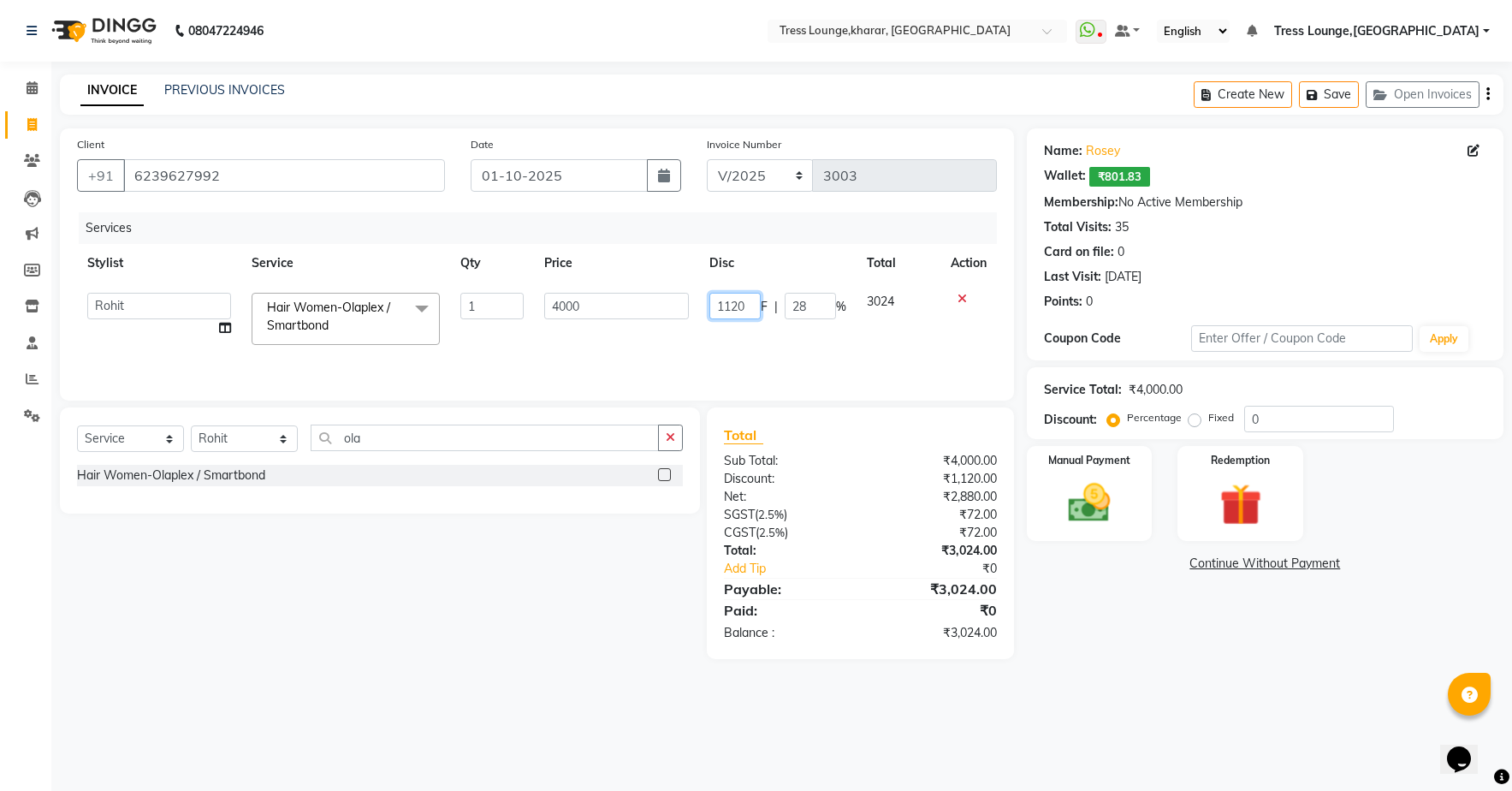
click at [751, 306] on input "1120" at bounding box center [734, 306] width 51 height 27
type input "1123"
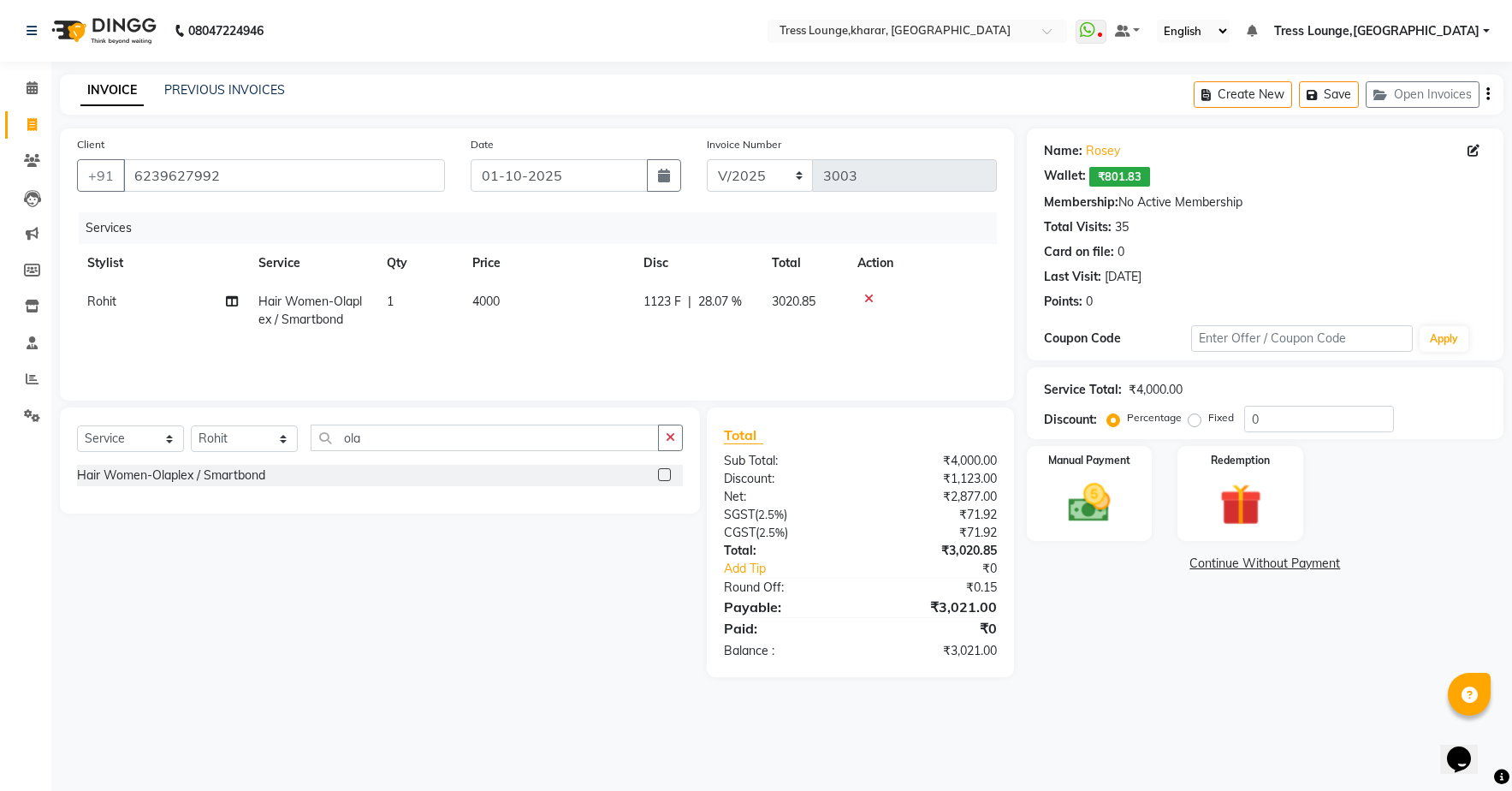
click at [769, 350] on div "Services Stylist Service Qty Price Disc Total Action Rohit Hair Women-Olaplex /…" at bounding box center [537, 297] width 920 height 171
click at [667, 302] on span "1123 F" at bounding box center [663, 302] width 38 height 18
select select "59379"
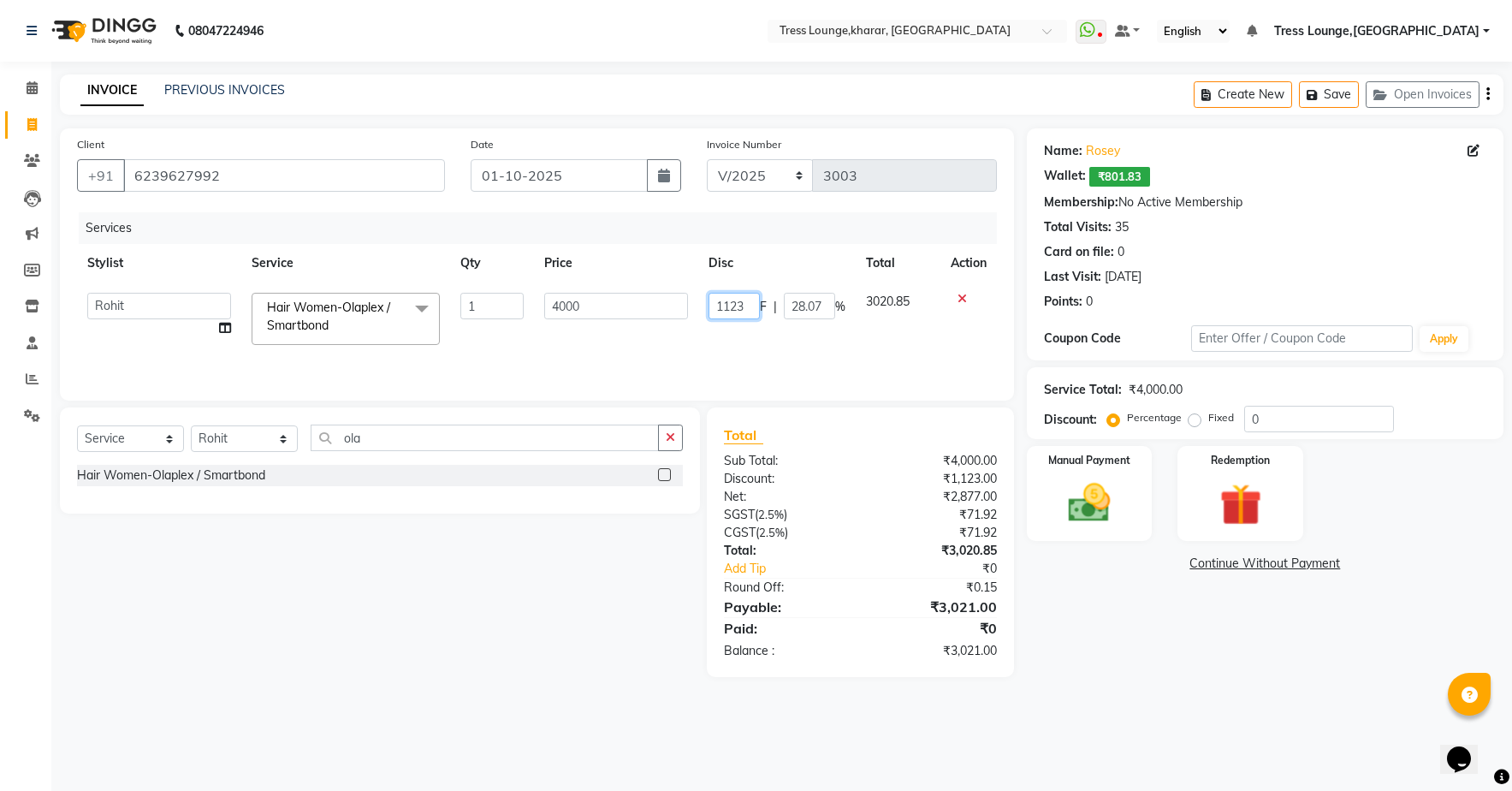
click at [752, 303] on input "1123" at bounding box center [734, 306] width 51 height 27
type input "1135"
click at [794, 341] on div "Services Stylist Service Qty Price Disc Total Action [PERSON_NAME] [PERSON_NAME…" at bounding box center [537, 297] width 920 height 171
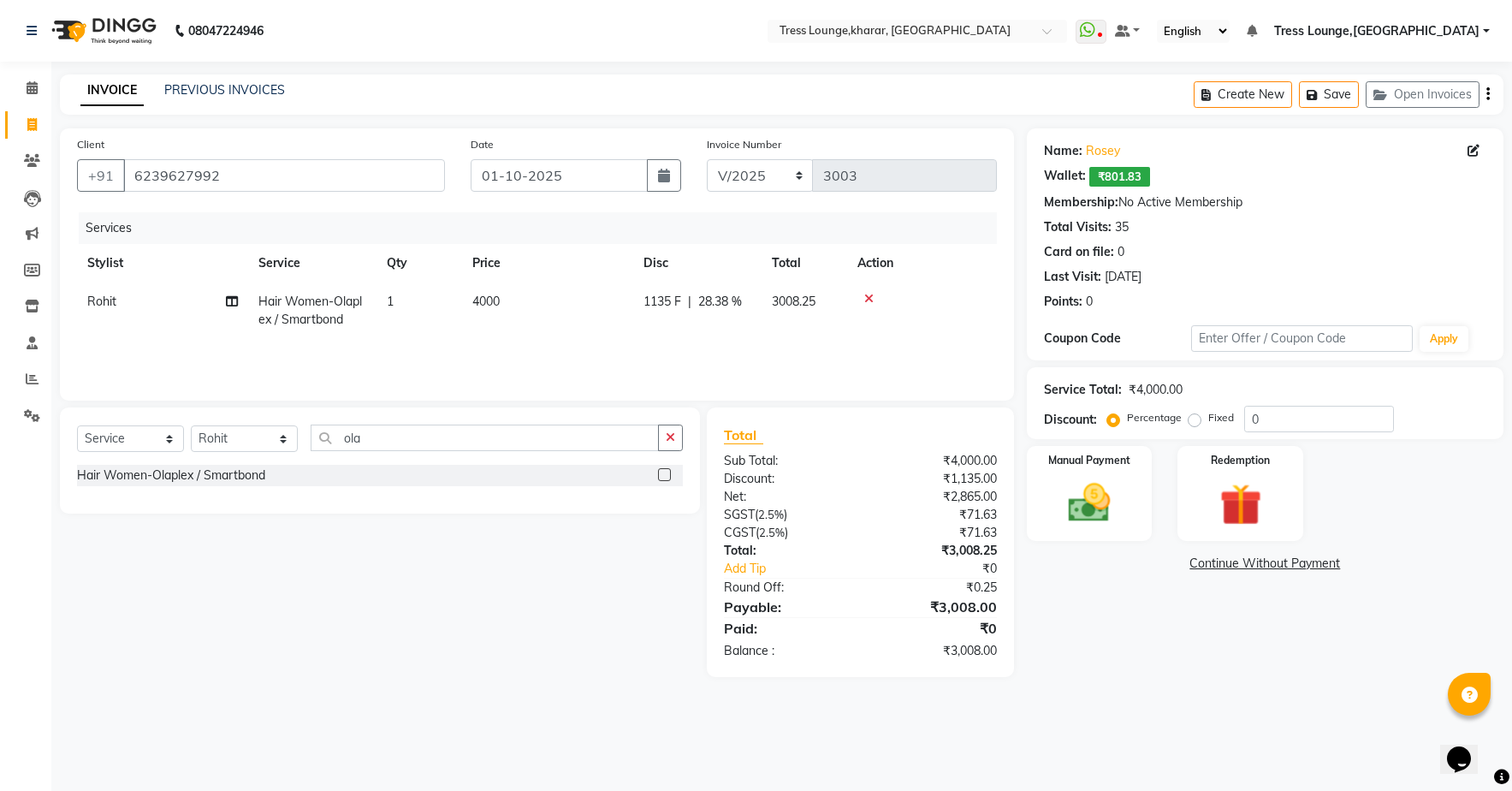
click at [666, 304] on span "1135 F" at bounding box center [663, 302] width 38 height 18
select select "59379"
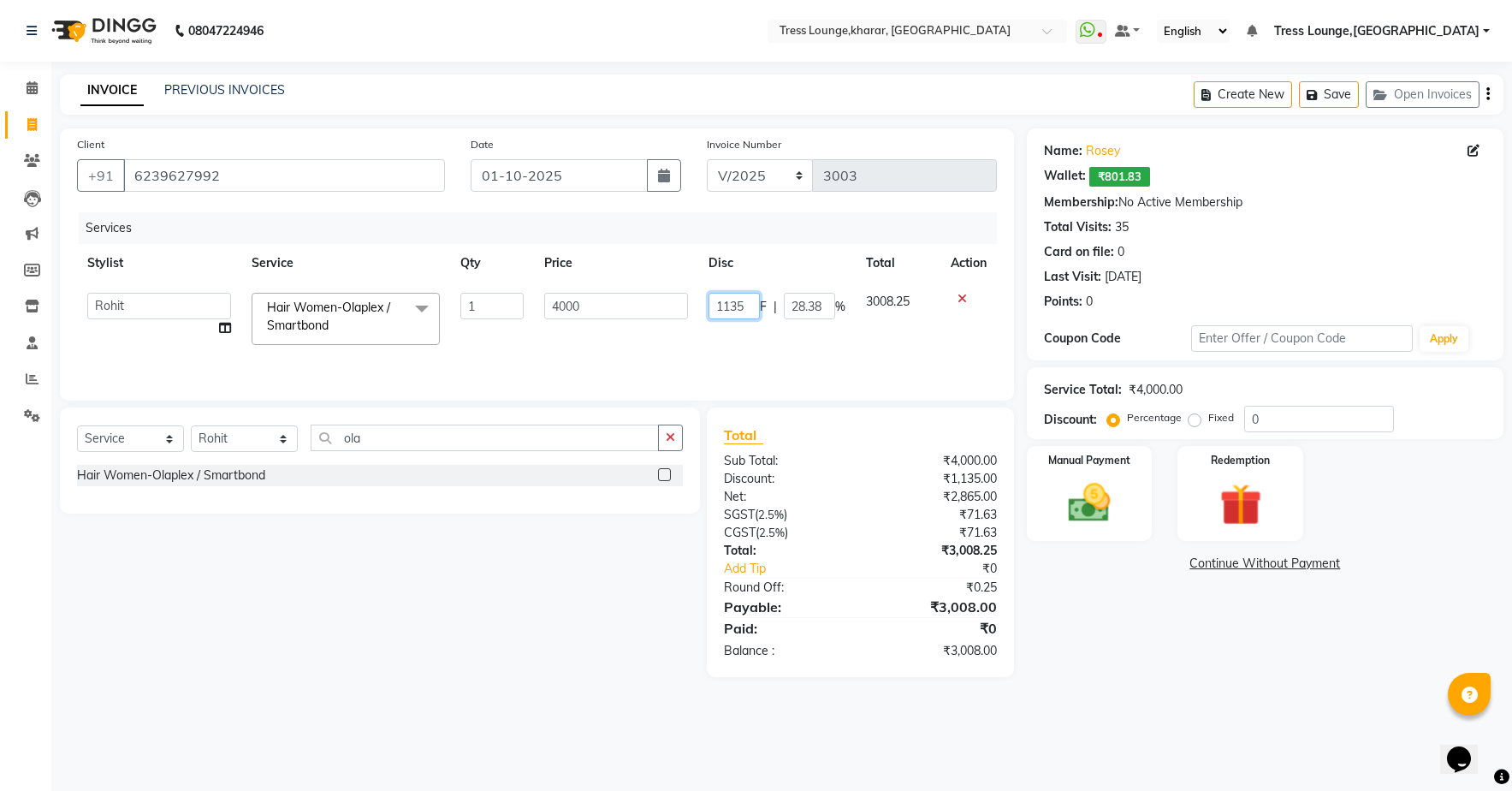
click at [744, 303] on input "1135" at bounding box center [734, 306] width 51 height 27
type input "1140"
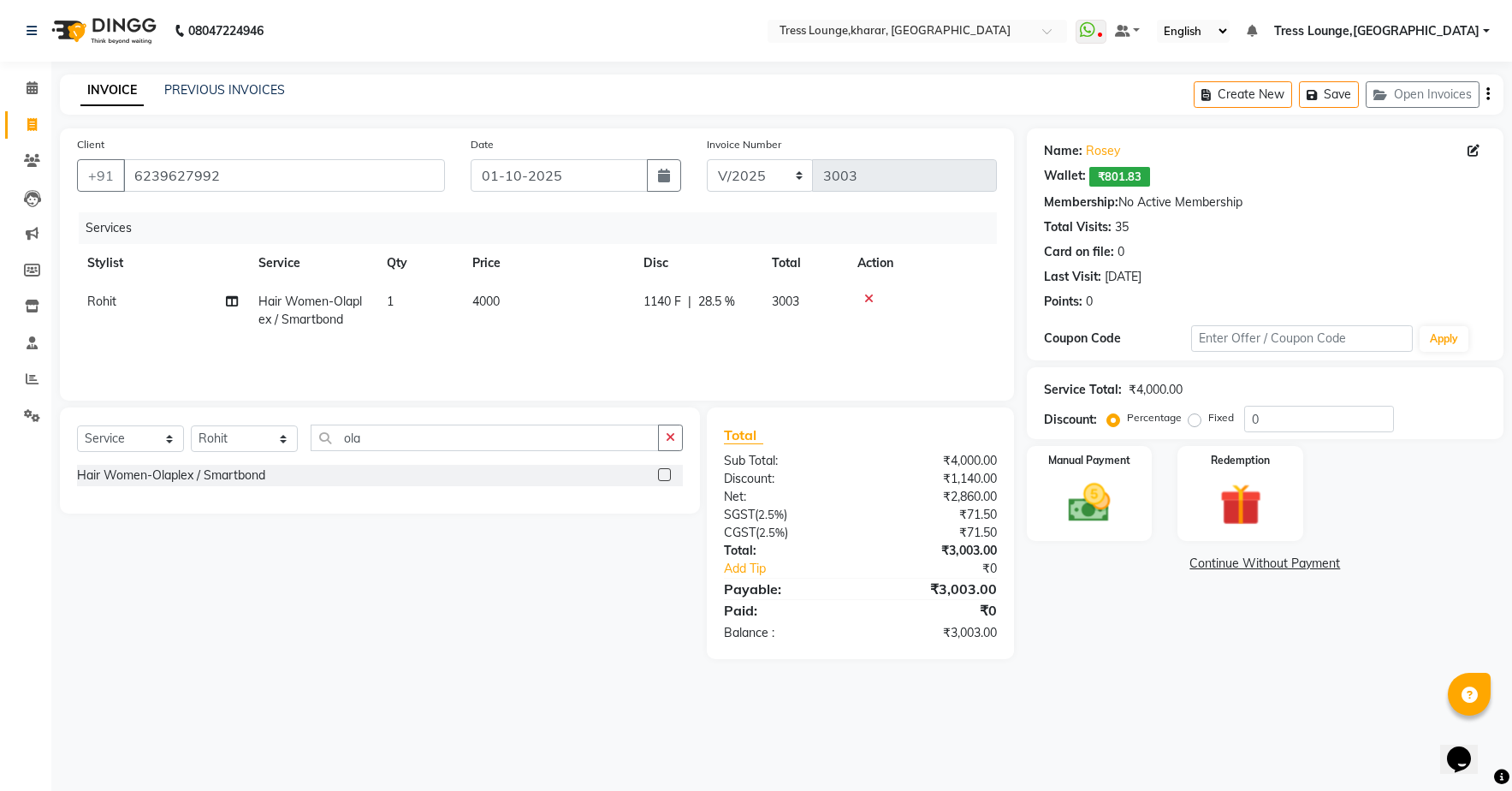
click at [745, 335] on td "1140 F | 28.5 %" at bounding box center [697, 311] width 128 height 57
select select "59379"
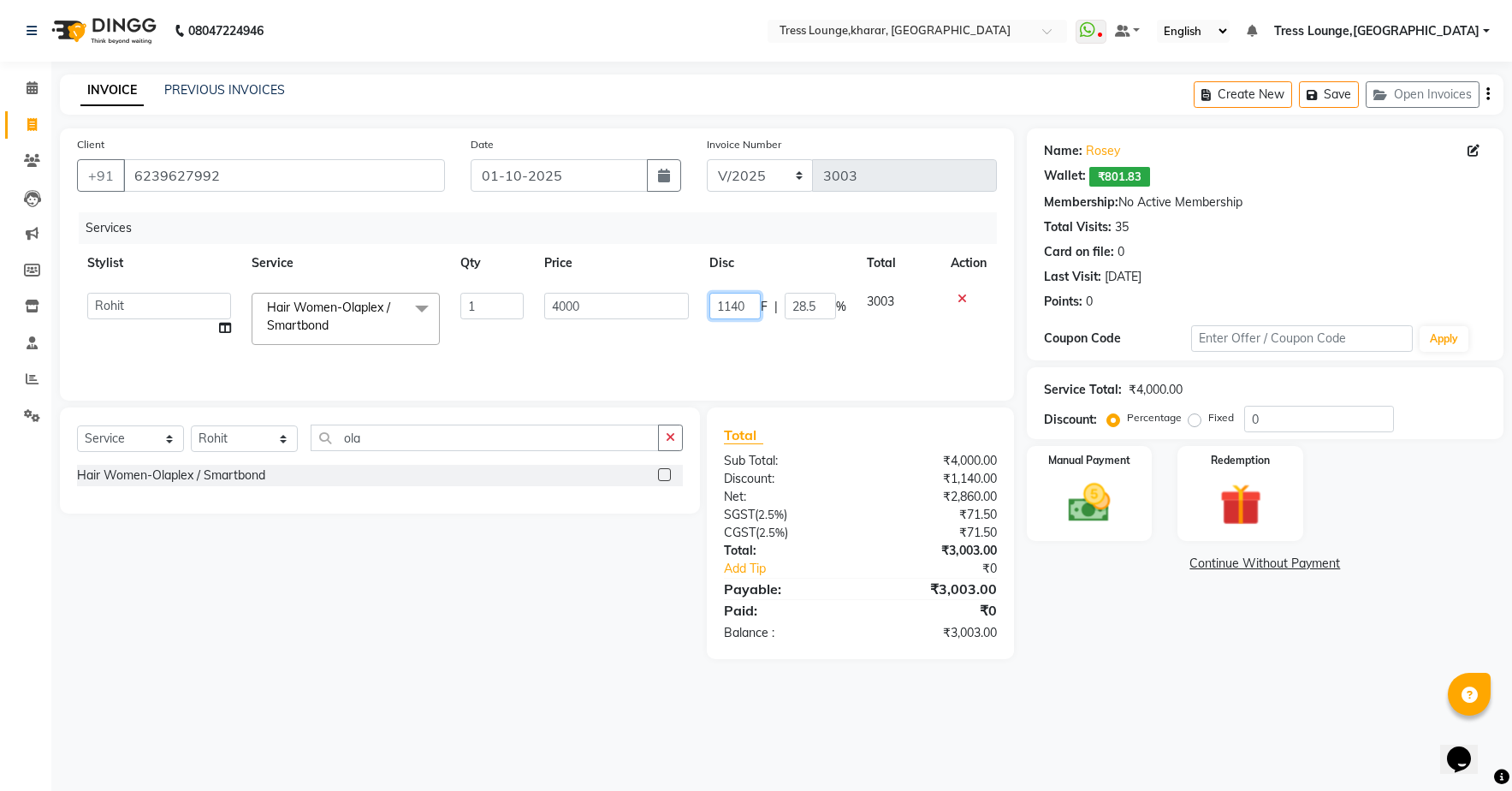
click at [747, 304] on input "1140" at bounding box center [734, 306] width 51 height 27
type input "1142"
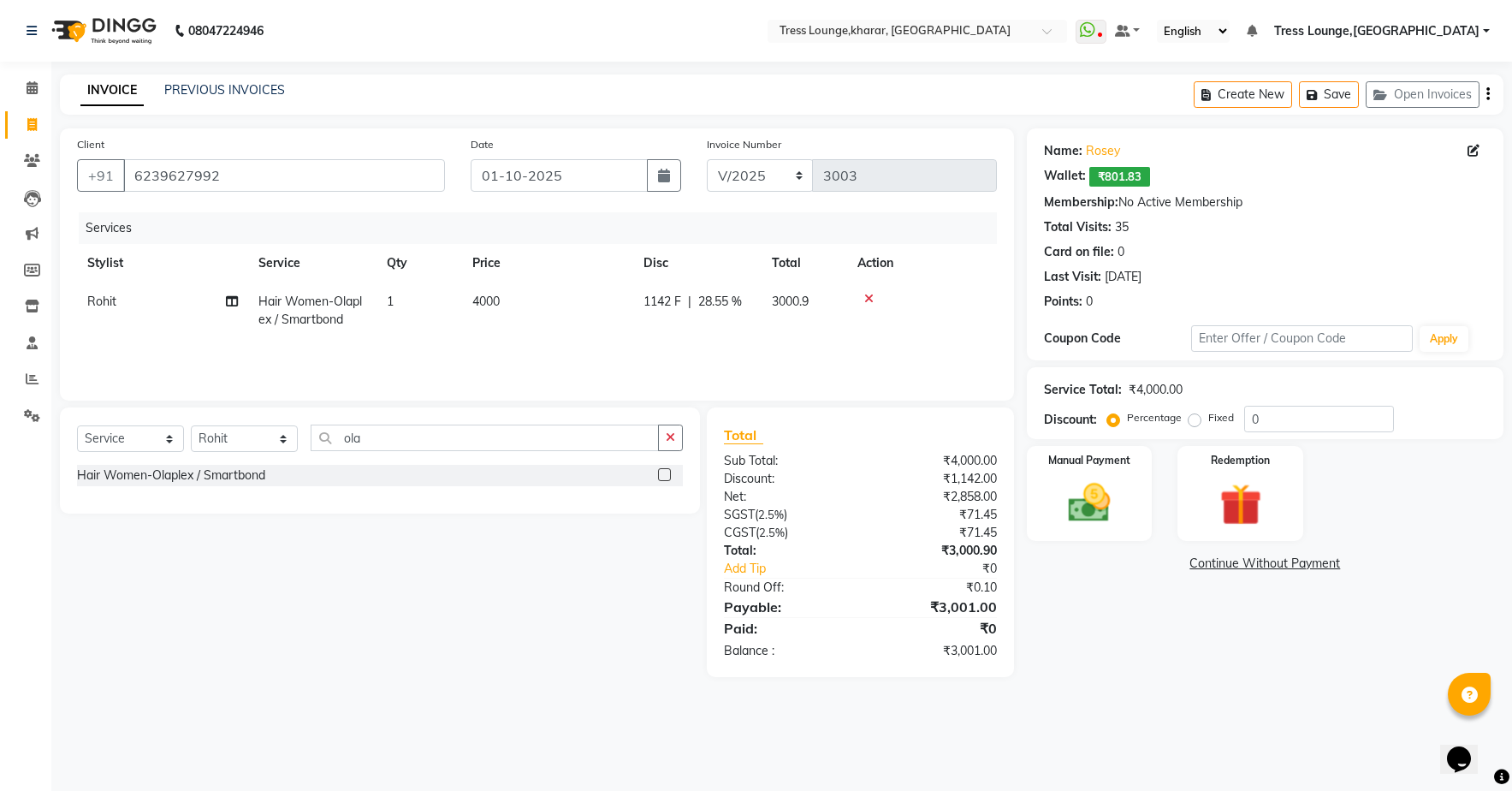
click at [806, 338] on tr "Rohit Hair Women-Olaplex / Smartbond 1 4000 1142 F | 28.55 % 3000.9" at bounding box center [537, 311] width 920 height 57
click at [666, 301] on span "1142 F" at bounding box center [663, 302] width 38 height 18
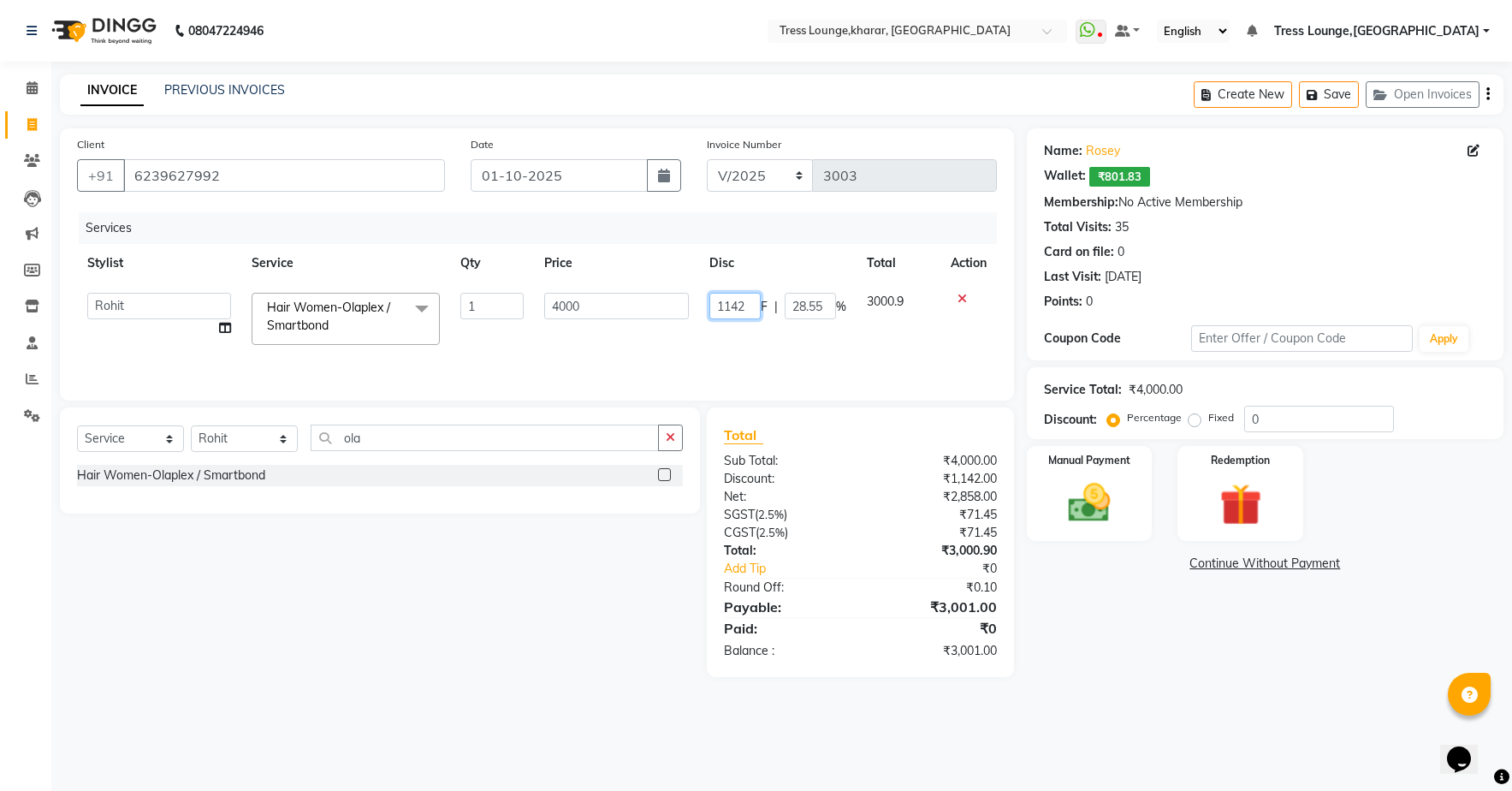
click at [740, 301] on input "1142" at bounding box center [734, 306] width 51 height 27
click at [748, 304] on input "1142" at bounding box center [734, 306] width 51 height 27
click at [771, 353] on div "Services Stylist Service Qty Price Disc Total Action [PERSON_NAME] [PERSON_NAME…" at bounding box center [537, 297] width 920 height 171
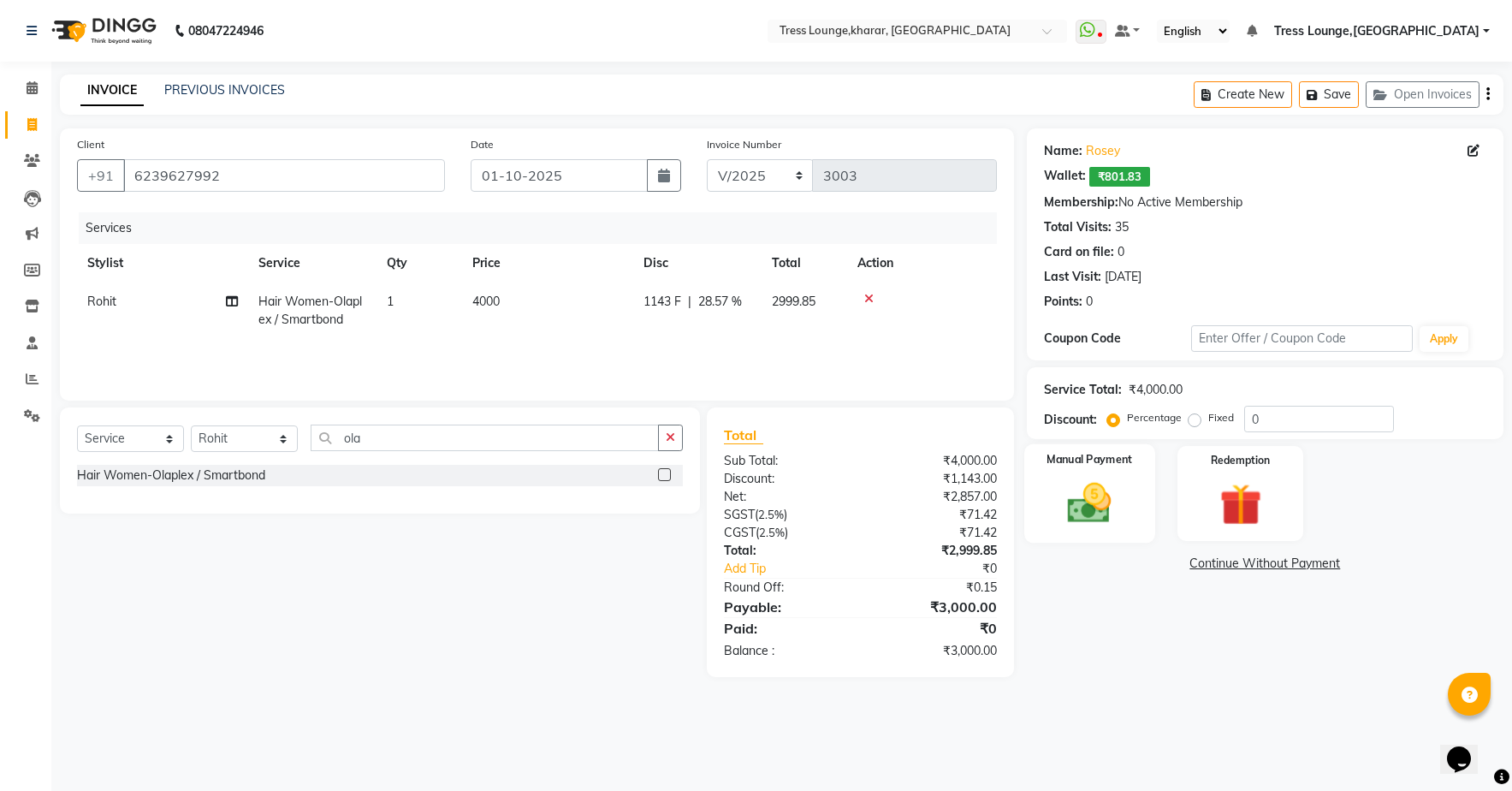
click at [1079, 505] on img at bounding box center [1088, 503] width 71 height 50
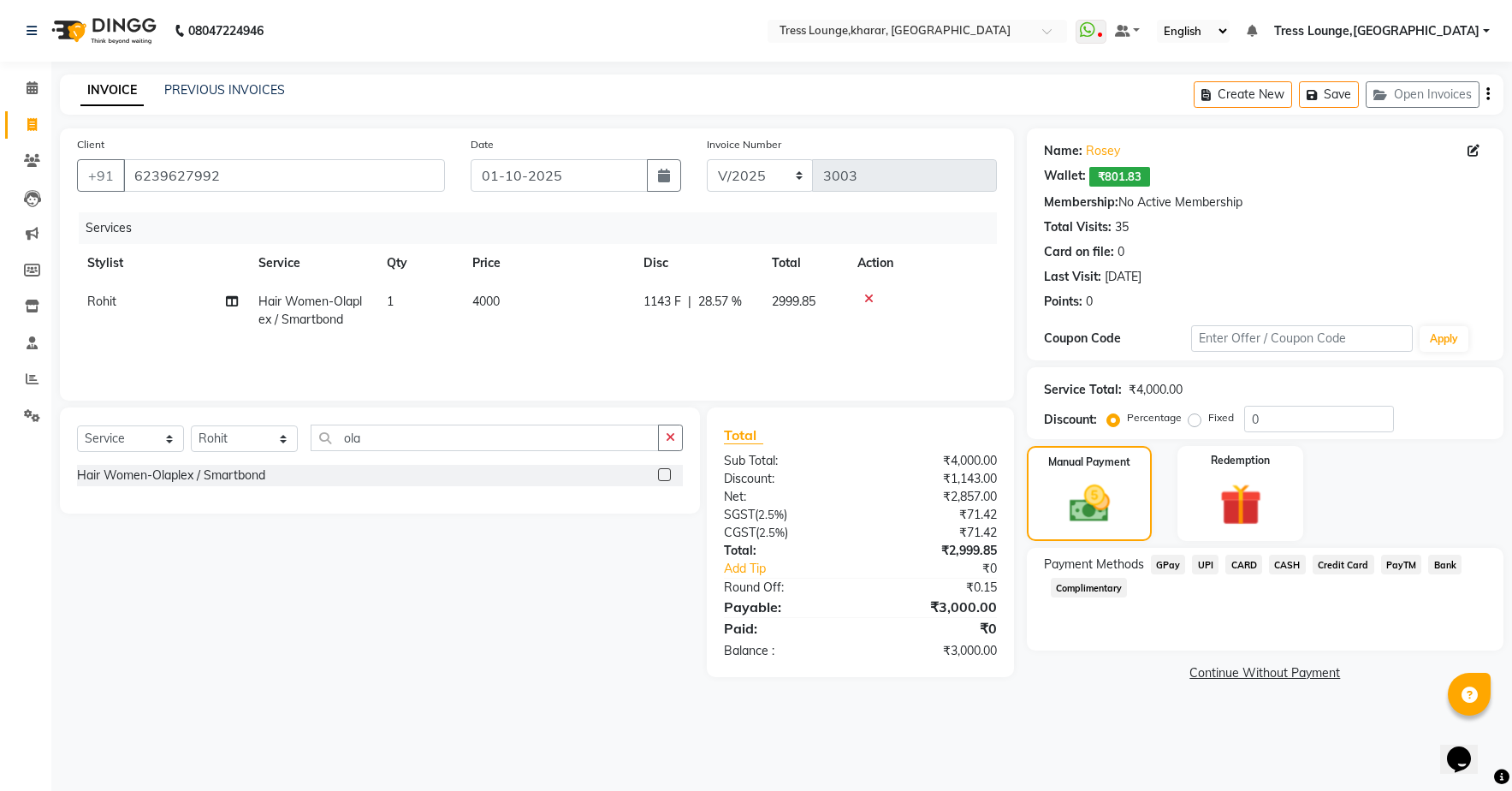
click at [1209, 564] on span "UPI" at bounding box center [1206, 565] width 27 height 20
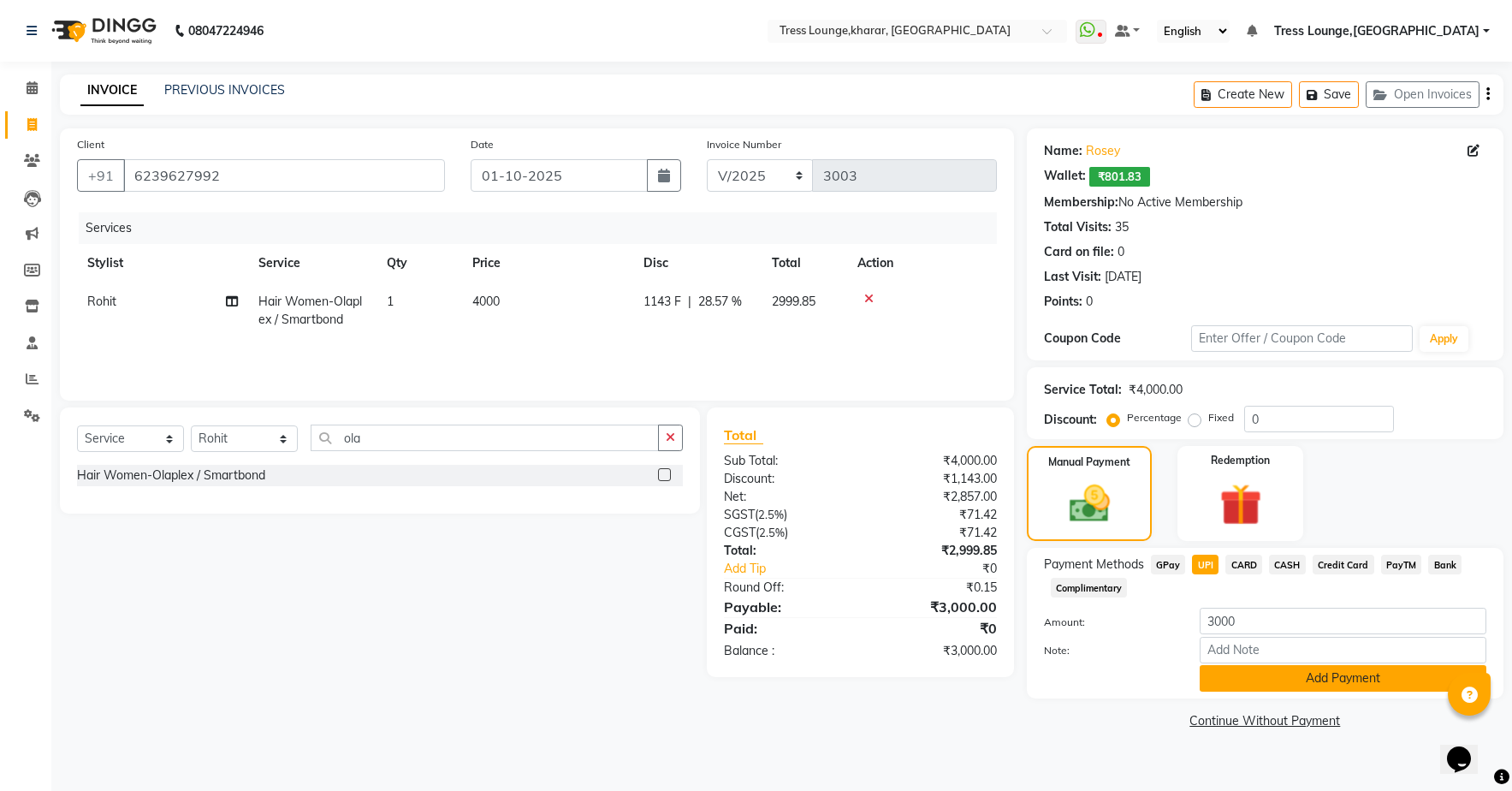
click at [1280, 674] on button "Add Payment" at bounding box center [1342, 679] width 286 height 27
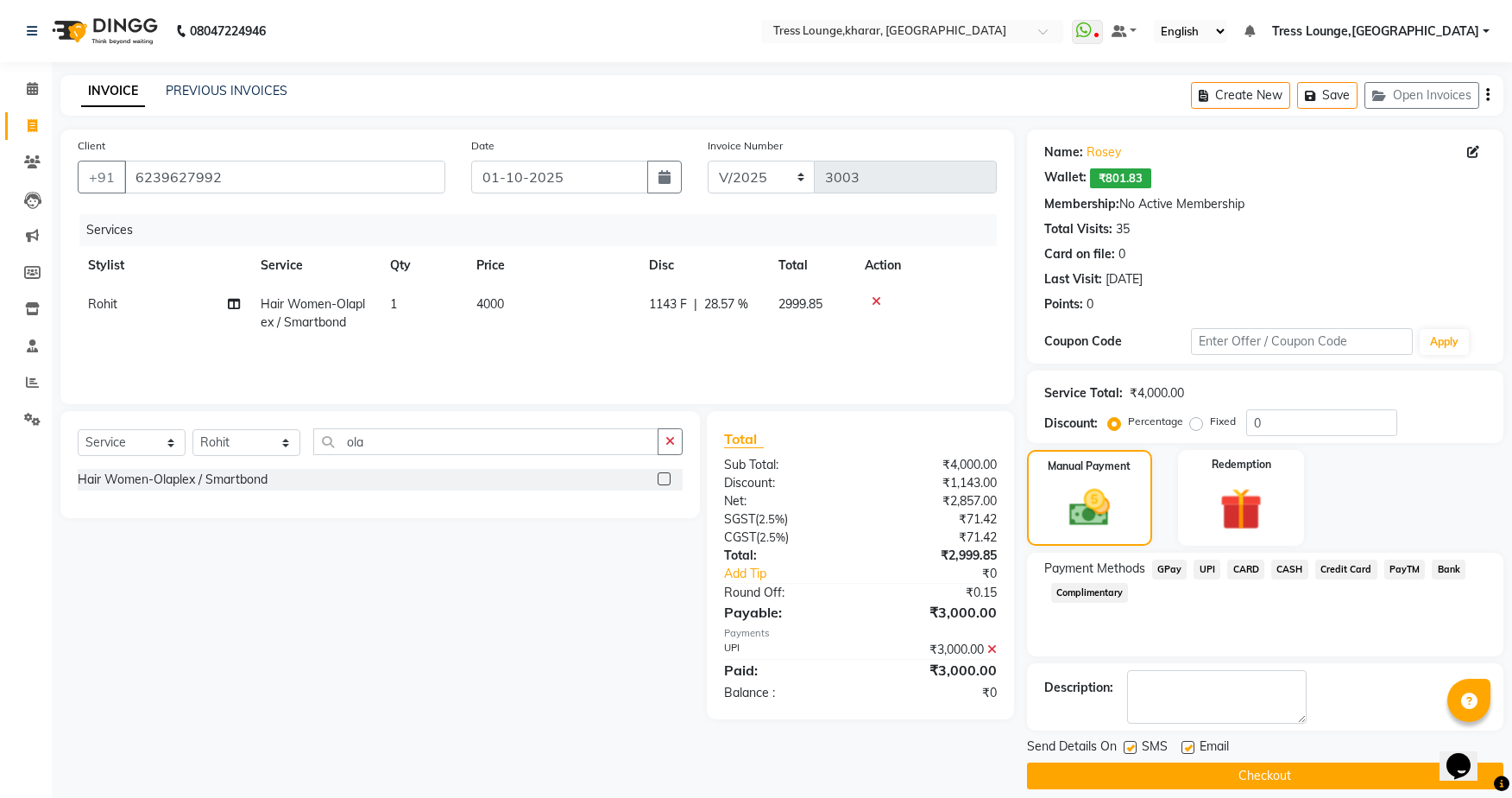
click at [1262, 783] on button "Checkout" at bounding box center [1265, 776] width 476 height 27
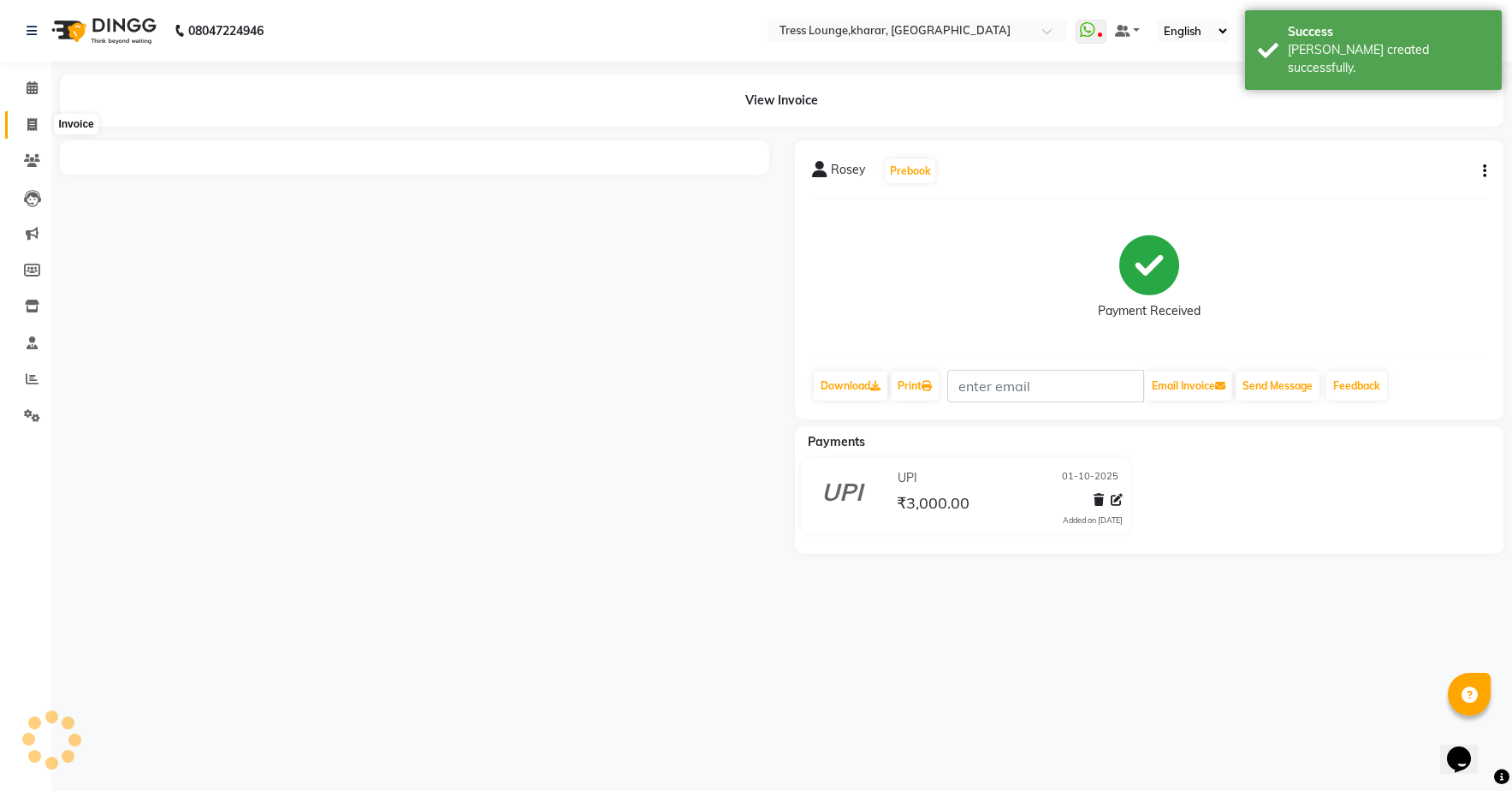
click at [29, 116] on span at bounding box center [31, 126] width 30 height 20
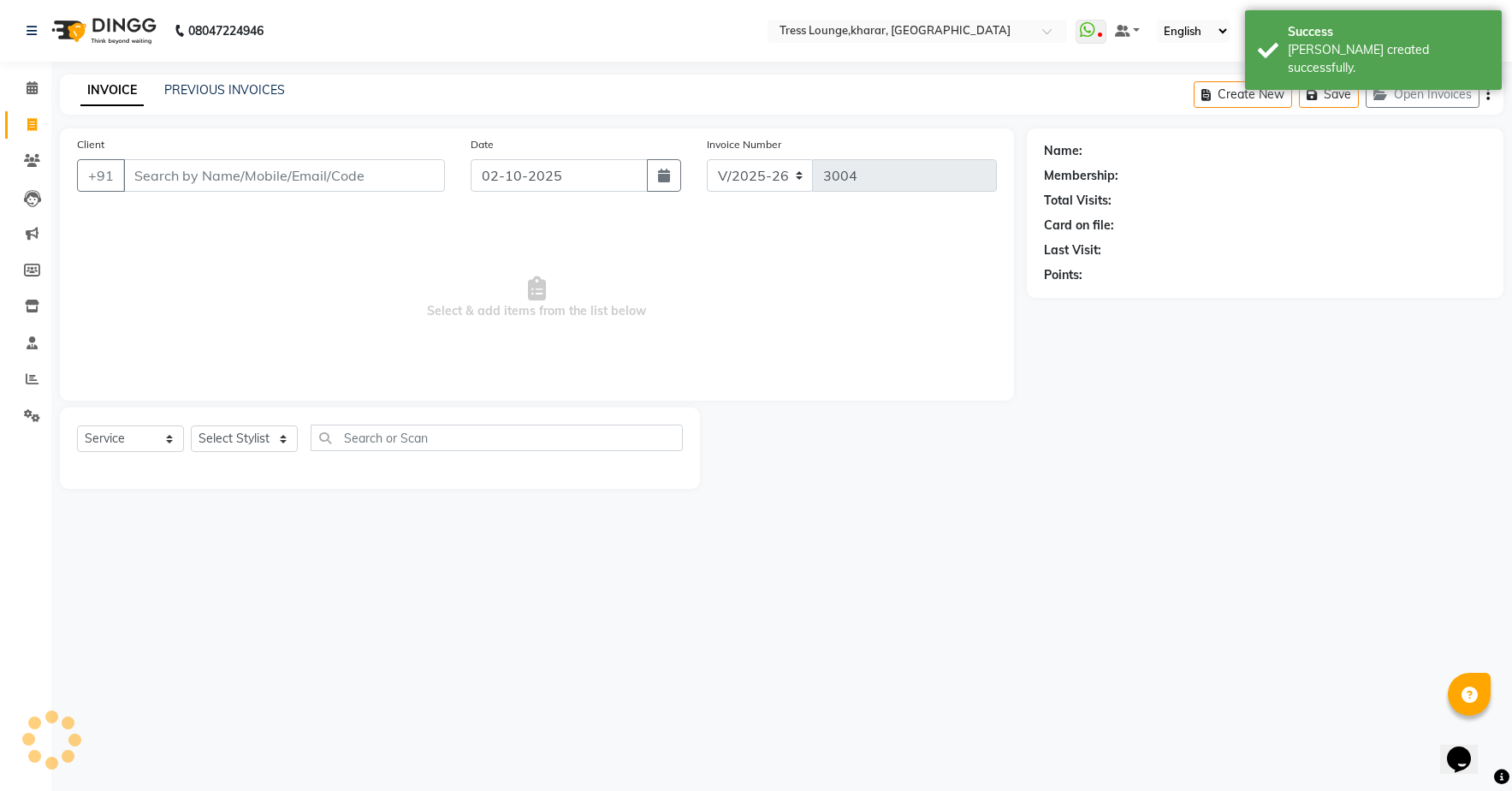
drag, startPoint x: 679, startPoint y: 180, endPoint x: 672, endPoint y: 193, distance: 14.8
click at [678, 181] on button "button" at bounding box center [664, 175] width 34 height 32
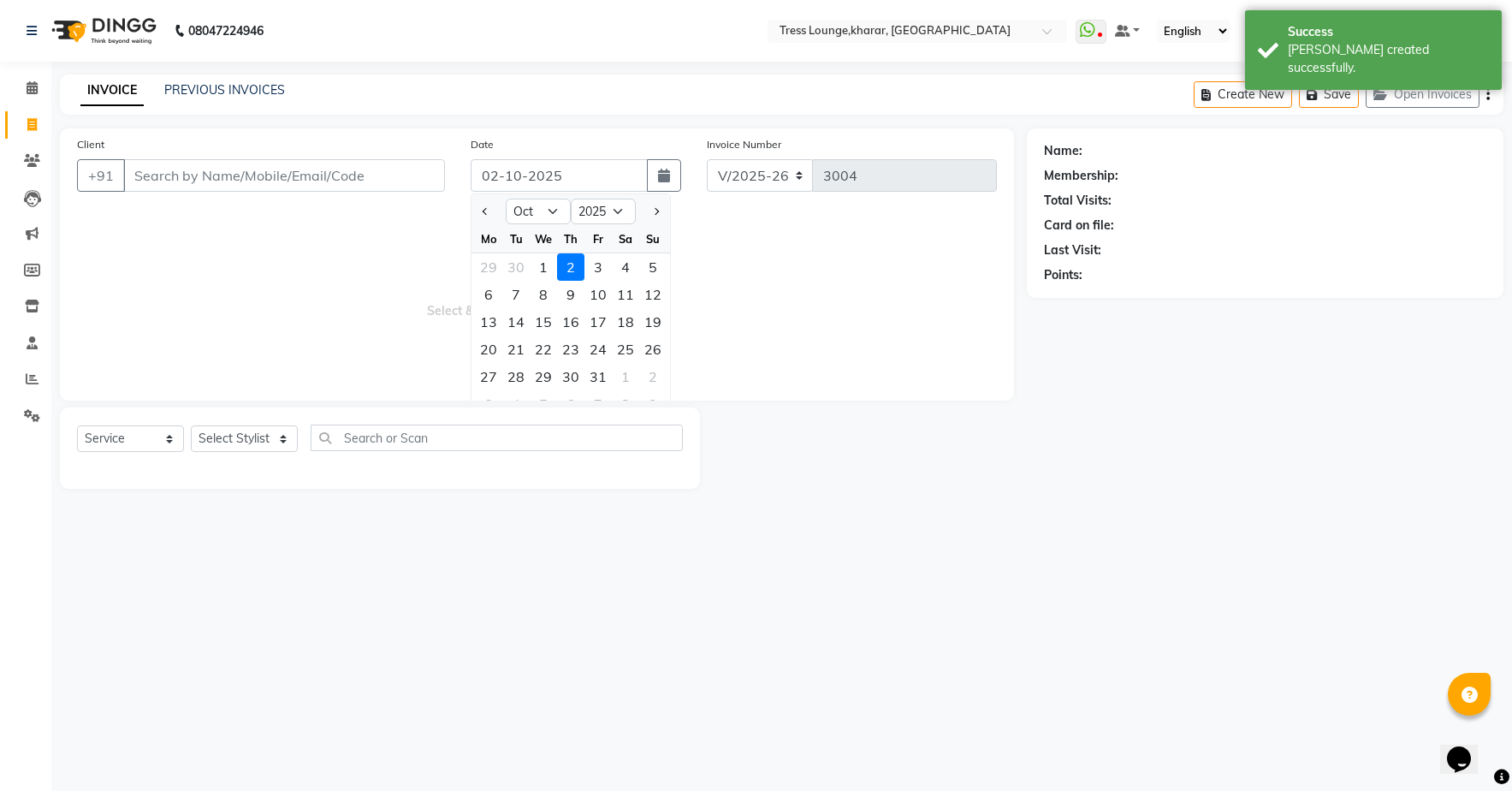
drag, startPoint x: 548, startPoint y: 268, endPoint x: 496, endPoint y: 224, distance: 68.1
click at [548, 268] on div "1" at bounding box center [543, 267] width 27 height 27
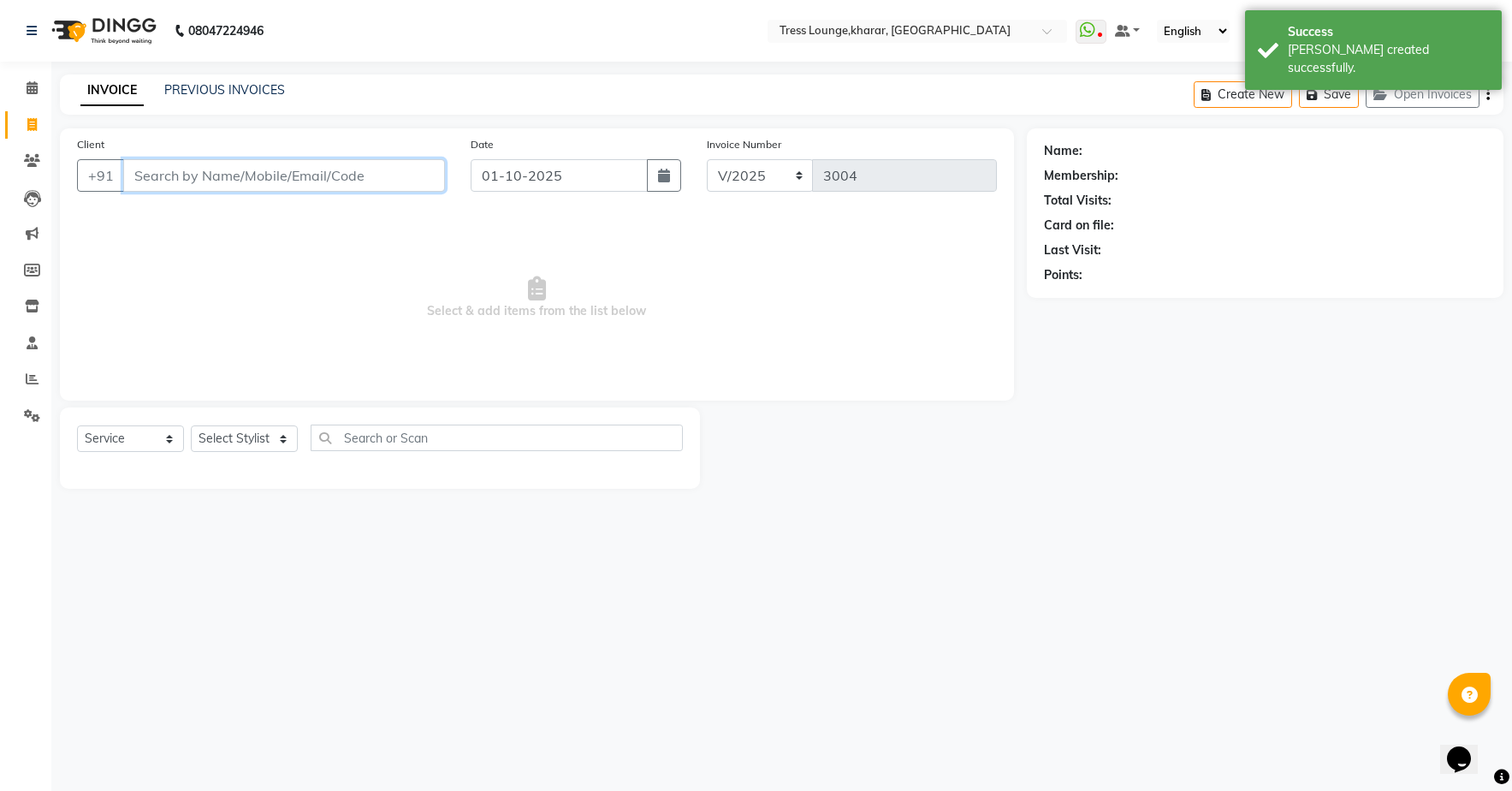
click at [418, 181] on input "Client" at bounding box center [284, 175] width 321 height 32
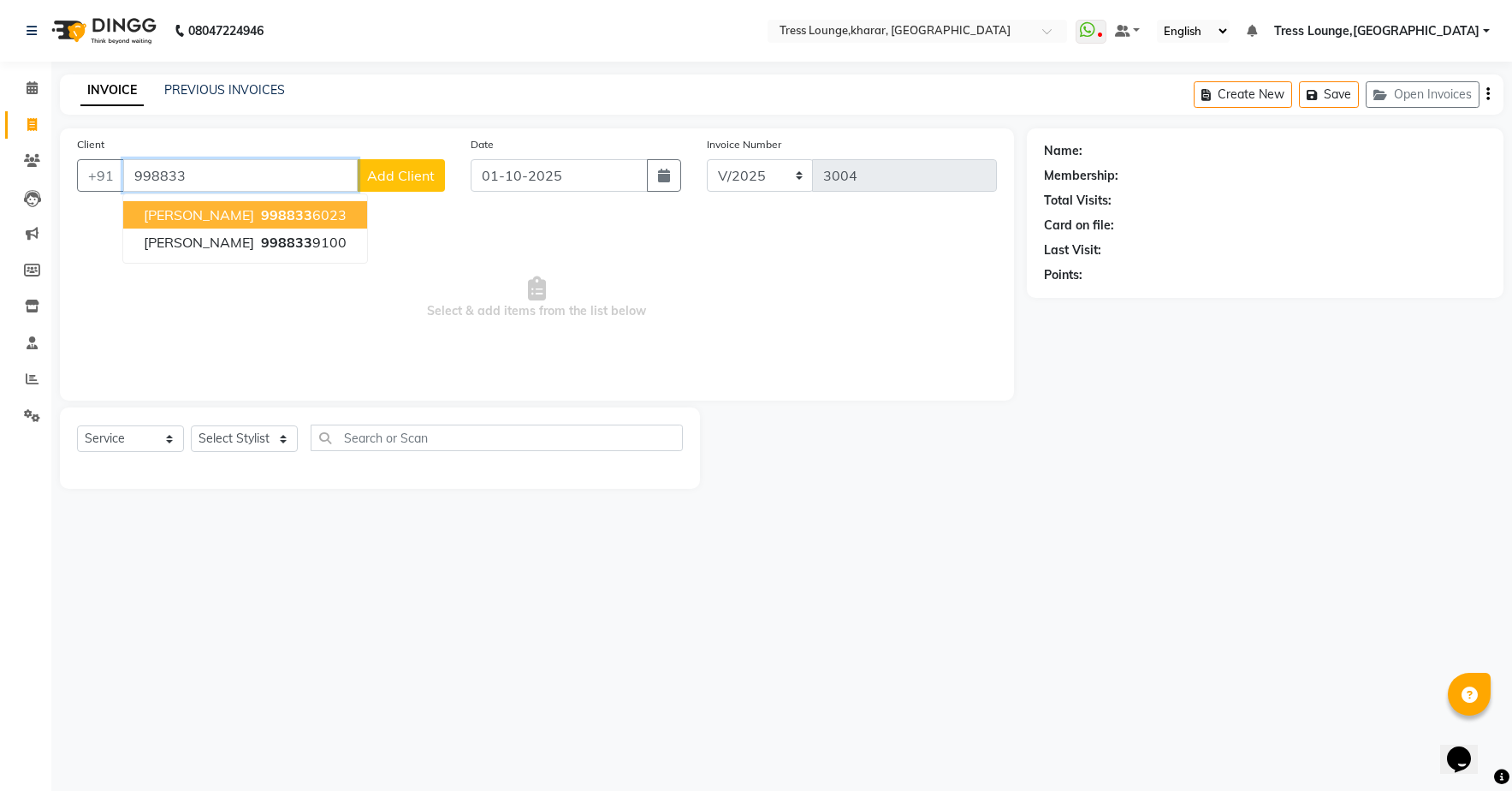
click at [298, 218] on ngb-highlight "998833 6023" at bounding box center [302, 215] width 89 height 17
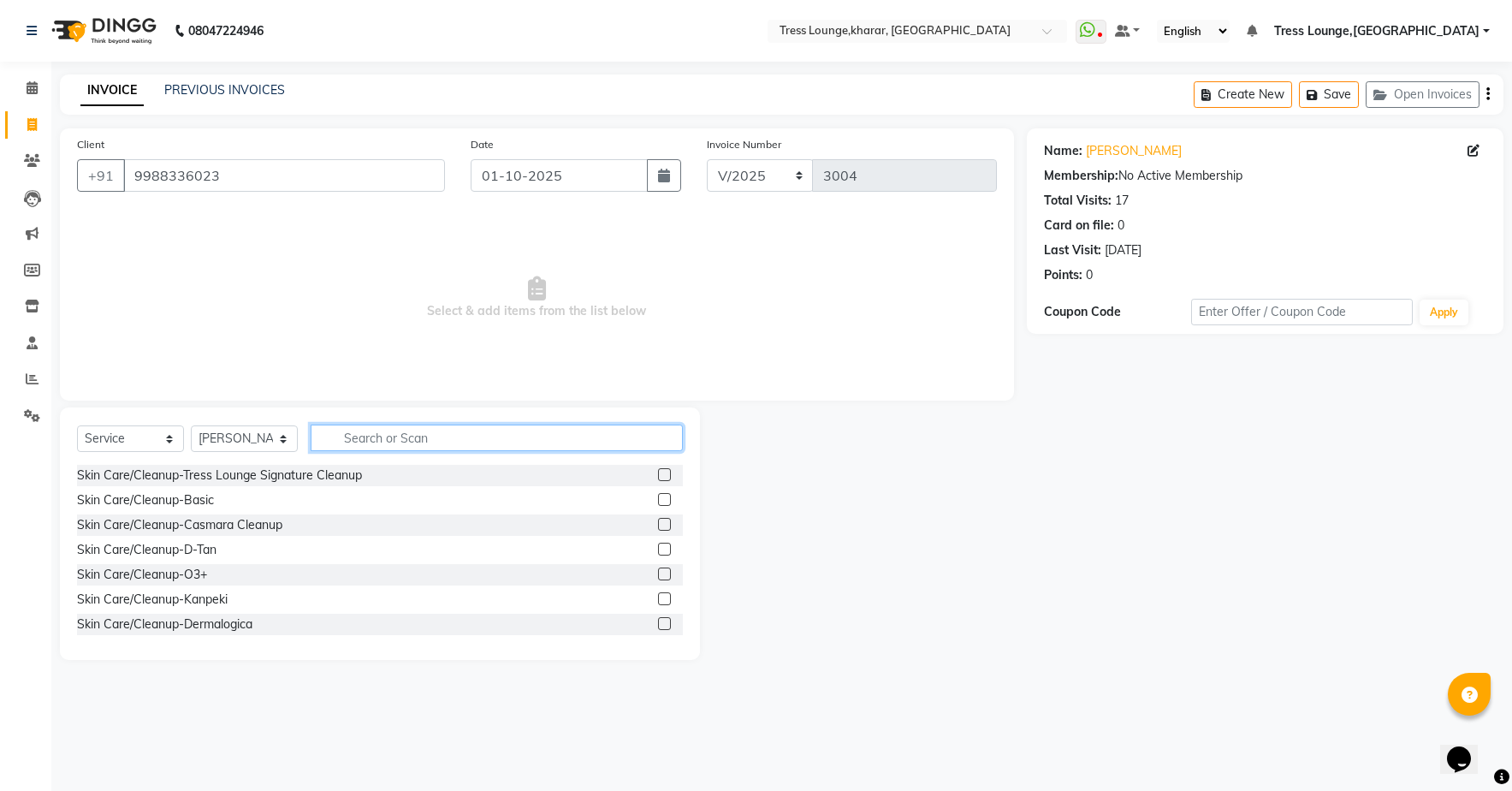
click at [363, 436] on input "text" at bounding box center [497, 438] width 373 height 27
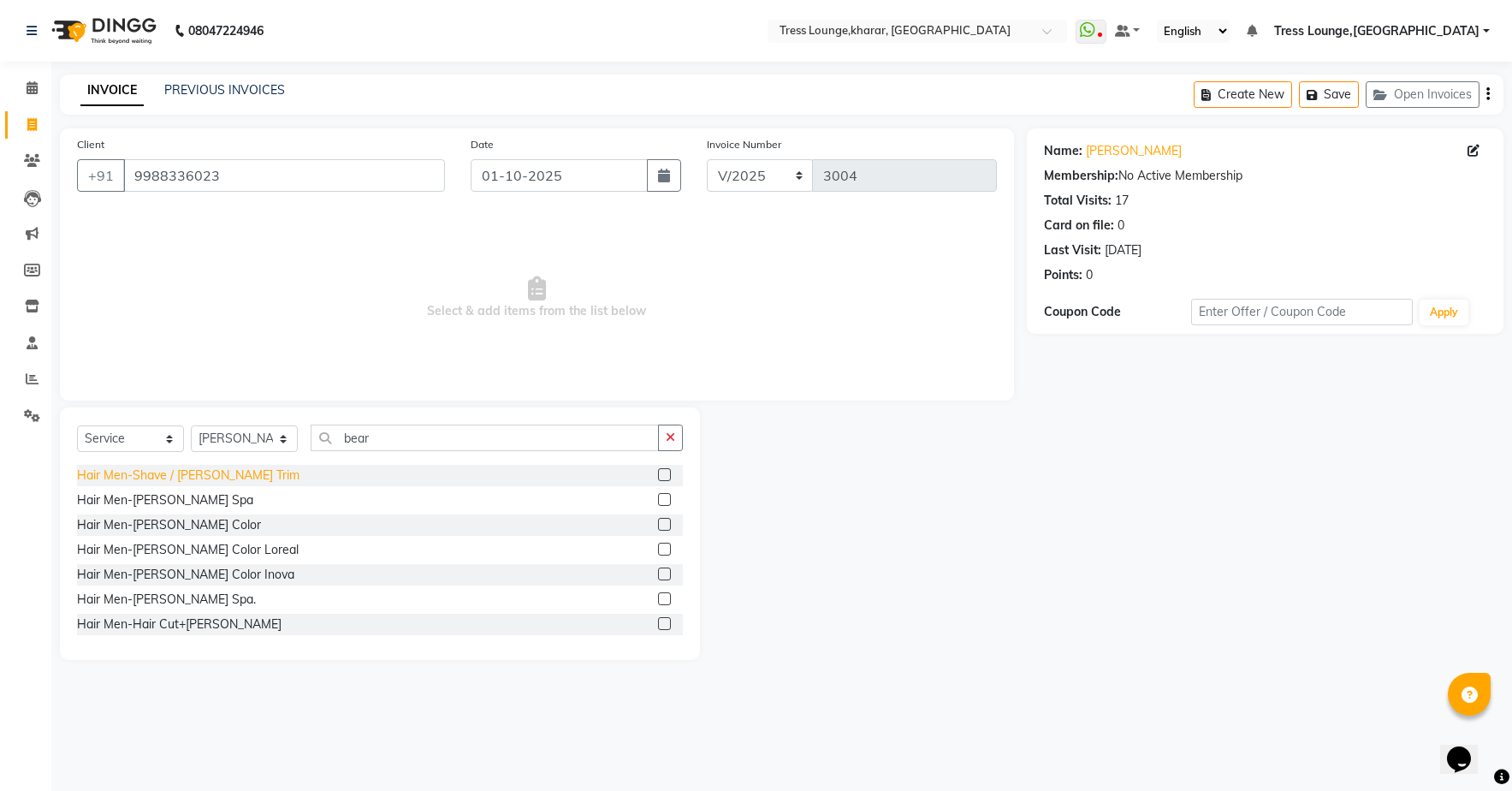
click at [224, 471] on div "Hair Men-Shave / [PERSON_NAME] Trim" at bounding box center [189, 475] width 223 height 18
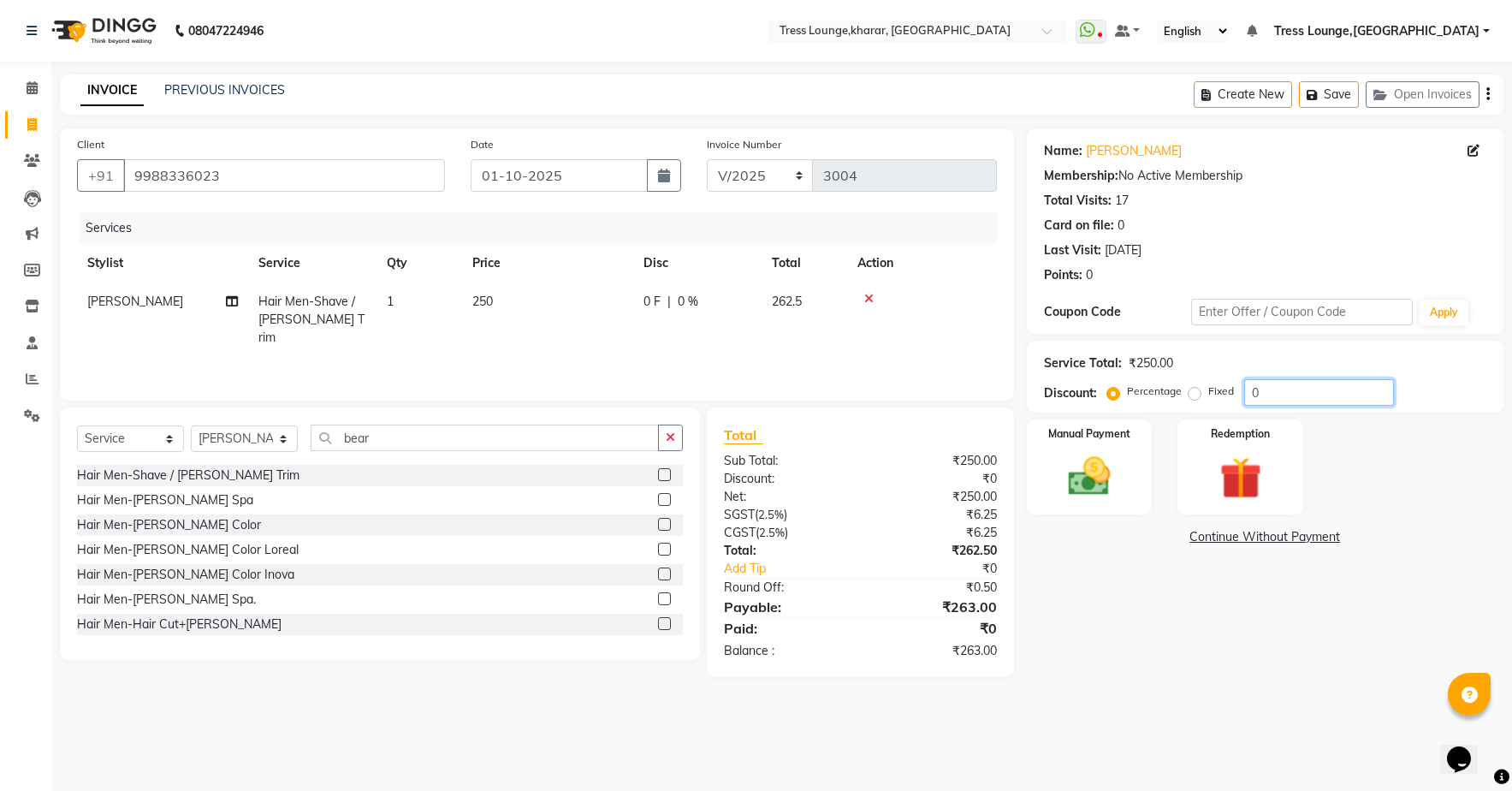
click at [1356, 389] on input "0" at bounding box center [1319, 392] width 150 height 27
click at [1069, 450] on div "Manual Payment" at bounding box center [1090, 467] width 131 height 100
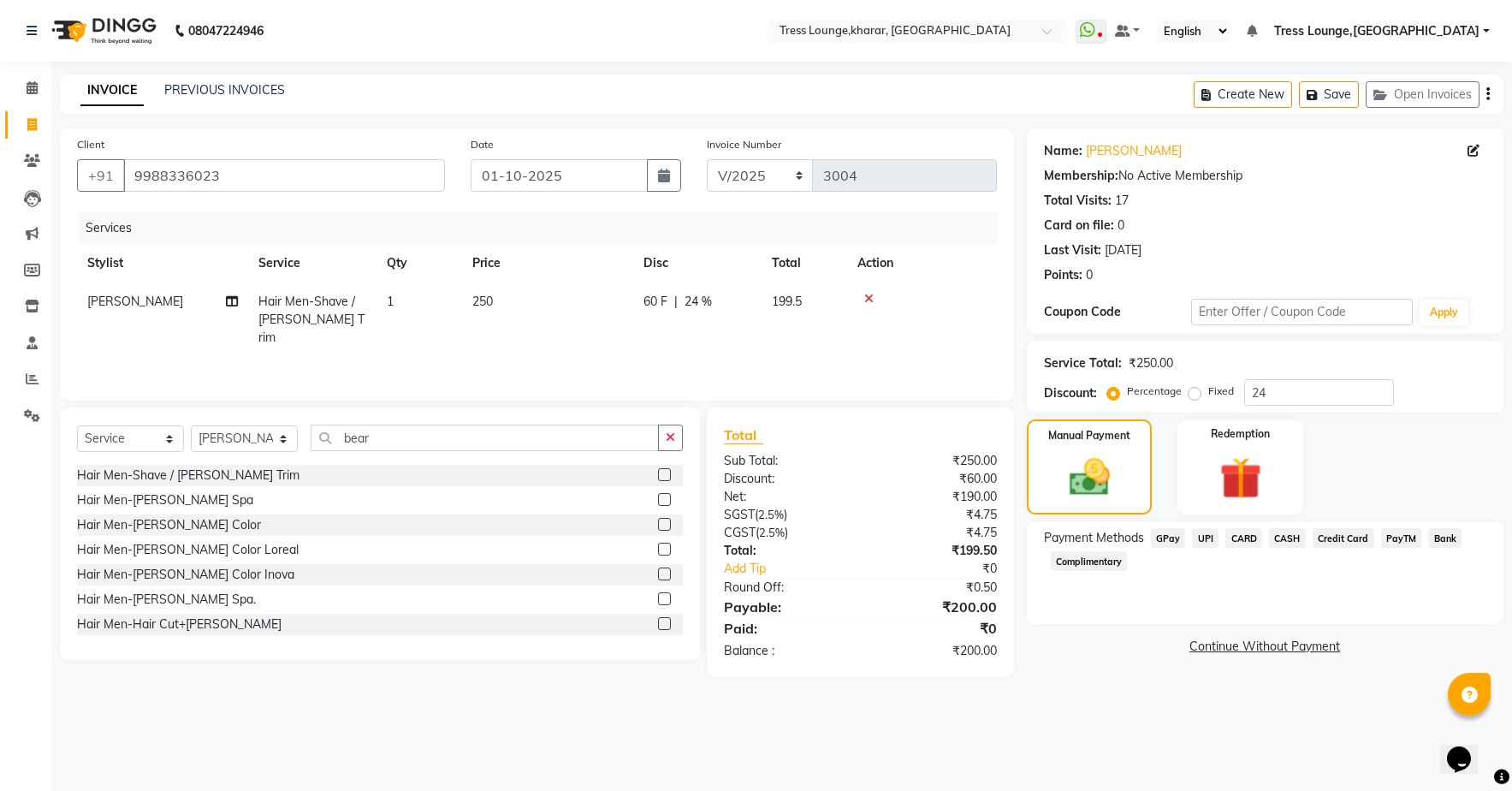
click at [1216, 541] on span "UPI" at bounding box center [1206, 538] width 27 height 20
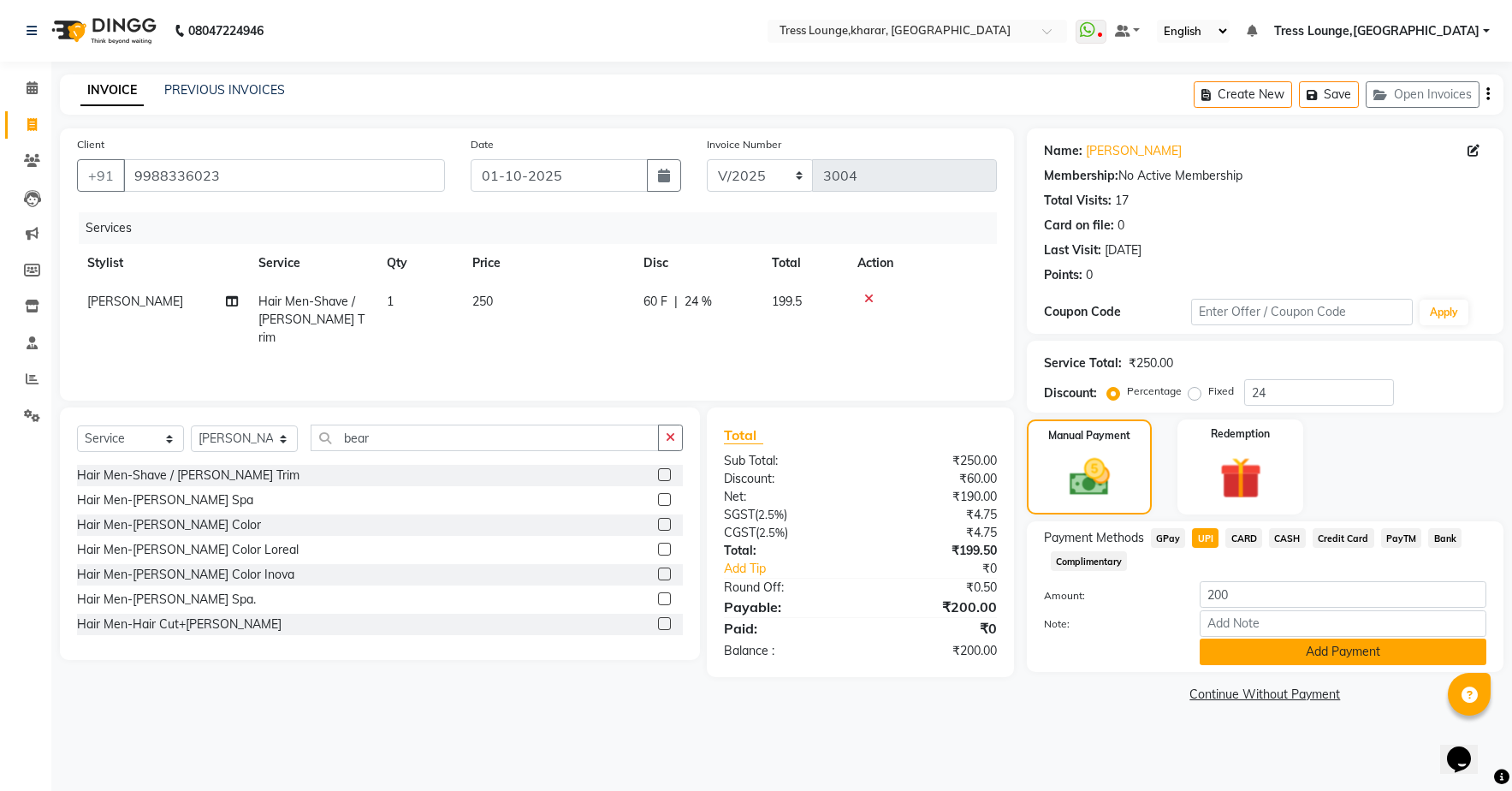
click at [1305, 646] on button "Add Payment" at bounding box center [1342, 652] width 286 height 27
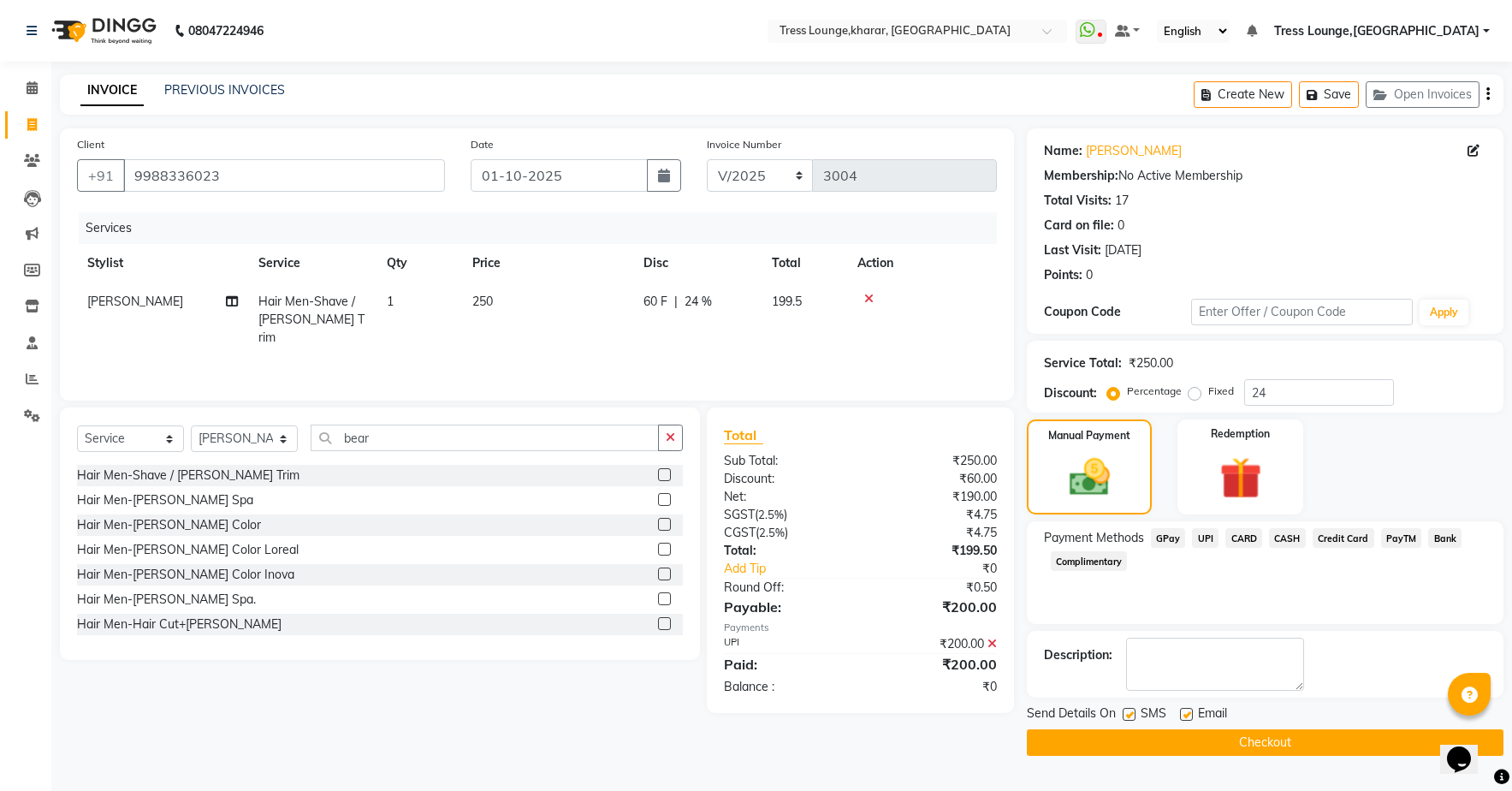
click at [1210, 751] on button "Checkout" at bounding box center [1265, 743] width 477 height 27
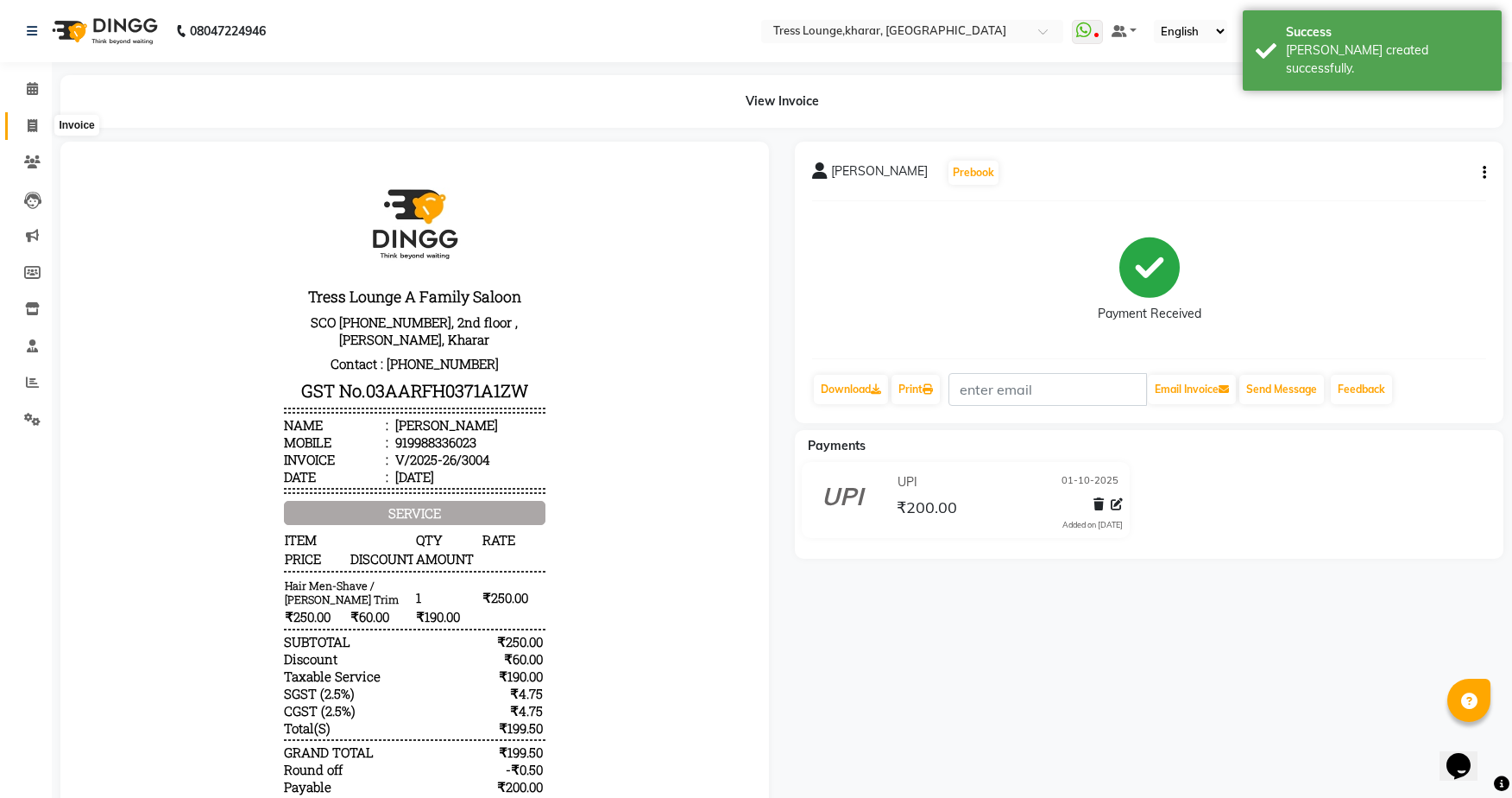
click at [33, 130] on icon at bounding box center [32, 126] width 9 height 13
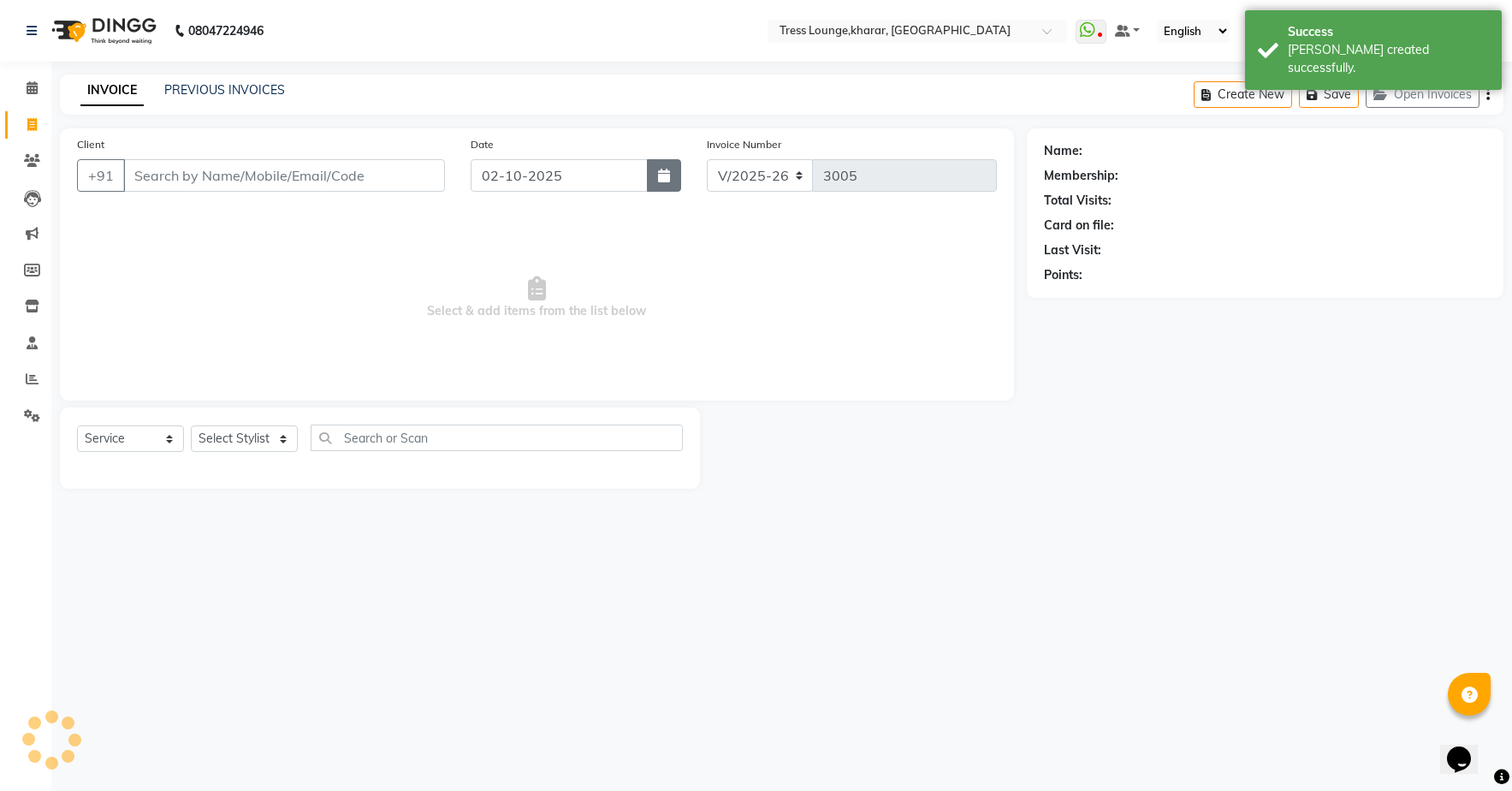
click at [654, 183] on button "button" at bounding box center [664, 175] width 34 height 32
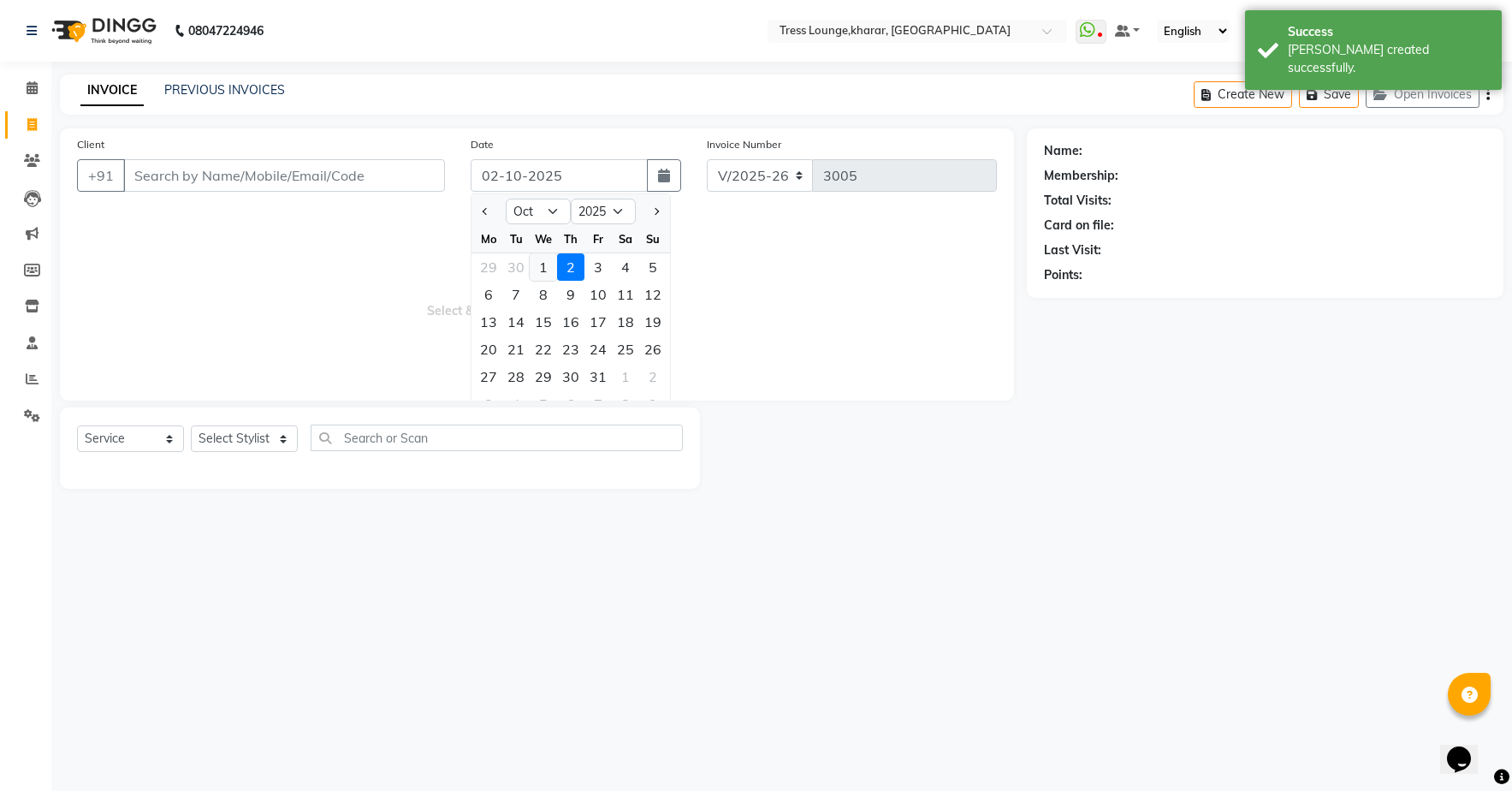
click at [541, 268] on div "1" at bounding box center [543, 267] width 27 height 27
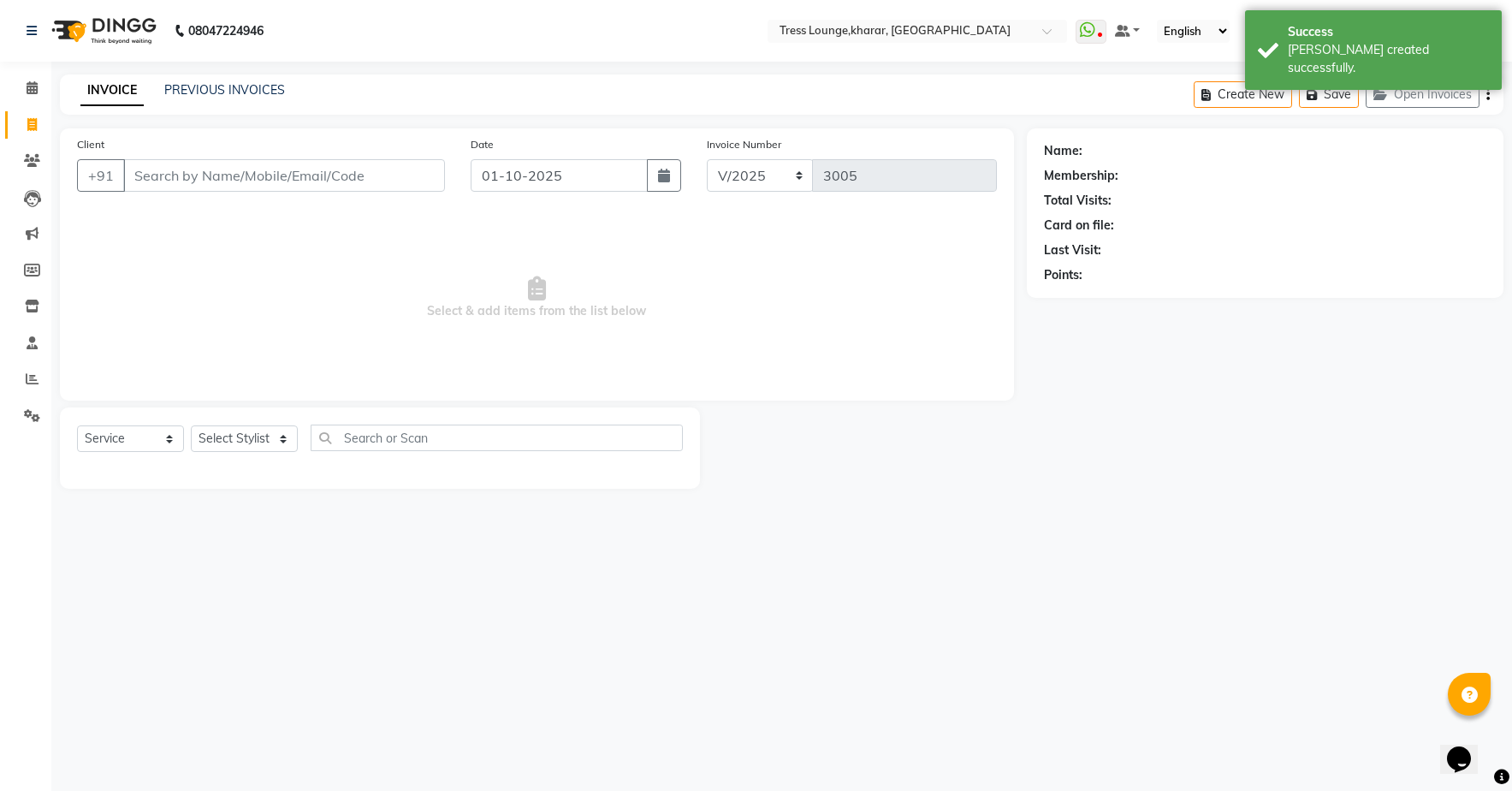
drag, startPoint x: 406, startPoint y: 158, endPoint x: 407, endPoint y: 171, distance: 13.0
click at [406, 169] on div "Client +91" at bounding box center [260, 171] width 393 height 70
click at [407, 176] on input "Client" at bounding box center [284, 175] width 321 height 32
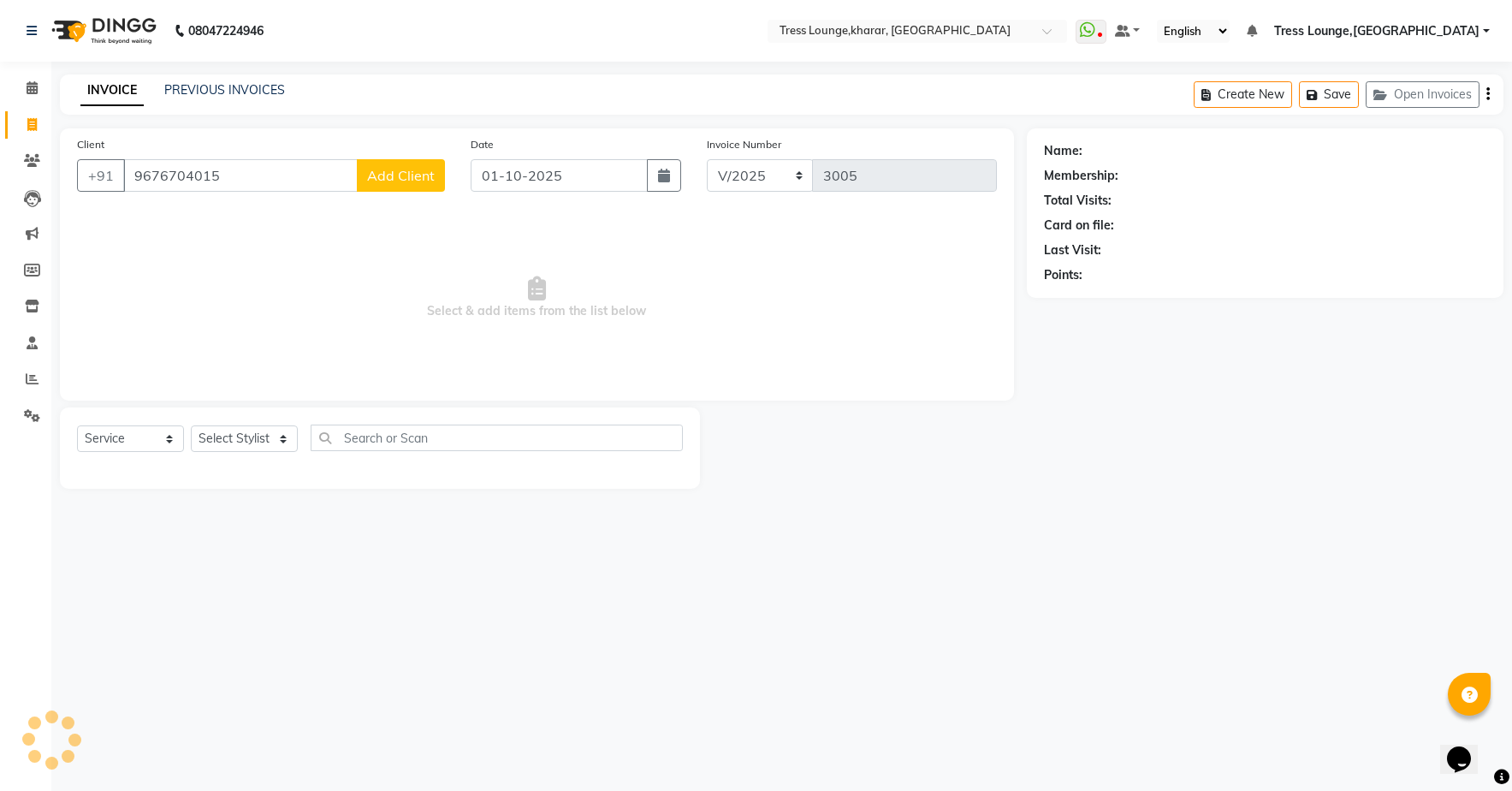
click at [396, 181] on span "Add Client" at bounding box center [400, 175] width 67 height 17
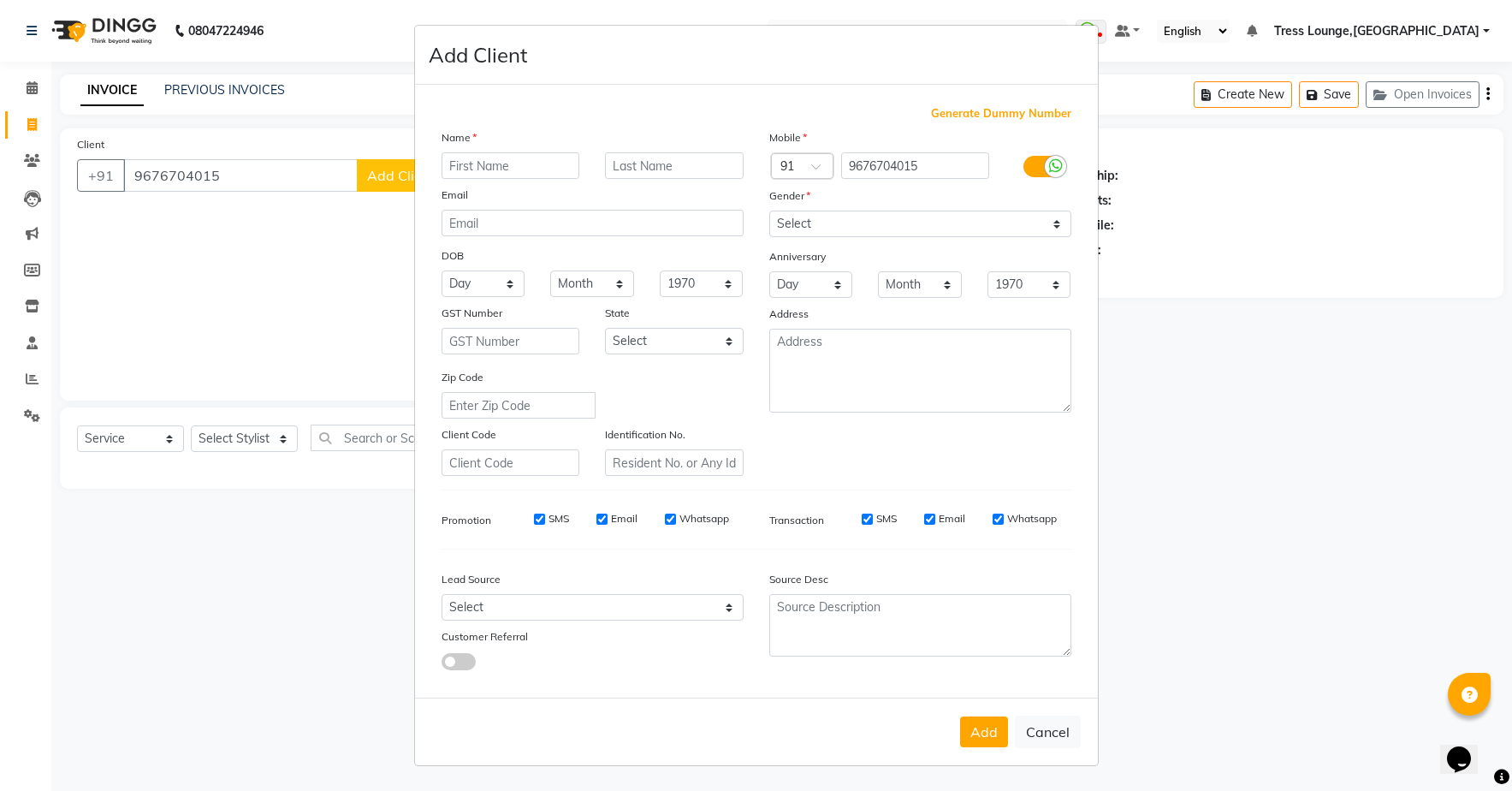
click at [565, 169] on input "text" at bounding box center [511, 166] width 138 height 27
click at [539, 167] on input "text" at bounding box center [511, 166] width 138 height 27
click at [998, 736] on button "Add" at bounding box center [983, 732] width 48 height 31
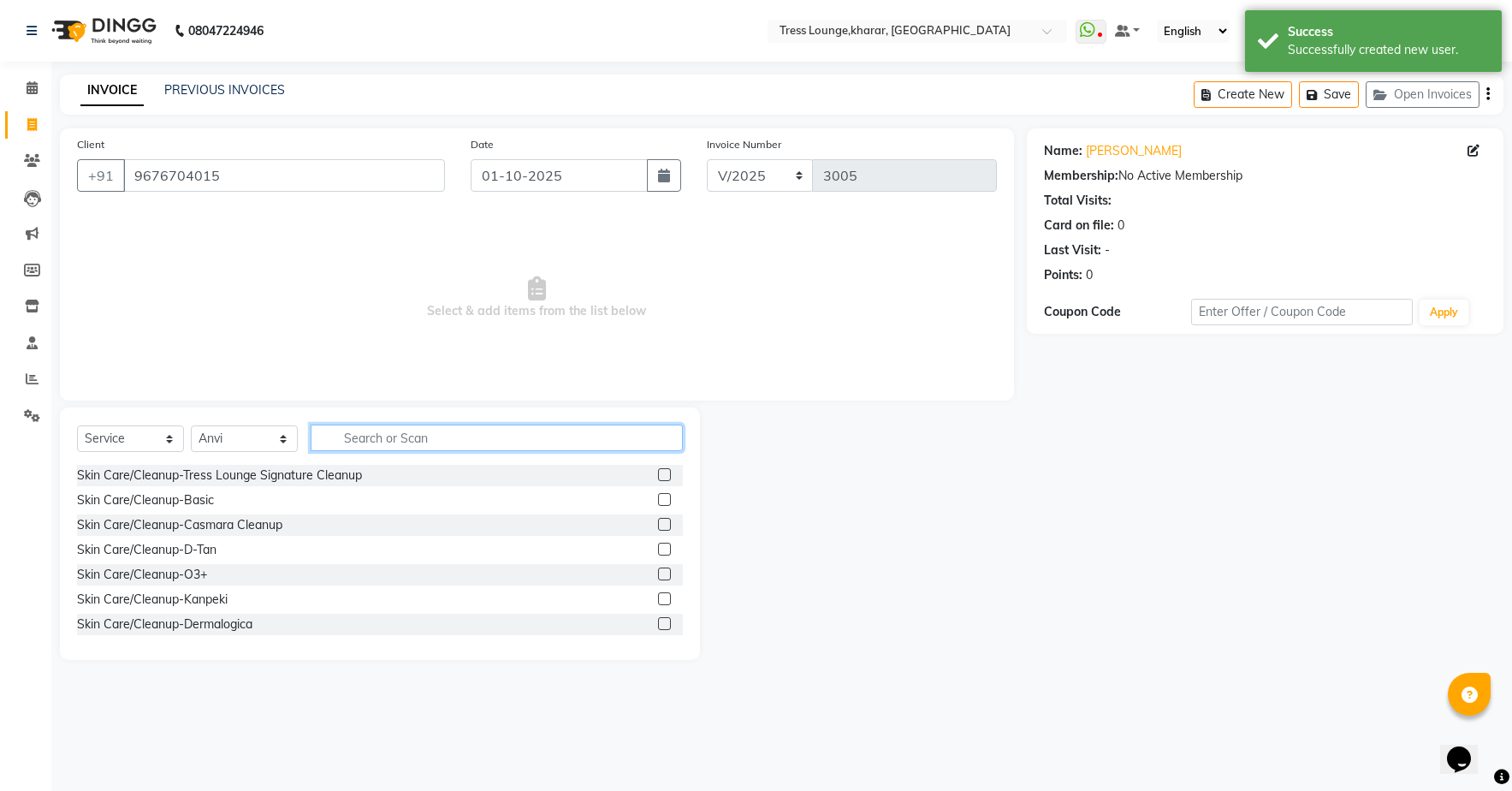
click at [382, 438] on input "text" at bounding box center [497, 438] width 373 height 27
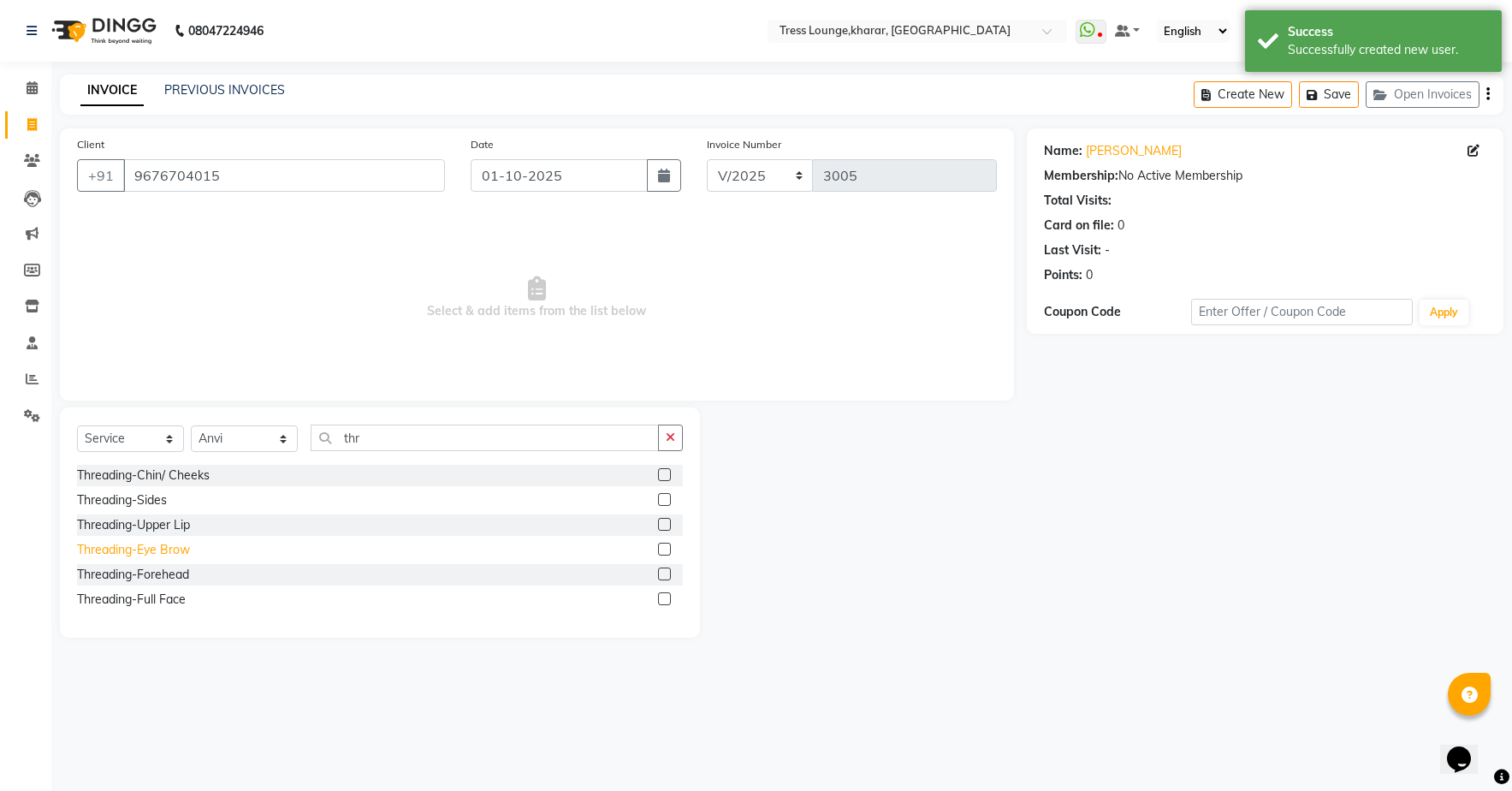
click at [181, 557] on div "Threading-Eye Brow" at bounding box center [134, 549] width 113 height 18
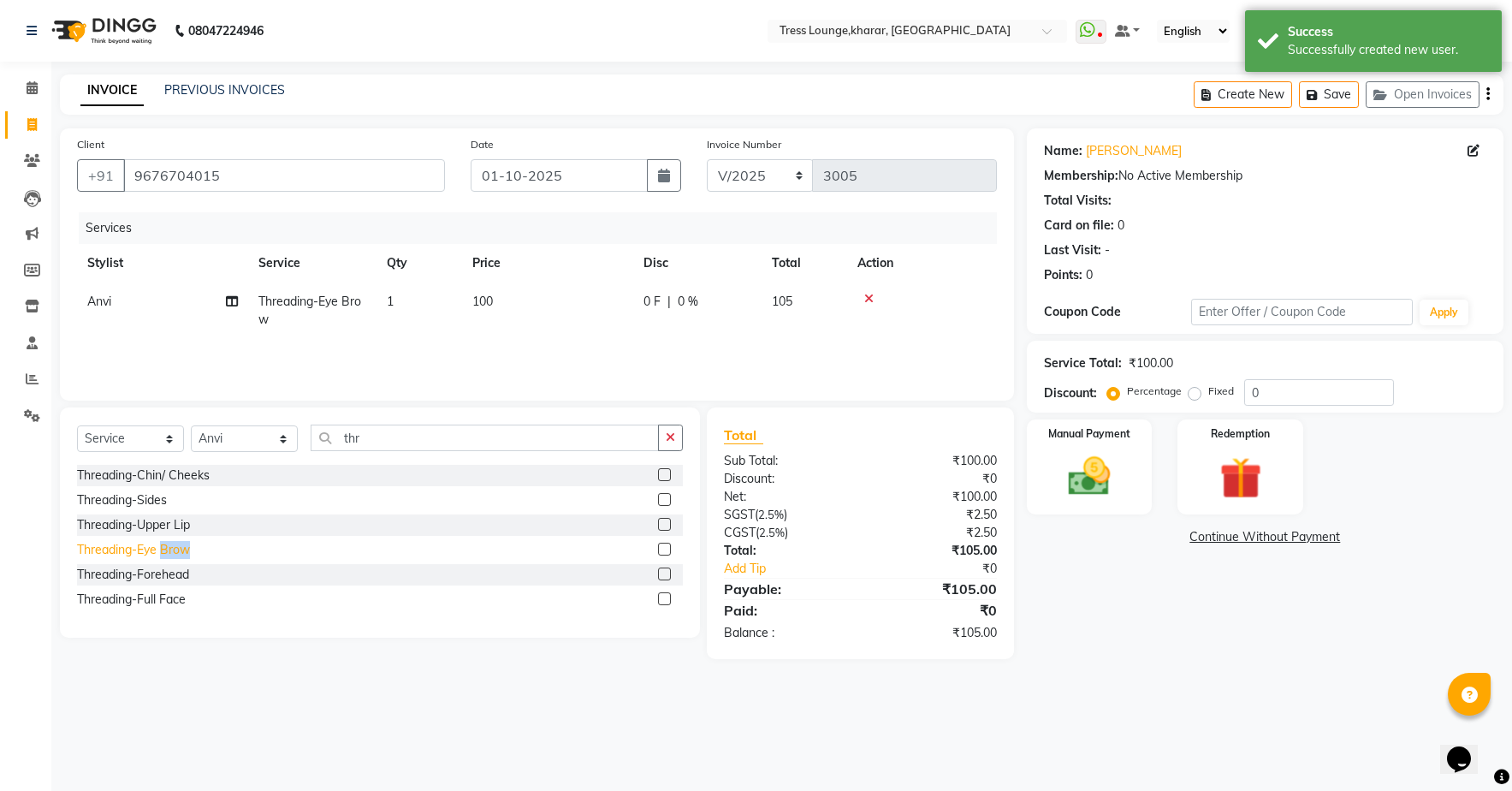
click at [181, 557] on div "Threading-Eye Brow" at bounding box center [134, 549] width 113 height 18
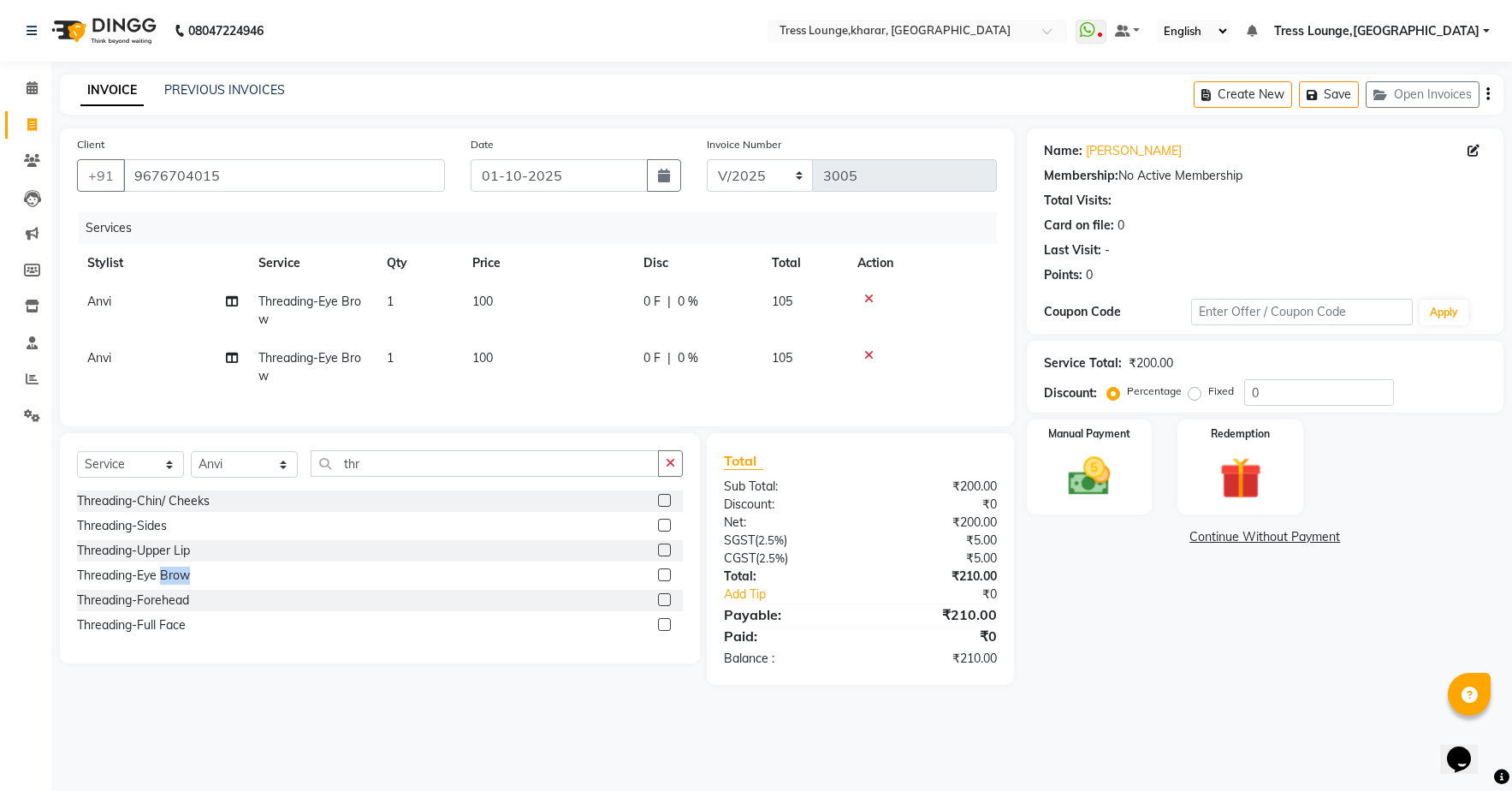
click at [110, 356] on span "Anvi" at bounding box center [99, 357] width 24 height 15
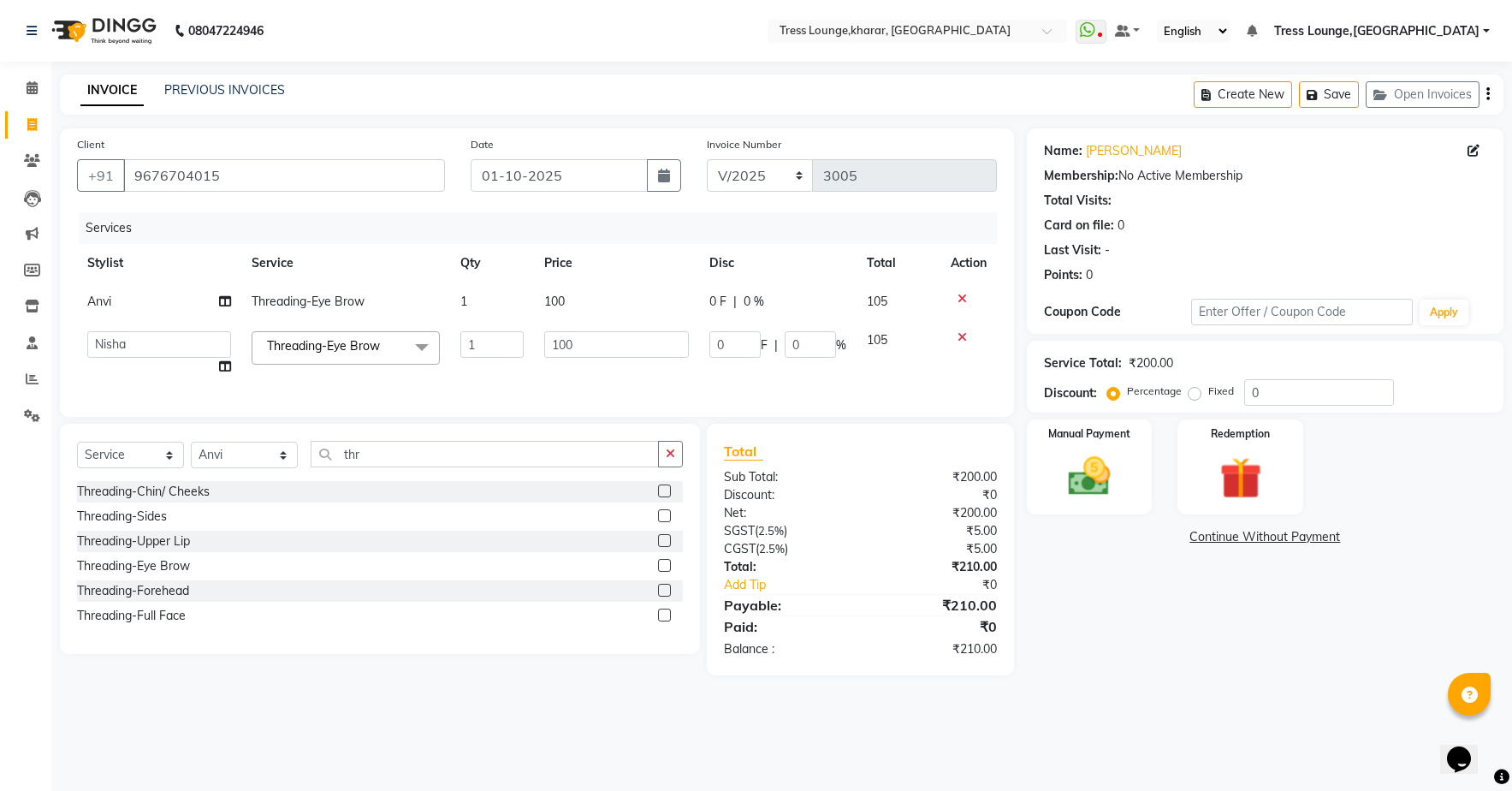
click at [874, 382] on td "105" at bounding box center [898, 353] width 84 height 65
click at [1284, 393] on input "0" at bounding box center [1319, 392] width 150 height 27
click at [1103, 466] on img at bounding box center [1088, 476] width 71 height 50
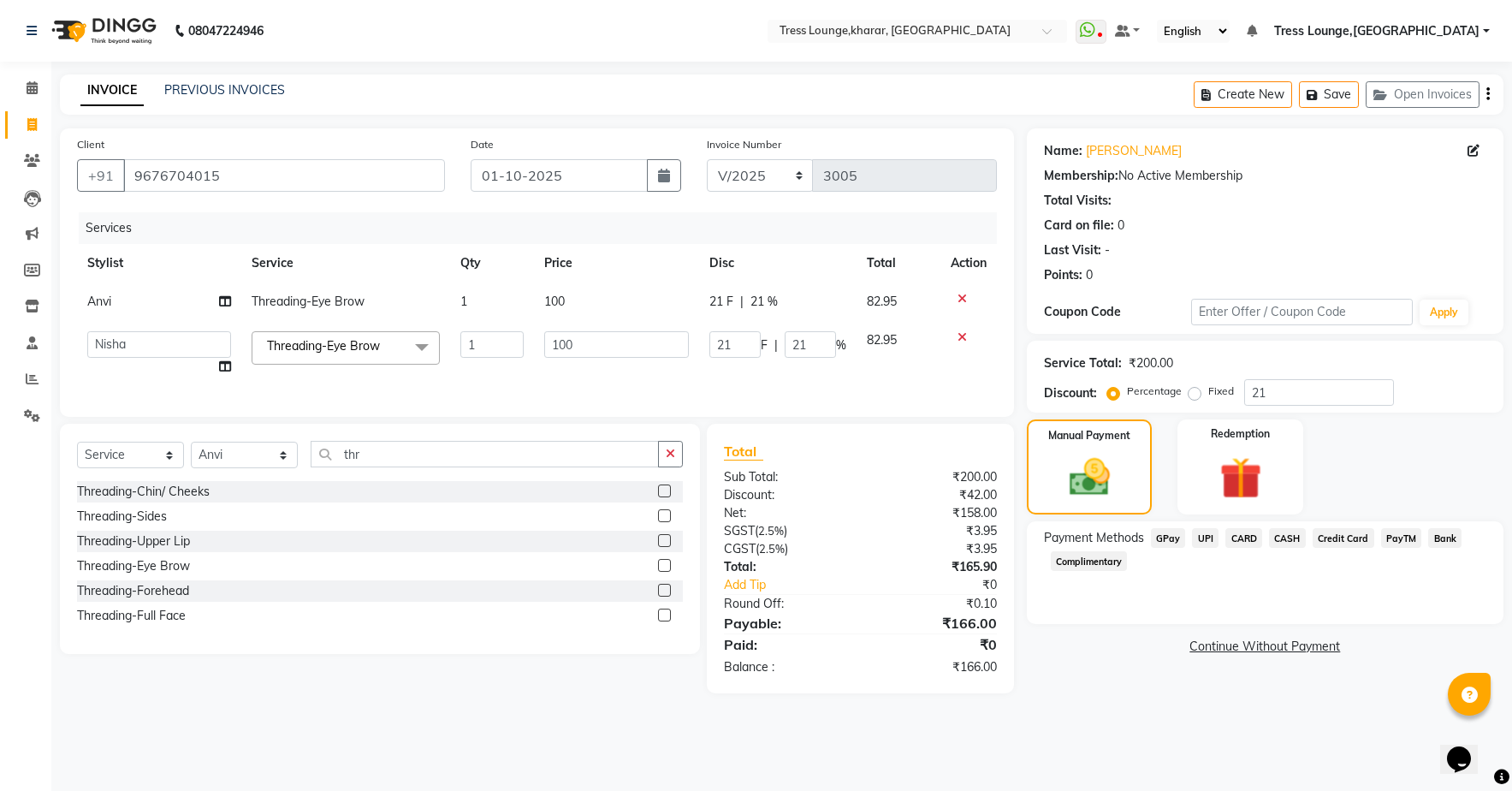
drag, startPoint x: 1198, startPoint y: 534, endPoint x: 1201, endPoint y: 549, distance: 15.3
click at [1198, 535] on span "UPI" at bounding box center [1206, 538] width 27 height 20
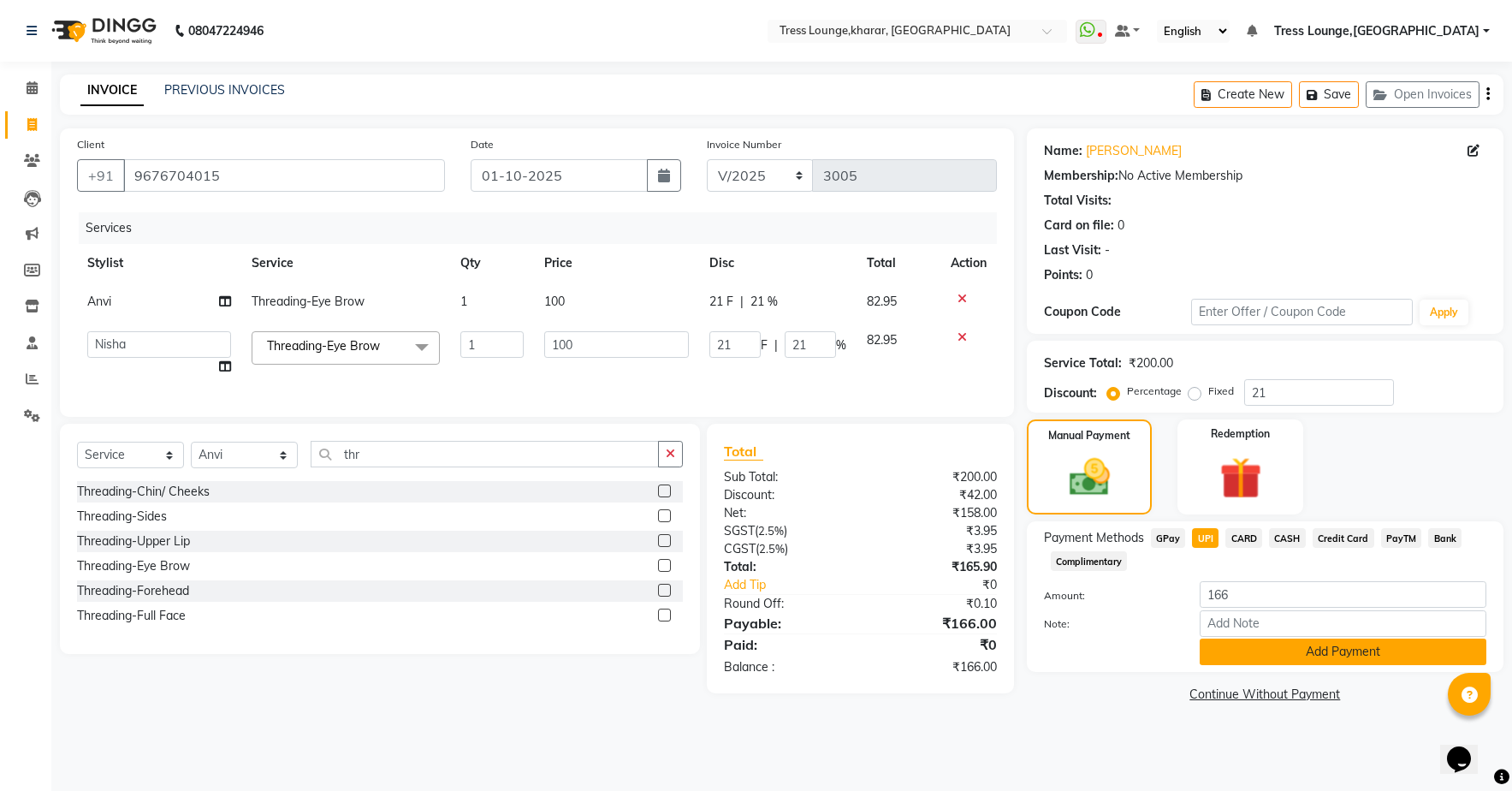
click at [1231, 655] on button "Add Payment" at bounding box center [1342, 652] width 286 height 27
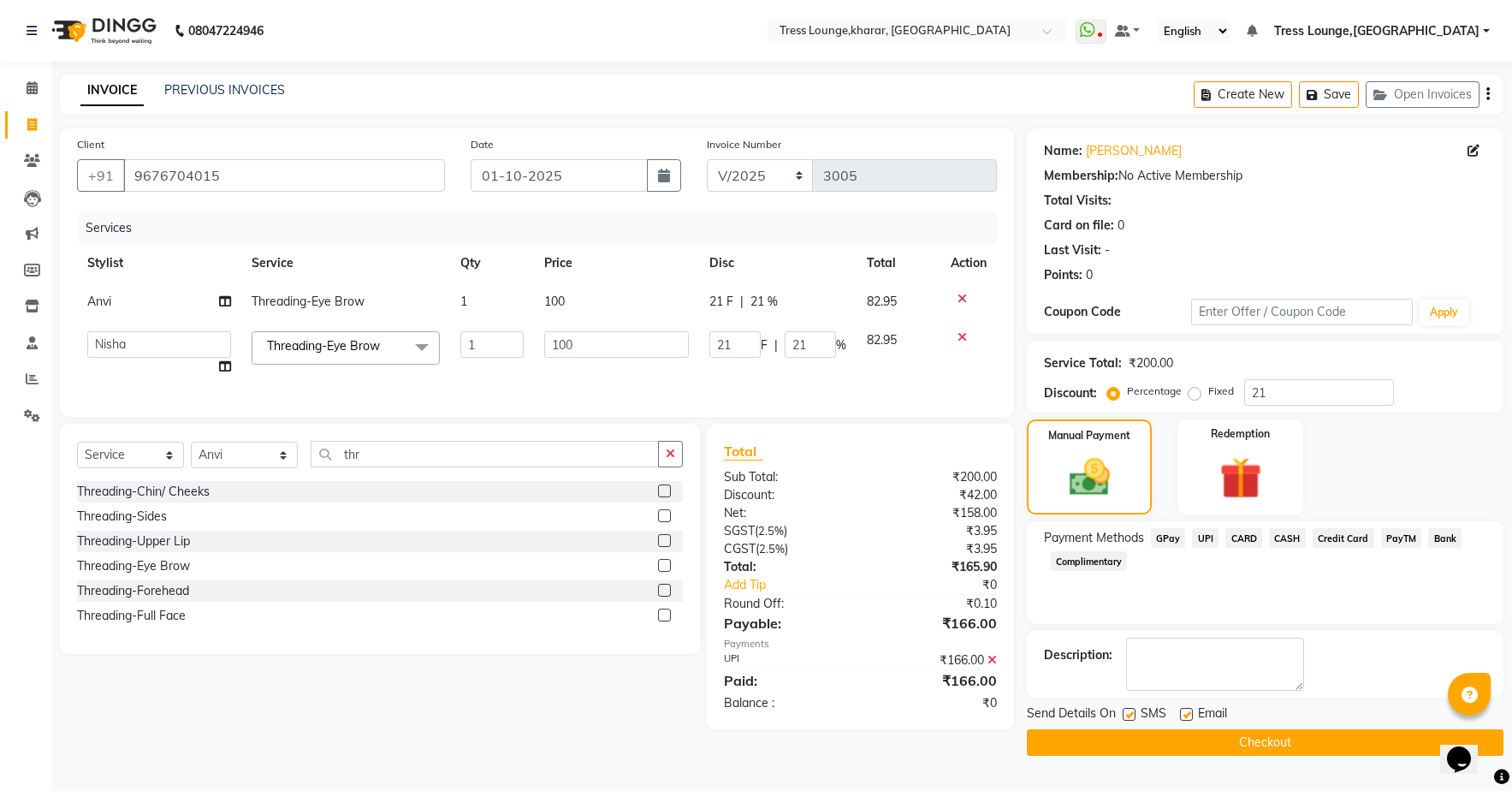
click at [1134, 716] on label at bounding box center [1129, 714] width 13 height 13
click at [1134, 716] on input "checkbox" at bounding box center [1128, 715] width 11 height 11
click at [1139, 736] on button "Checkout" at bounding box center [1265, 743] width 477 height 27
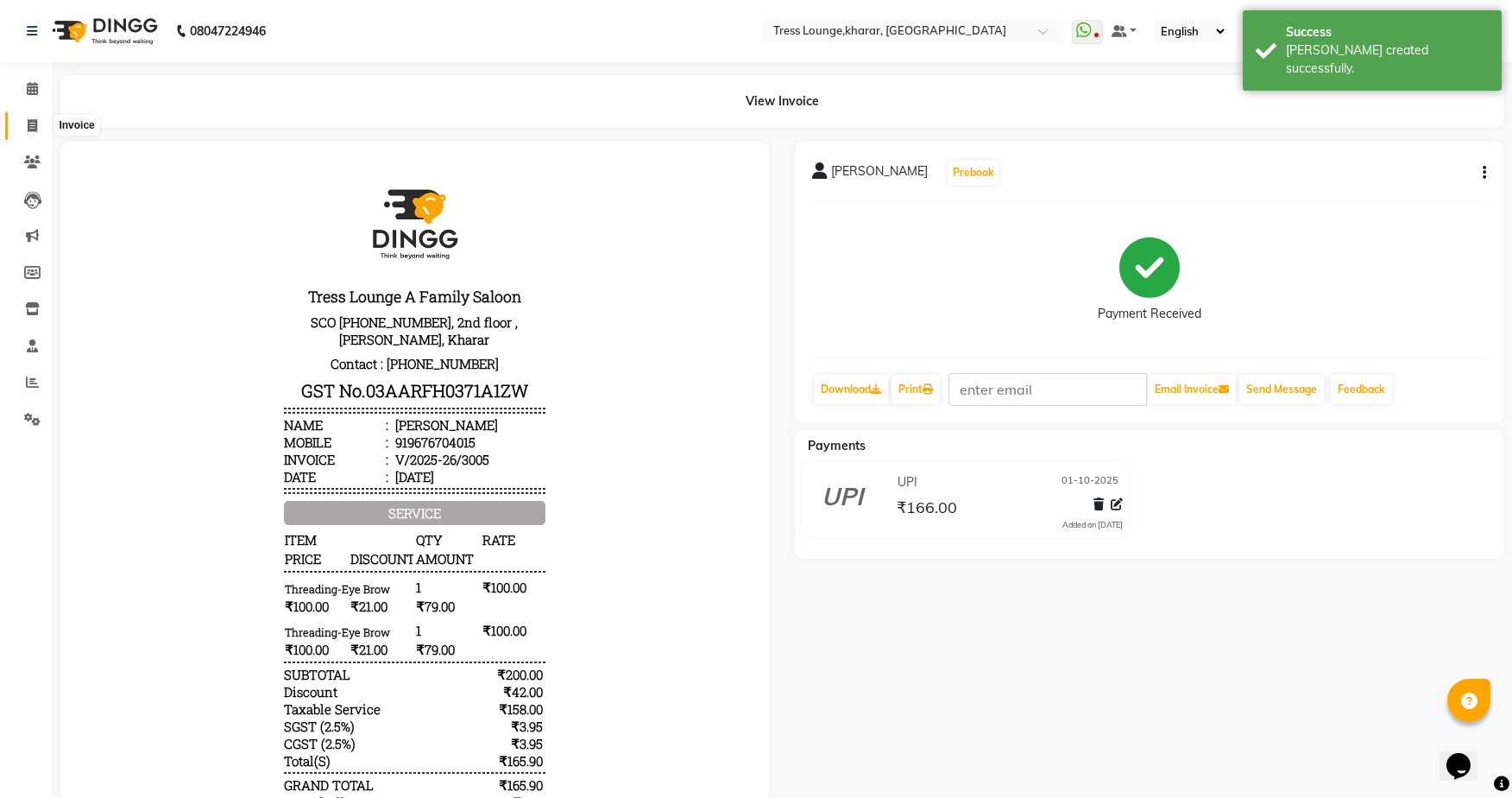
click at [39, 131] on span at bounding box center [32, 127] width 30 height 20
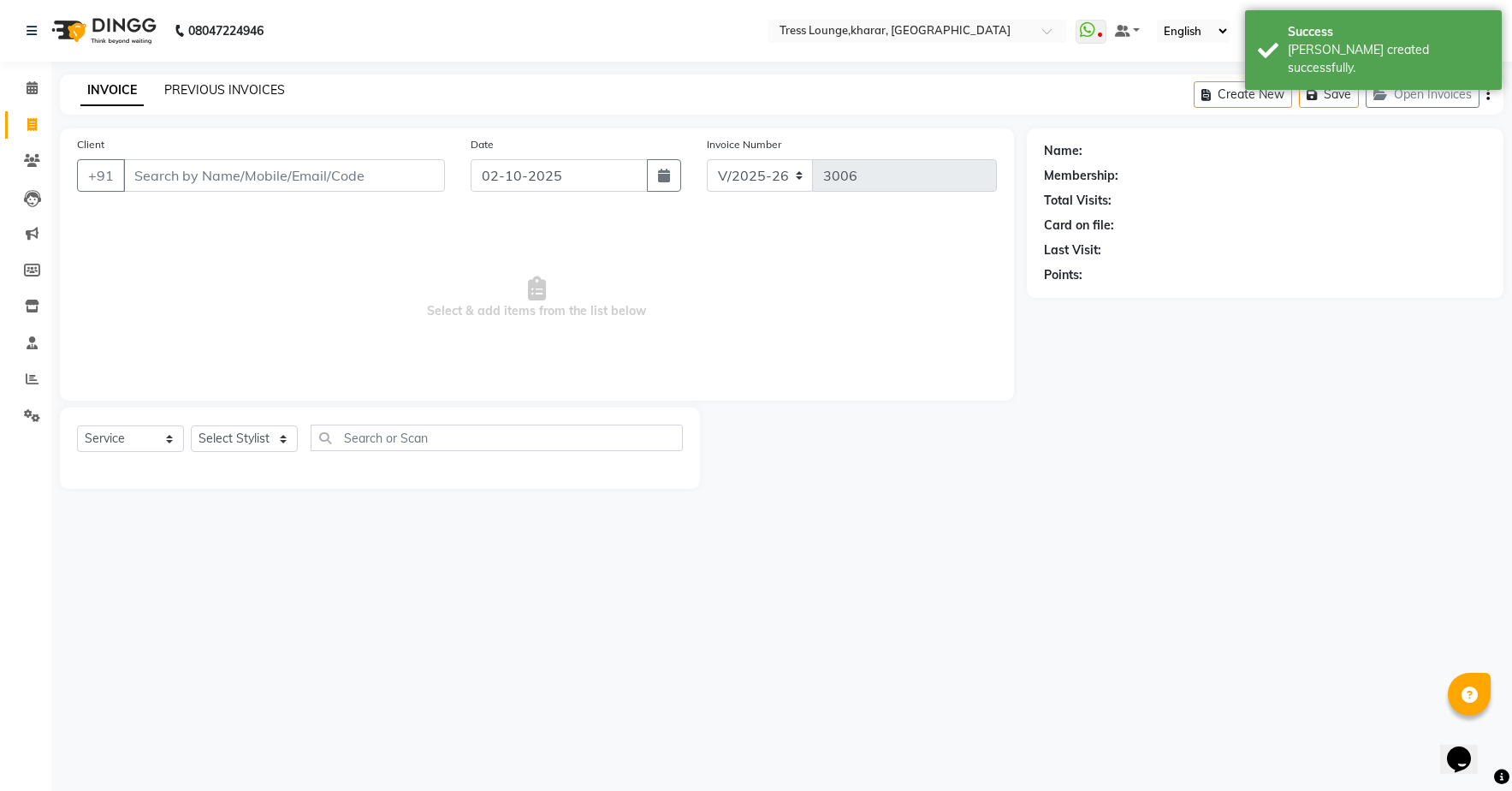
click at [226, 91] on link "PREVIOUS INVOICES" at bounding box center [224, 89] width 120 height 15
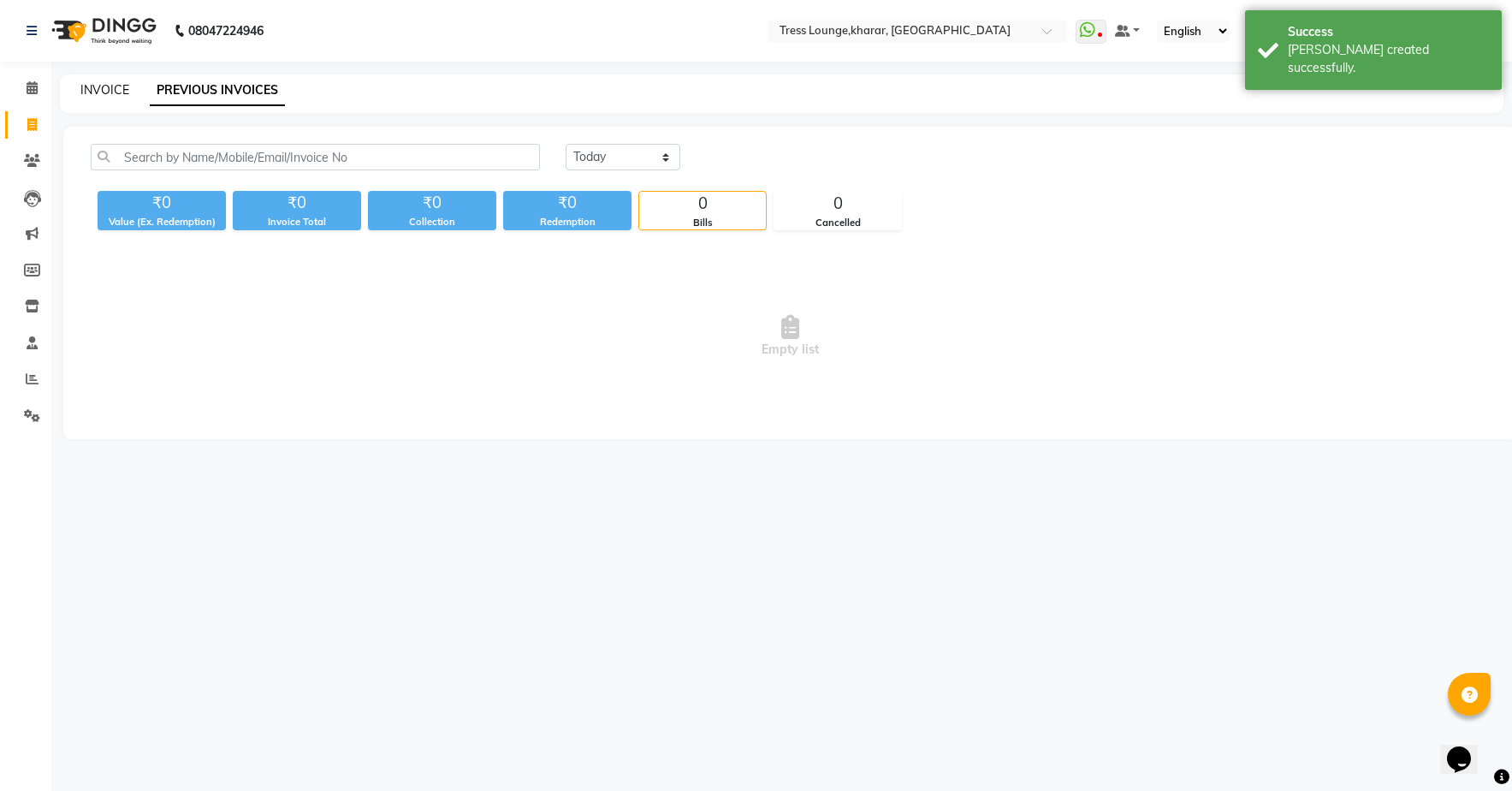
click at [110, 95] on link "INVOICE" at bounding box center [105, 89] width 48 height 15
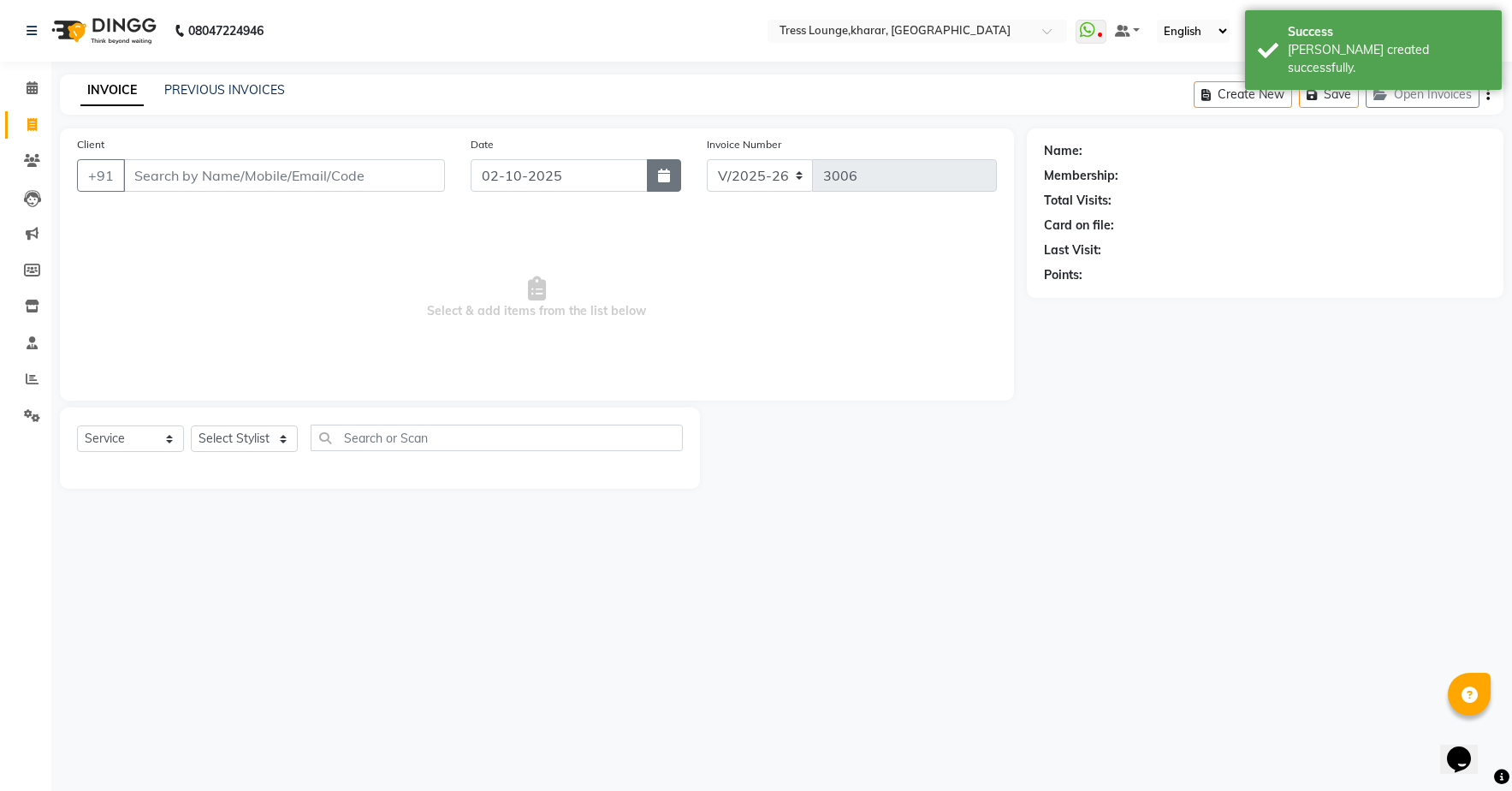
click at [675, 176] on button "button" at bounding box center [664, 175] width 34 height 32
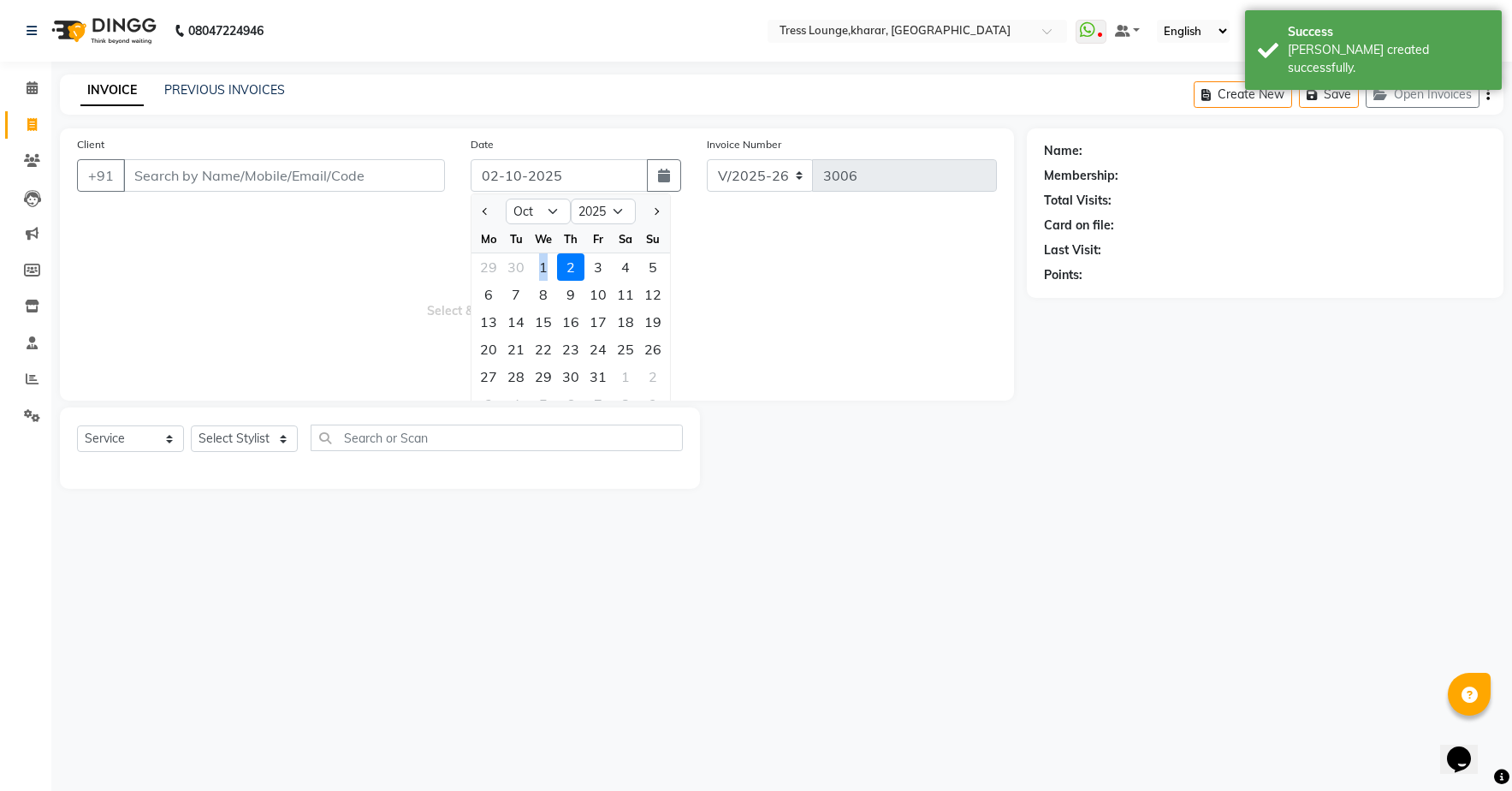
click at [544, 265] on div "1" at bounding box center [543, 267] width 27 height 27
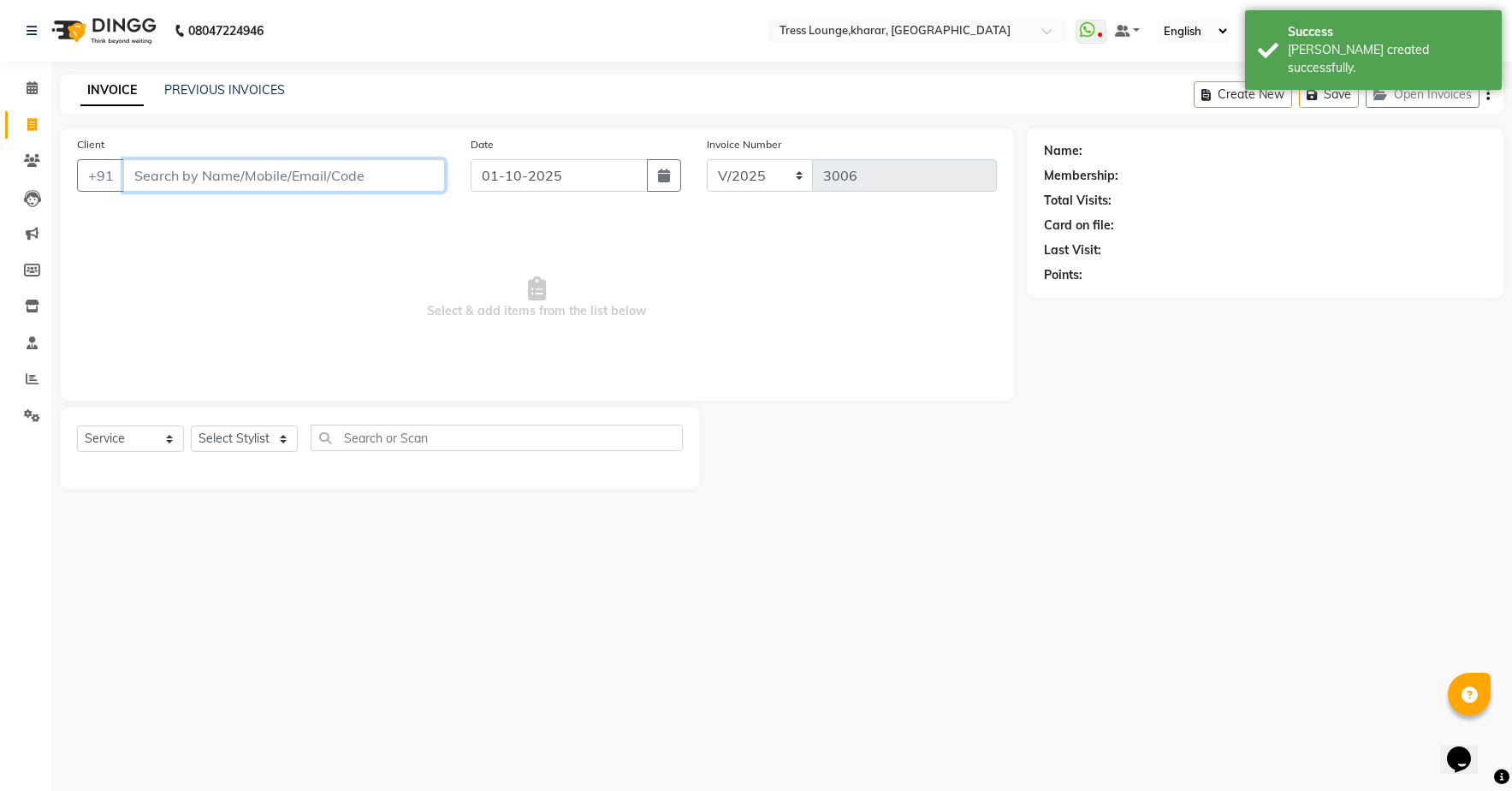
click at [375, 182] on input "Client" at bounding box center [284, 175] width 321 height 32
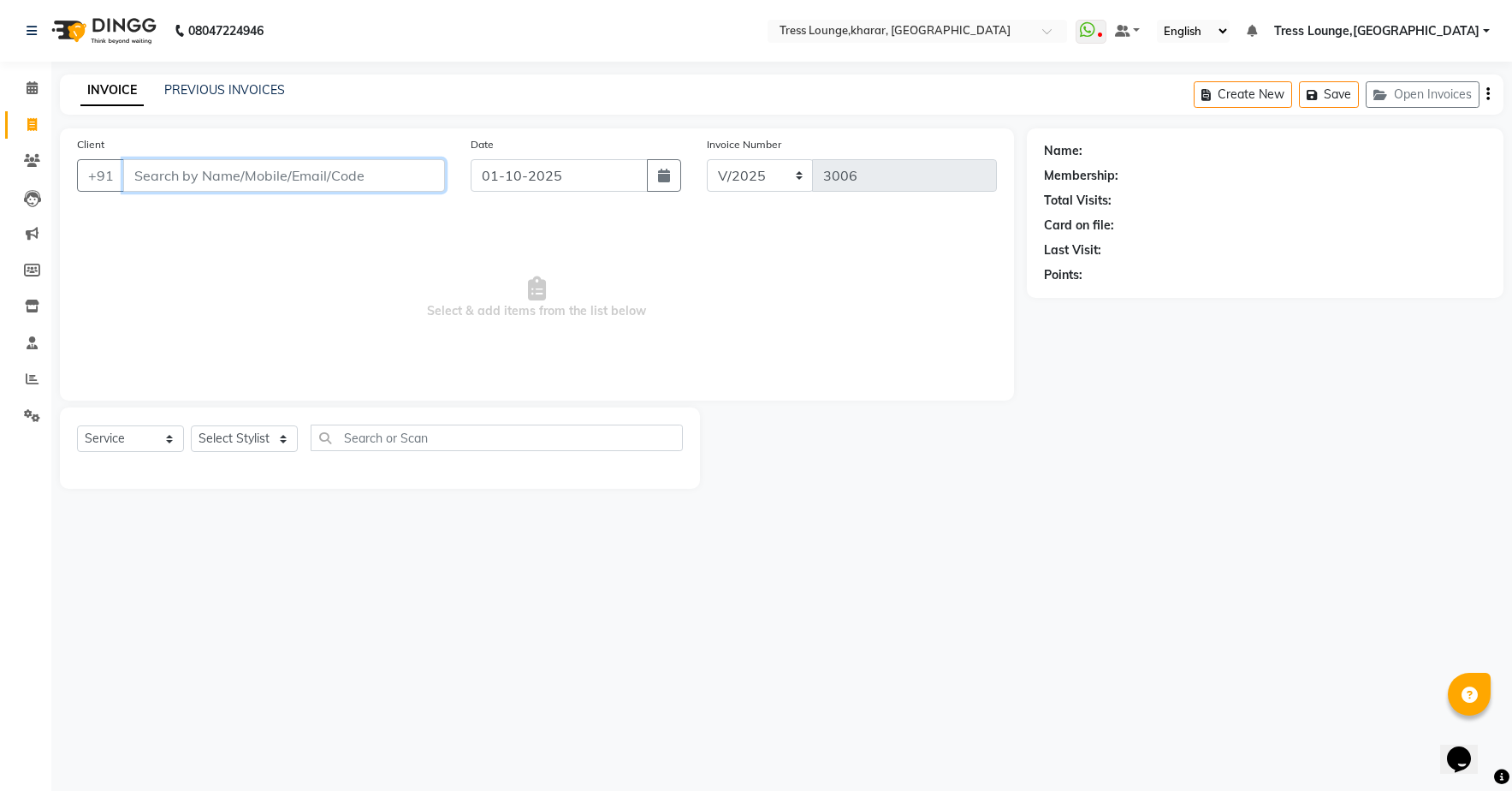
click at [399, 177] on input "Client" at bounding box center [284, 175] width 321 height 32
click at [400, 176] on span "Add Client" at bounding box center [400, 175] width 67 height 17
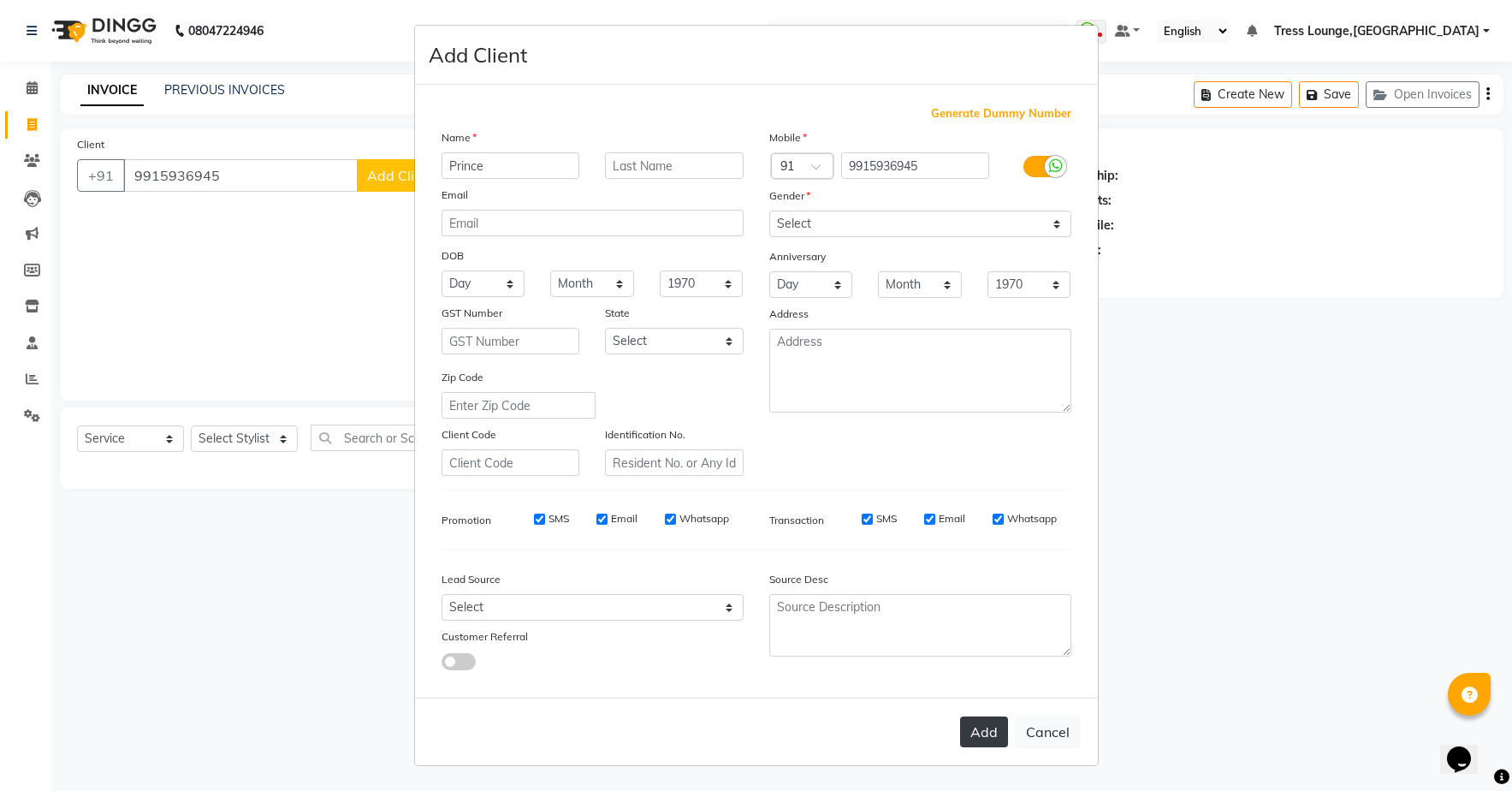
click at [969, 734] on button "Add" at bounding box center [983, 732] width 48 height 31
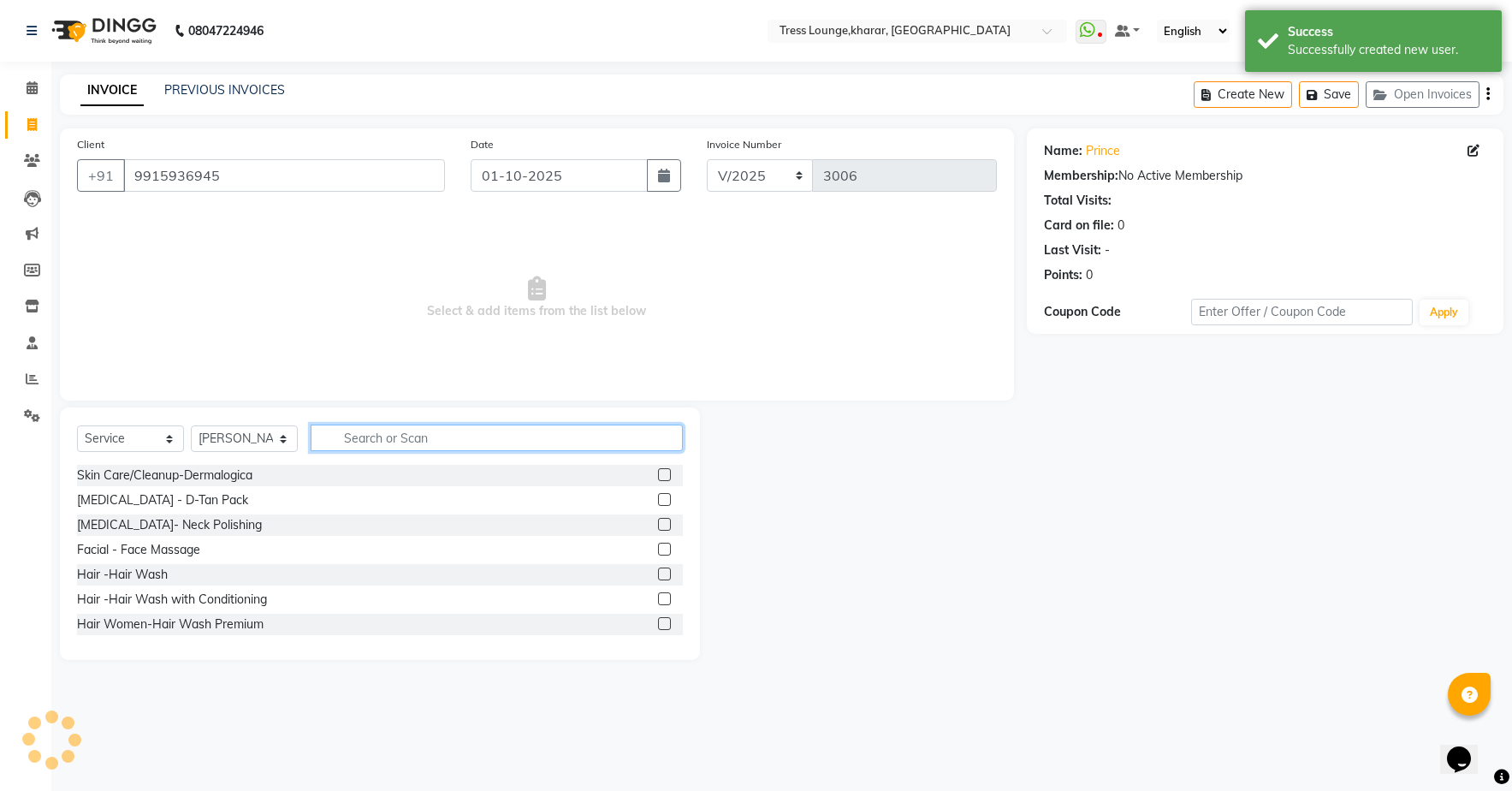
click at [389, 444] on input "text" at bounding box center [497, 438] width 373 height 27
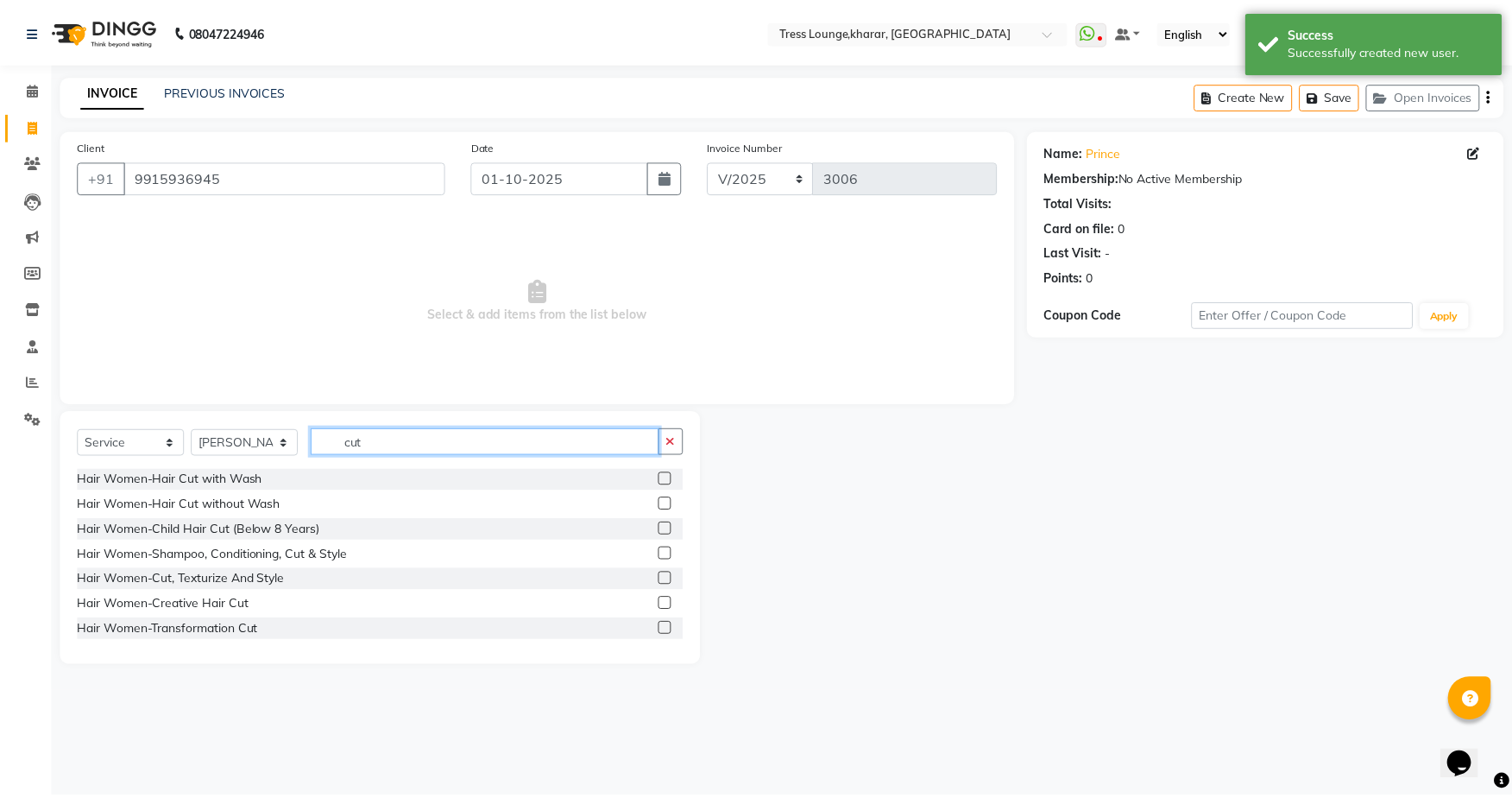
scroll to position [178, 0]
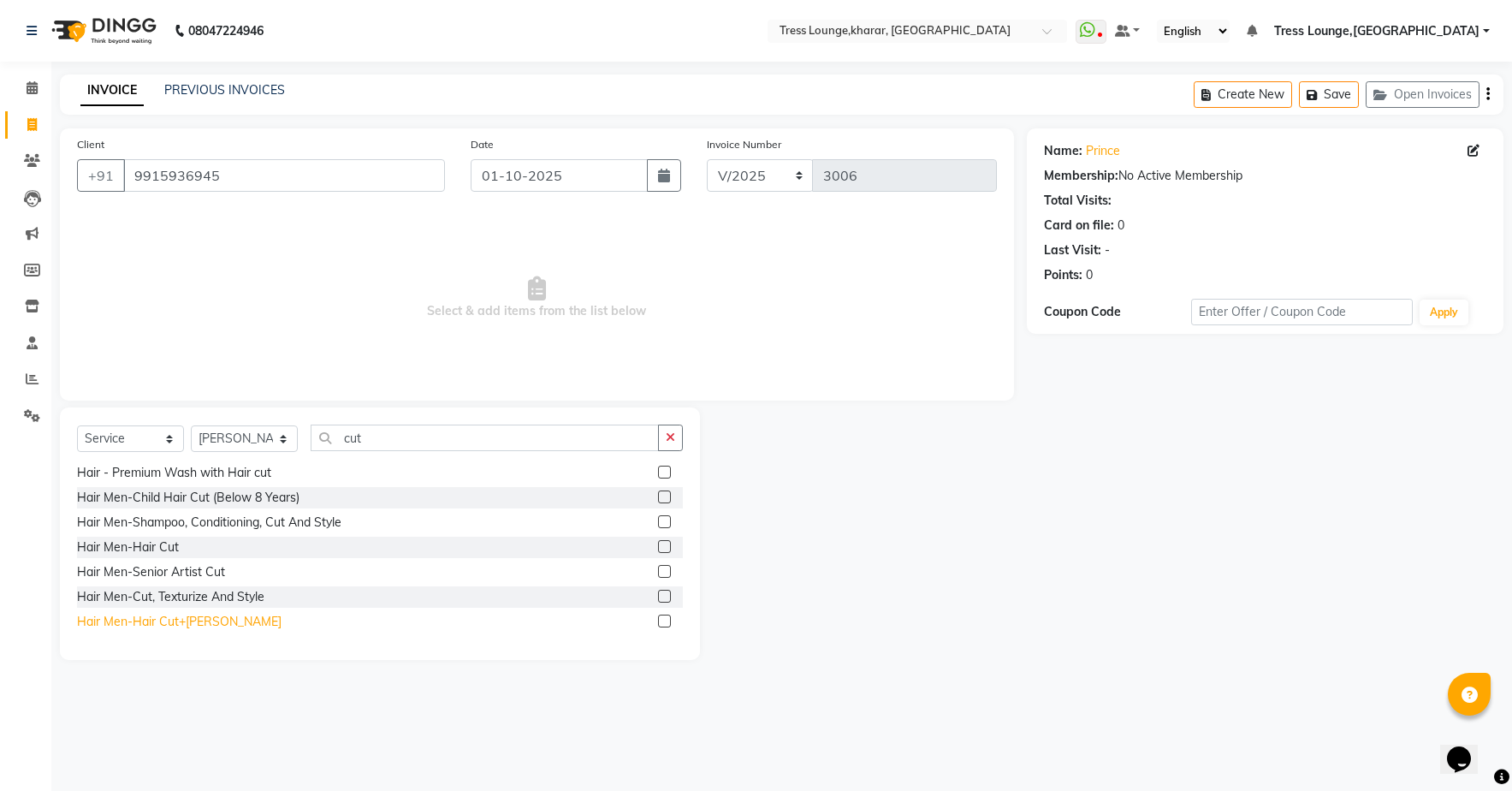
click at [145, 620] on div "Hair Men-Hair Cut+[PERSON_NAME]" at bounding box center [180, 621] width 205 height 18
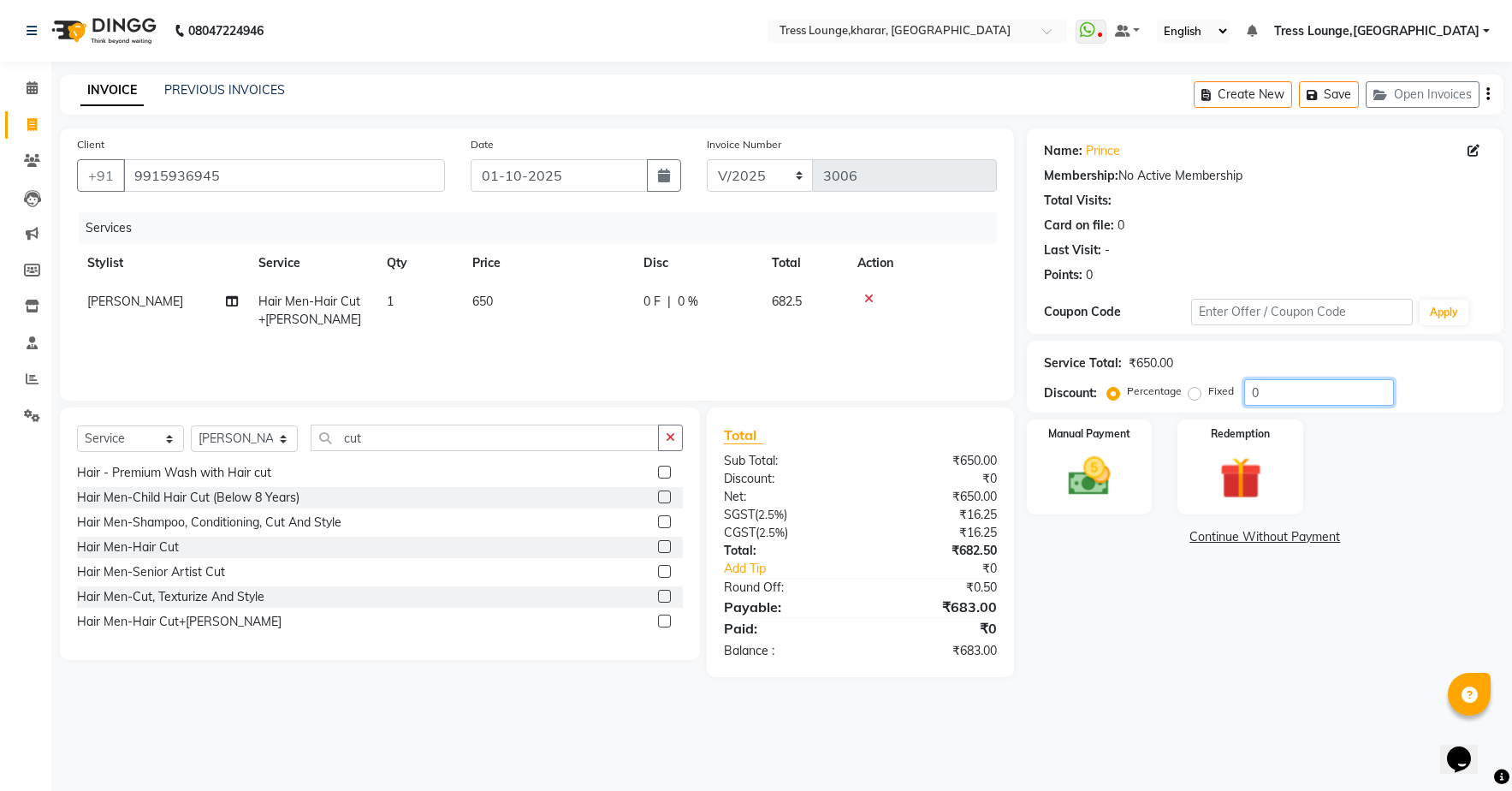
click at [1288, 385] on input "0" at bounding box center [1319, 392] width 150 height 27
drag, startPoint x: 659, startPoint y: 303, endPoint x: 715, endPoint y: 321, distance: 58.8
click at [659, 303] on span "156 F" at bounding box center [659, 302] width 31 height 18
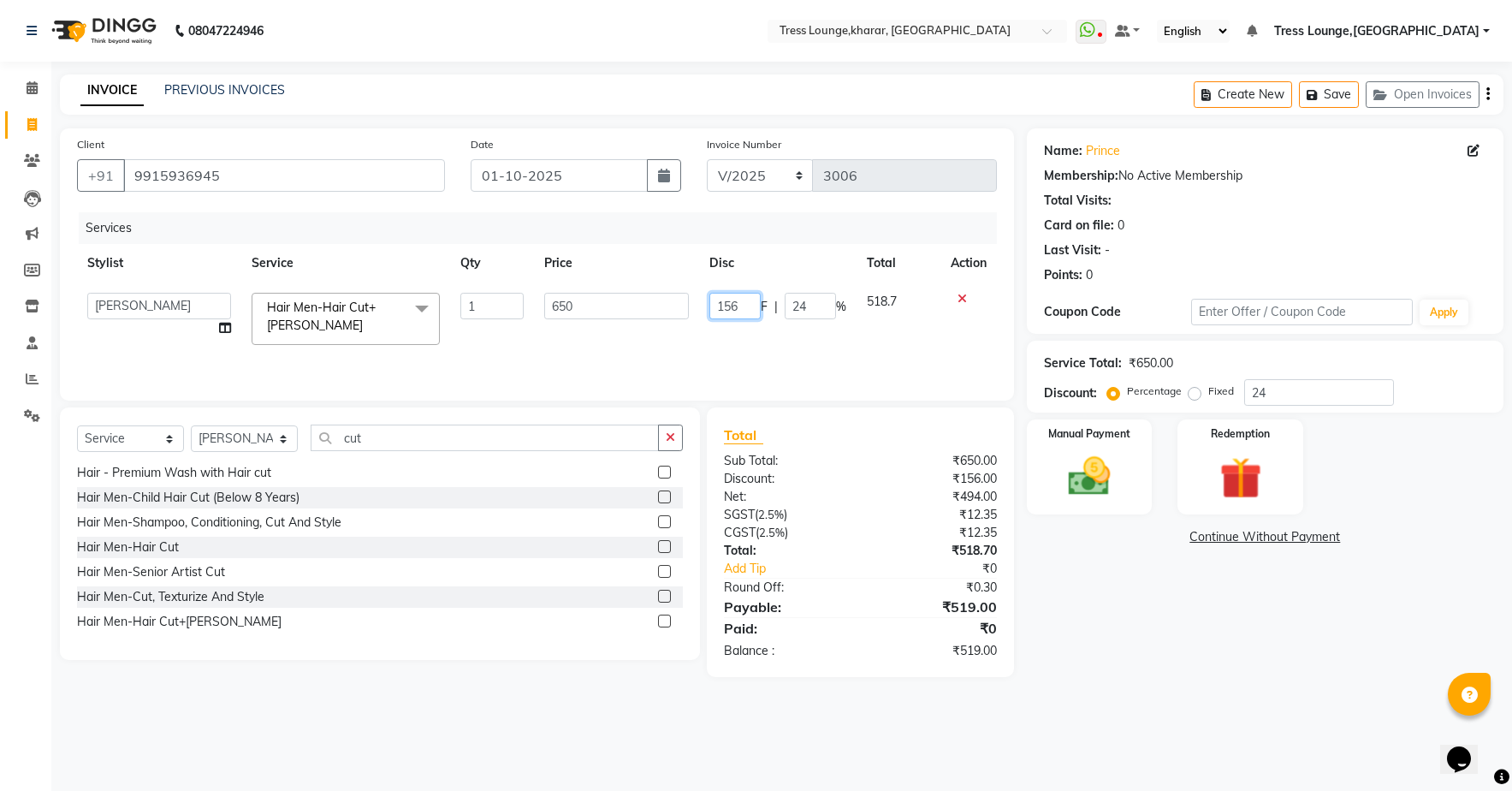
click at [743, 305] on input "156" at bounding box center [734, 306] width 51 height 27
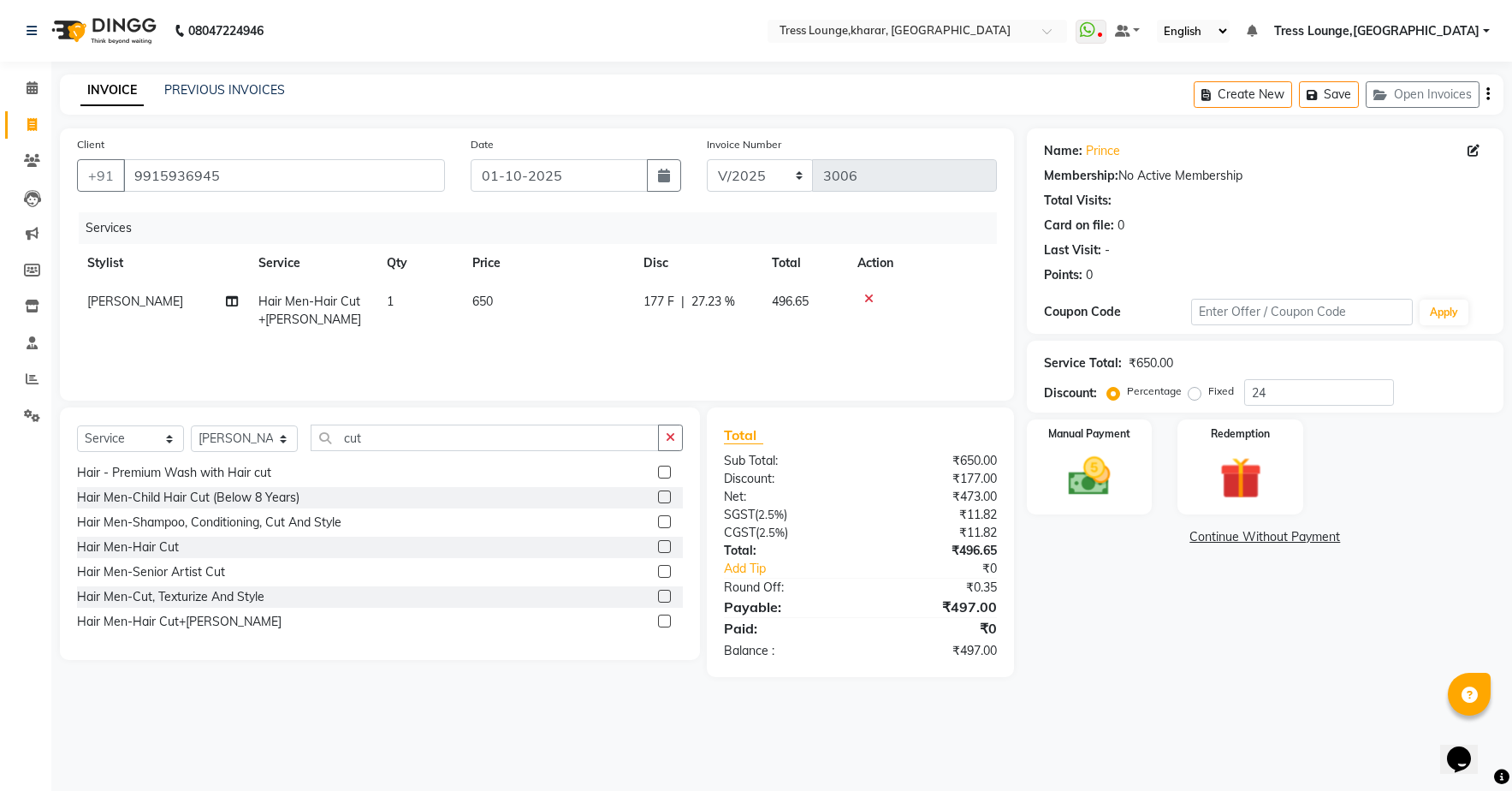
click at [765, 351] on div "Services Stylist Service Qty Price Disc Total Action [PERSON_NAME] Hair Men-Hai…" at bounding box center [537, 297] width 920 height 171
drag, startPoint x: 664, startPoint y: 294, endPoint x: 690, endPoint y: 346, distance: 58.1
click at [664, 295] on span "177 F" at bounding box center [659, 302] width 31 height 18
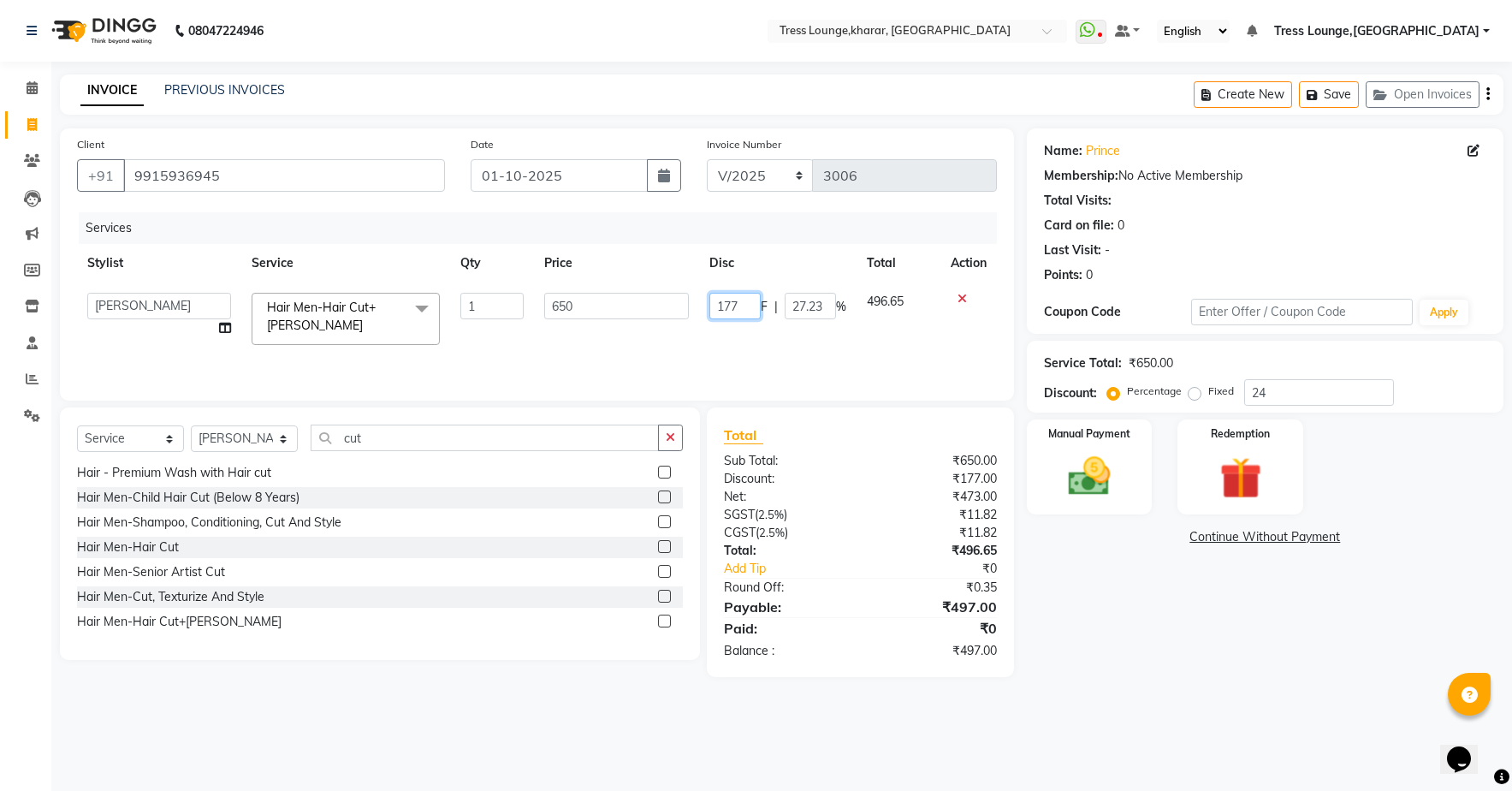
click at [737, 306] on input "177" at bounding box center [734, 306] width 51 height 27
click at [761, 341] on div "Services Stylist Service Qty Price Disc Total Action [PERSON_NAME] [PERSON_NAME…" at bounding box center [537, 297] width 920 height 171
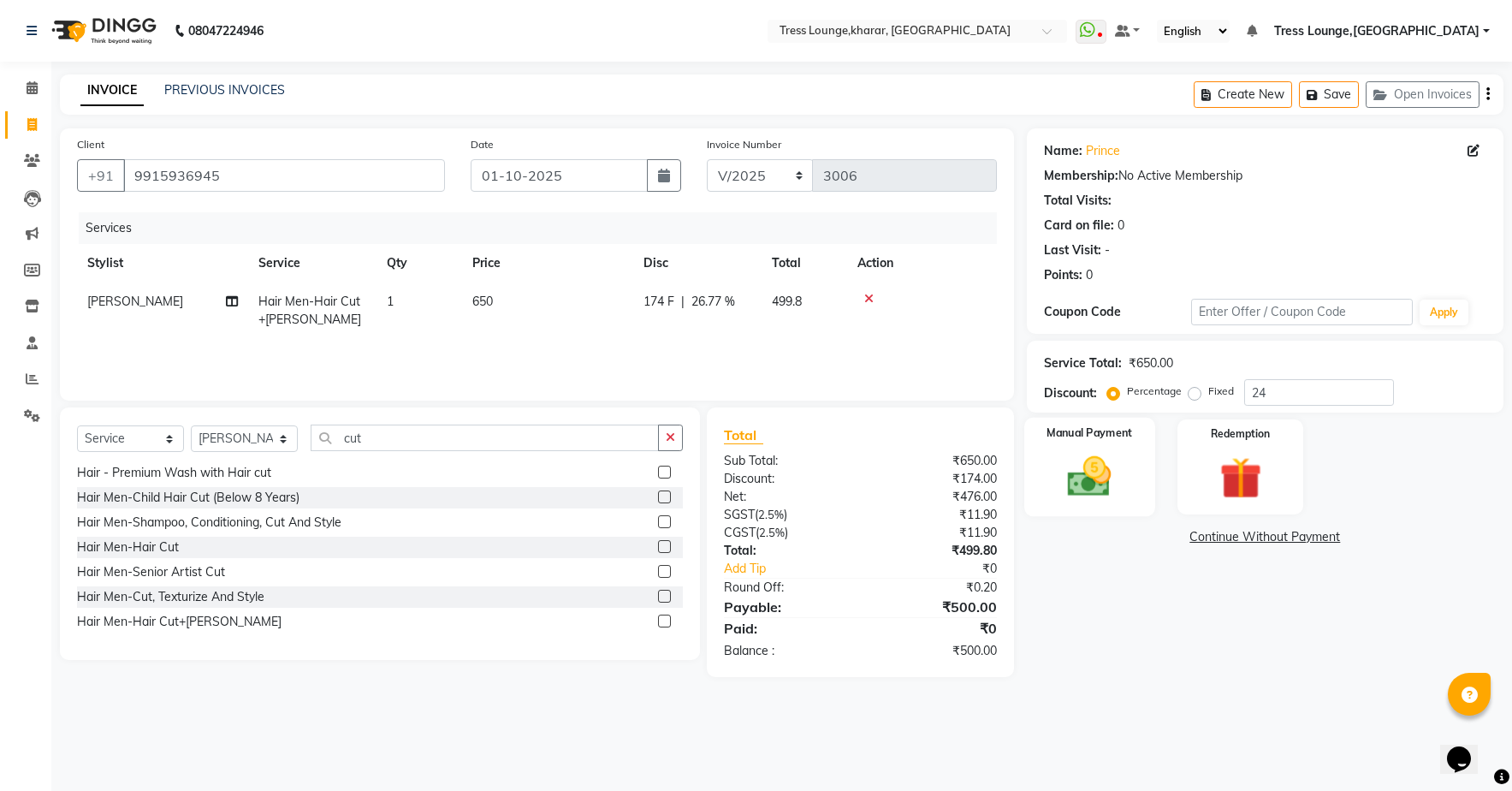
click at [1068, 460] on img at bounding box center [1088, 476] width 71 height 50
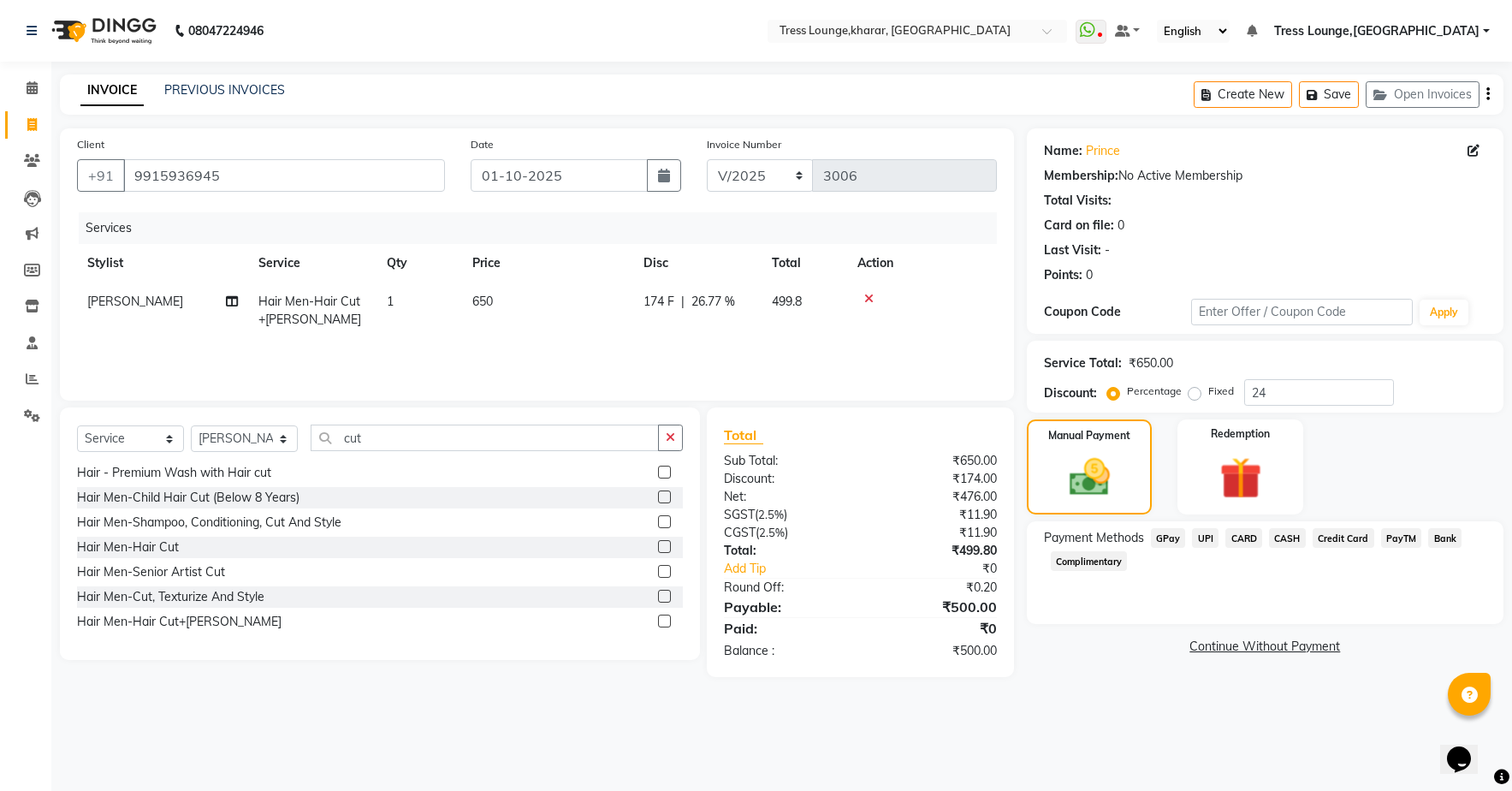
click at [1210, 539] on span "UPI" at bounding box center [1206, 538] width 27 height 20
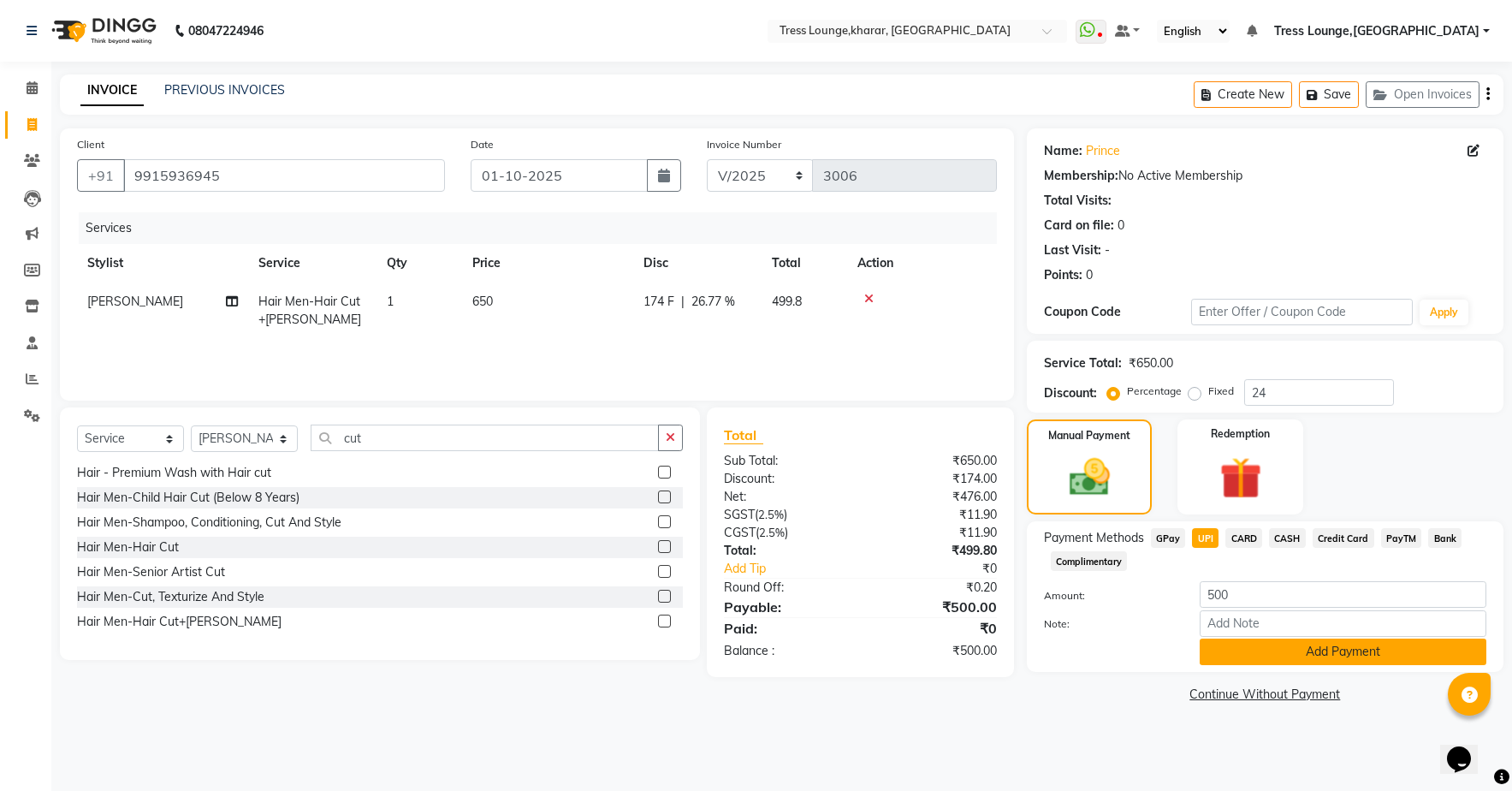
click at [1287, 650] on button "Add Payment" at bounding box center [1342, 652] width 286 height 27
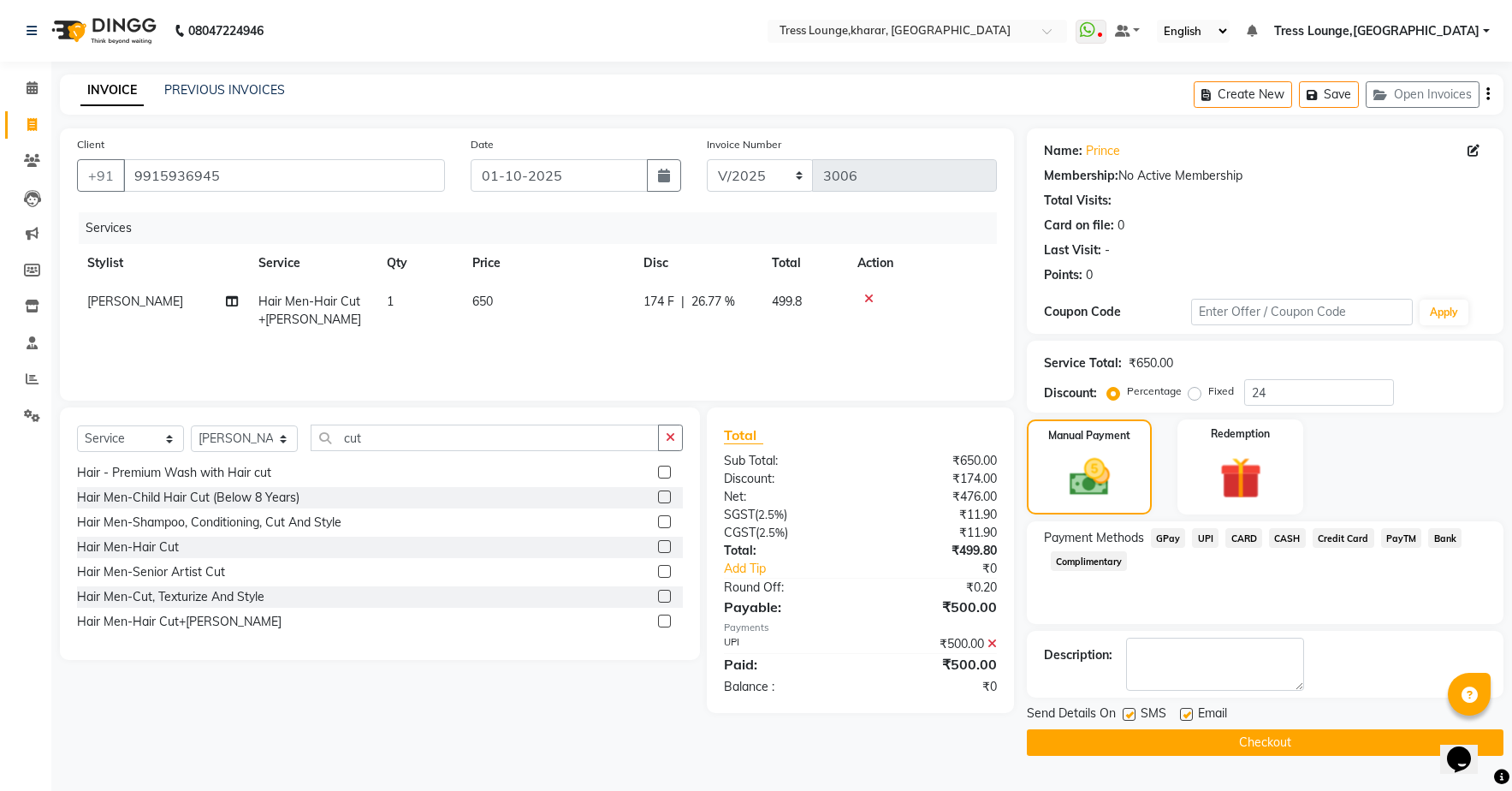
click at [1247, 749] on button "Checkout" at bounding box center [1265, 743] width 477 height 27
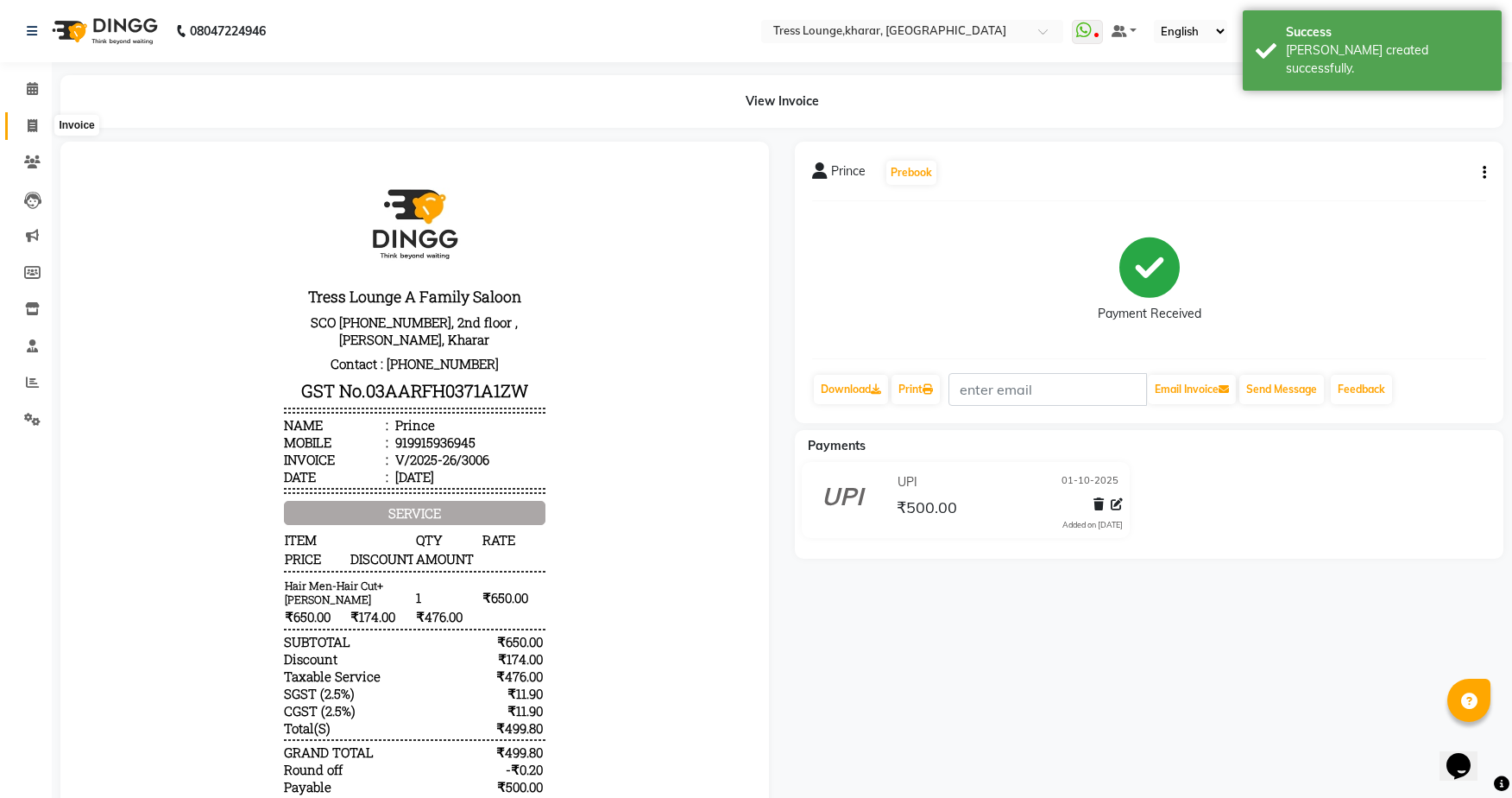
click at [35, 128] on icon at bounding box center [32, 126] width 9 height 13
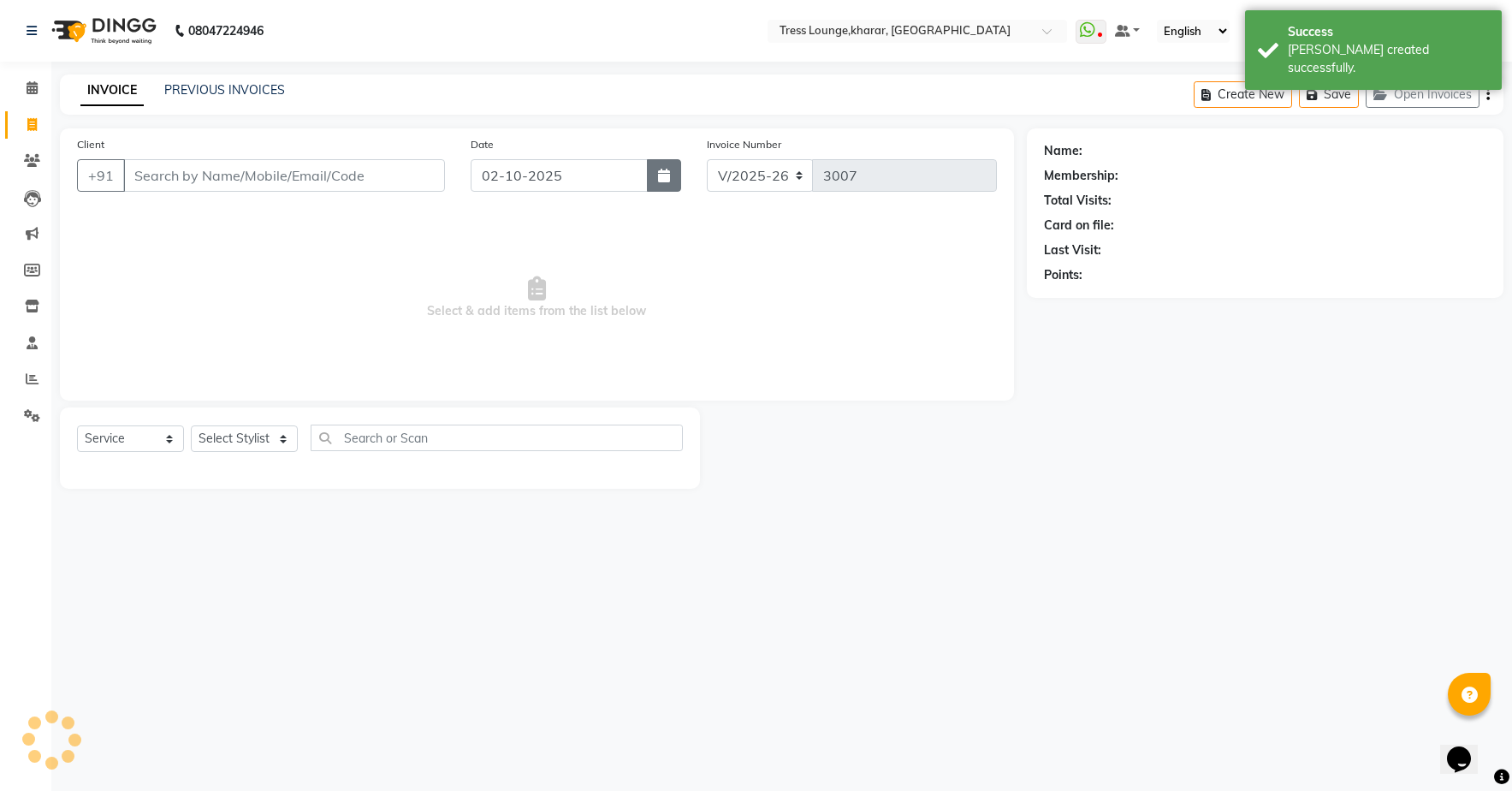
click at [669, 177] on icon "button" at bounding box center [664, 175] width 12 height 13
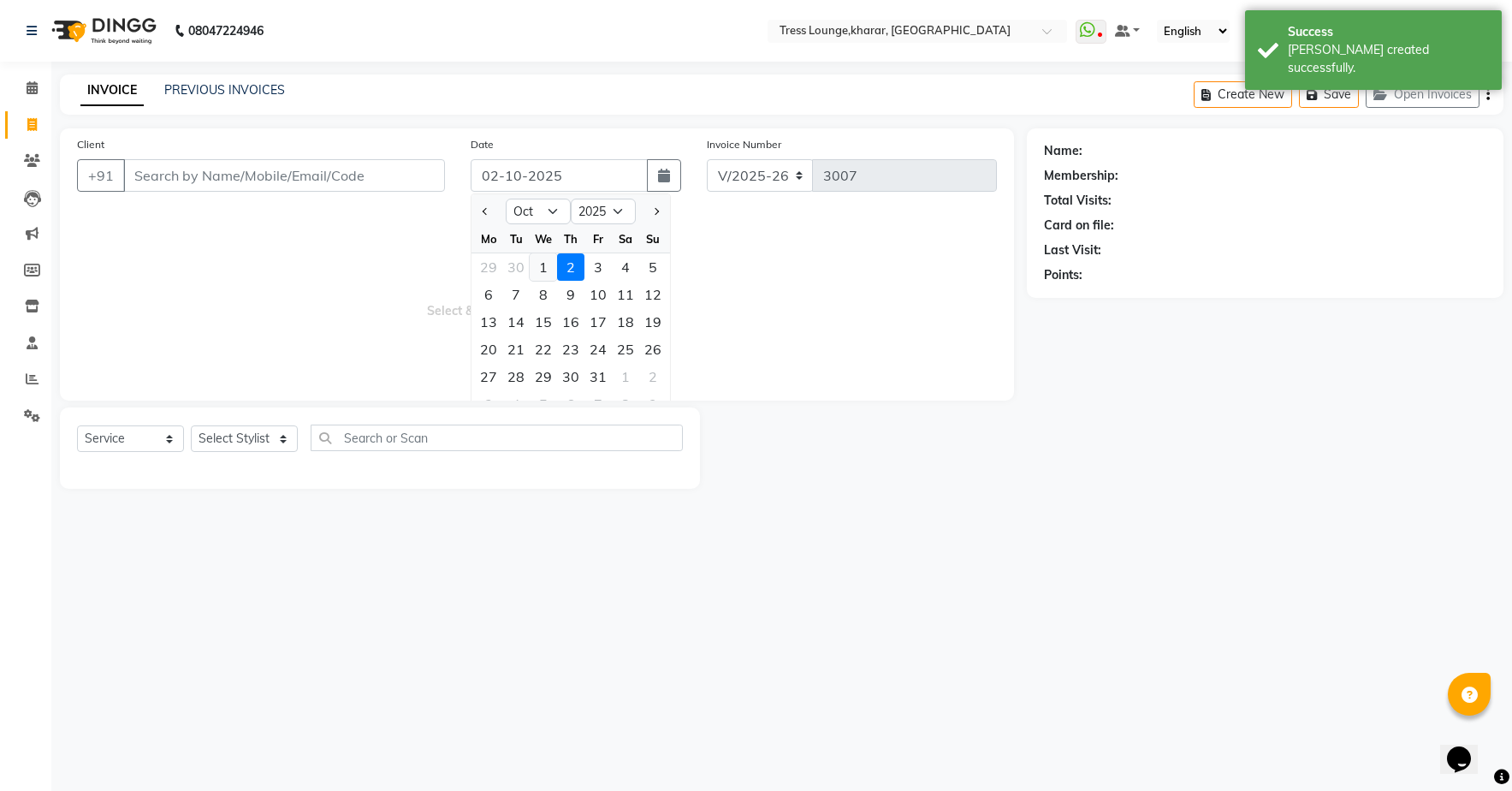
click at [536, 263] on div "1" at bounding box center [543, 267] width 27 height 27
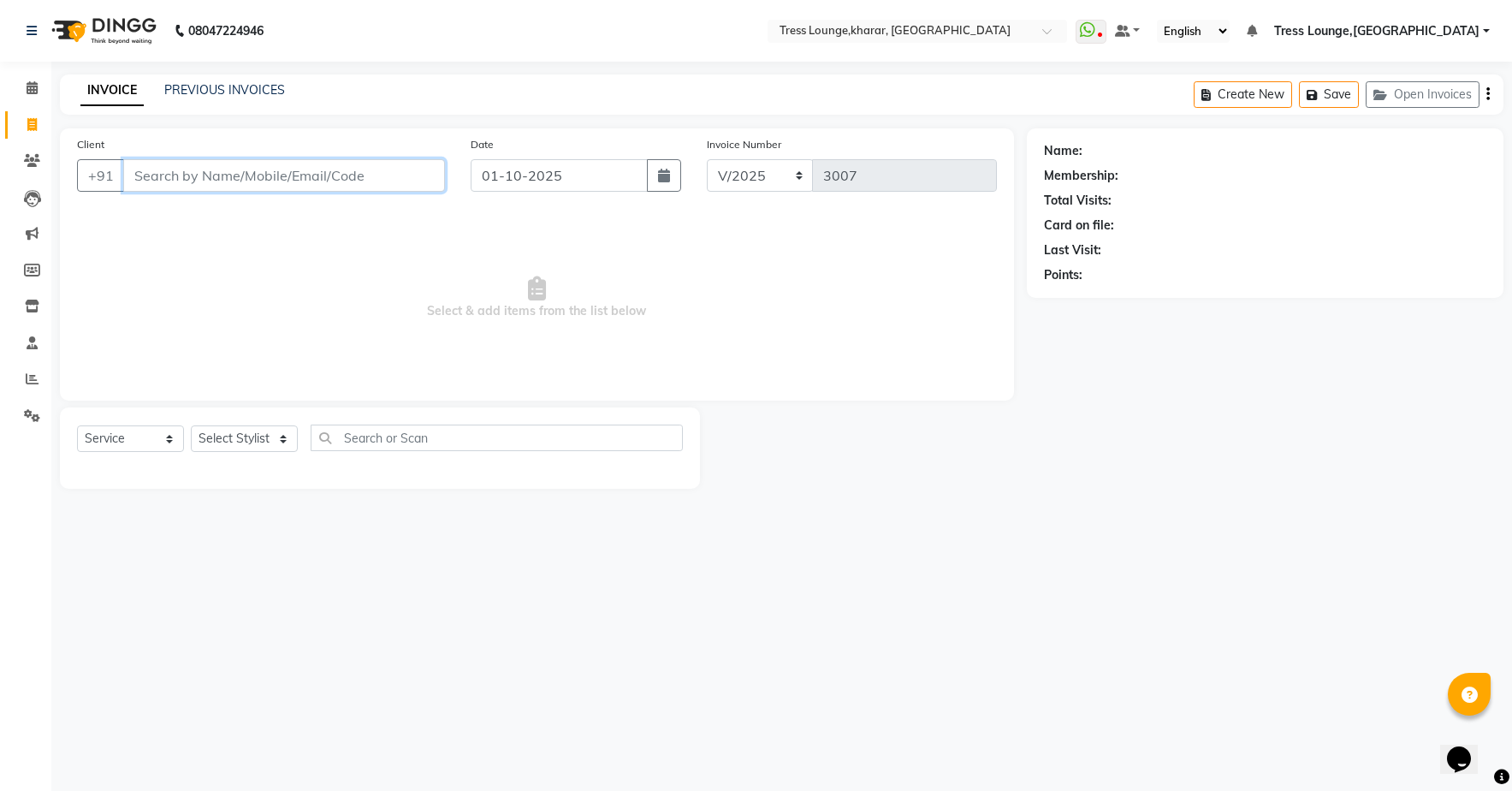
click at [281, 177] on input "Client" at bounding box center [284, 175] width 321 height 32
click at [250, 82] on div "INVOICE PREVIOUS INVOICES Create New Save Open Invoices" at bounding box center [782, 94] width 1444 height 40
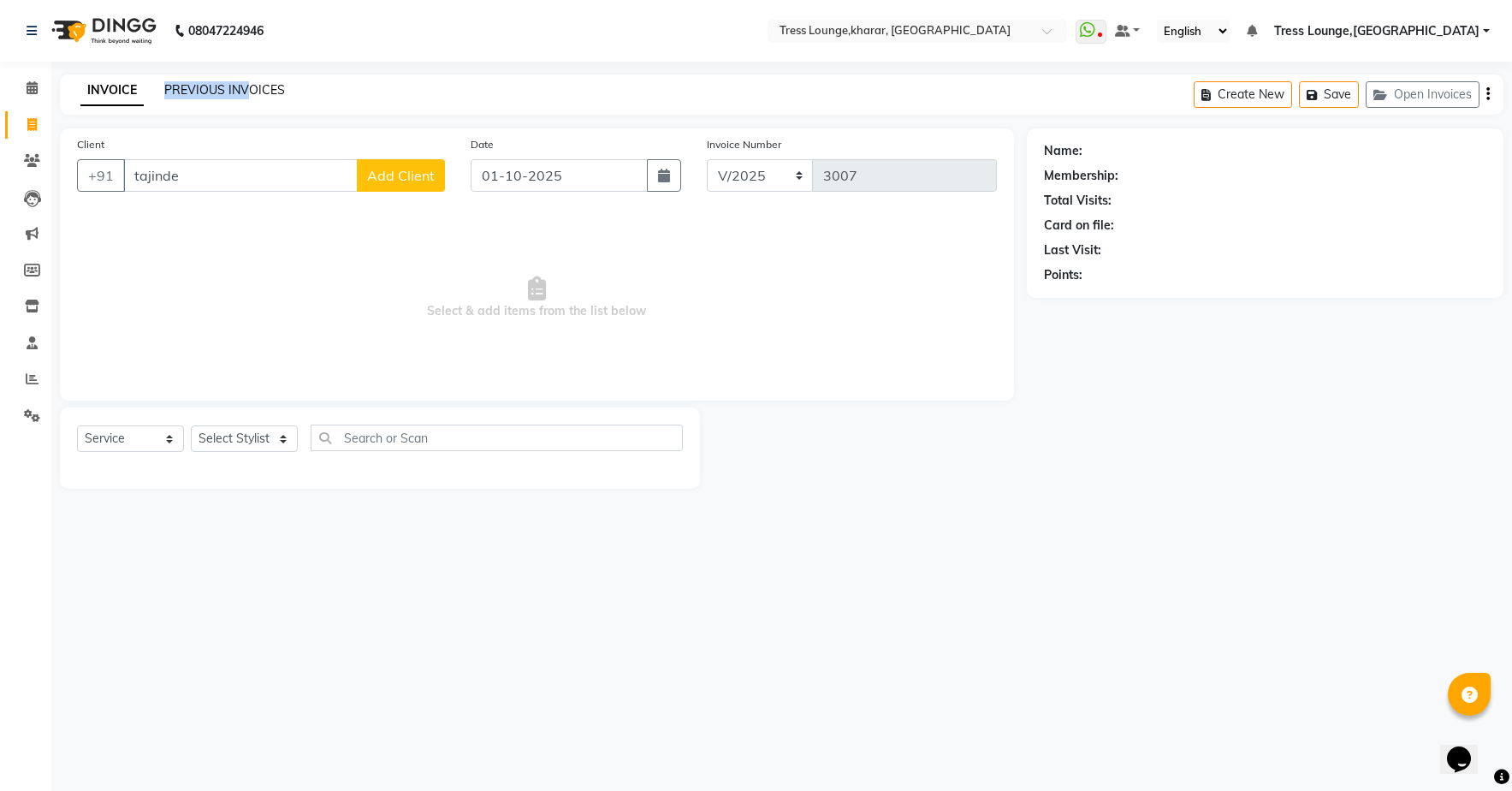
click at [250, 84] on link "PREVIOUS INVOICES" at bounding box center [224, 89] width 120 height 15
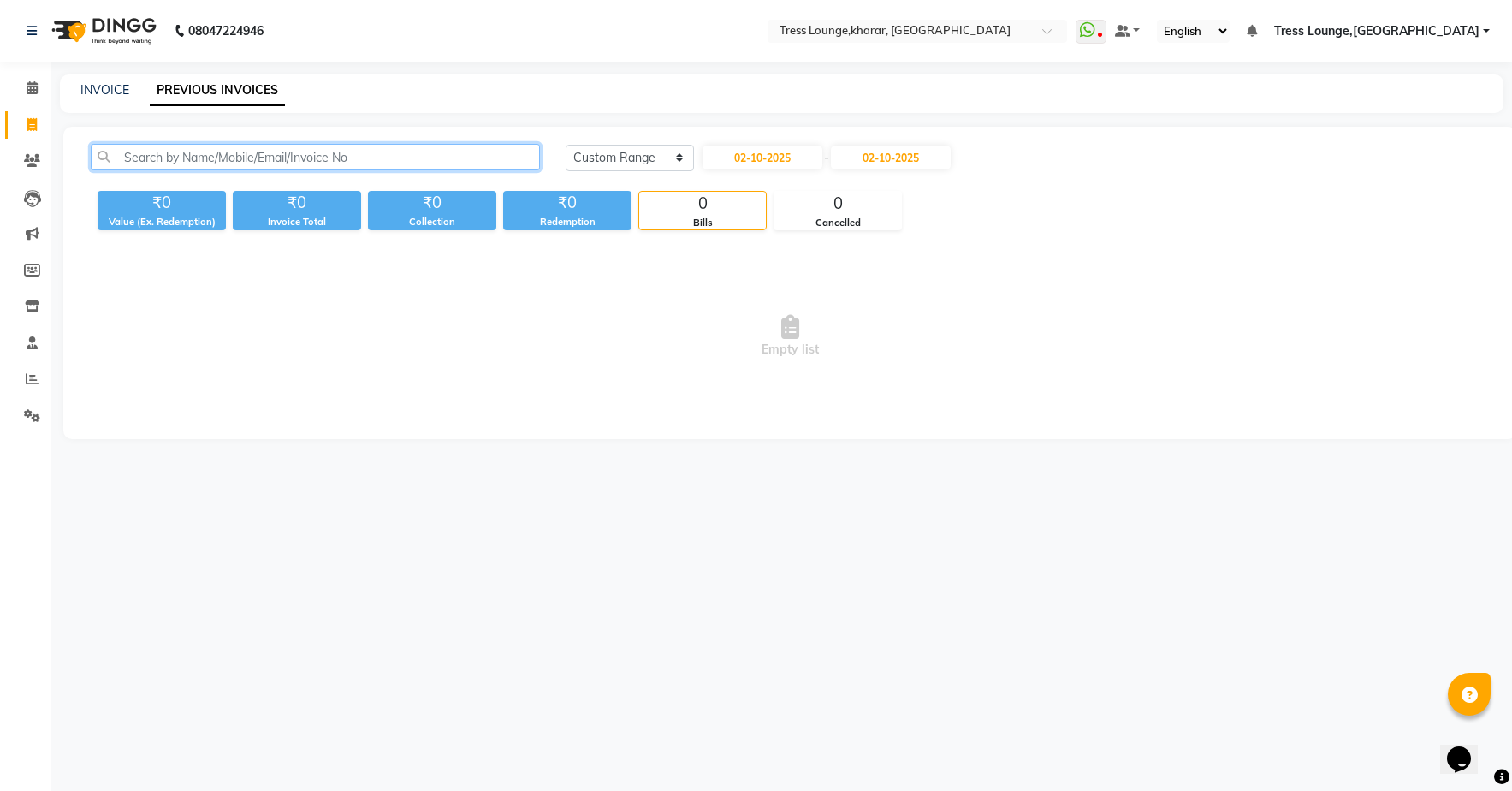
click at [481, 159] on input "text" at bounding box center [315, 157] width 449 height 27
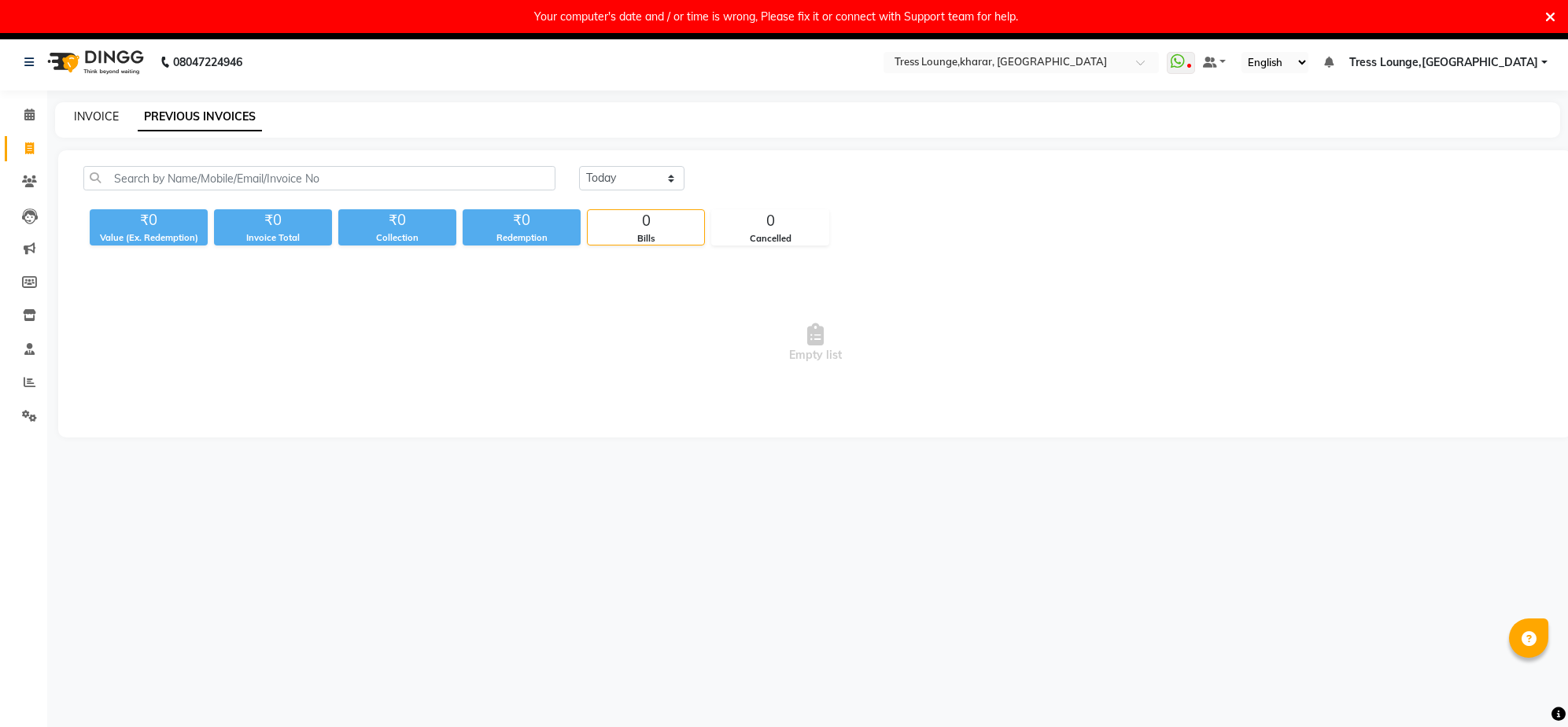
click at [91, 114] on link "INVOICE" at bounding box center [97, 116] width 45 height 14
select select "7078"
select select "service"
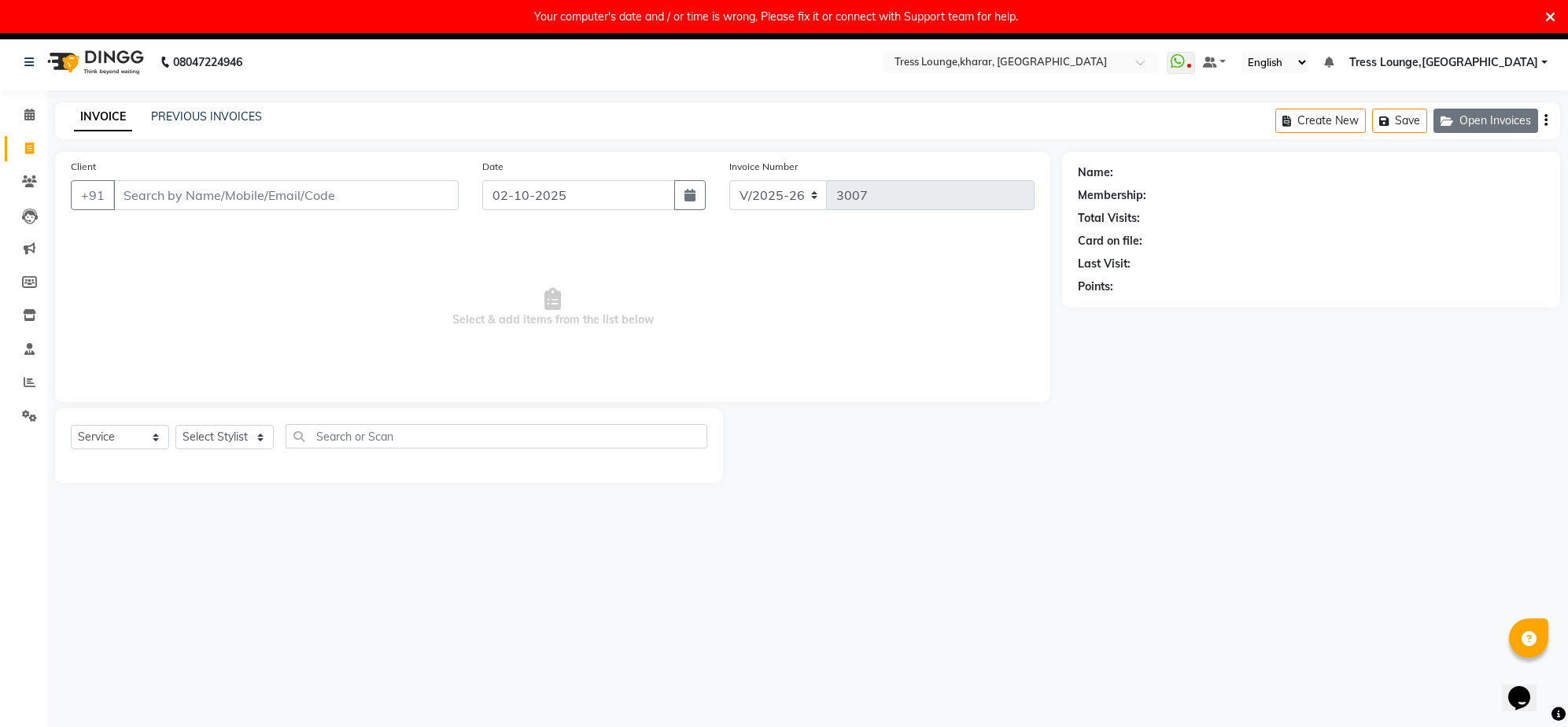
click at [1496, 126] on button "Open Invoices" at bounding box center [1485, 121] width 105 height 25
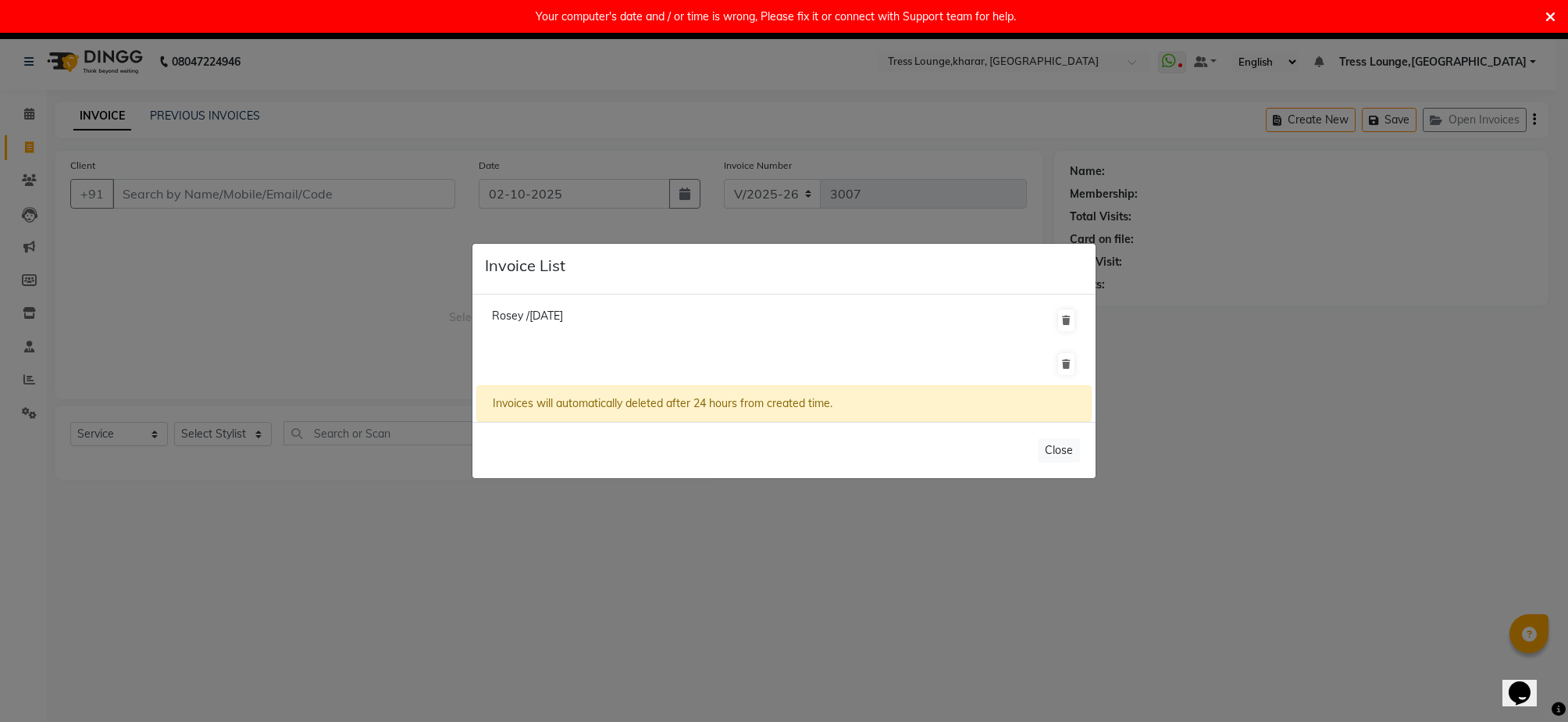
click at [528, 364] on li at bounding box center [783, 363] width 615 height 43
drag, startPoint x: 1047, startPoint y: 452, endPoint x: 753, endPoint y: 319, distance: 322.7
click at [1047, 451] on button "Close" at bounding box center [1058, 451] width 42 height 25
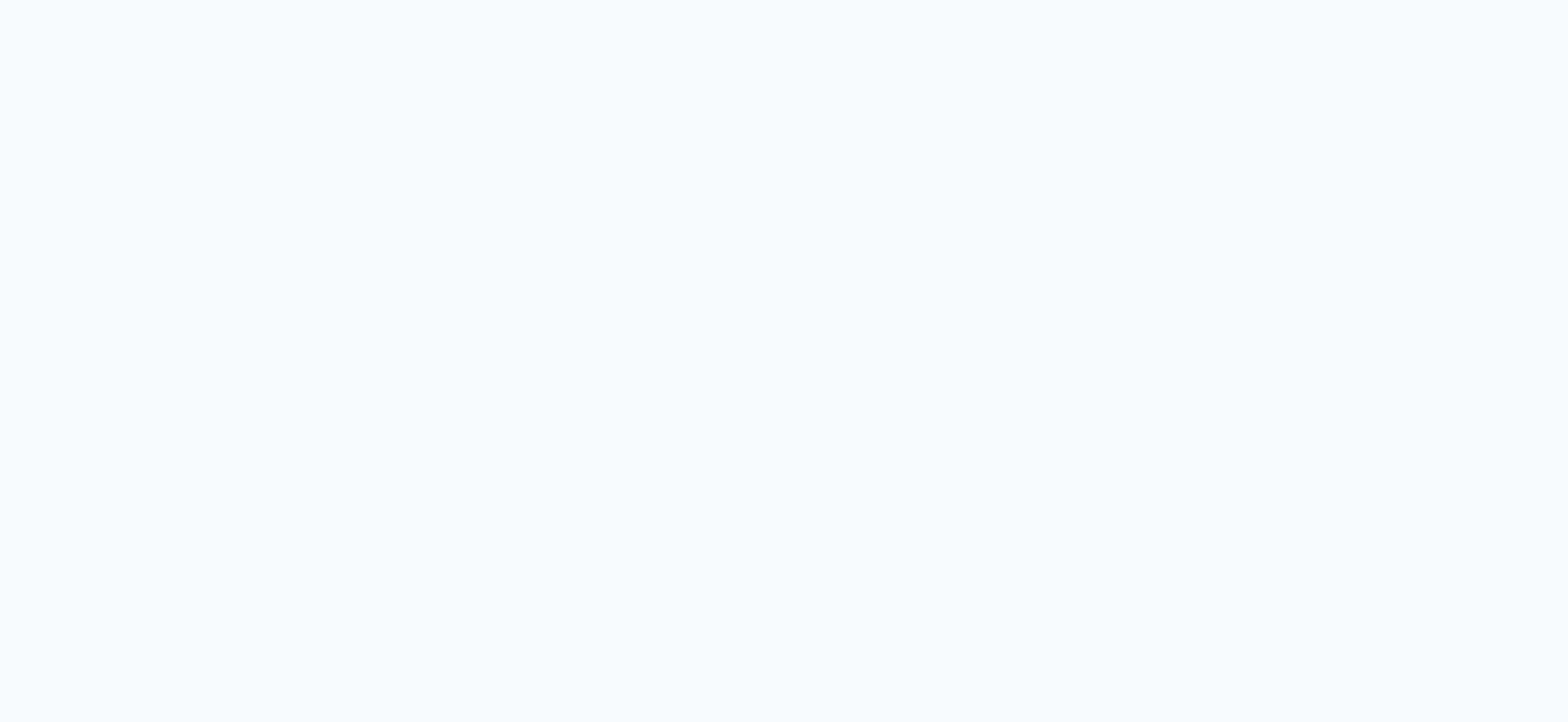
select select "7078"
select select "service"
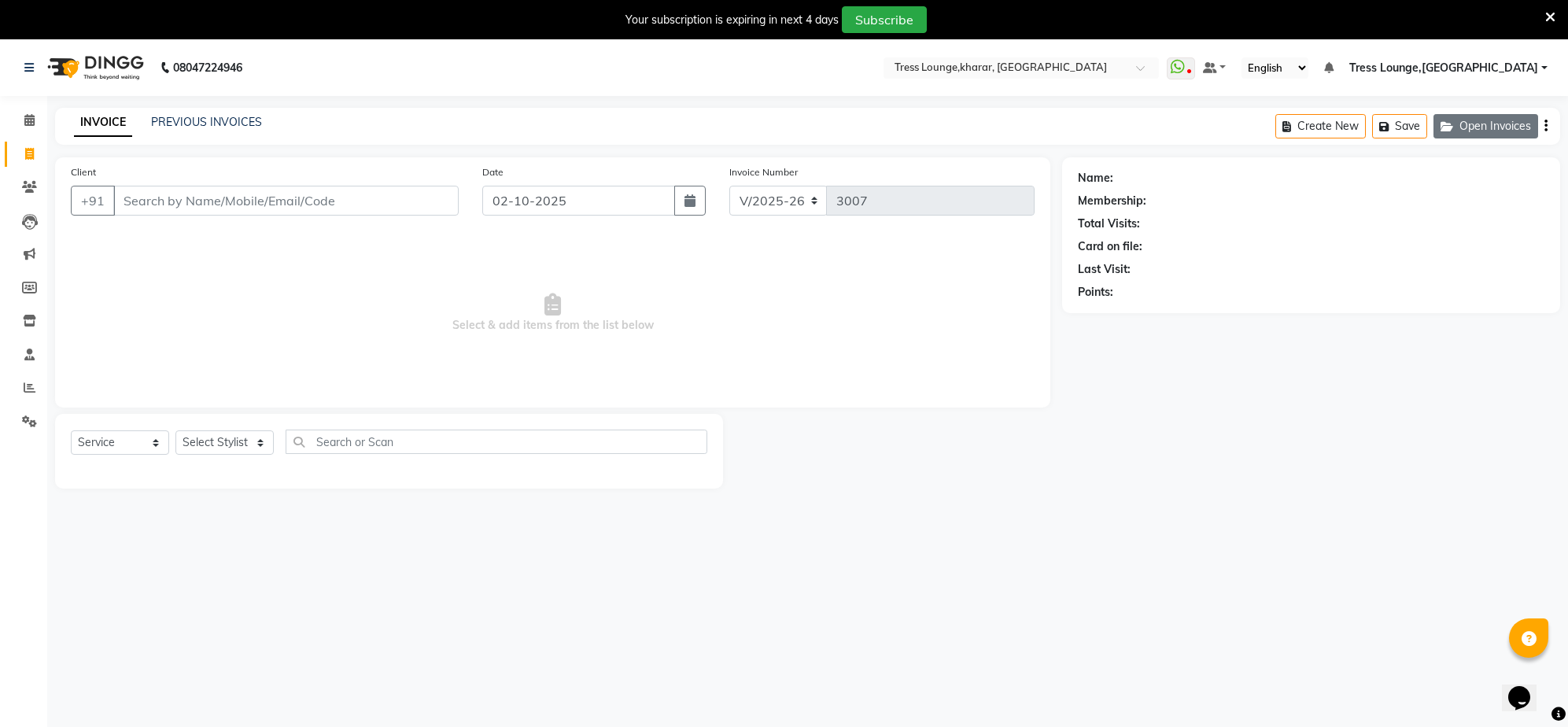
click at [1512, 125] on button "Open Invoices" at bounding box center [1485, 126] width 105 height 25
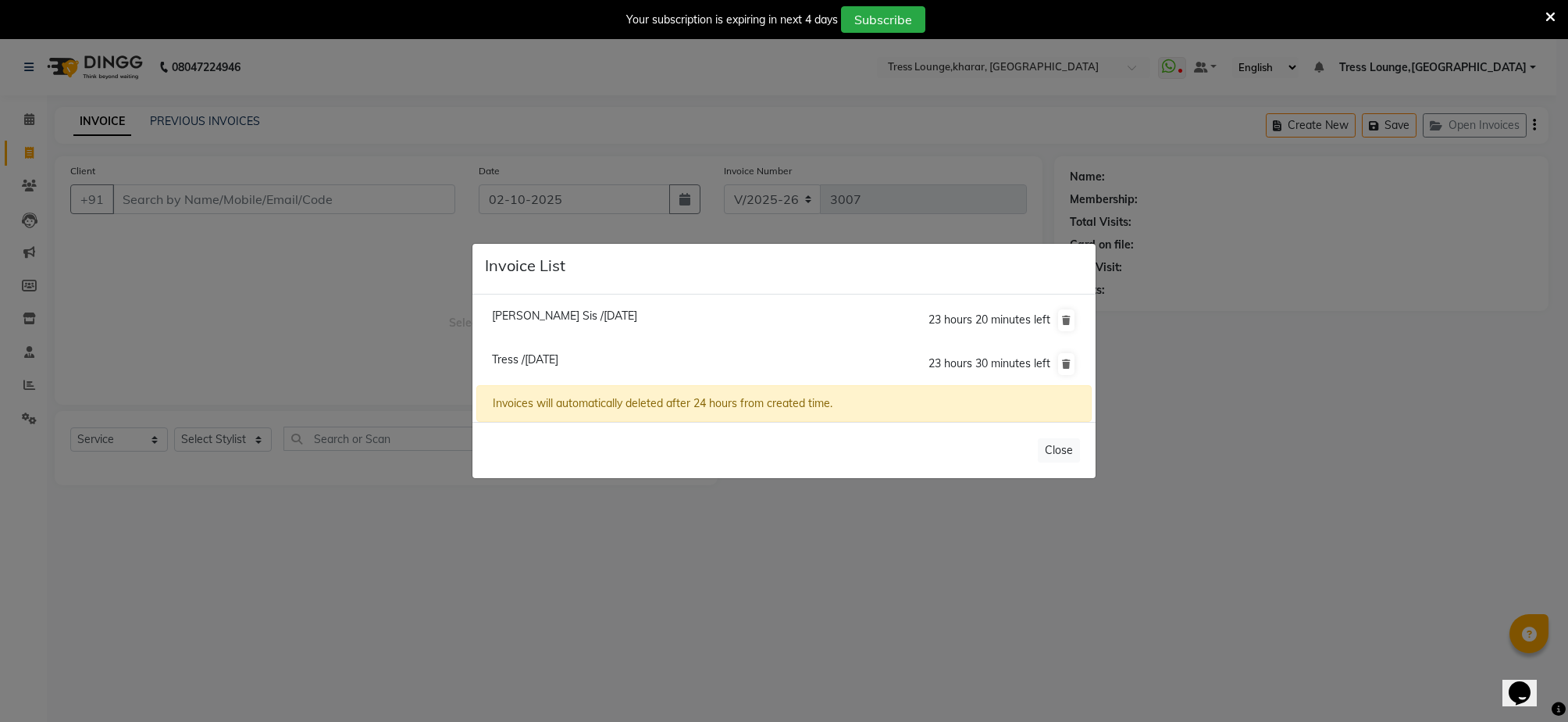
click at [558, 361] on span "Tress /02 October 2025" at bounding box center [524, 359] width 66 height 14
type input "1312100000020"
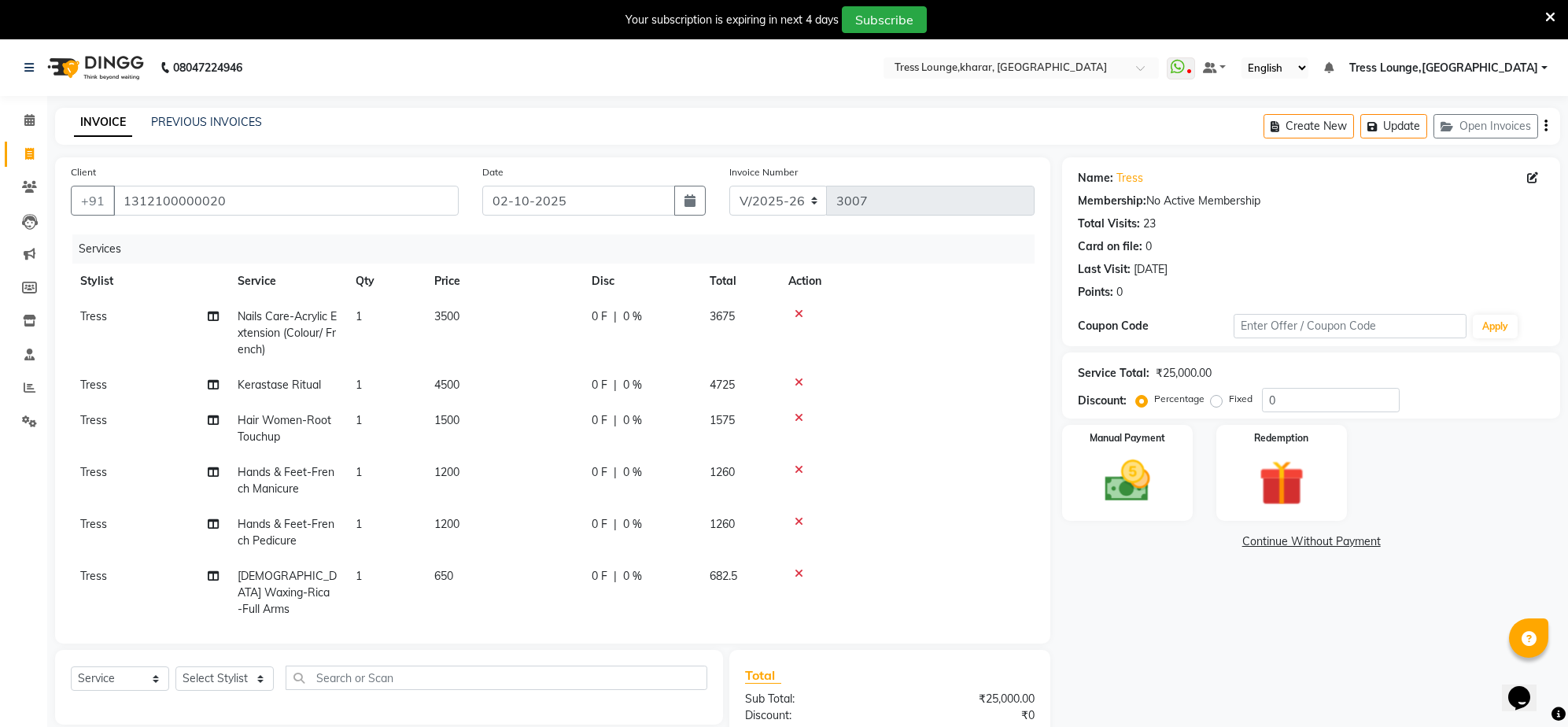
click at [647, 319] on div "0 F | 0 %" at bounding box center [641, 317] width 99 height 17
select select "71054"
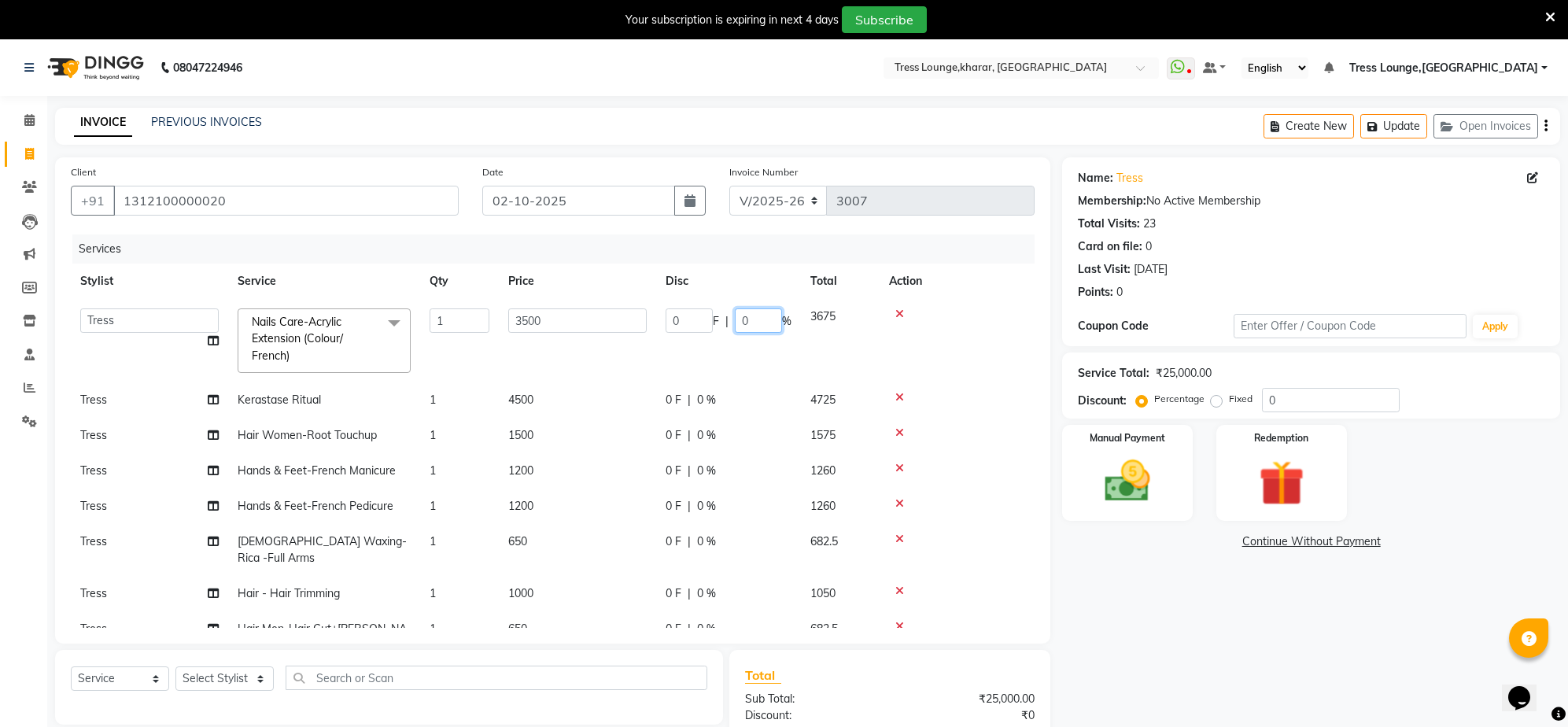
click at [739, 321] on input "0" at bounding box center [758, 321] width 47 height 25
type input "0"
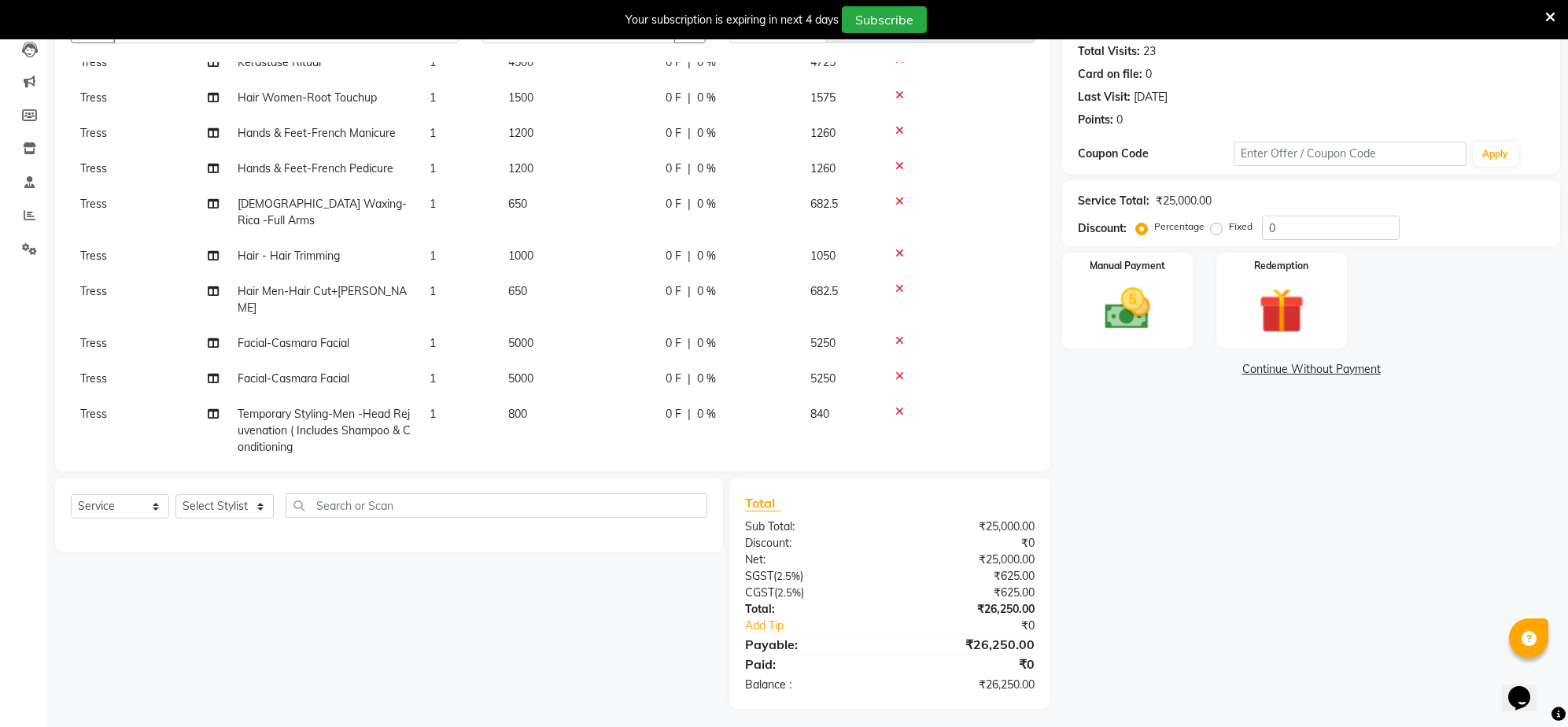
scroll to position [177, 0]
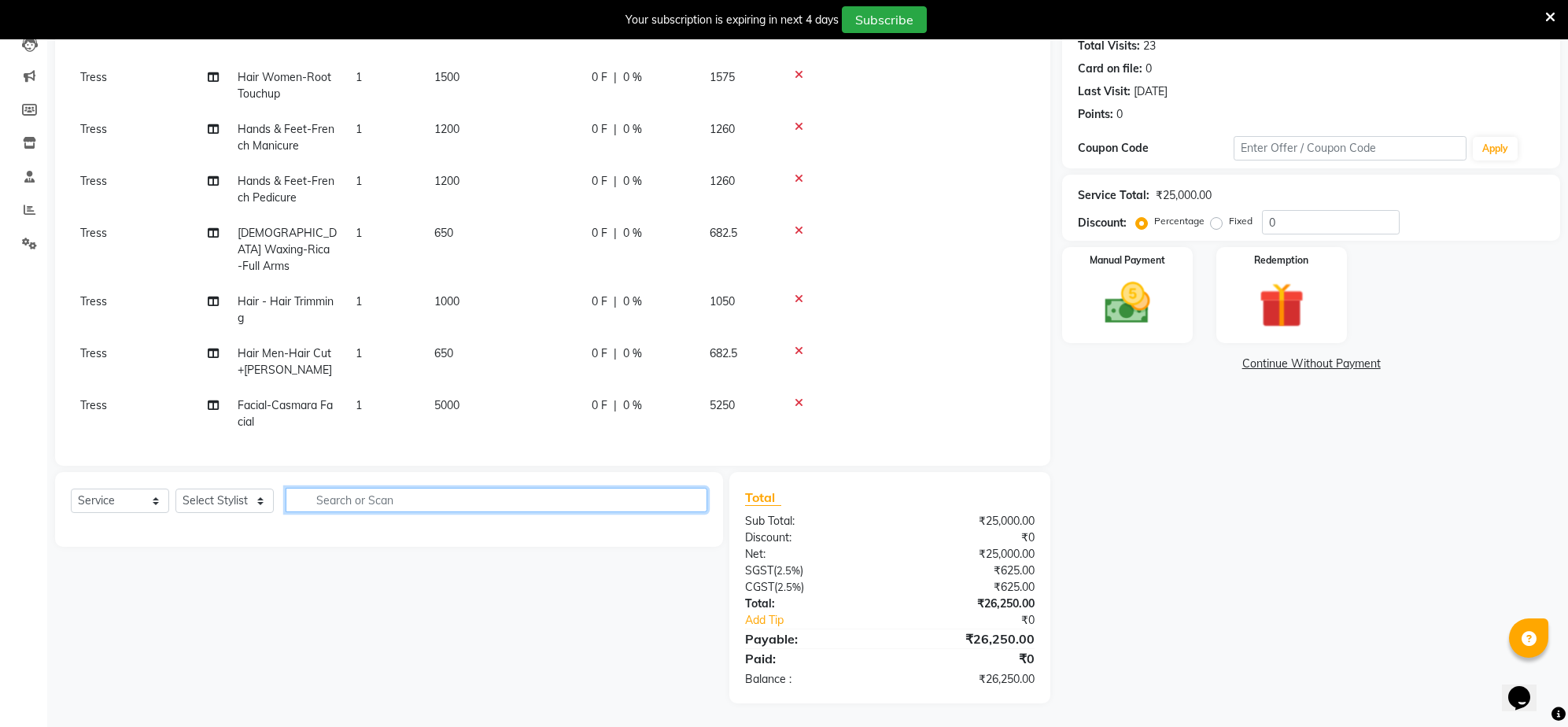
click at [343, 498] on input "text" at bounding box center [496, 500] width 422 height 25
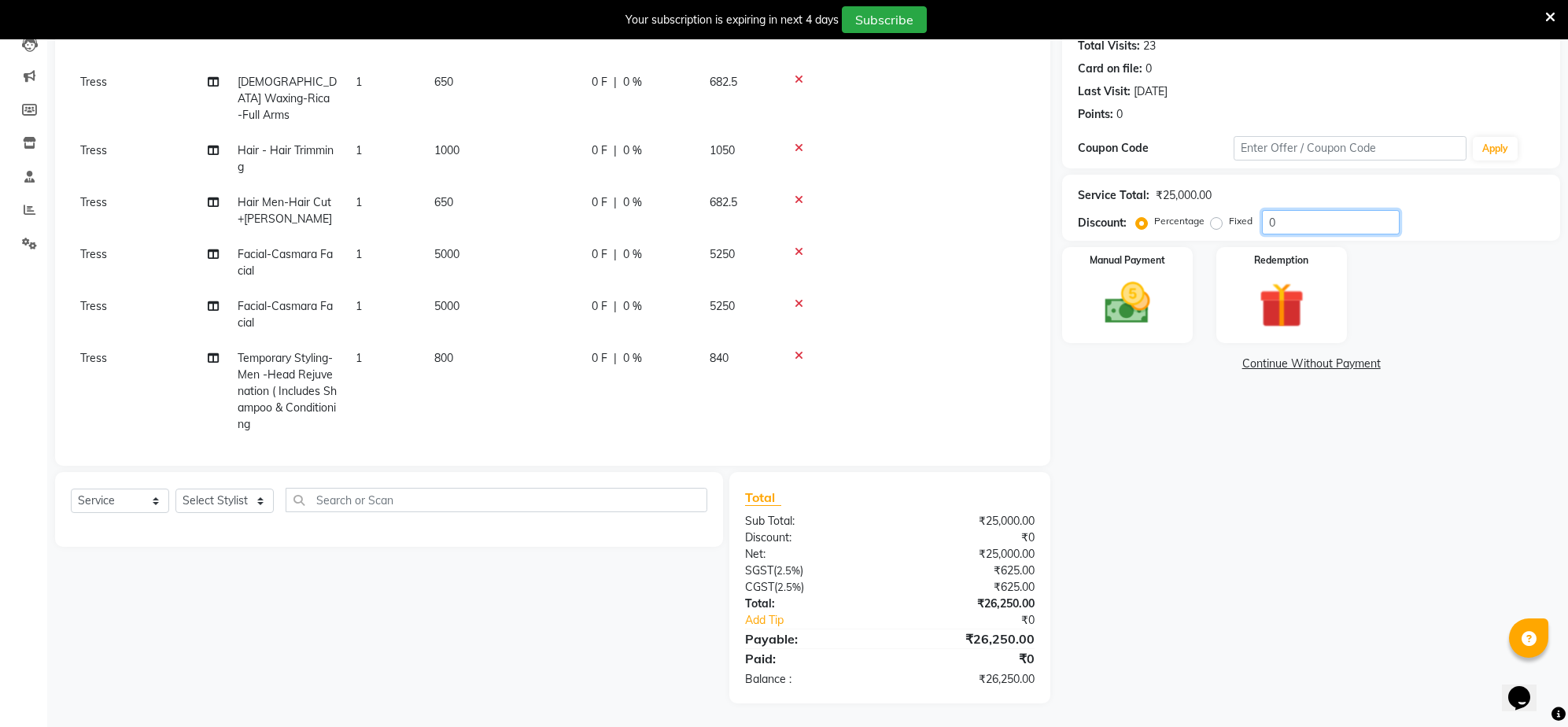
click at [1269, 216] on input "0" at bounding box center [1330, 222] width 138 height 25
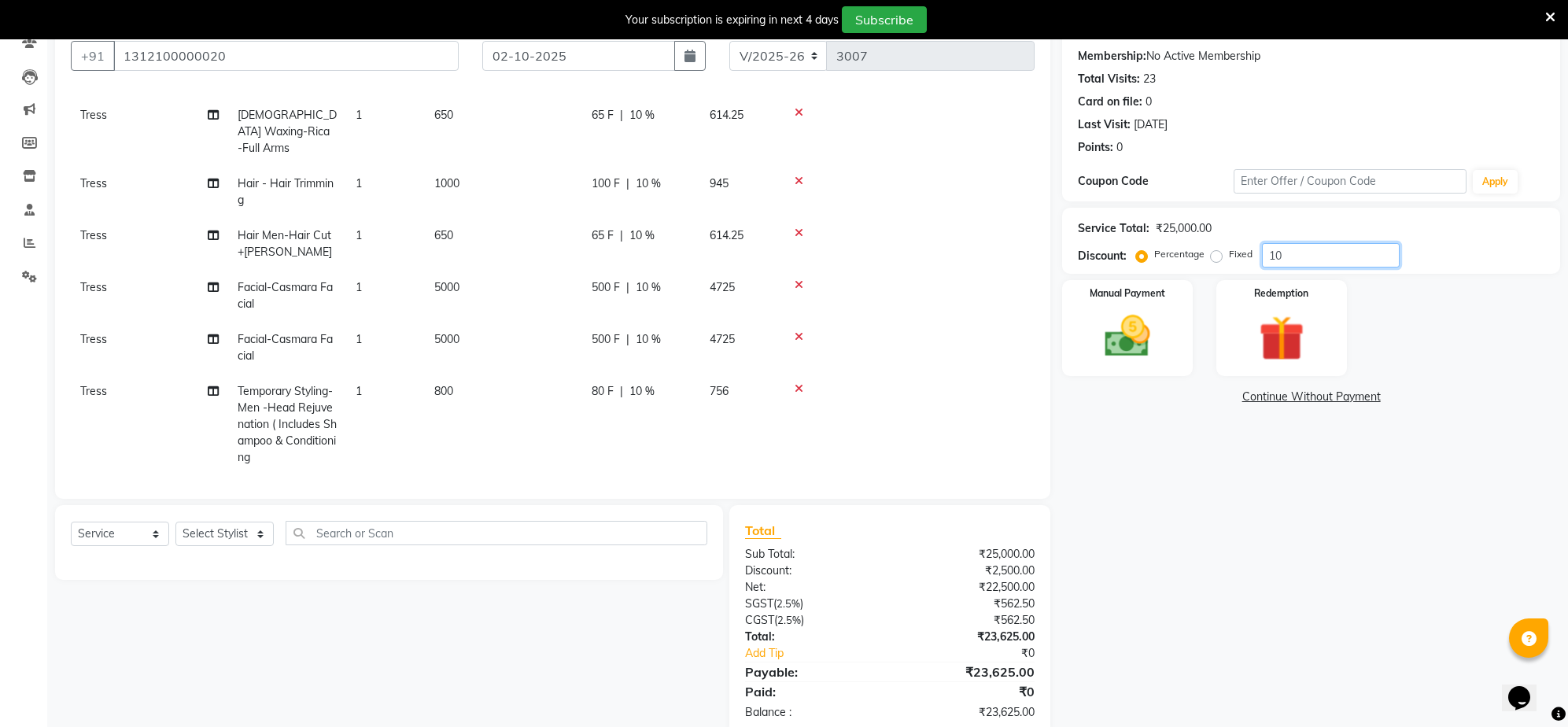
type input "1"
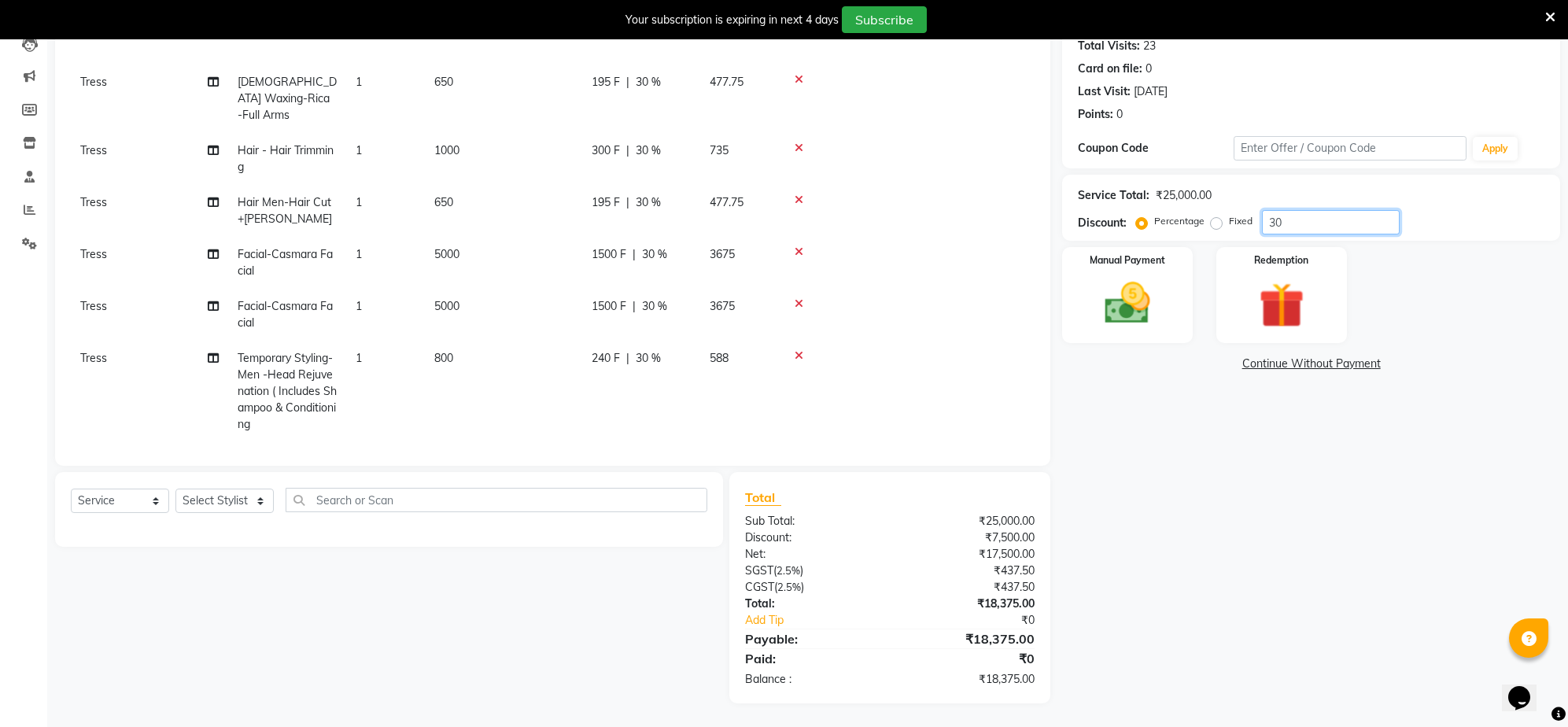
scroll to position [0, 0]
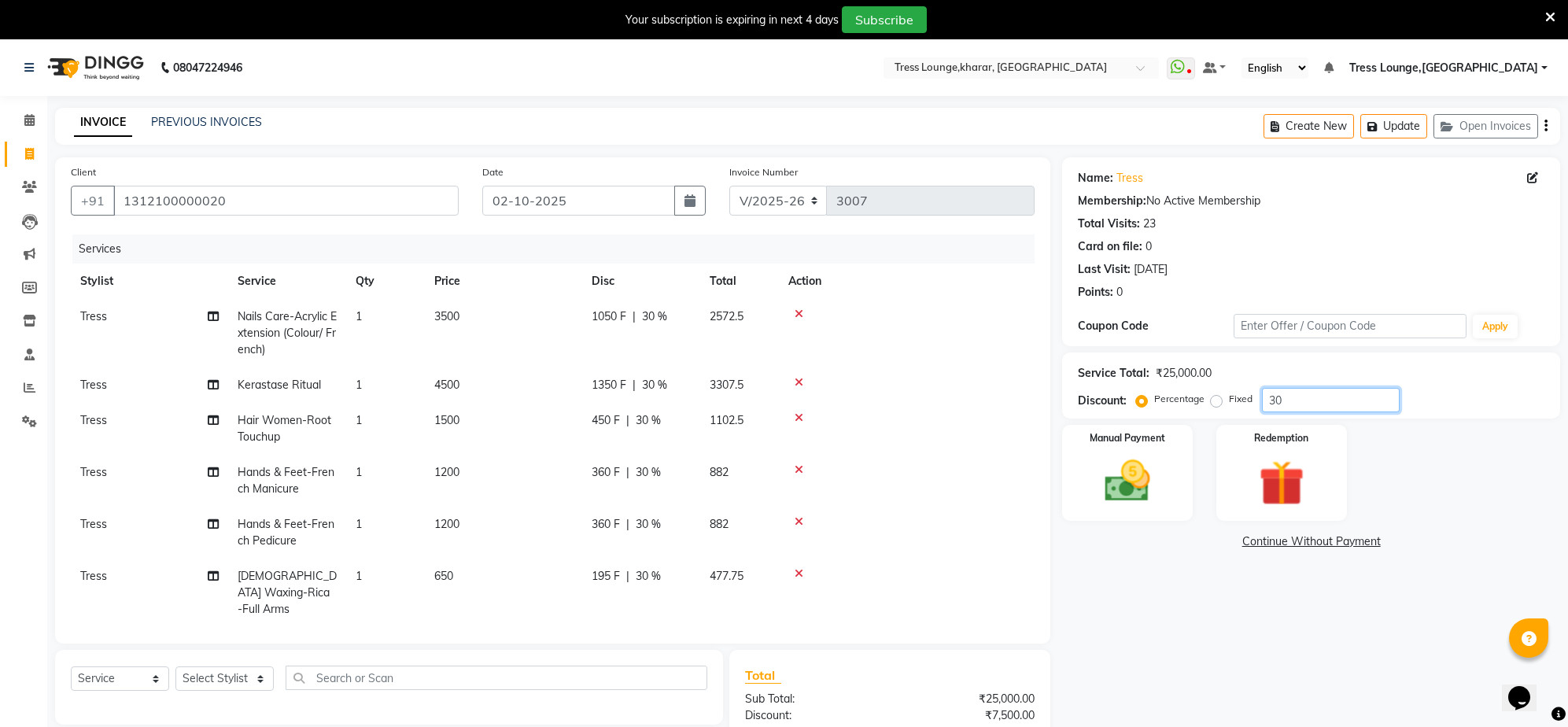
type input "30"
click at [664, 321] on span "30 %" at bounding box center [654, 317] width 25 height 17
select select "71054"
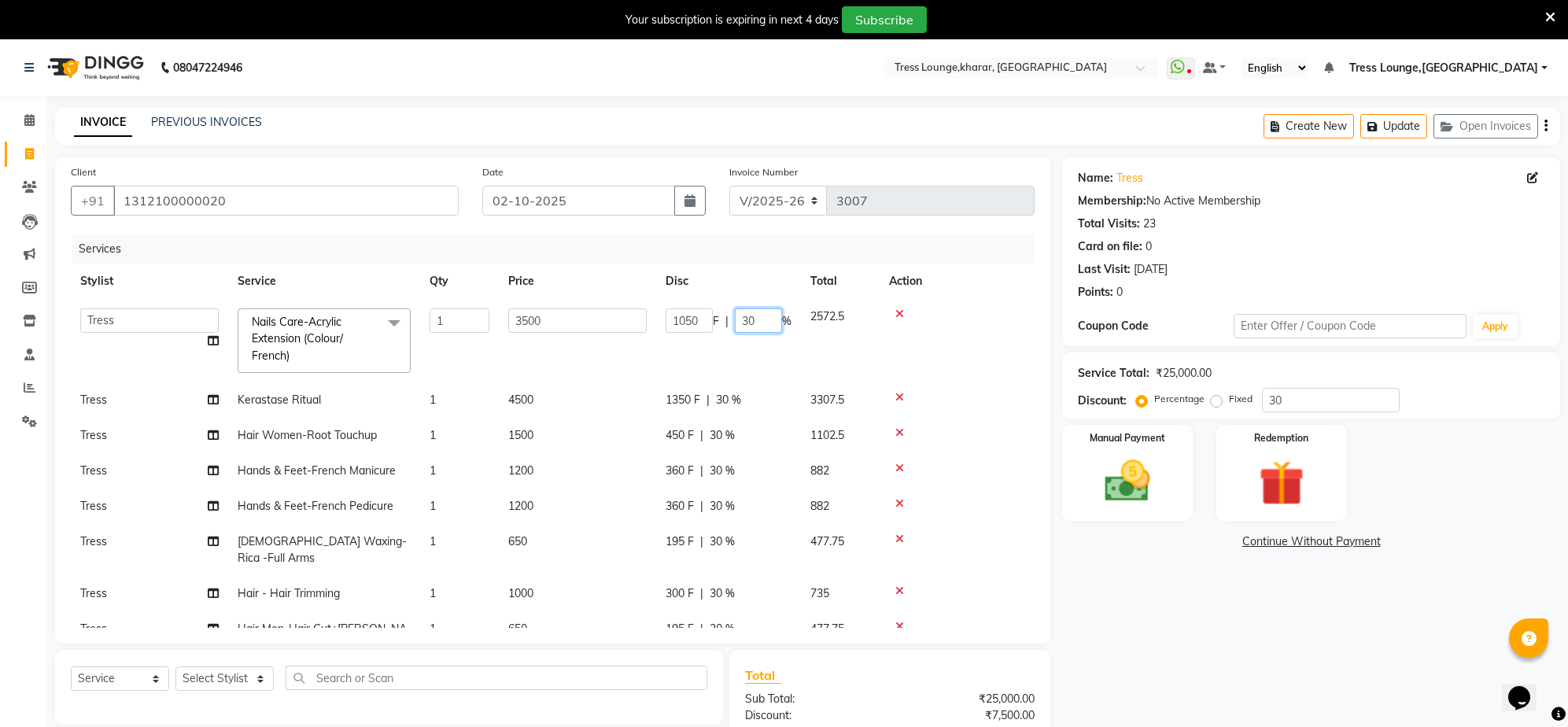
drag, startPoint x: 749, startPoint y: 315, endPoint x: 730, endPoint y: 309, distance: 19.9
click at [736, 310] on input "30" at bounding box center [758, 321] width 47 height 25
type input "50"
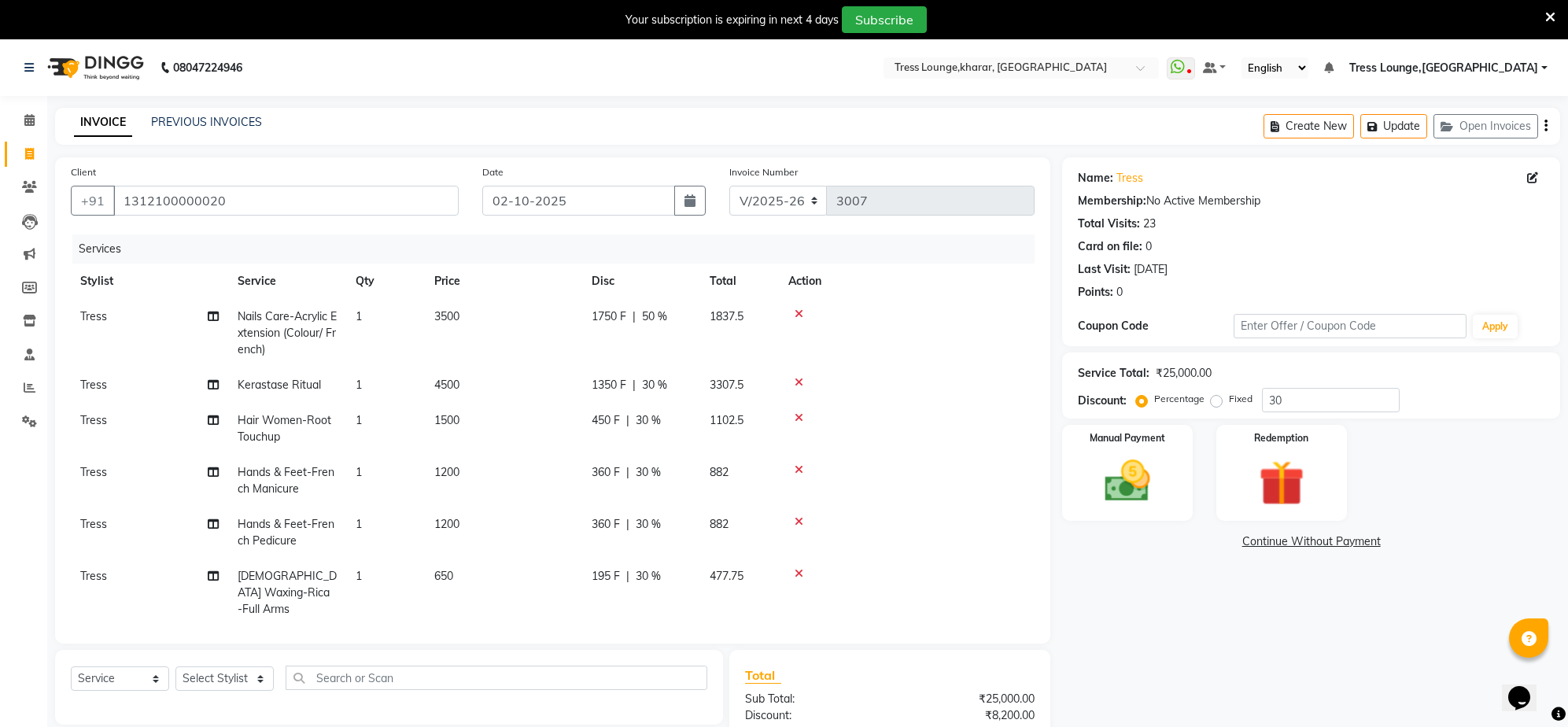
click at [762, 284] on tr "Stylist Service Qty Price Disc Total Action" at bounding box center [553, 281] width 964 height 35
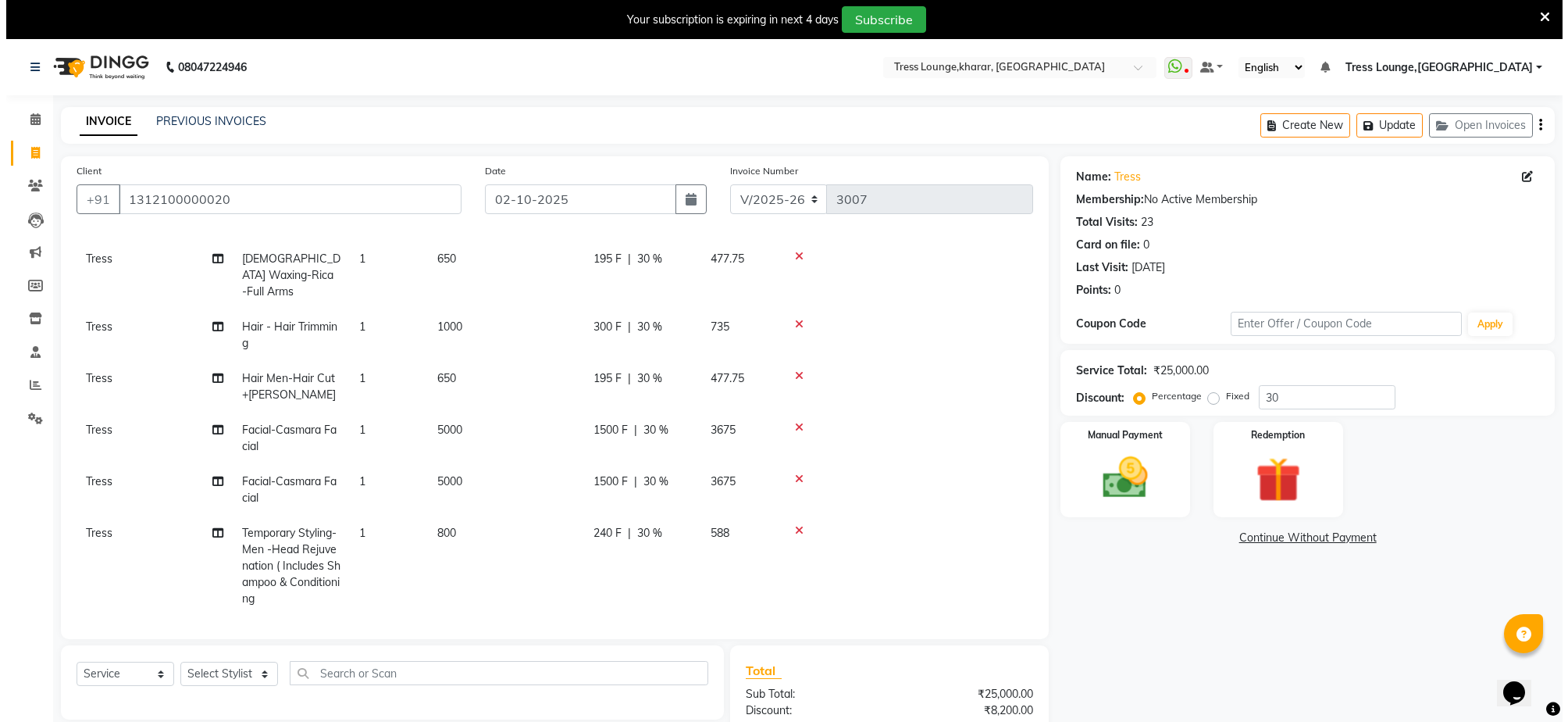
scroll to position [314, 0]
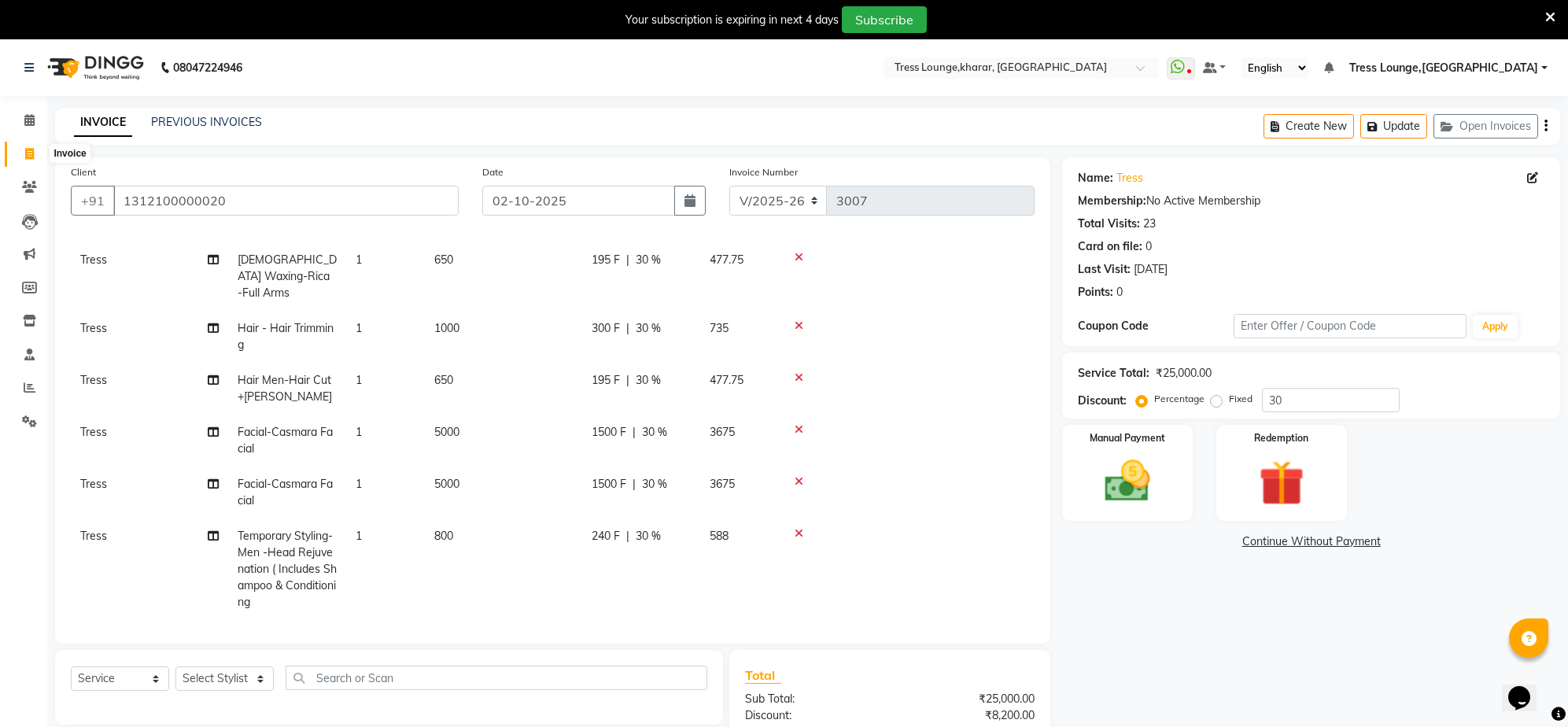
click at [30, 152] on icon at bounding box center [29, 153] width 8 height 12
select select "service"
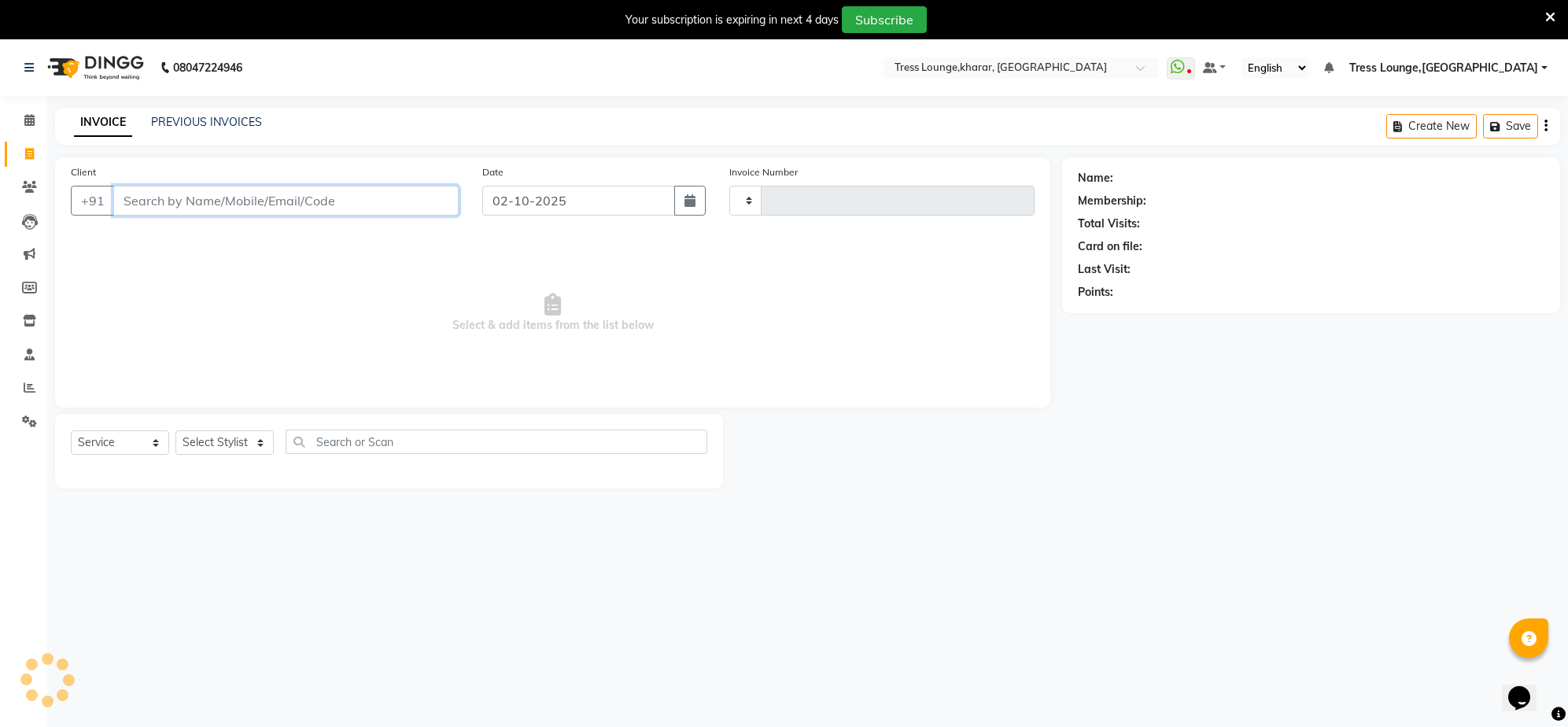
type input "3007"
select select "7078"
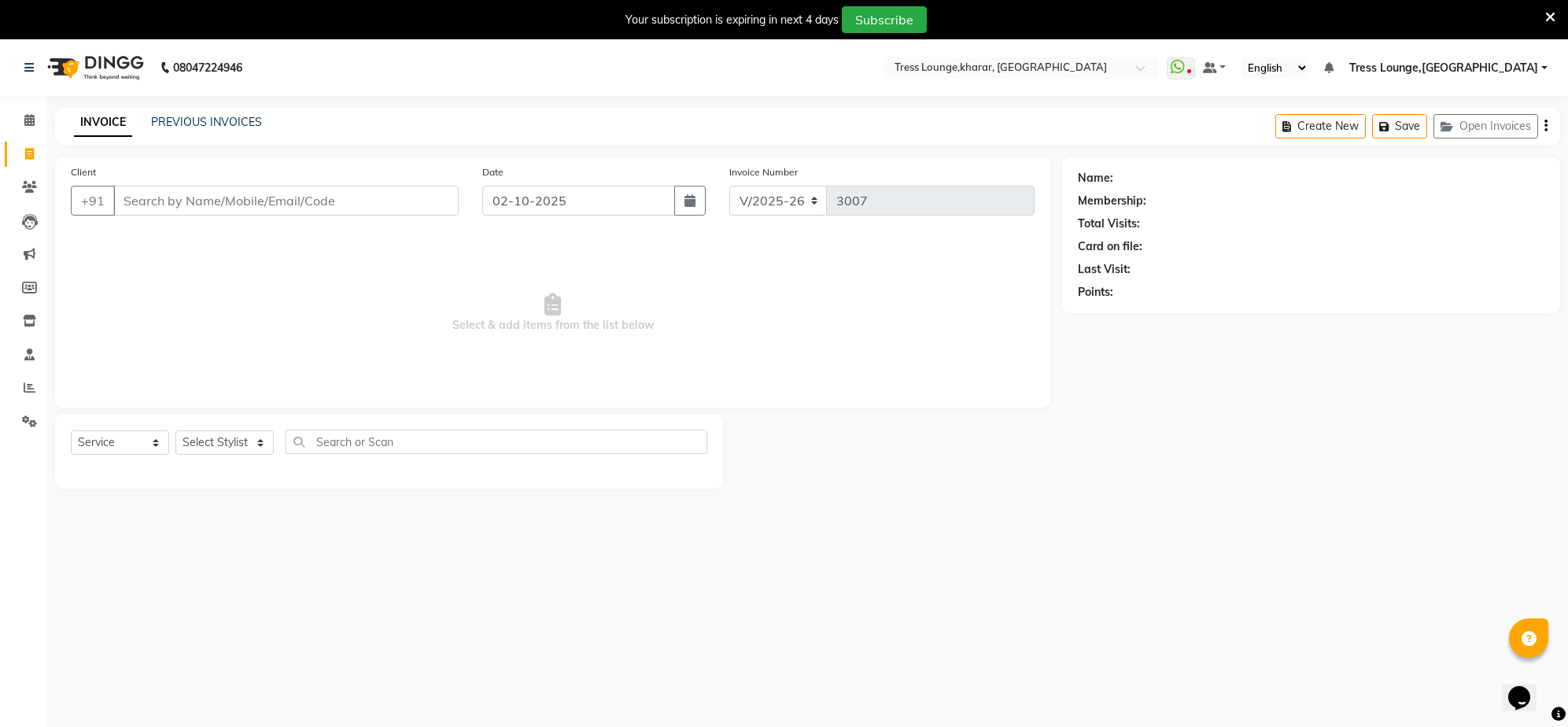
click at [1553, 17] on icon at bounding box center [1550, 17] width 10 height 14
